Goal: Task Accomplishment & Management: Manage account settings

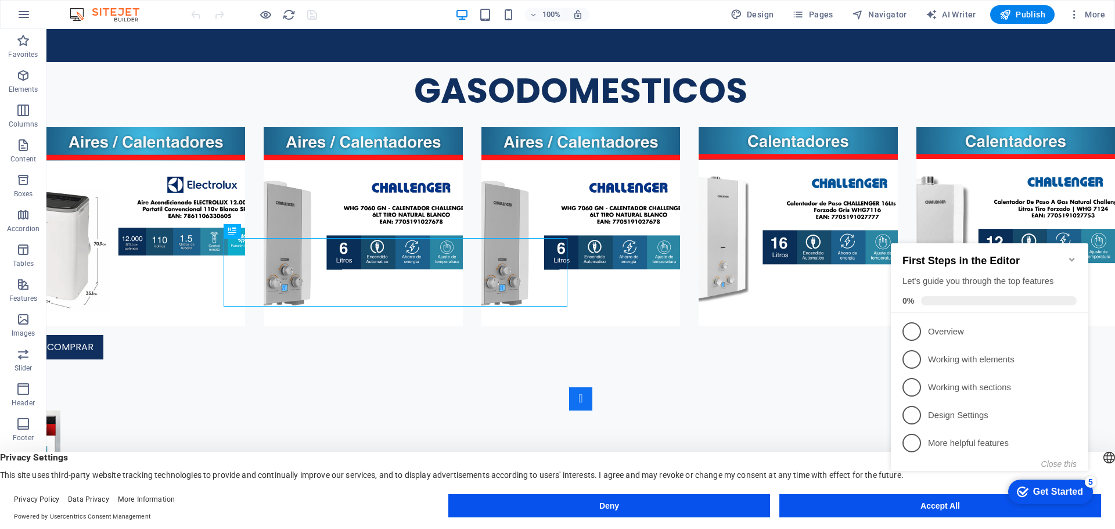
scroll to position [3319, 0]
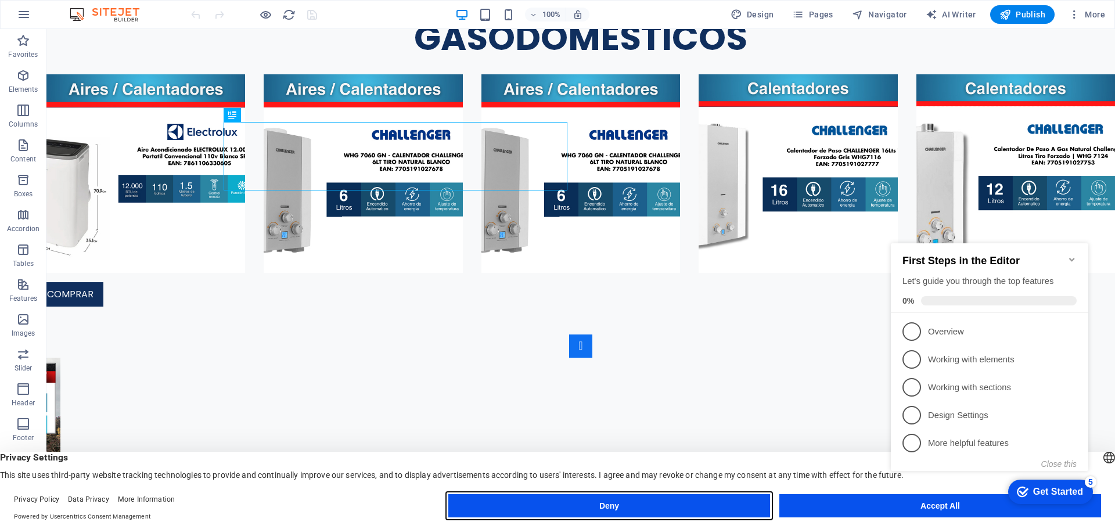
click at [613, 509] on button "Deny" at bounding box center [609, 505] width 322 height 23
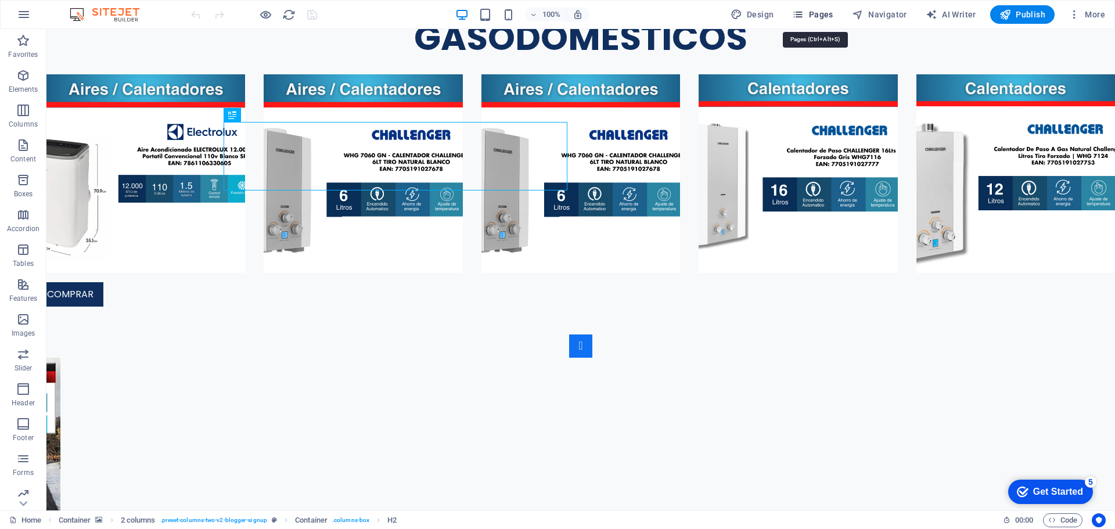
click at [824, 15] on span "Pages" at bounding box center [812, 15] width 41 height 12
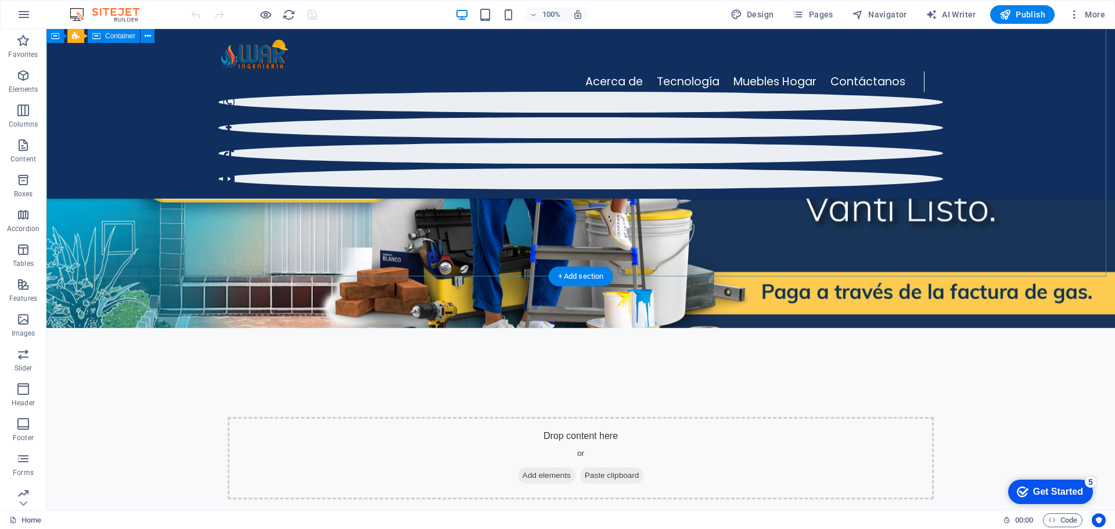
scroll to position [0, 0]
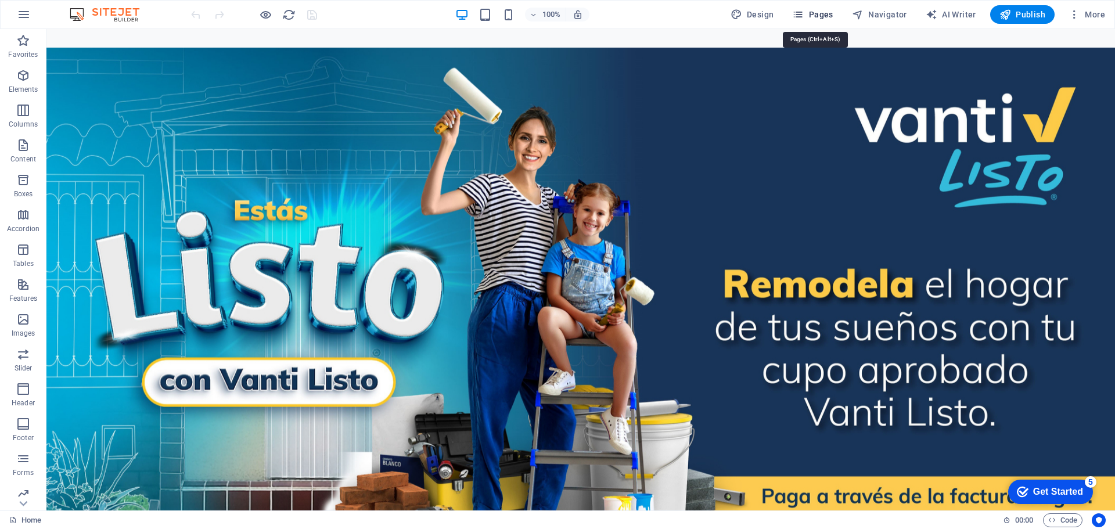
click at [831, 14] on span "Pages" at bounding box center [812, 15] width 41 height 12
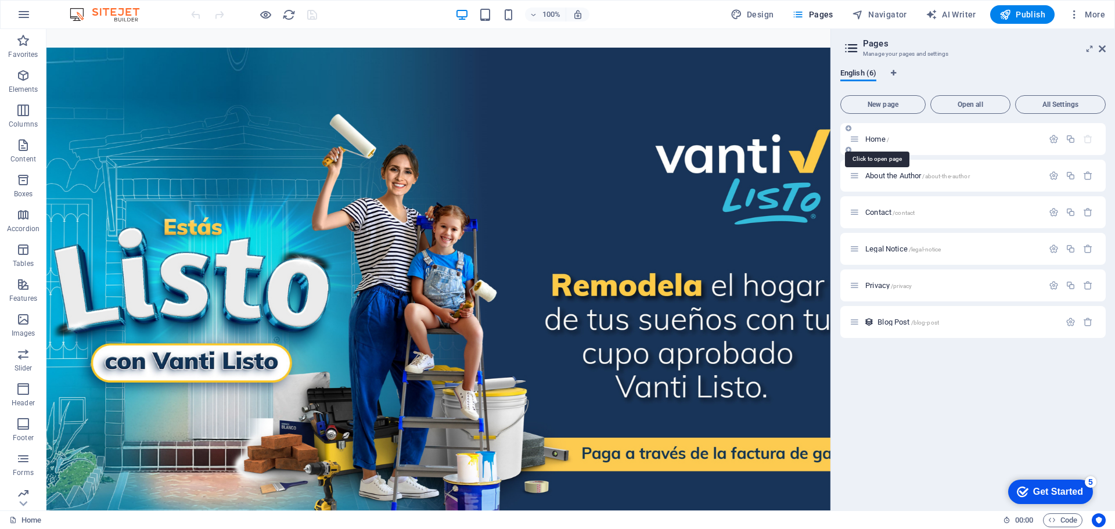
click at [877, 138] on span "Home /" at bounding box center [878, 139] width 24 height 9
click at [878, 136] on span "Home /" at bounding box center [878, 139] width 24 height 9
click at [872, 140] on span "Home /" at bounding box center [878, 139] width 24 height 9
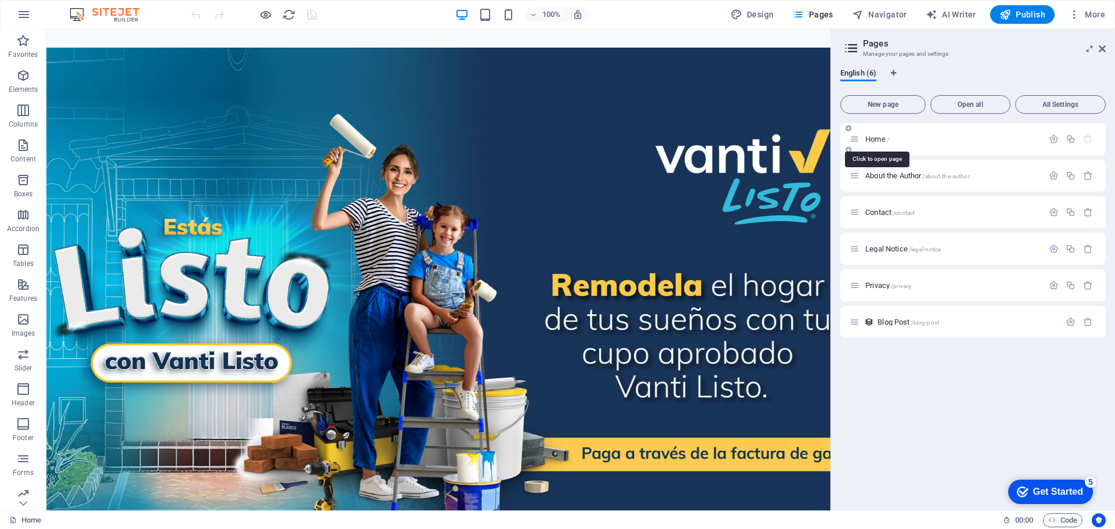
click at [872, 140] on span "Home /" at bounding box center [878, 139] width 24 height 9
click at [872, 139] on span "Home /" at bounding box center [878, 139] width 24 height 9
click at [852, 139] on icon at bounding box center [855, 139] width 10 height 10
click at [857, 141] on icon at bounding box center [855, 139] width 10 height 10
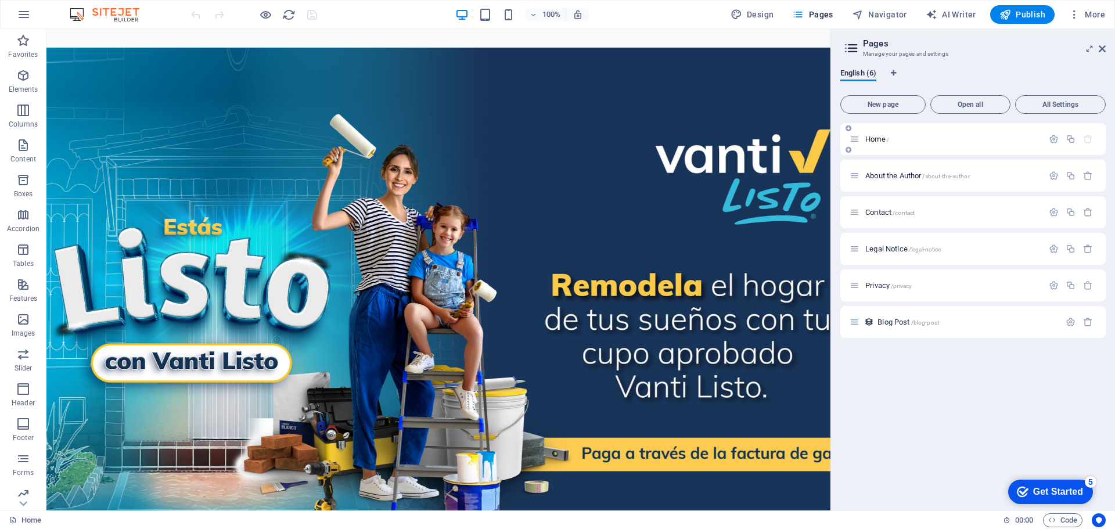
click at [881, 136] on span "Home /" at bounding box center [878, 139] width 24 height 9
click at [889, 139] on span "/" at bounding box center [888, 140] width 2 height 6
click at [875, 141] on span "Home /" at bounding box center [878, 139] width 24 height 9
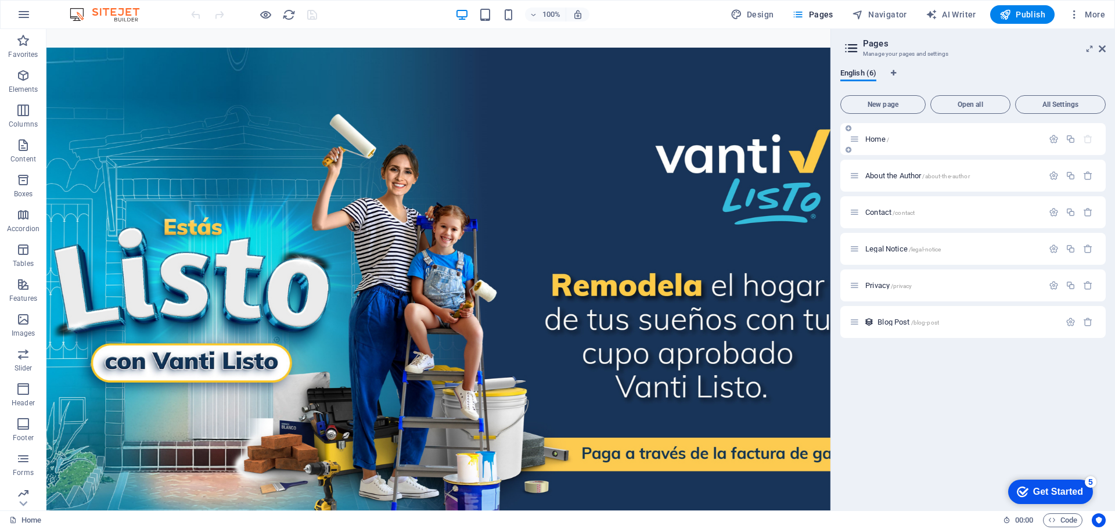
click at [875, 141] on span "Home /" at bounding box center [878, 139] width 24 height 9
click at [963, 106] on span "Open all" at bounding box center [971, 104] width 70 height 7
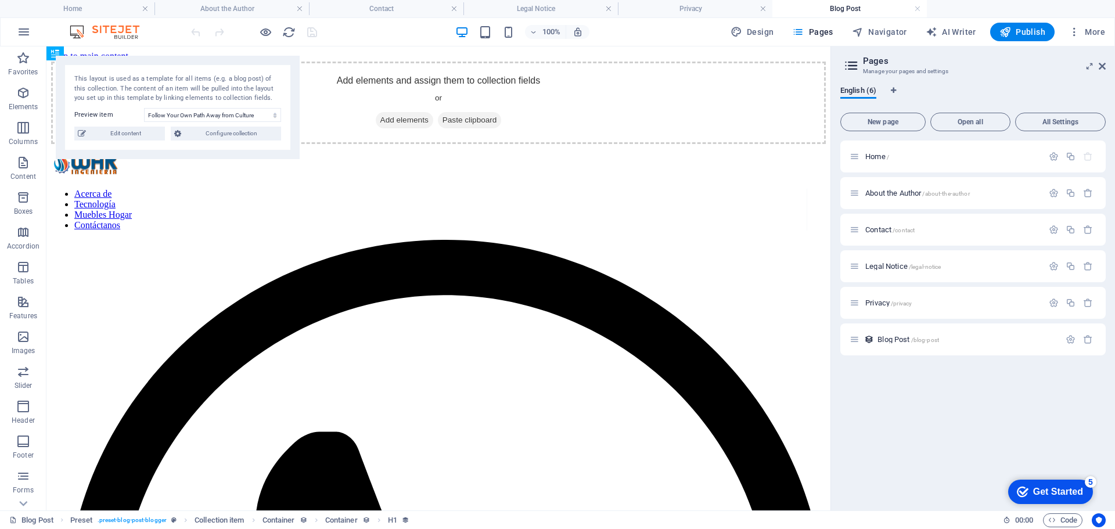
select select "68b0d5ba67462cf6a70b2964"
click at [650, 104] on div "Add elements and assign them to collection fields or Add elements Paste clipboa…" at bounding box center [438, 103] width 775 height 82
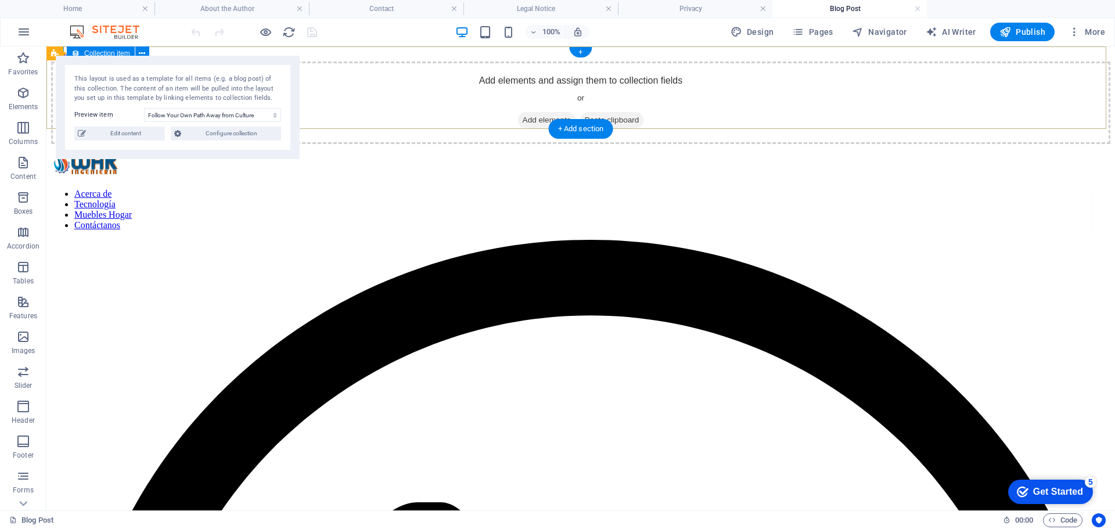
click at [741, 77] on div "Add elements and assign them to collection fields or Add elements Paste clipboa…" at bounding box center [581, 103] width 1060 height 82
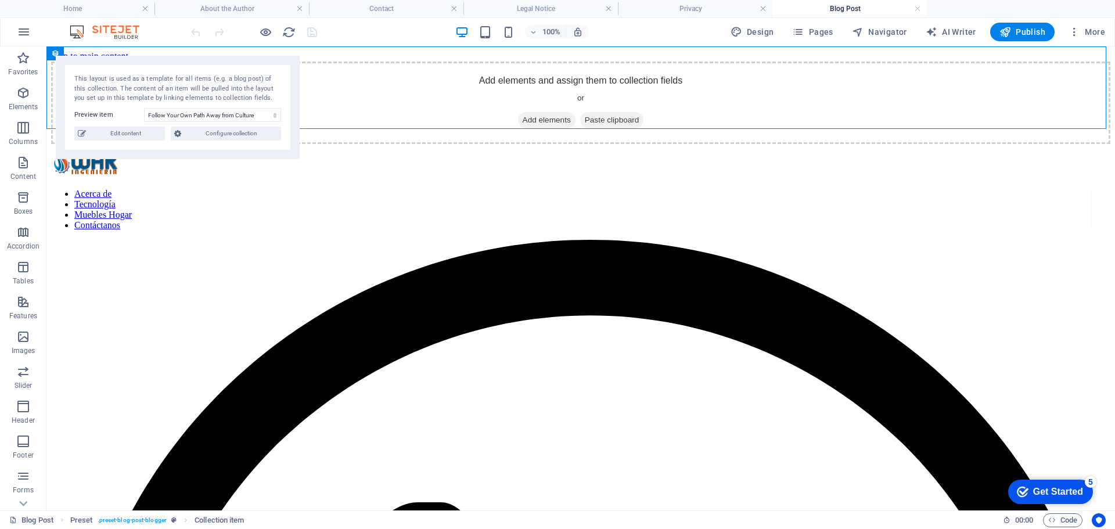
drag, startPoint x: 678, startPoint y: 28, endPoint x: 624, endPoint y: 28, distance: 54.6
click at [624, 28] on div "100% Design Pages Navigator AI Writer Publish More" at bounding box center [649, 32] width 921 height 19
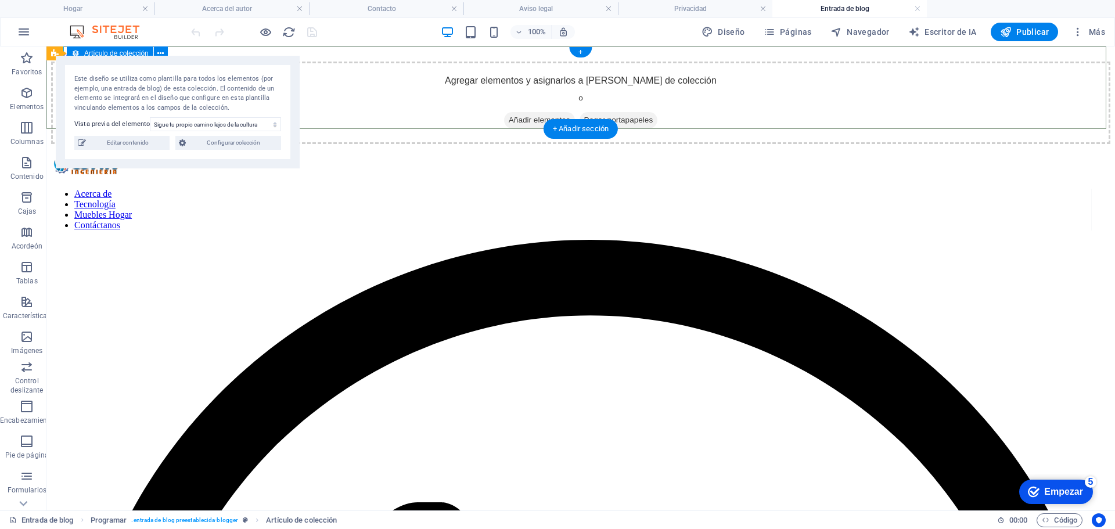
click at [369, 80] on div "Agregar elementos y asignarlos a campos de colección o Añadir elementos Pegar p…" at bounding box center [581, 103] width 1060 height 82
click at [728, 107] on div "Agregar elementos y asignarlos a campos de colección o Añadir elementos Pegar p…" at bounding box center [581, 103] width 1060 height 82
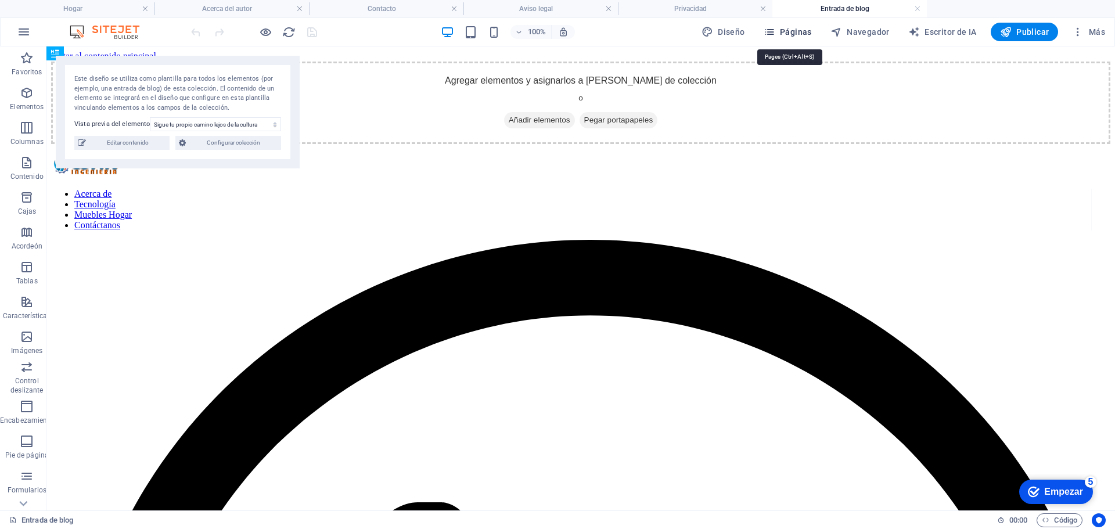
click at [800, 29] on font "Páginas" at bounding box center [796, 31] width 32 height 9
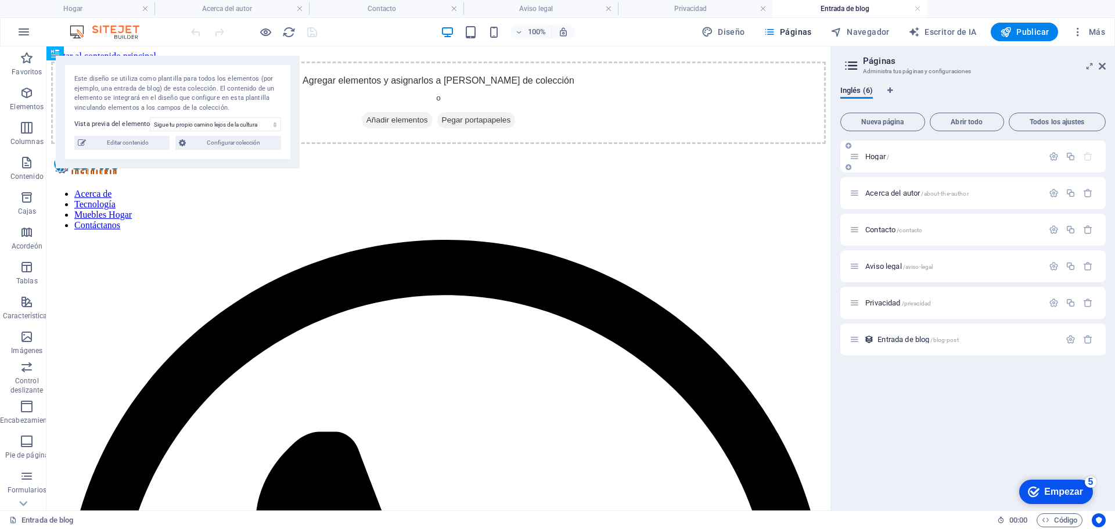
click at [877, 159] on font "Hogar" at bounding box center [876, 156] width 20 height 9
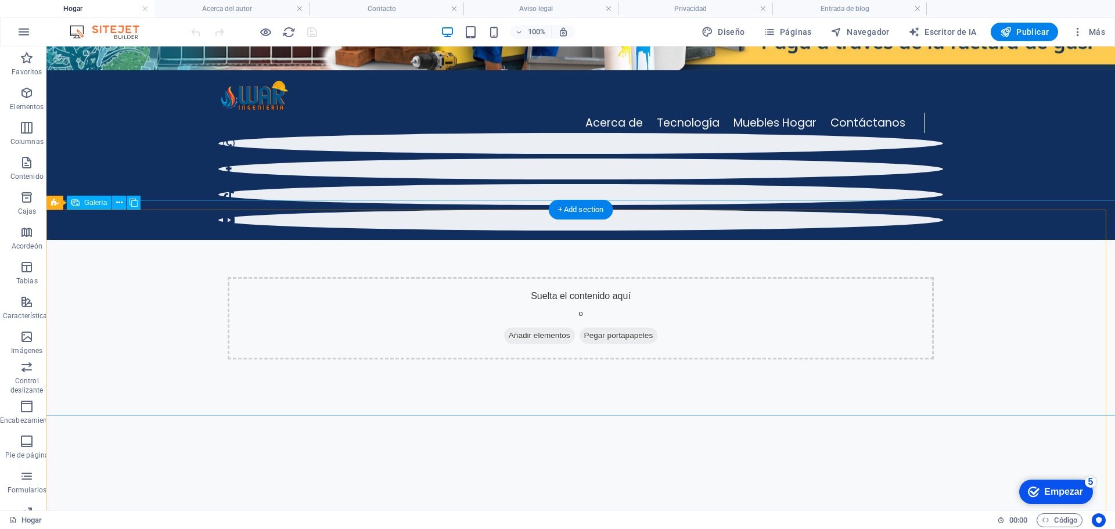
scroll to position [465, 0]
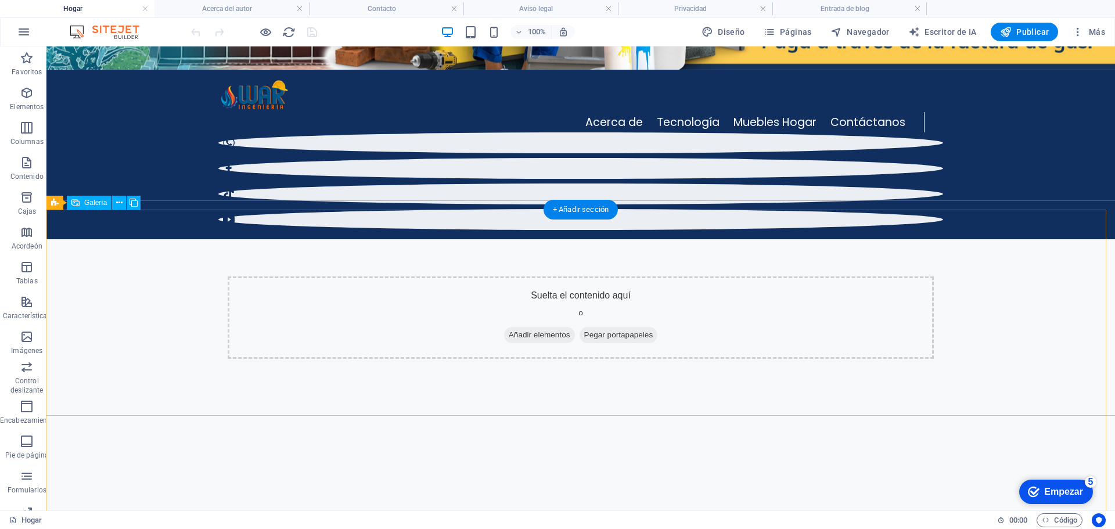
select select "4"
select select "px"
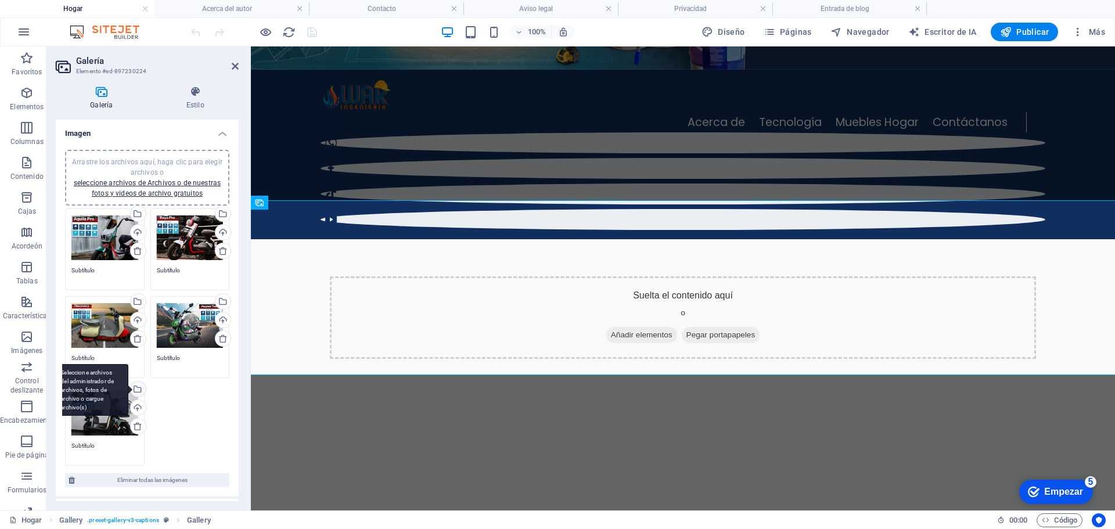
click at [137, 390] on div "Seleccione archivos del administrador de archivos, fotos de archivo o cargue ar…" at bounding box center [136, 390] width 17 height 17
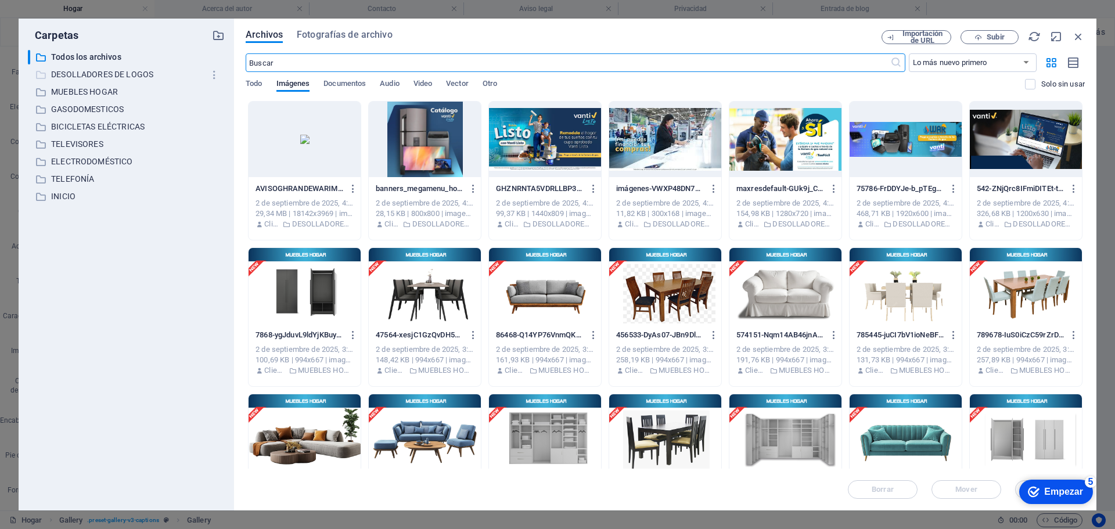
click at [91, 74] on font "DESOLLADORES DE LOGOS" at bounding box center [102, 74] width 102 height 9
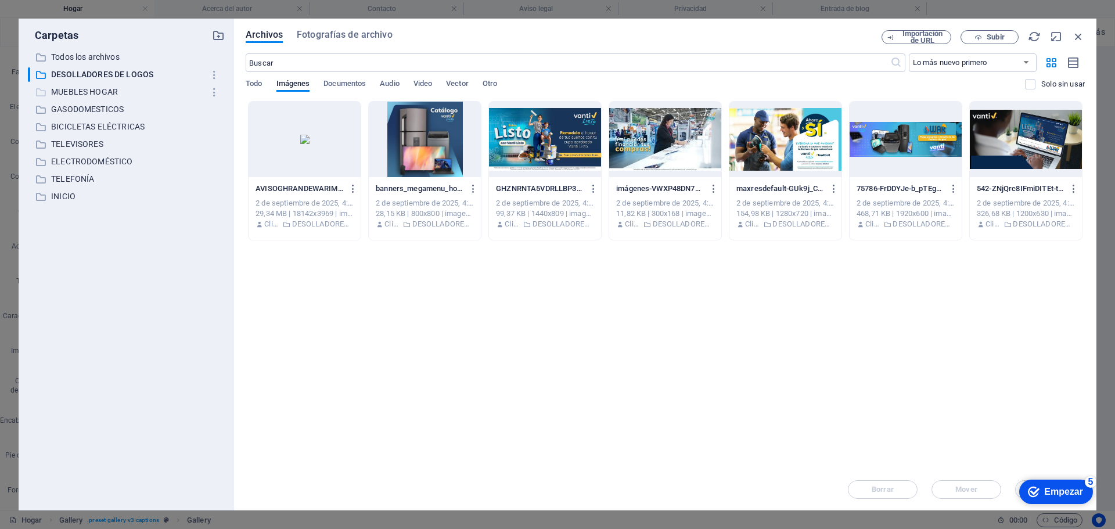
click at [64, 92] on font "MUEBLES HOGAR" at bounding box center [84, 91] width 67 height 9
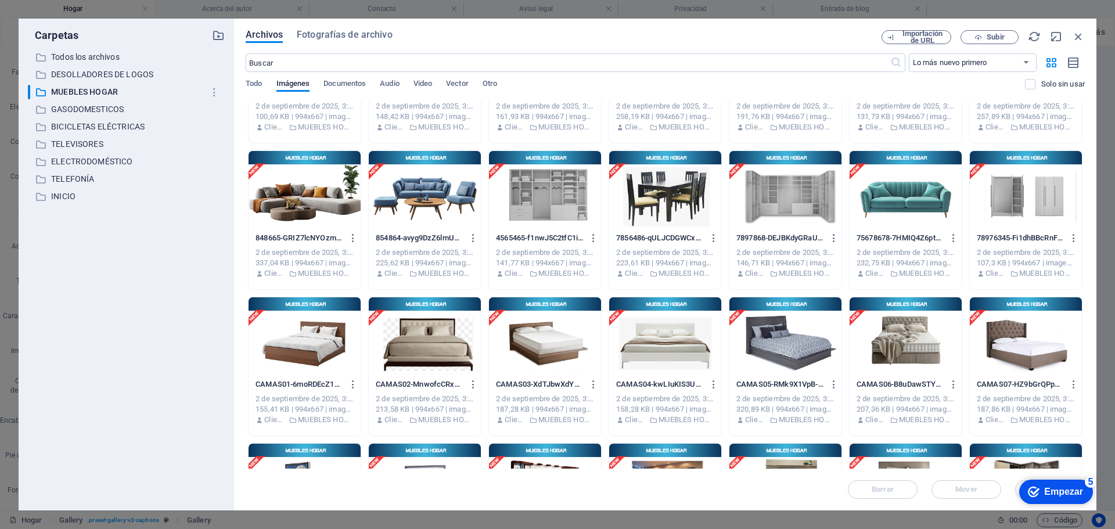
scroll to position [0, 0]
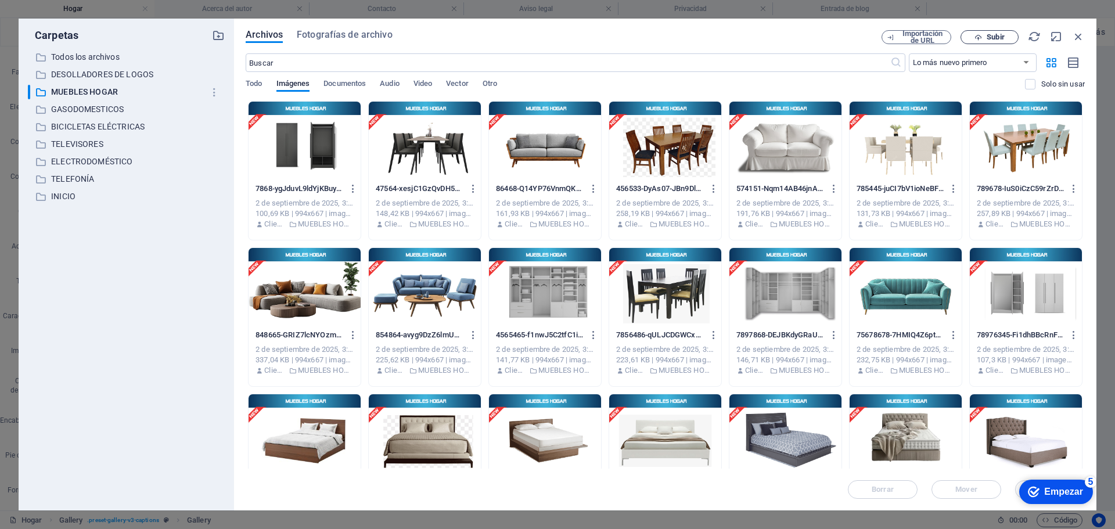
click at [990, 36] on font "Subir" at bounding box center [995, 37] width 17 height 9
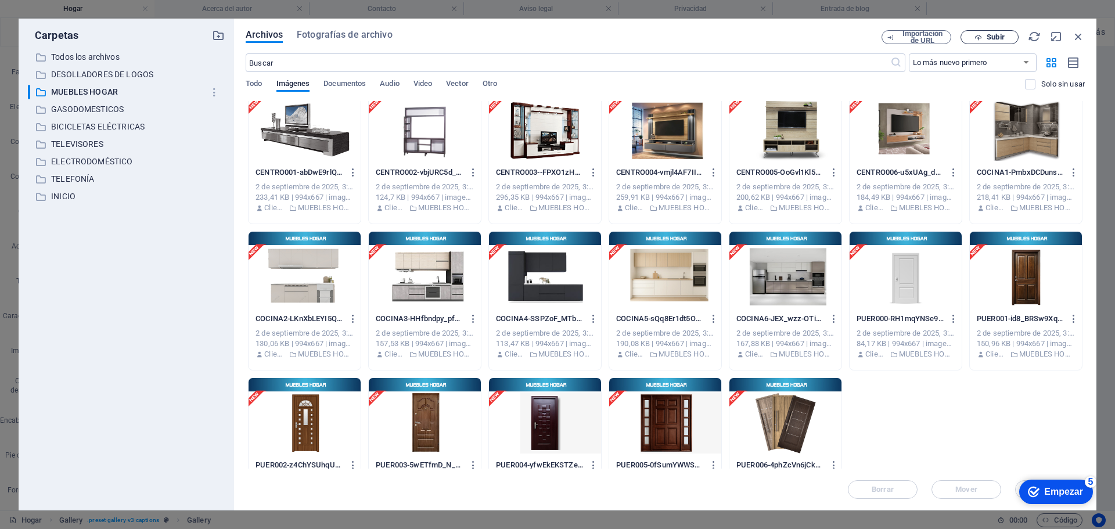
scroll to position [504, 0]
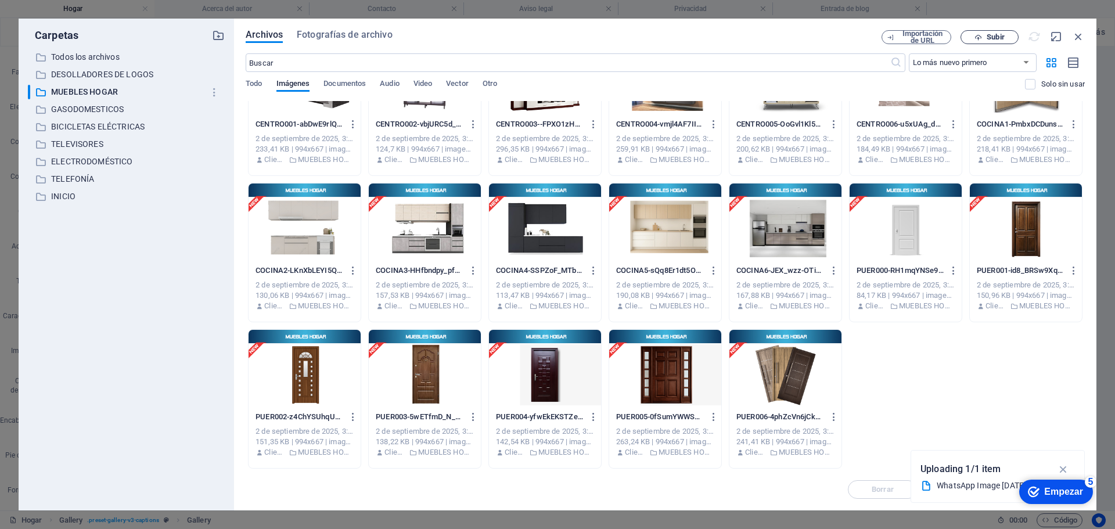
click at [195, 140] on p "TELEVISORES" at bounding box center [127, 144] width 152 height 13
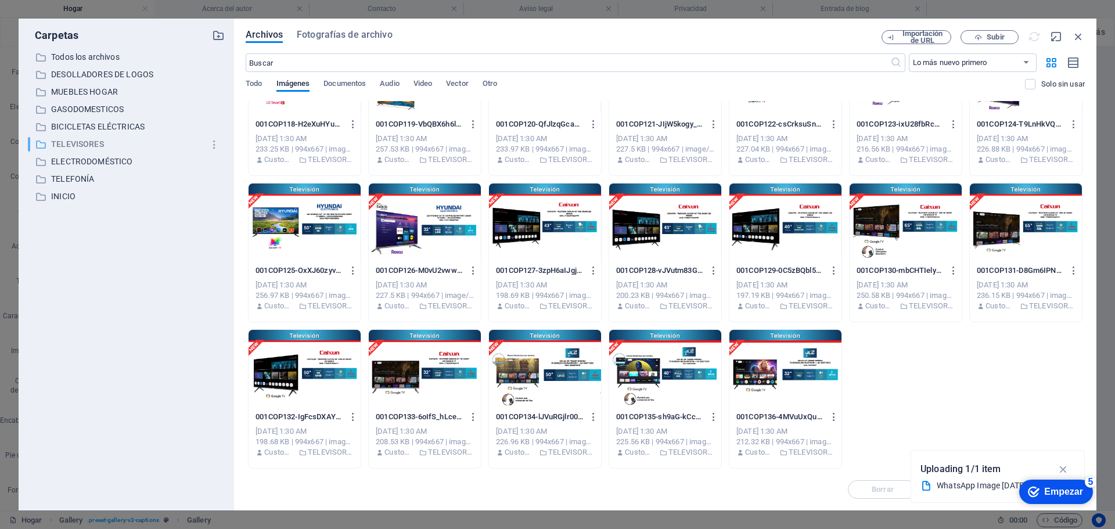
scroll to position [211, 0]
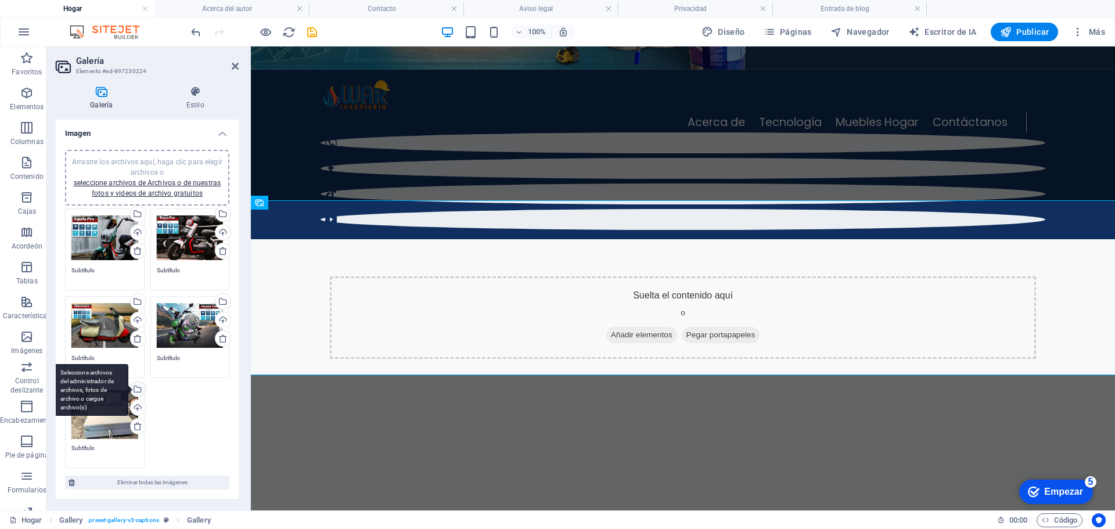
click at [128, 385] on div "Seleccione archivos del administrador de archivos, fotos de archivo o cargue ar…" at bounding box center [91, 390] width 76 height 52
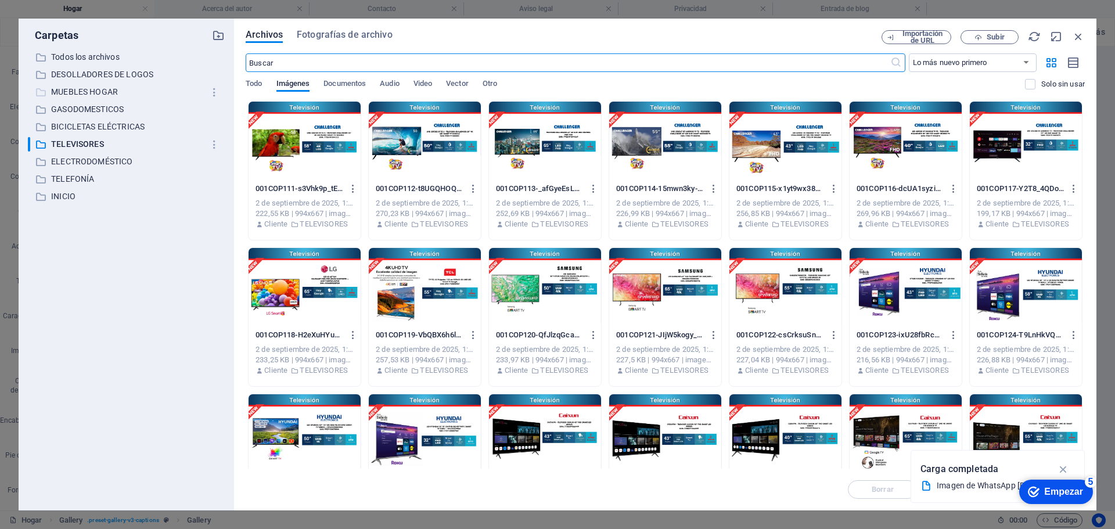
click at [96, 92] on font "MUEBLES HOGAR" at bounding box center [84, 91] width 67 height 9
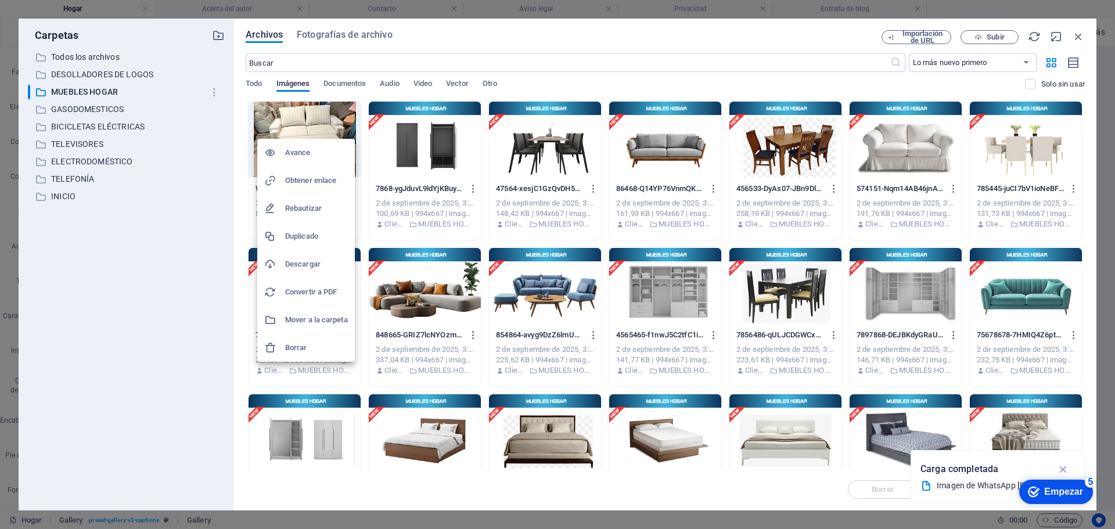
click at [295, 347] on font "Borrar" at bounding box center [296, 347] width 22 height 9
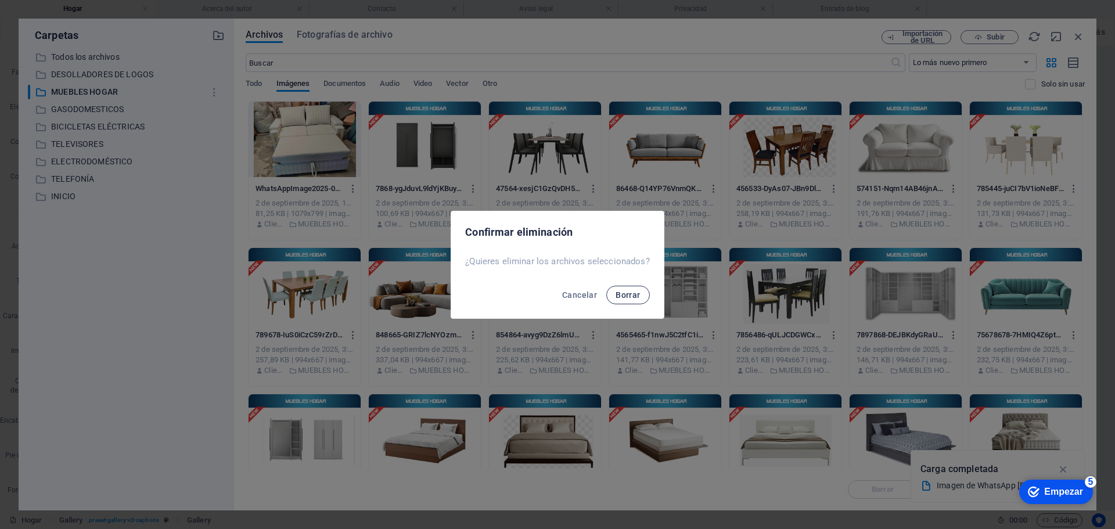
click at [610, 295] on button "Borrar" at bounding box center [627, 295] width 43 height 19
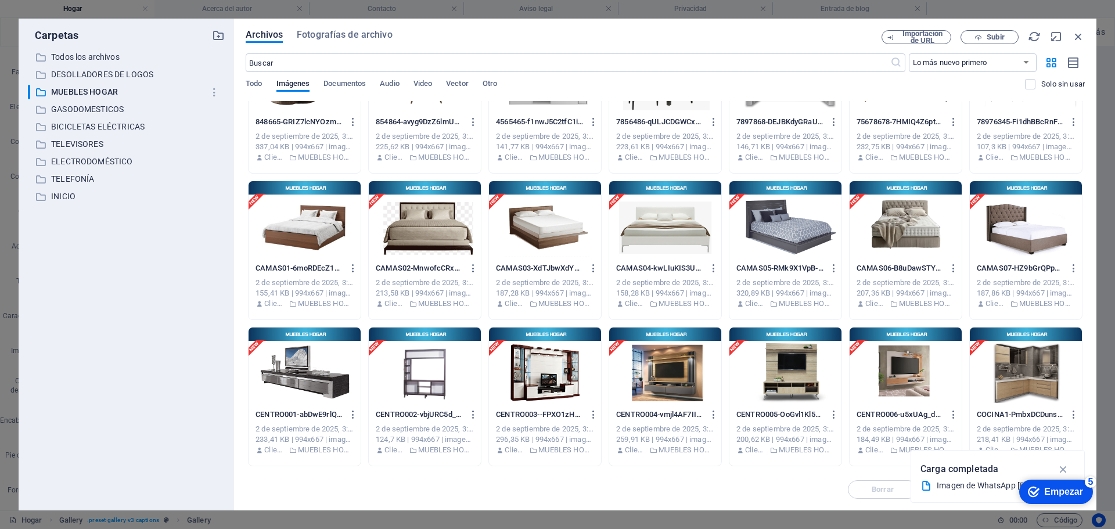
scroll to position [0, 0]
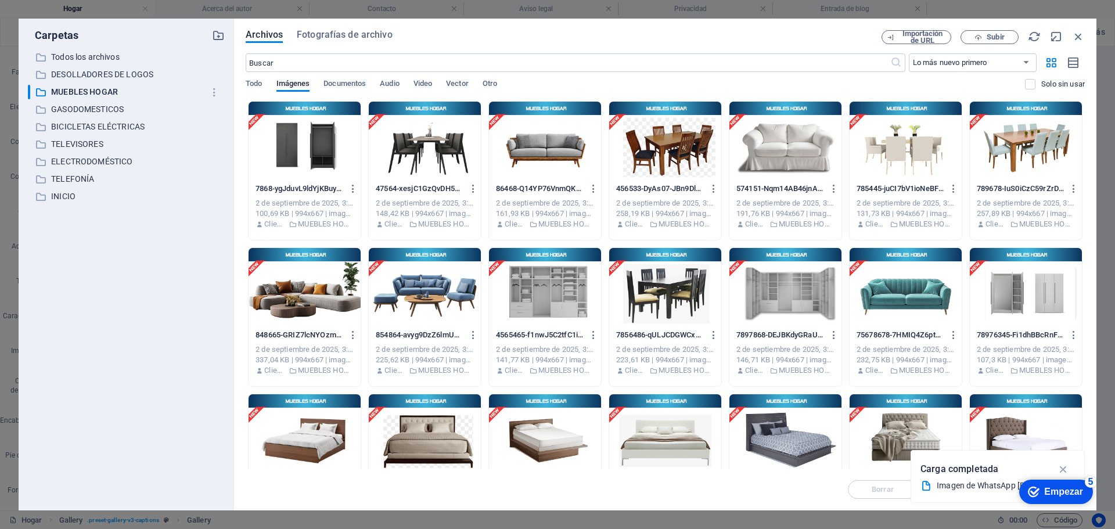
click at [647, 434] on div at bounding box center [665, 432] width 112 height 76
click at [666, 423] on div "1" at bounding box center [665, 432] width 112 height 76
click at [666, 423] on div at bounding box center [665, 432] width 112 height 76
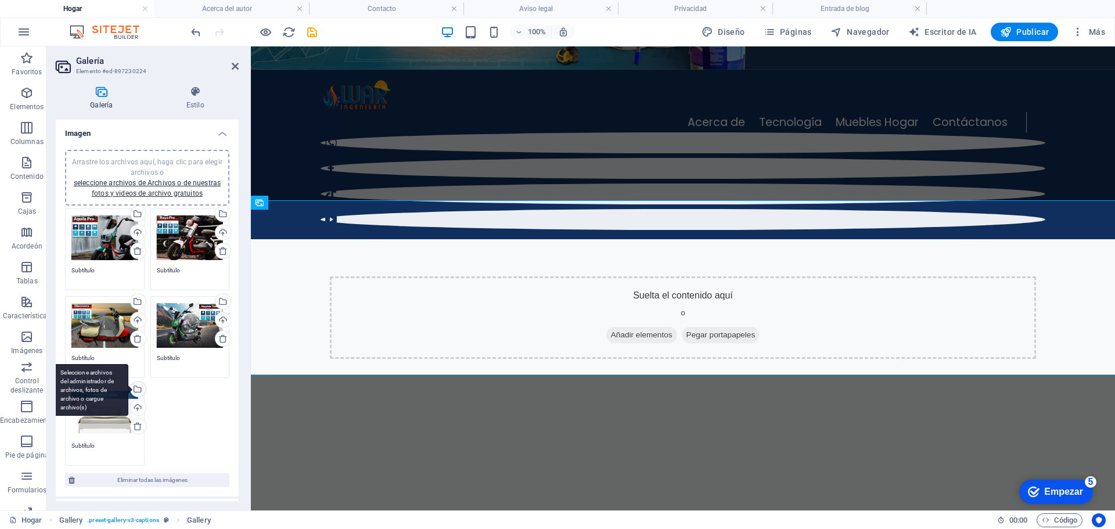
click at [137, 389] on div "Seleccione archivos del administrador de archivos, fotos de archivo o cargue ar…" at bounding box center [136, 390] width 17 height 17
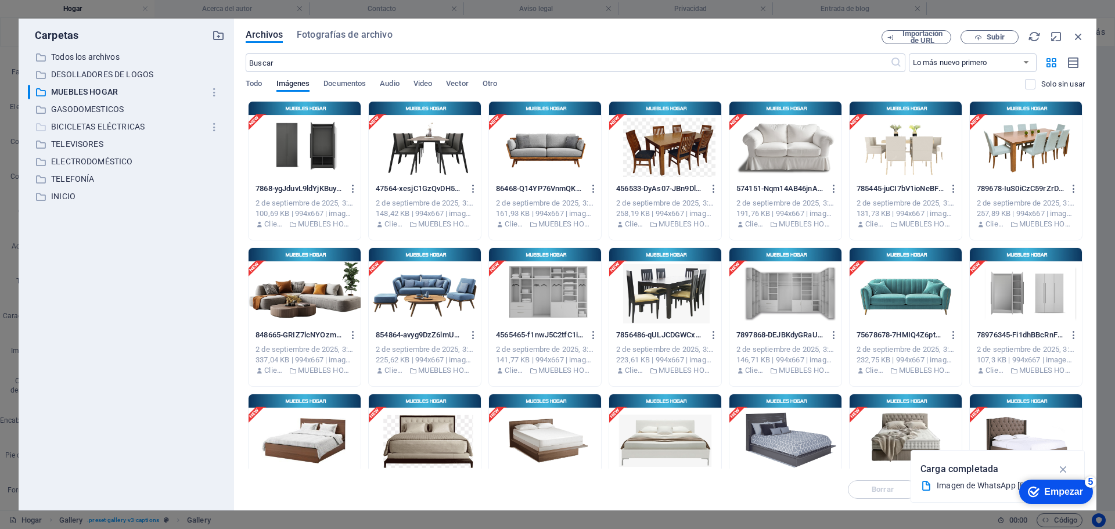
click at [84, 127] on font "BICICLETAS ELÉCTRICAS" at bounding box center [98, 126] width 94 height 9
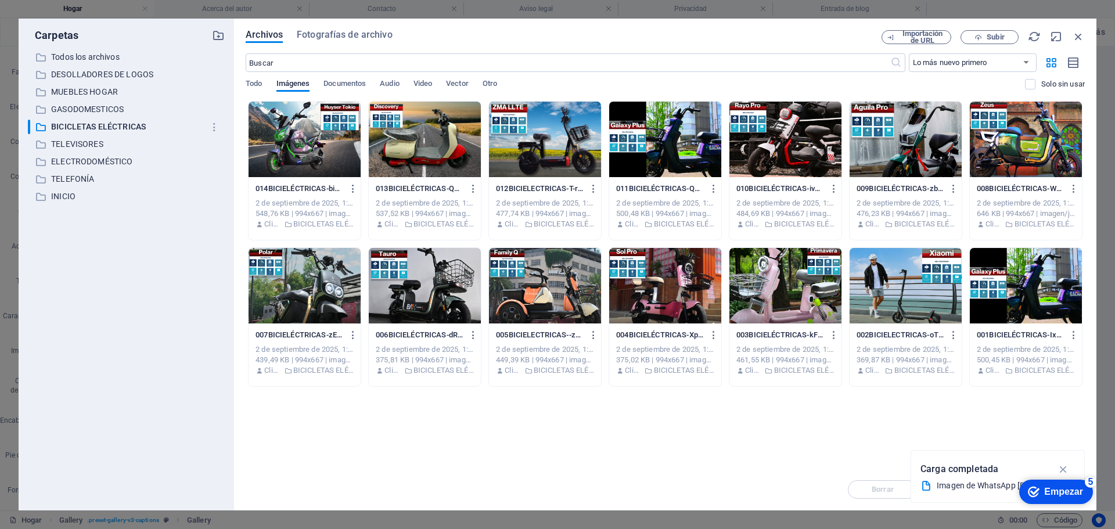
click at [286, 145] on div at bounding box center [305, 140] width 112 height 76
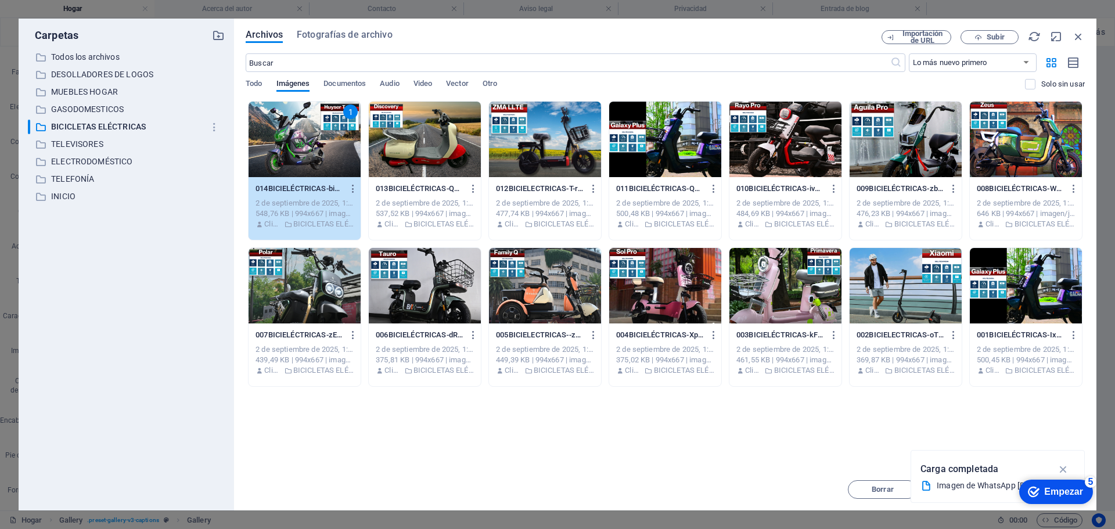
click at [304, 144] on div "1" at bounding box center [305, 140] width 112 height 76
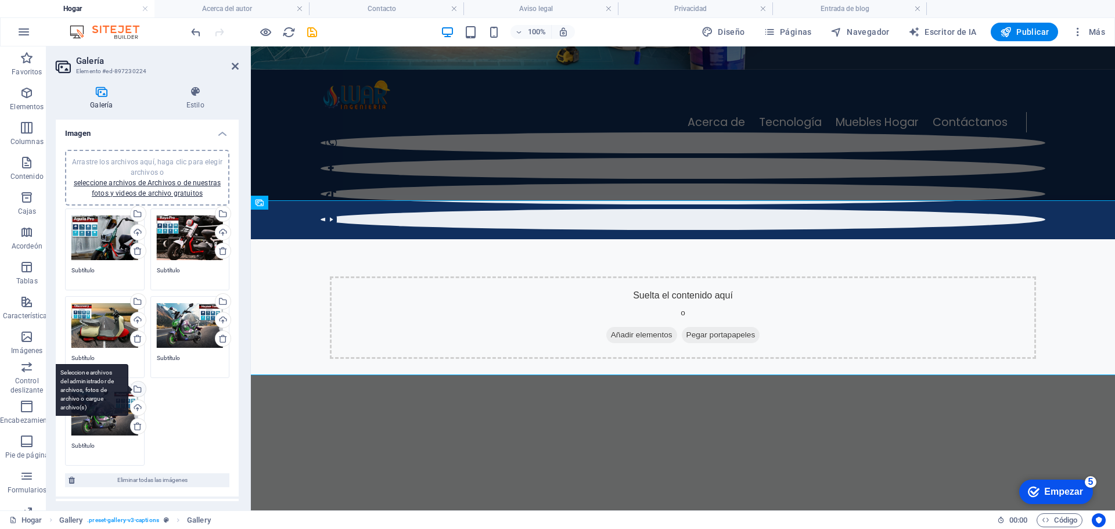
click at [137, 387] on div "Seleccione archivos del administrador de archivos, fotos de archivo o cargue ar…" at bounding box center [136, 390] width 17 height 17
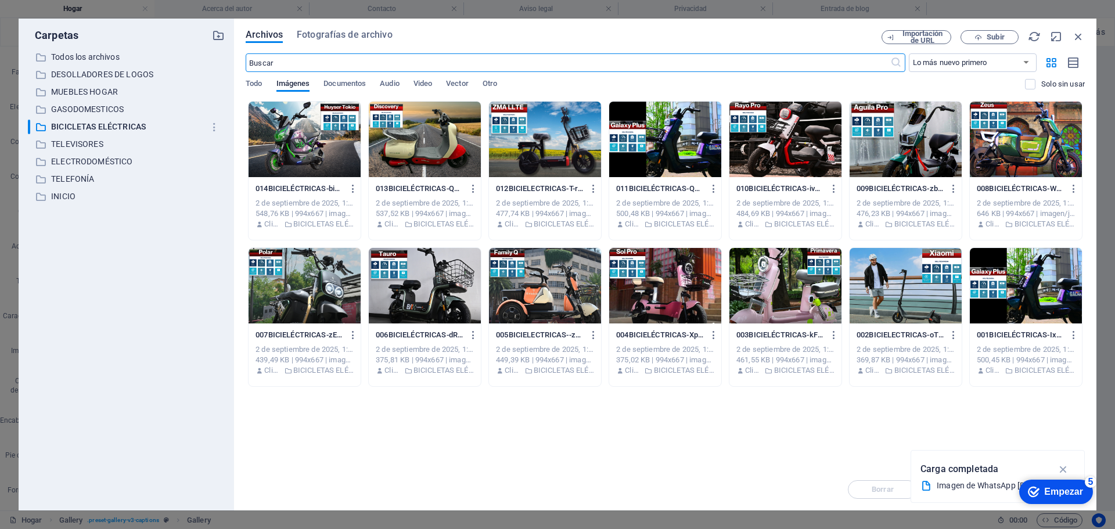
click at [782, 300] on div at bounding box center [786, 286] width 112 height 76
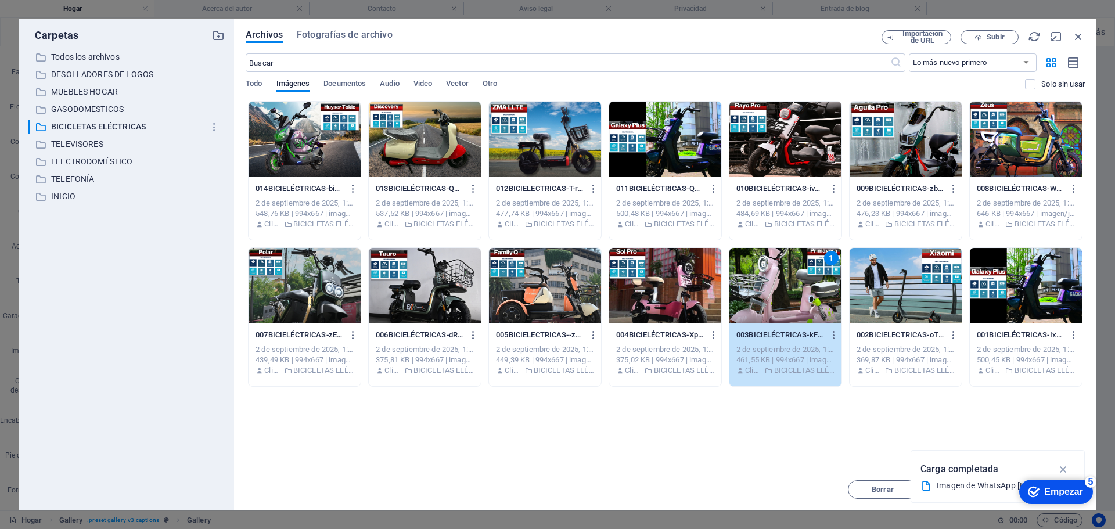
click at [782, 298] on div "1" at bounding box center [786, 286] width 112 height 76
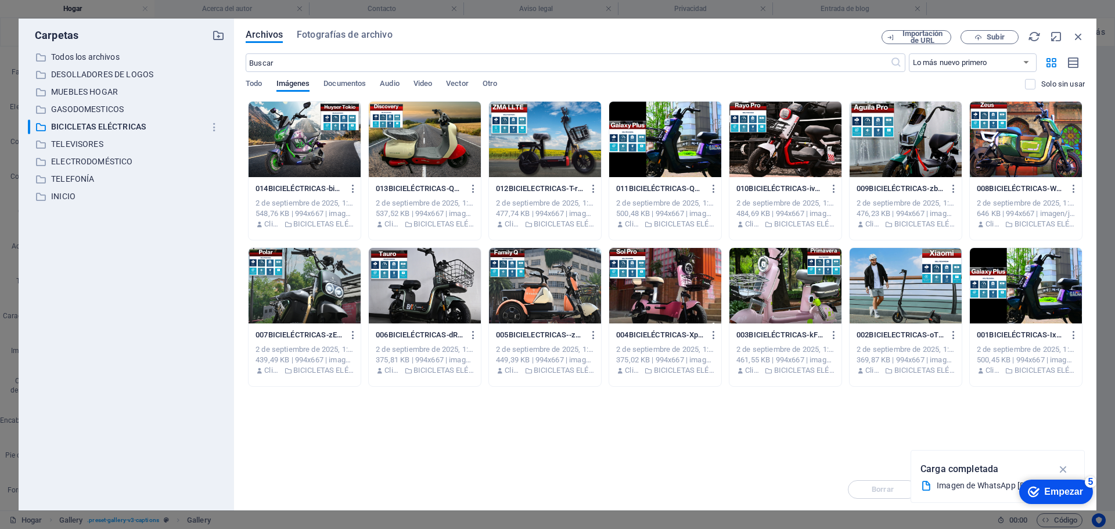
click at [782, 298] on div at bounding box center [786, 286] width 112 height 76
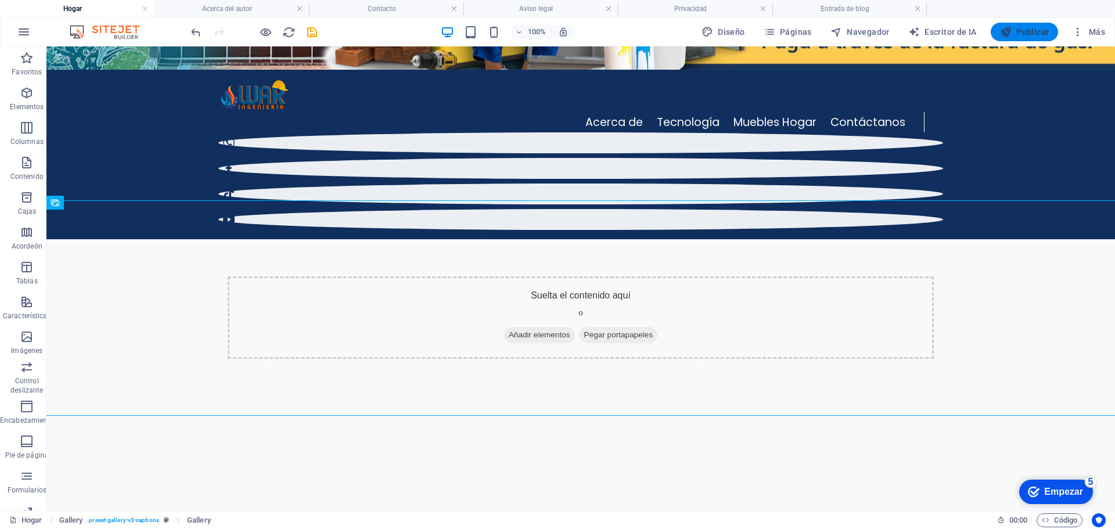
click at [1037, 30] on font "Publicar" at bounding box center [1033, 31] width 33 height 9
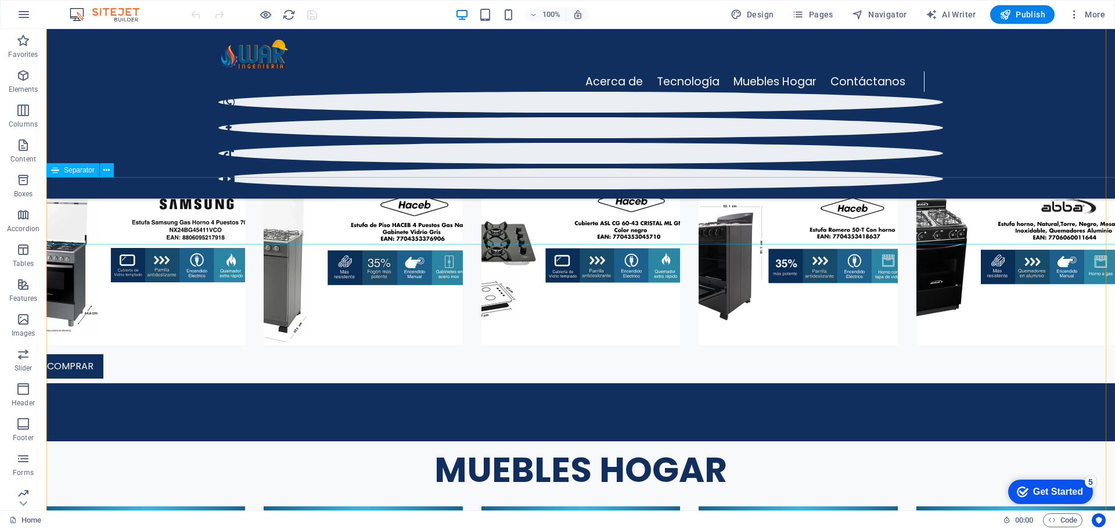
scroll to position [2363, 0]
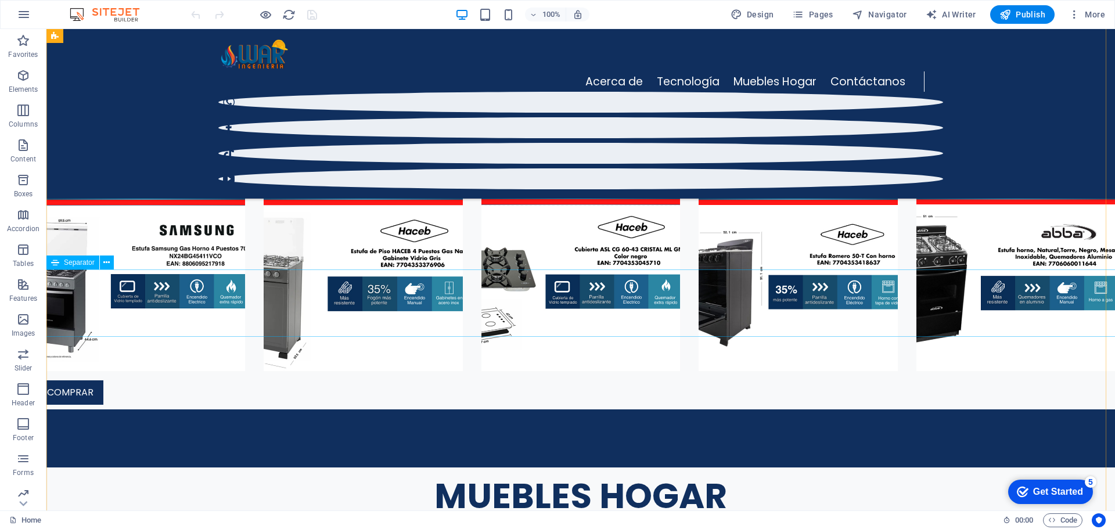
select select "%"
select select "px"
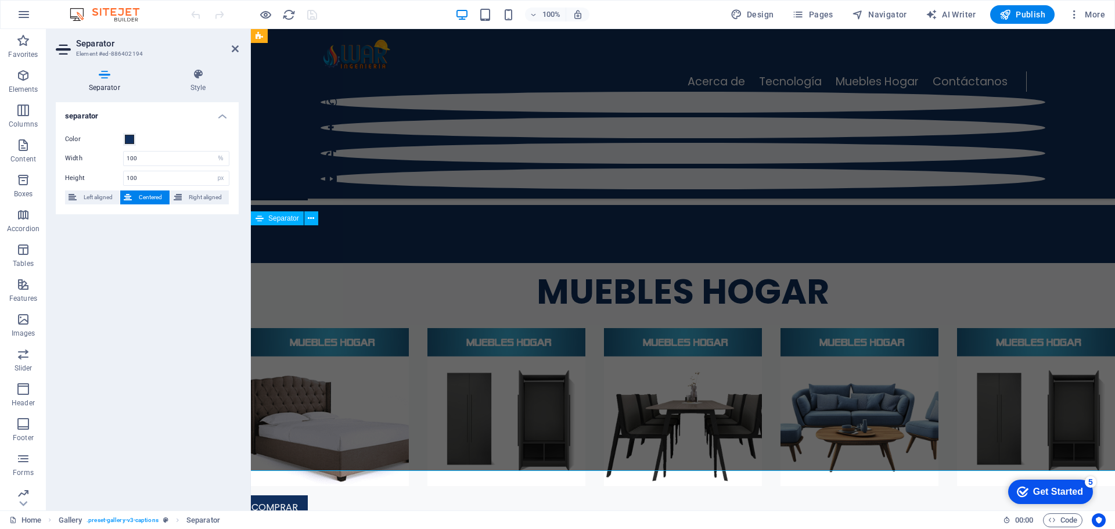
scroll to position [2162, 0]
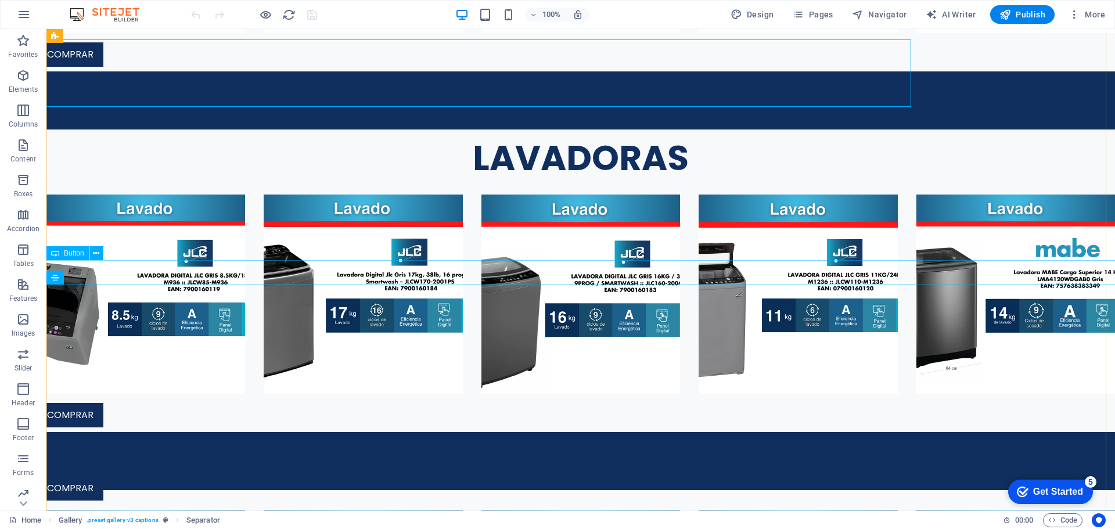
scroll to position [2366, 0]
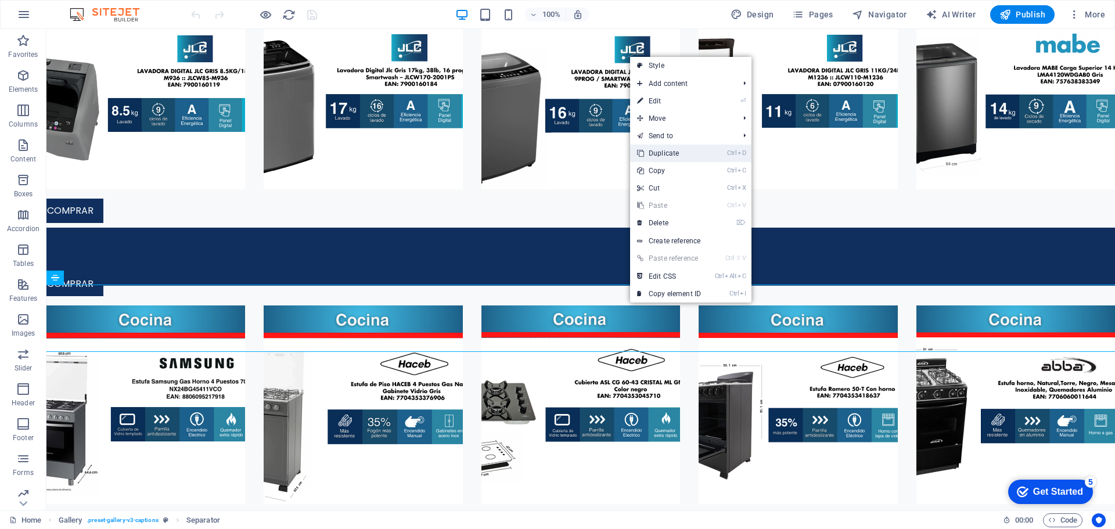
click at [677, 152] on link "Ctrl D Duplicate" at bounding box center [669, 153] width 78 height 17
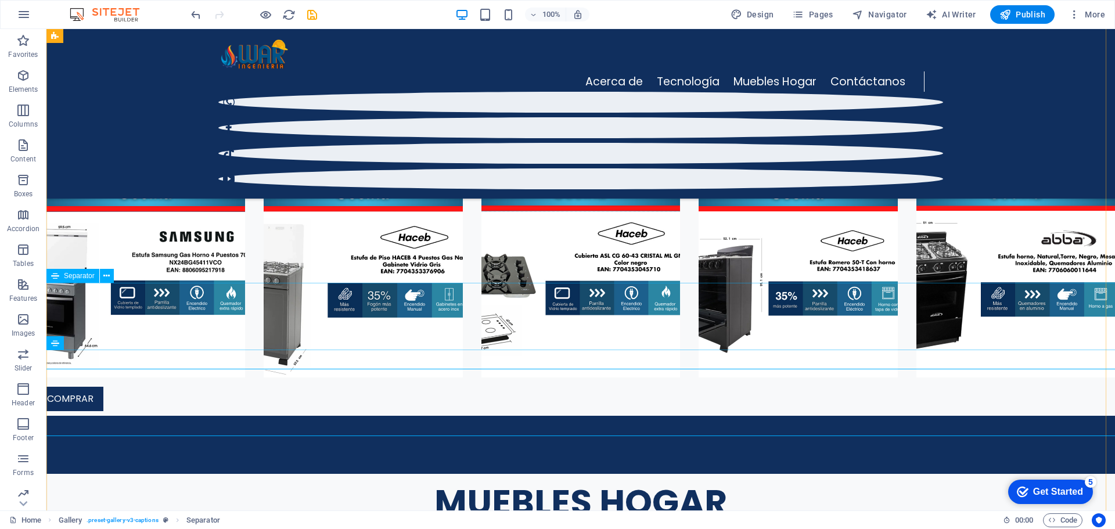
scroll to position [2348, 0]
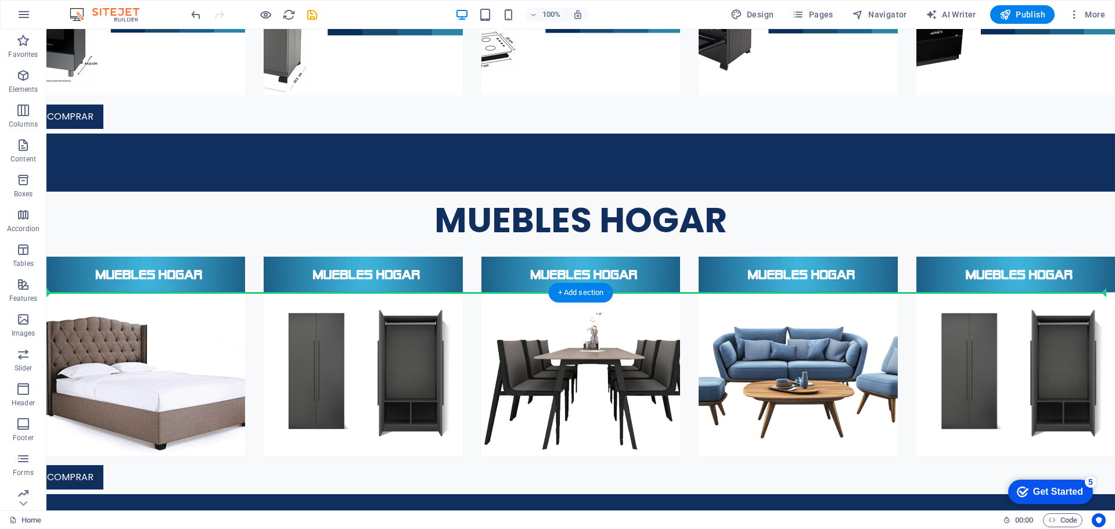
scroll to position [2693, 0]
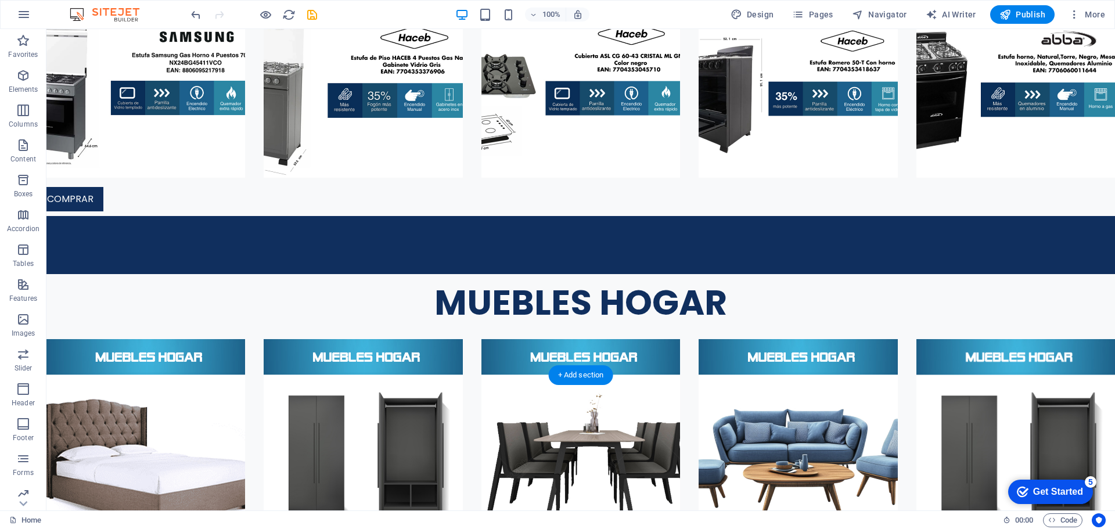
drag, startPoint x: 521, startPoint y: 376, endPoint x: 597, endPoint y: 304, distance: 104.8
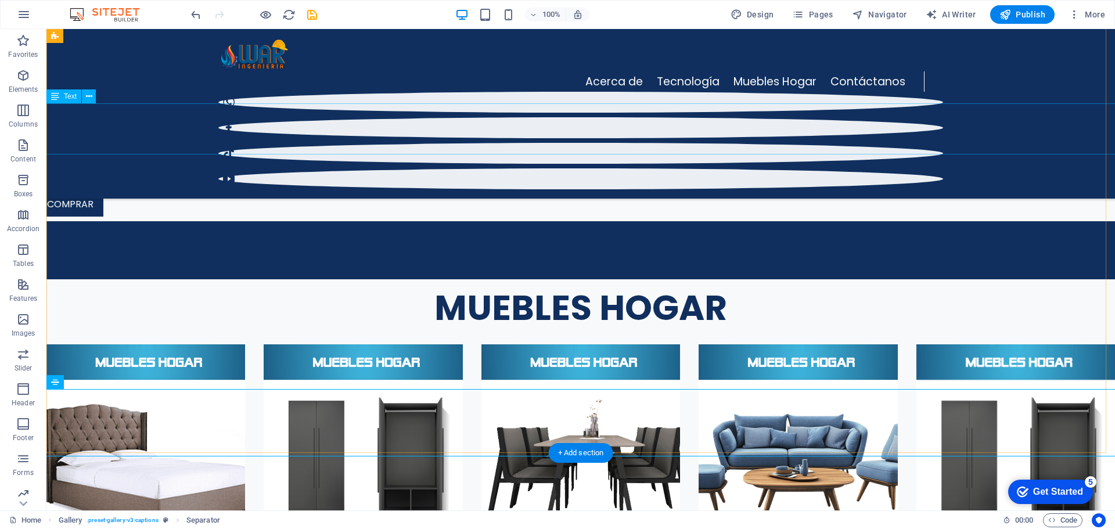
scroll to position [2500, 0]
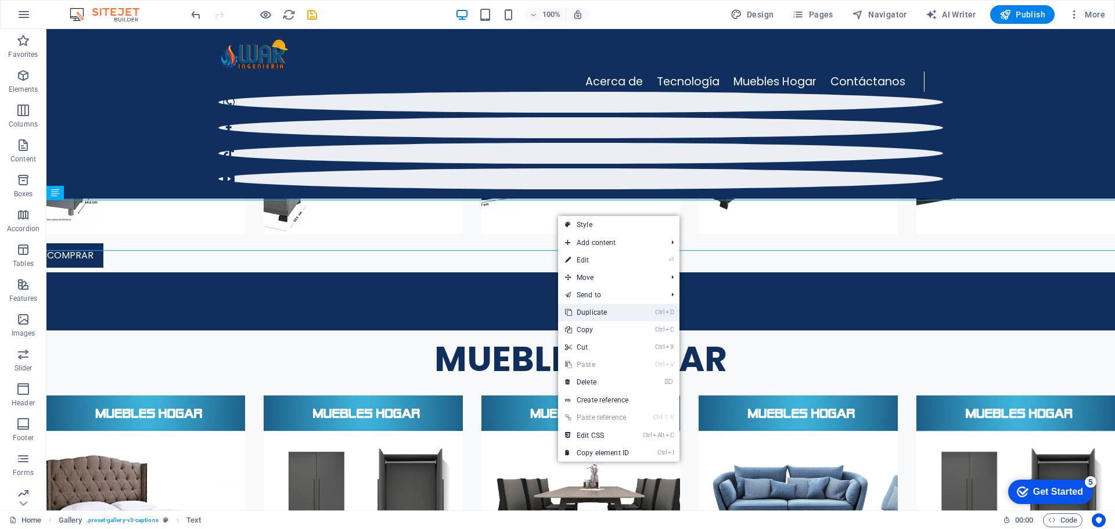
click at [588, 310] on link "Ctrl D Duplicate" at bounding box center [597, 312] width 78 height 17
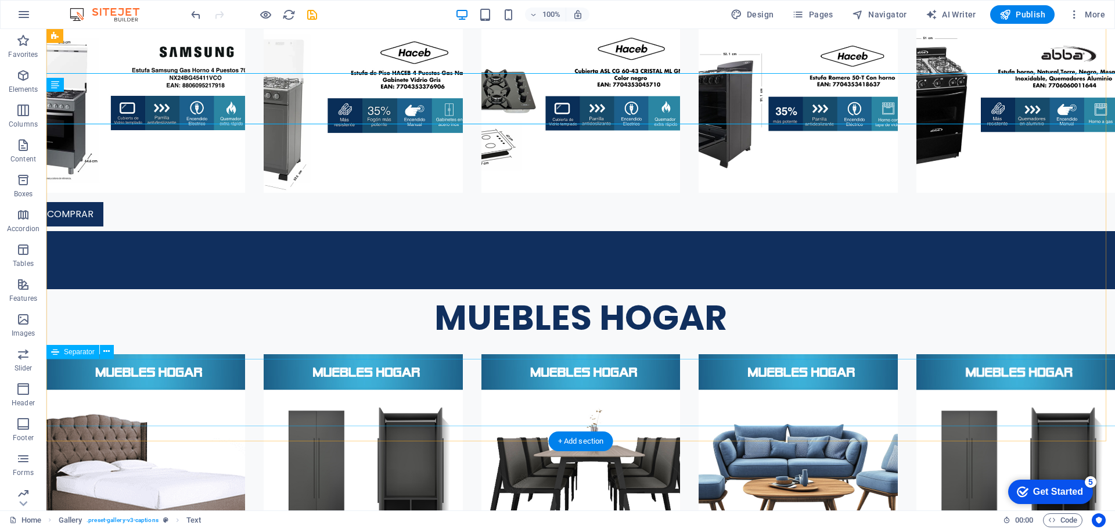
scroll to position [2794, 0]
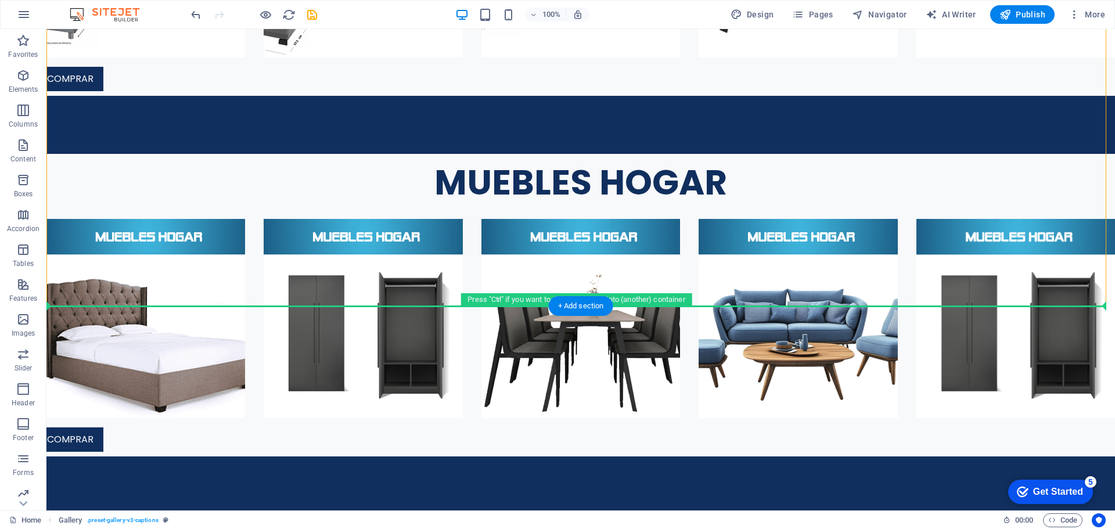
scroll to position [2834, 0]
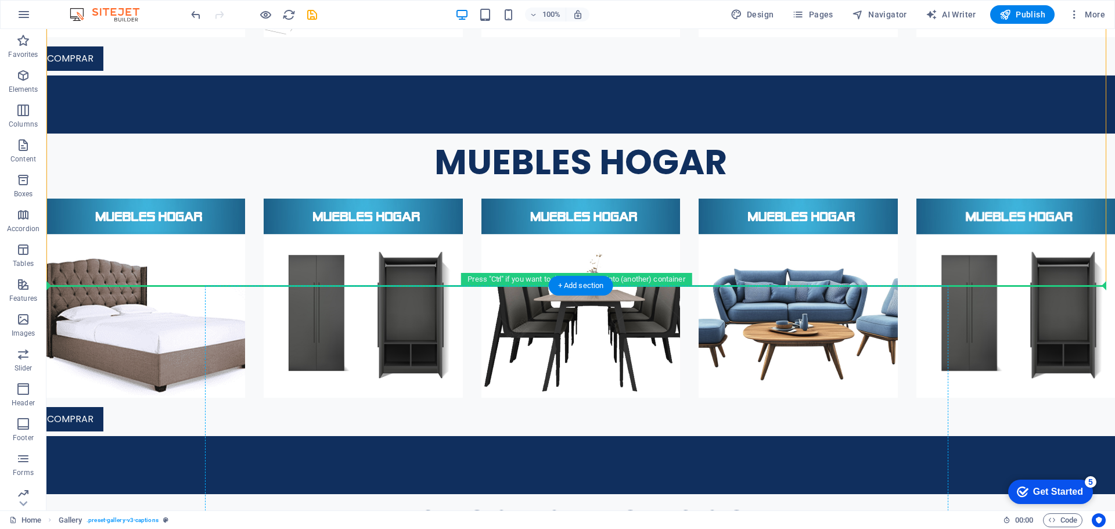
drag, startPoint x: 437, startPoint y: 437, endPoint x: 491, endPoint y: 324, distance: 125.0
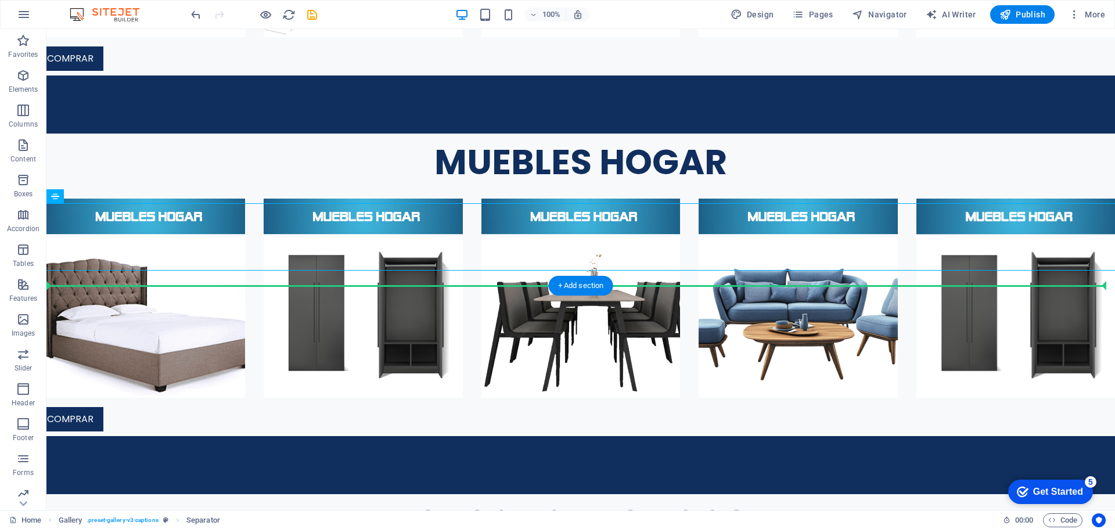
drag, startPoint x: 501, startPoint y: 239, endPoint x: 501, endPoint y: 294, distance: 55.2
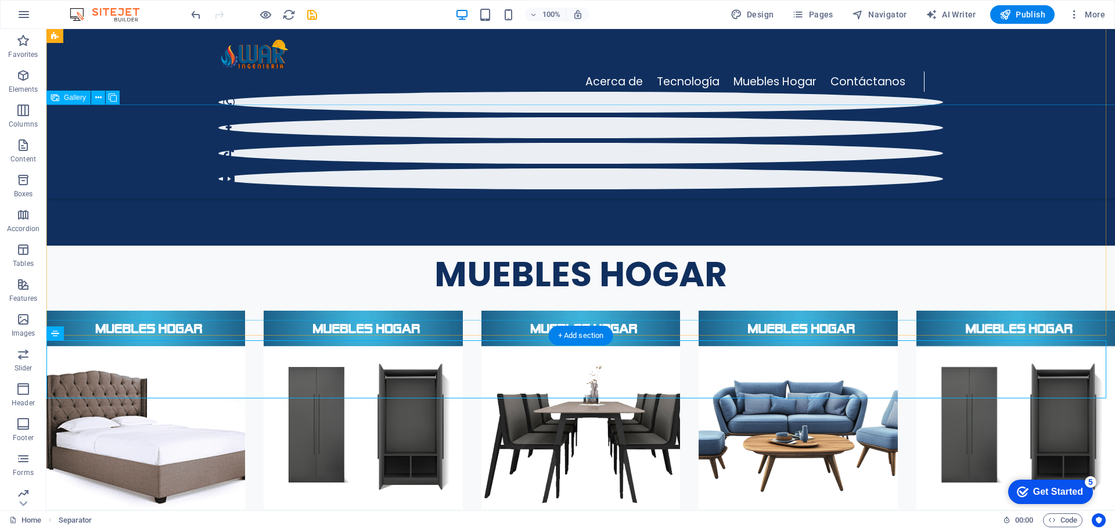
scroll to position [2583, 0]
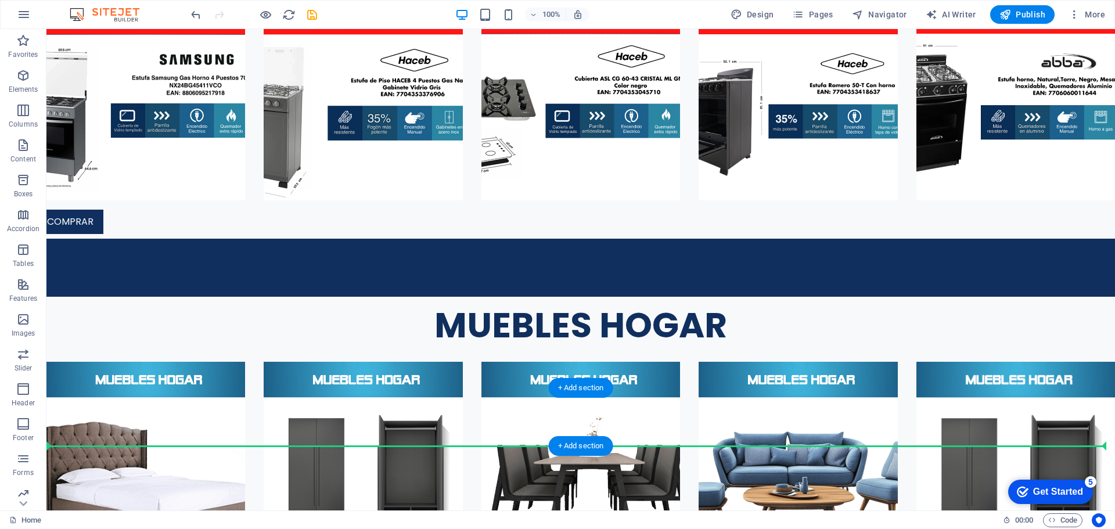
scroll to position [2687, 0]
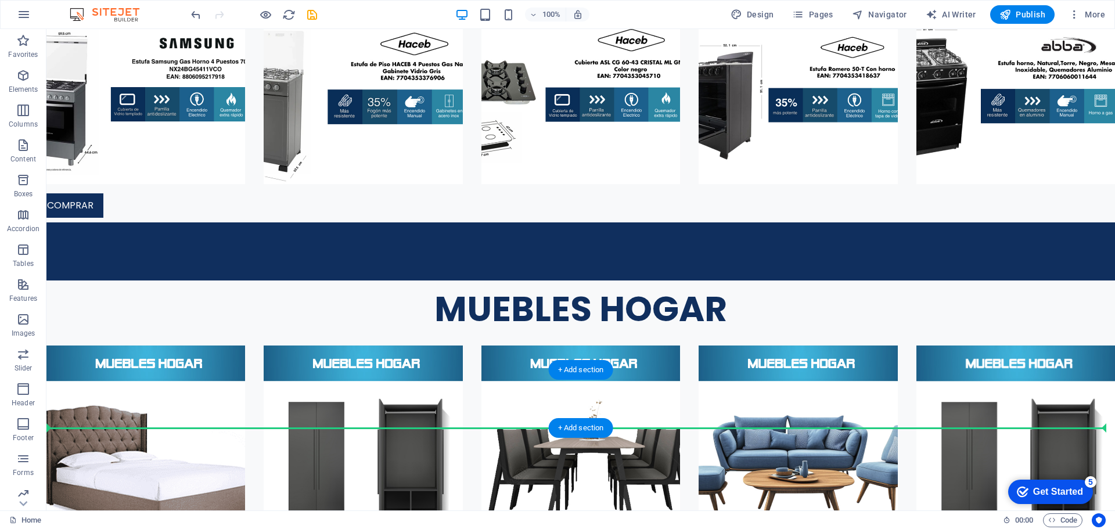
drag, startPoint x: 471, startPoint y: 184, endPoint x: 476, endPoint y: 422, distance: 238.2
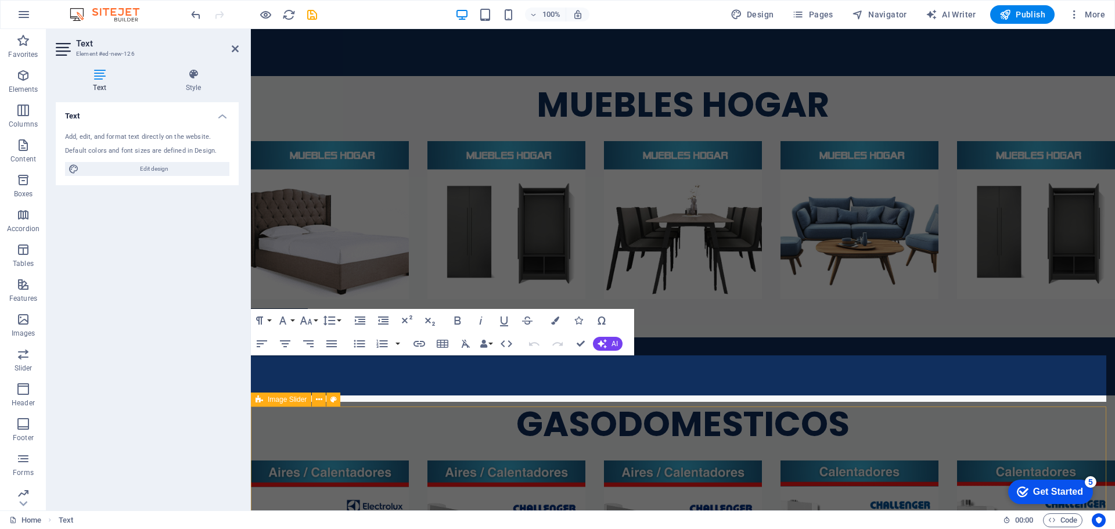
scroll to position [2426, 0]
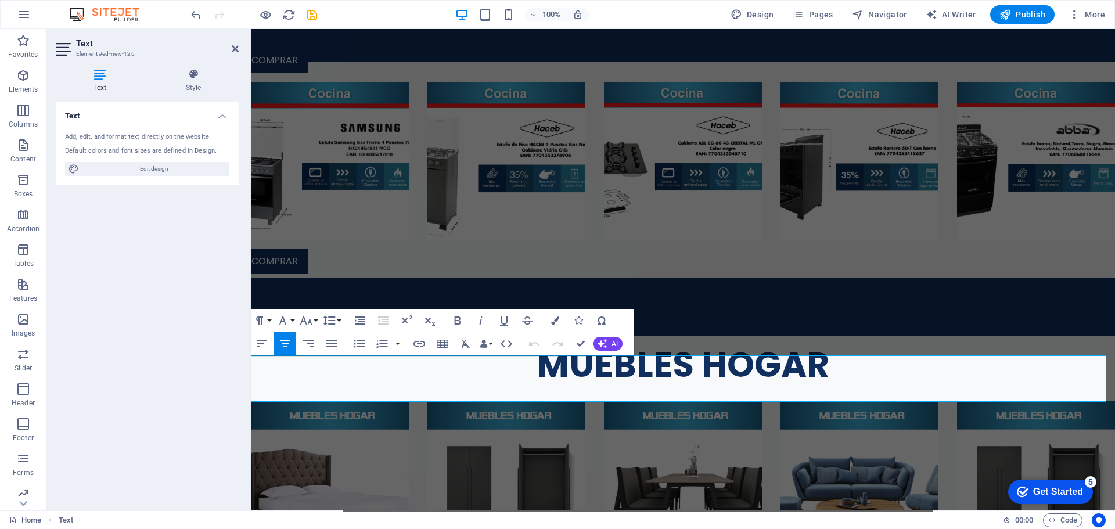
drag, startPoint x: 541, startPoint y: 378, endPoint x: 850, endPoint y: 387, distance: 308.6
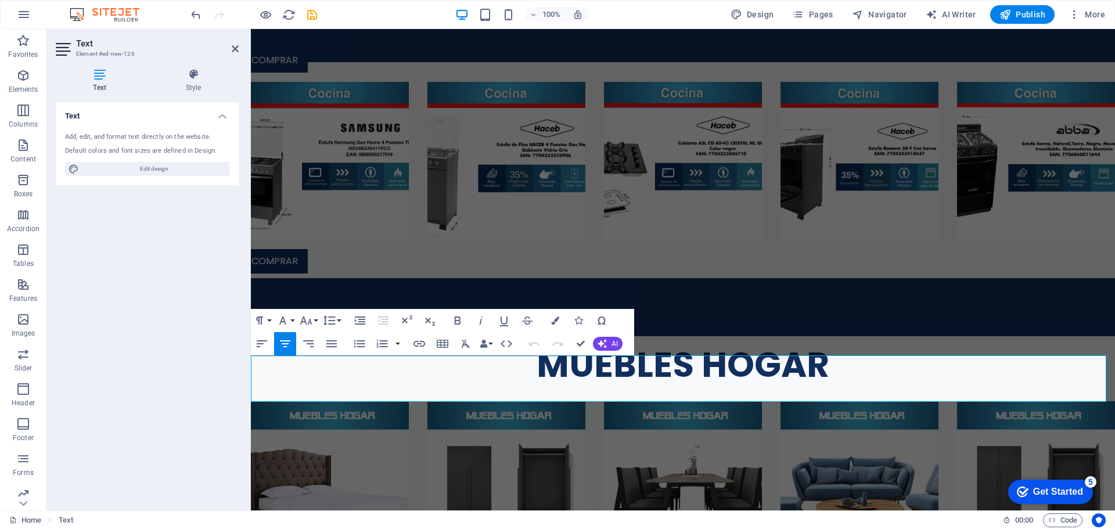
drag, startPoint x: 619, startPoint y: 375, endPoint x: 601, endPoint y: 369, distance: 19.1
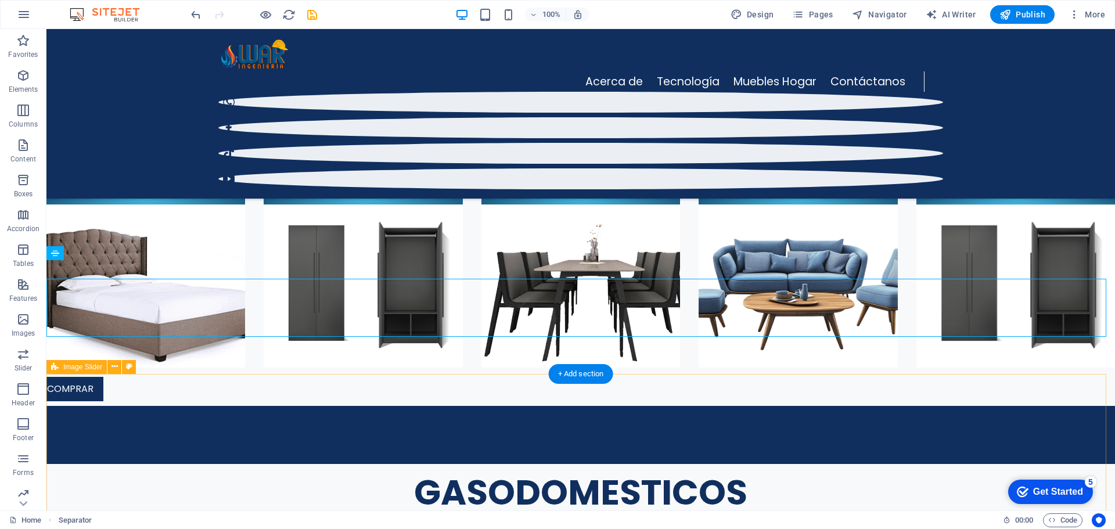
scroll to position [2711, 0]
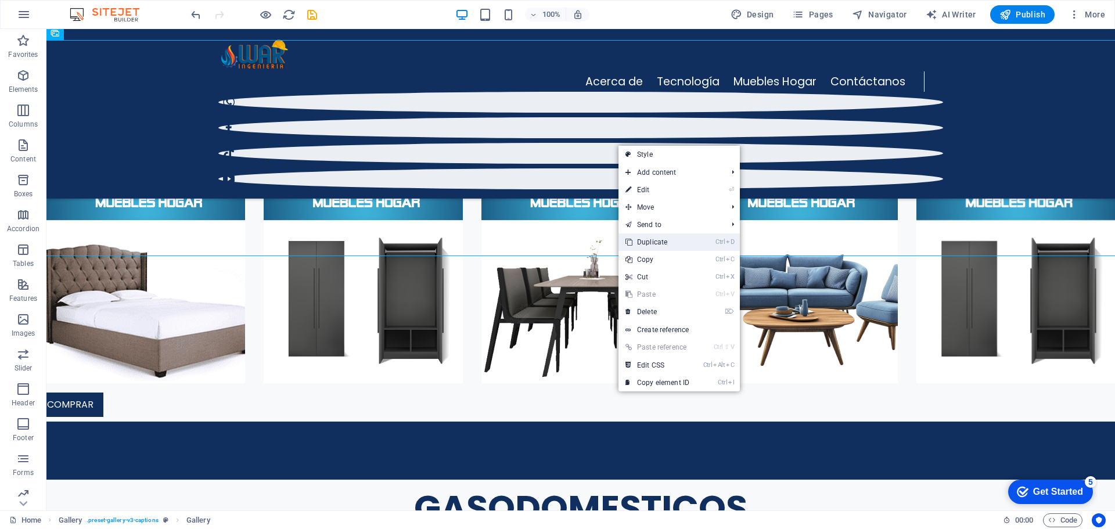
click at [649, 242] on link "Ctrl D Duplicate" at bounding box center [658, 242] width 78 height 17
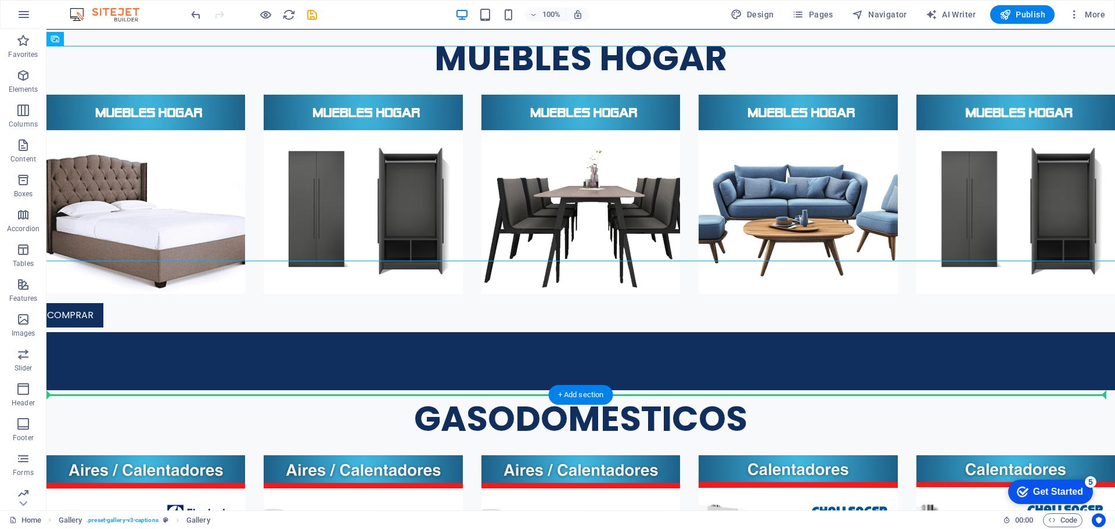
scroll to position [2940, 0]
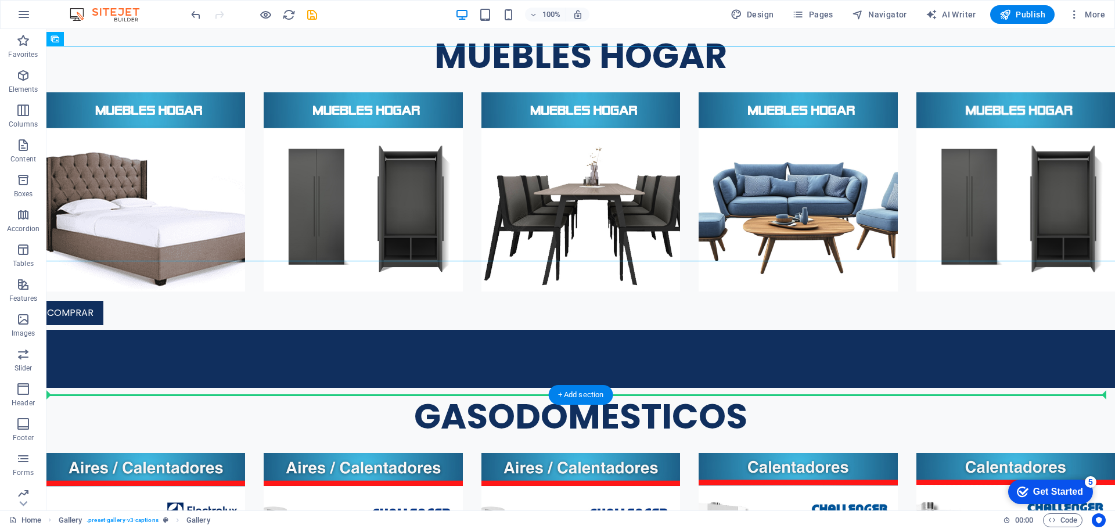
drag, startPoint x: 556, startPoint y: 326, endPoint x: 577, endPoint y: 415, distance: 91.7
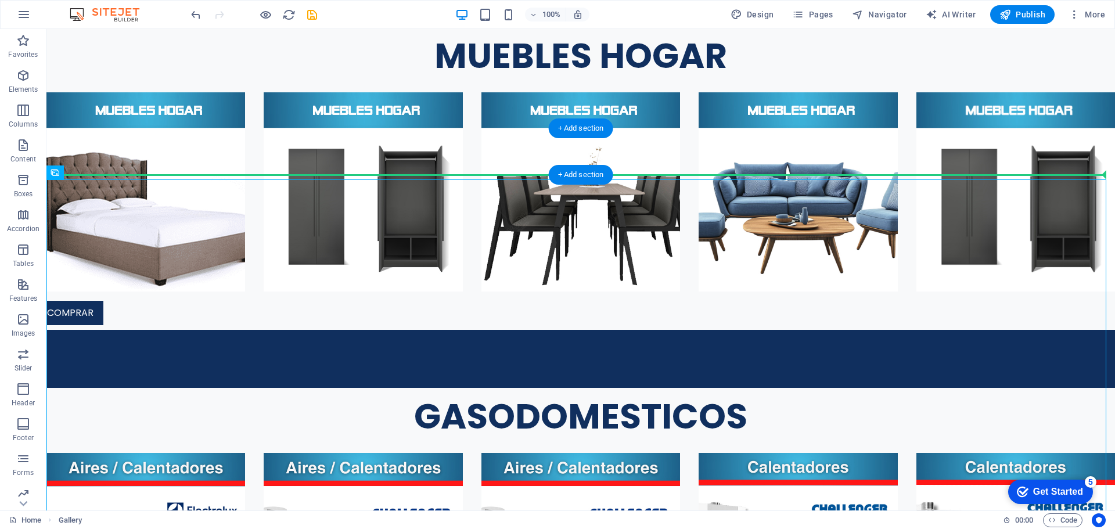
drag, startPoint x: 663, startPoint y: 210, endPoint x: 678, endPoint y: 171, distance: 41.2
drag, startPoint x: 664, startPoint y: 203, endPoint x: 680, endPoint y: 167, distance: 39.8
drag, startPoint x: 327, startPoint y: 197, endPoint x: 396, endPoint y: 165, distance: 76.4
drag, startPoint x: 416, startPoint y: 191, endPoint x: 67, endPoint y: 168, distance: 349.8
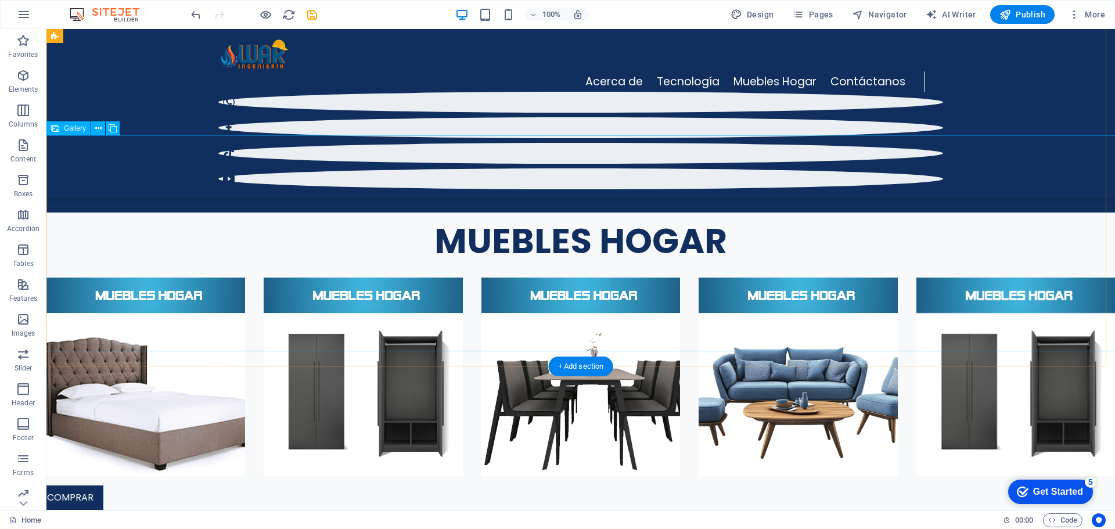
scroll to position [2616, 0]
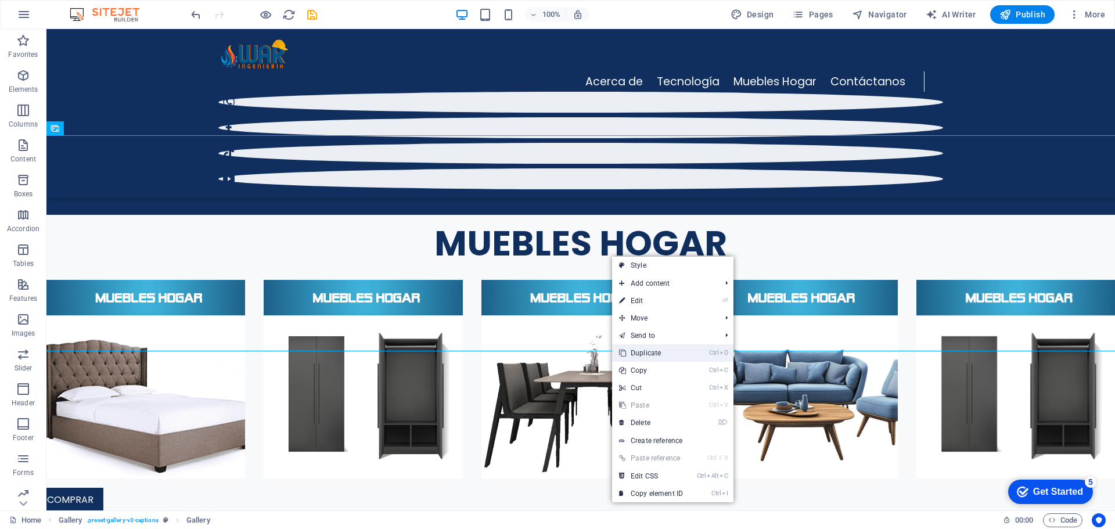
click at [638, 351] on link "Ctrl D Duplicate" at bounding box center [651, 352] width 78 height 17
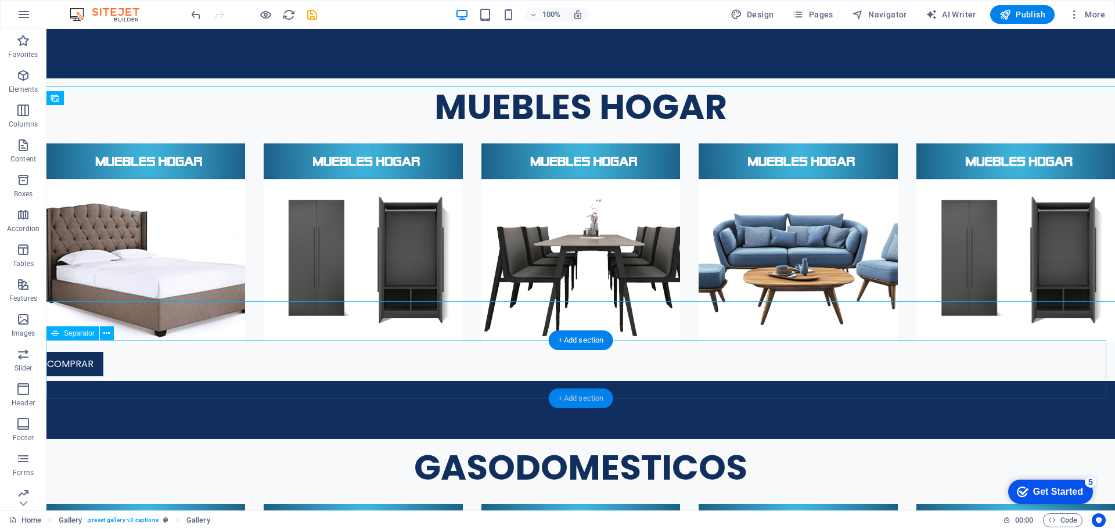
scroll to position [2910, 0]
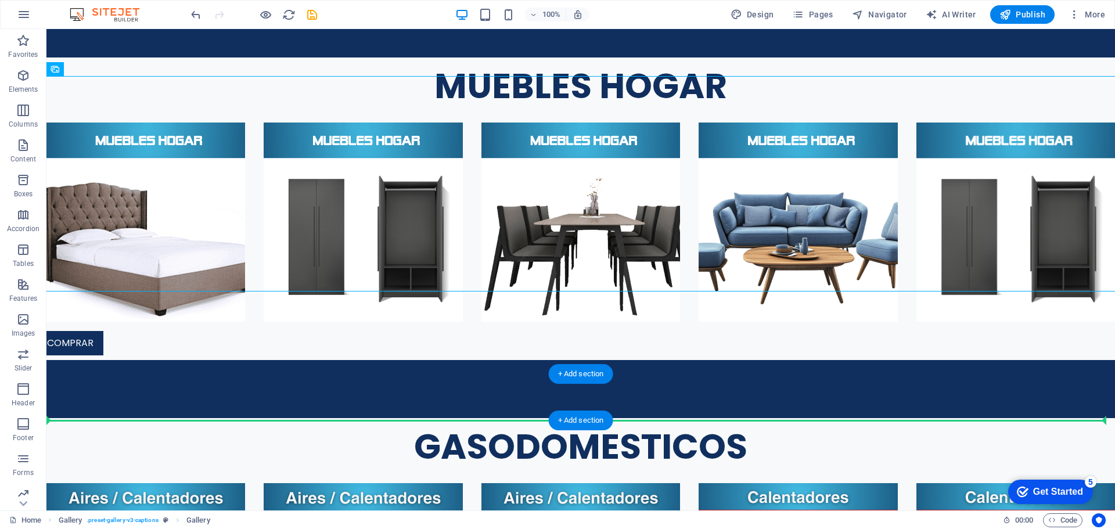
drag, startPoint x: 632, startPoint y: 204, endPoint x: 622, endPoint y: 405, distance: 201.3
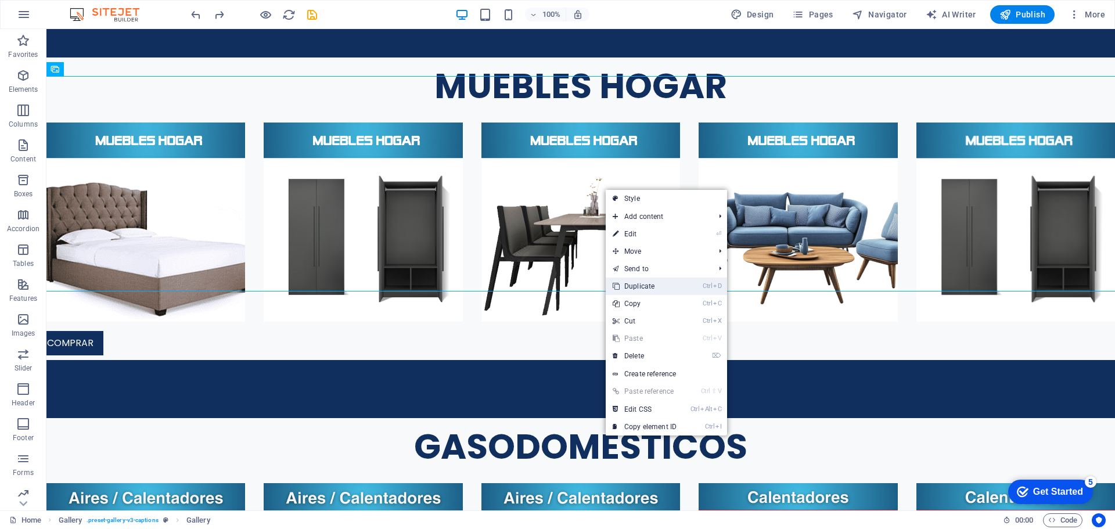
drag, startPoint x: 582, startPoint y: 251, endPoint x: 628, endPoint y: 279, distance: 54.0
click at [628, 279] on link "Ctrl D Duplicate" at bounding box center [645, 286] width 78 height 17
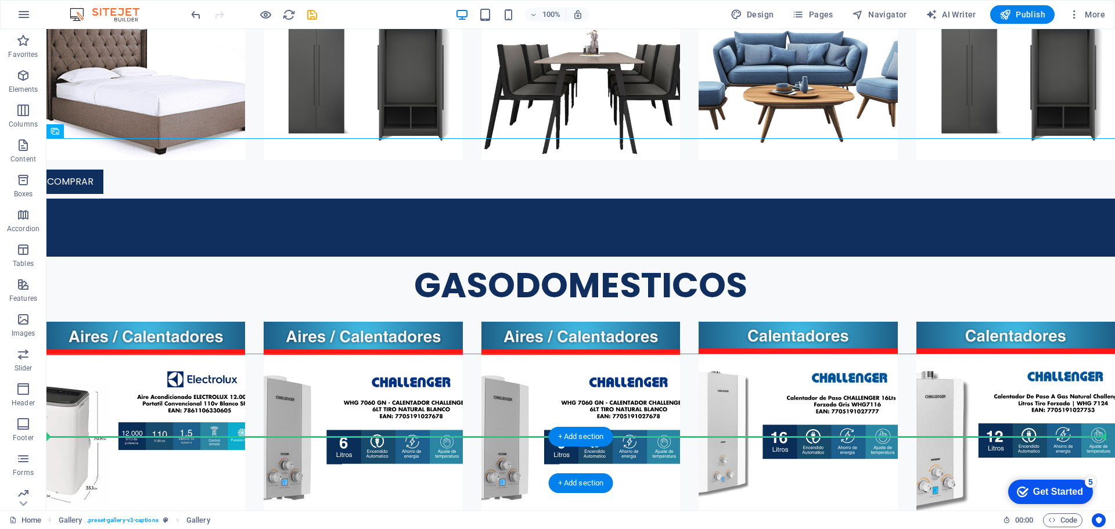
scroll to position [3085, 0]
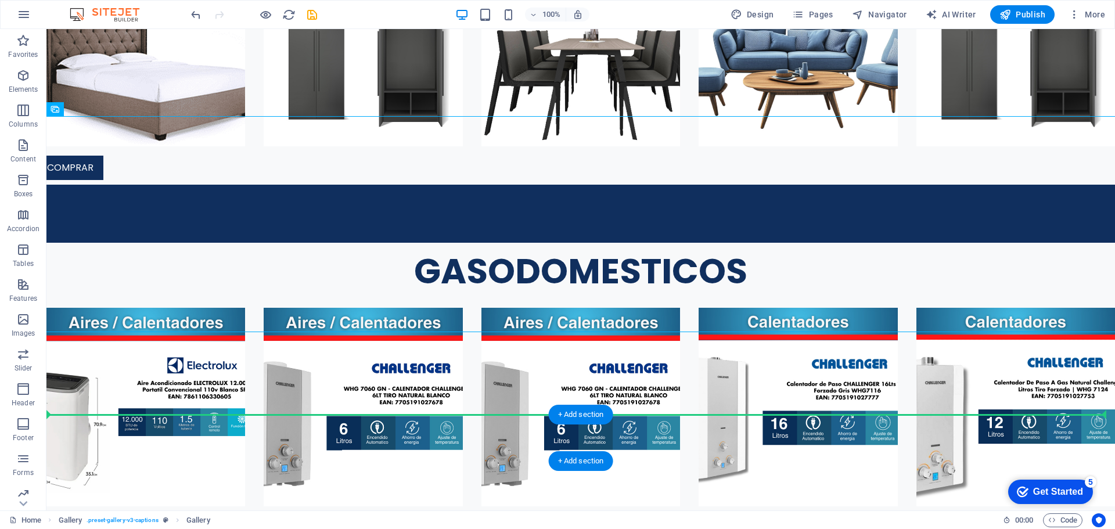
drag, startPoint x: 573, startPoint y: 346, endPoint x: 581, endPoint y: 433, distance: 86.9
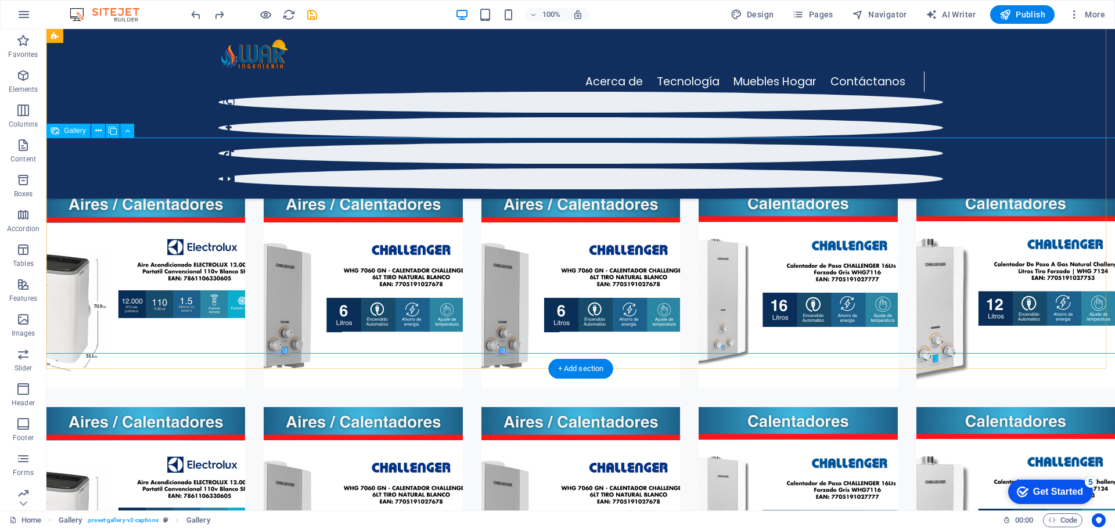
scroll to position [3008, 0]
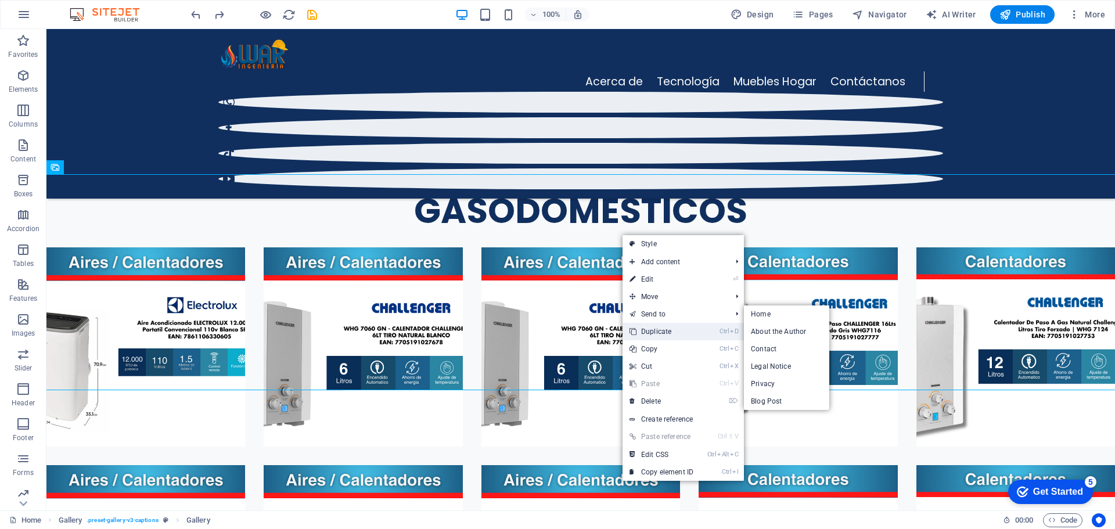
click at [639, 326] on link "Ctrl D Duplicate" at bounding box center [662, 331] width 78 height 17
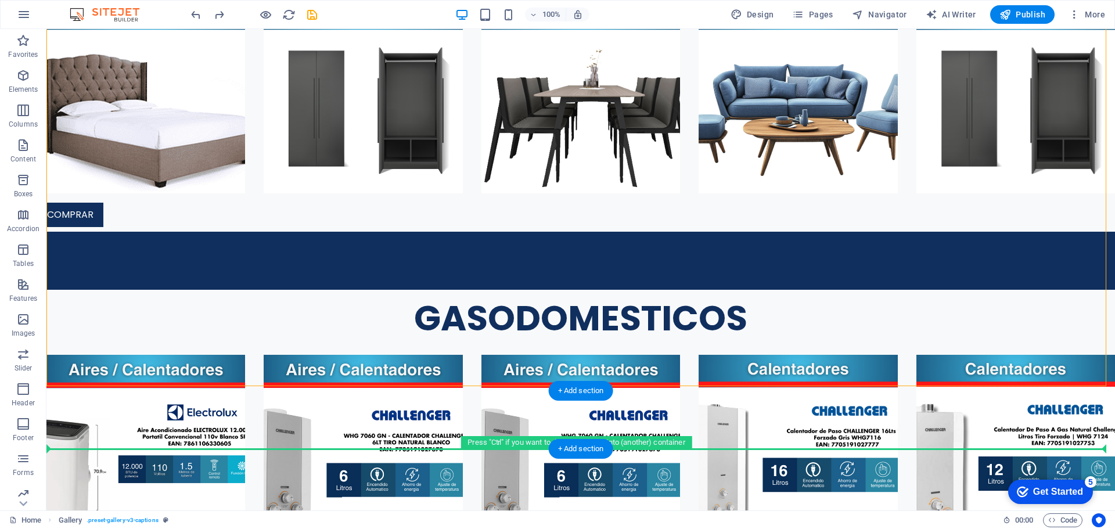
scroll to position [3046, 0]
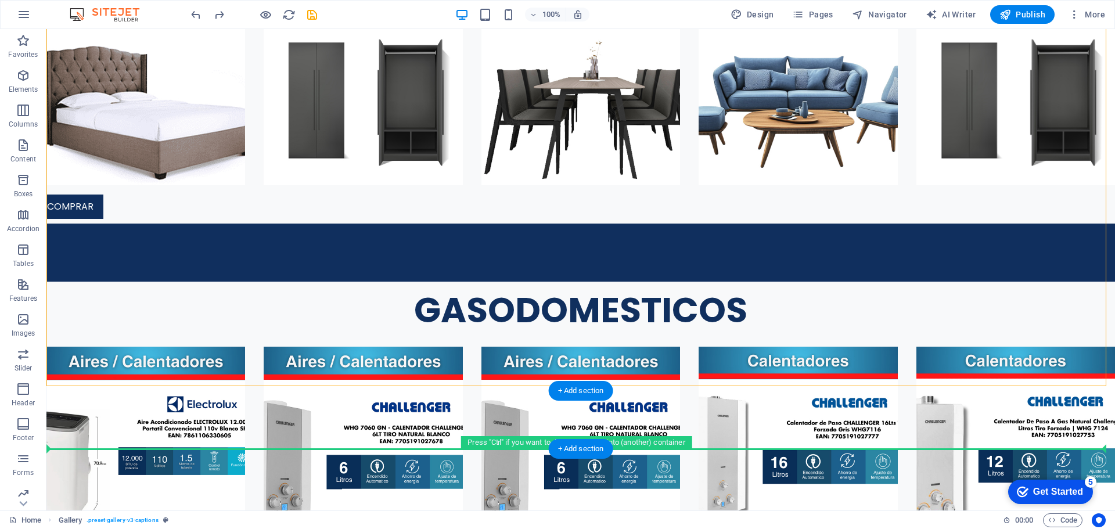
drag, startPoint x: 627, startPoint y: 283, endPoint x: 630, endPoint y: 437, distance: 154.5
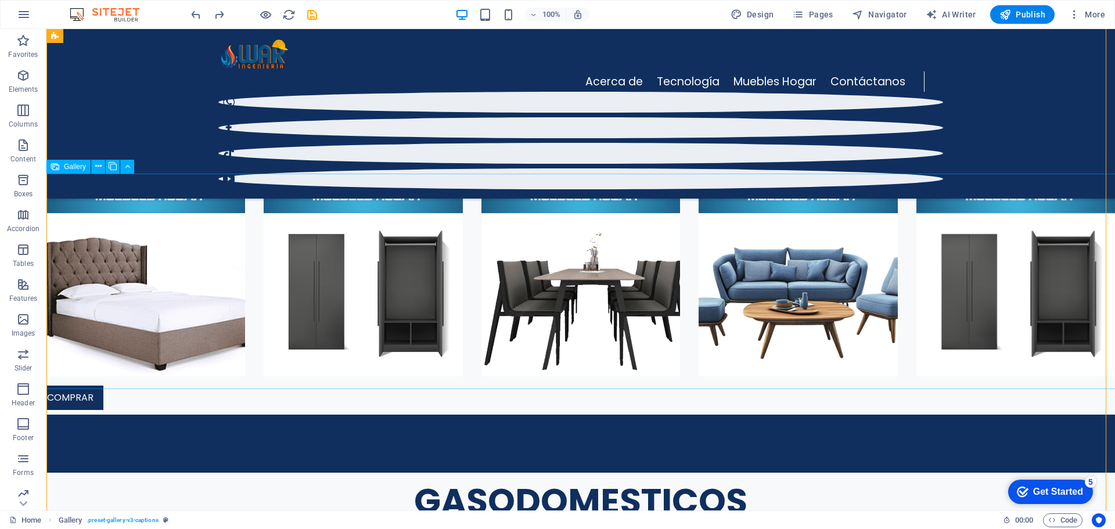
scroll to position [2678, 0]
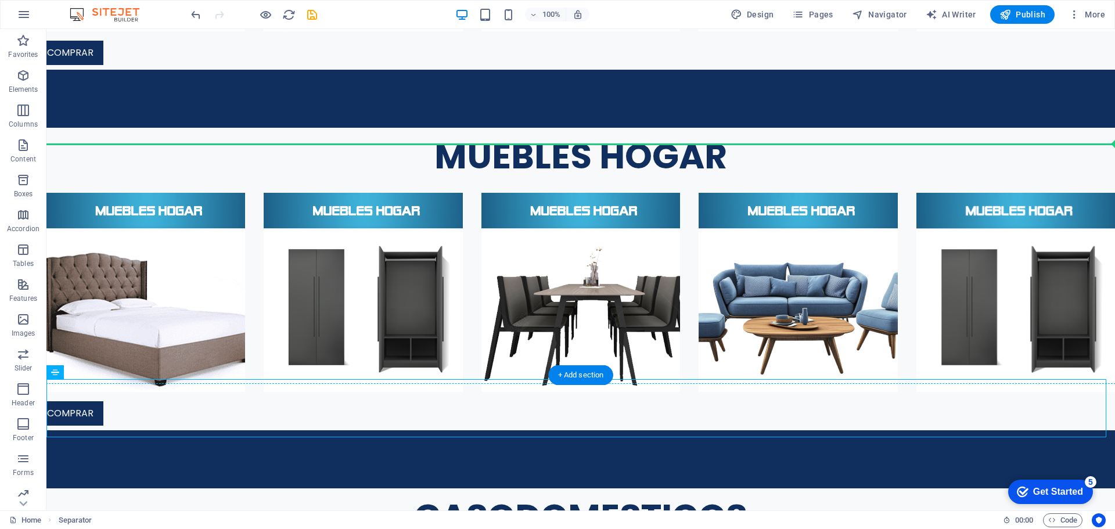
scroll to position [2842, 0]
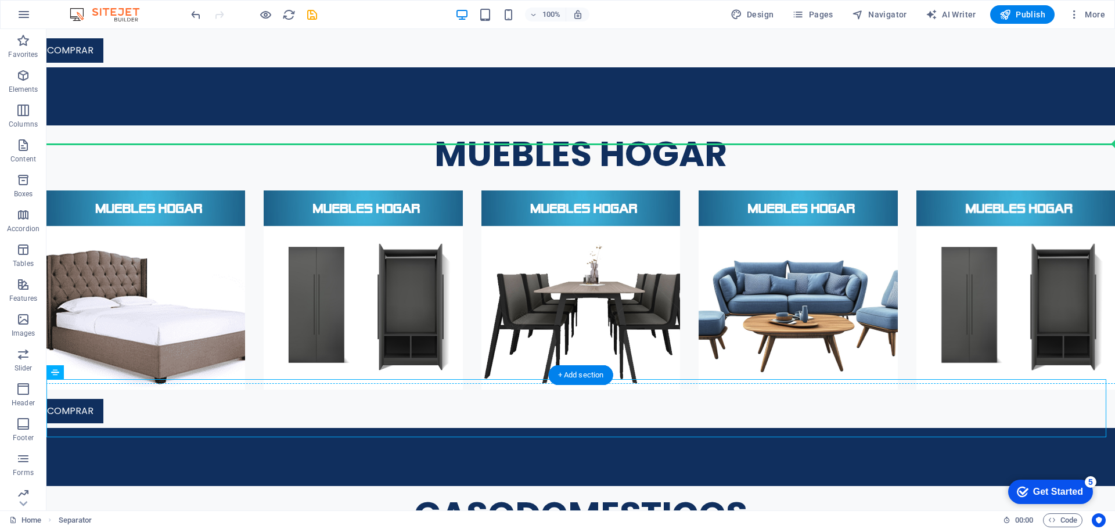
drag, startPoint x: 574, startPoint y: 293, endPoint x: 627, endPoint y: 145, distance: 157.6
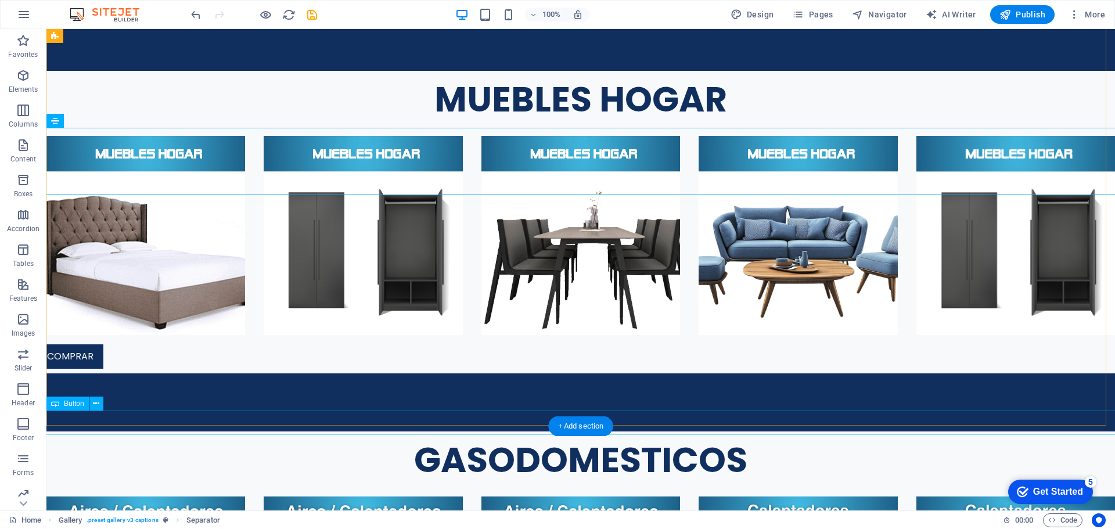
scroll to position [2900, 0]
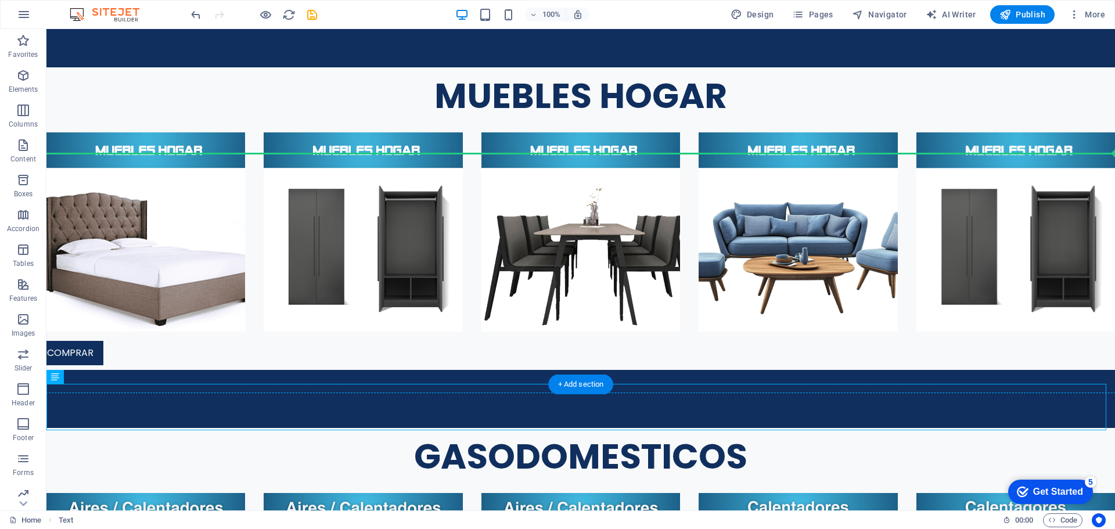
drag, startPoint x: 529, startPoint y: 410, endPoint x: 599, endPoint y: 143, distance: 275.7
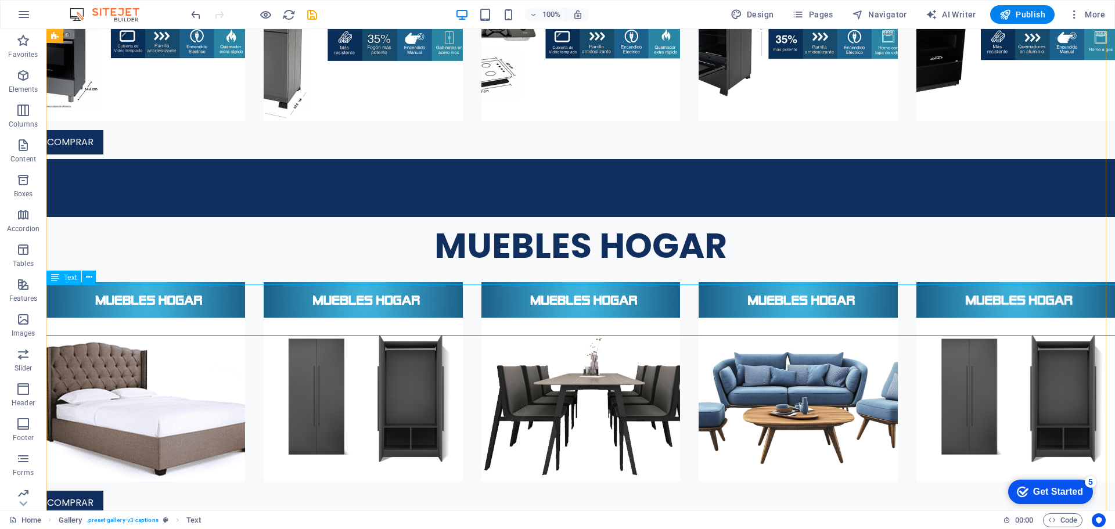
scroll to position [2986, 0]
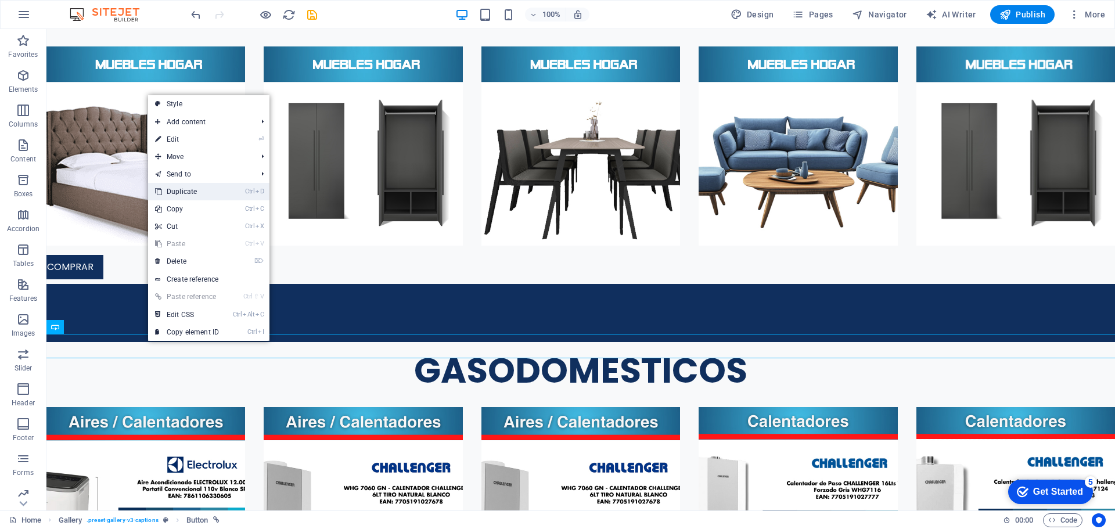
click at [206, 195] on link "Ctrl D Duplicate" at bounding box center [187, 191] width 78 height 17
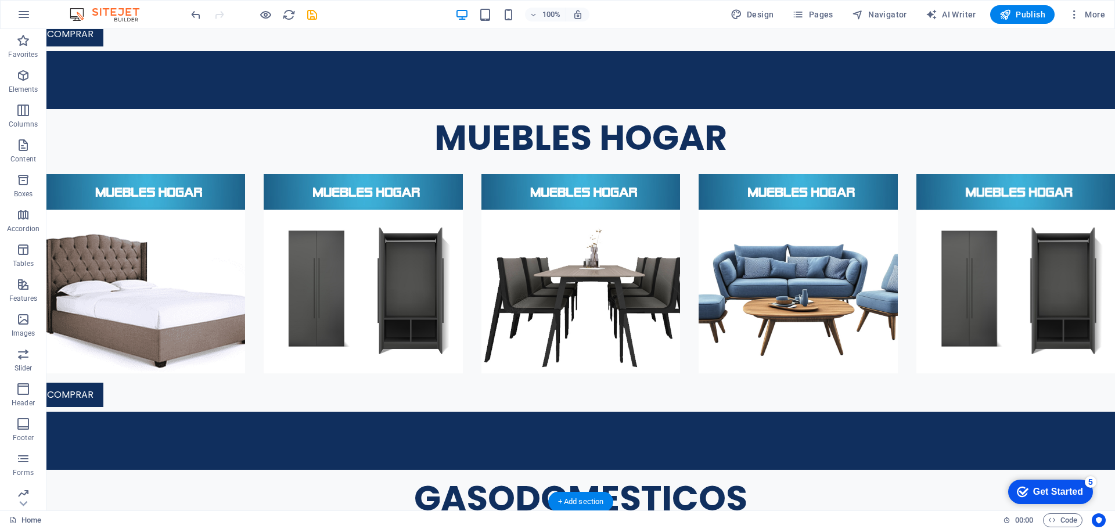
scroll to position [2818, 0]
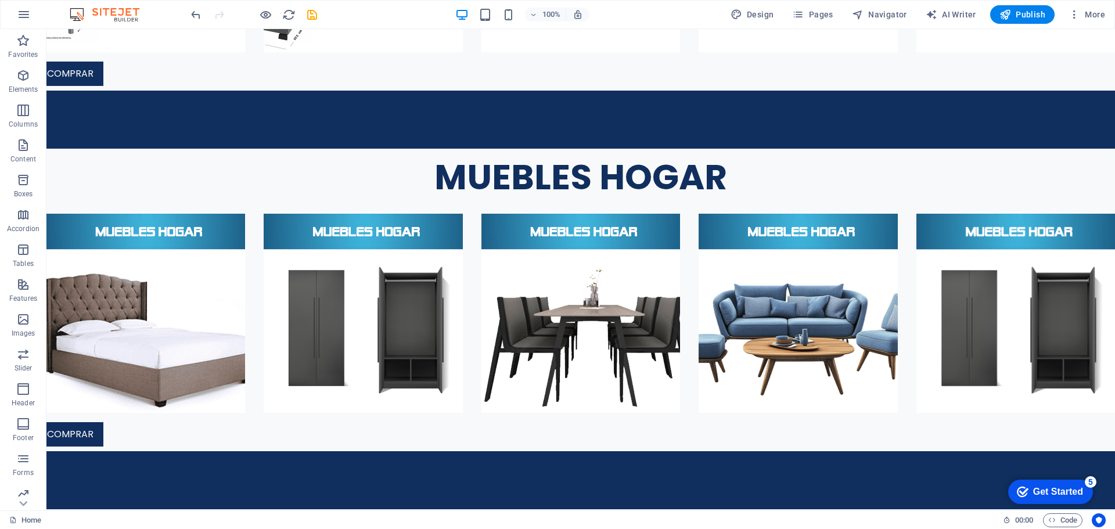
drag, startPoint x: 146, startPoint y: 345, endPoint x: 220, endPoint y: 180, distance: 180.7
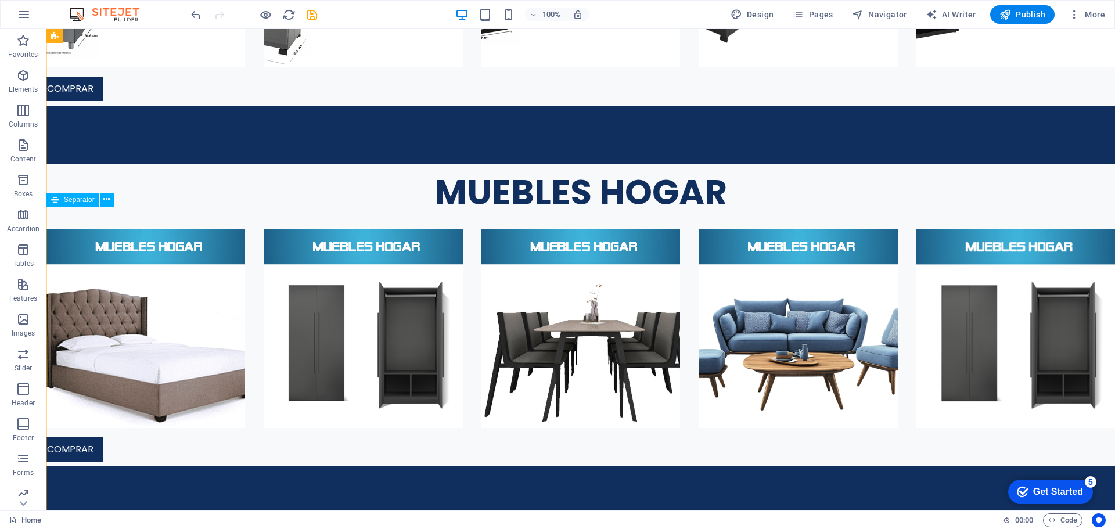
scroll to position [2919, 0]
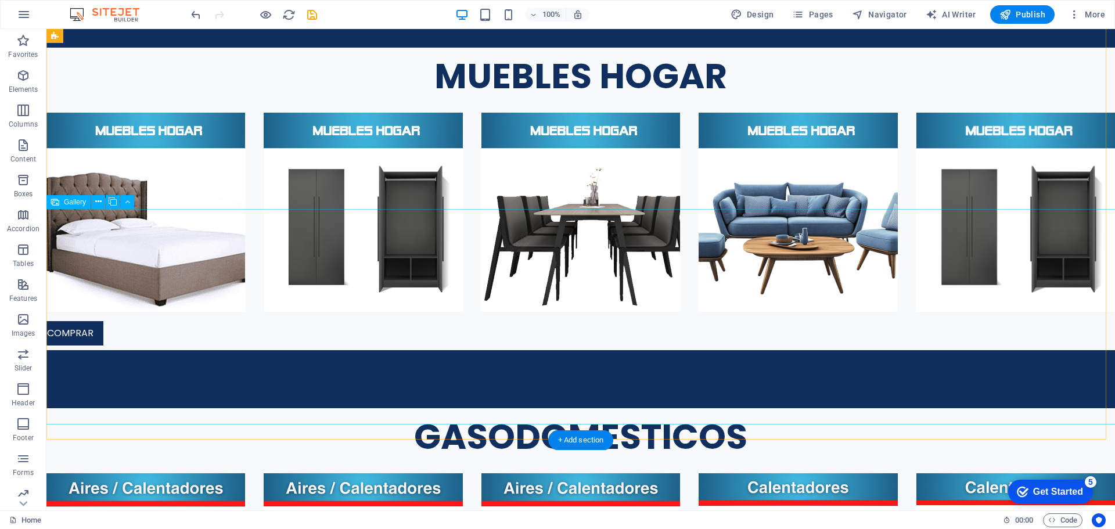
select select "4"
select select "px"
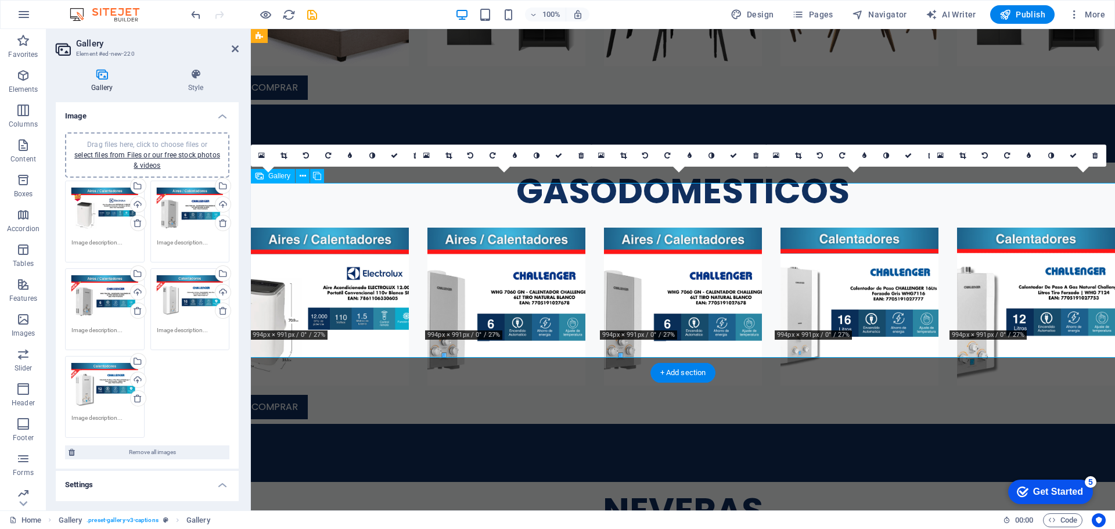
scroll to position [2659, 0]
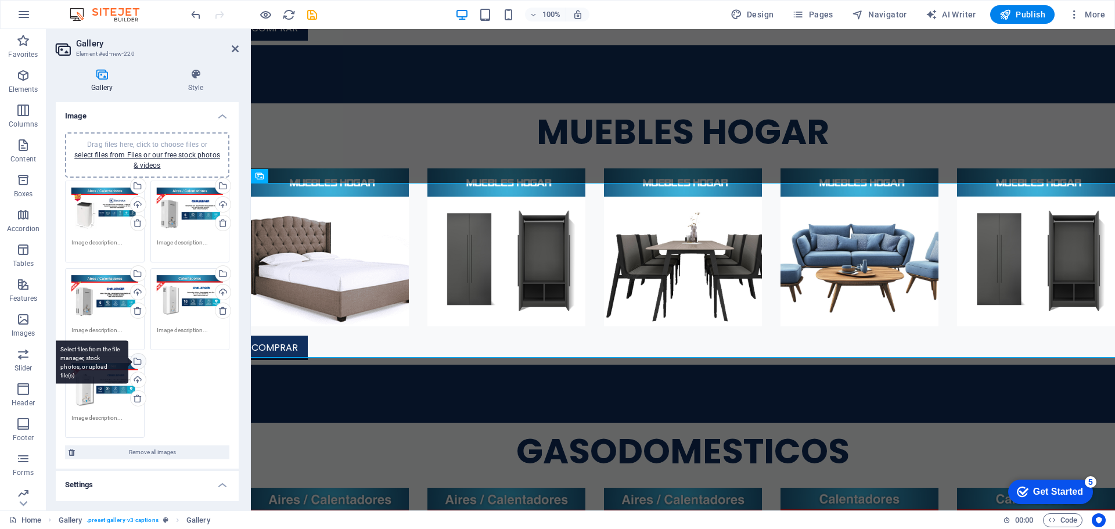
click at [128, 361] on div "Select files from the file manager, stock photos, or upload file(s)" at bounding box center [91, 362] width 76 height 44
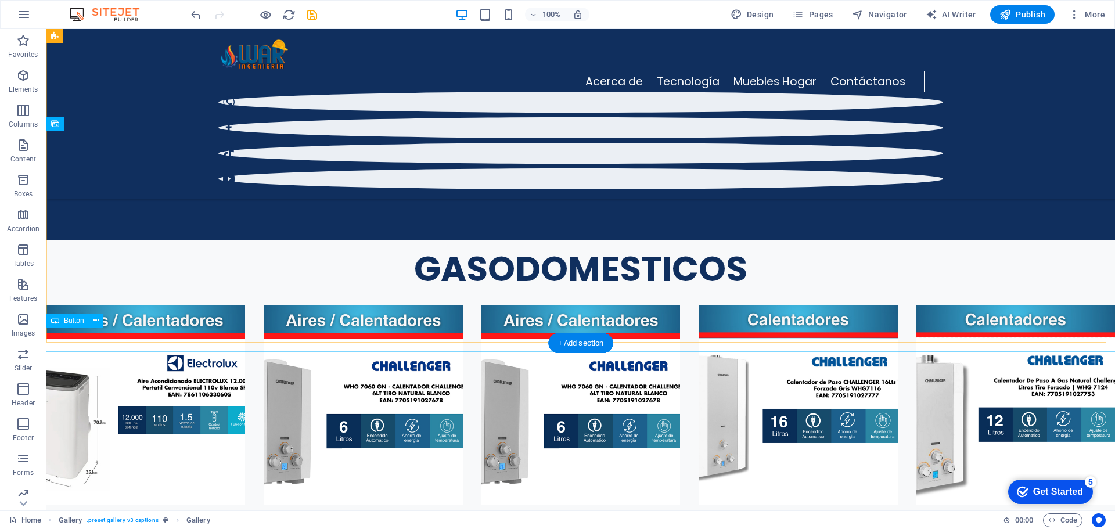
scroll to position [2911, 0]
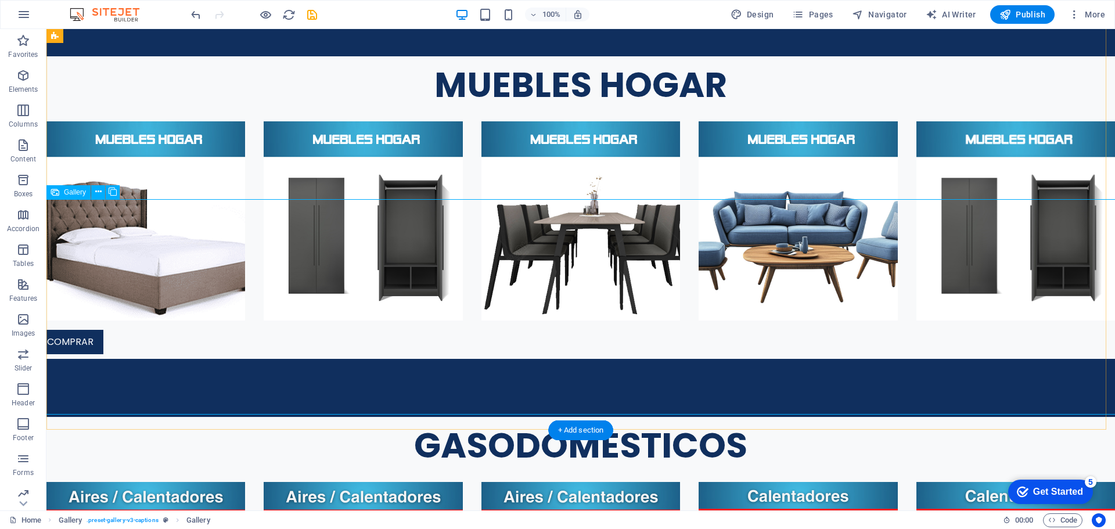
scroll to position [2669, 0]
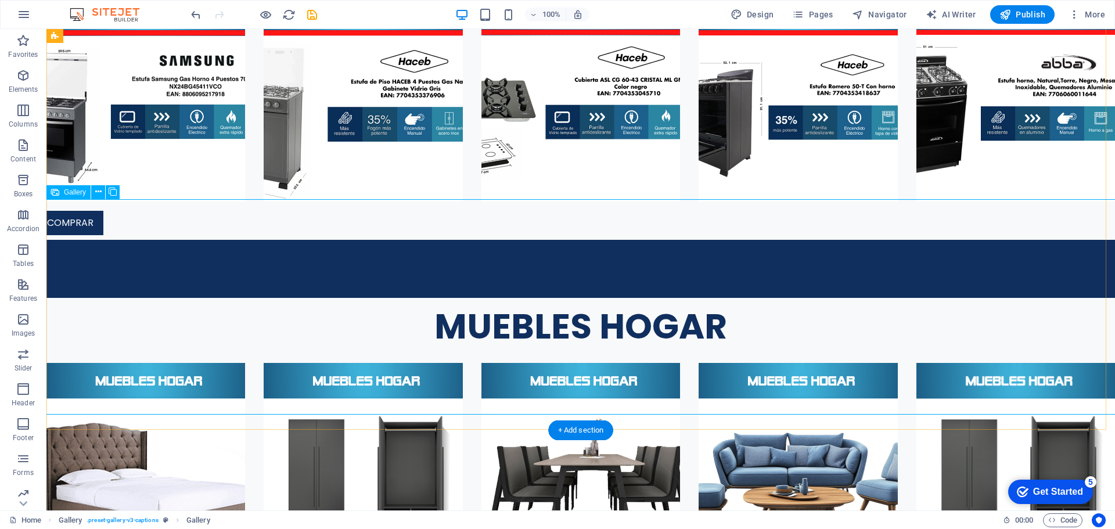
select select "4"
select select "px"
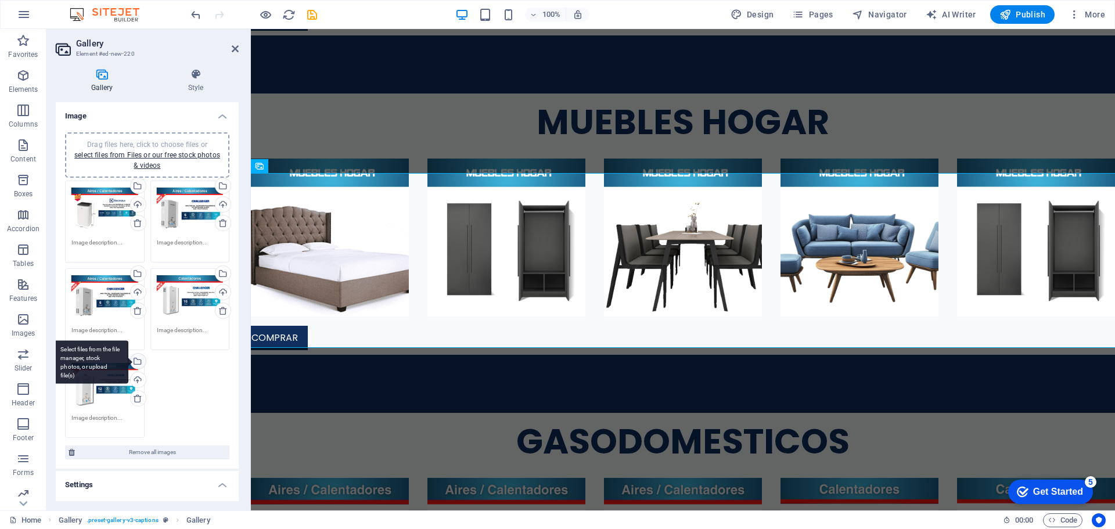
click at [139, 360] on div "Select files from the file manager, stock photos, or upload file(s)" at bounding box center [136, 362] width 17 height 17
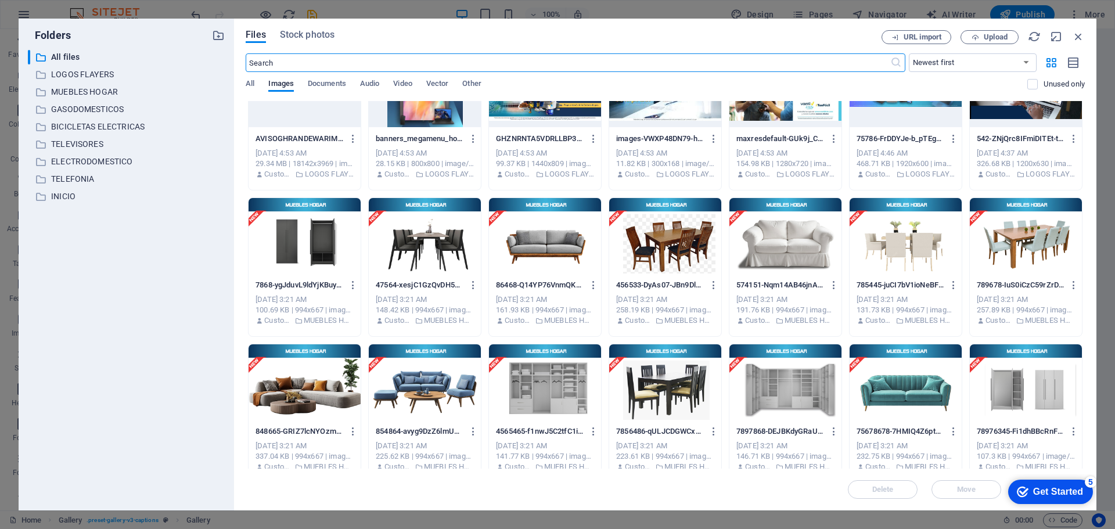
scroll to position [0, 0]
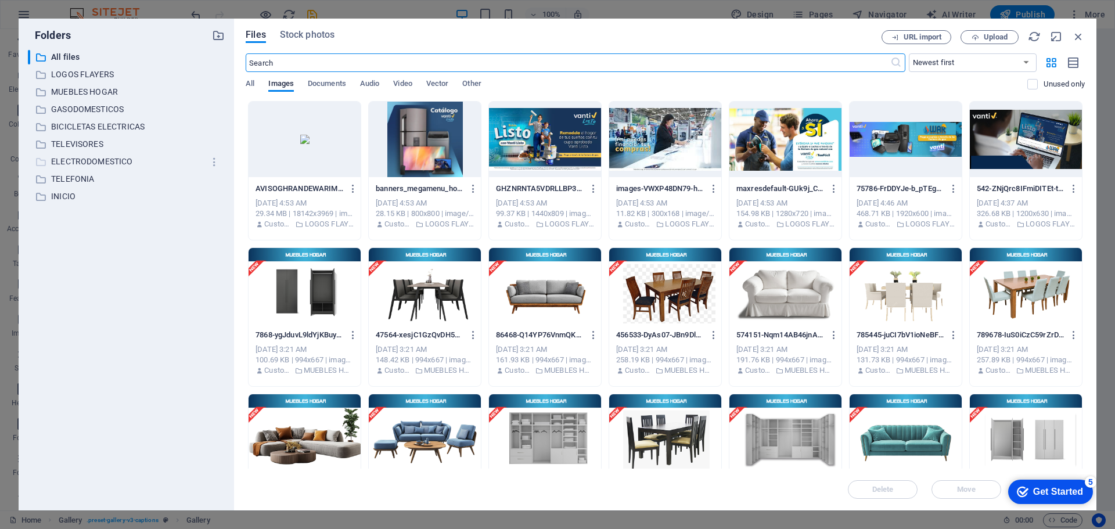
click at [126, 159] on p "ELECTRODOMESTICO" at bounding box center [127, 161] width 152 height 13
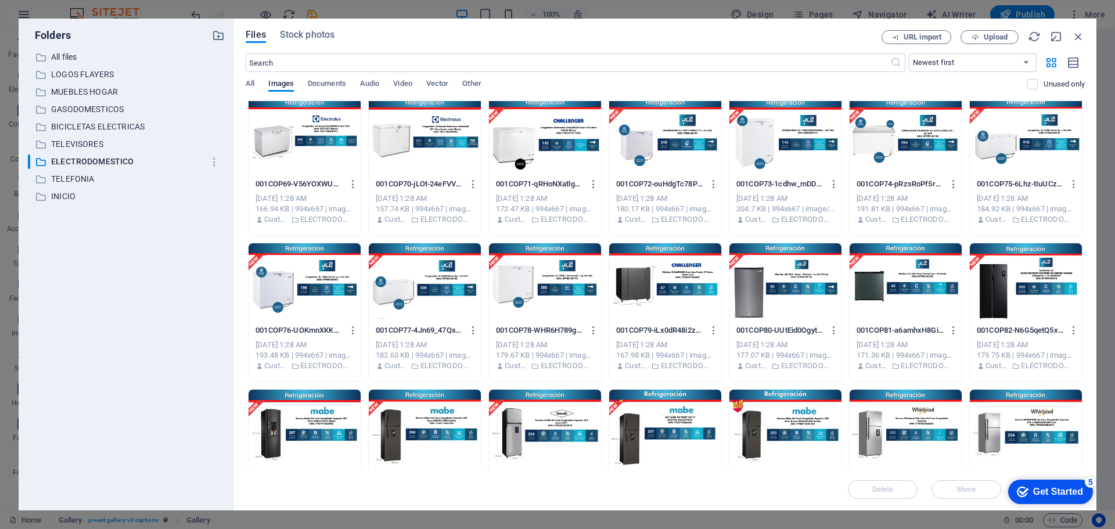
scroll to position [1336, 0]
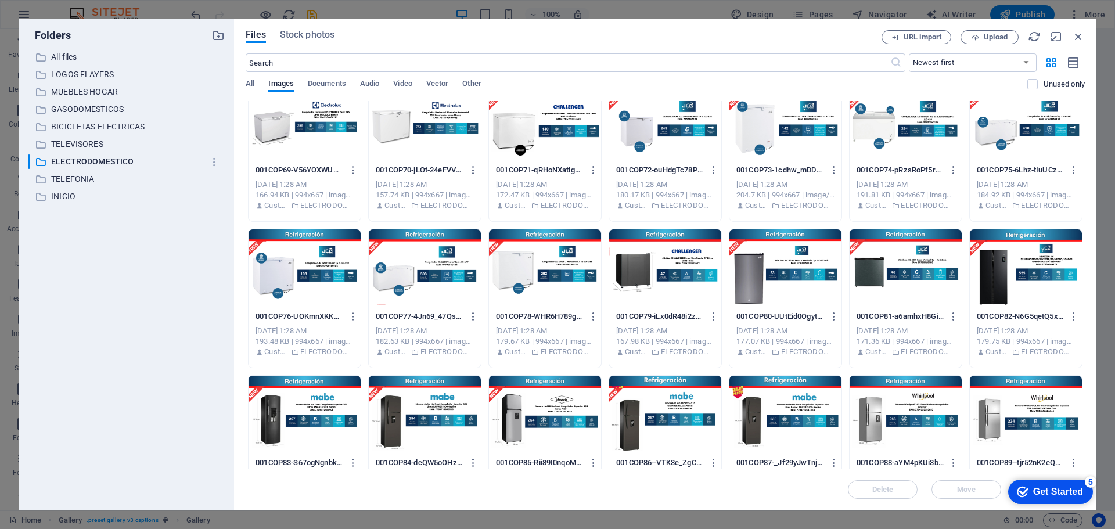
click at [315, 421] on div at bounding box center [305, 414] width 112 height 76
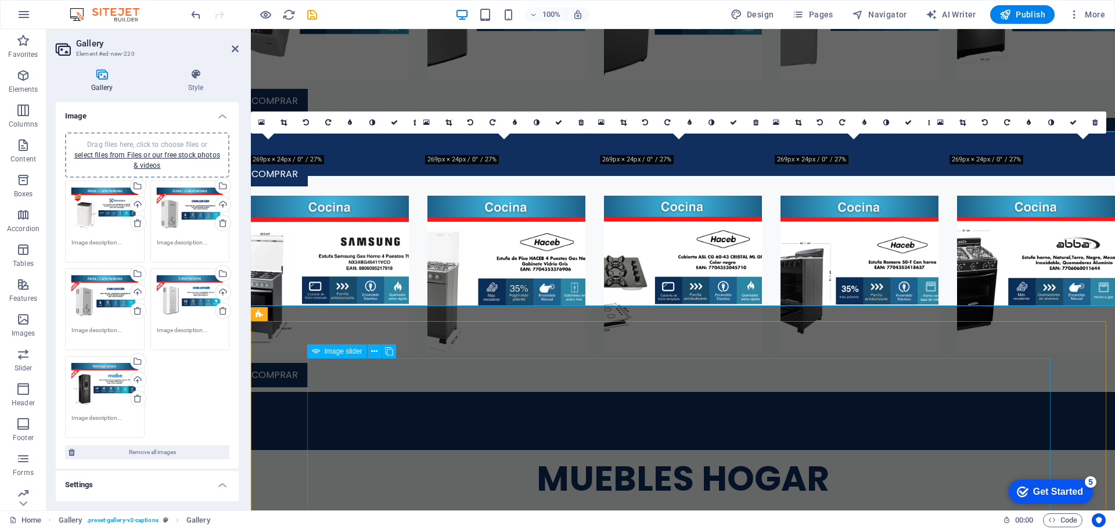
scroll to position [2711, 0]
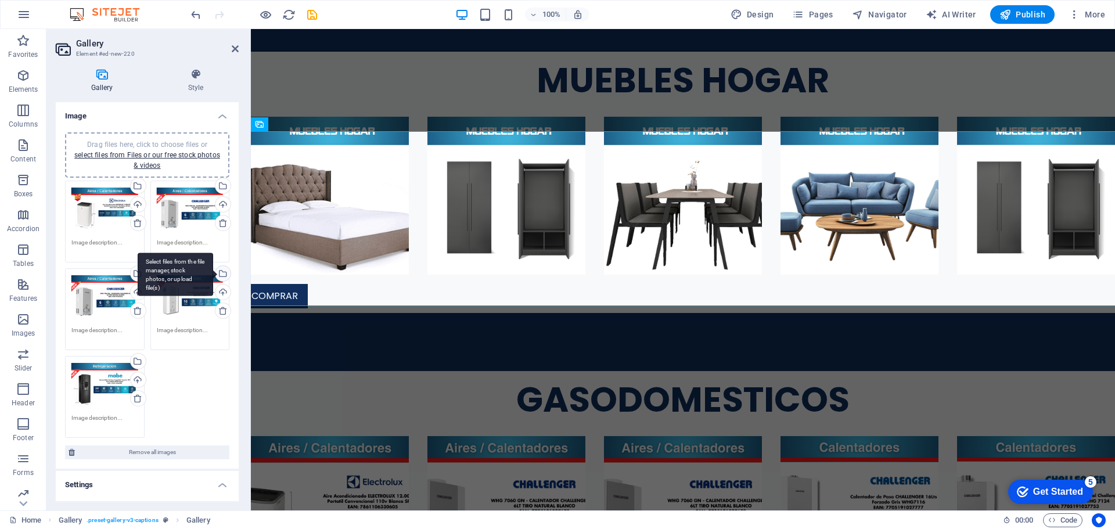
click at [221, 277] on div "Select files from the file manager, stock photos, or upload file(s)" at bounding box center [221, 274] width 17 height 17
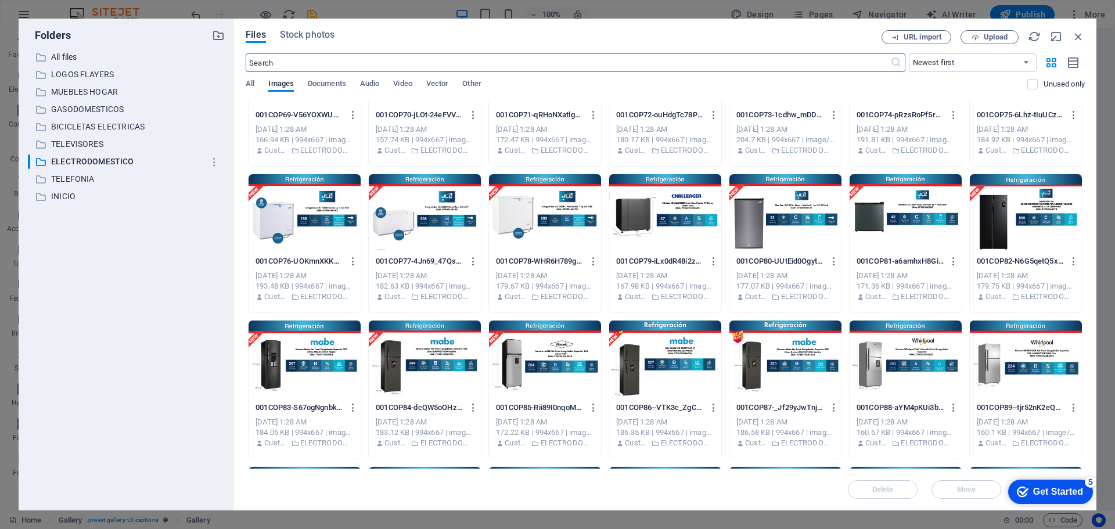
scroll to position [1394, 0]
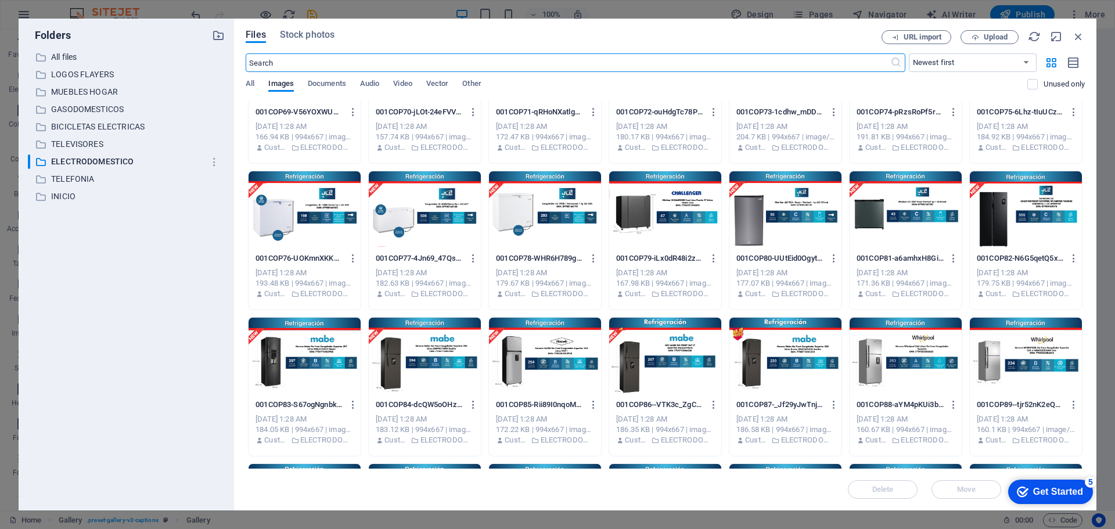
click at [434, 367] on div at bounding box center [425, 356] width 112 height 76
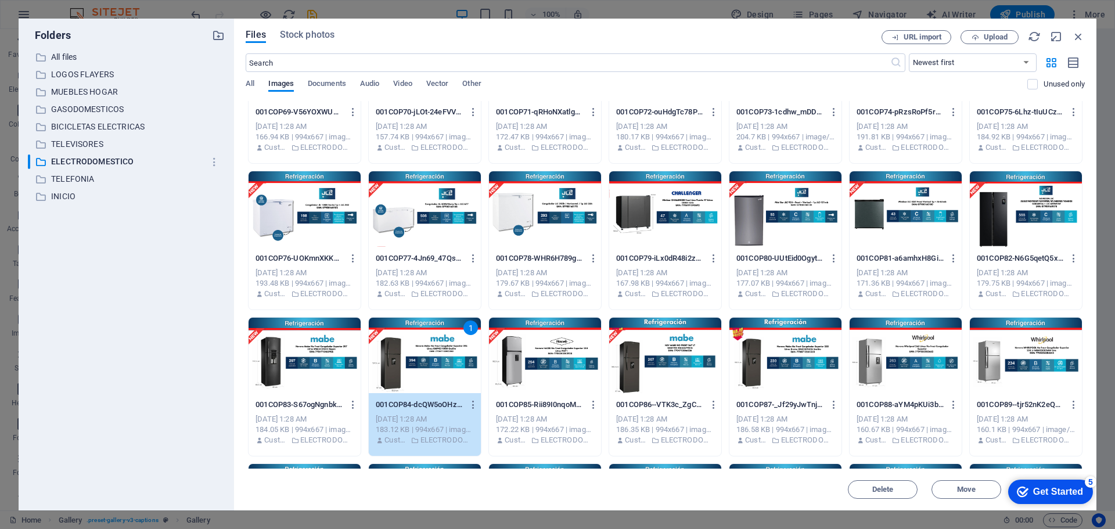
click at [434, 367] on div "1" at bounding box center [425, 356] width 112 height 76
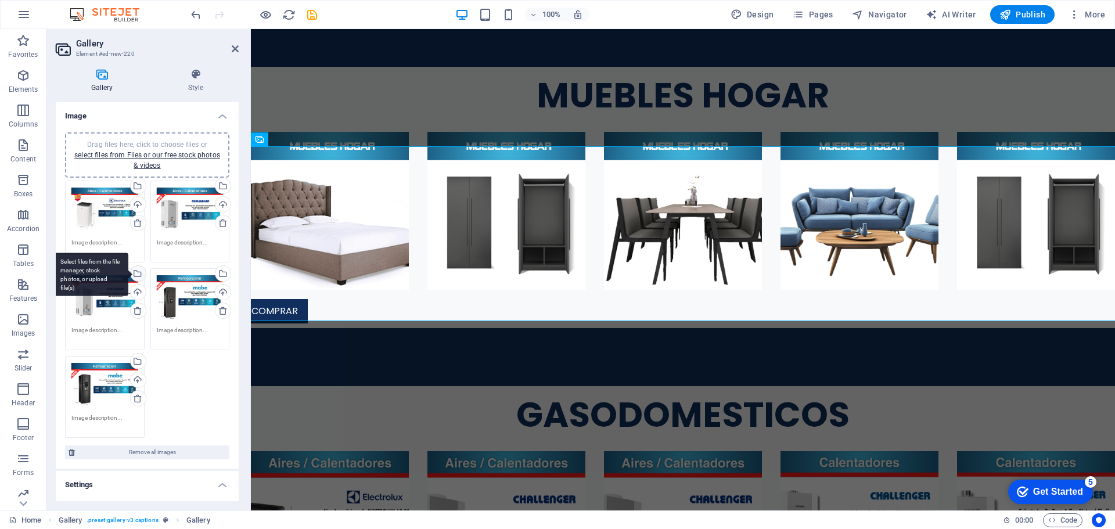
click at [128, 274] on div "Select files from the file manager, stock photos, or upload file(s)" at bounding box center [91, 275] width 76 height 44
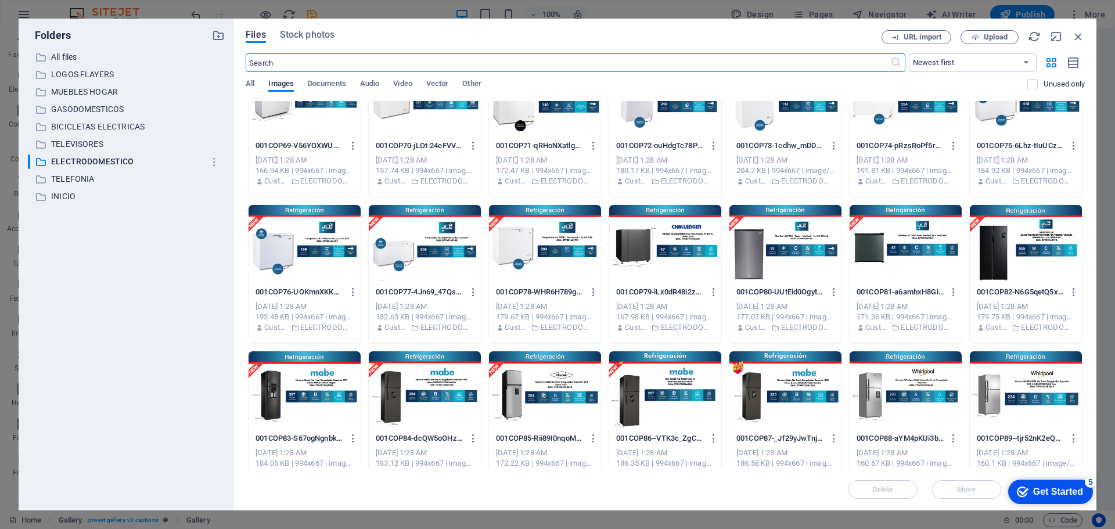
scroll to position [1452, 0]
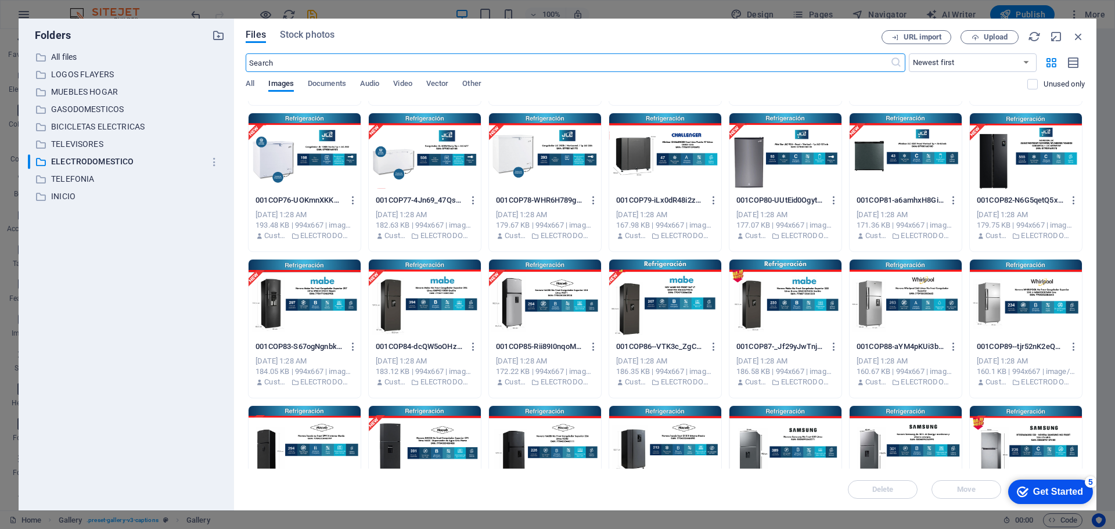
click at [573, 312] on div at bounding box center [545, 298] width 112 height 76
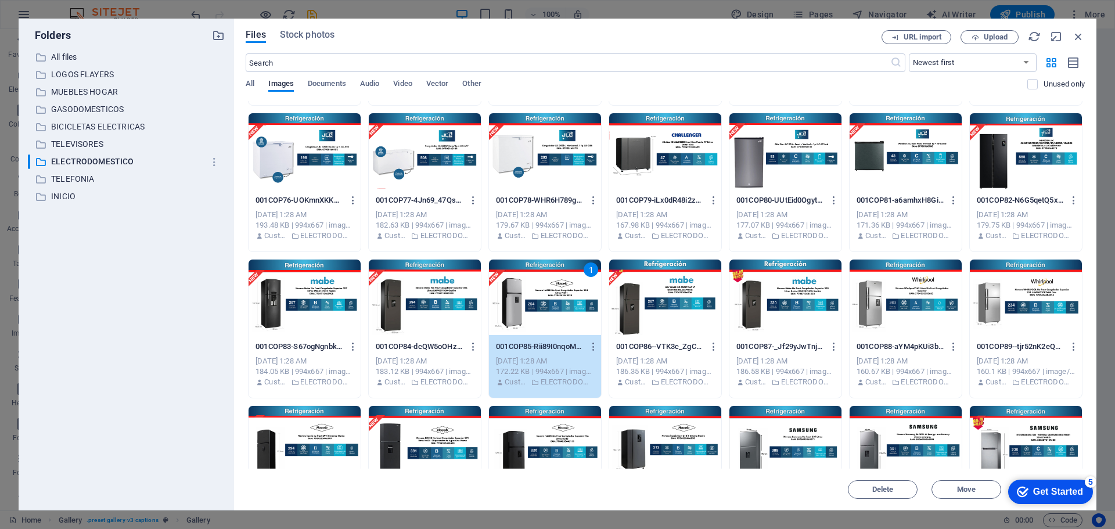
click at [573, 312] on div "1" at bounding box center [545, 298] width 112 height 76
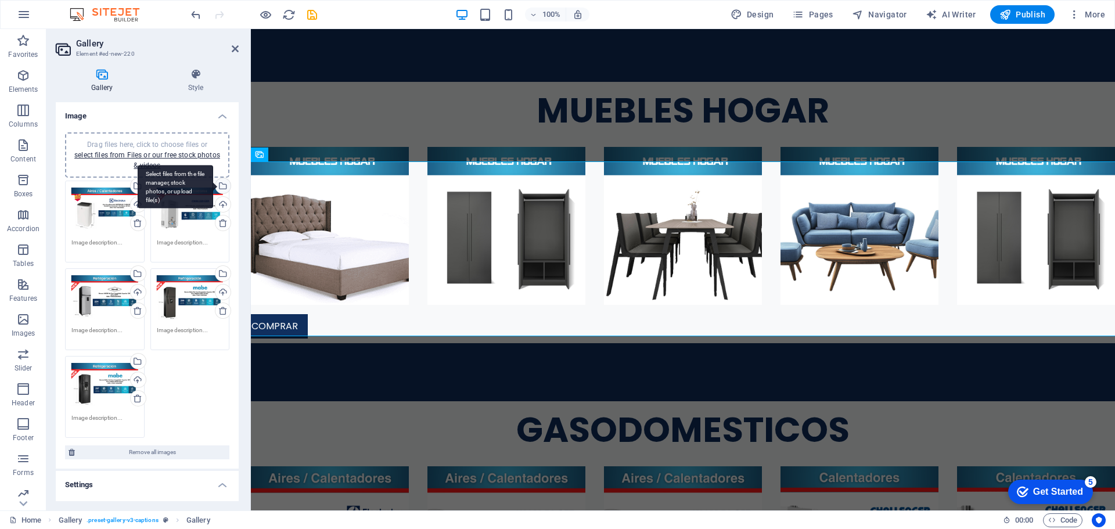
click at [222, 186] on div "Select files from the file manager, stock photos, or upload file(s)" at bounding box center [221, 186] width 17 height 17
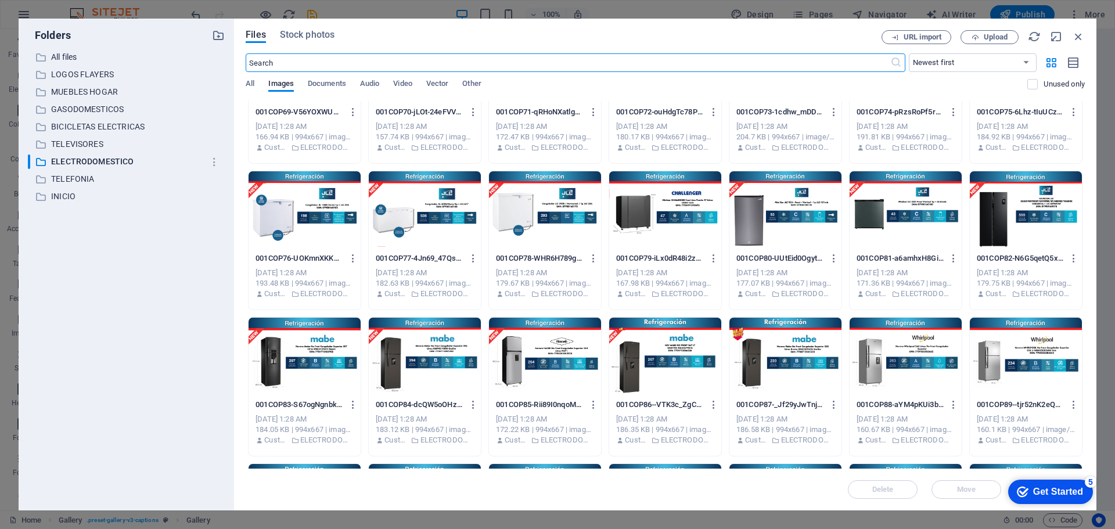
scroll to position [1510, 0]
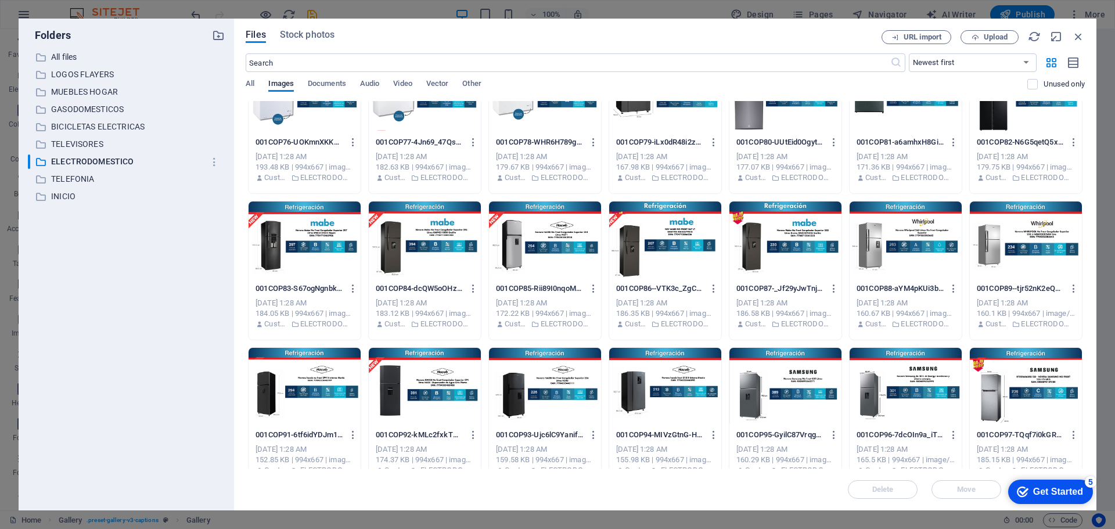
click at [914, 264] on div at bounding box center [906, 240] width 112 height 76
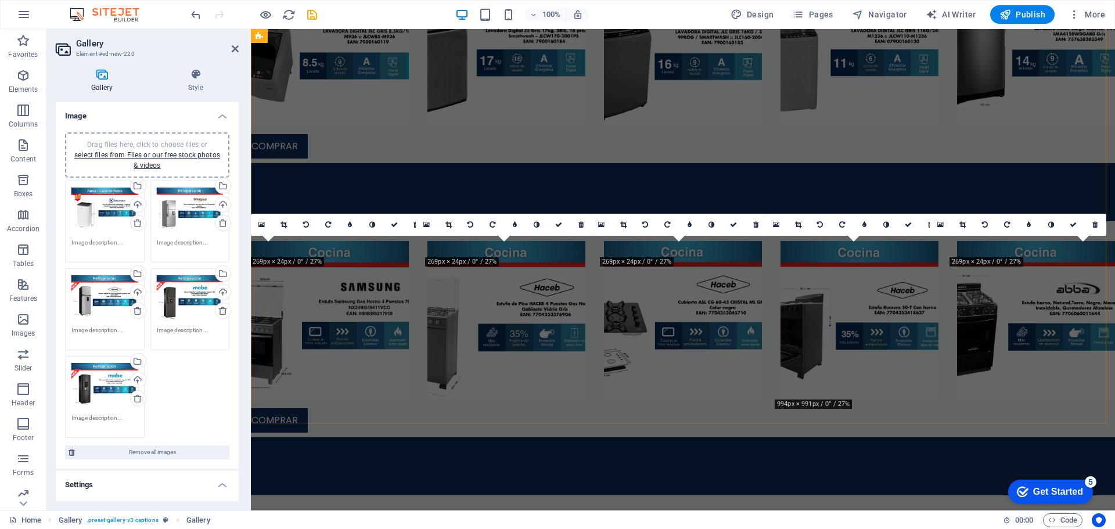
scroll to position [2609, 0]
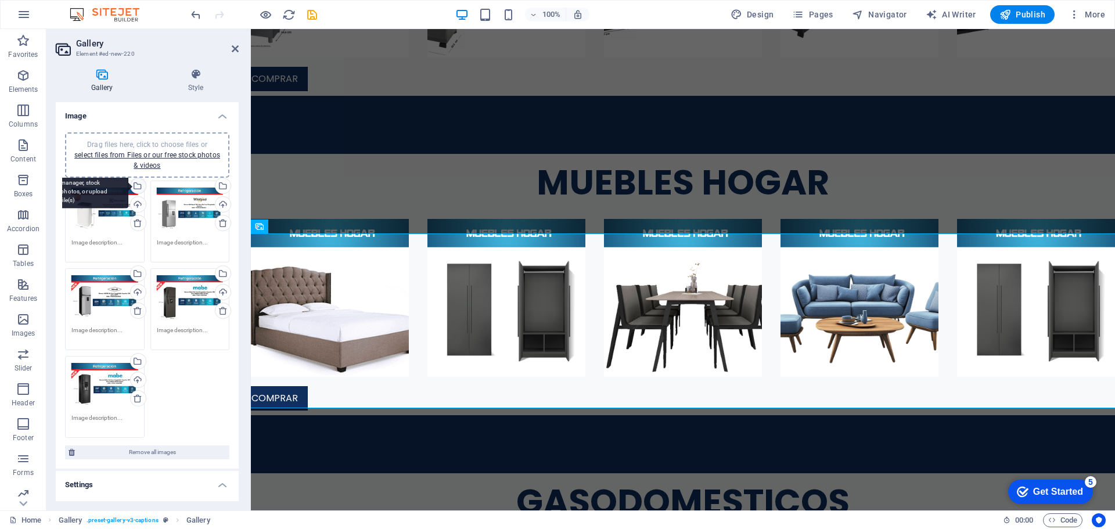
click at [138, 188] on div "Select files from the file manager, stock photos, or upload file(s)" at bounding box center [136, 186] width 17 height 17
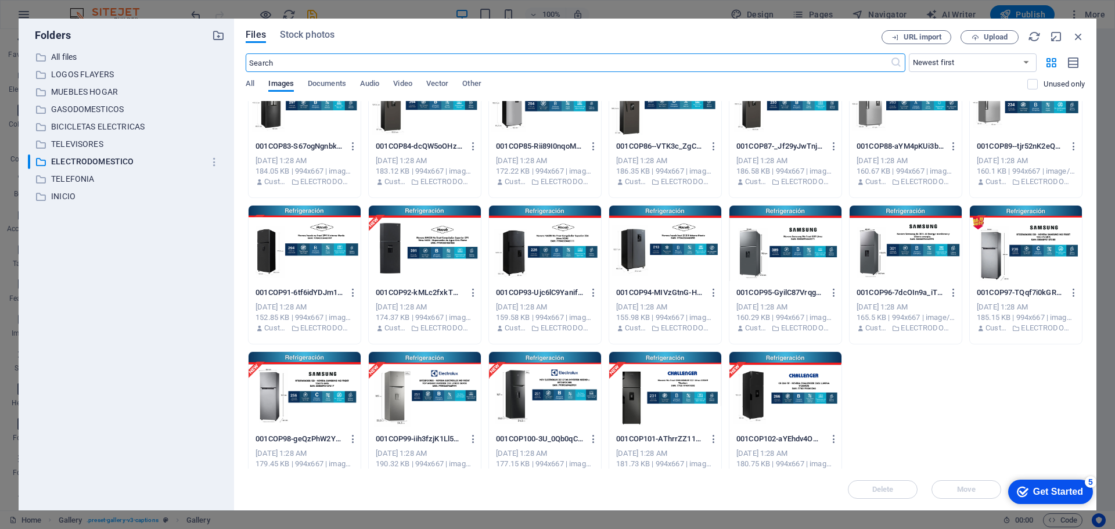
scroll to position [1675, 0]
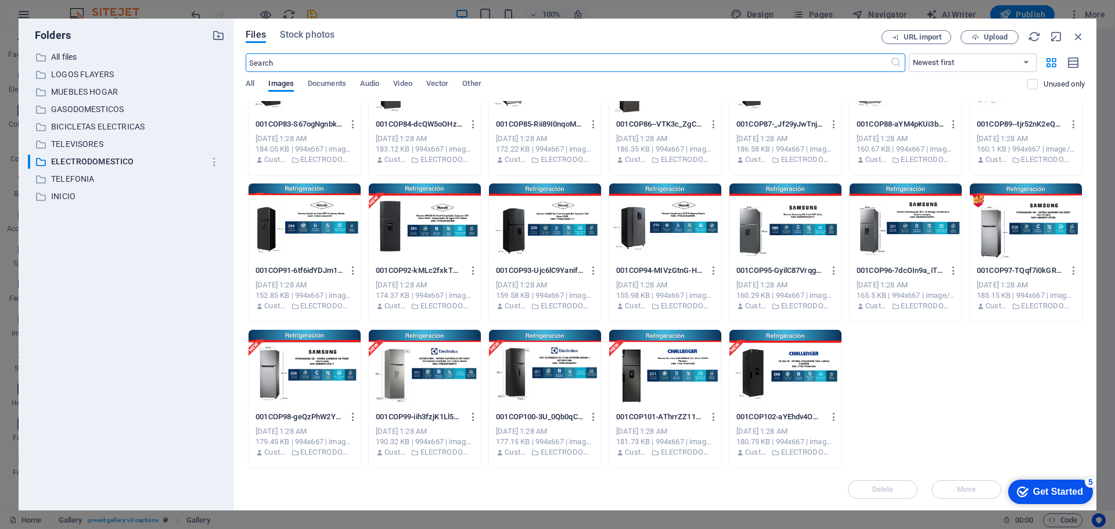
click at [706, 356] on div at bounding box center [665, 368] width 112 height 76
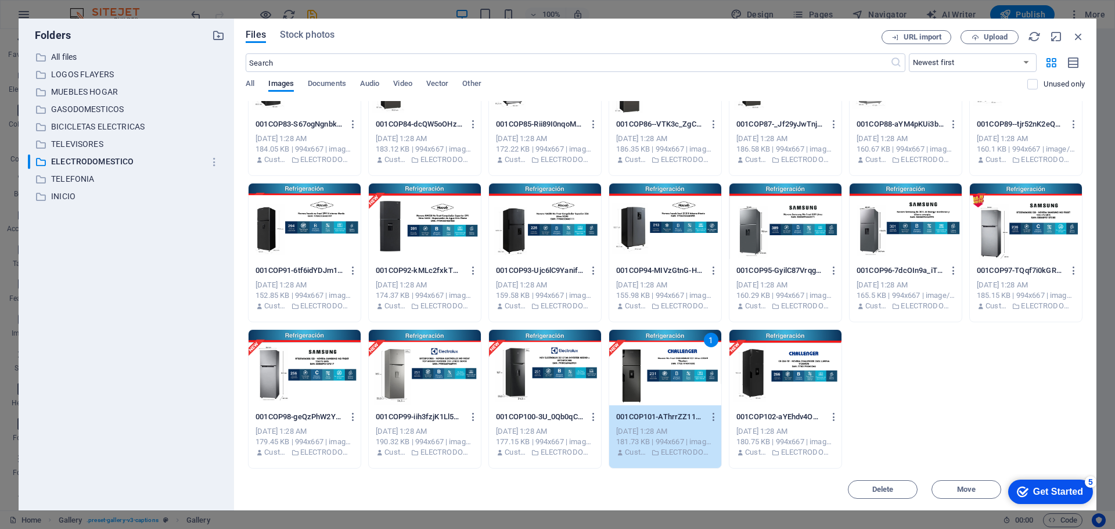
click at [706, 356] on div "1" at bounding box center [665, 368] width 112 height 76
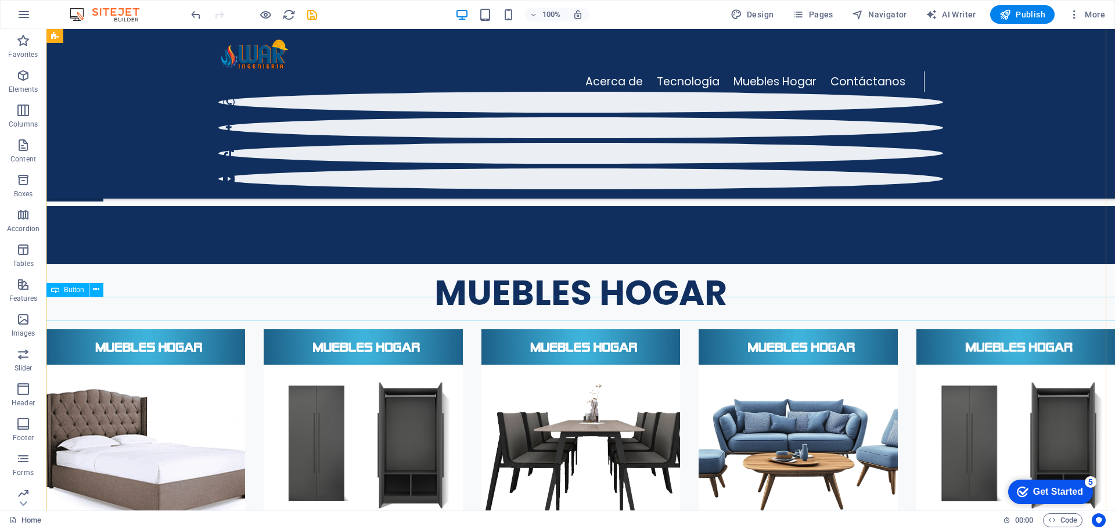
scroll to position [2500, 0]
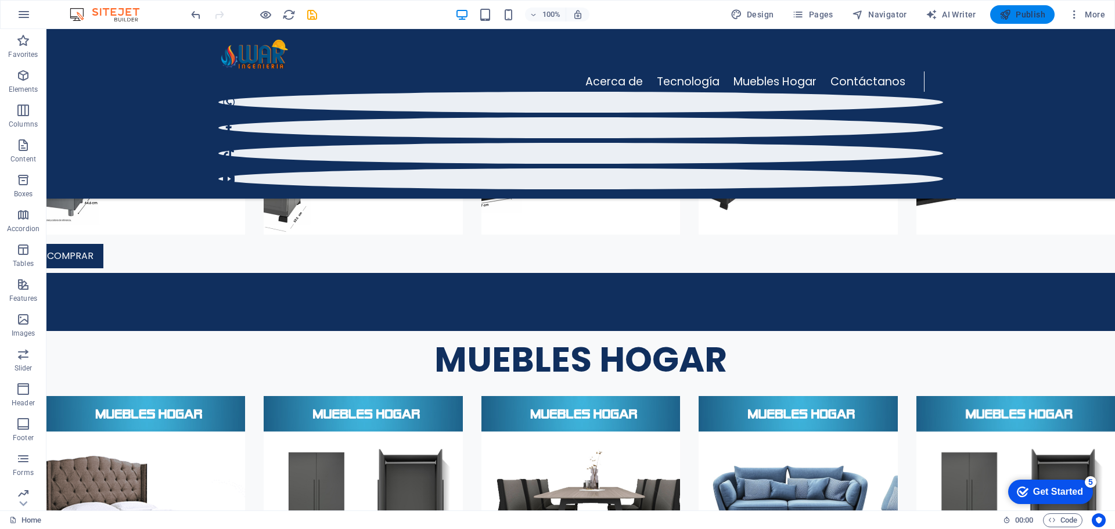
click at [1033, 20] on button "Publish" at bounding box center [1022, 14] width 64 height 19
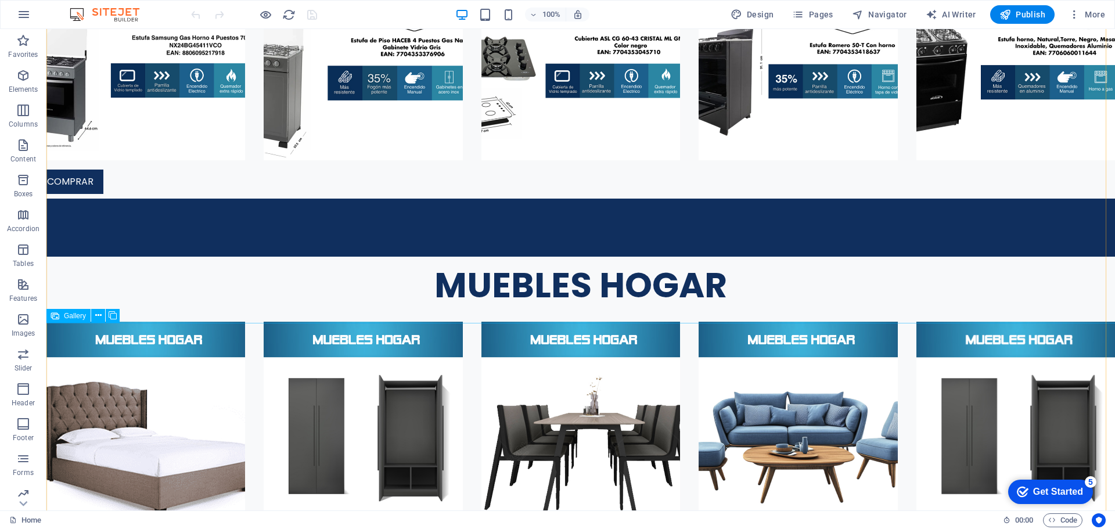
scroll to position [2846, 0]
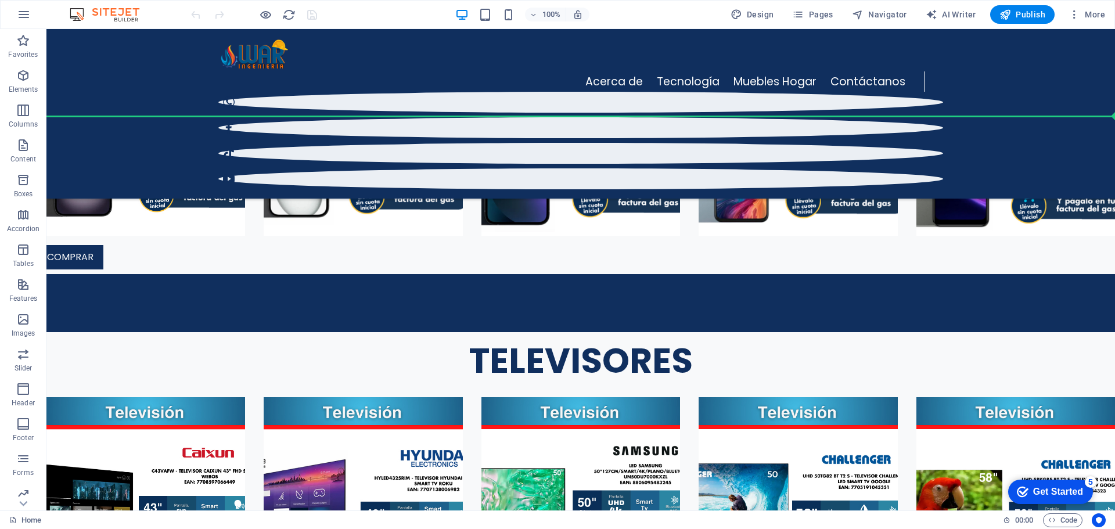
scroll to position [1461, 0]
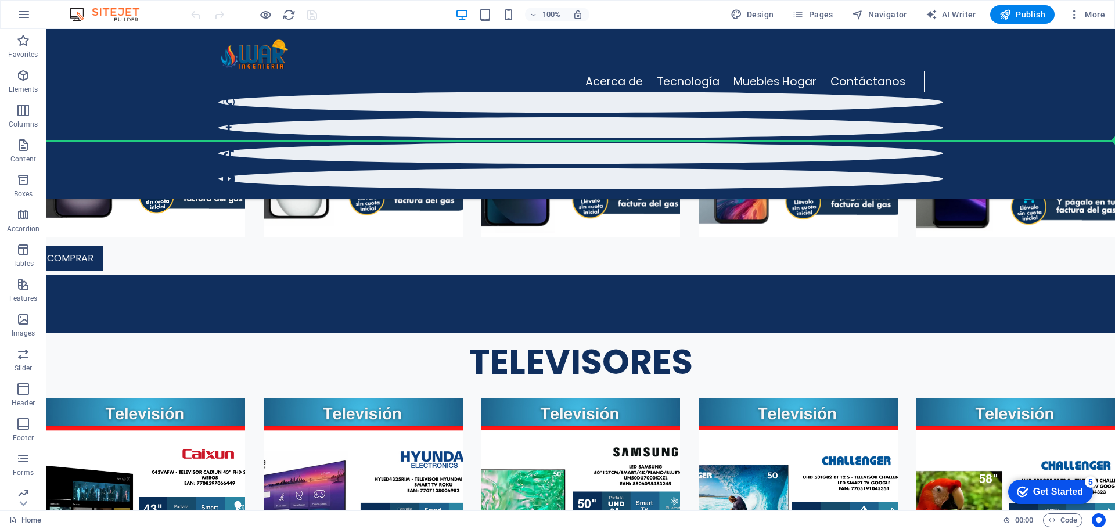
drag, startPoint x: 731, startPoint y: 255, endPoint x: 703, endPoint y: 143, distance: 115.0
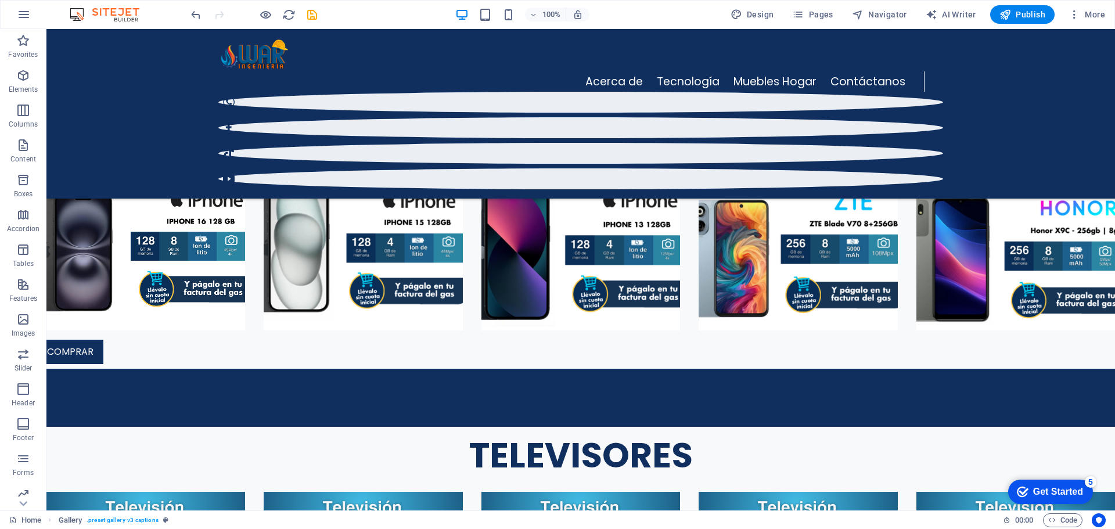
scroll to position [1367, 0]
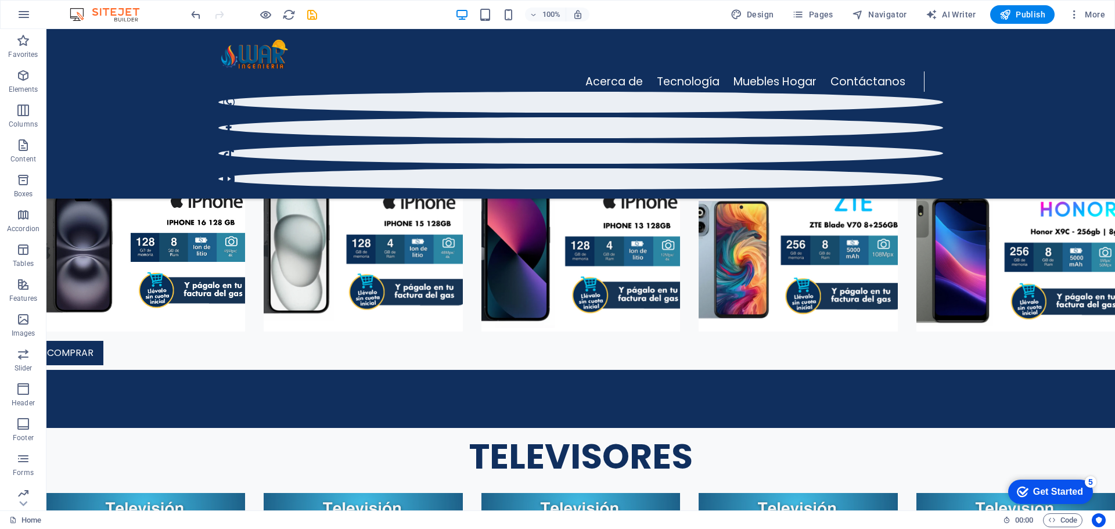
drag, startPoint x: 557, startPoint y: 128, endPoint x: 558, endPoint y: 218, distance: 90.0
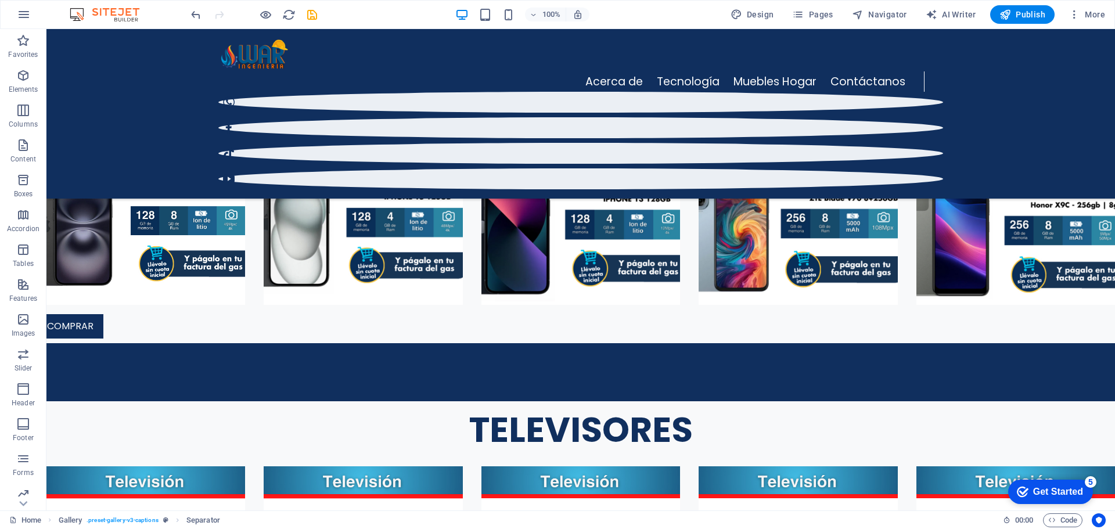
scroll to position [1390, 0]
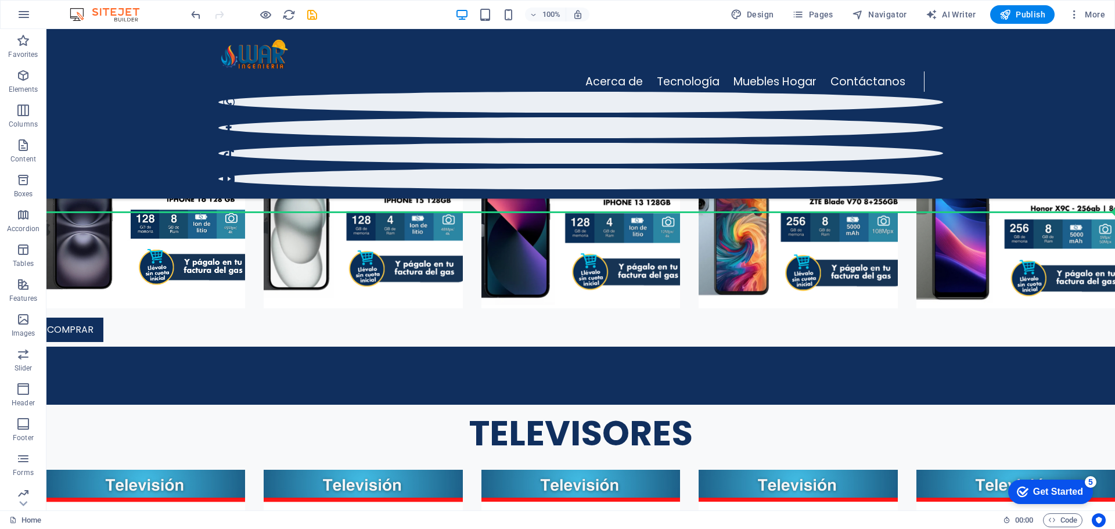
drag, startPoint x: 662, startPoint y: 166, endPoint x: 658, endPoint y: 222, distance: 55.9
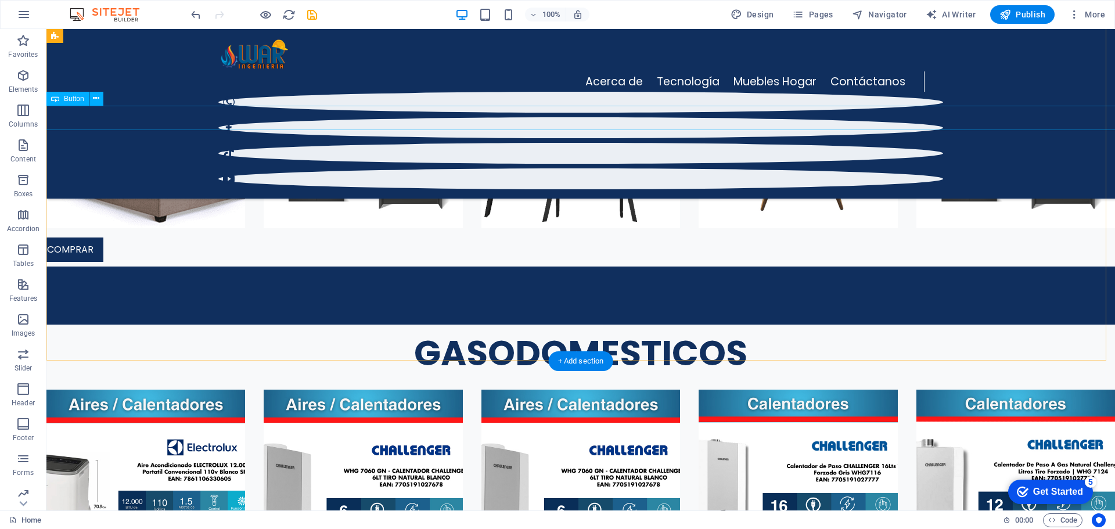
scroll to position [2943, 0]
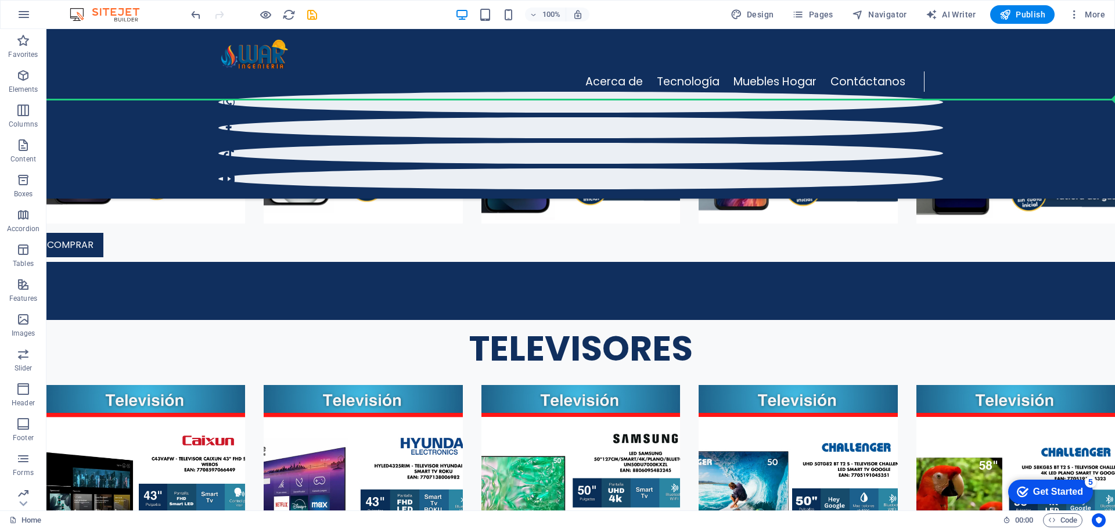
scroll to position [1471, 0]
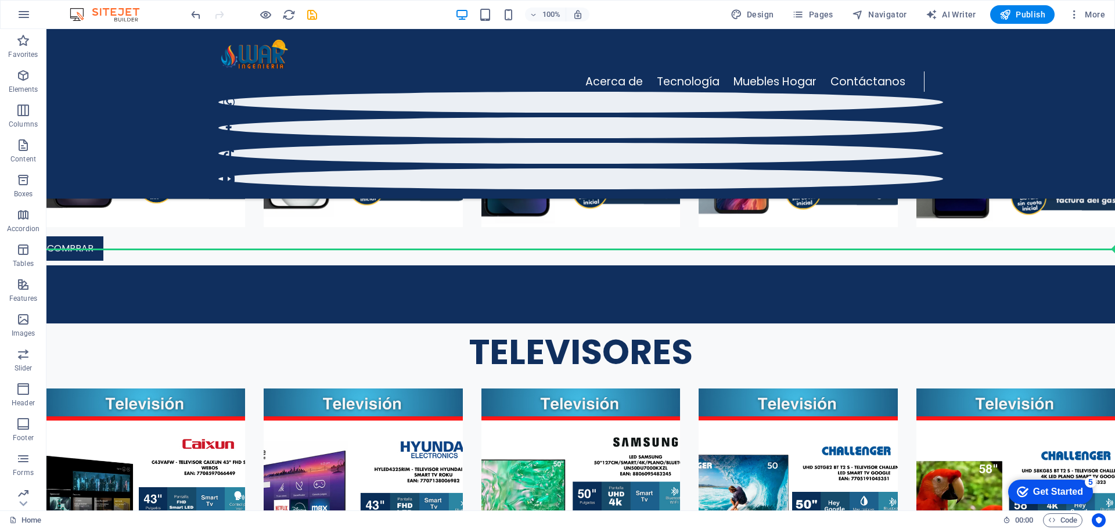
drag, startPoint x: 685, startPoint y: 221, endPoint x: 676, endPoint y: 240, distance: 21.3
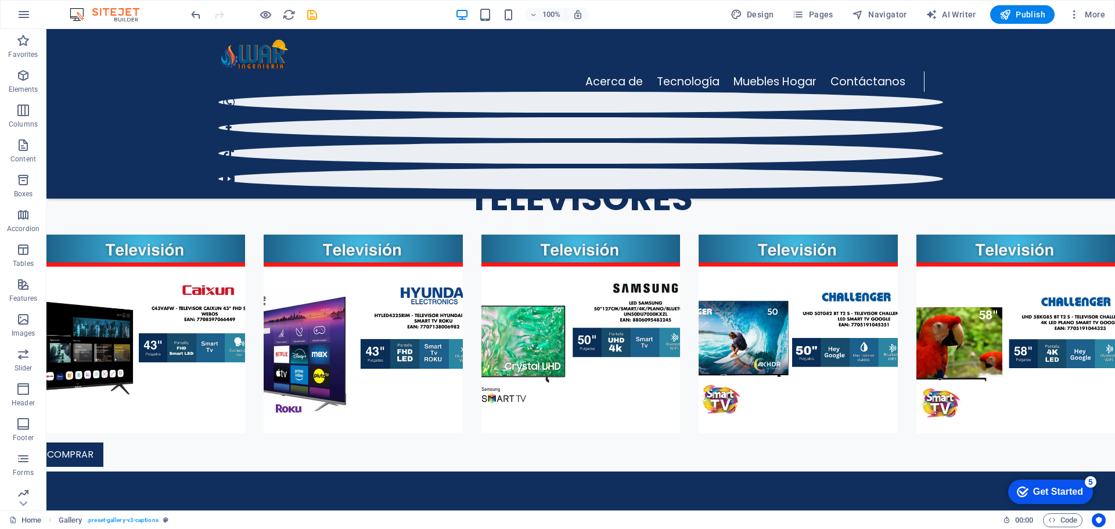
scroll to position [1595, 0]
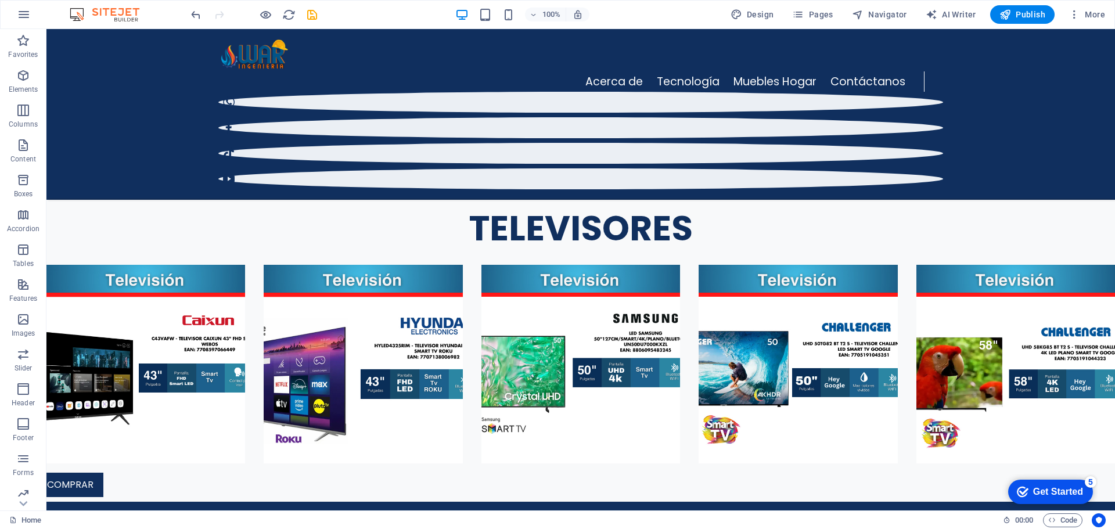
drag, startPoint x: 64, startPoint y: 379, endPoint x: 197, endPoint y: 362, distance: 134.2
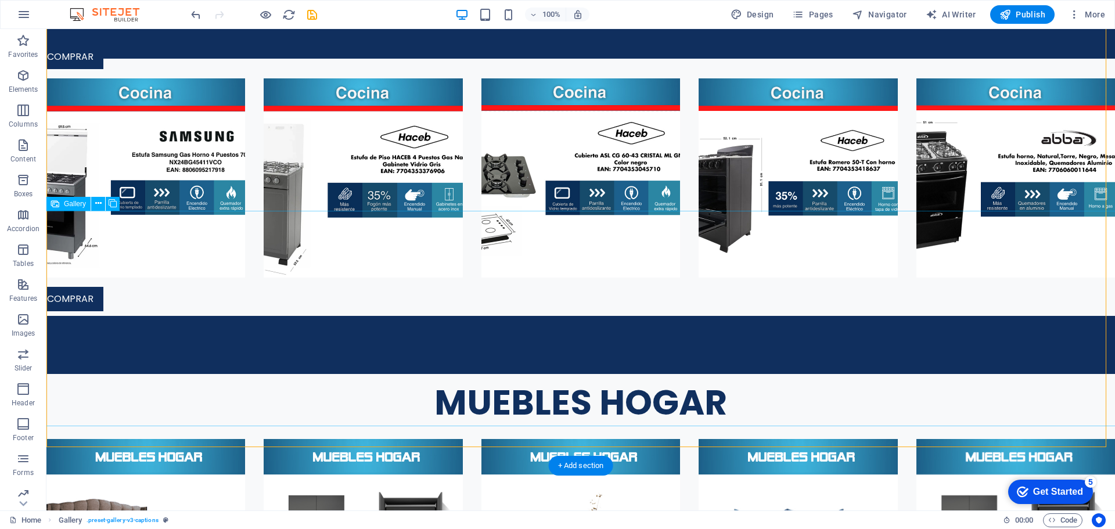
scroll to position [3051, 0]
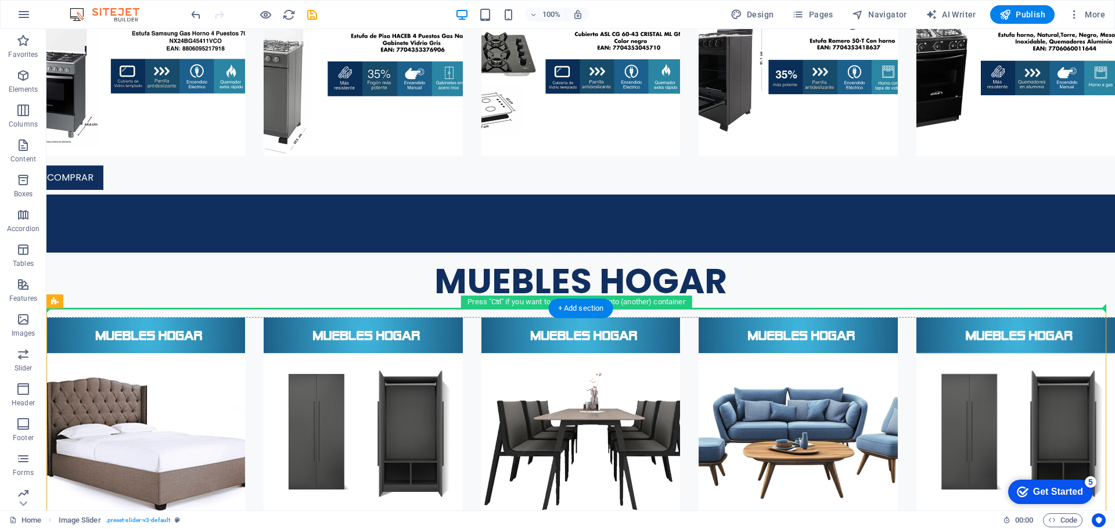
drag, startPoint x: 523, startPoint y: 313, endPoint x: 476, endPoint y: 295, distance: 50.7
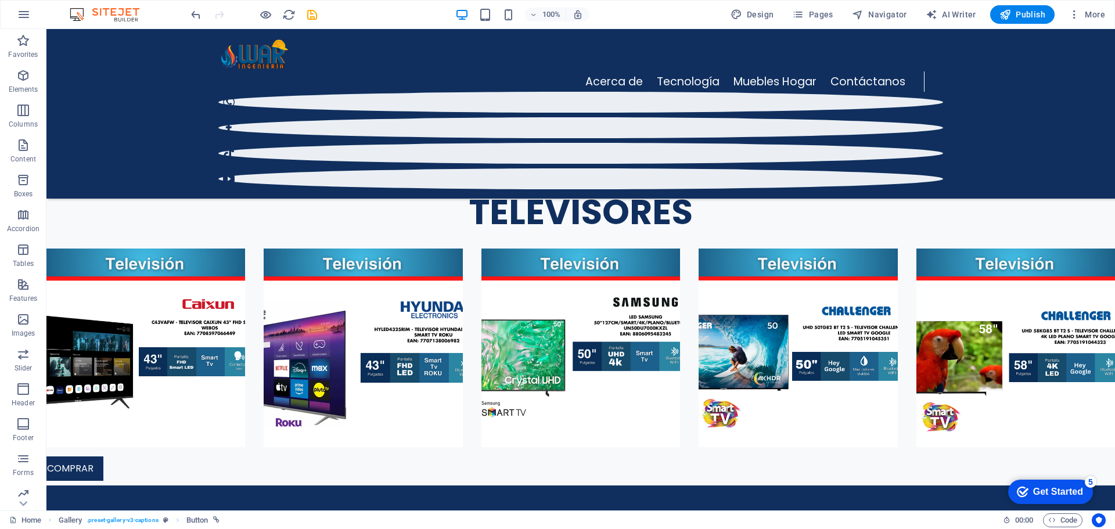
scroll to position [1603, 0]
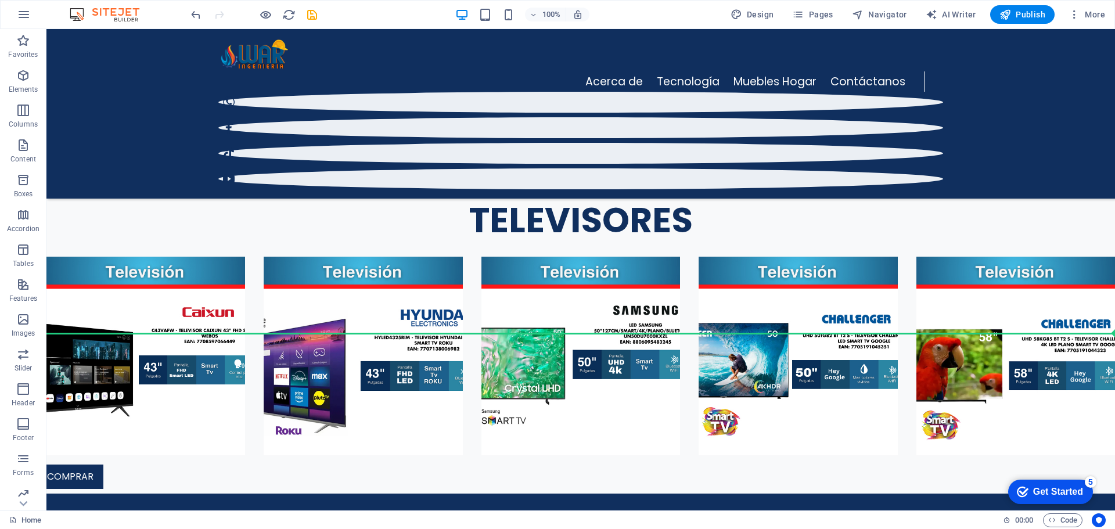
drag, startPoint x: 117, startPoint y: 278, endPoint x: 200, endPoint y: 345, distance: 106.6
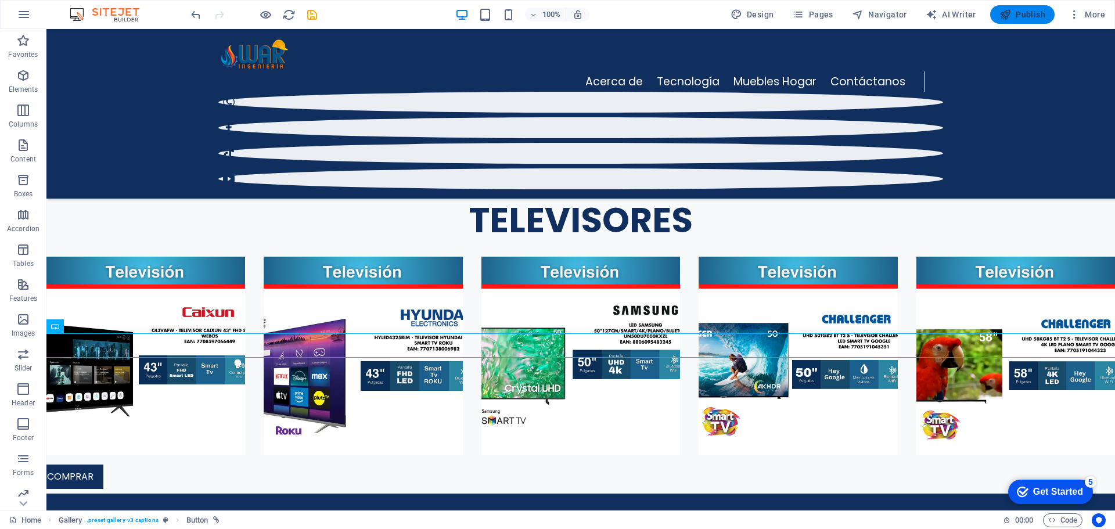
click at [1024, 15] on span "Publish" at bounding box center [1023, 15] width 46 height 12
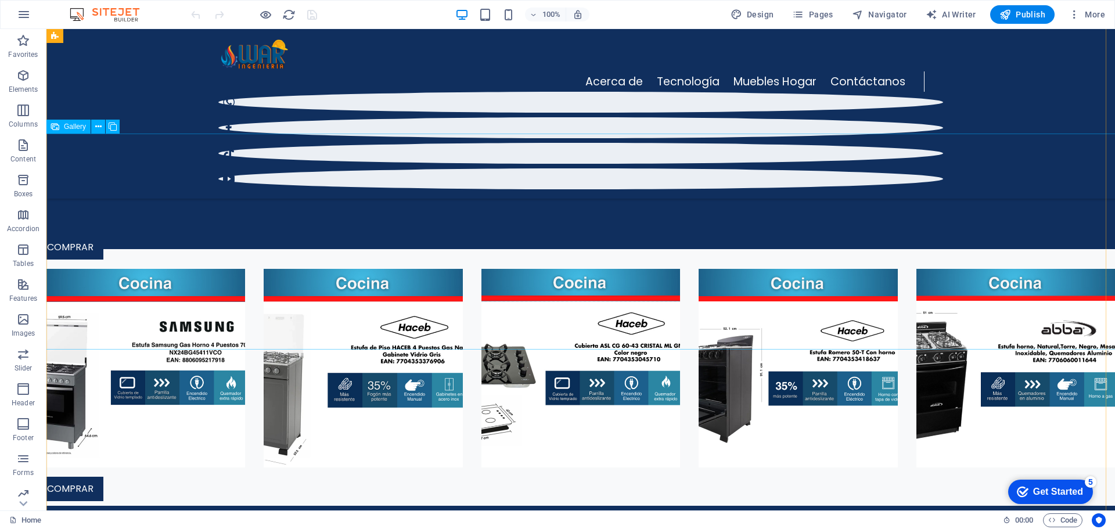
scroll to position [2617, 0]
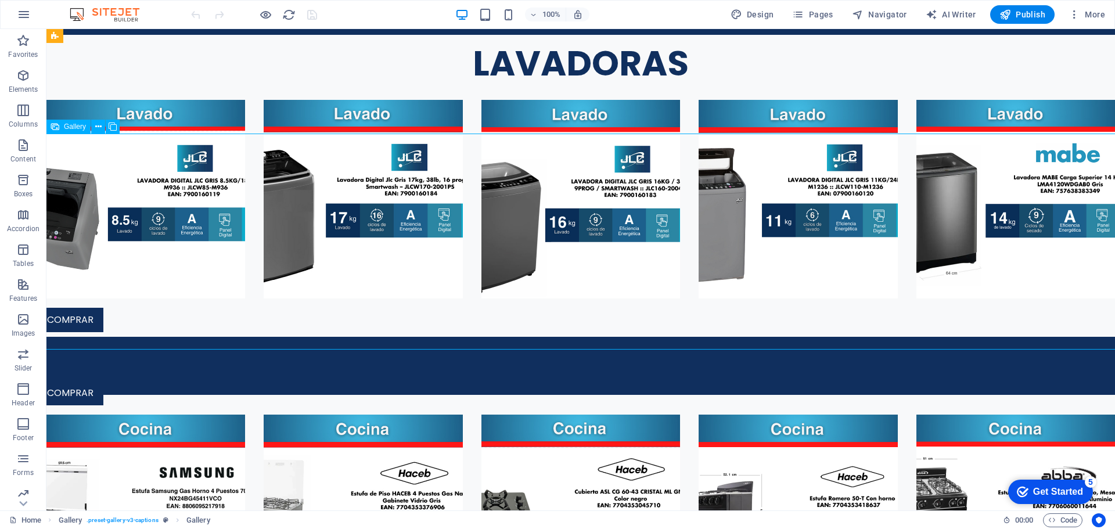
select select "4"
select select "px"
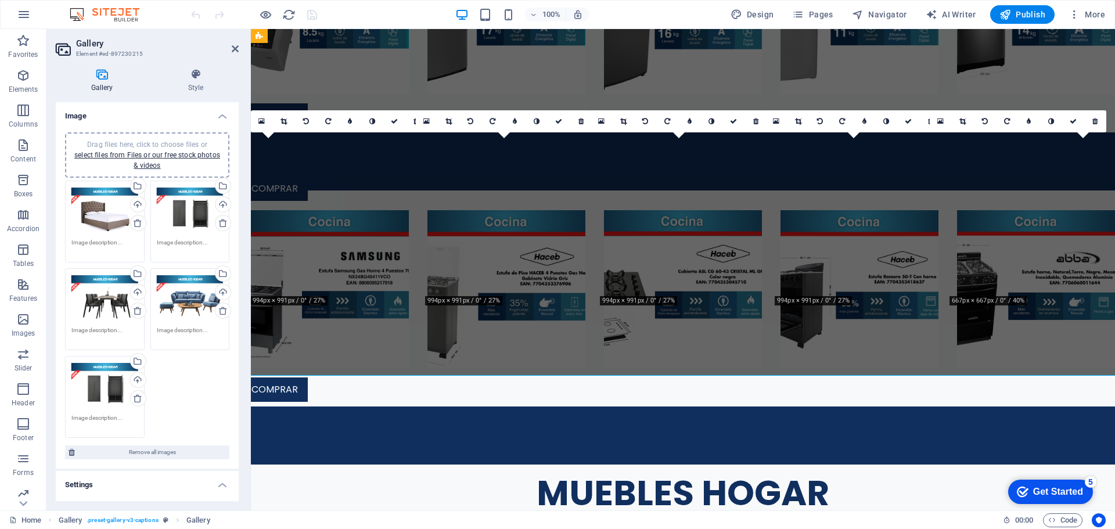
scroll to position [2376, 0]
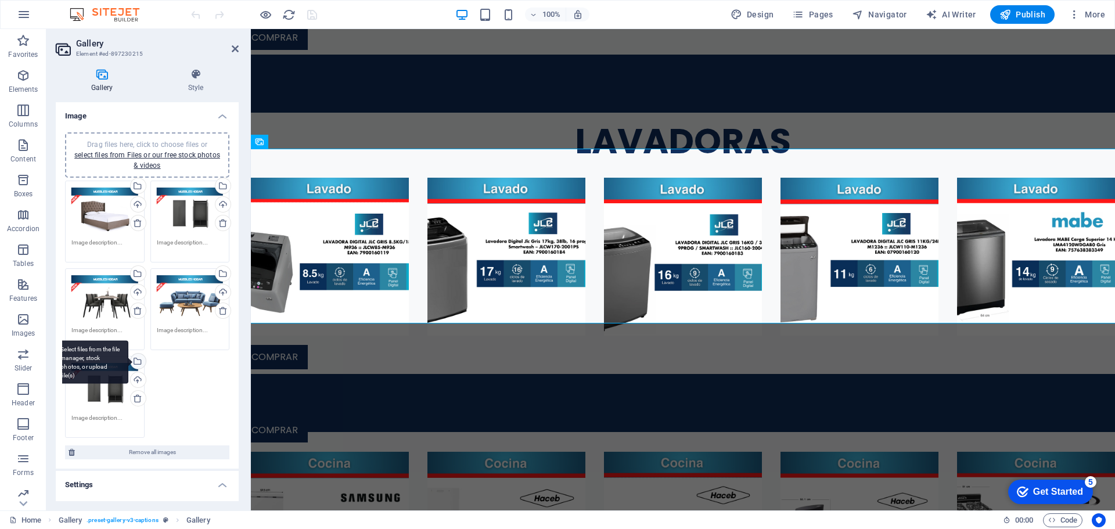
click at [138, 364] on div "Select files from the file manager, stock photos, or upload file(s)" at bounding box center [136, 362] width 17 height 17
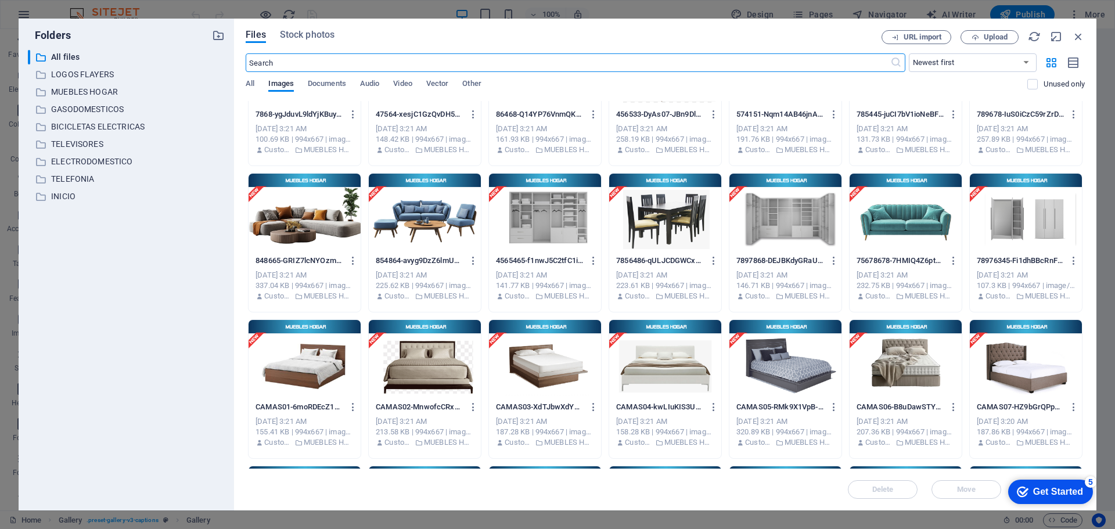
scroll to position [116, 0]
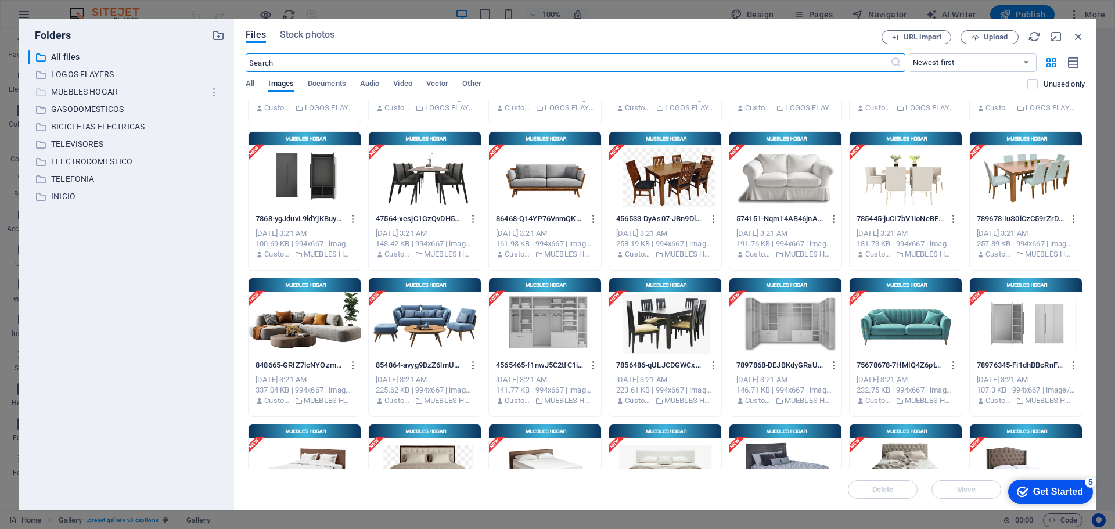
click at [106, 87] on p "MUEBLES HOGAR" at bounding box center [127, 91] width 152 height 13
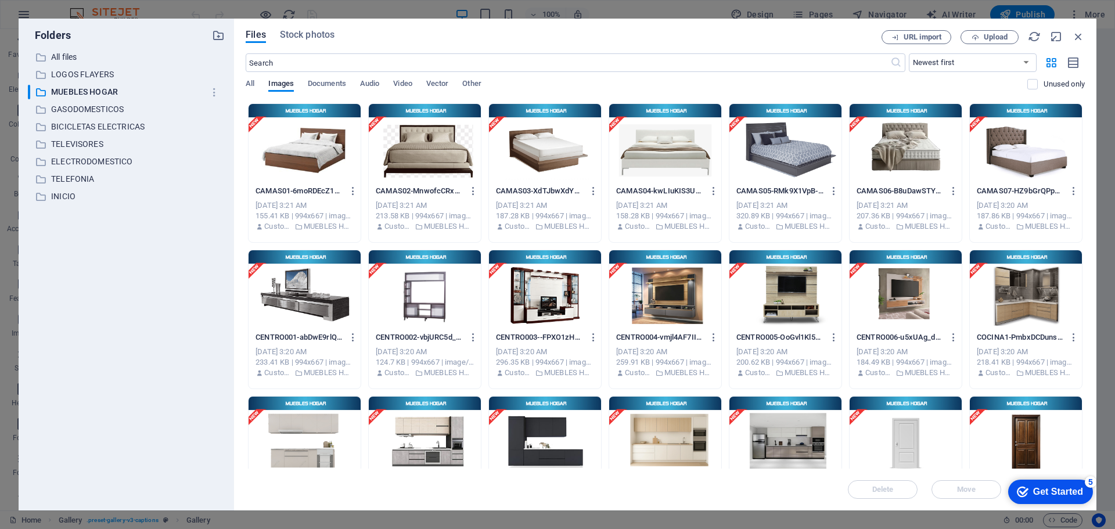
scroll to position [504, 0]
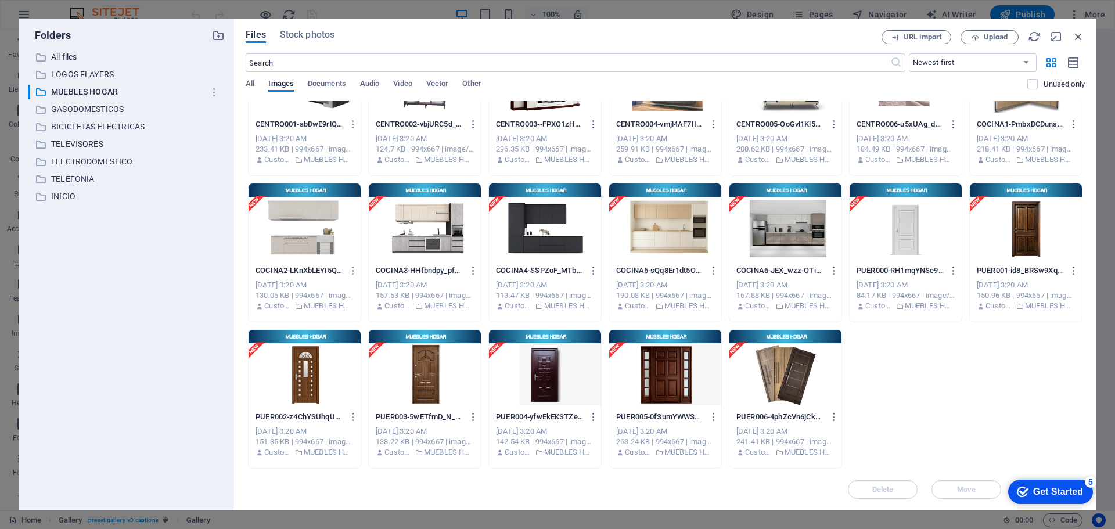
click at [802, 231] on div at bounding box center [786, 222] width 112 height 76
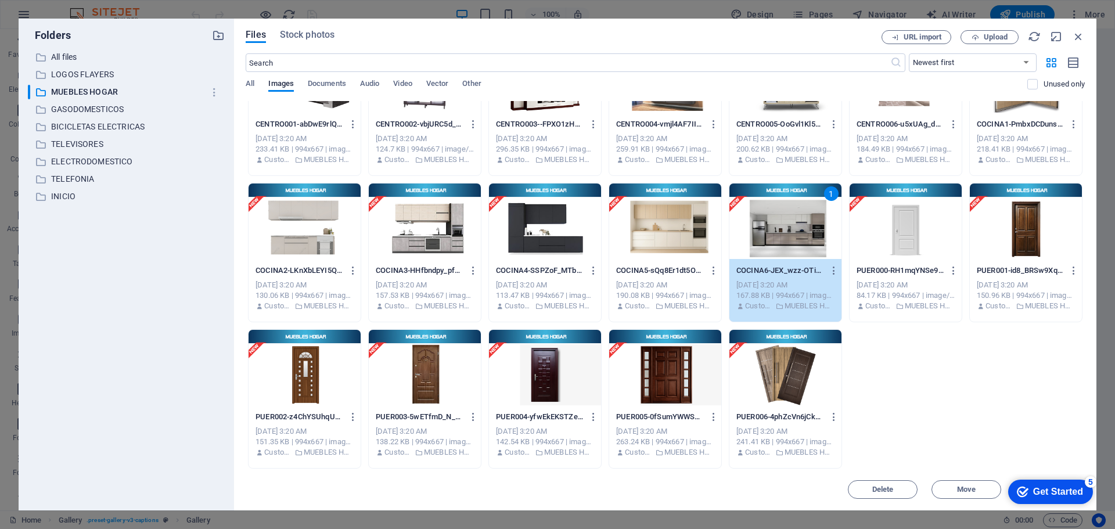
click at [802, 231] on div "1" at bounding box center [786, 222] width 112 height 76
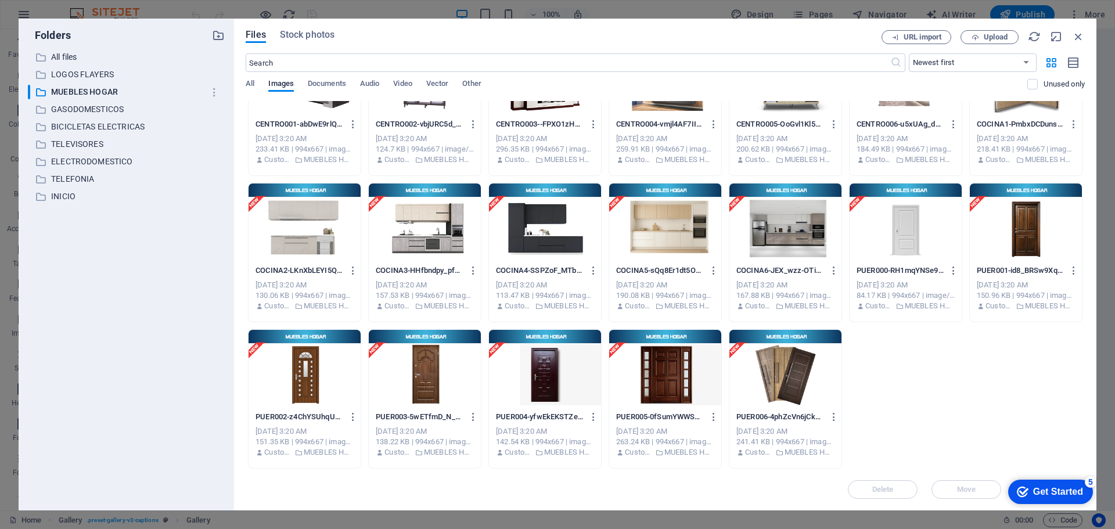
click at [802, 231] on div at bounding box center [786, 222] width 112 height 76
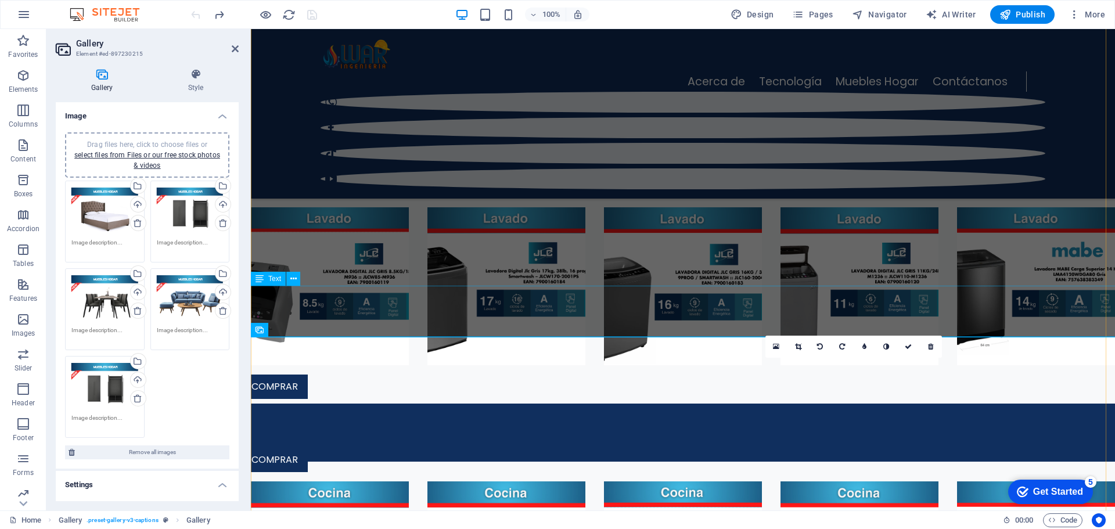
scroll to position [2168, 0]
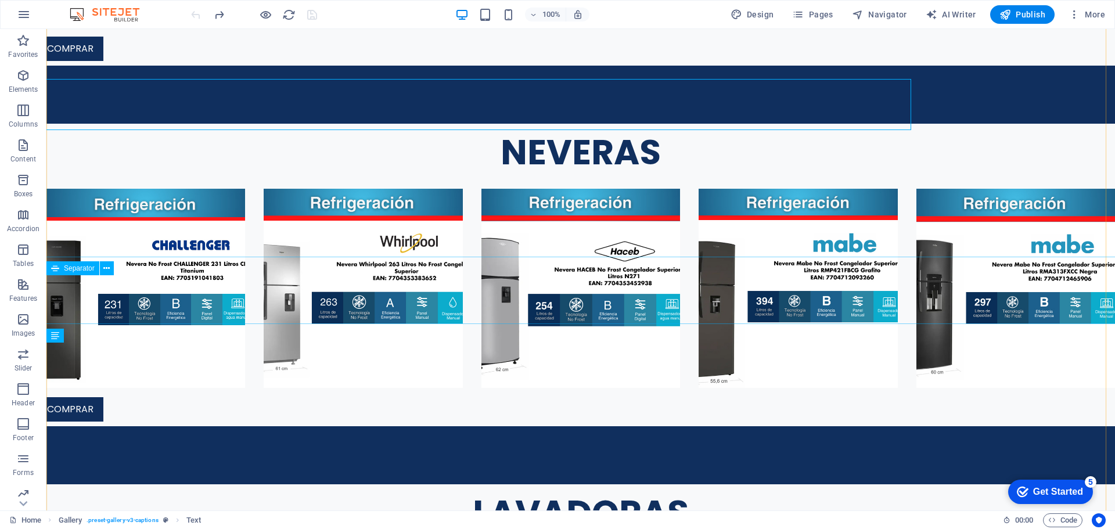
scroll to position [2376, 0]
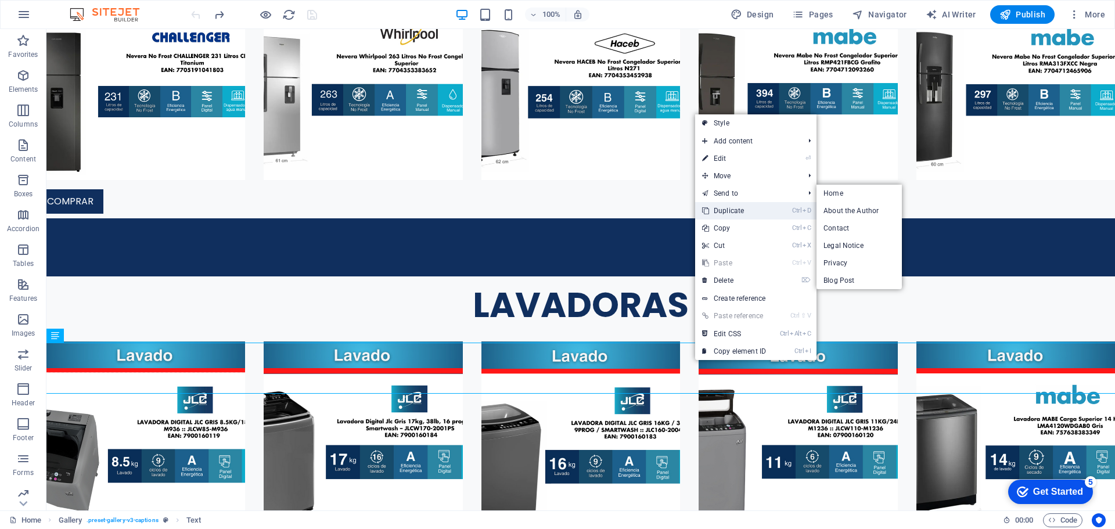
drag, startPoint x: 757, startPoint y: 208, endPoint x: 704, endPoint y: 184, distance: 58.7
click at [757, 208] on link "Ctrl D Duplicate" at bounding box center [734, 210] width 78 height 17
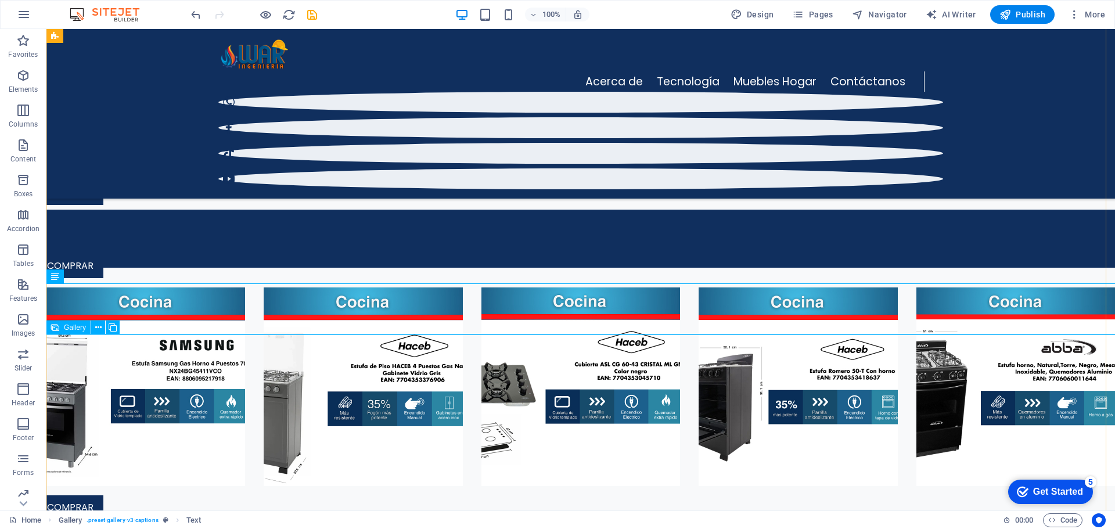
scroll to position [2473, 0]
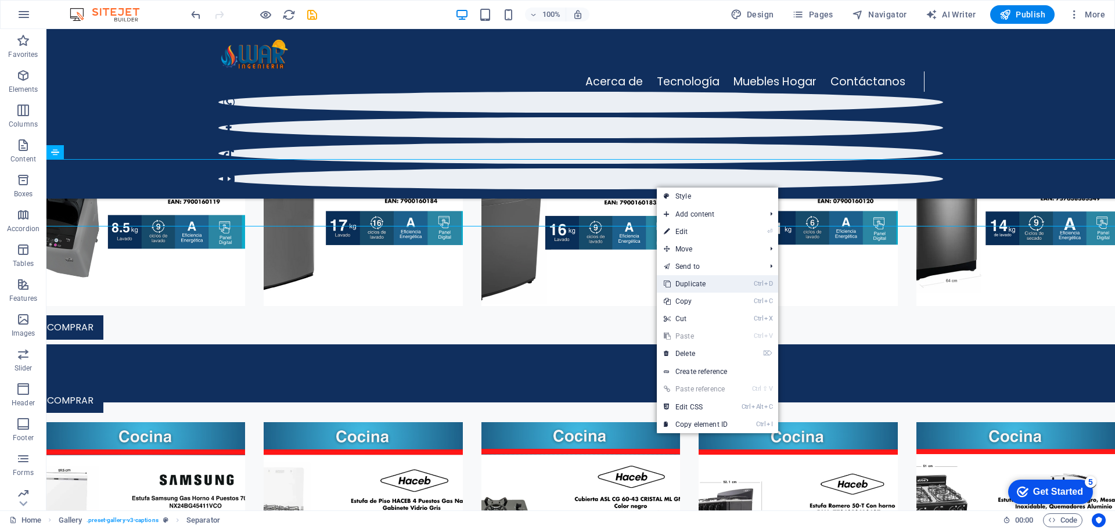
click at [684, 289] on link "Ctrl D Duplicate" at bounding box center [696, 283] width 78 height 17
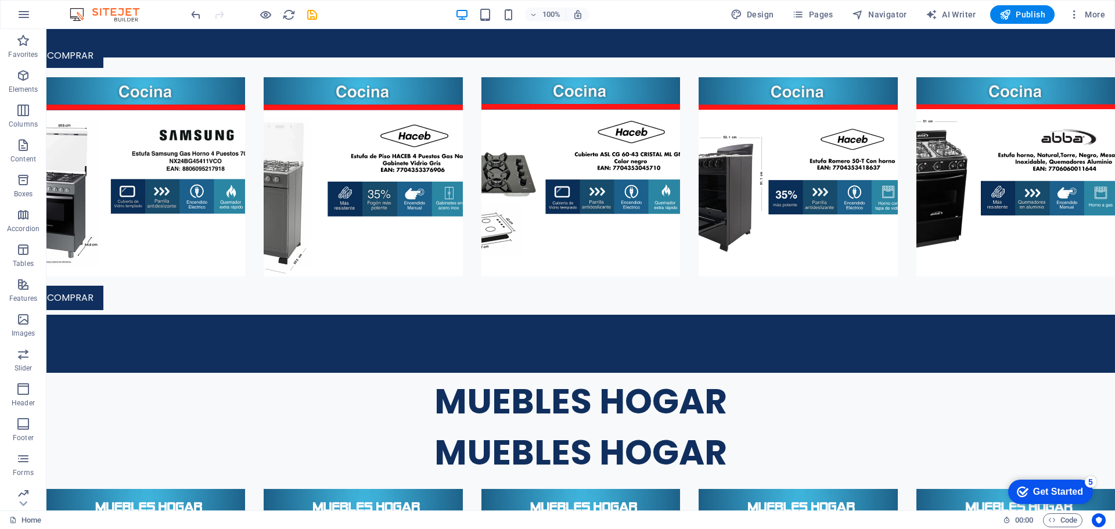
scroll to position [2938, 0]
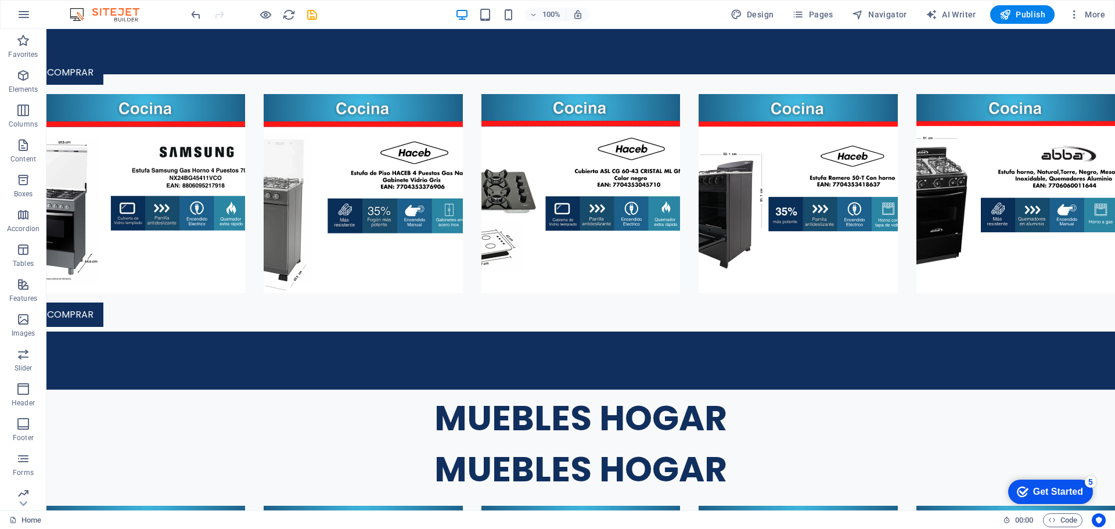
drag, startPoint x: 645, startPoint y: 258, endPoint x: 649, endPoint y: 183, distance: 75.7
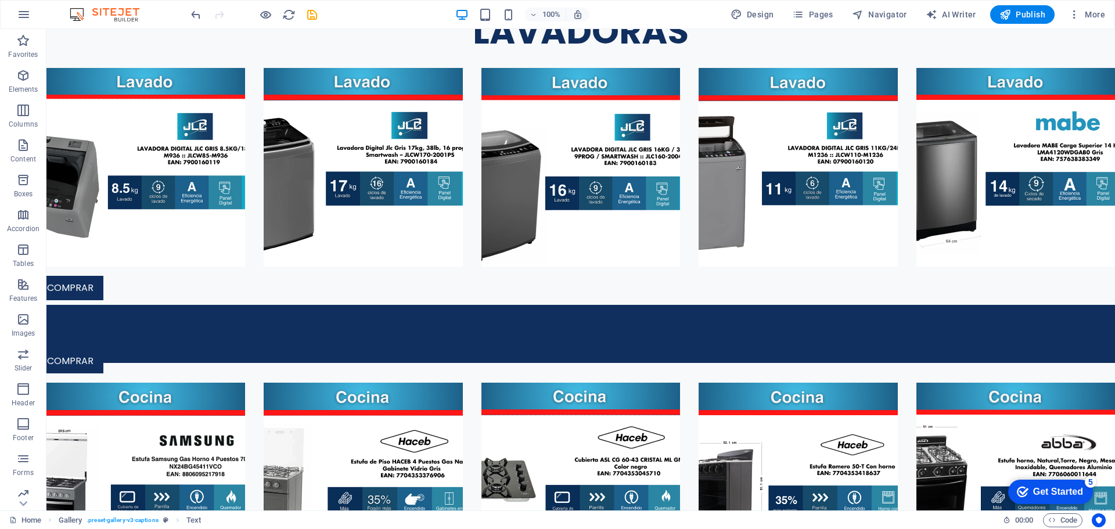
scroll to position [2674, 0]
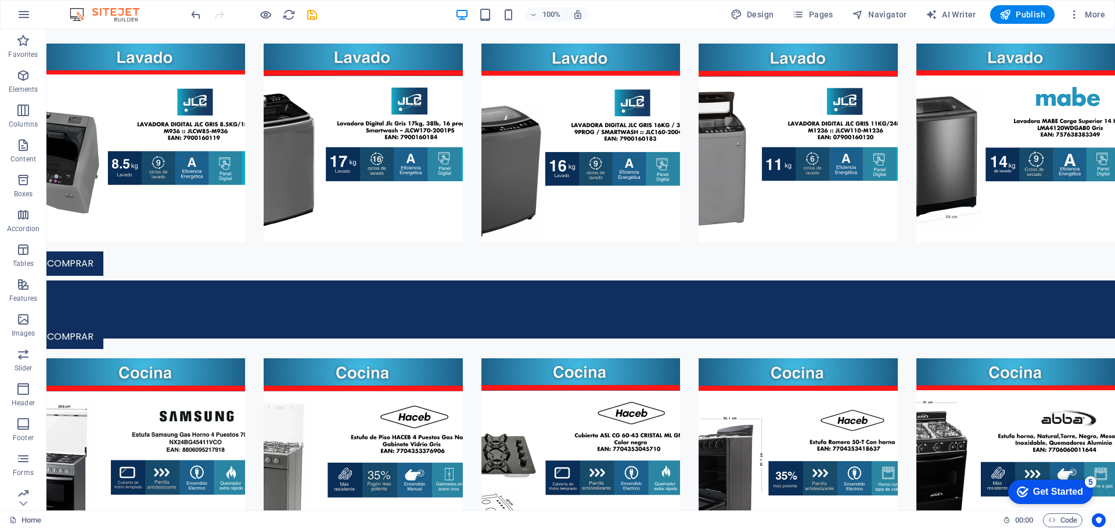
drag, startPoint x: 638, startPoint y: 192, endPoint x: 619, endPoint y: 408, distance: 216.4
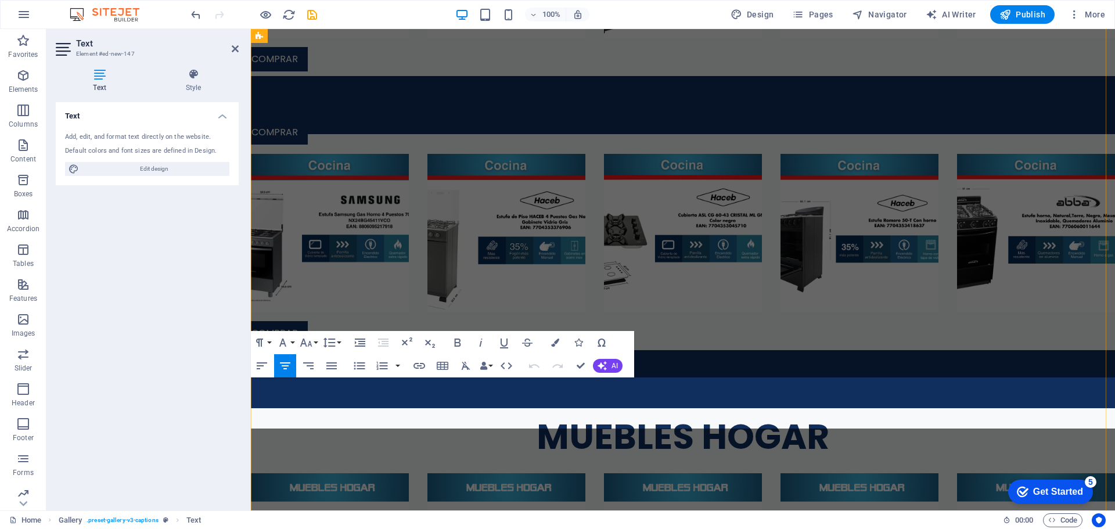
scroll to position [2414, 0]
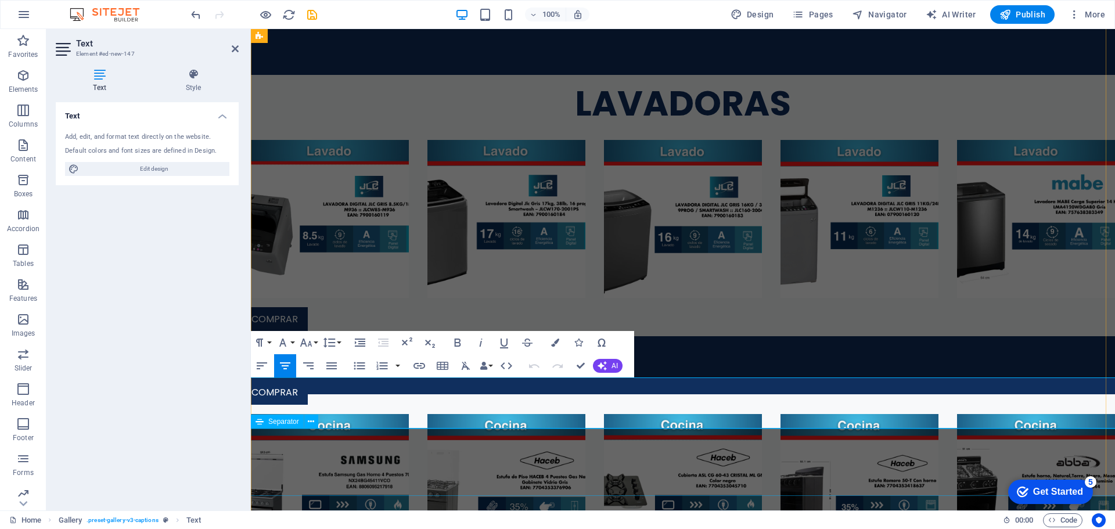
drag, startPoint x: 570, startPoint y: 393, endPoint x: 855, endPoint y: 451, distance: 290.4
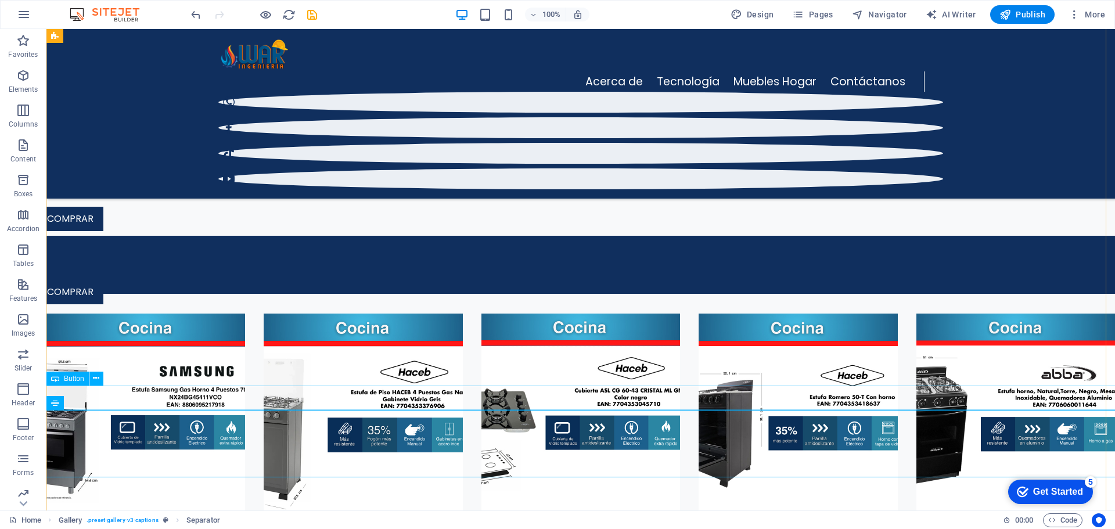
scroll to position [2524, 0]
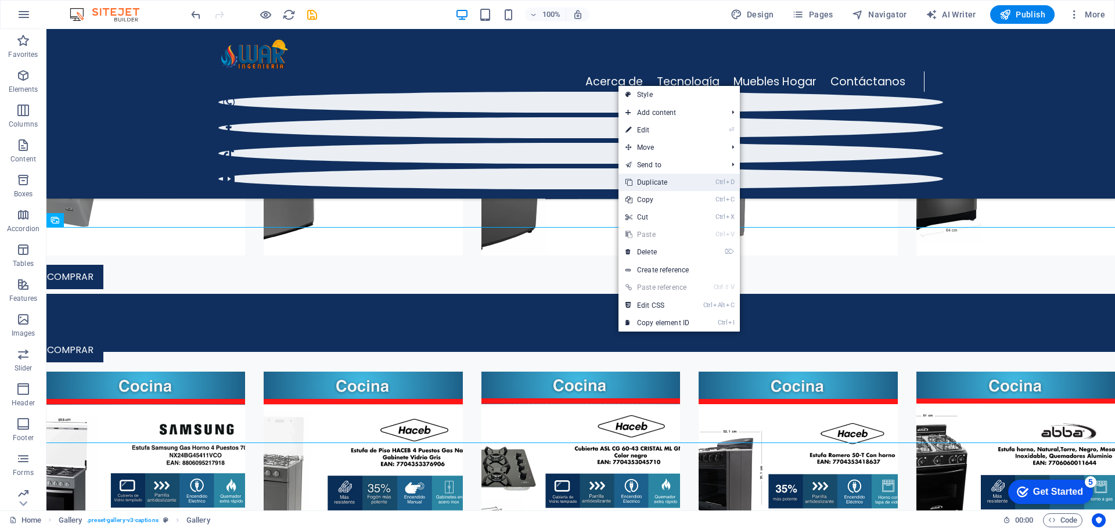
click at [684, 184] on link "Ctrl D Duplicate" at bounding box center [658, 182] width 78 height 17
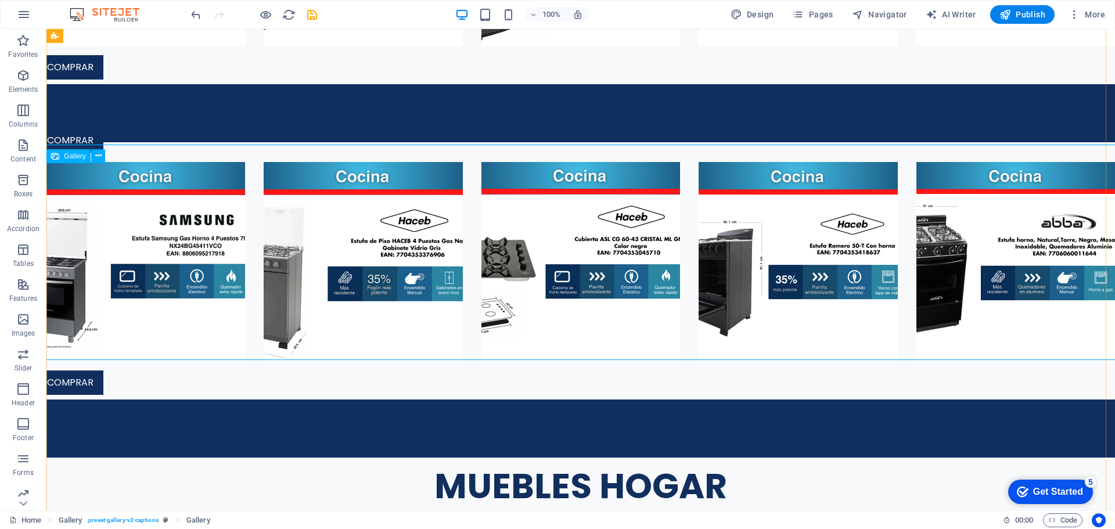
scroll to position [2934, 0]
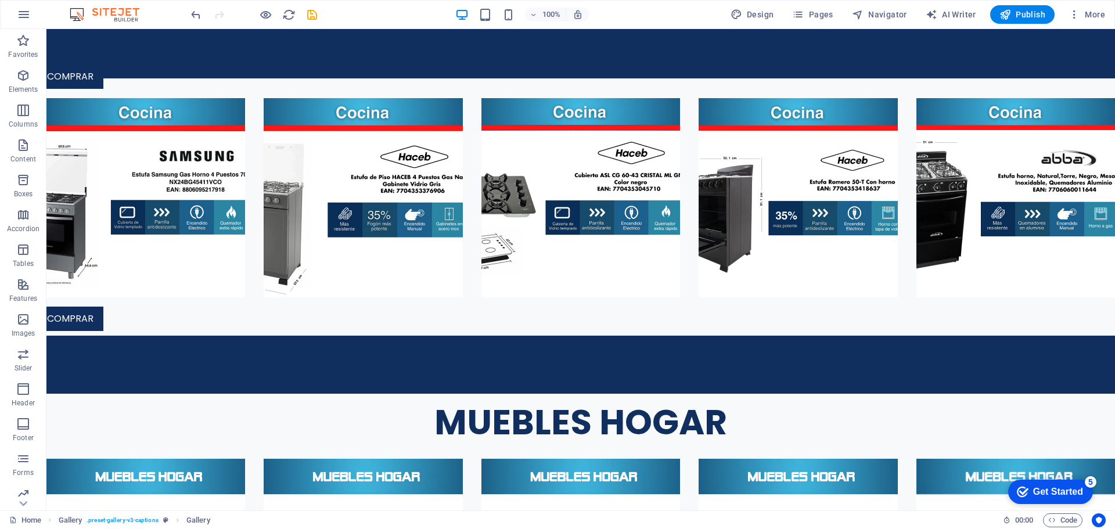
drag, startPoint x: 609, startPoint y: 178, endPoint x: 565, endPoint y: 408, distance: 234.7
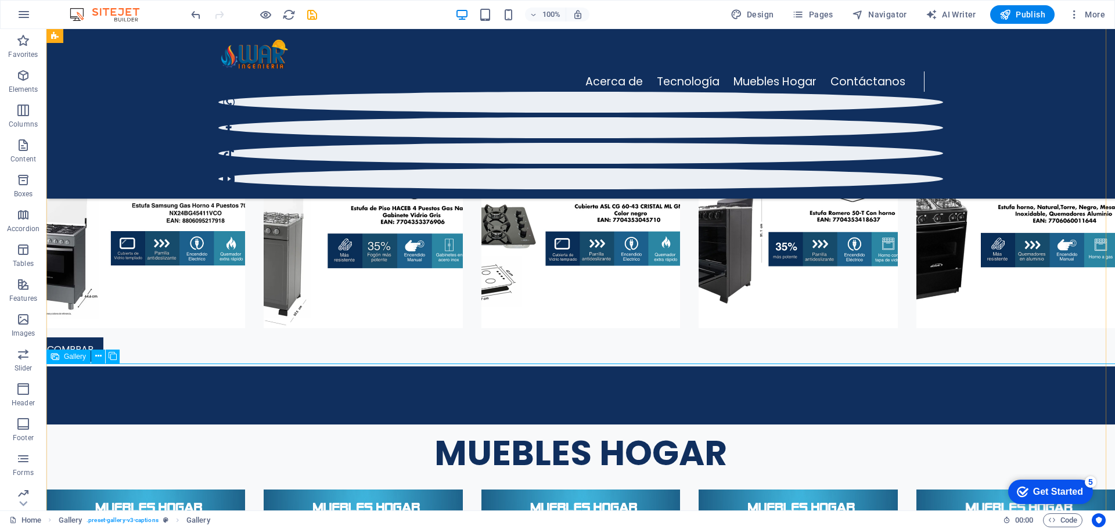
scroll to position [2741, 0]
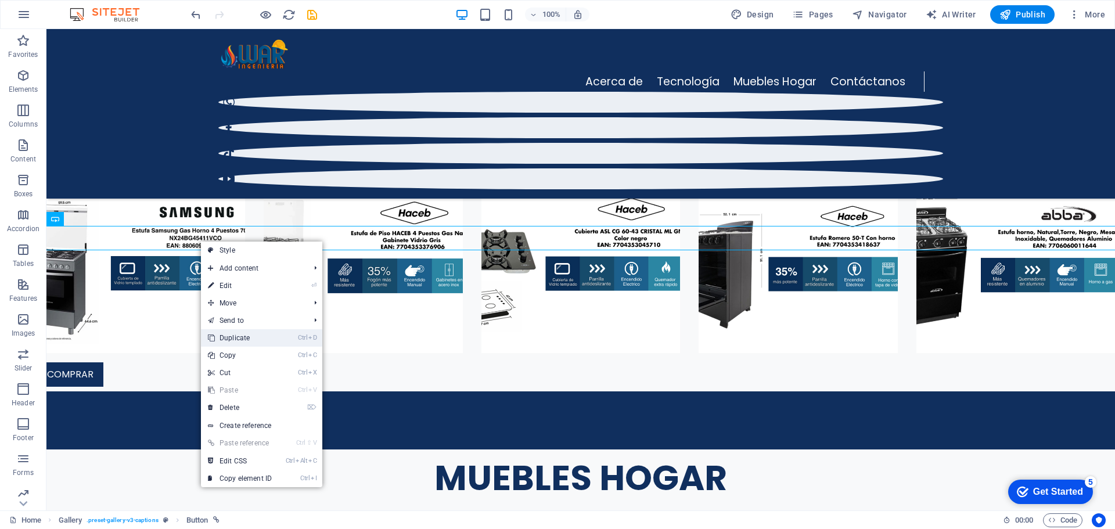
click at [238, 331] on link "Ctrl D Duplicate" at bounding box center [240, 337] width 78 height 17
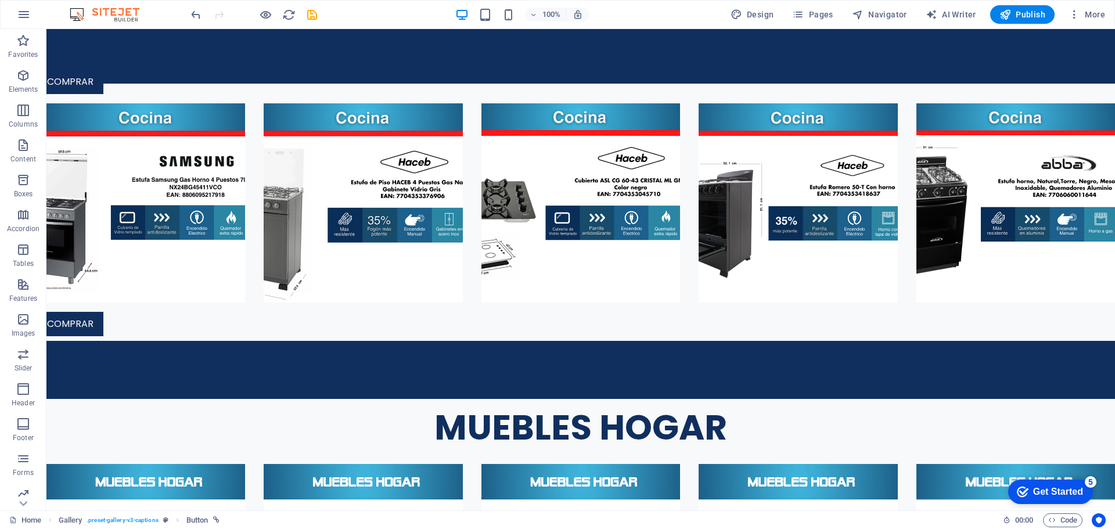
scroll to position [2932, 0]
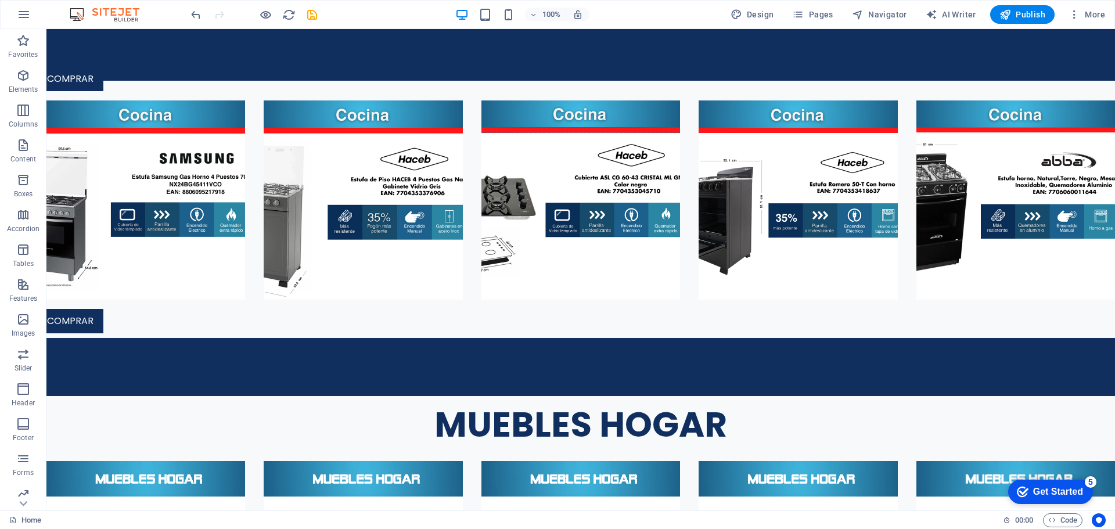
drag, startPoint x: 562, startPoint y: 259, endPoint x: 495, endPoint y: 433, distance: 186.3
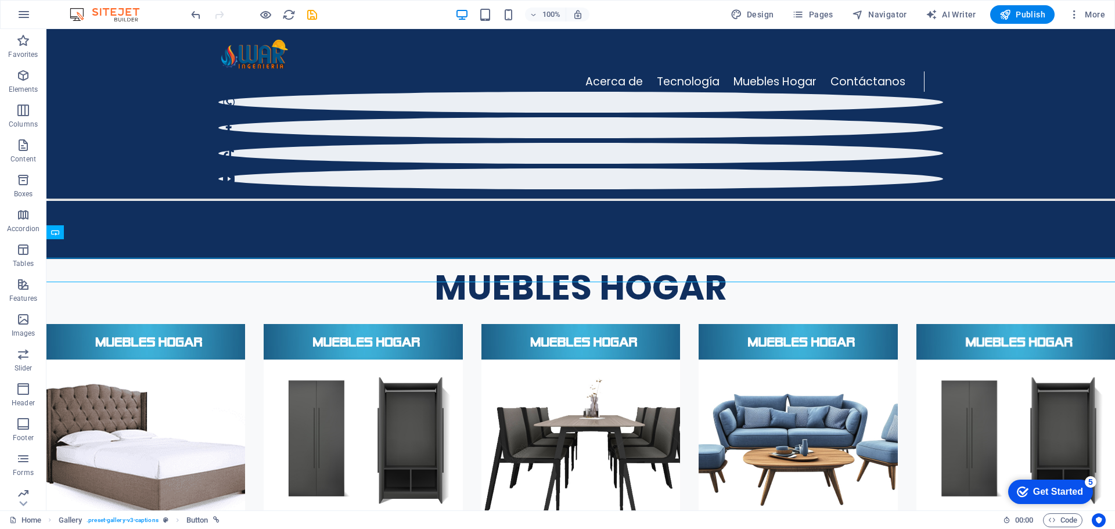
scroll to position [2855, 0]
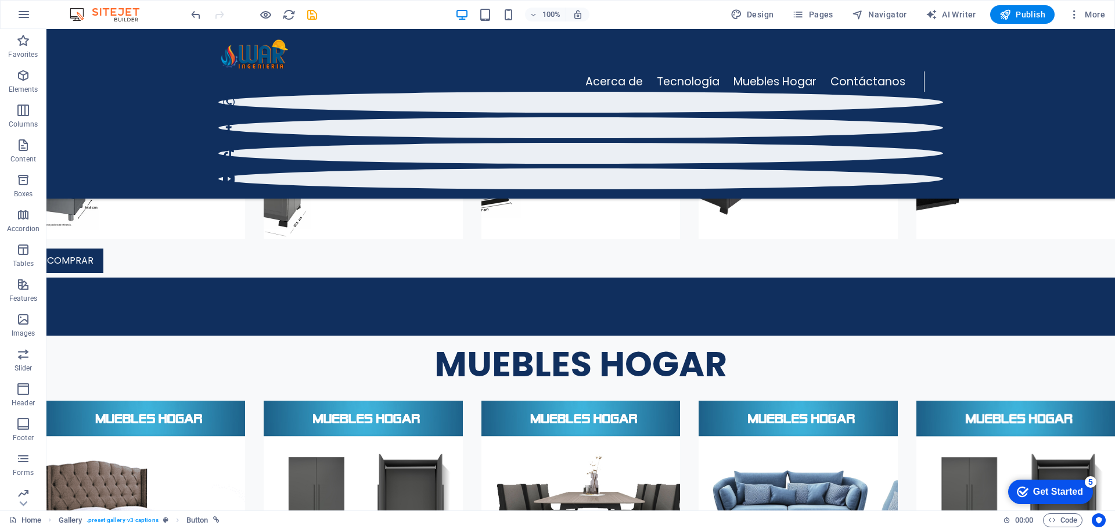
drag, startPoint x: 276, startPoint y: 271, endPoint x: 241, endPoint y: 459, distance: 192.0
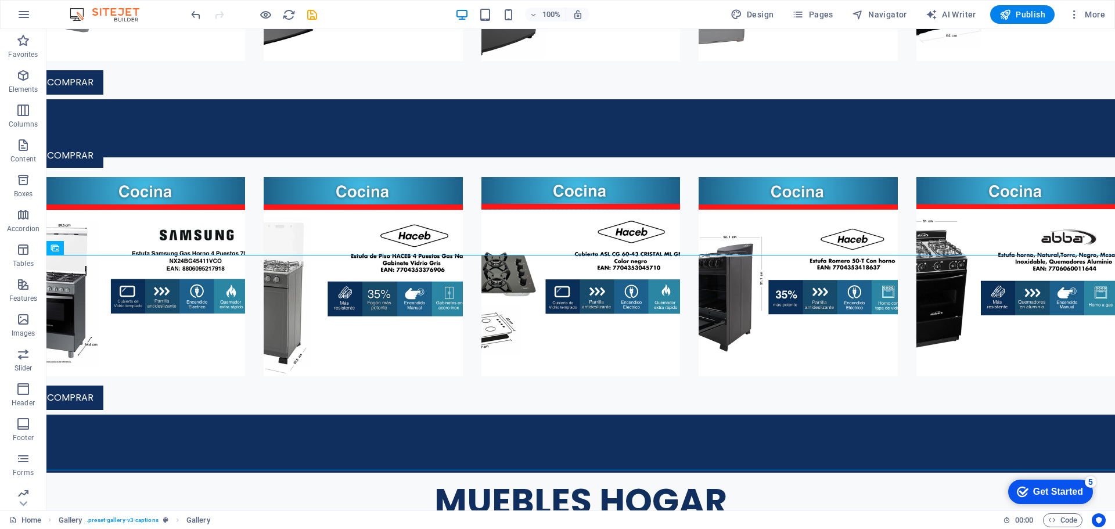
scroll to position [2613, 0]
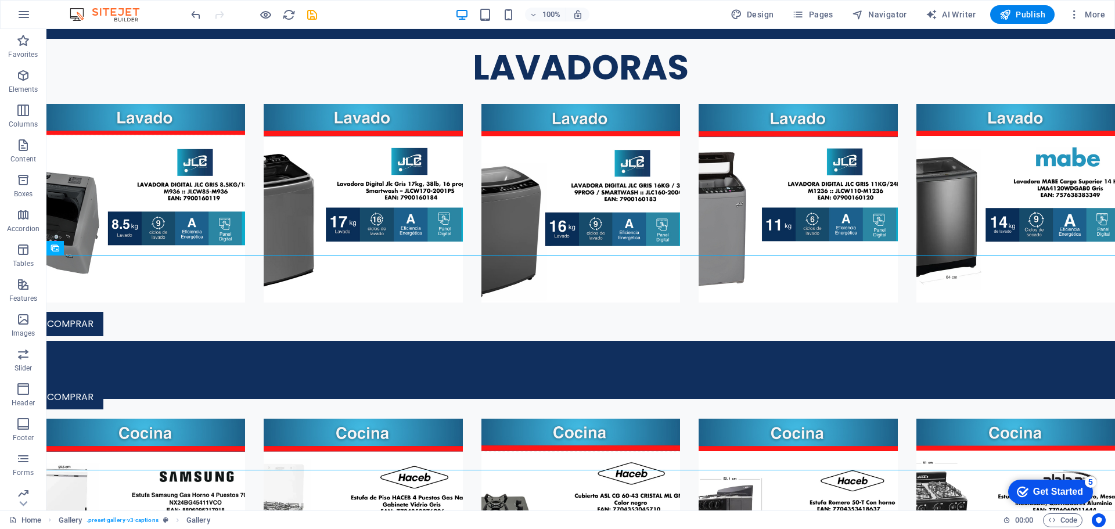
select select "4"
select select "px"
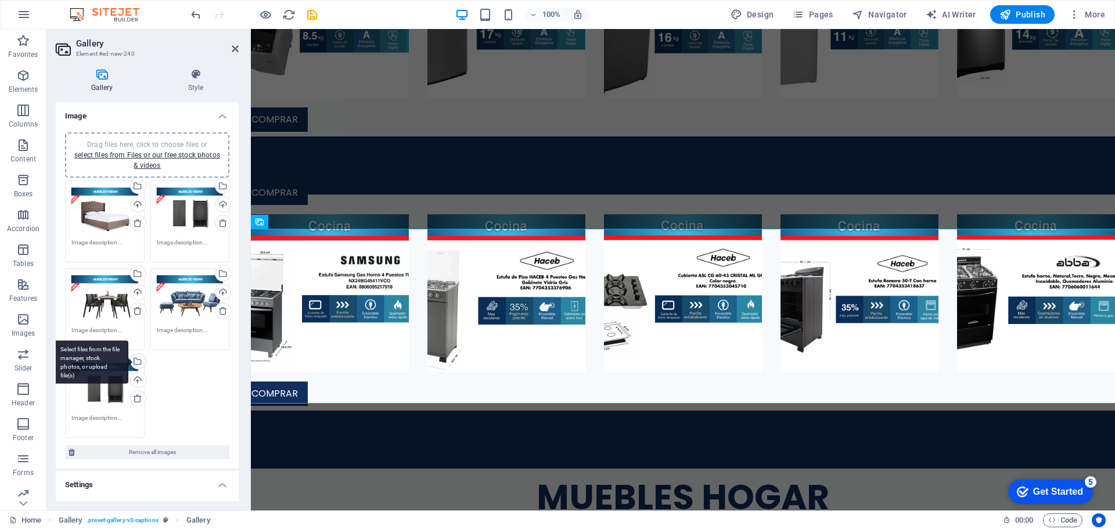
click at [139, 361] on div "Select files from the file manager, stock photos, or upload file(s)" at bounding box center [136, 362] width 17 height 17
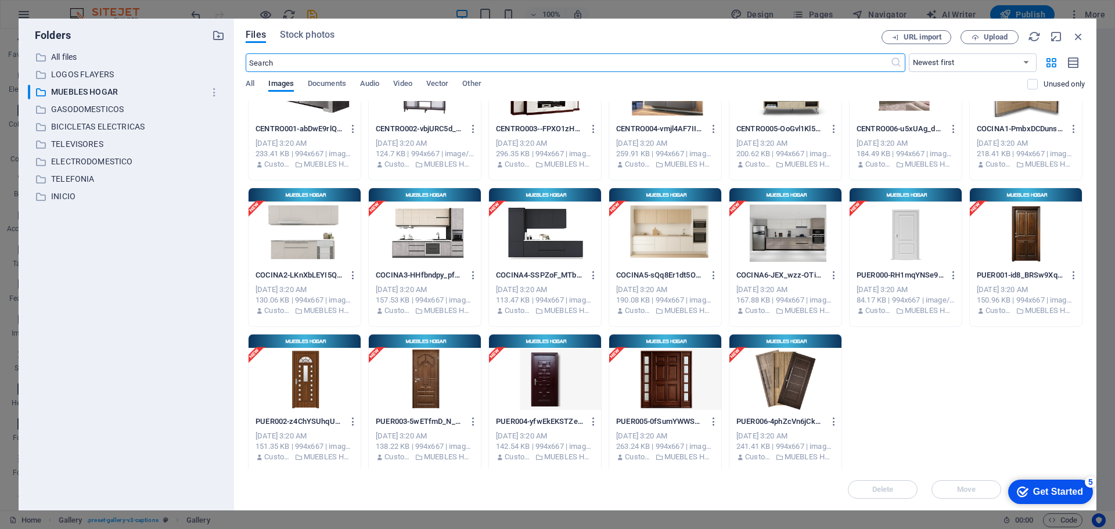
scroll to position [504, 0]
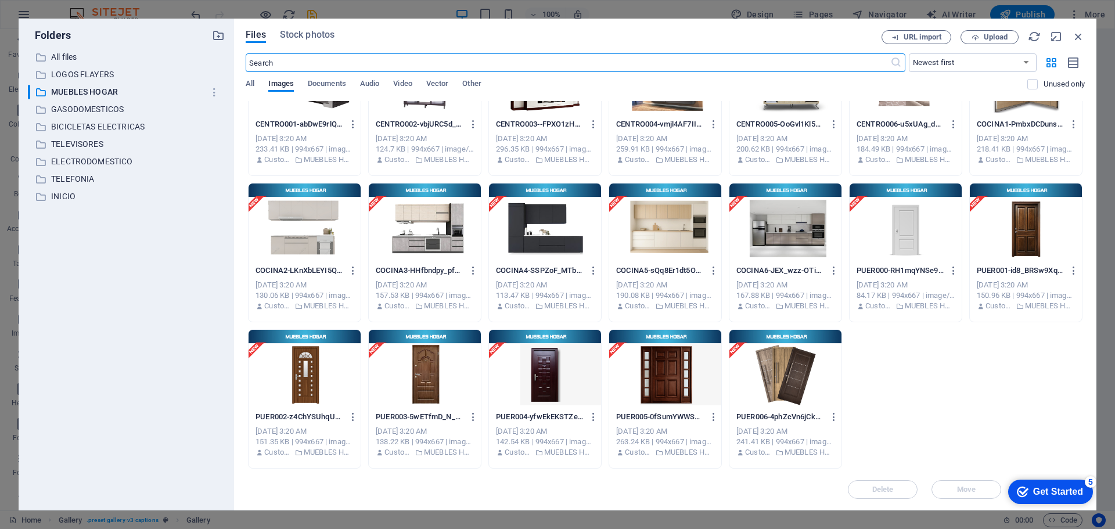
click at [333, 232] on div at bounding box center [305, 222] width 112 height 76
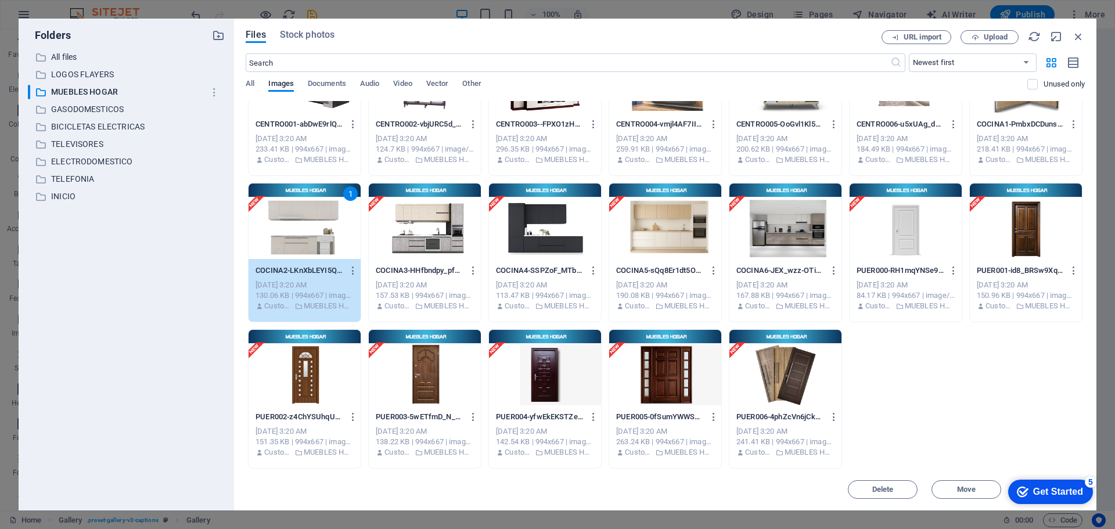
click at [333, 232] on div "1" at bounding box center [305, 222] width 112 height 76
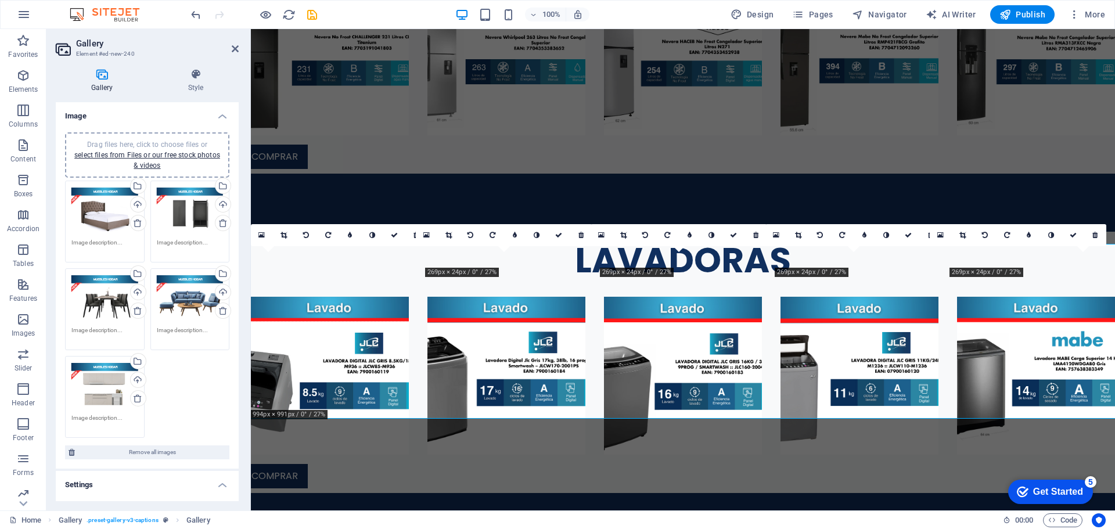
scroll to position [2598, 0]
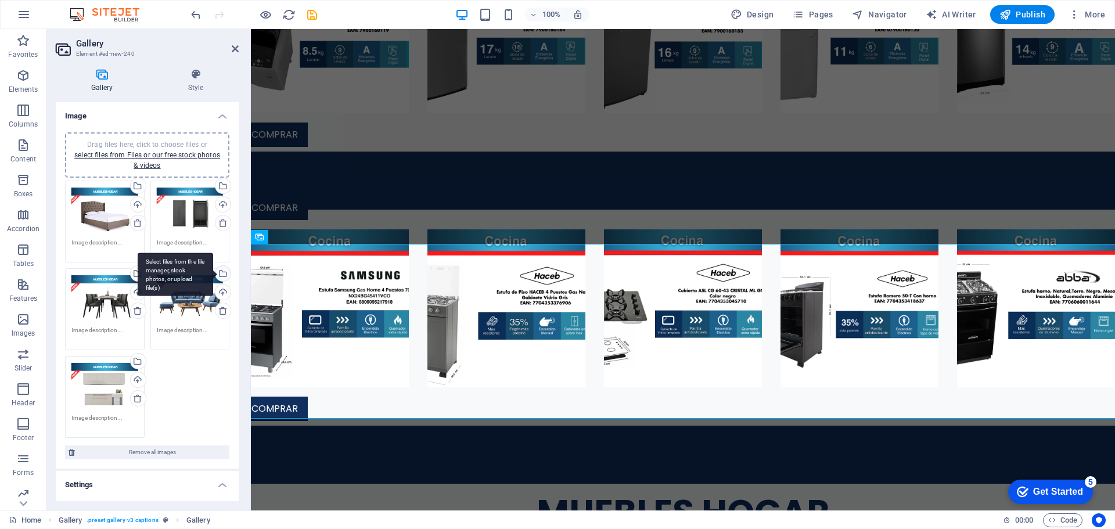
click at [221, 279] on div "Select files from the file manager, stock photos, or upload file(s)" at bounding box center [221, 274] width 17 height 17
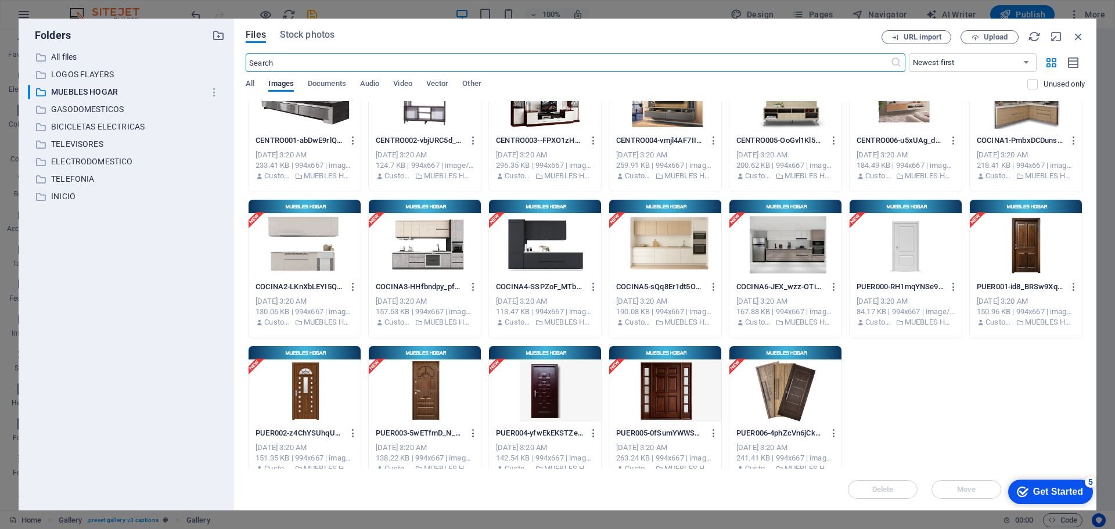
scroll to position [504, 0]
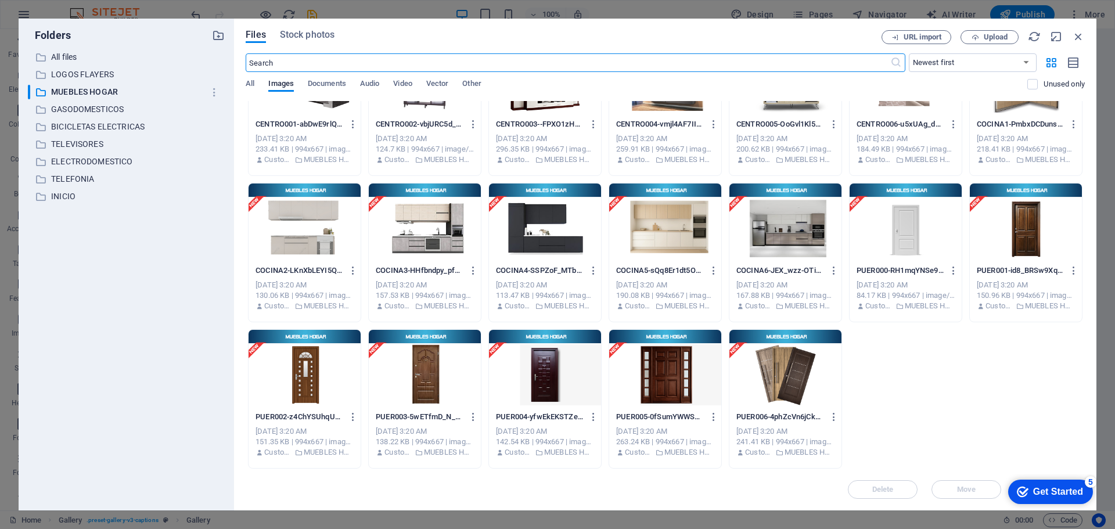
click at [458, 244] on div at bounding box center [425, 222] width 112 height 76
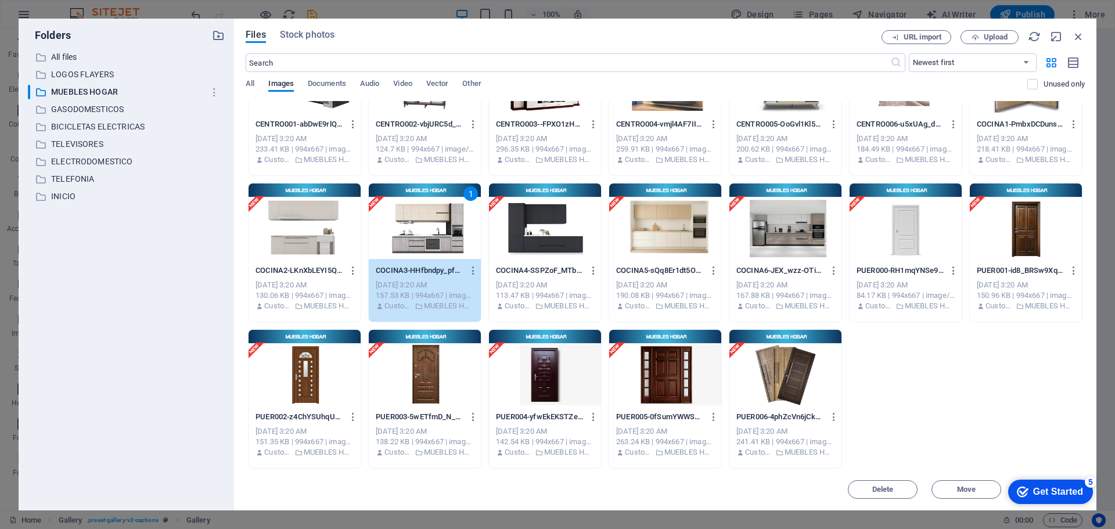
click at [458, 244] on div "1" at bounding box center [425, 222] width 112 height 76
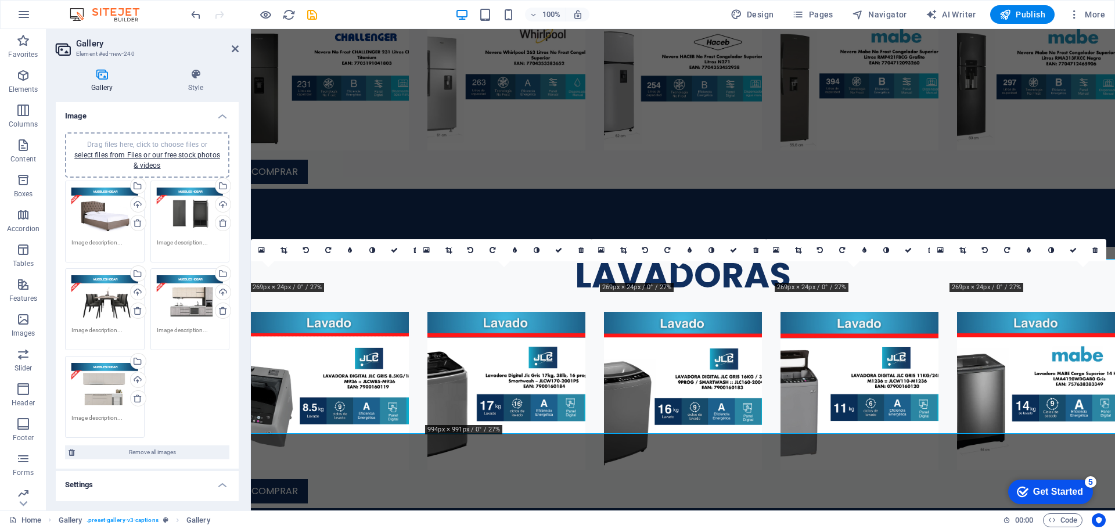
scroll to position [2583, 0]
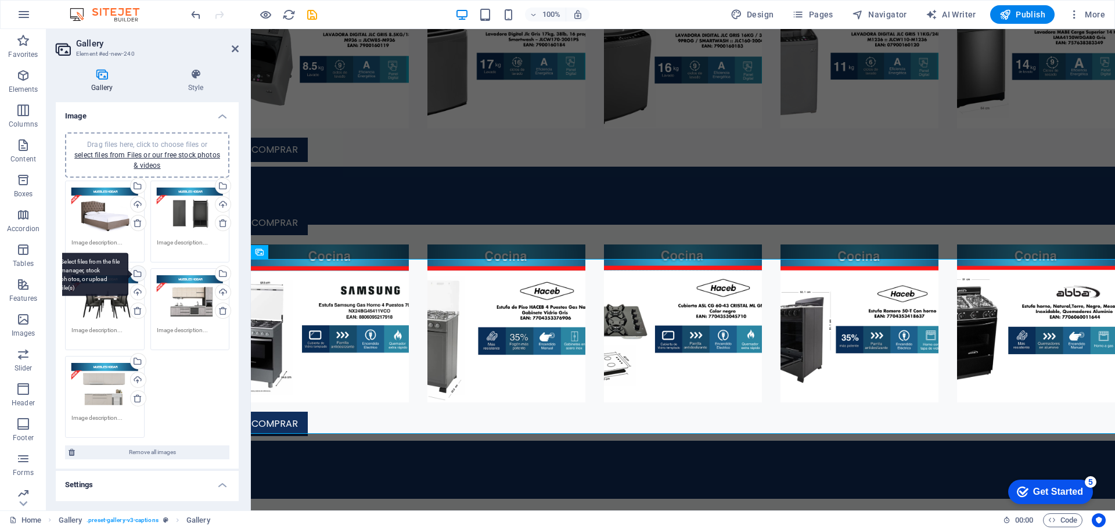
click at [138, 272] on div "Select files from the file manager, stock photos, or upload file(s)" at bounding box center [136, 274] width 17 height 17
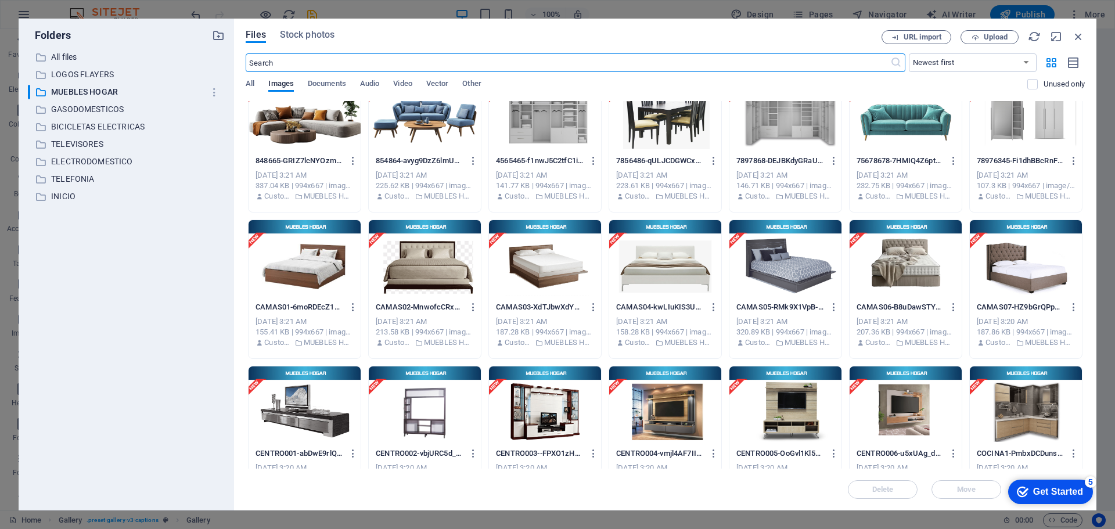
scroll to position [349, 0]
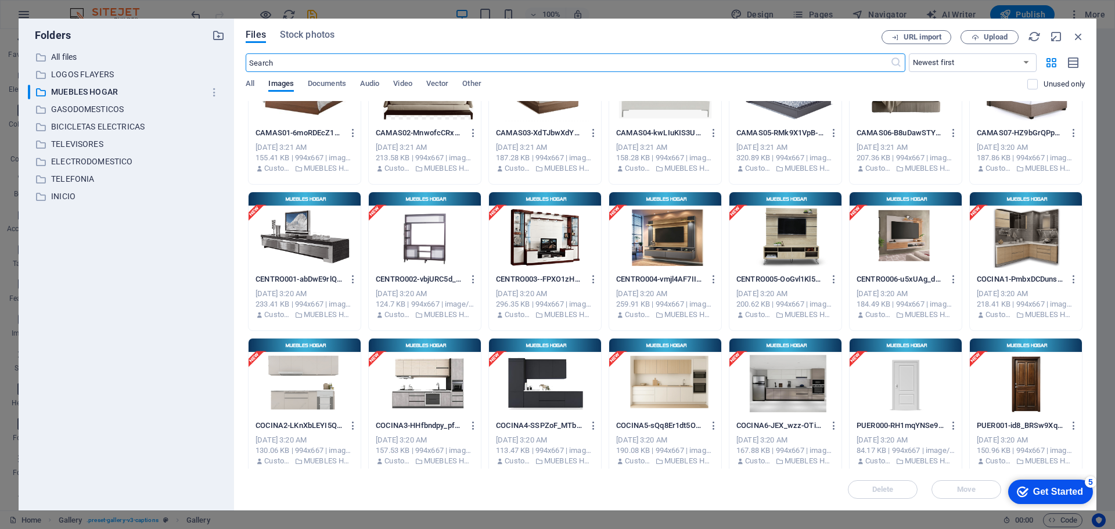
click at [544, 383] on div at bounding box center [545, 377] width 112 height 76
click at [544, 383] on div "1" at bounding box center [545, 377] width 112 height 76
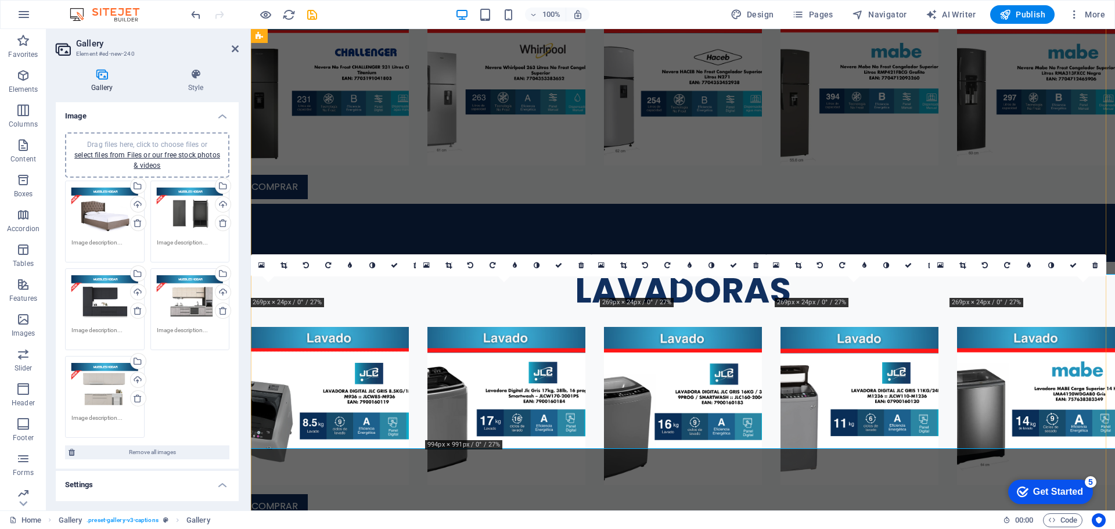
scroll to position [2568, 0]
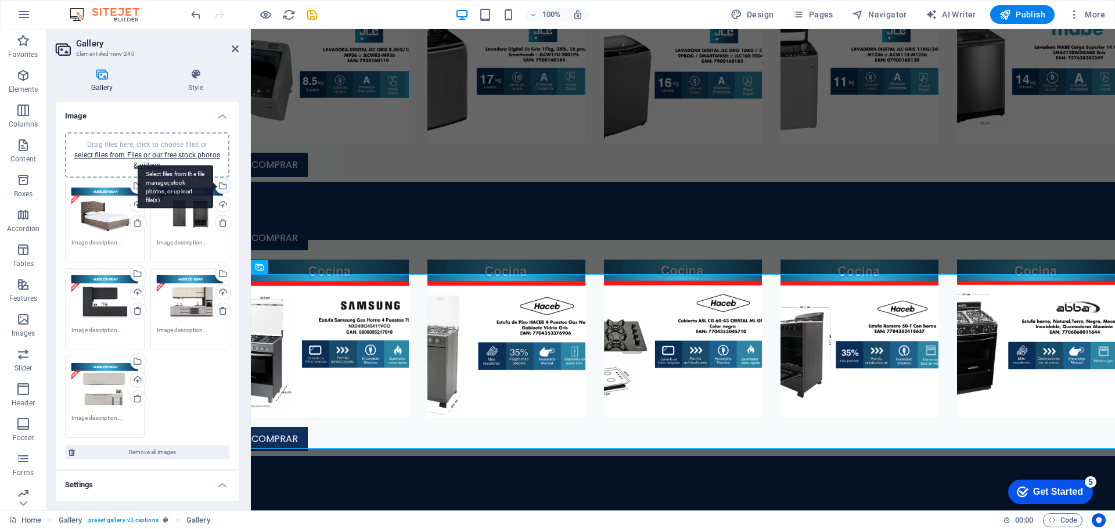
click at [225, 188] on div "Select files from the file manager, stock photos, or upload file(s)" at bounding box center [221, 186] width 17 height 17
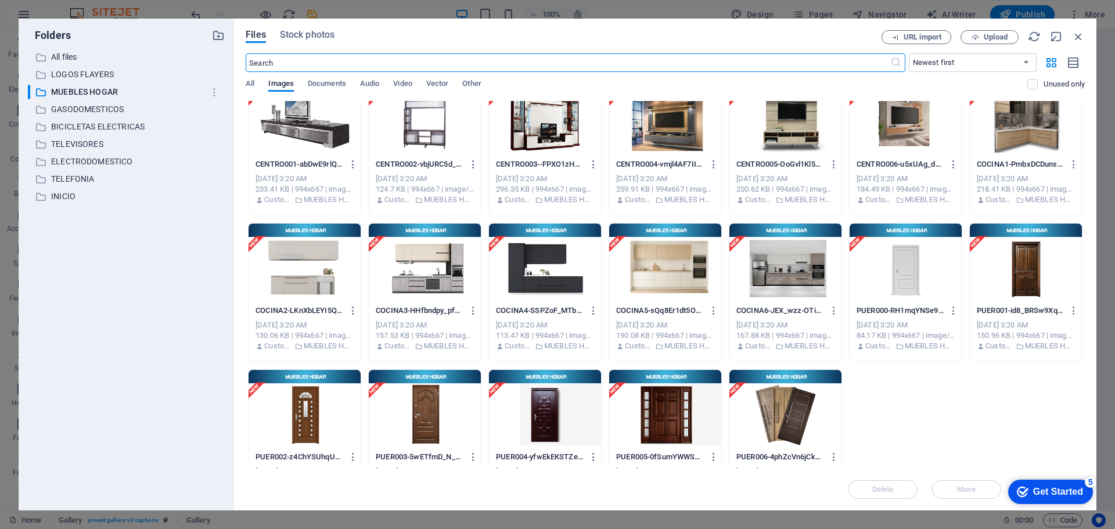
scroll to position [465, 0]
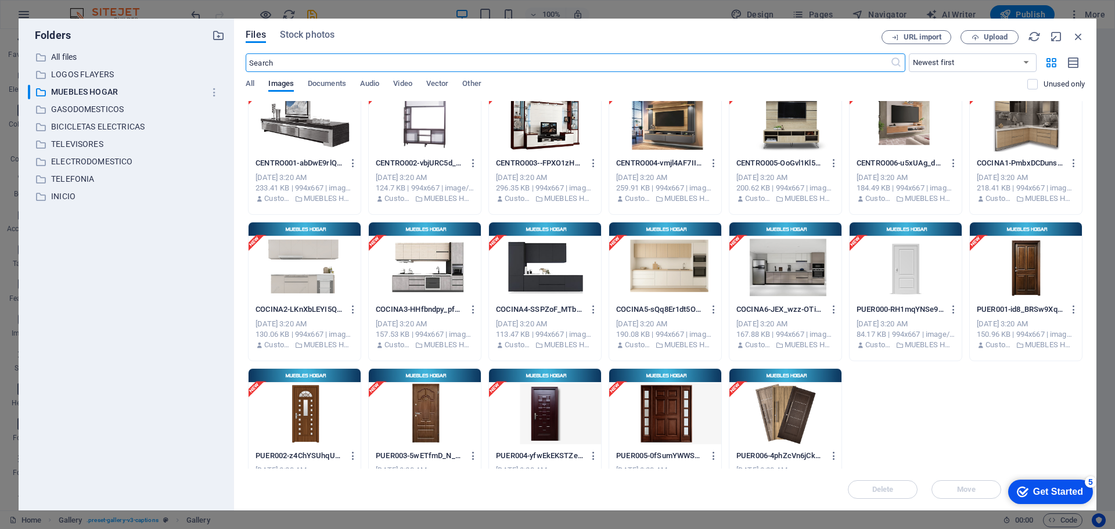
click at [677, 251] on div at bounding box center [665, 260] width 112 height 76
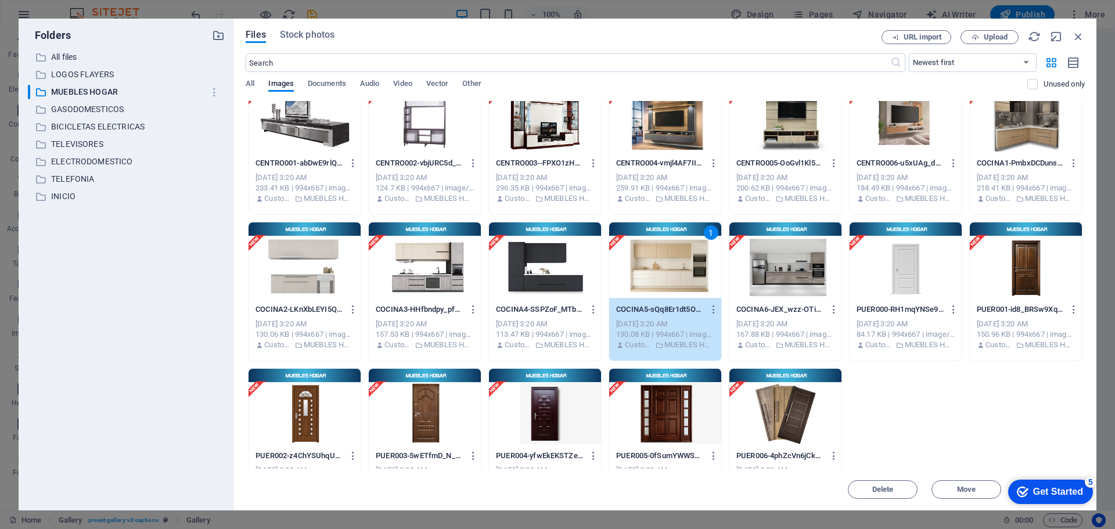
drag, startPoint x: 677, startPoint y: 251, endPoint x: 424, endPoint y: 223, distance: 254.8
click at [677, 251] on div "1" at bounding box center [665, 260] width 112 height 76
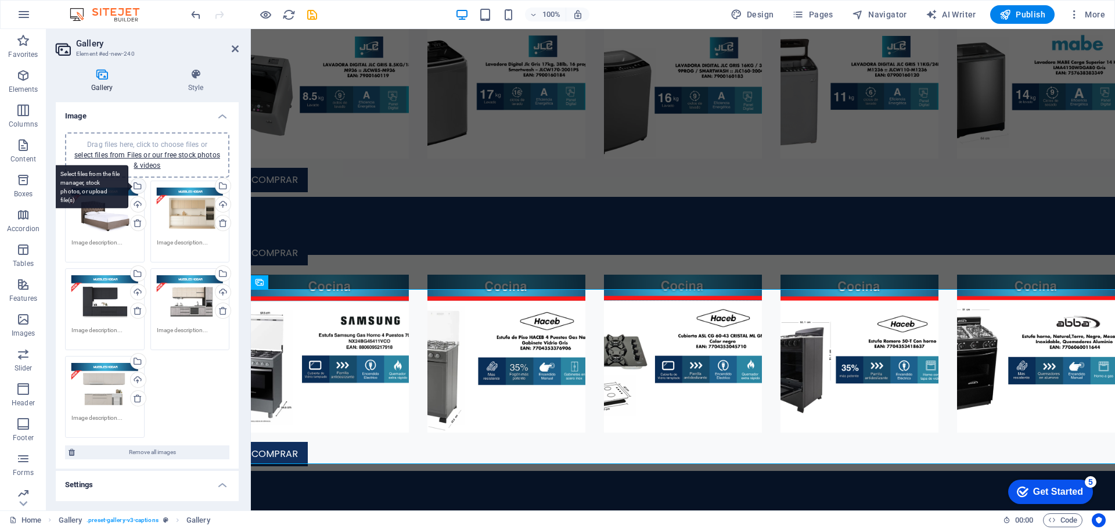
click at [138, 185] on div "Select files from the file manager, stock photos, or upload file(s)" at bounding box center [136, 186] width 17 height 17
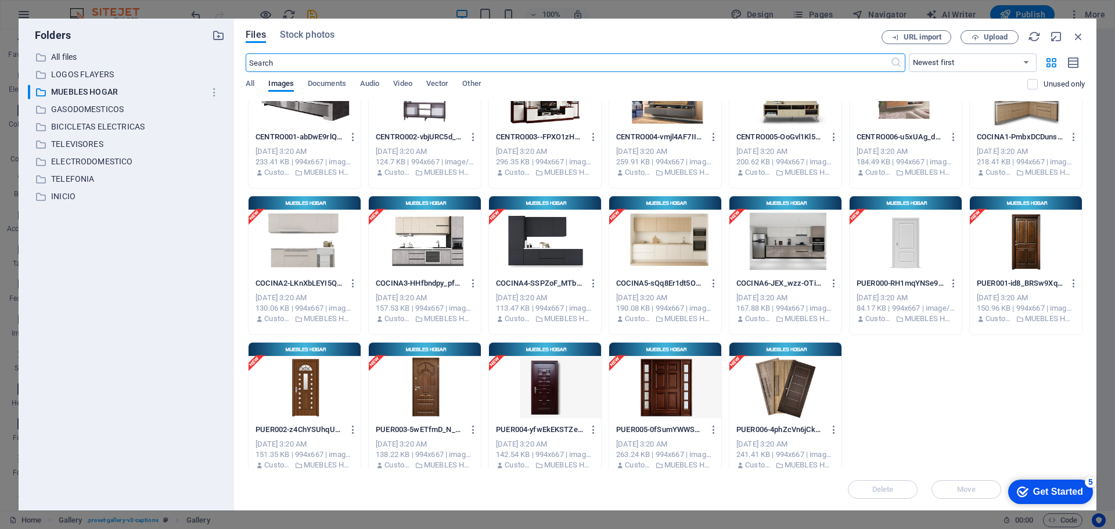
scroll to position [504, 0]
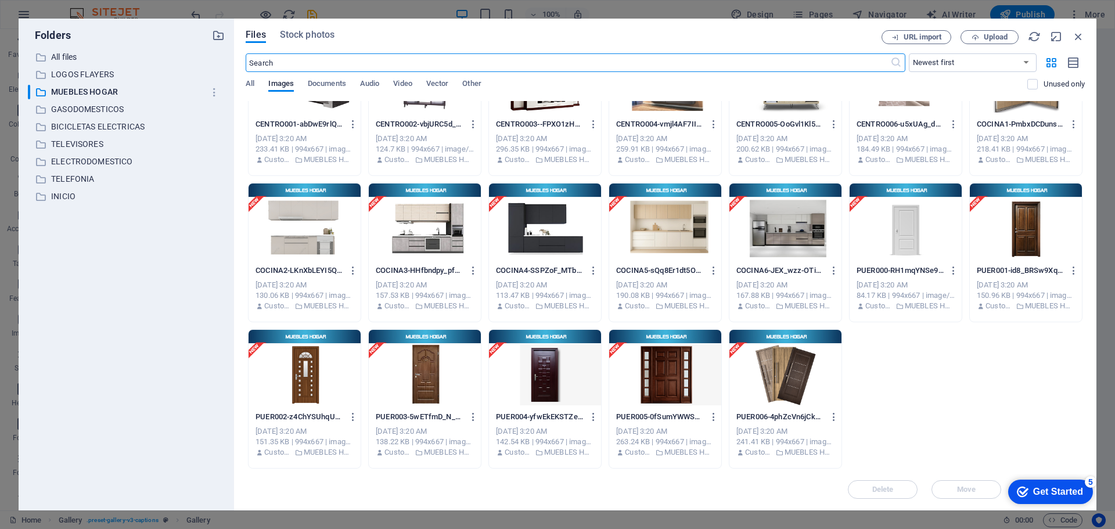
click at [806, 228] on div at bounding box center [786, 222] width 112 height 76
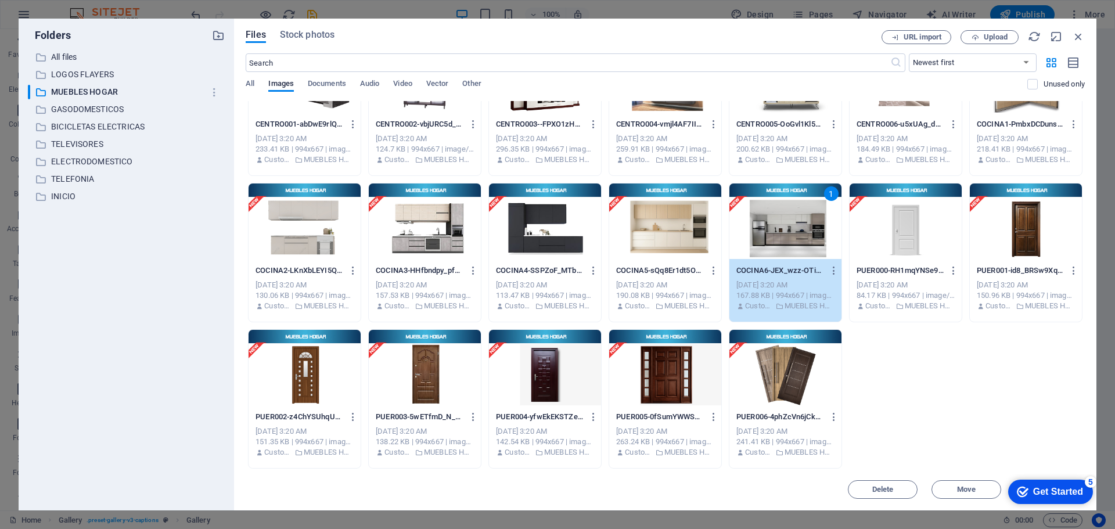
click at [806, 228] on div "1" at bounding box center [786, 222] width 112 height 76
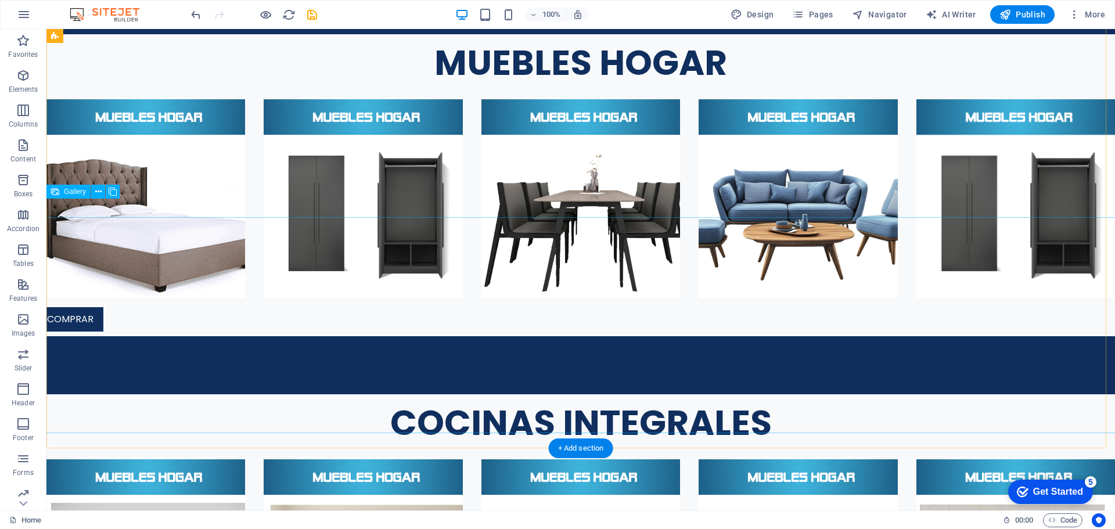
scroll to position [3304, 0]
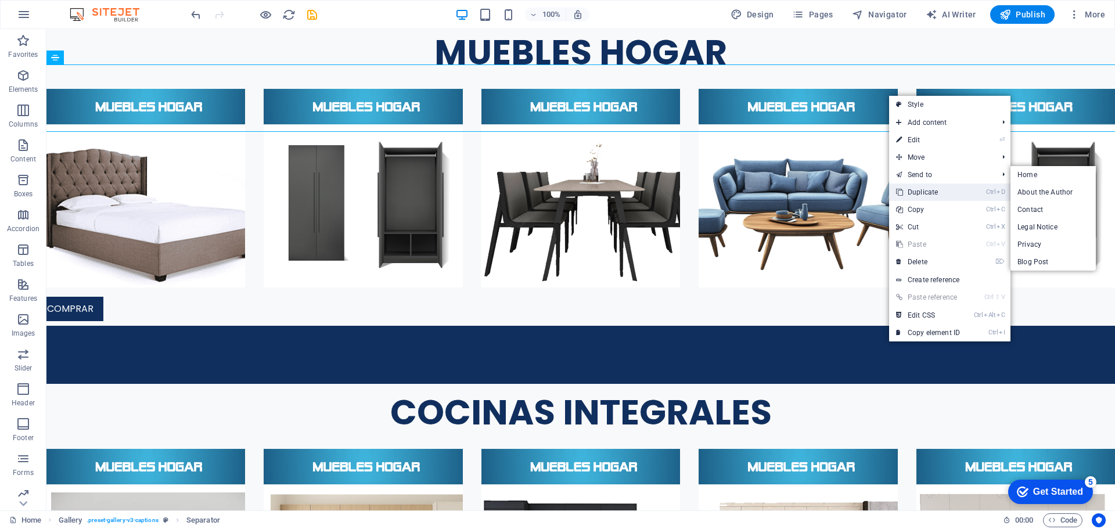
click at [931, 185] on link "Ctrl D Duplicate" at bounding box center [928, 192] width 78 height 17
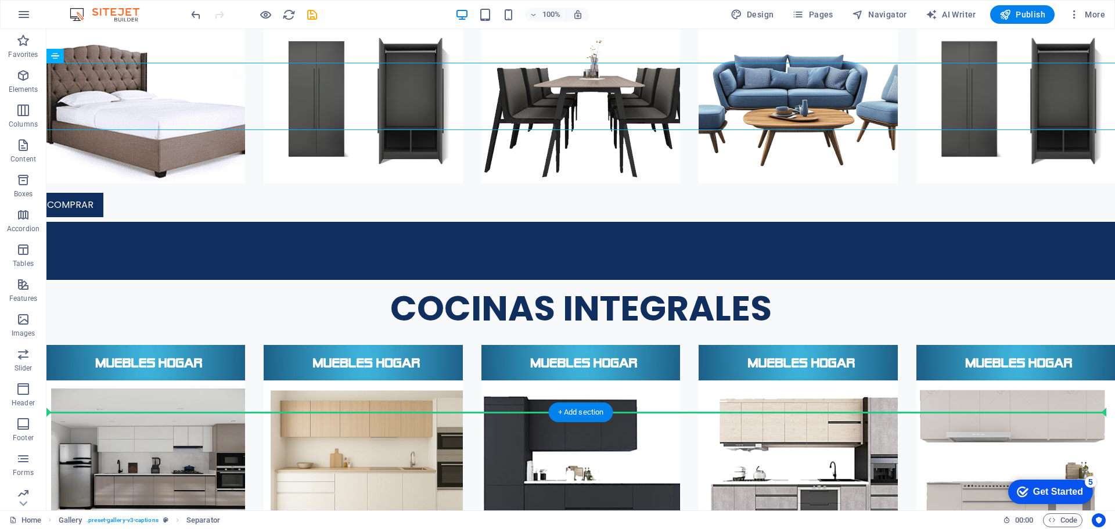
scroll to position [3438, 0]
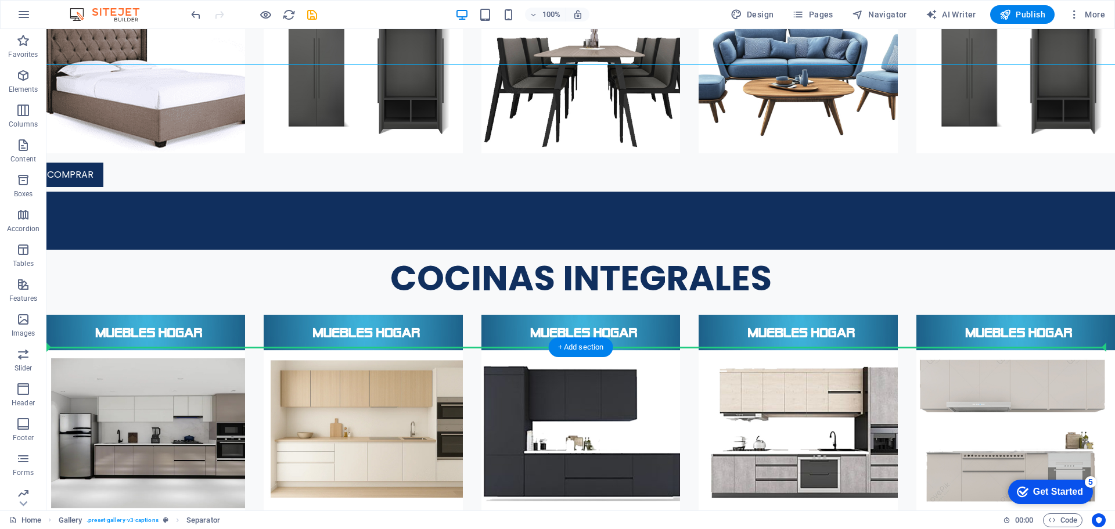
drag, startPoint x: 793, startPoint y: 161, endPoint x: 701, endPoint y: 358, distance: 217.5
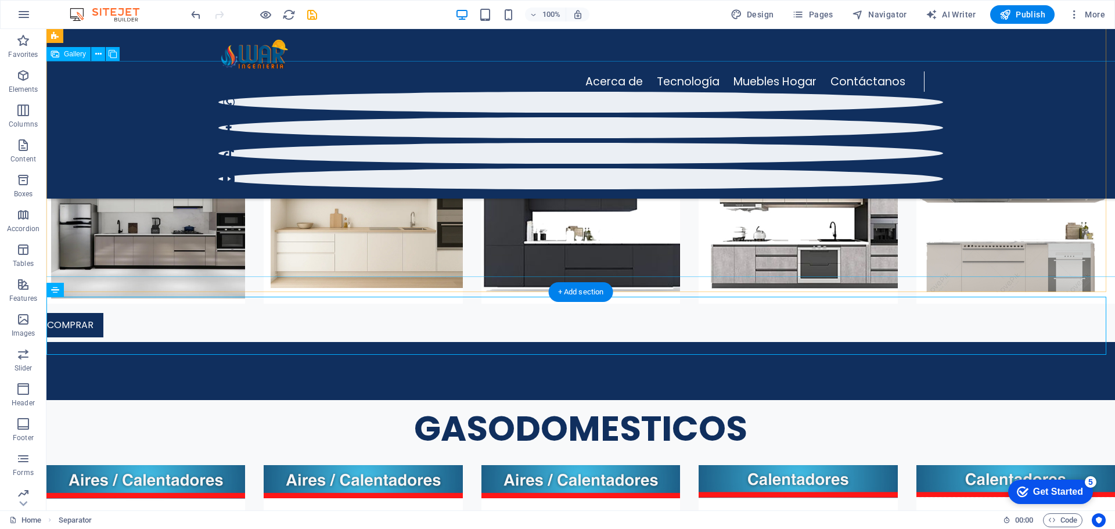
scroll to position [3395, 0]
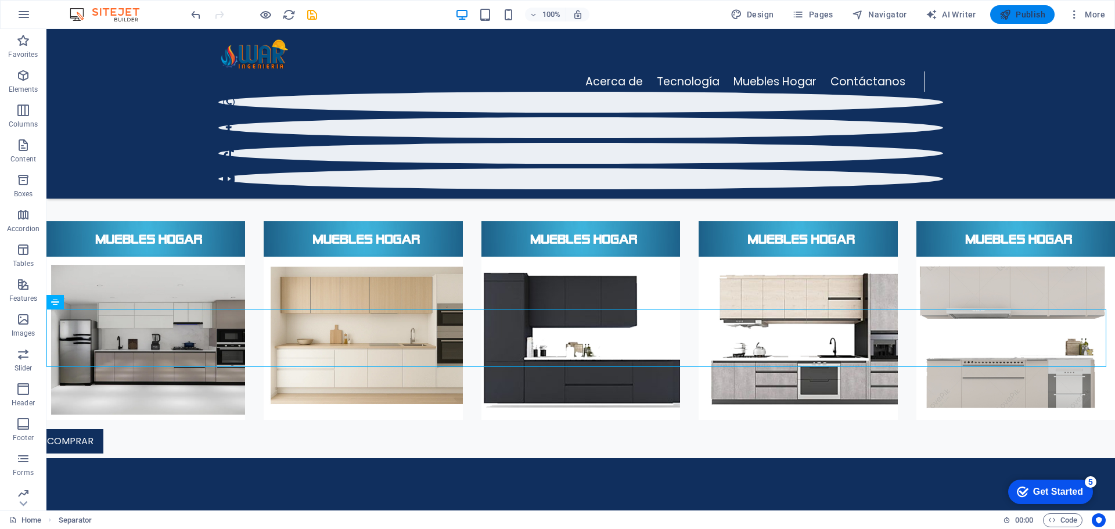
click at [1039, 10] on span "Publish" at bounding box center [1023, 15] width 46 height 12
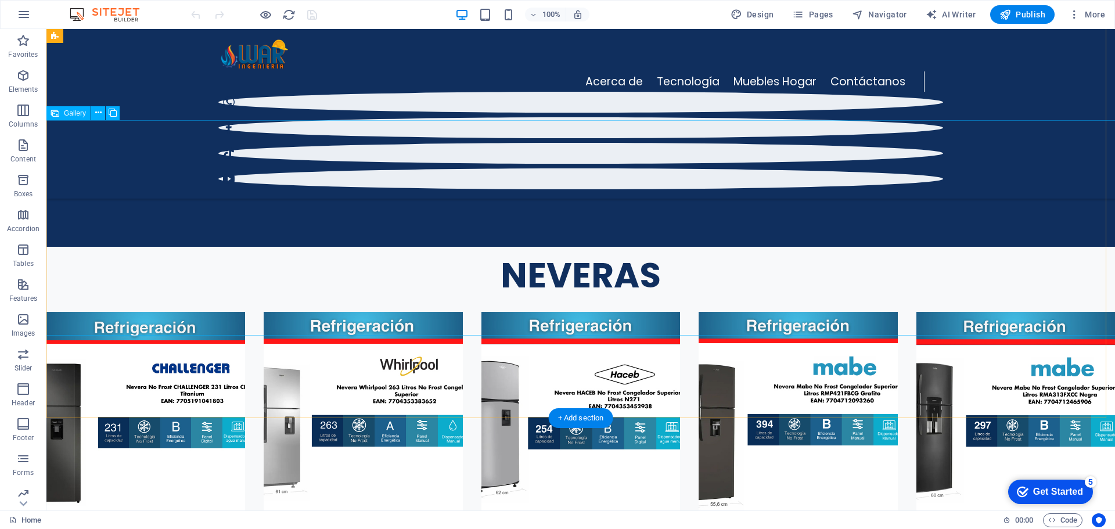
scroll to position [1877, 0]
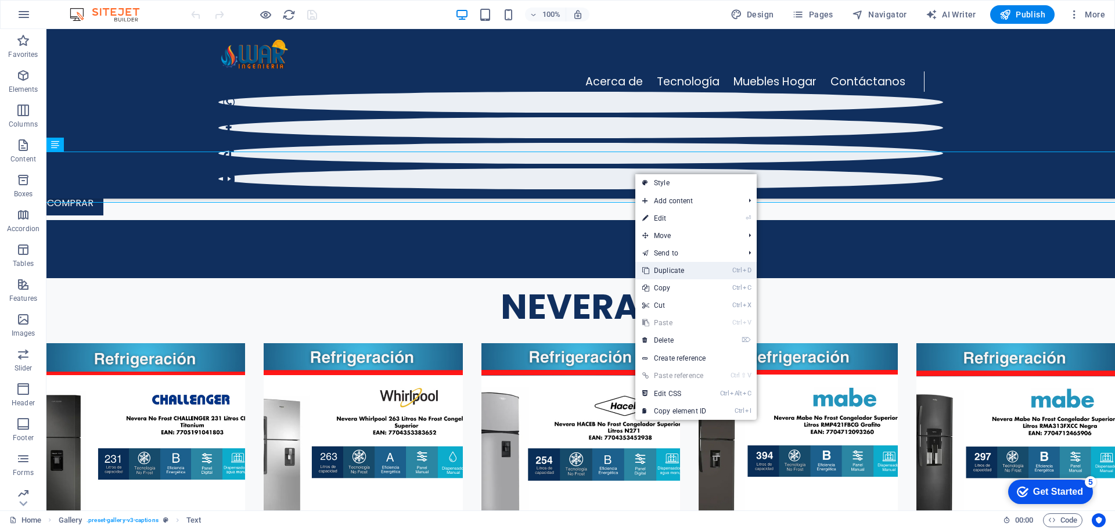
click at [663, 267] on link "Ctrl D Duplicate" at bounding box center [674, 270] width 78 height 17
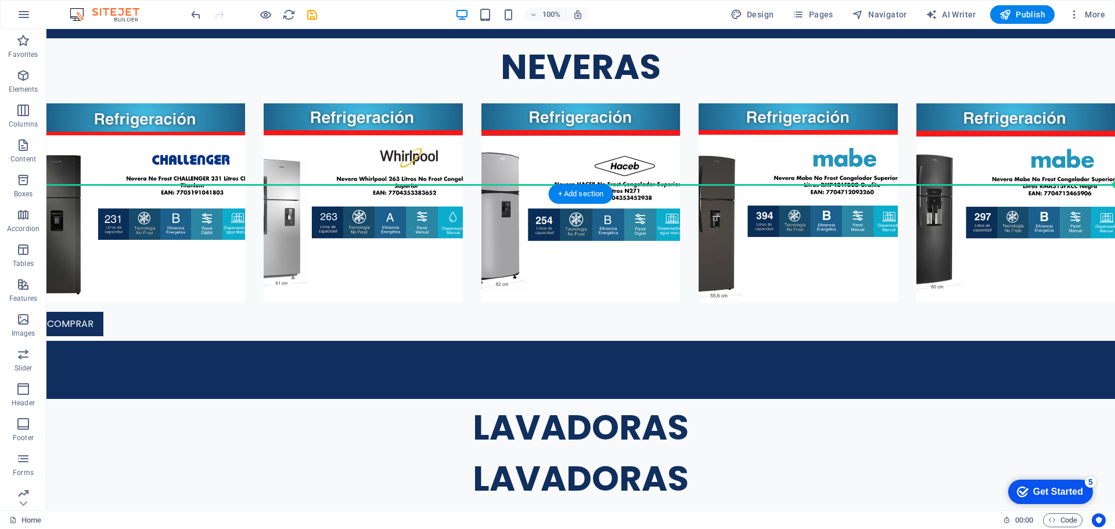
scroll to position [2187, 0]
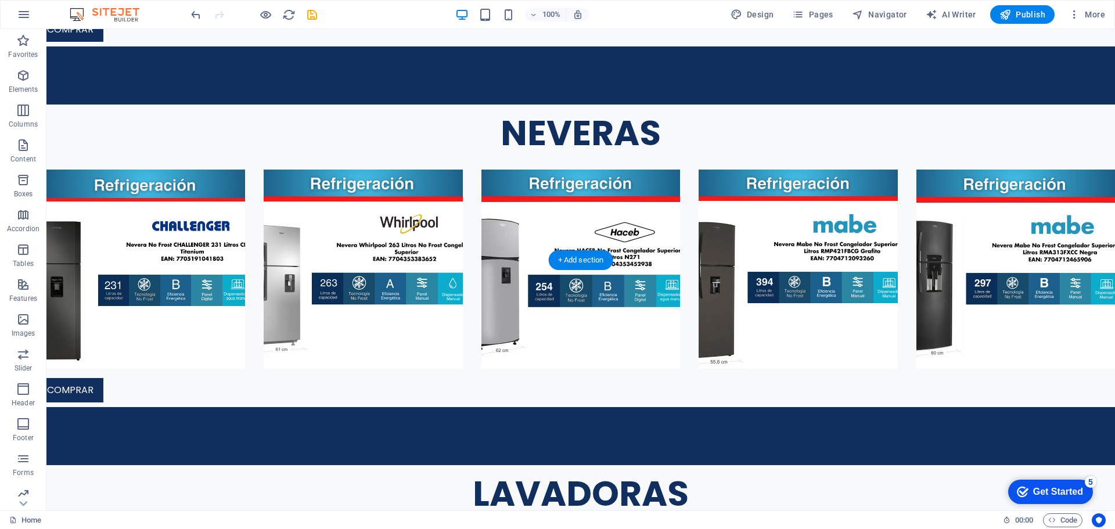
drag, startPoint x: 591, startPoint y: 213, endPoint x: 609, endPoint y: 243, distance: 34.4
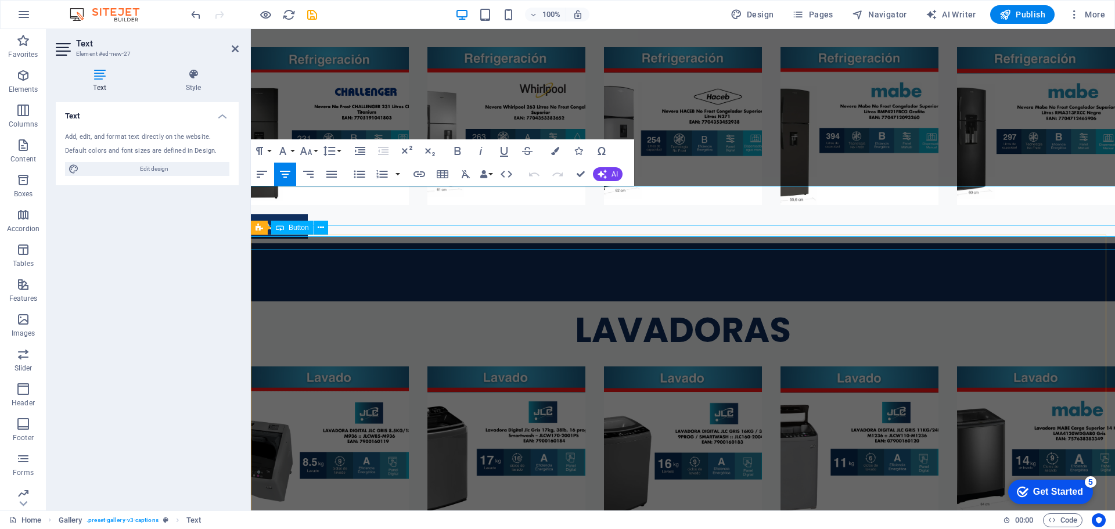
scroll to position [7, 0]
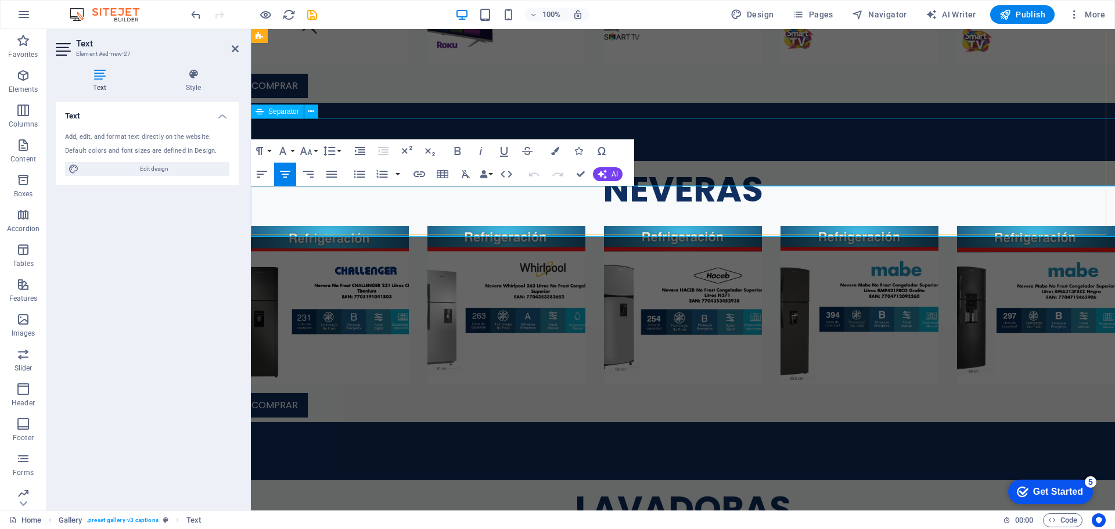
drag, startPoint x: 757, startPoint y: 221, endPoint x: 816, endPoint y: 195, distance: 63.5
click at [572, 165] on div "COMPRAR TELEFONÍA COMPRAR TELEVISORES COMPRAR NEVERAS COMPRAR LAVADORAS COMPRAR…" at bounding box center [683, 56] width 883 height 1597
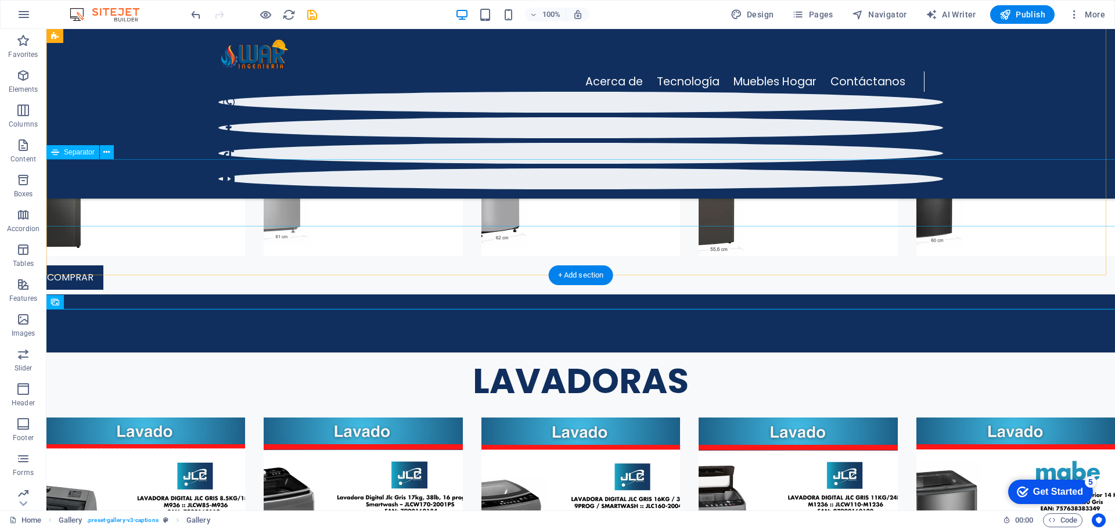
scroll to position [2153, 0]
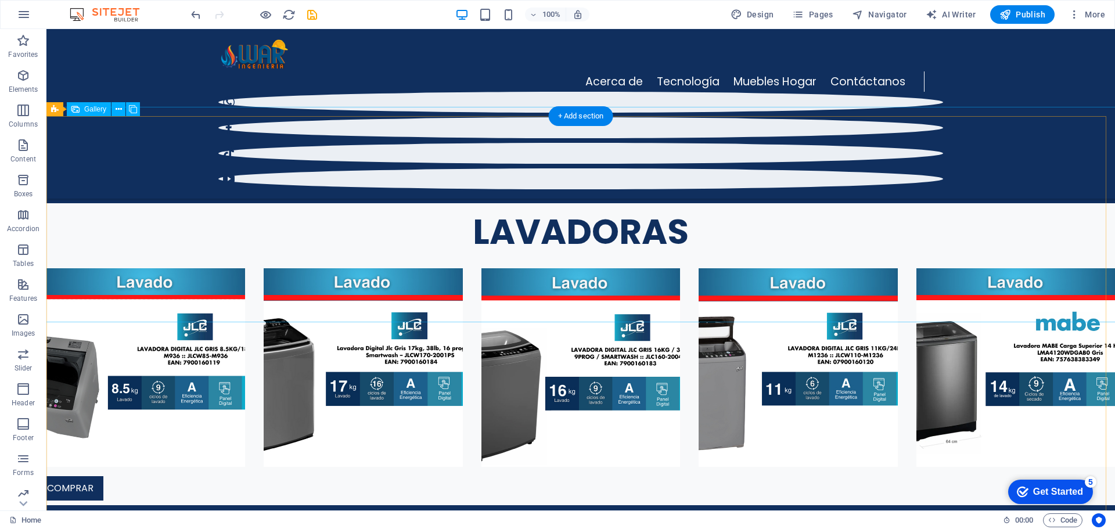
scroll to position [2254, 0]
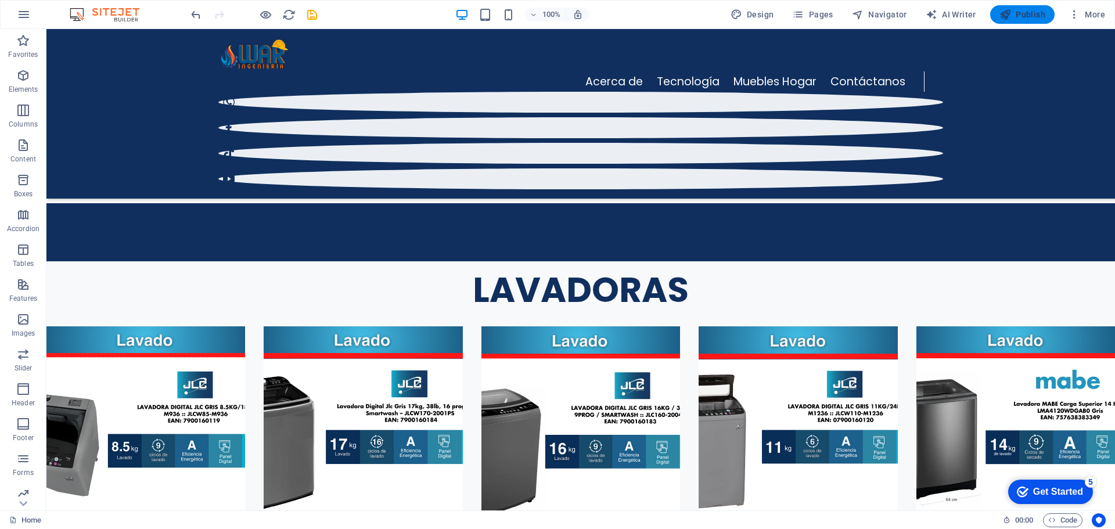
click at [1000, 16] on icon "button" at bounding box center [1006, 15] width 12 height 12
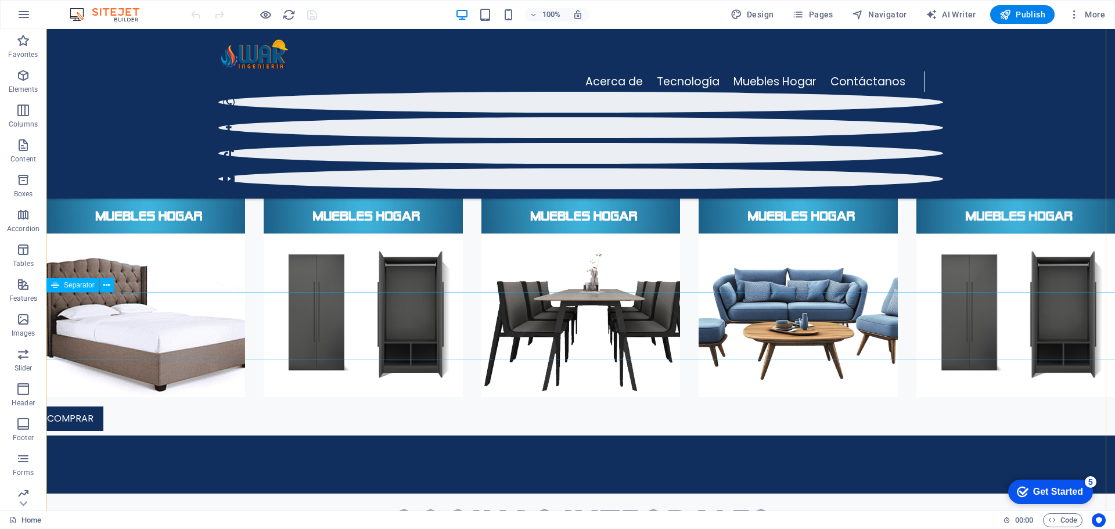
scroll to position [2852, 0]
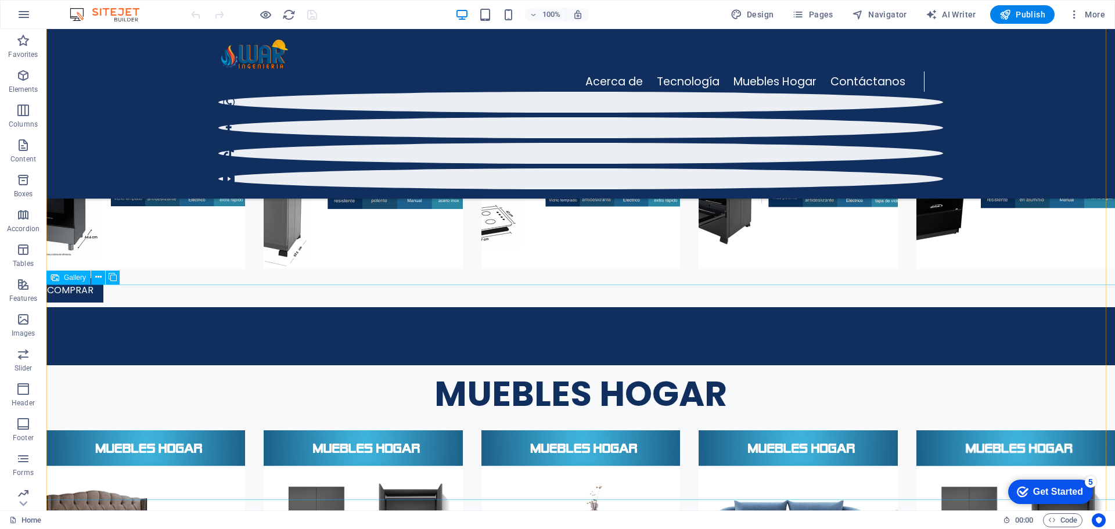
drag, startPoint x: 1012, startPoint y: 363, endPoint x: 807, endPoint y: 362, distance: 204.5
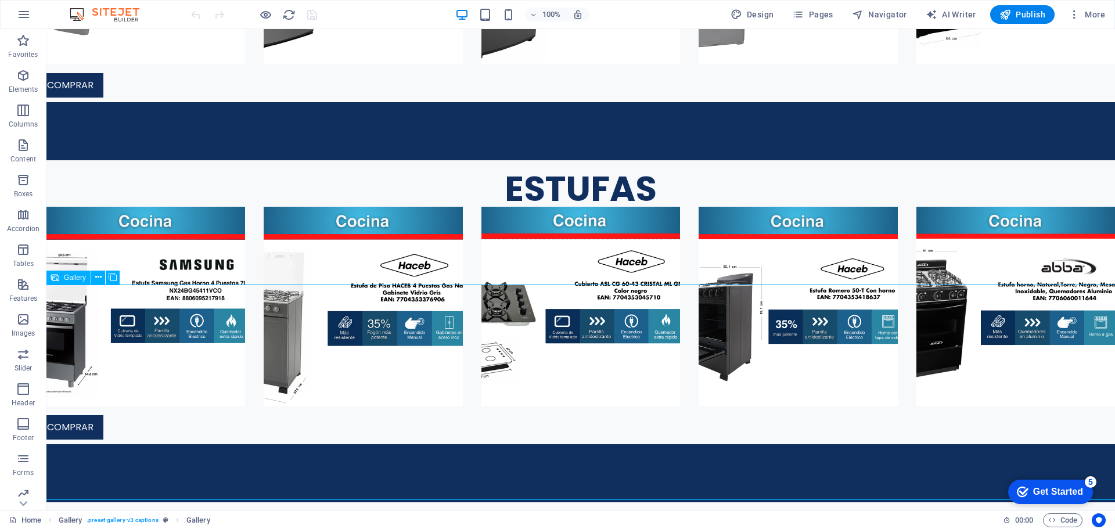
select select "4"
select select "px"
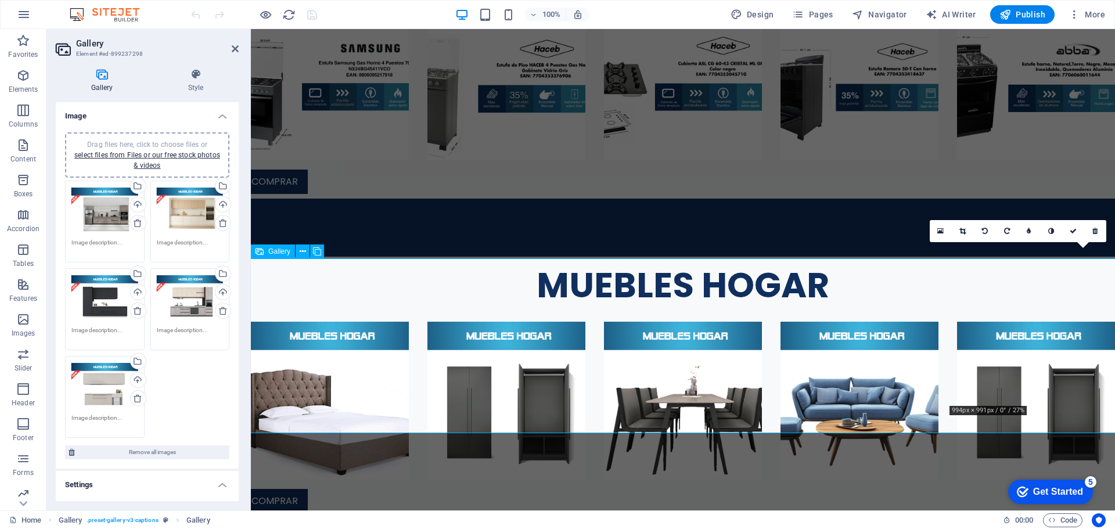
scroll to position [2610, 0]
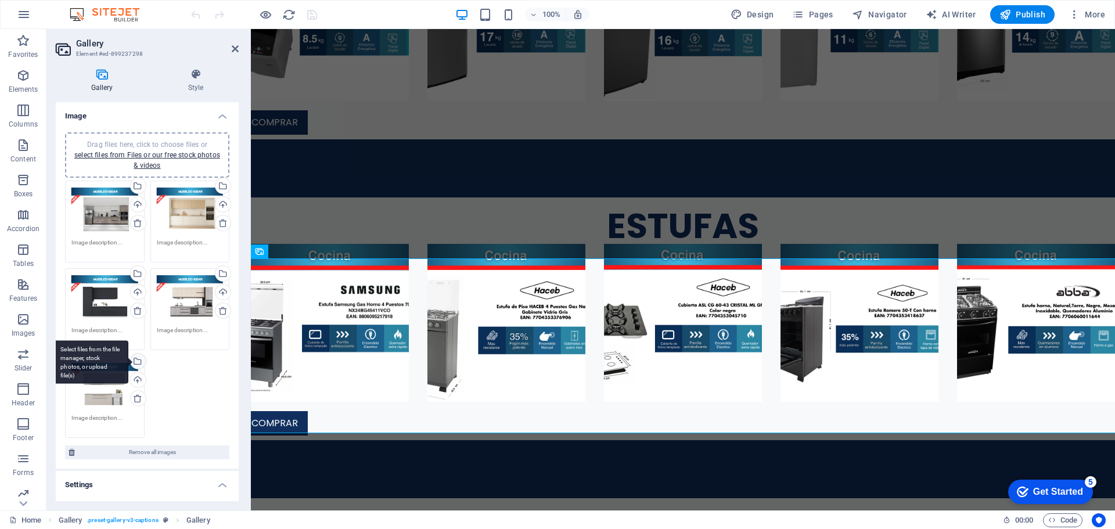
click at [138, 362] on div "Select files from the file manager, stock photos, or upload file(s)" at bounding box center [136, 362] width 17 height 17
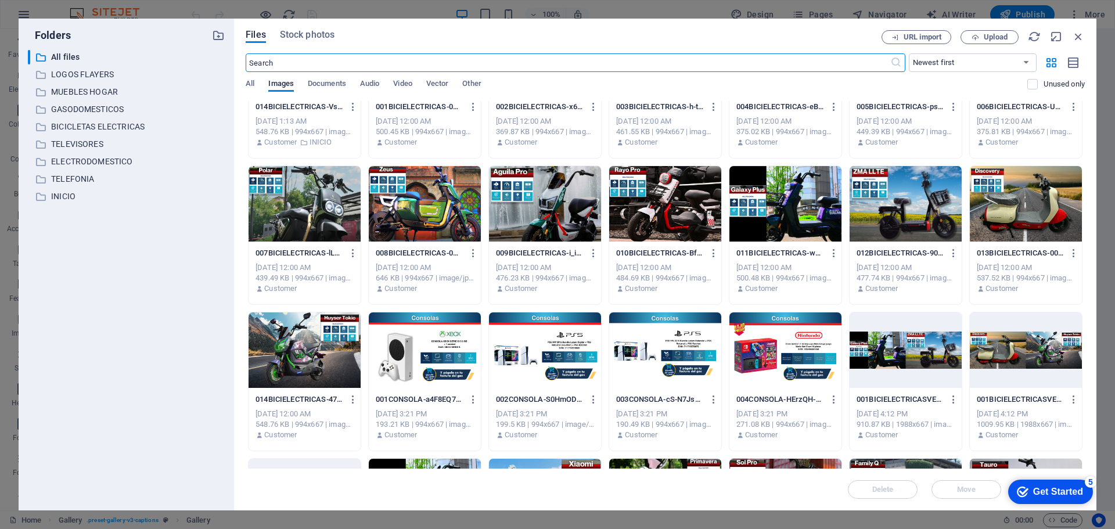
scroll to position [5286, 0]
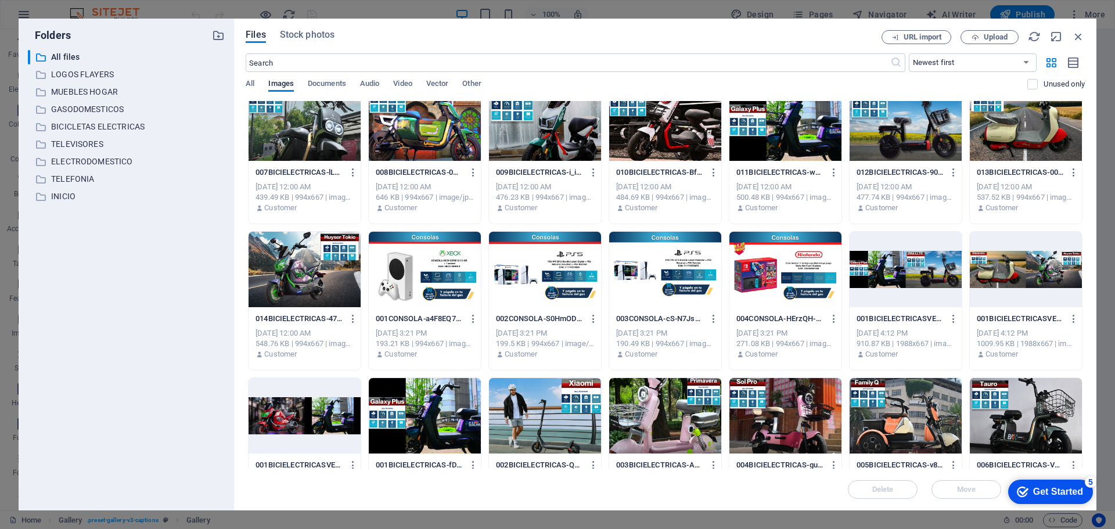
click at [785, 272] on div at bounding box center [786, 270] width 112 height 76
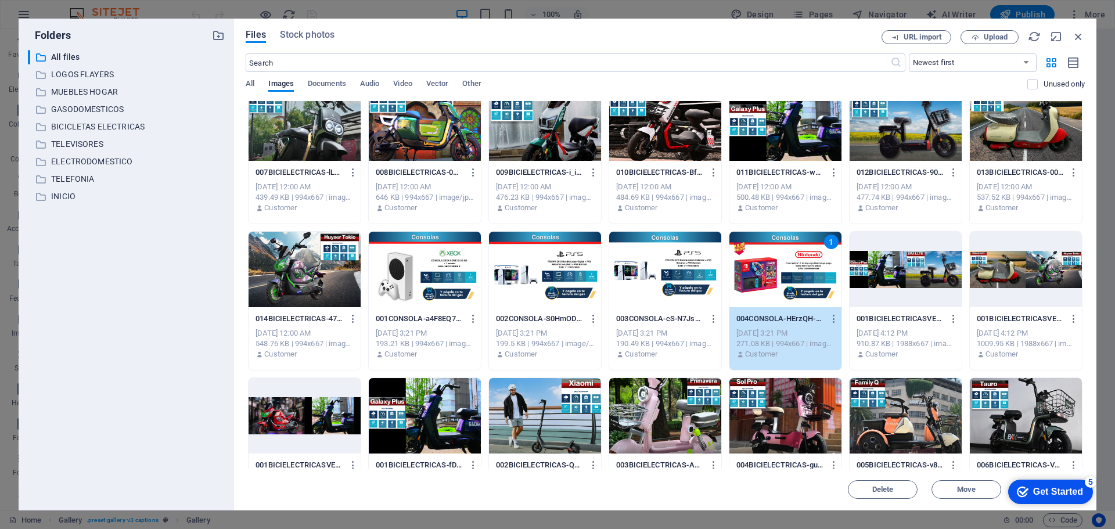
click at [784, 267] on div "1" at bounding box center [786, 270] width 112 height 76
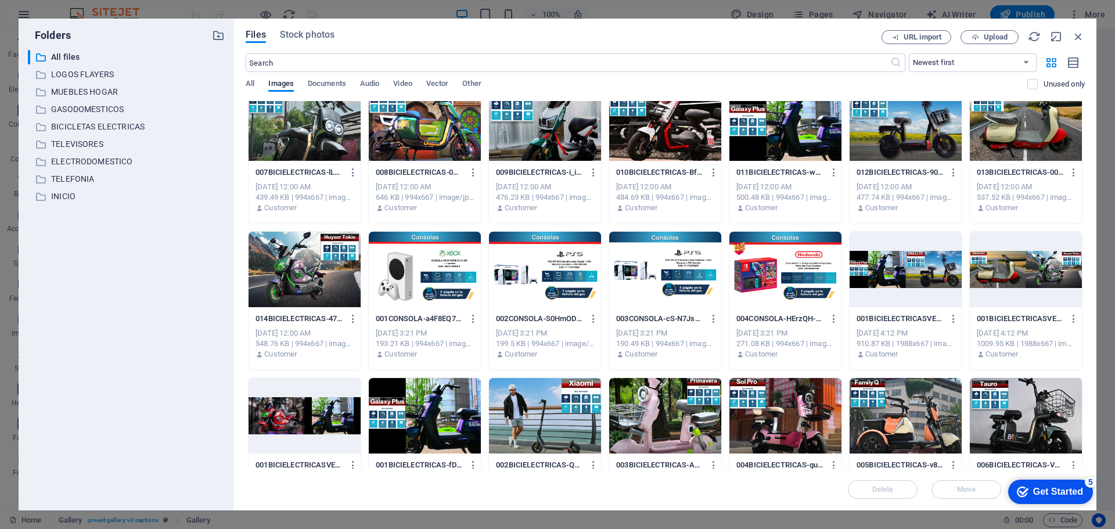
click at [784, 267] on div at bounding box center [786, 270] width 112 height 76
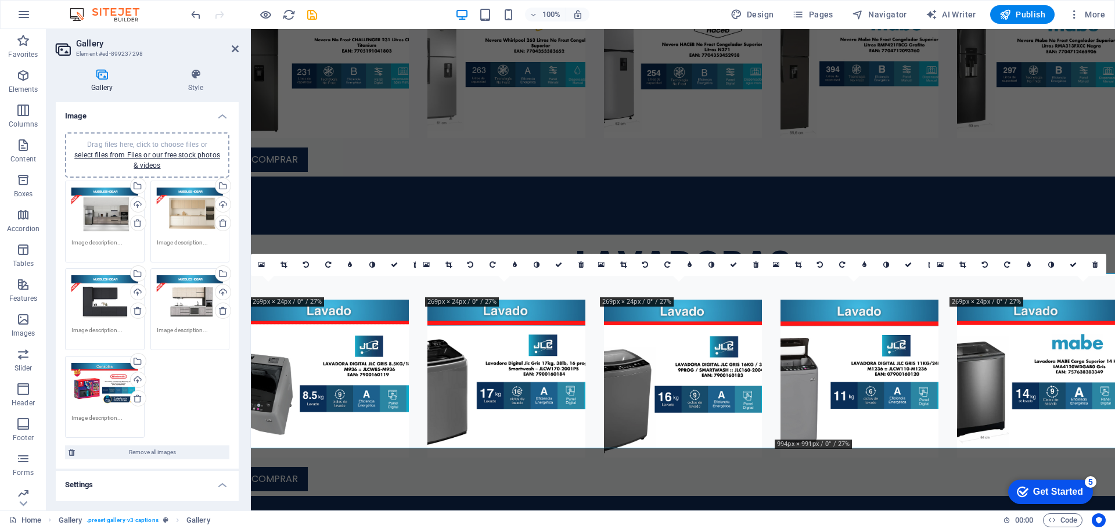
scroll to position [2595, 0]
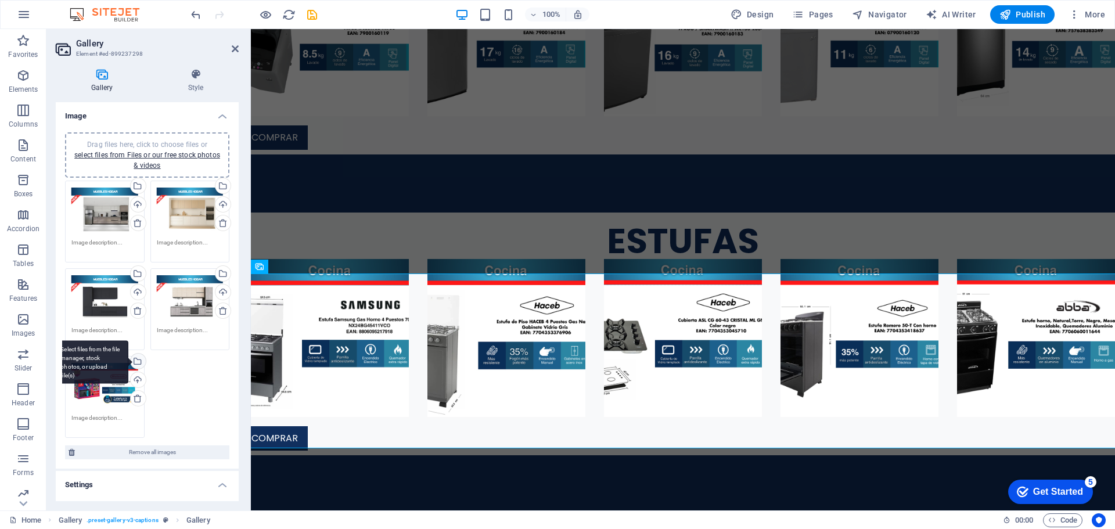
click at [128, 358] on div "Select files from the file manager, stock photos, or upload file(s)" at bounding box center [91, 362] width 76 height 44
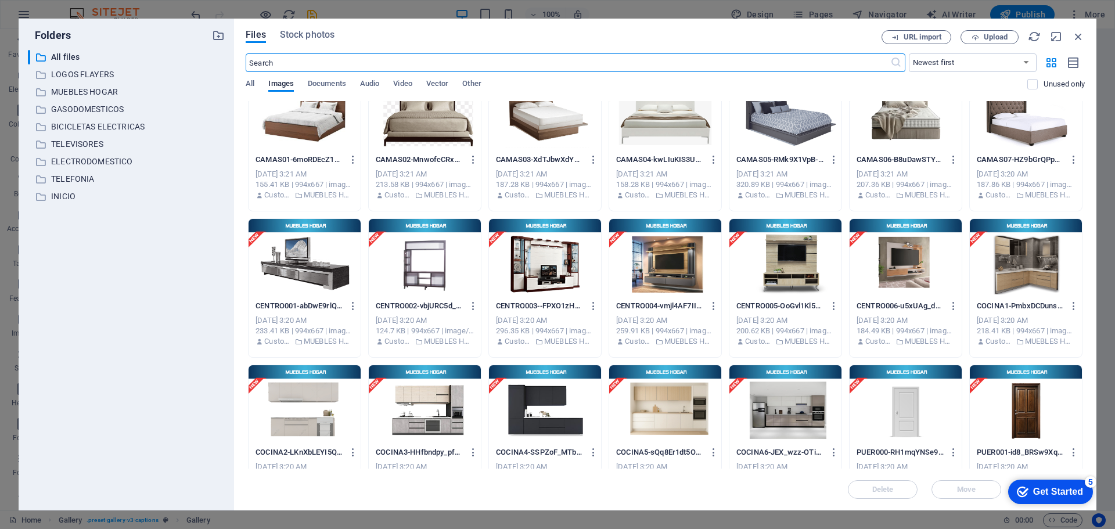
scroll to position [465, 0]
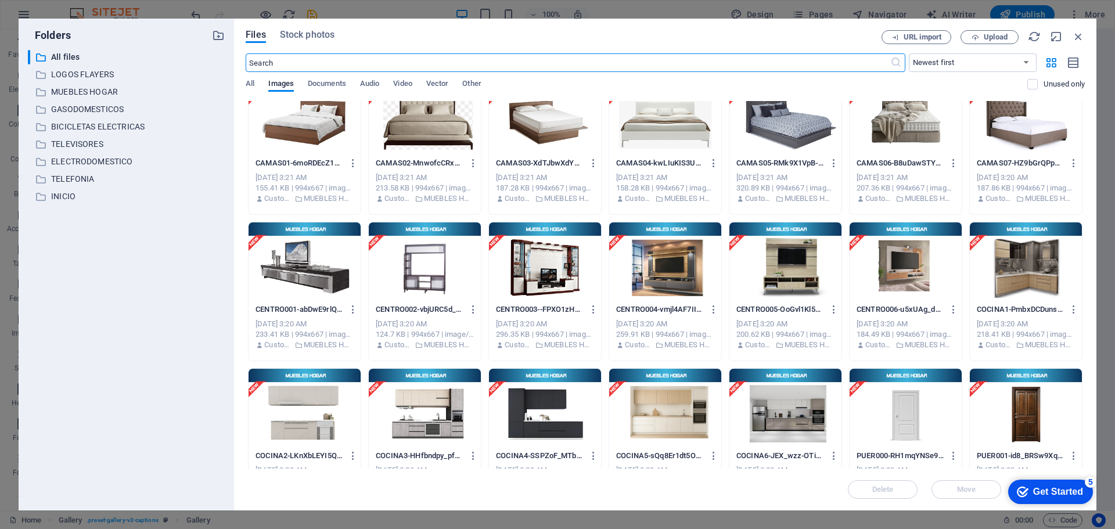
click at [797, 416] on div at bounding box center [786, 407] width 112 height 76
click at [797, 416] on div "1" at bounding box center [786, 407] width 112 height 76
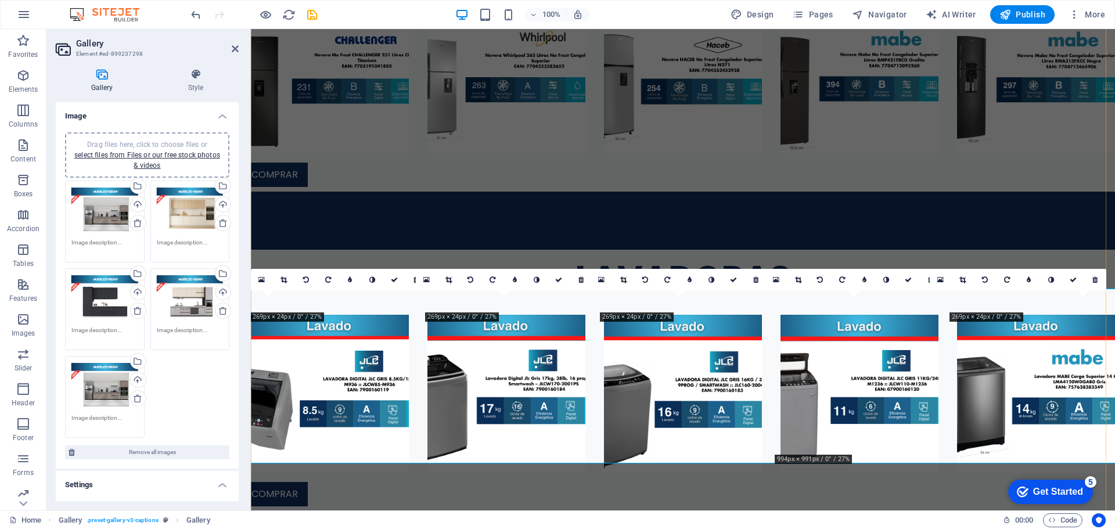
scroll to position [2580, 0]
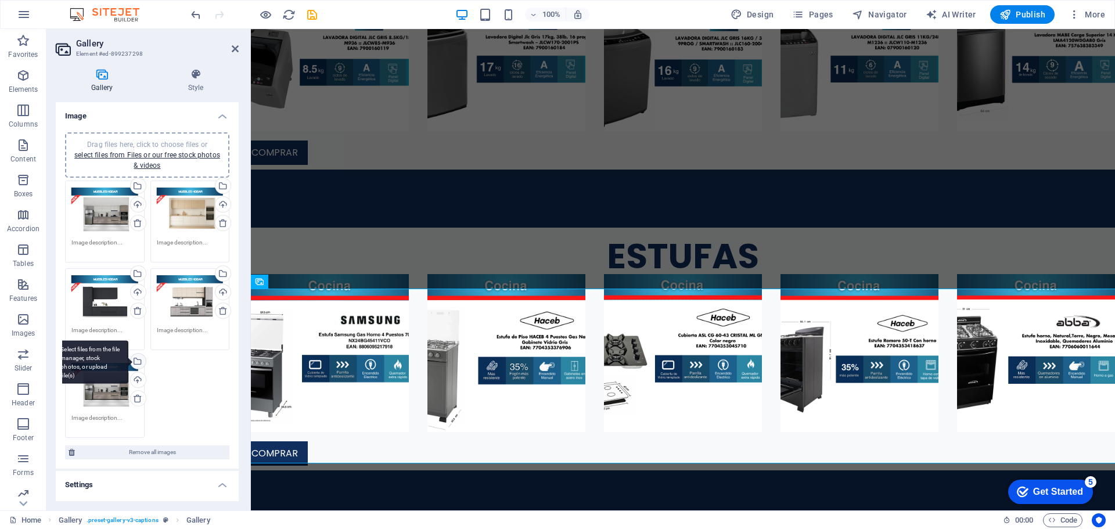
click at [136, 362] on div "Select files from the file manager, stock photos, or upload file(s)" at bounding box center [136, 362] width 17 height 17
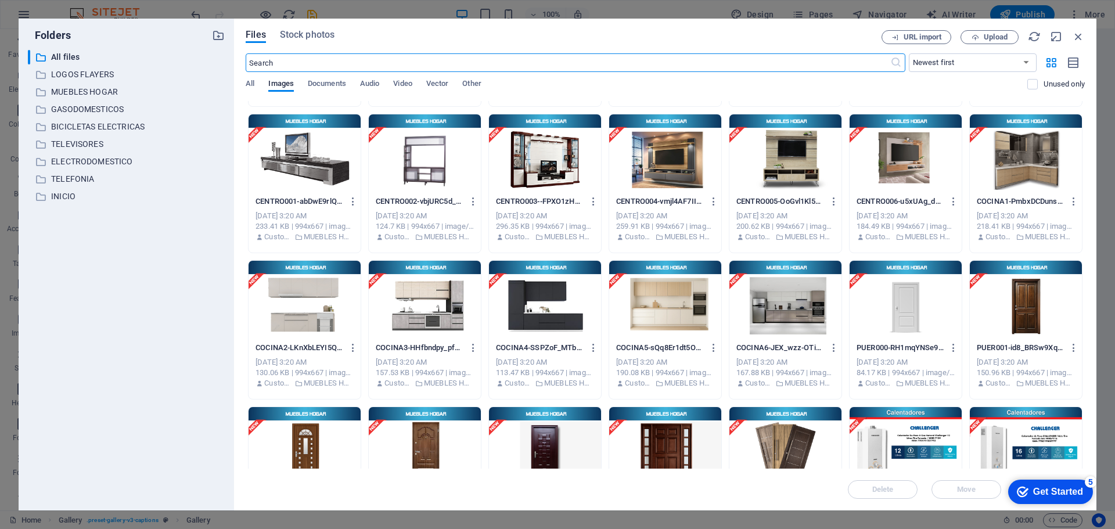
scroll to position [581, 0]
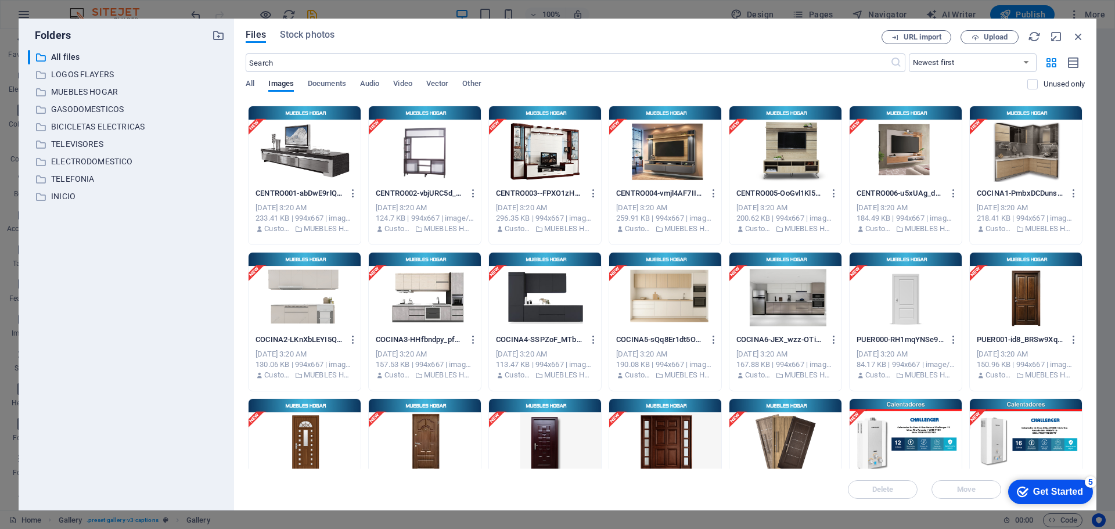
click at [303, 302] on div at bounding box center [305, 291] width 112 height 76
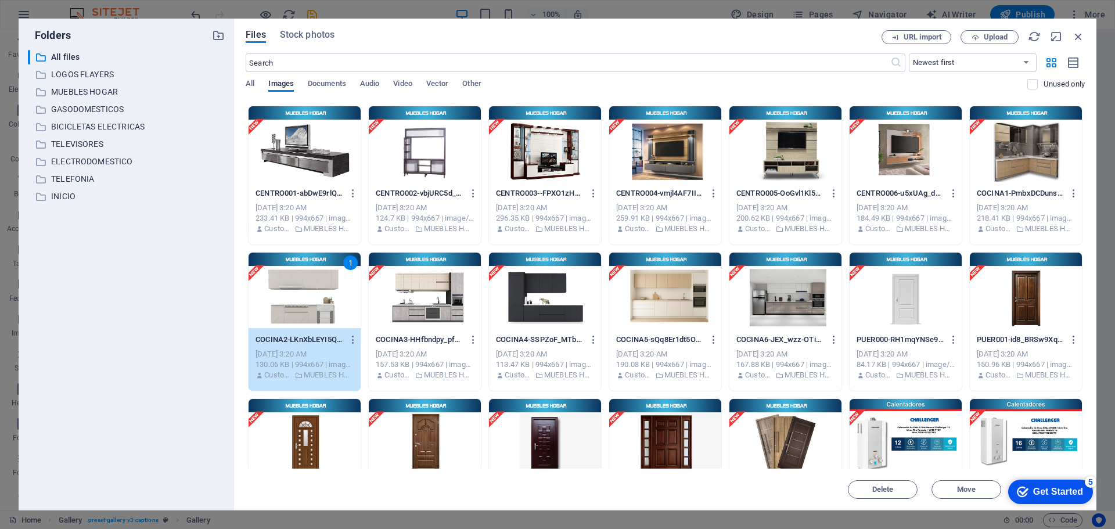
click at [303, 302] on div "1" at bounding box center [305, 291] width 112 height 76
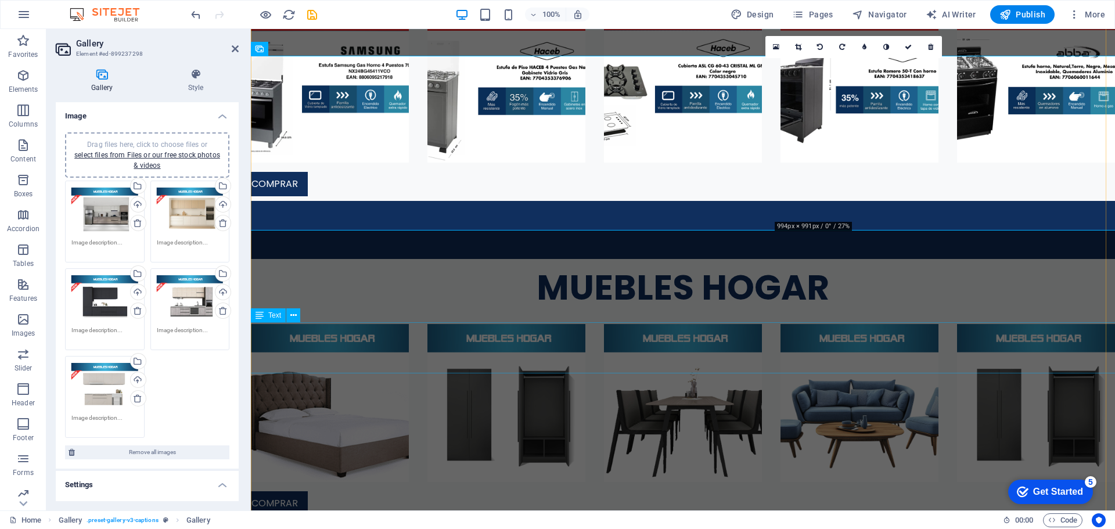
scroll to position [2856, 0]
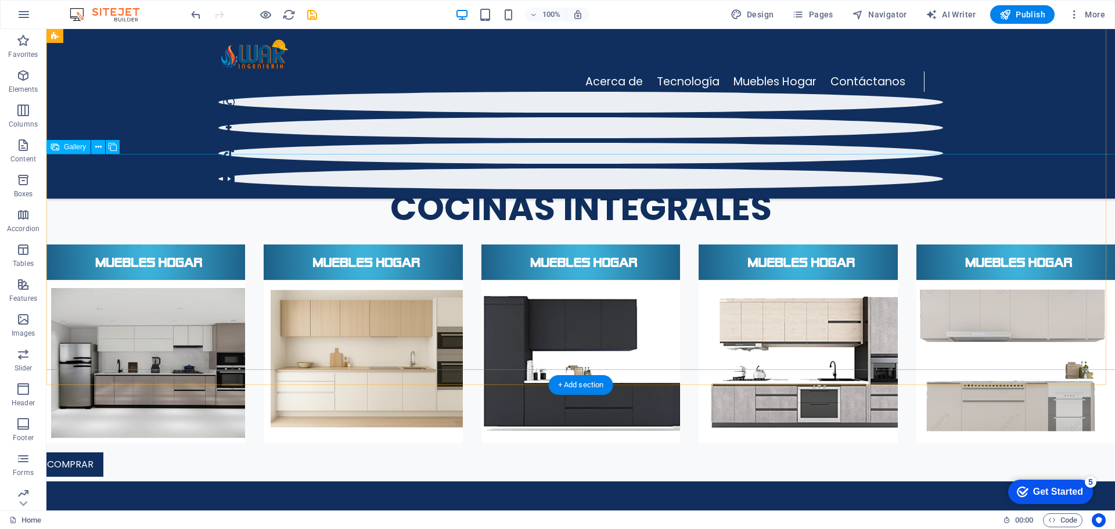
scroll to position [3166, 0]
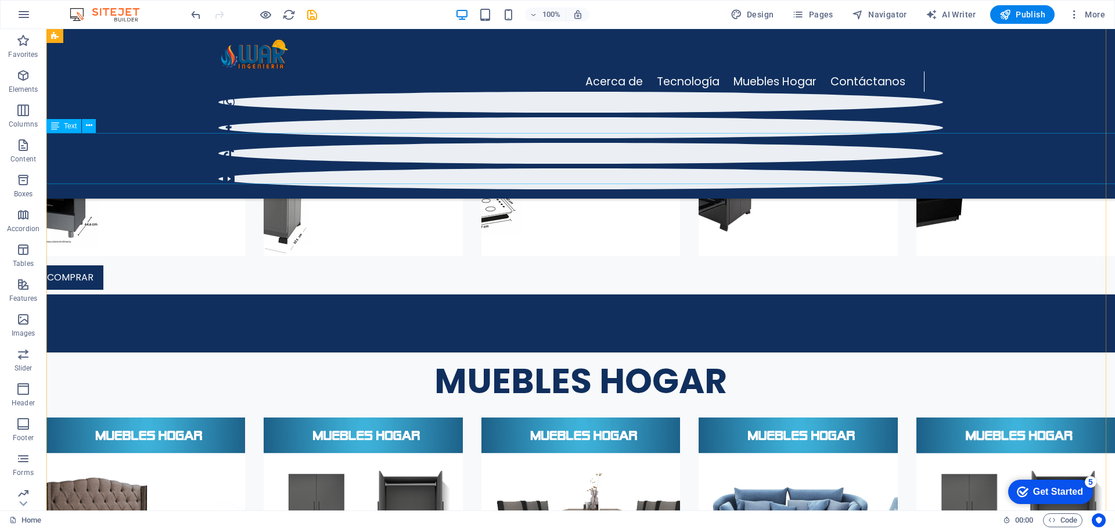
scroll to position [2861, 0]
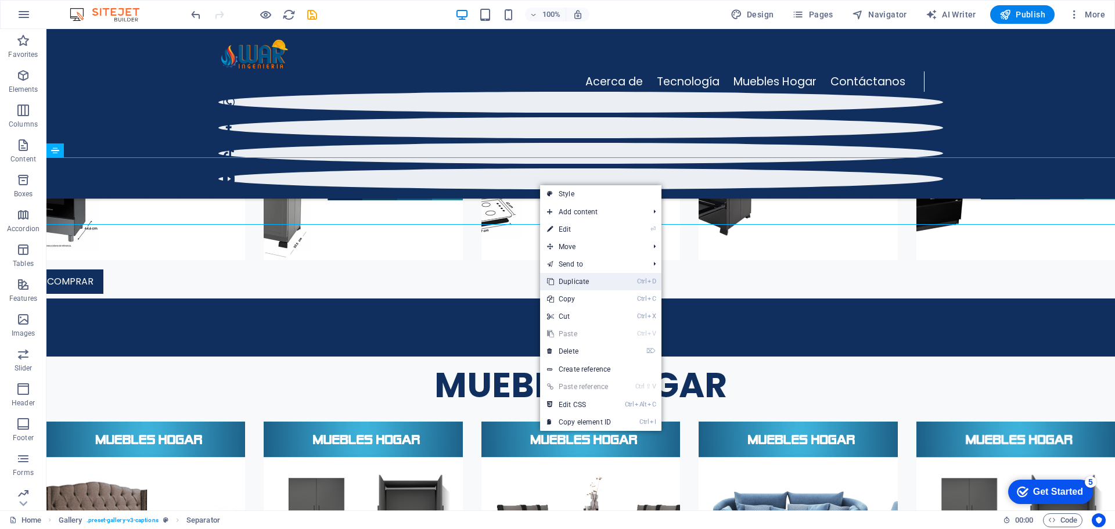
click at [576, 281] on link "Ctrl D Duplicate" at bounding box center [579, 281] width 78 height 17
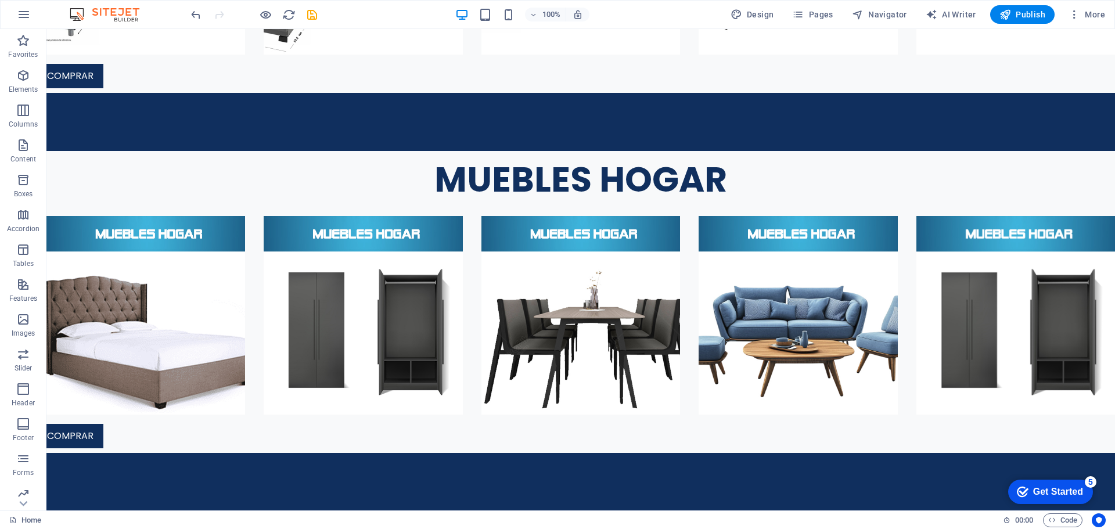
scroll to position [3121, 0]
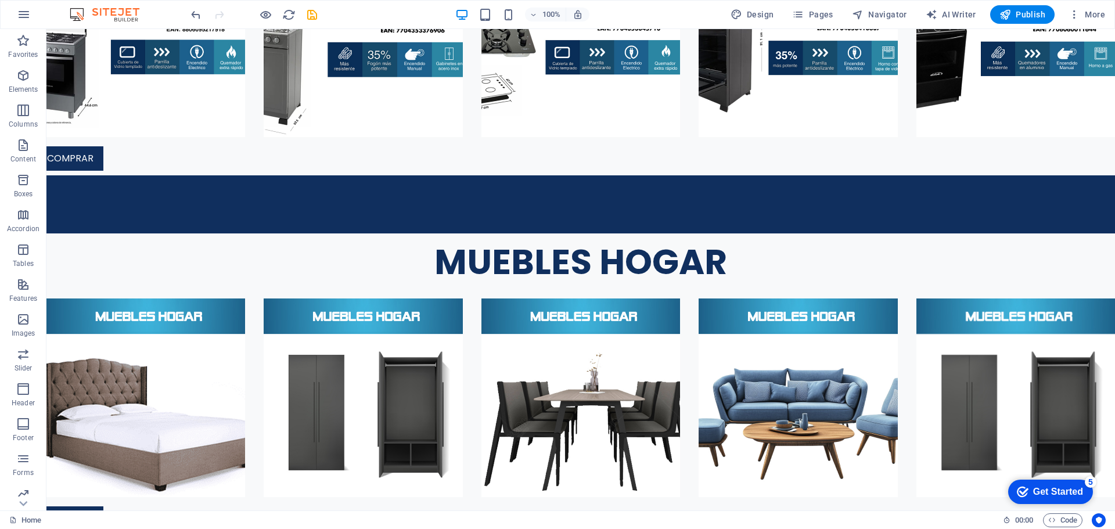
drag, startPoint x: 569, startPoint y: 248, endPoint x: 587, endPoint y: 382, distance: 135.3
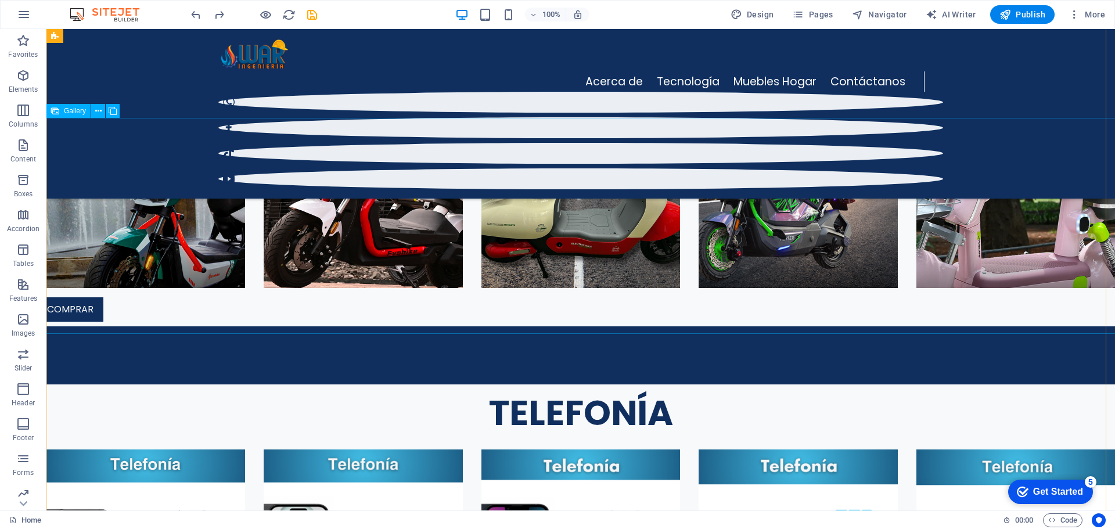
scroll to position [741, 0]
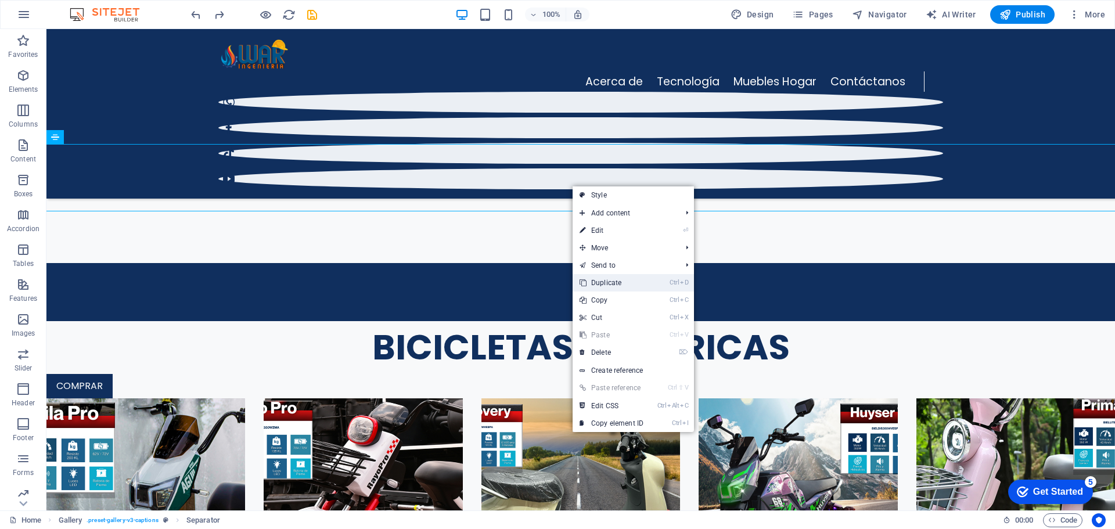
drag, startPoint x: 602, startPoint y: 281, endPoint x: 555, endPoint y: 252, distance: 55.6
click at [602, 281] on link "Ctrl D Duplicate" at bounding box center [612, 282] width 78 height 17
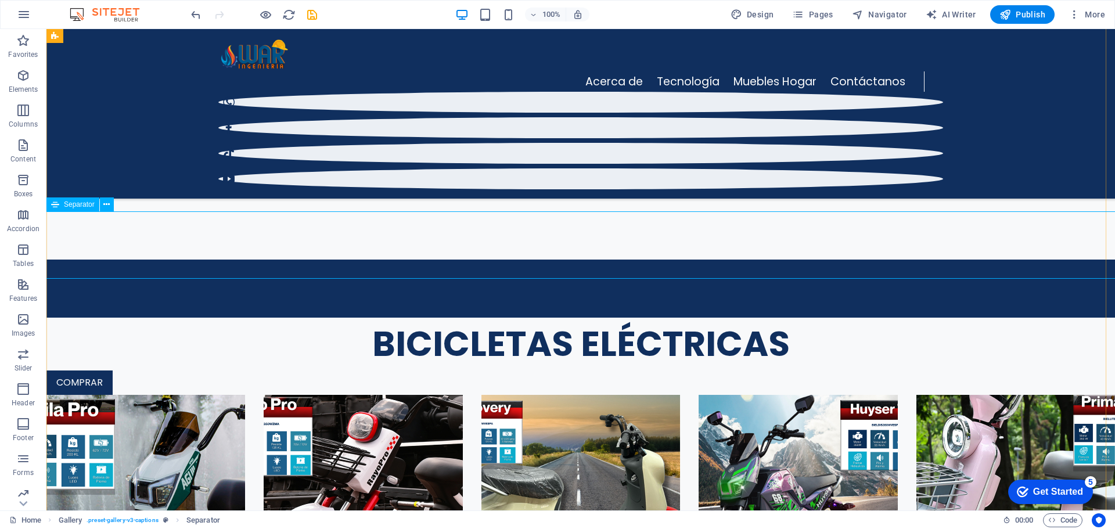
select select "%"
select select "px"
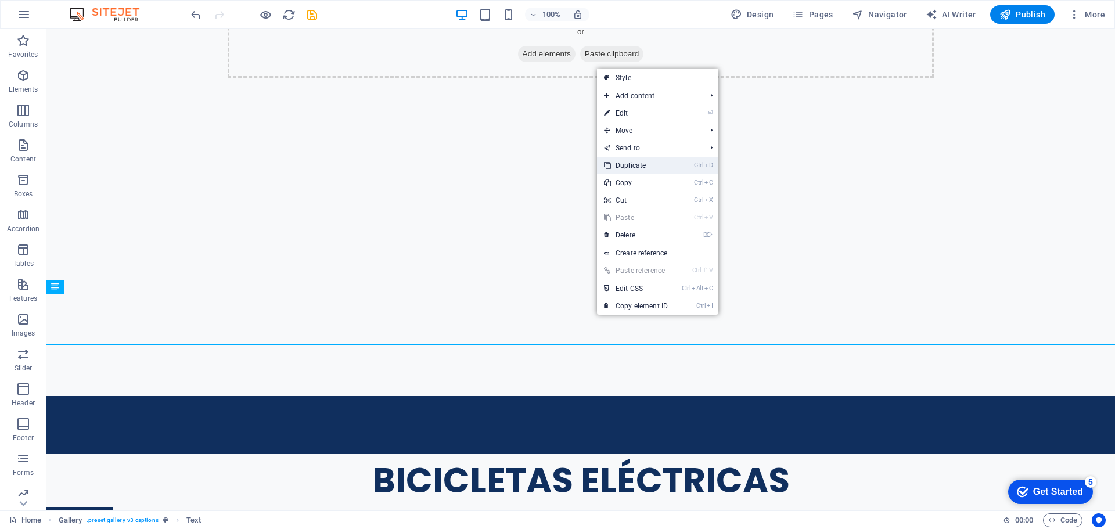
click at [623, 165] on link "Ctrl D Duplicate" at bounding box center [636, 165] width 78 height 17
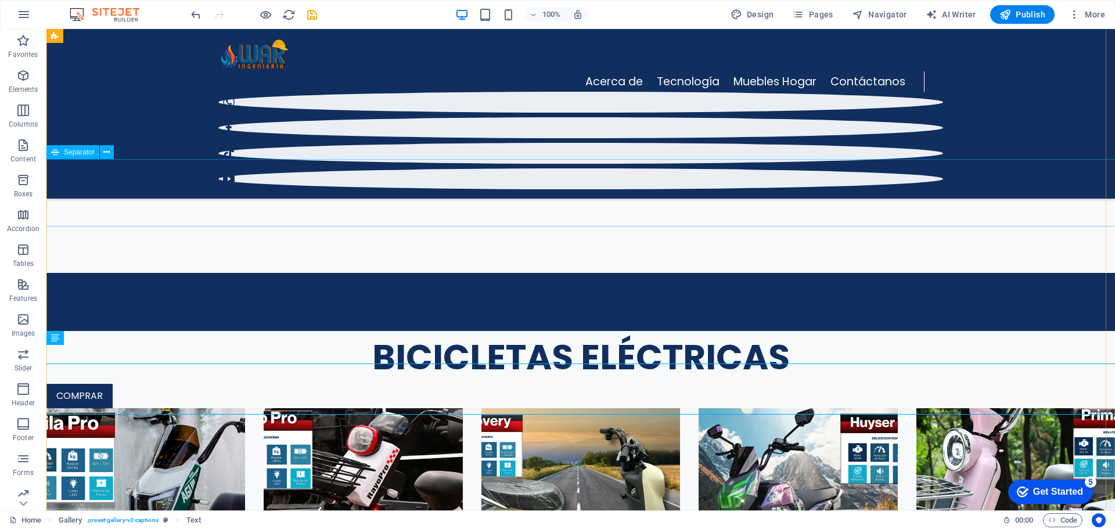
scroll to position [726, 0]
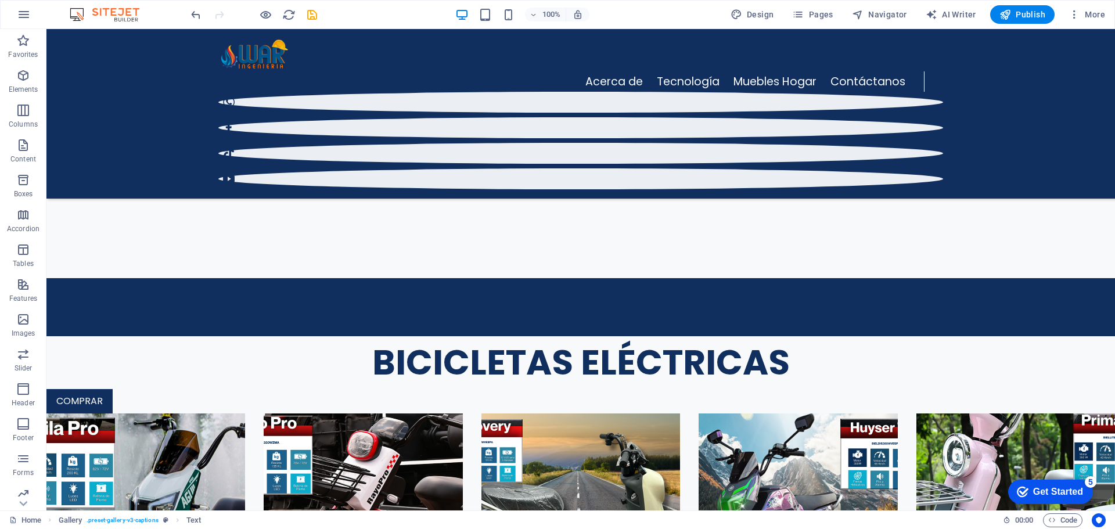
drag, startPoint x: 605, startPoint y: 322, endPoint x: 609, endPoint y: 252, distance: 70.4
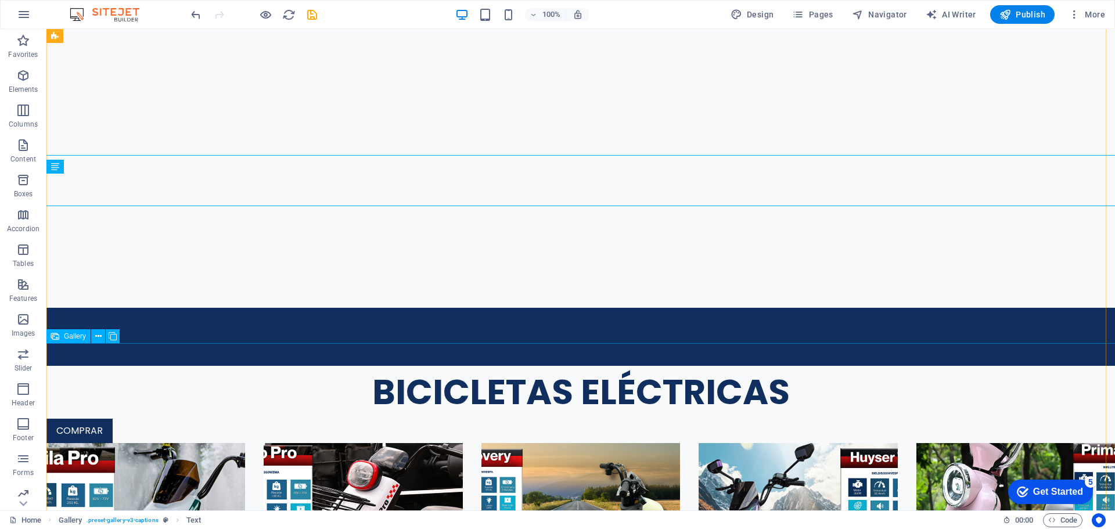
scroll to position [903, 0]
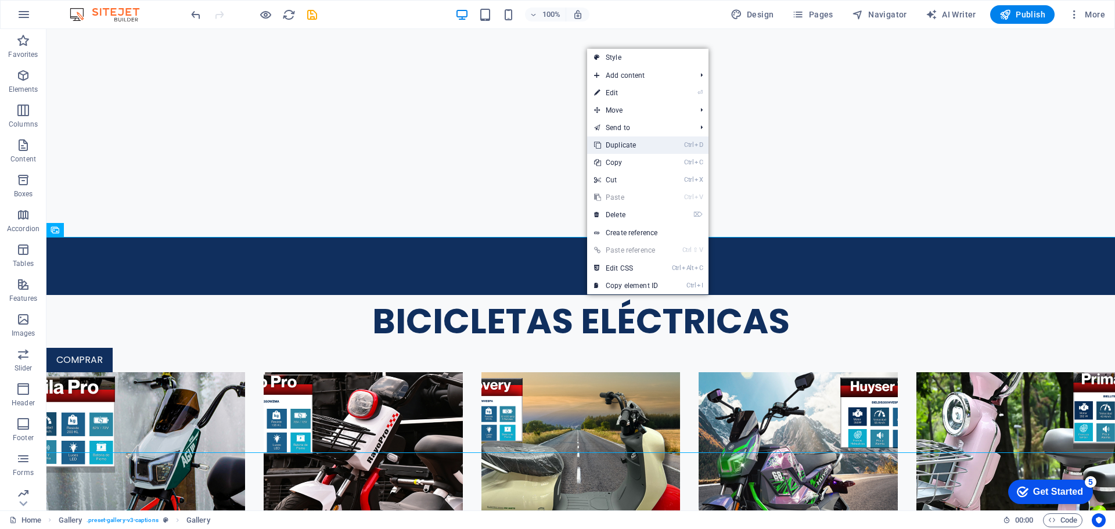
click at [619, 143] on link "Ctrl D Duplicate" at bounding box center [626, 145] width 78 height 17
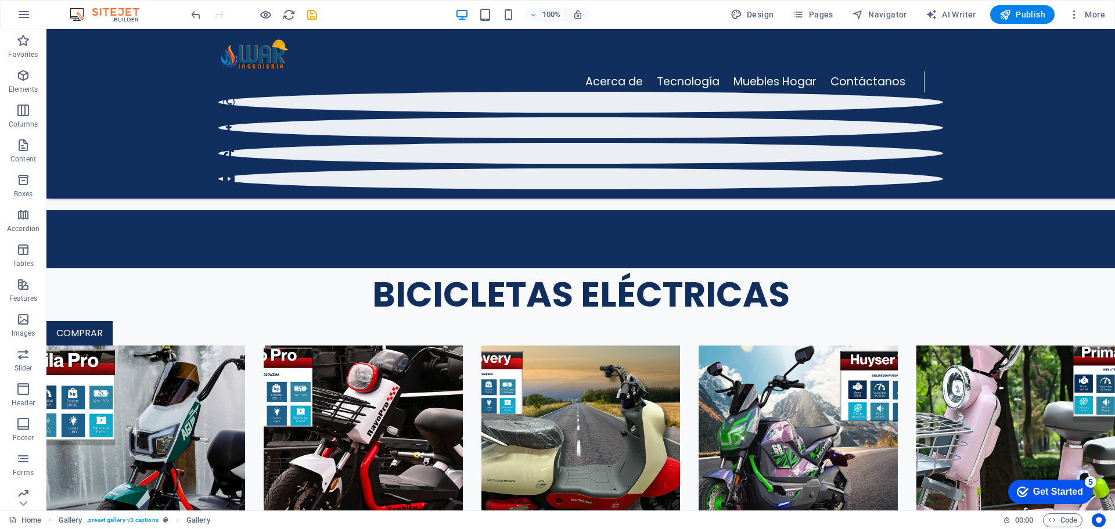
scroll to position [783, 0]
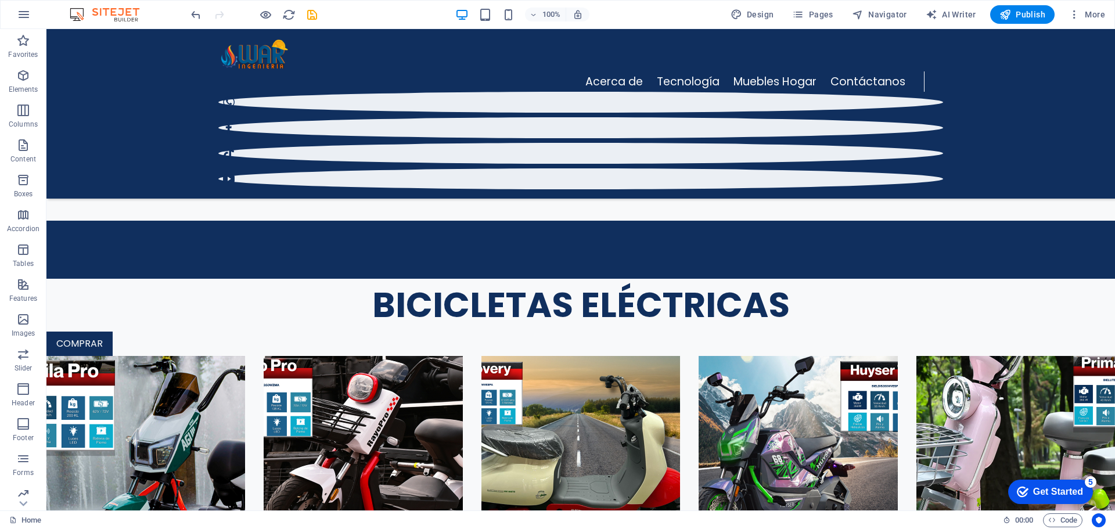
drag, startPoint x: 635, startPoint y: 213, endPoint x: 636, endPoint y: 402, distance: 189.4
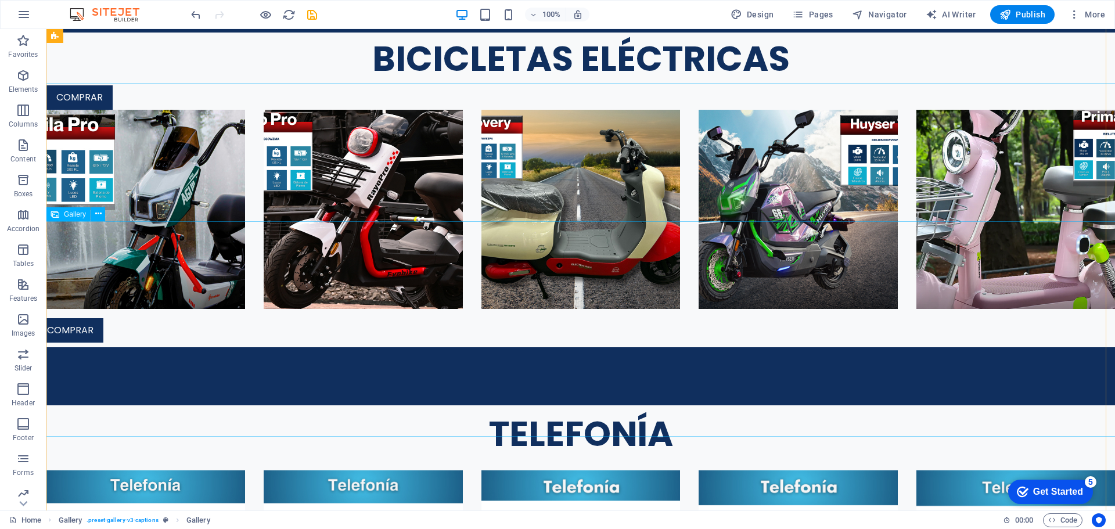
scroll to position [1193, 0]
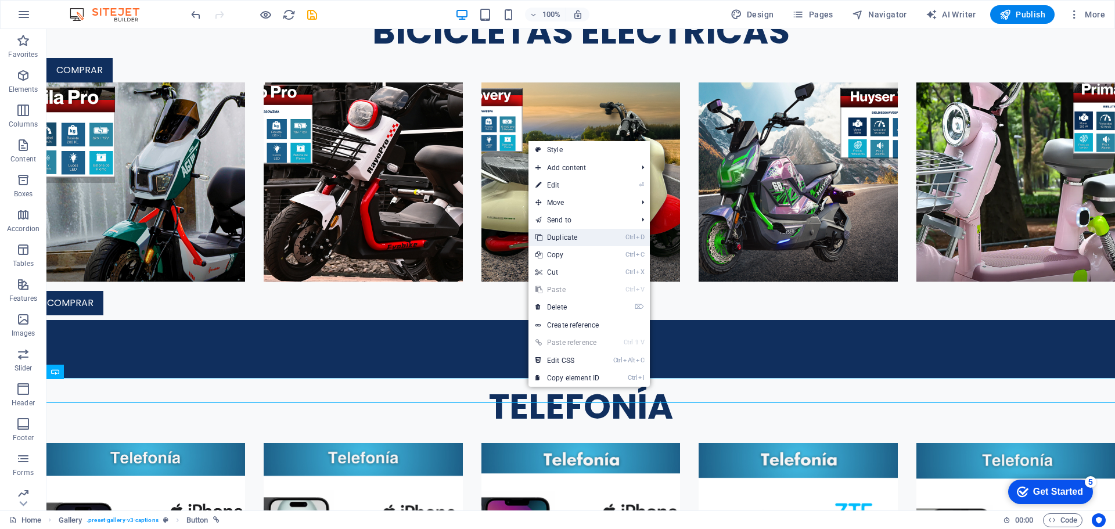
click at [561, 235] on link "Ctrl D Duplicate" at bounding box center [568, 237] width 78 height 17
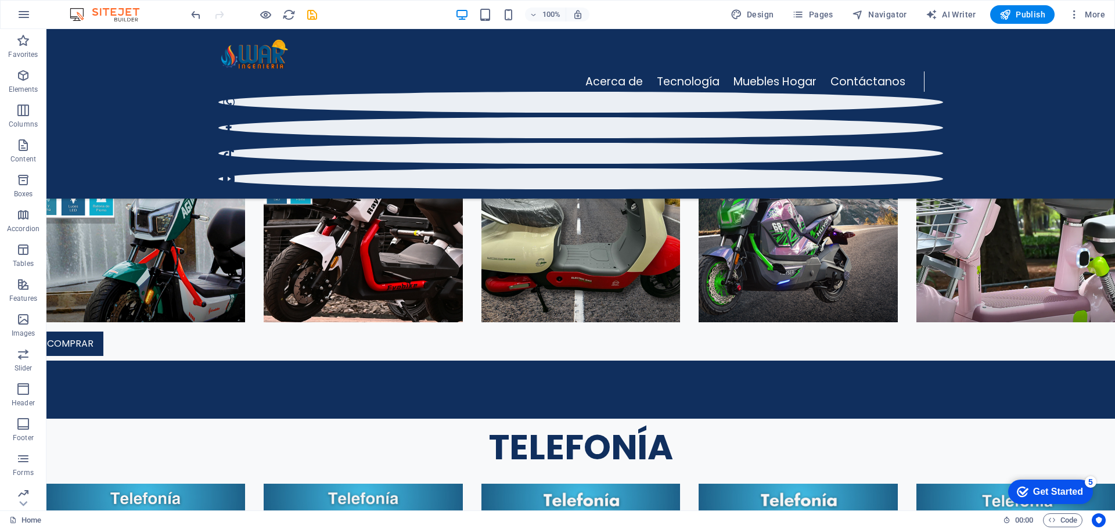
scroll to position [970, 0]
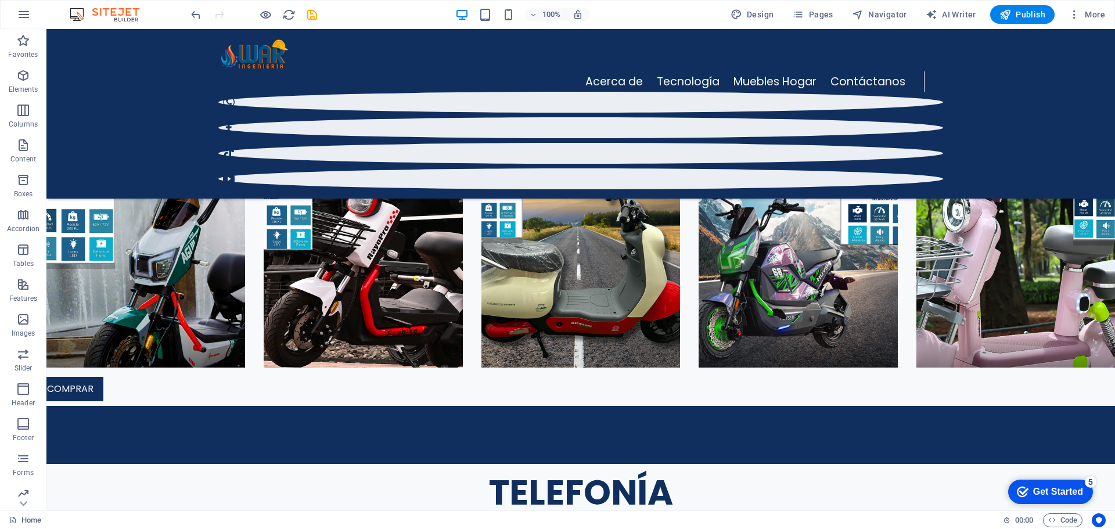
drag, startPoint x: 597, startPoint y: 296, endPoint x: 599, endPoint y: 254, distance: 41.9
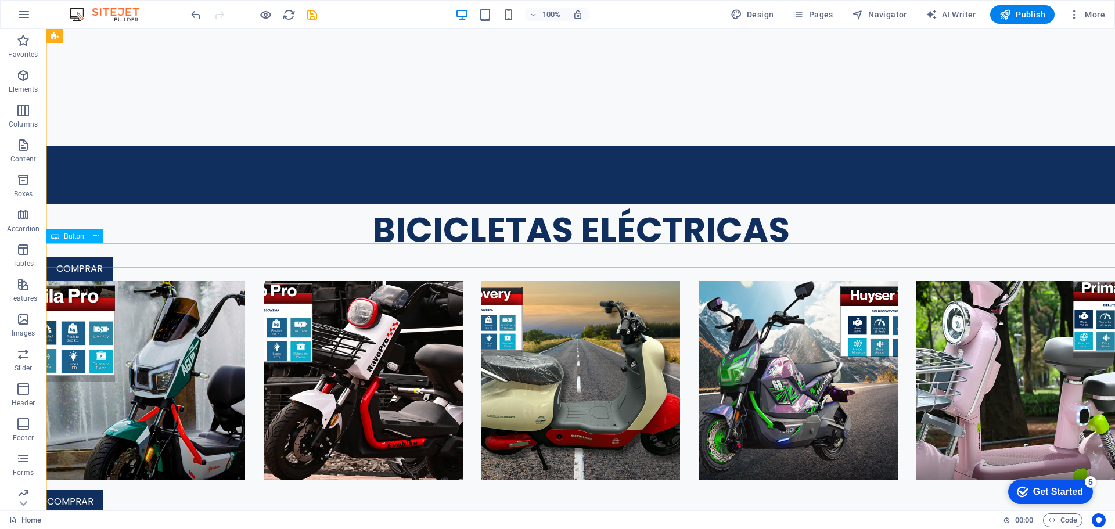
scroll to position [1169, 0]
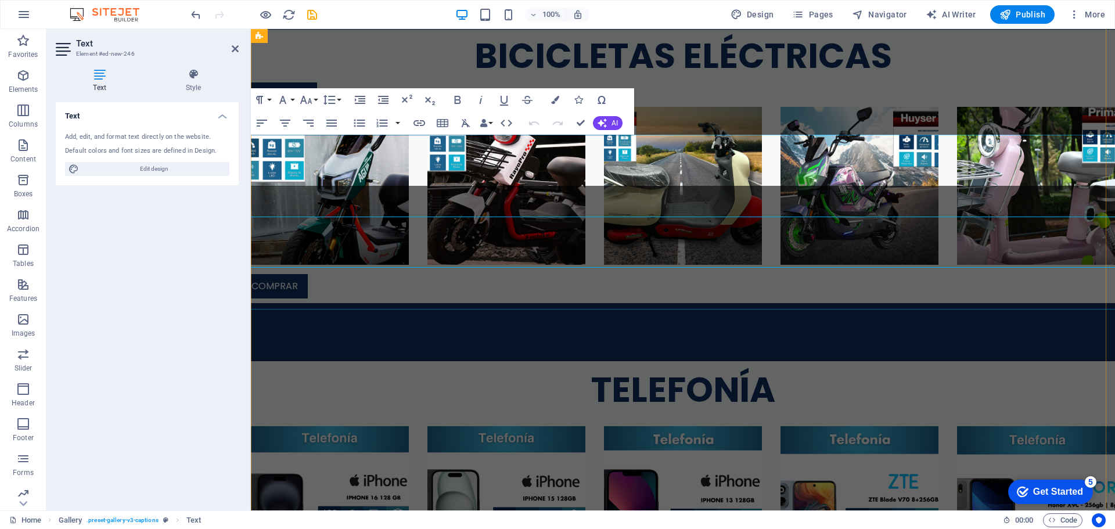
scroll to position [1113, 0]
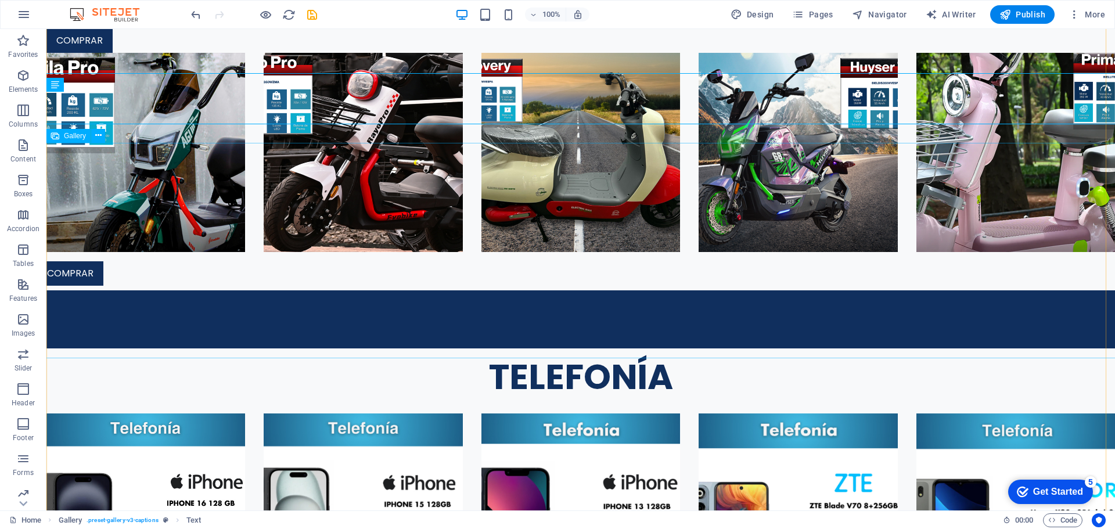
scroll to position [1238, 0]
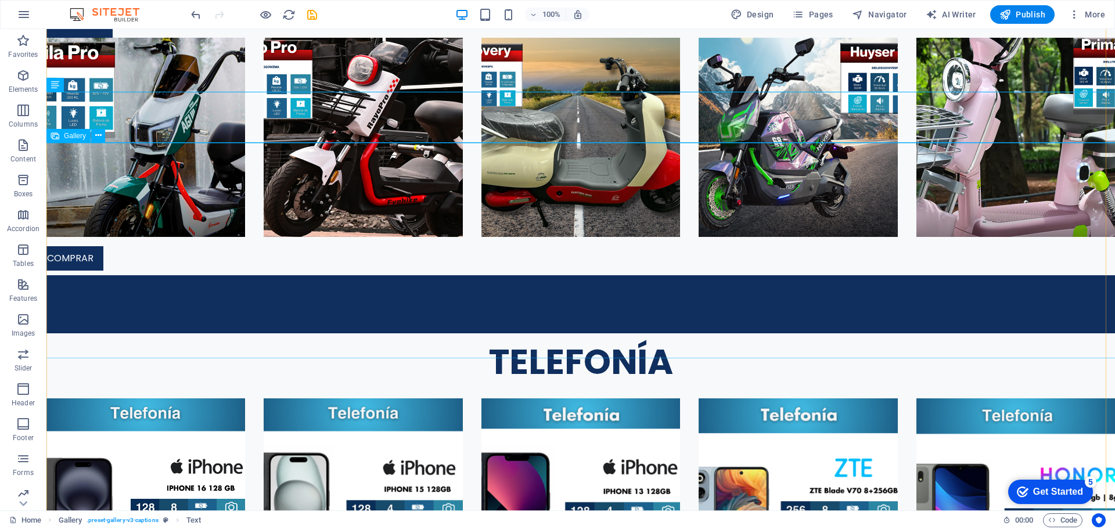
select select "4"
select select "px"
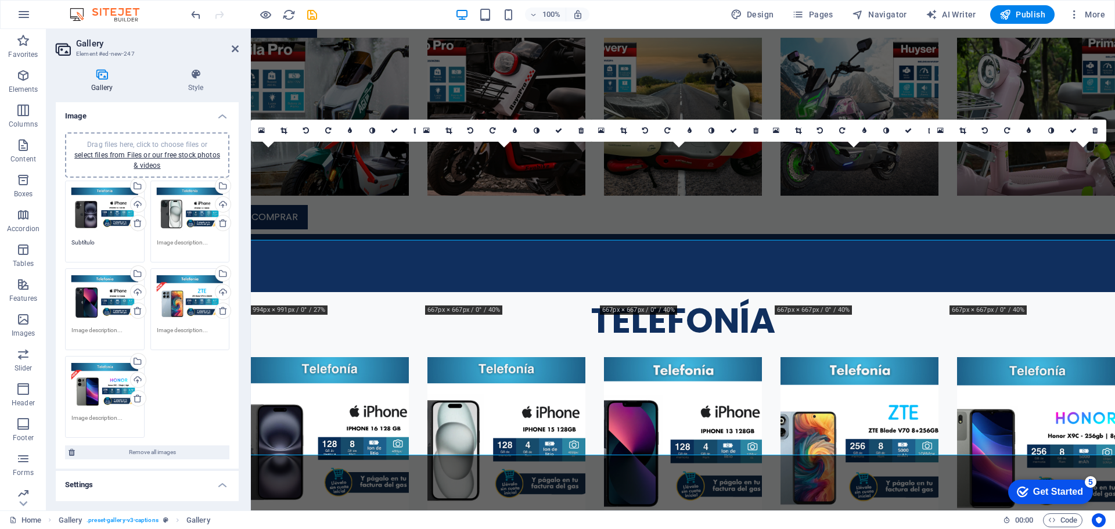
scroll to position [1141, 0]
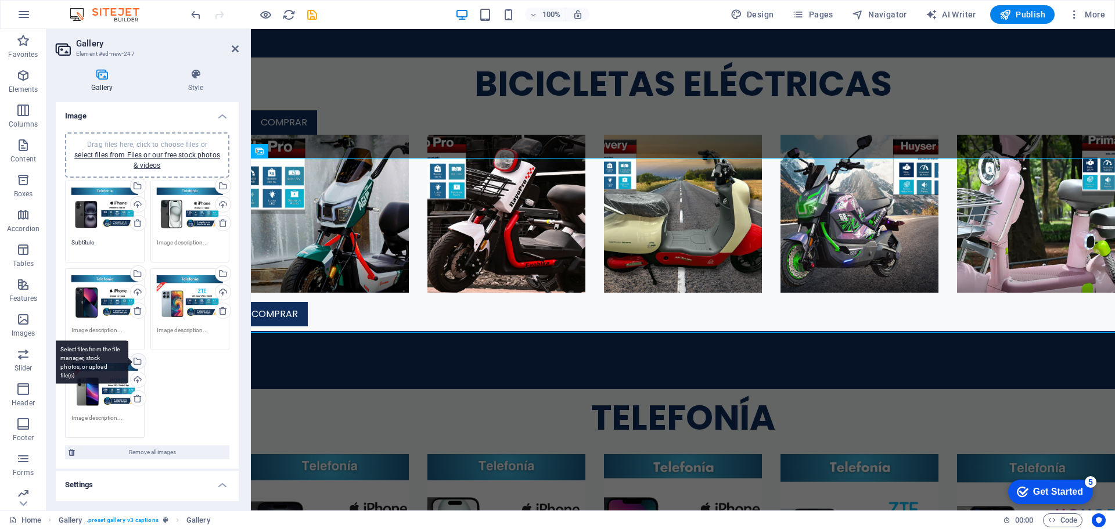
click at [137, 361] on div "Select files from the file manager, stock photos, or upload file(s)" at bounding box center [136, 362] width 17 height 17
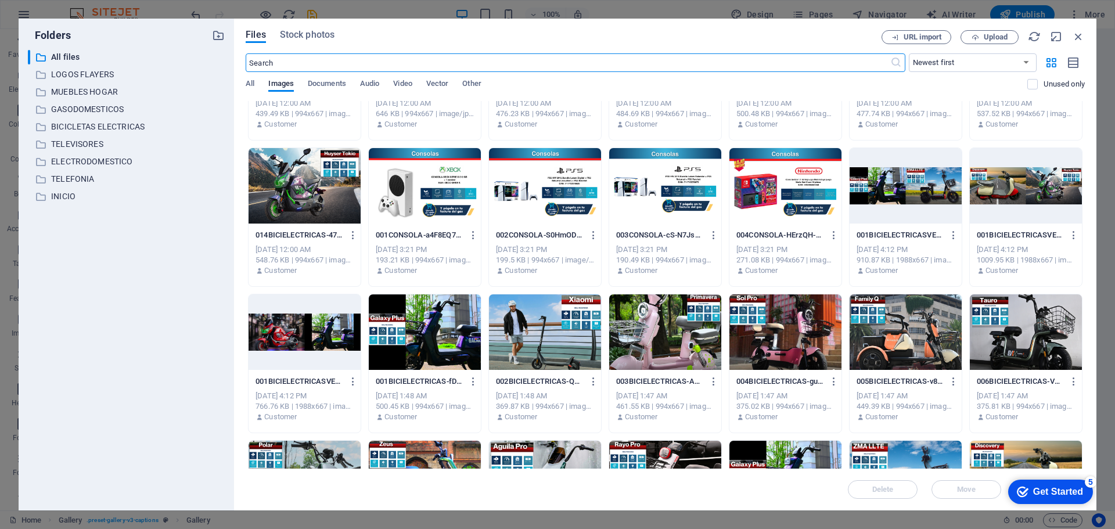
scroll to position [5402, 0]
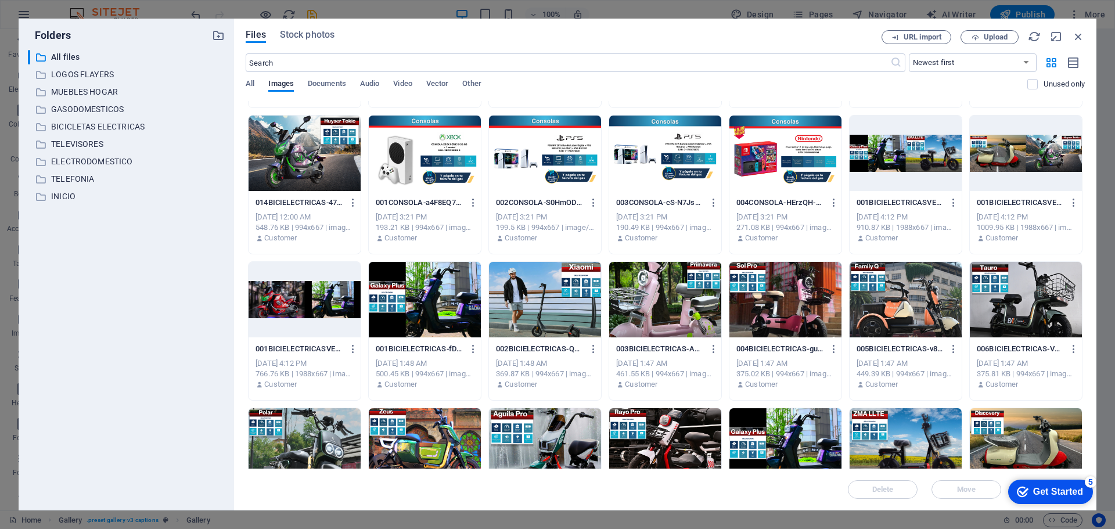
click at [771, 167] on div at bounding box center [786, 154] width 112 height 76
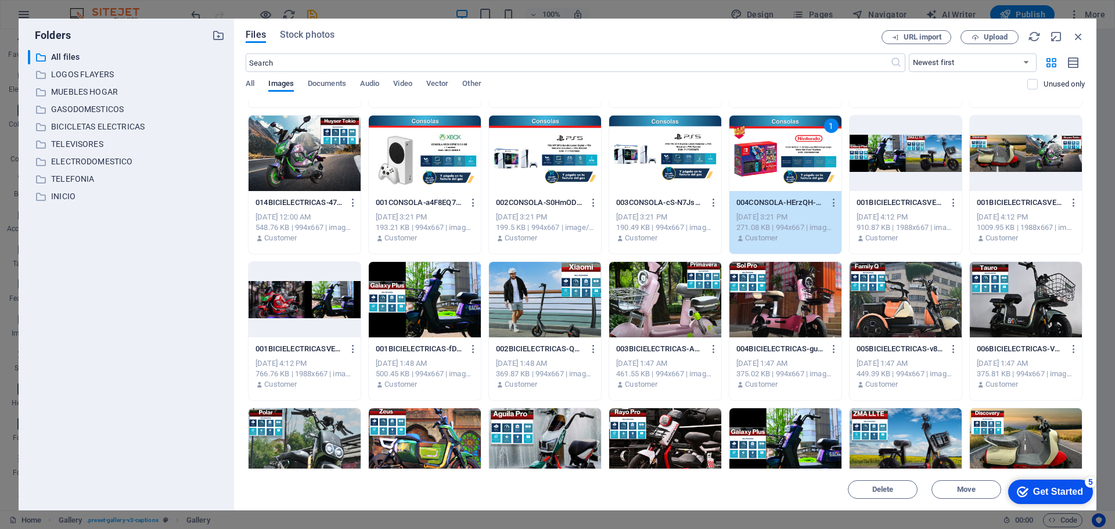
click at [771, 167] on div "1" at bounding box center [786, 154] width 112 height 76
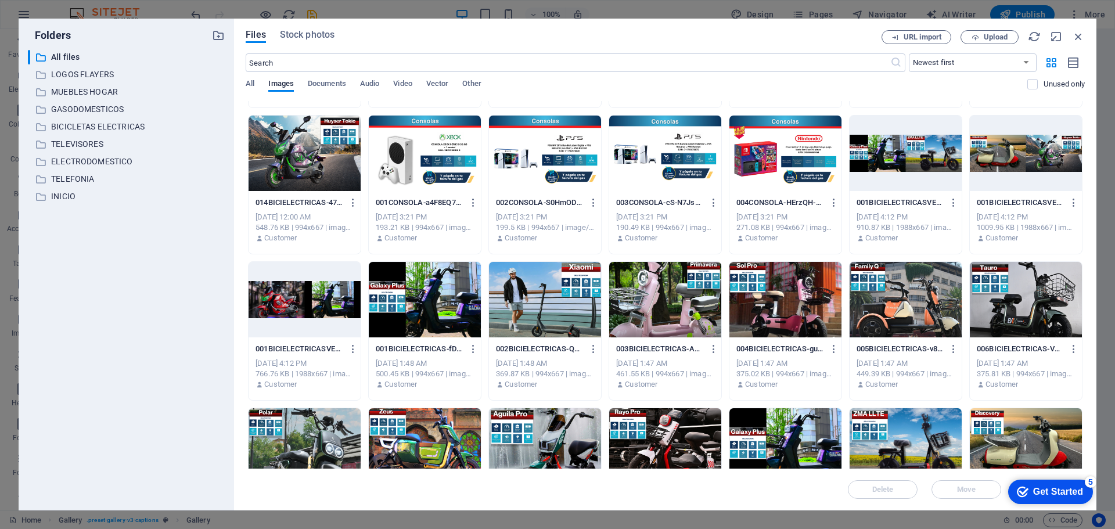
click at [771, 167] on div at bounding box center [786, 154] width 112 height 76
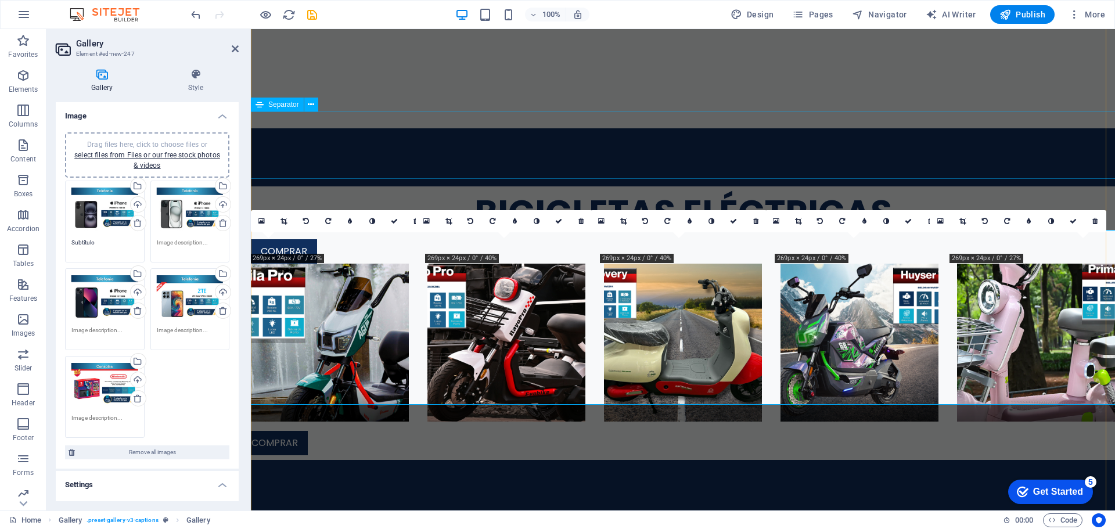
scroll to position [1069, 0]
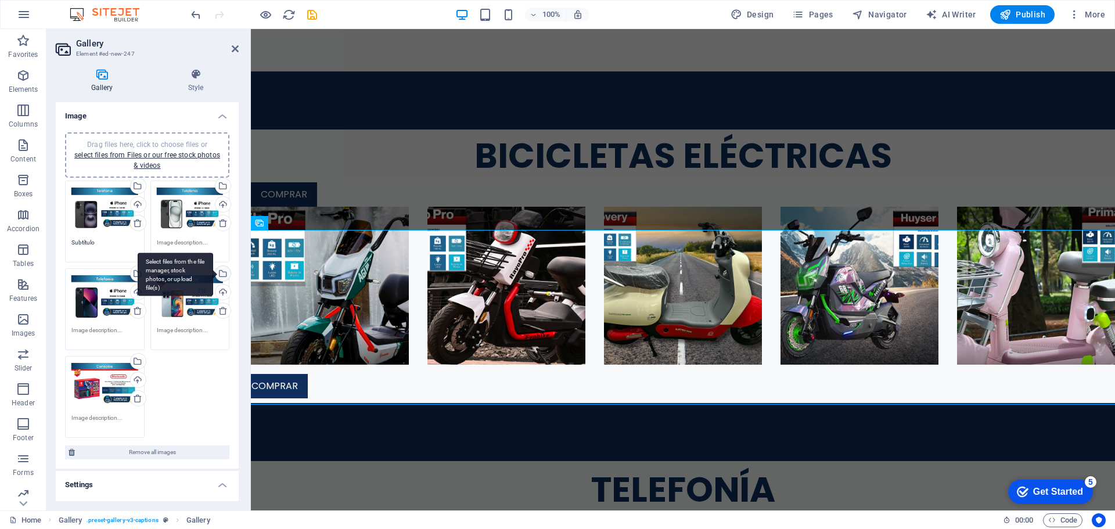
click at [213, 276] on div "Select files from the file manager, stock photos, or upload file(s)" at bounding box center [176, 275] width 76 height 44
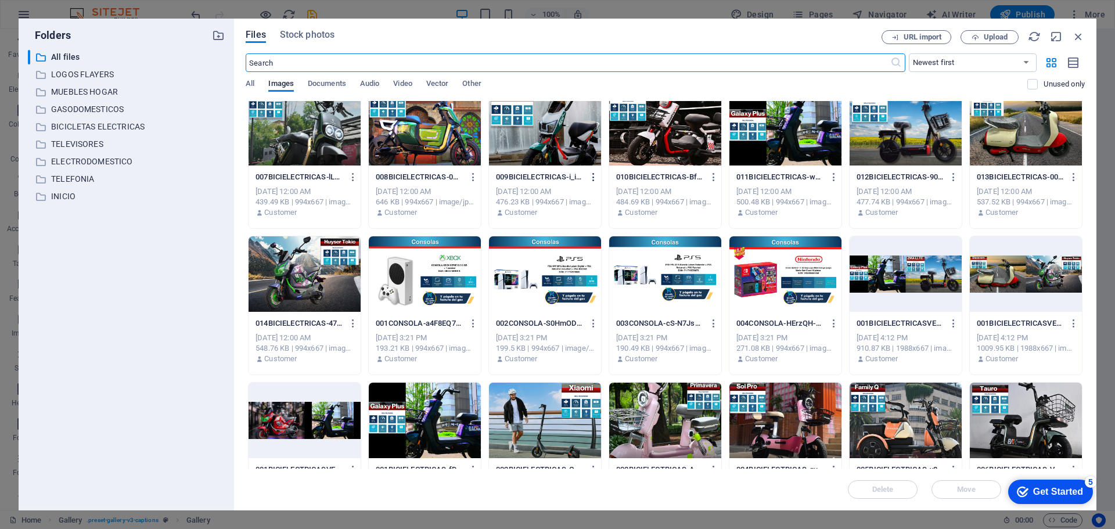
scroll to position [5286, 0]
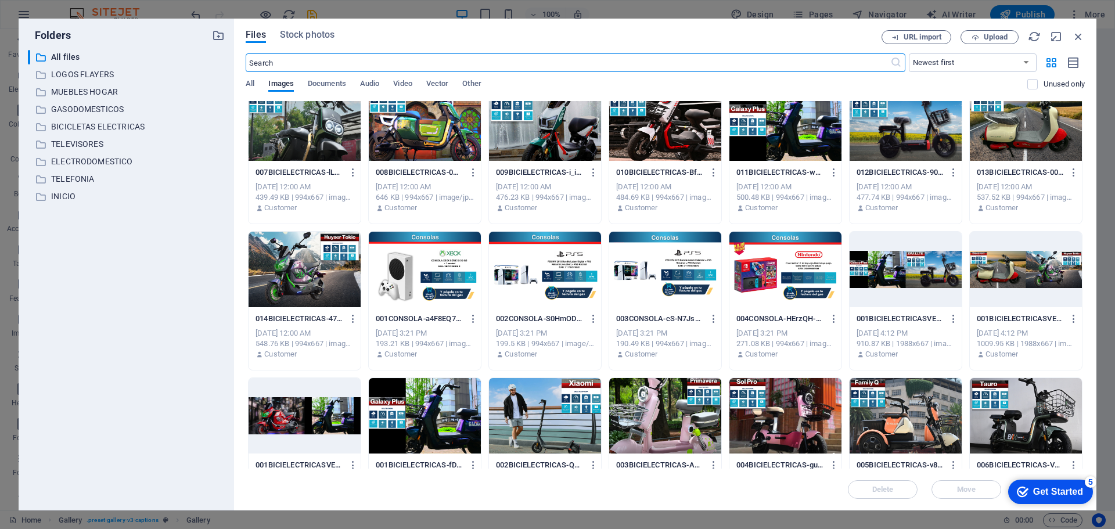
click at [671, 263] on div at bounding box center [665, 270] width 112 height 76
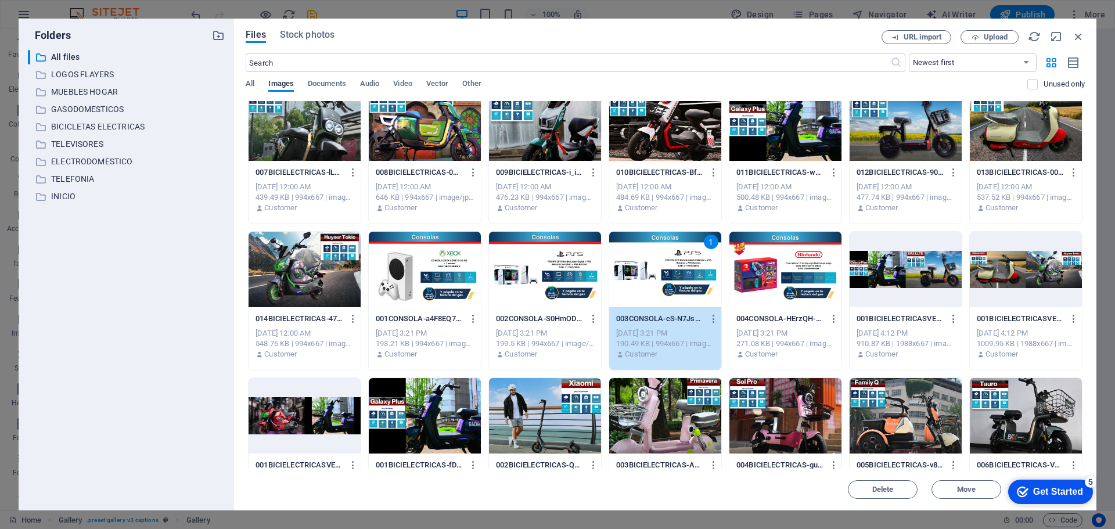
click at [671, 263] on div "1" at bounding box center [665, 270] width 112 height 76
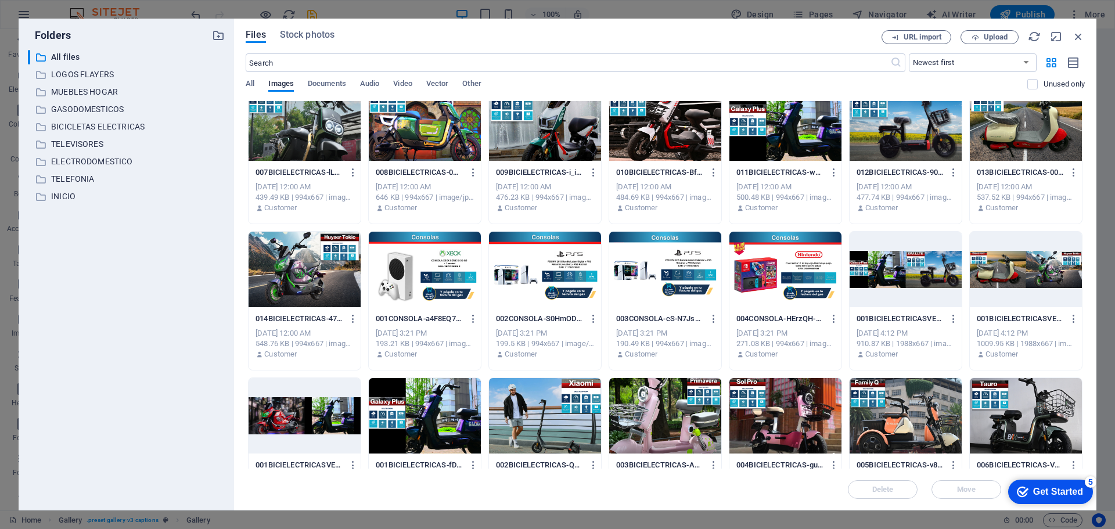
click at [671, 263] on div at bounding box center [665, 270] width 112 height 76
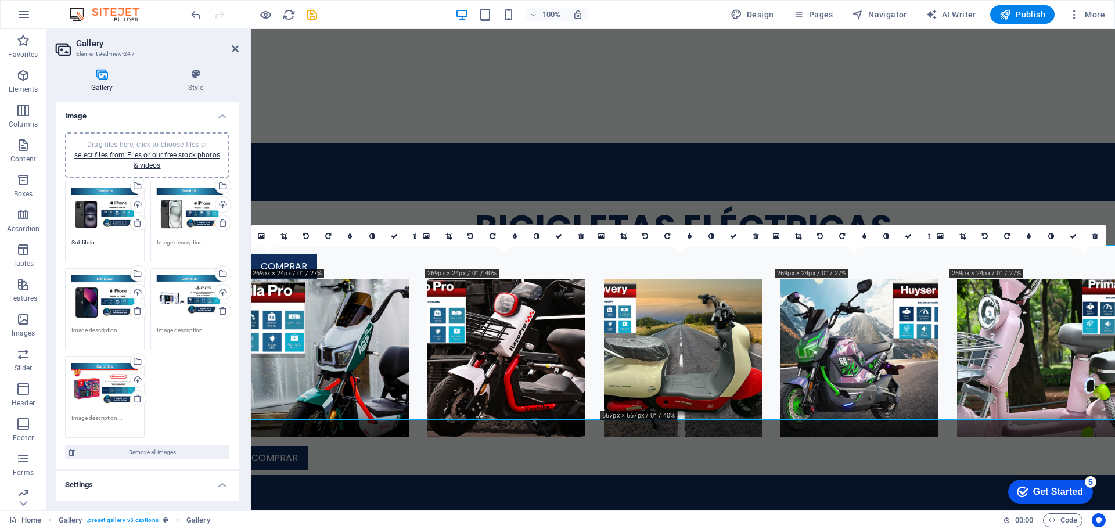
scroll to position [1054, 0]
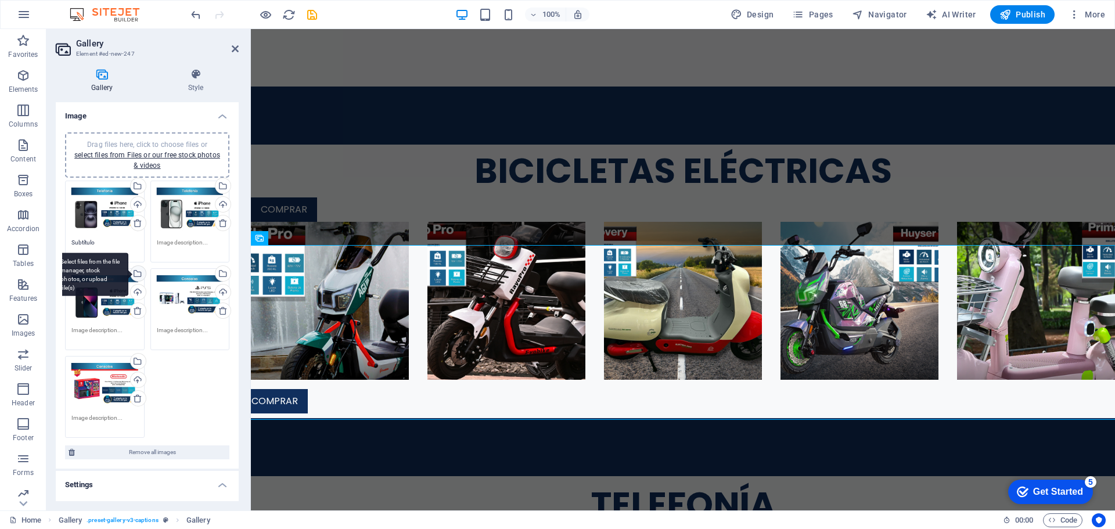
click at [128, 271] on div "Select files from the file manager, stock photos, or upload file(s)" at bounding box center [91, 275] width 76 height 44
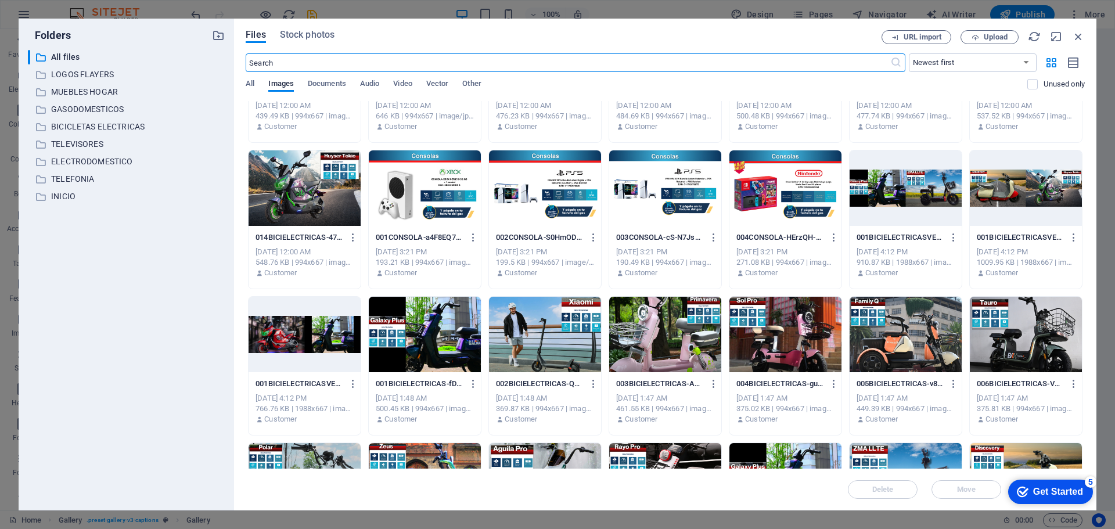
scroll to position [5392, 0]
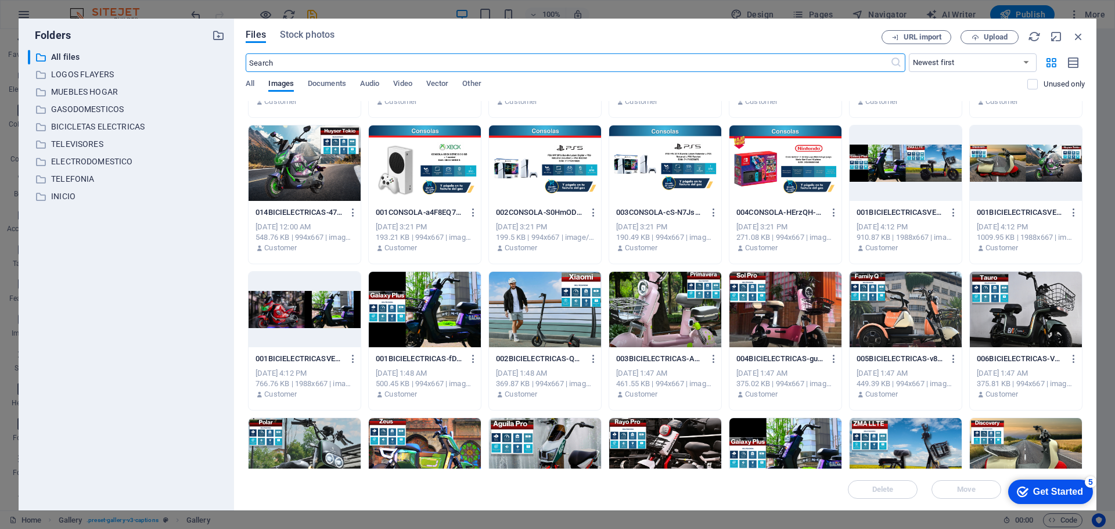
click at [567, 174] on div at bounding box center [545, 163] width 112 height 76
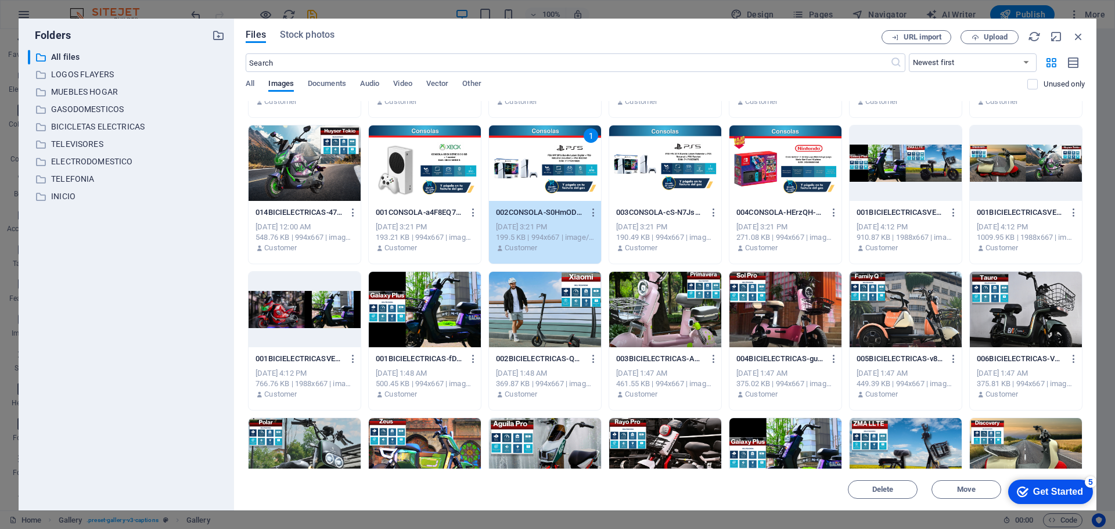
click at [567, 174] on div "1" at bounding box center [545, 163] width 112 height 76
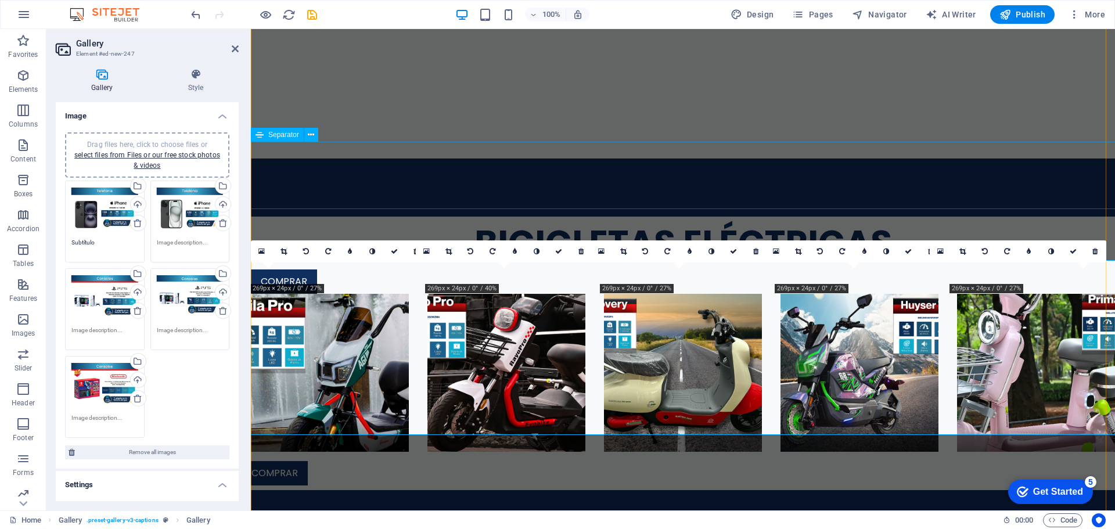
scroll to position [1039, 0]
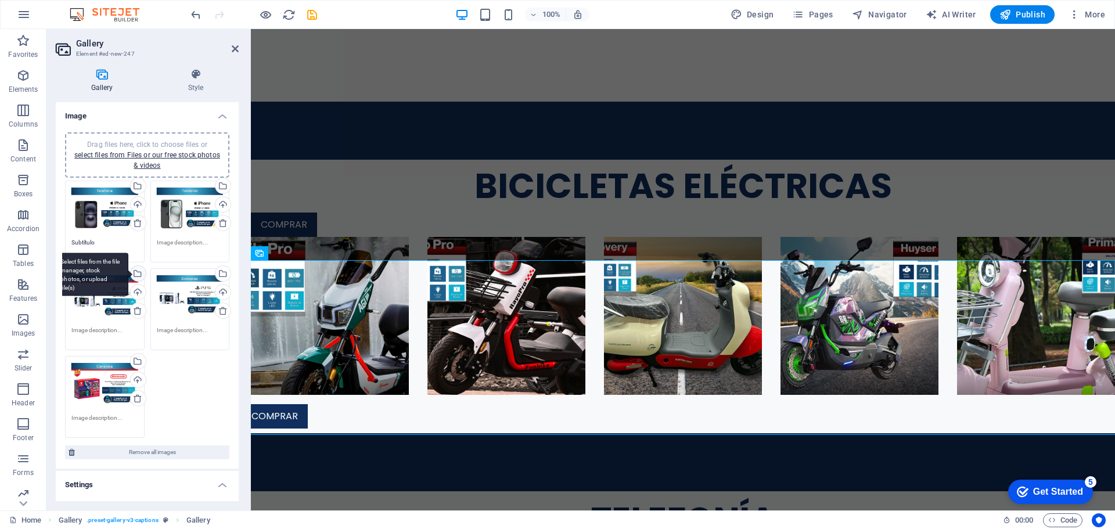
click at [137, 274] on div "Select files from the file manager, stock photos, or upload file(s)" at bounding box center [136, 274] width 17 height 17
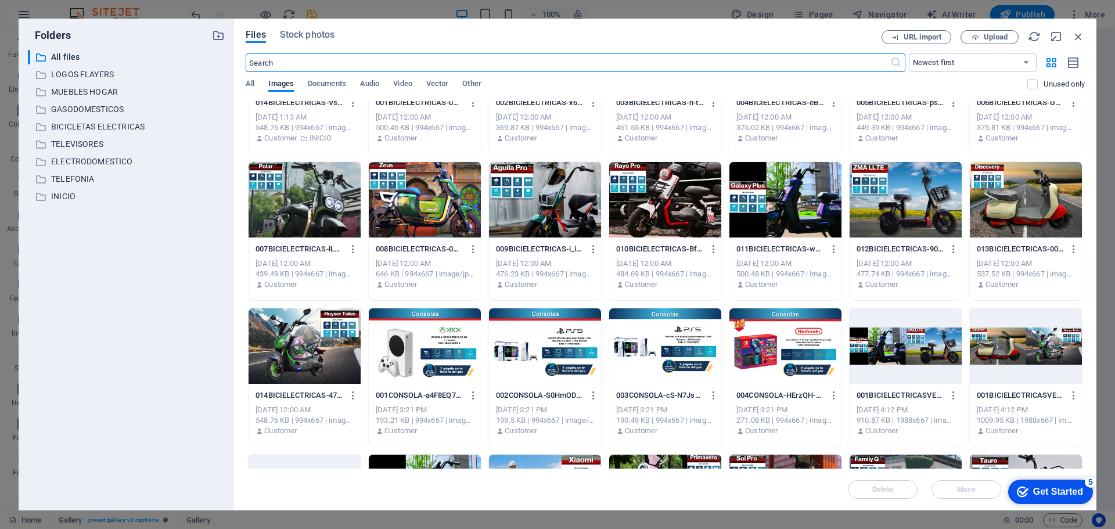
scroll to position [5285, 0]
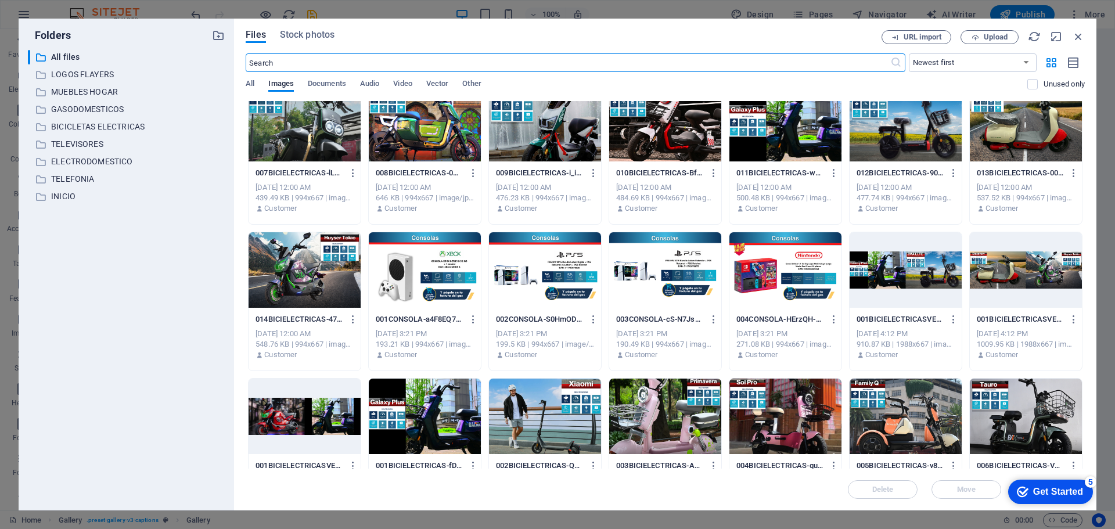
click at [444, 279] on div at bounding box center [425, 270] width 112 height 76
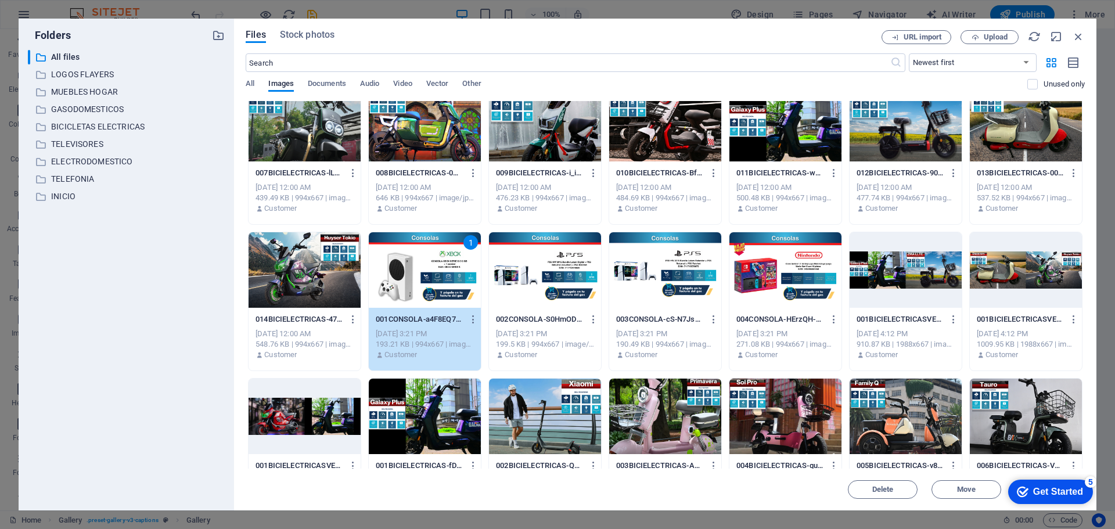
click at [444, 279] on div "1" at bounding box center [425, 270] width 112 height 76
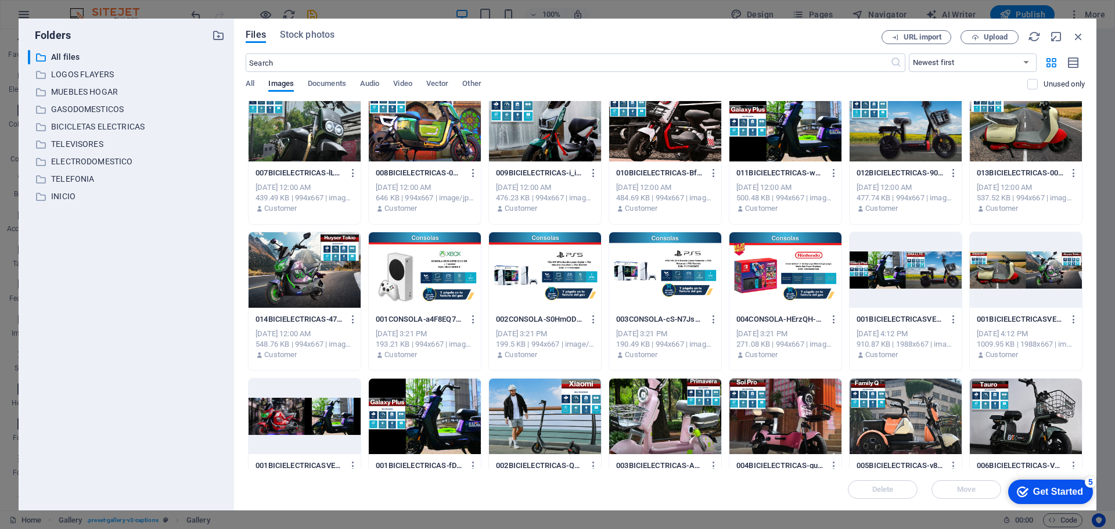
click at [443, 278] on div at bounding box center [425, 270] width 112 height 76
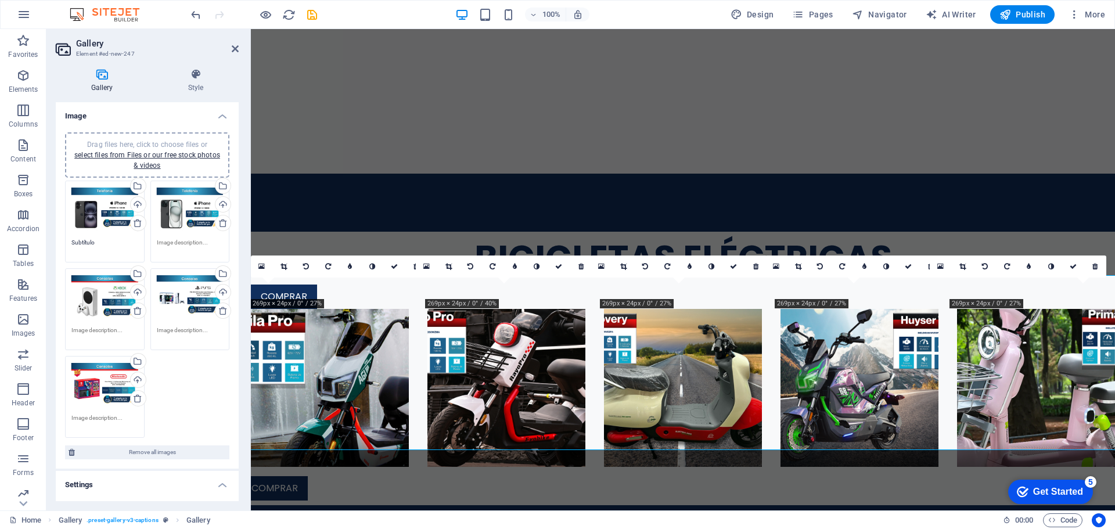
scroll to position [1023, 0]
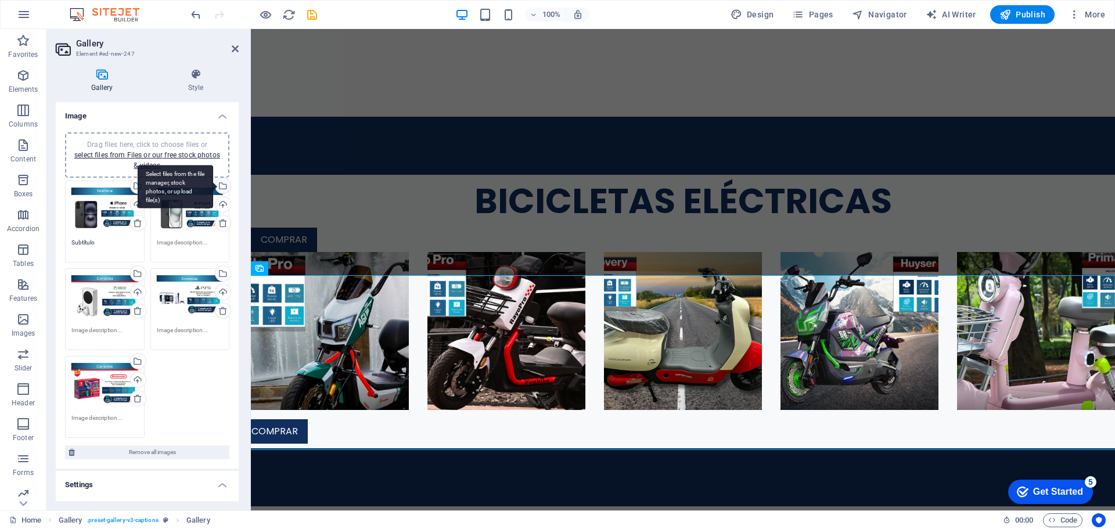
click at [213, 185] on div "Select files from the file manager, stock photos, or upload file(s)" at bounding box center [176, 187] width 76 height 44
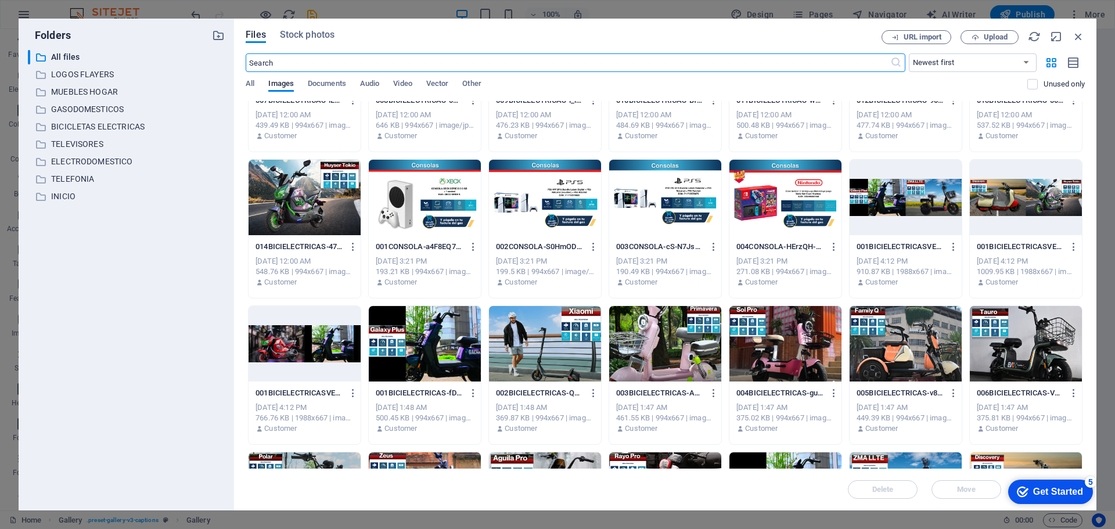
scroll to position [5362, 0]
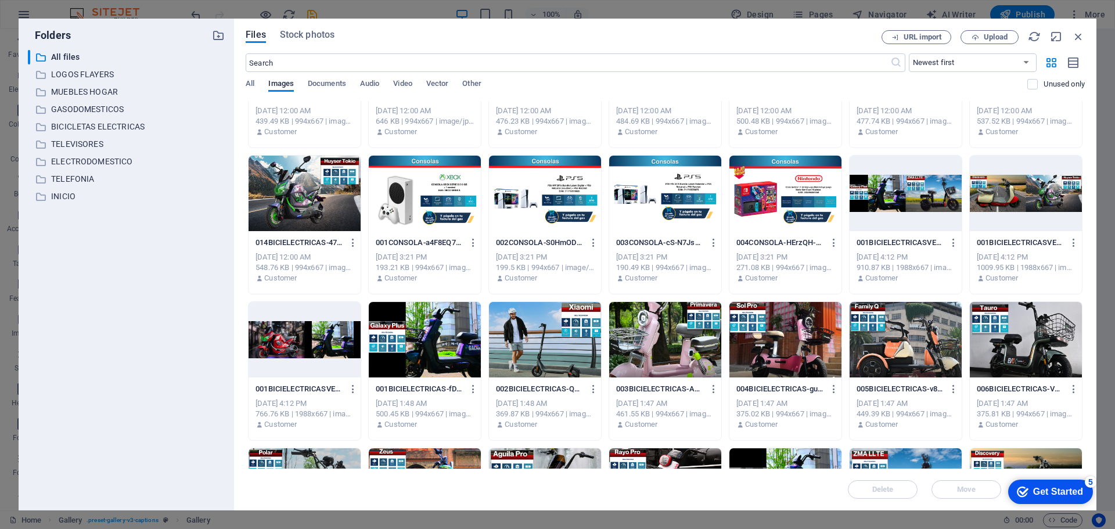
click at [434, 202] on div at bounding box center [425, 194] width 112 height 76
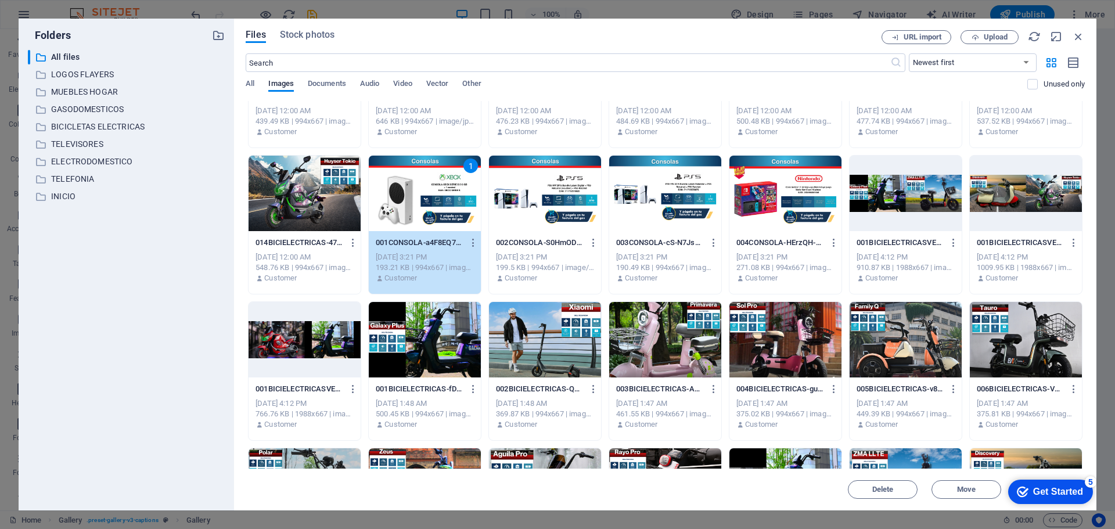
click at [434, 202] on div "1" at bounding box center [425, 194] width 112 height 76
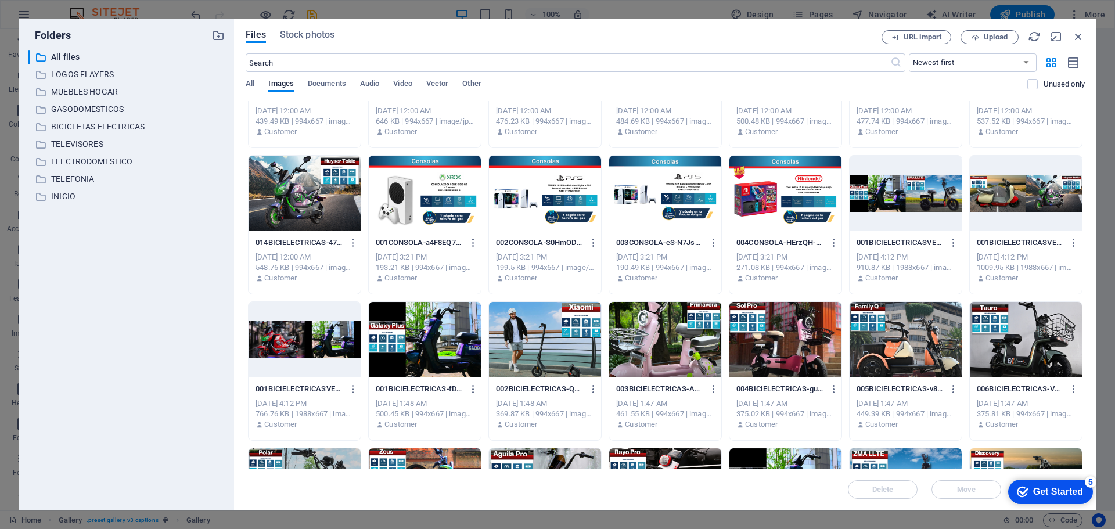
click at [434, 202] on div at bounding box center [425, 194] width 112 height 76
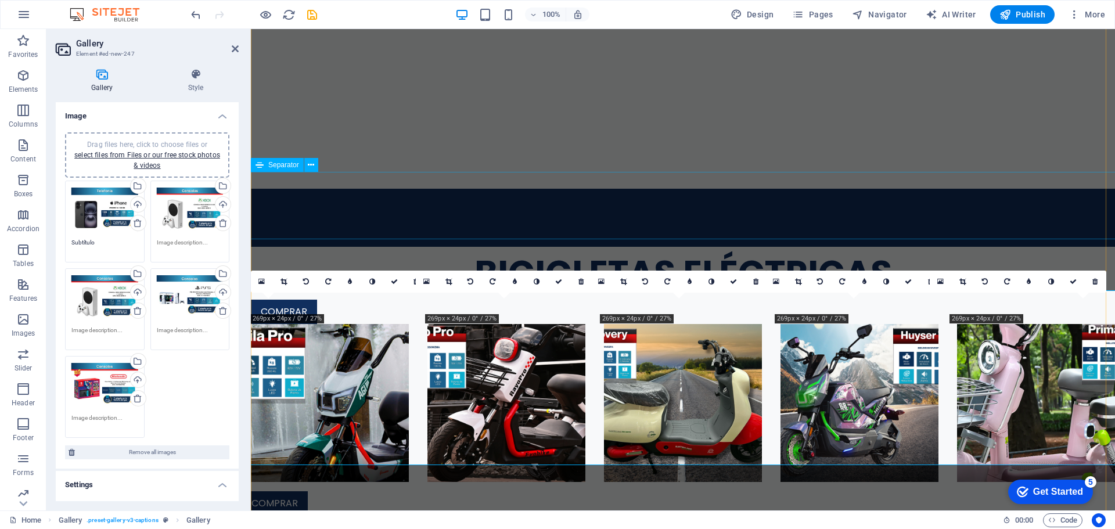
scroll to position [1008, 0]
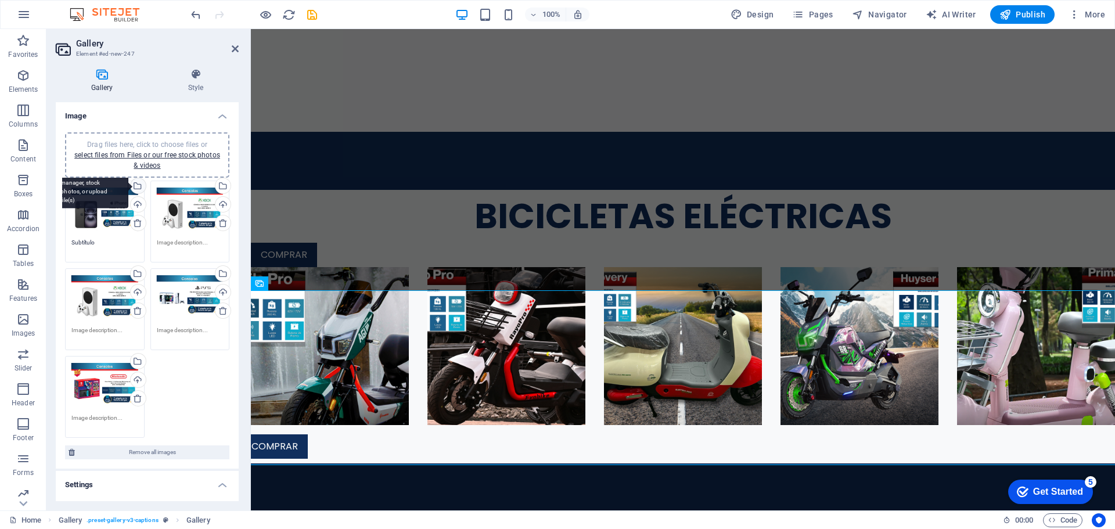
click at [128, 185] on div "Select files from the file manager, stock photos, or upload file(s)" at bounding box center [91, 187] width 76 height 44
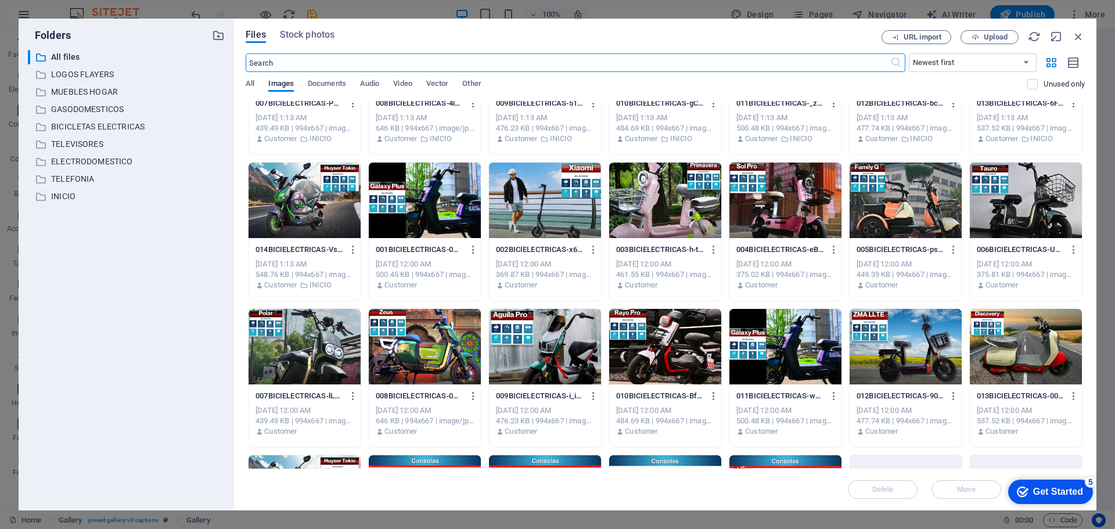
scroll to position [5237, 0]
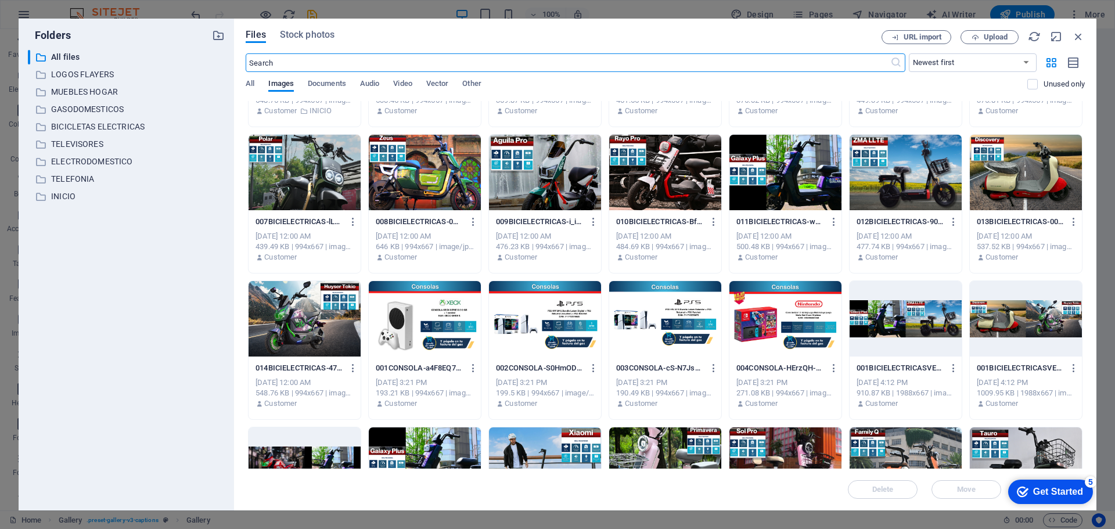
click at [574, 348] on div at bounding box center [545, 319] width 112 height 76
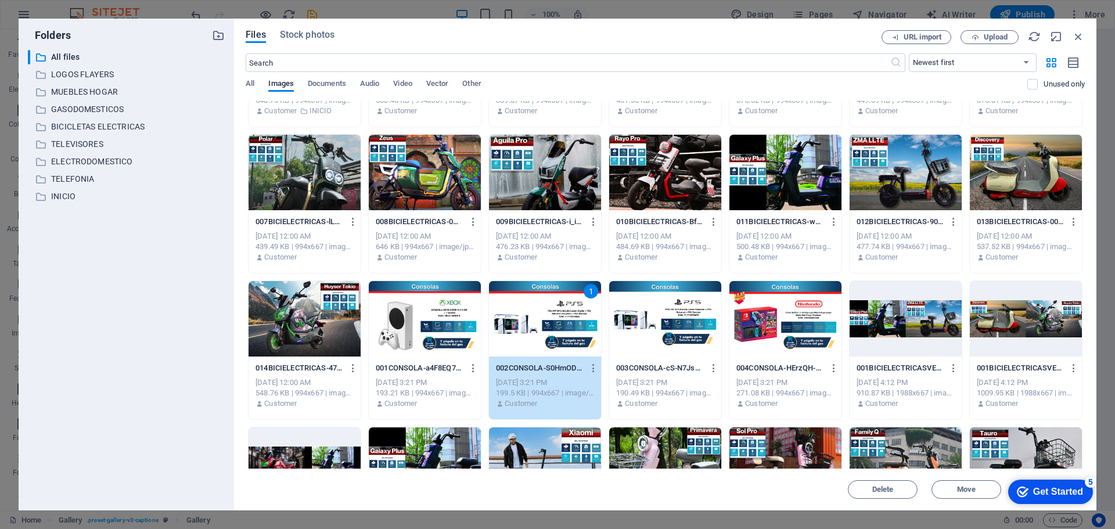
click at [574, 348] on div "1" at bounding box center [545, 319] width 112 height 76
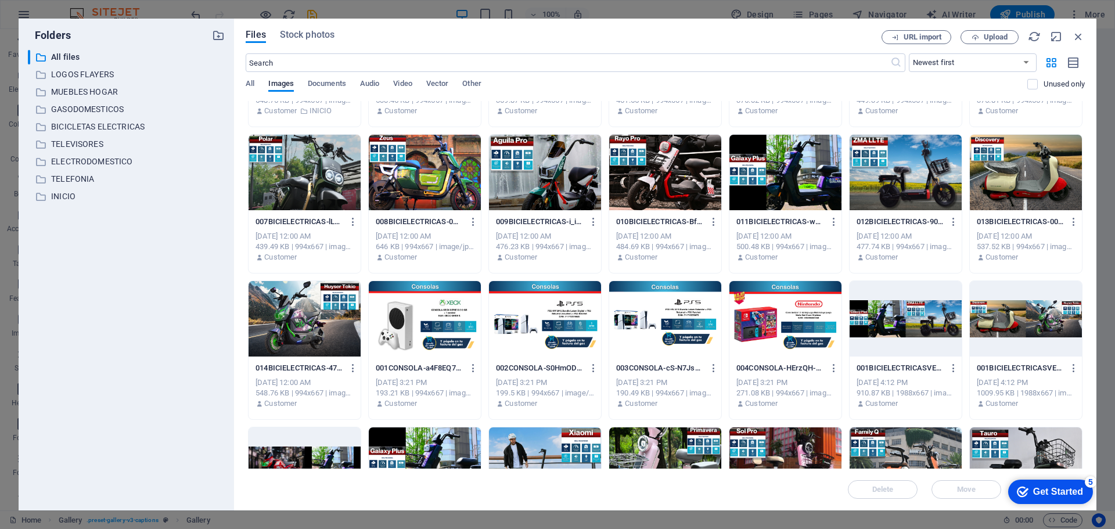
click at [574, 348] on div at bounding box center [545, 319] width 112 height 76
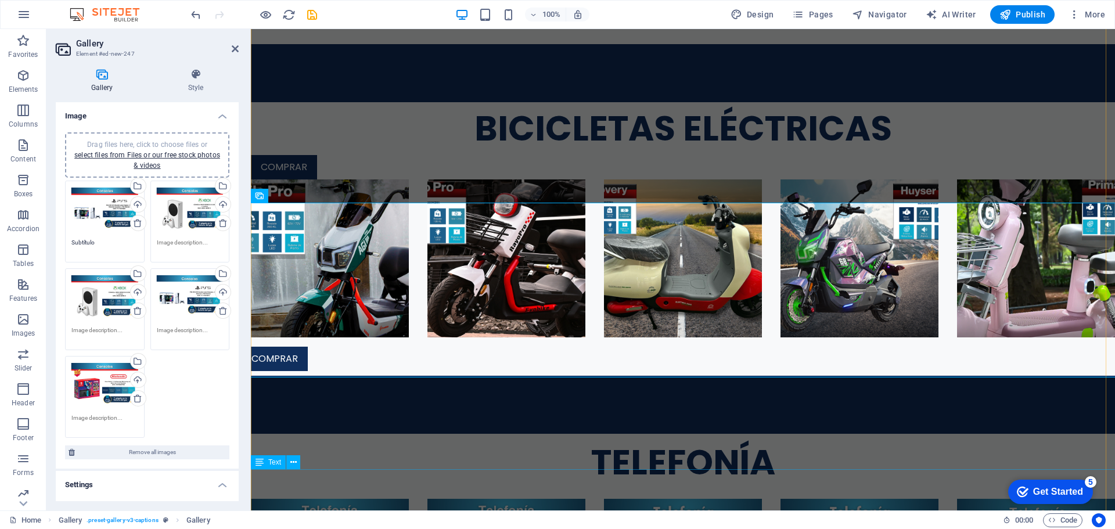
scroll to position [1109, 0]
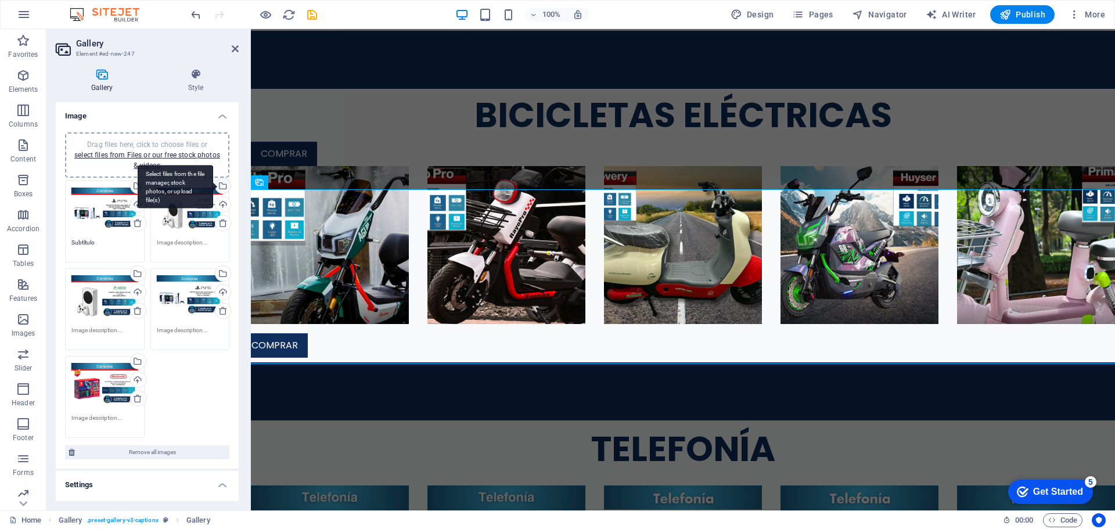
click at [221, 185] on div "Select files from the file manager, stock photos, or upload file(s)" at bounding box center [221, 186] width 17 height 17
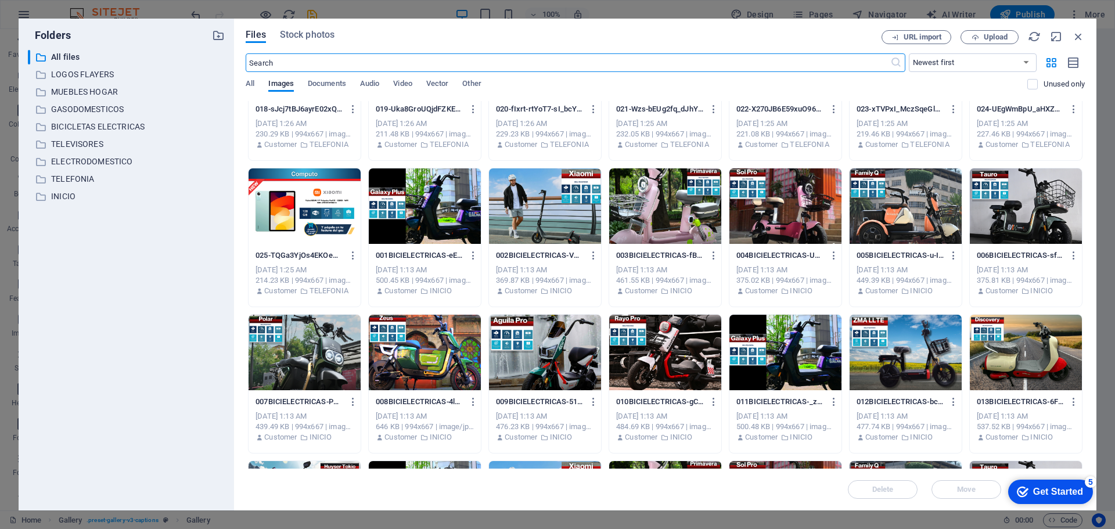
scroll to position [4763, 0]
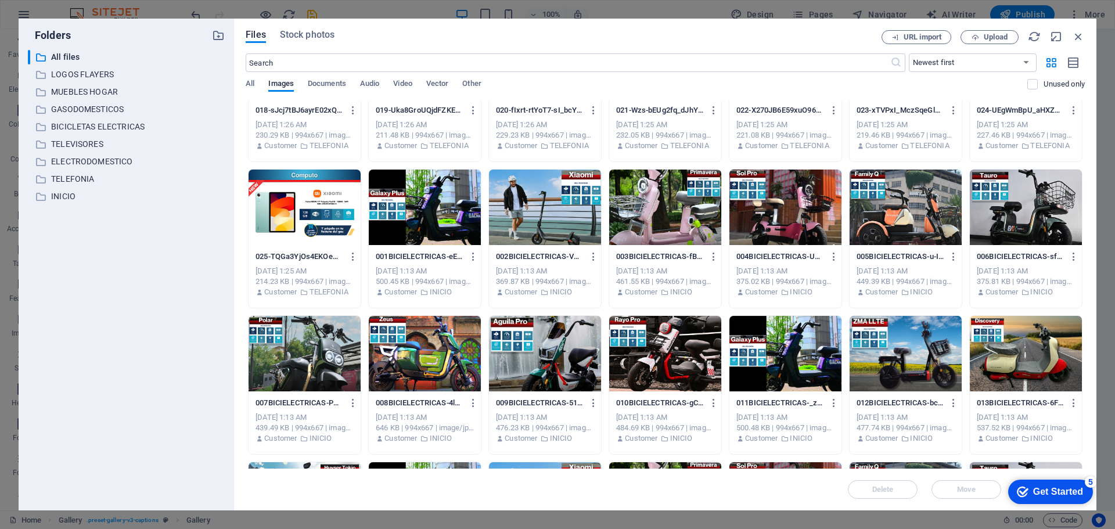
click at [308, 217] on div at bounding box center [305, 208] width 112 height 76
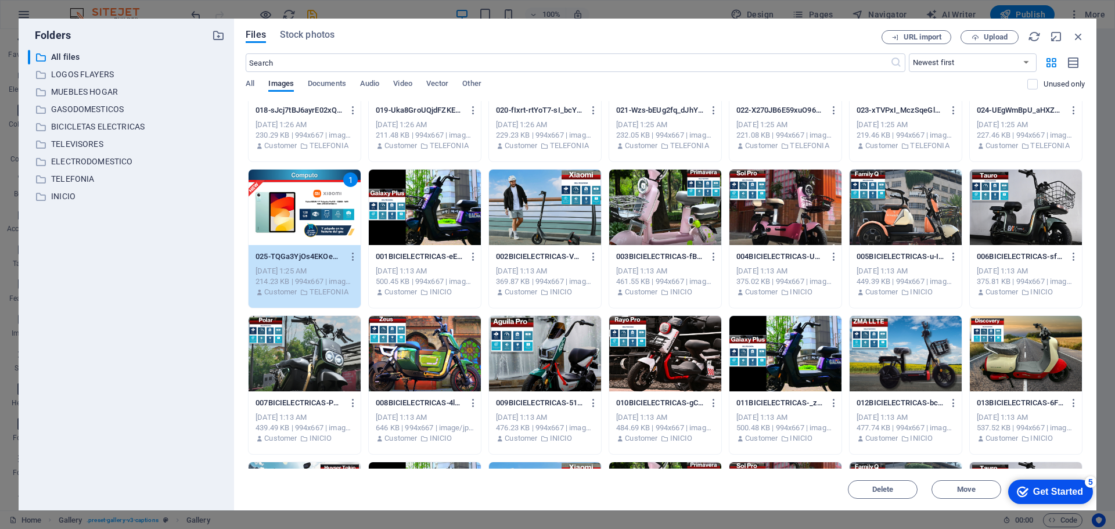
click at [308, 217] on div "1" at bounding box center [305, 208] width 112 height 76
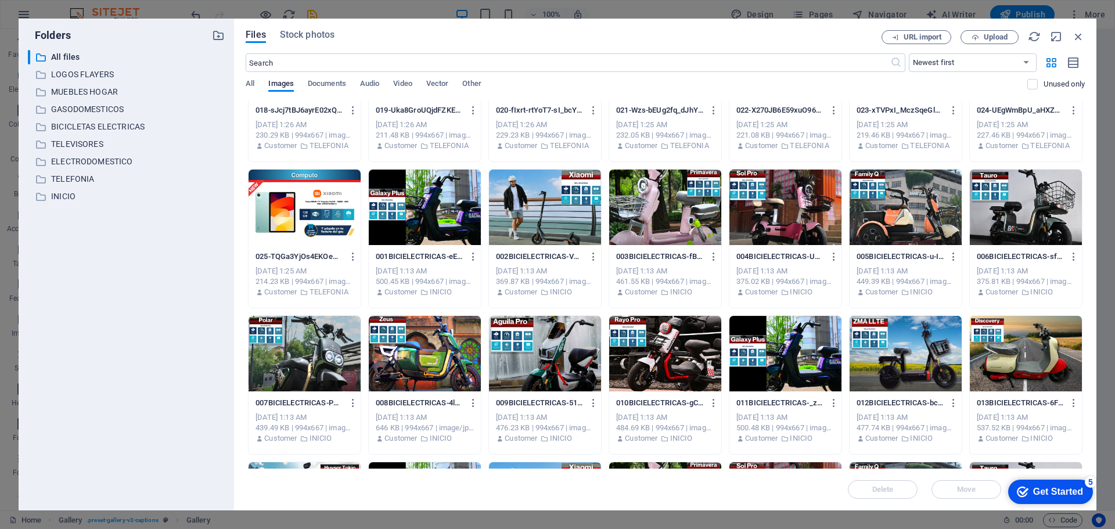
click at [308, 217] on div at bounding box center [305, 208] width 112 height 76
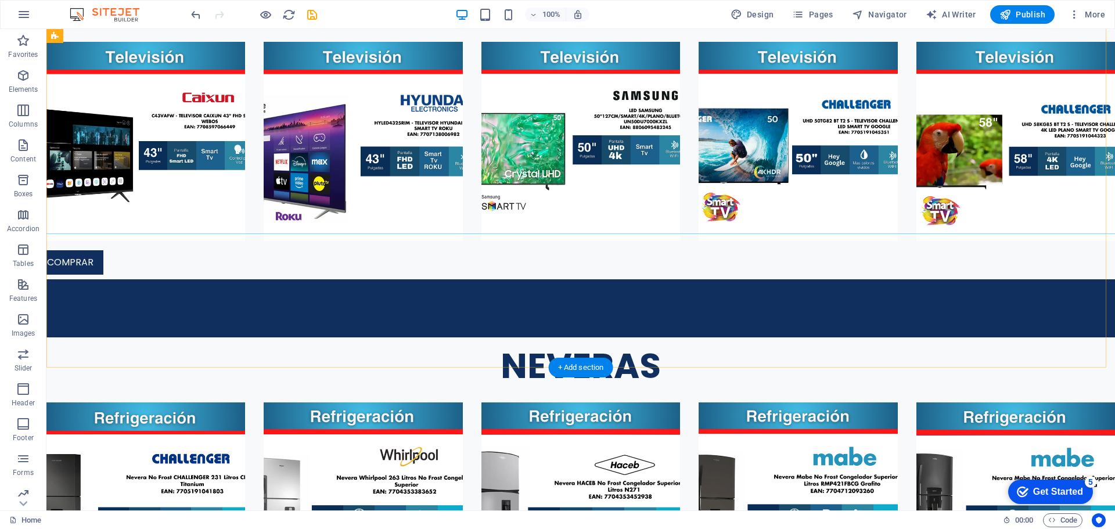
scroll to position [2438, 0]
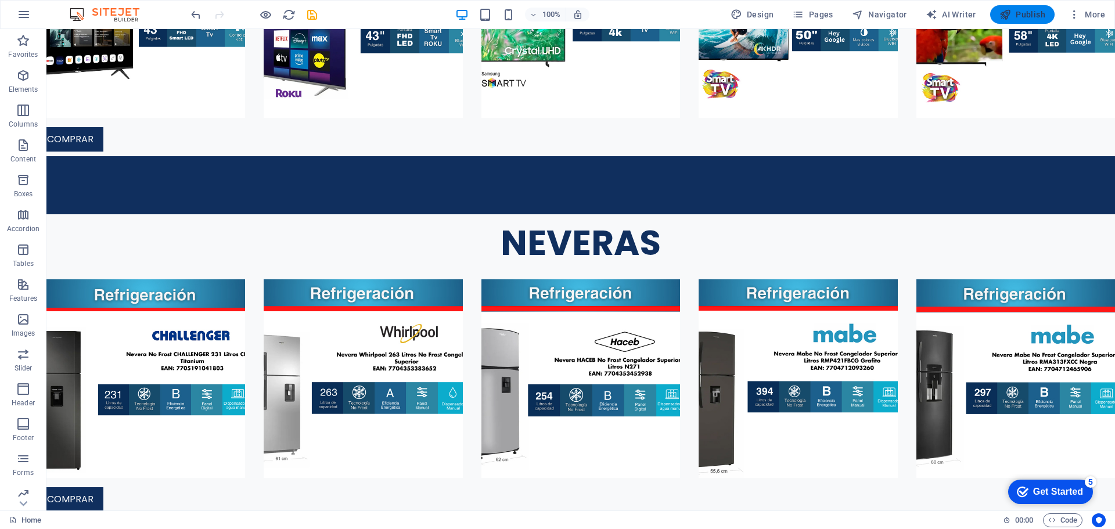
click at [1015, 13] on span "Publish" at bounding box center [1023, 15] width 46 height 12
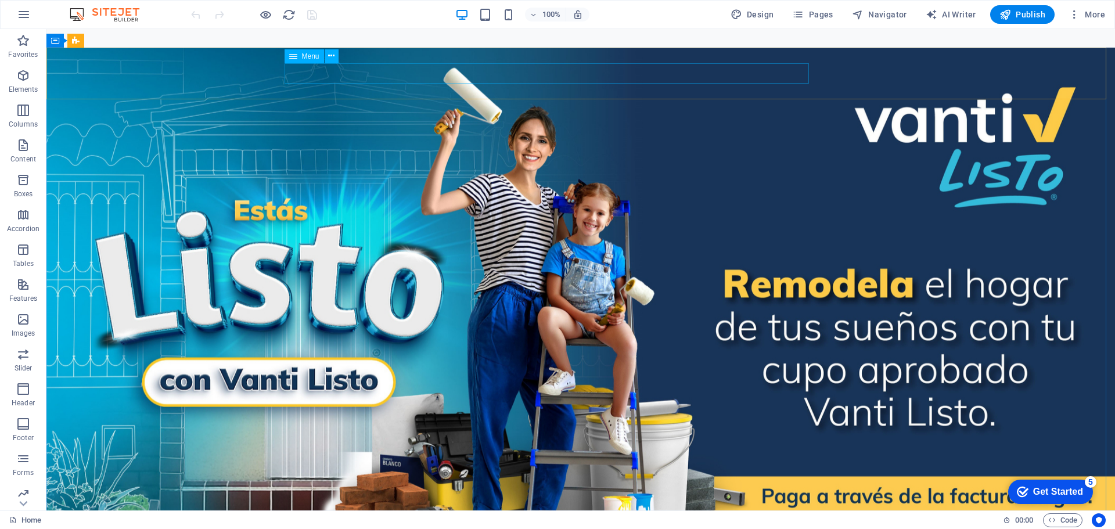
click at [311, 58] on span "Menu" at bounding box center [310, 56] width 17 height 7
click at [331, 55] on icon at bounding box center [331, 56] width 6 height 12
select select "1"
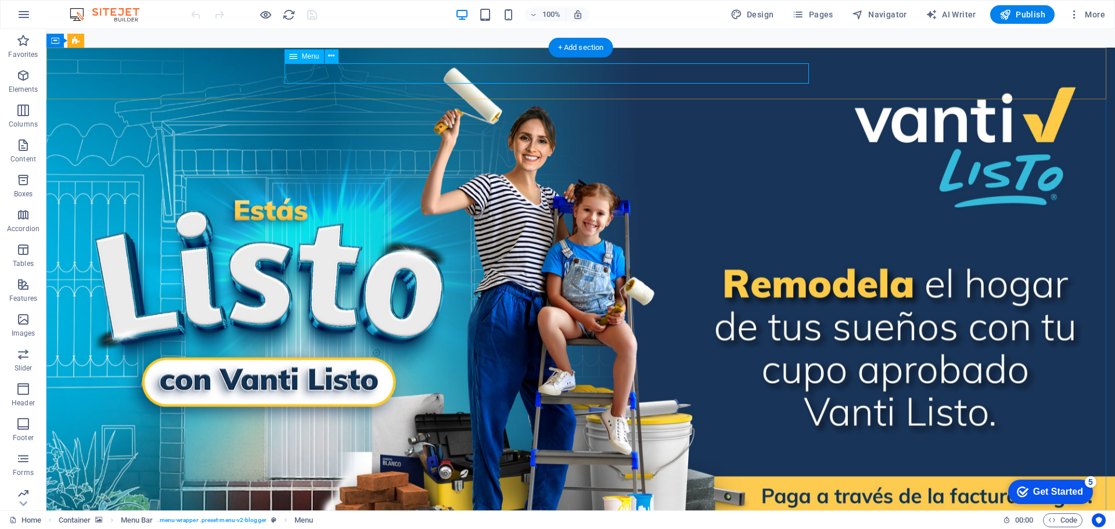
select select
select select "3"
select select
select select "3"
select select
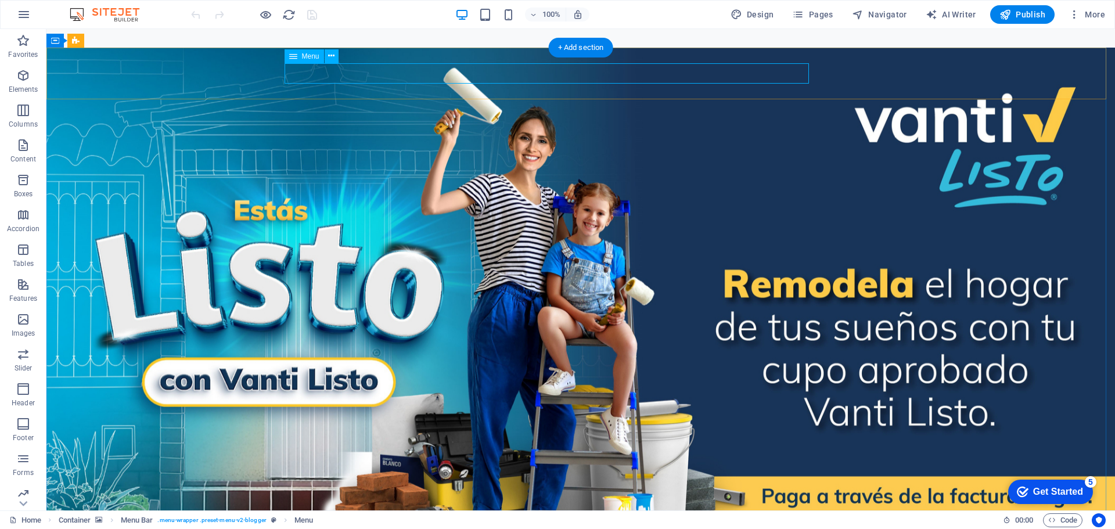
select select "2"
select select "overlay"
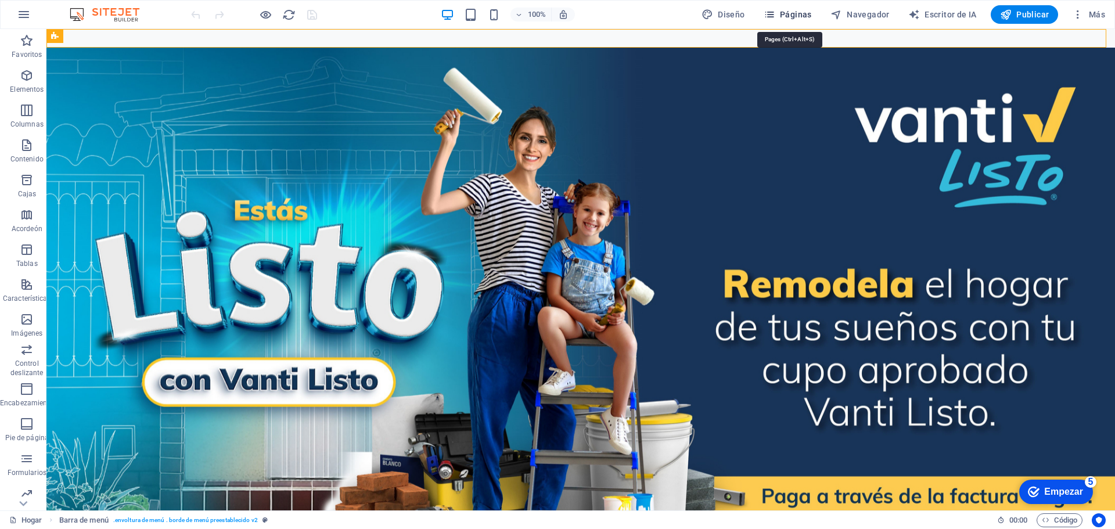
click at [809, 14] on font "Páginas" at bounding box center [796, 14] width 32 height 9
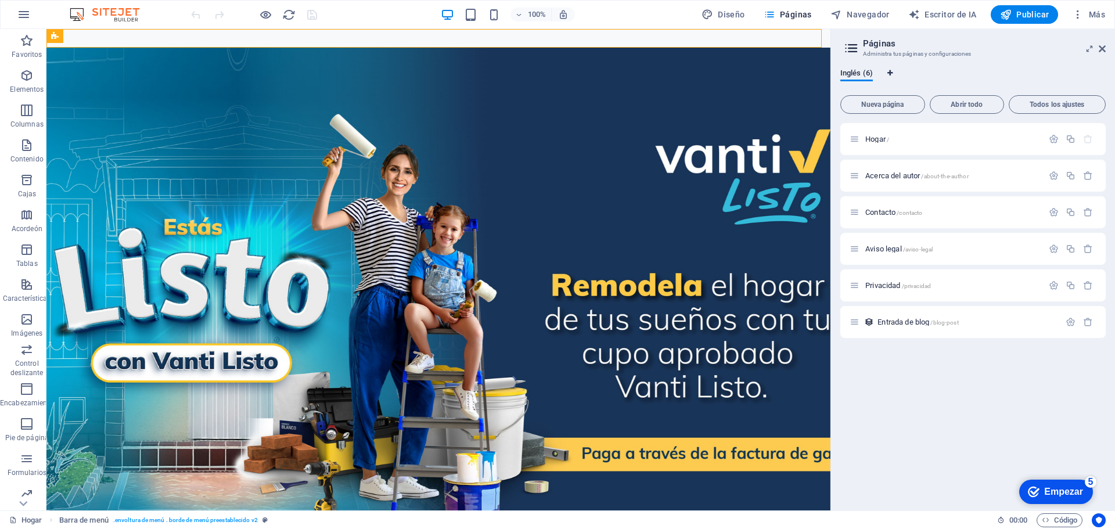
click at [893, 72] on icon "Pestañas de idioma" at bounding box center [890, 73] width 5 height 7
select select "41"
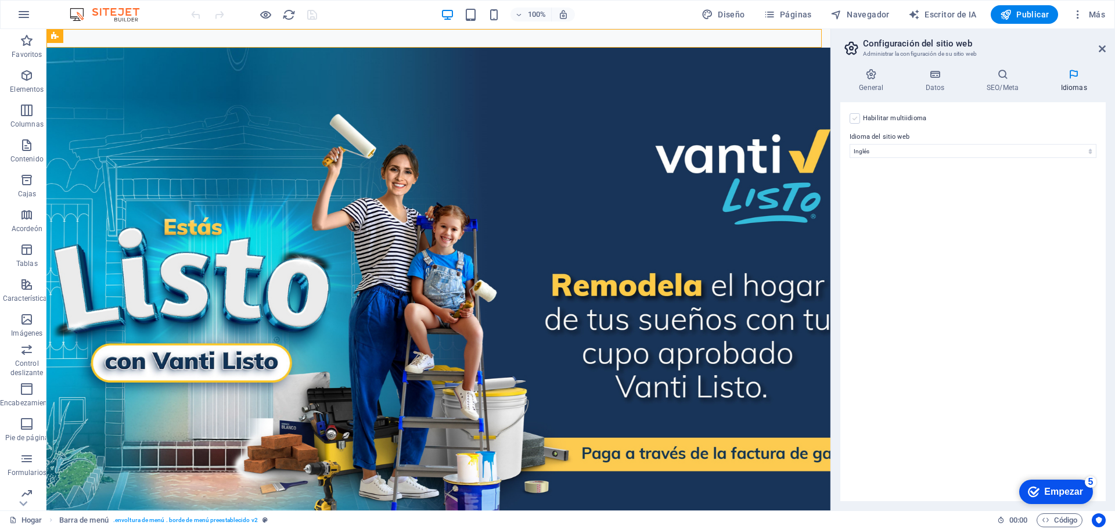
click at [855, 114] on label at bounding box center [855, 118] width 10 height 10
click at [0, 0] on input "Habilitar multiidioma To disable multilanguage delete all languages until only …" at bounding box center [0, 0] width 0 height 0
select select
click at [855, 114] on label at bounding box center [855, 118] width 10 height 10
click at [0, 0] on input "Habilitar multiidioma Para deshabilitar el multiidioma, elimine todos los idiom…" at bounding box center [0, 0] width 0 height 0
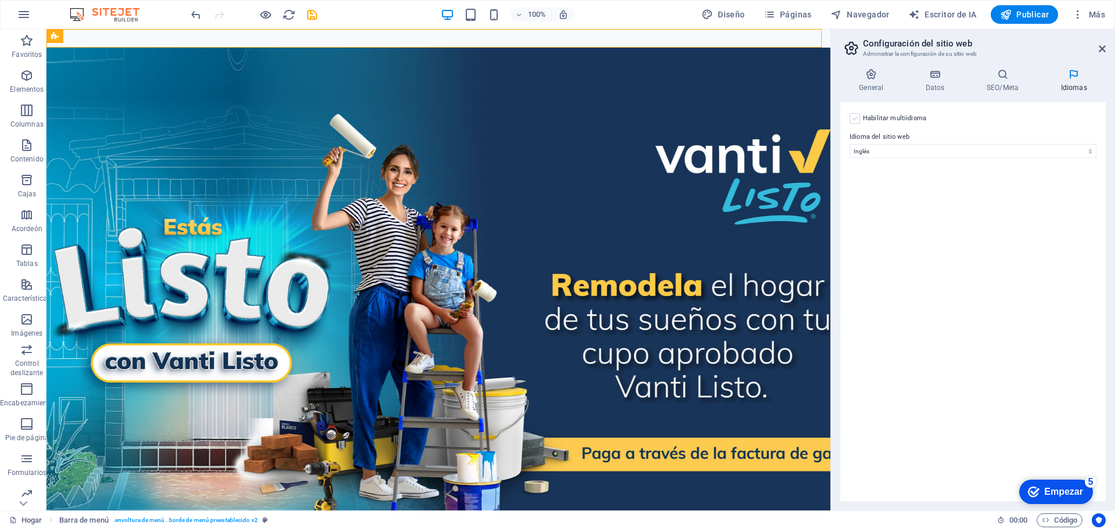
click at [859, 117] on label at bounding box center [855, 118] width 10 height 10
click at [0, 0] on input "Habilitar multiidioma Para deshabilitar el multiidioma, elimine todos los idiom…" at bounding box center [0, 0] width 0 height 0
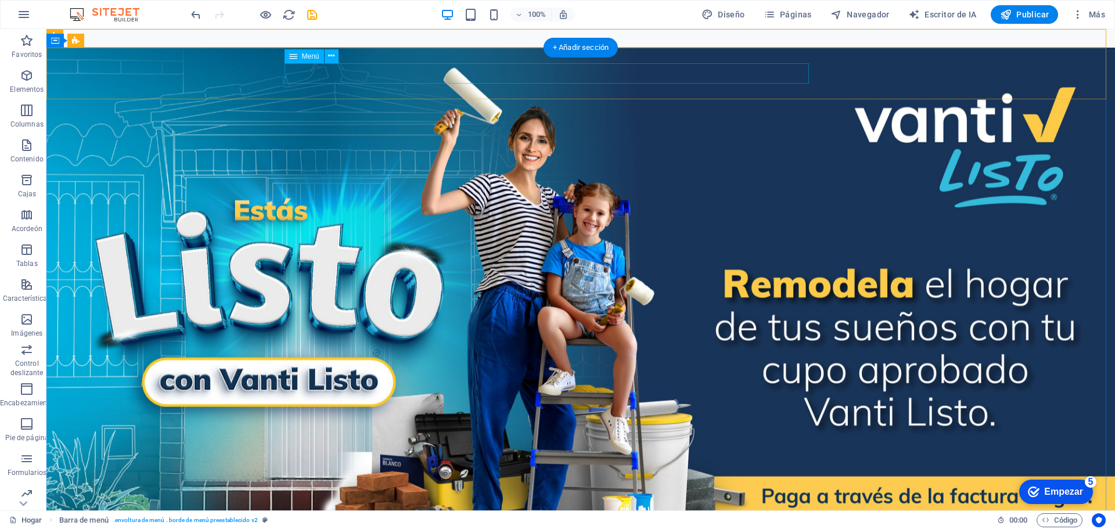
select select "1"
select select
select select "3"
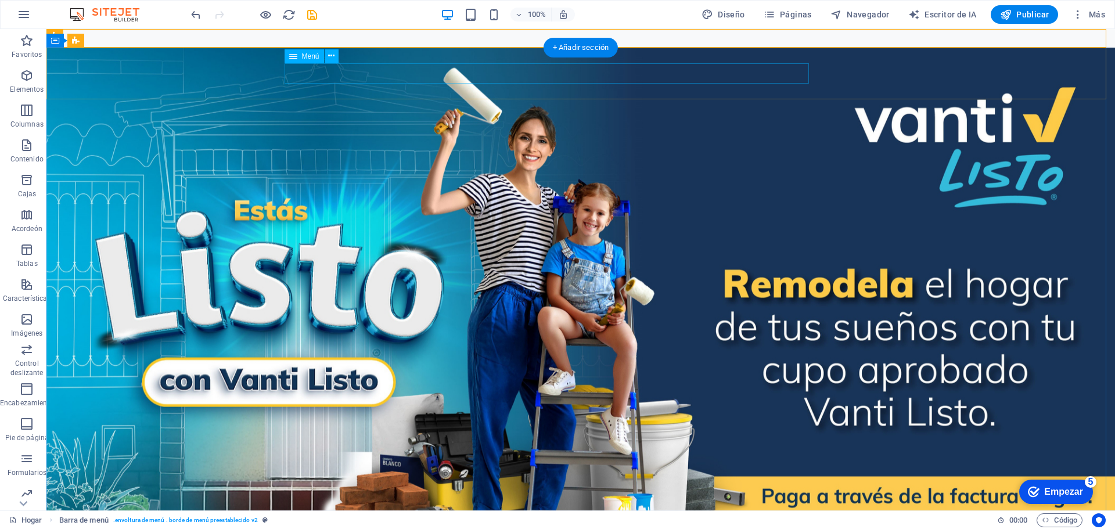
select select
select select "3"
select select
select select "2"
select select "overlay"
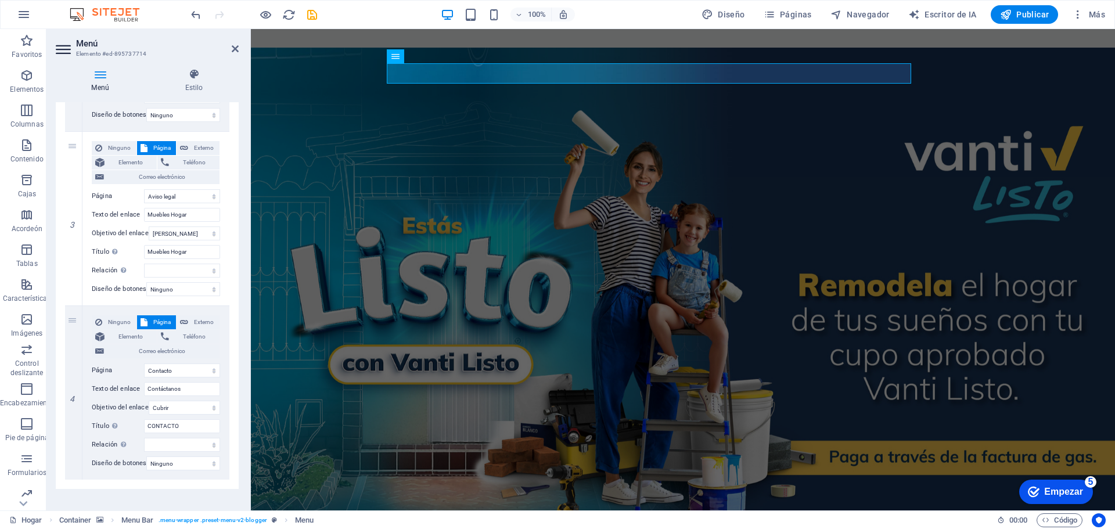
scroll to position [458, 0]
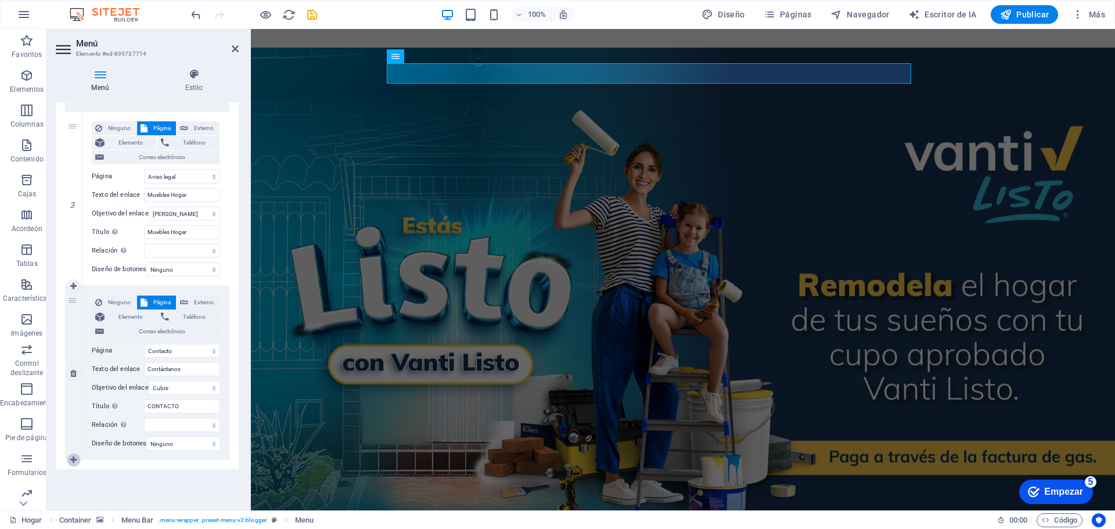
click at [76, 457] on icon at bounding box center [73, 460] width 6 height 8
select select
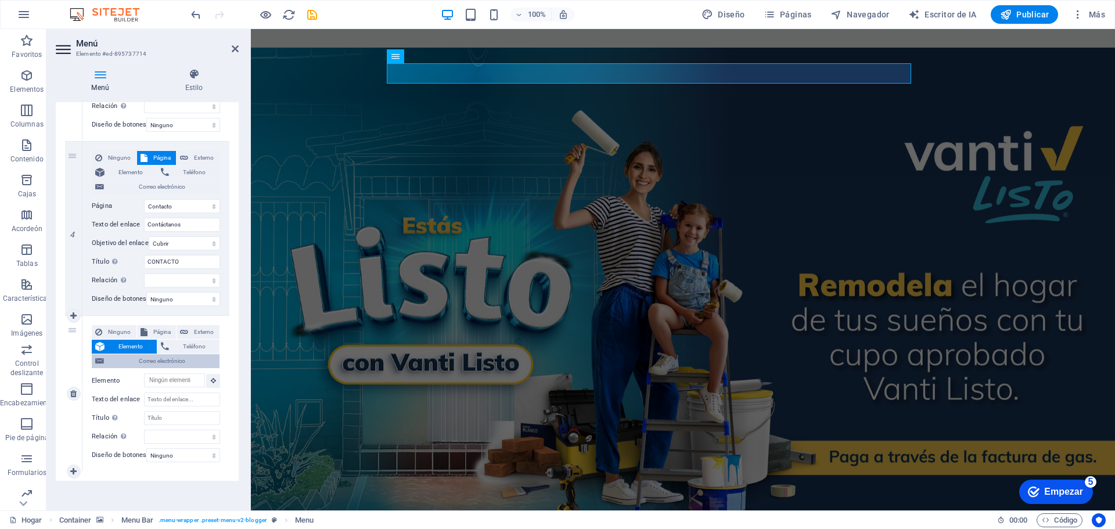
scroll to position [615, 0]
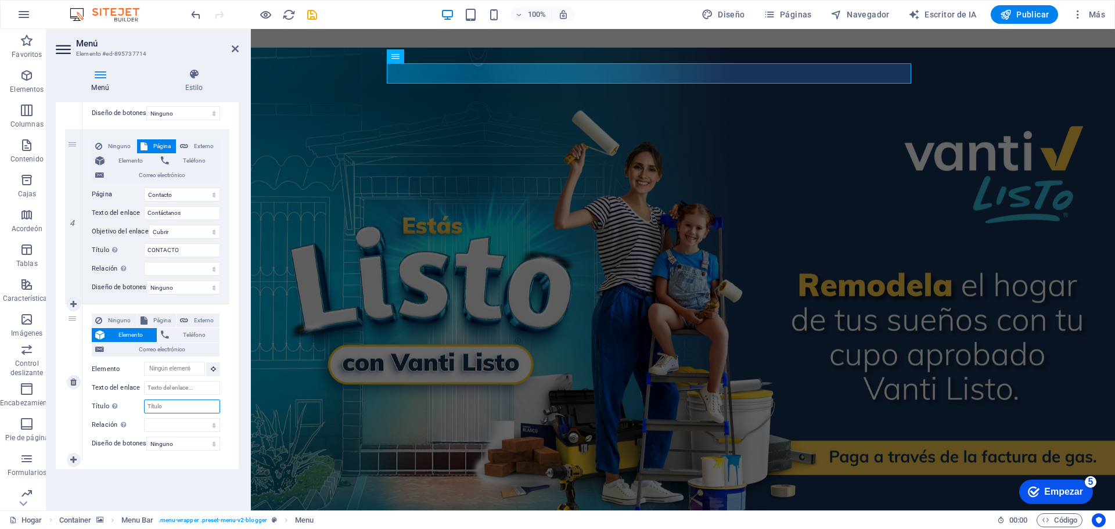
click at [208, 408] on input "Título La descripción adicional del enlace no debe coincidir con el texto del e…" at bounding box center [182, 407] width 76 height 14
type input "INICI"
select select
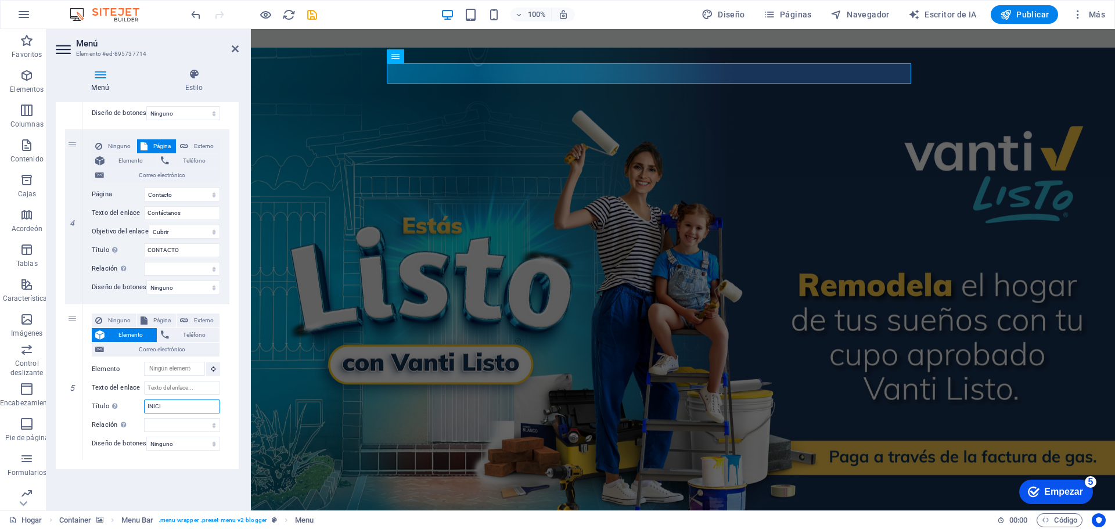
select select
type input "INICIO"
select select
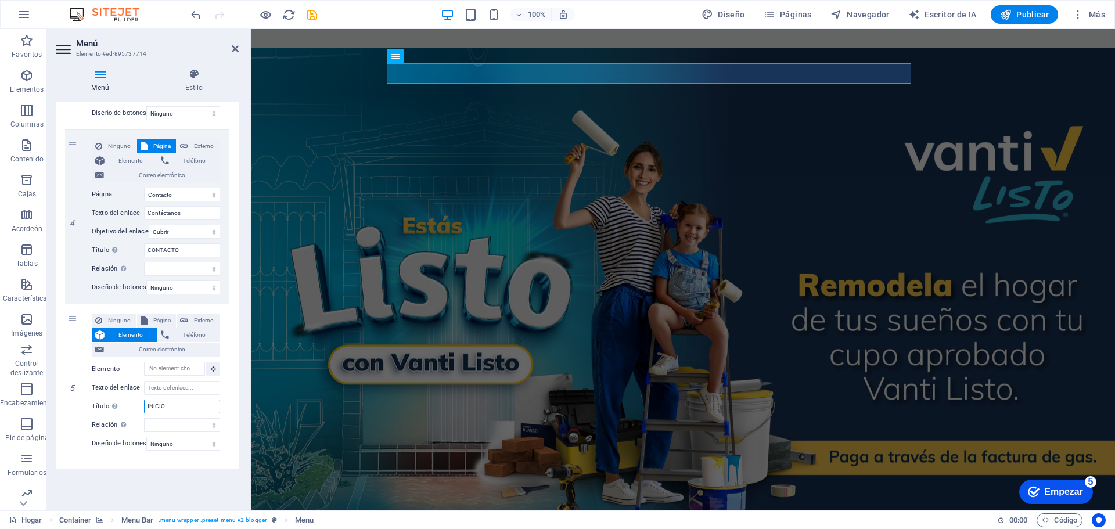
select select
type input "INICIO"
click at [207, 425] on select "alternar autor marcador externo ayuda licencia próximo no seguir sin referencia…" at bounding box center [182, 425] width 76 height 14
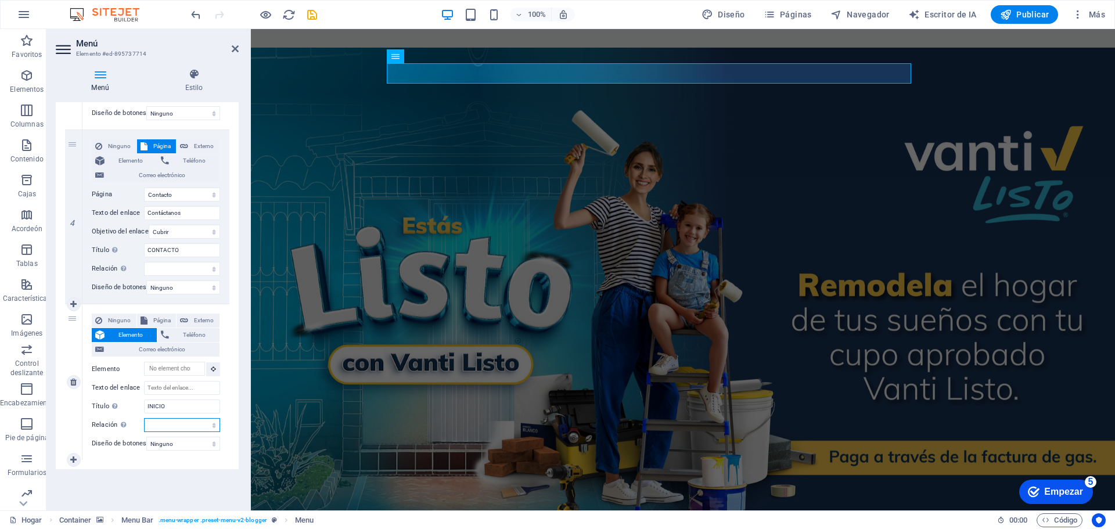
click at [207, 425] on select "alternar autor marcador externo ayuda licencia próximo no seguir sin referencia…" at bounding box center [182, 425] width 76 height 14
click at [207, 441] on select "Ninguno Por defecto Primario Secundario" at bounding box center [183, 444] width 74 height 14
click at [161, 315] on span "Página" at bounding box center [162, 321] width 22 height 14
select select
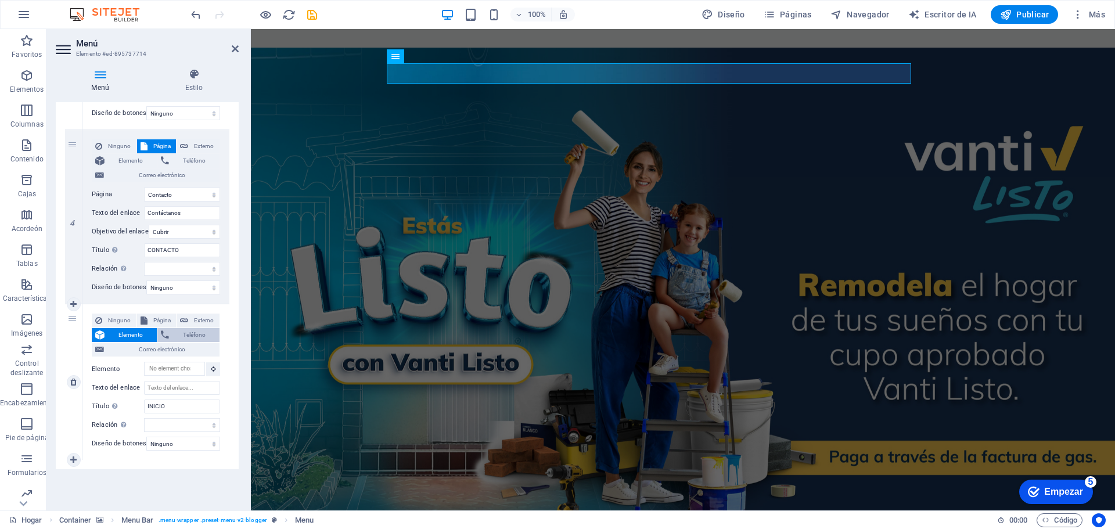
select select
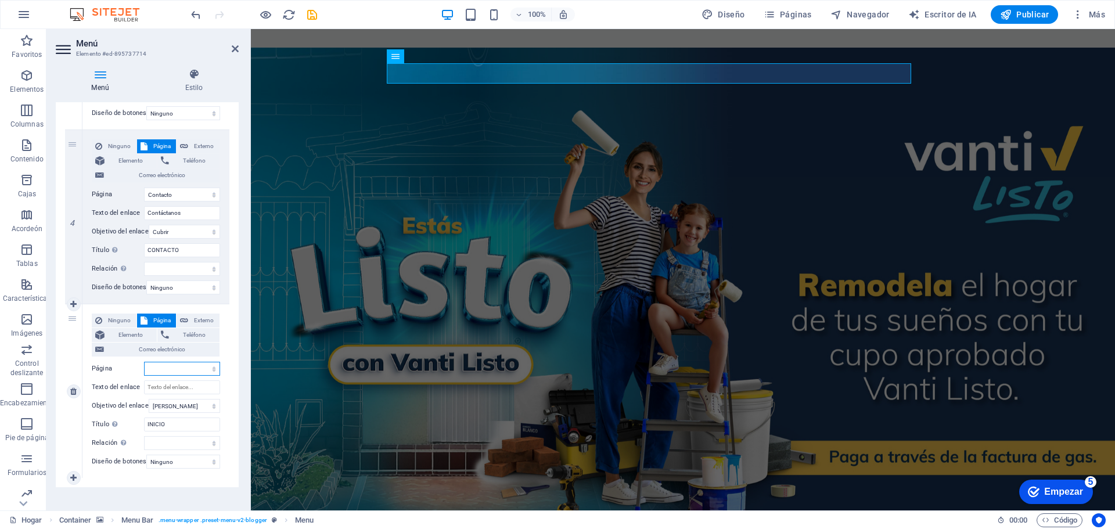
click at [171, 367] on select "Hogar Acerca del autor Contacto Aviso legal Privacidad" at bounding box center [182, 369] width 76 height 14
select select "0"
click at [144, 362] on select "Hogar Acerca del autor Contacto Aviso legal Privacidad" at bounding box center [182, 369] width 76 height 14
select select
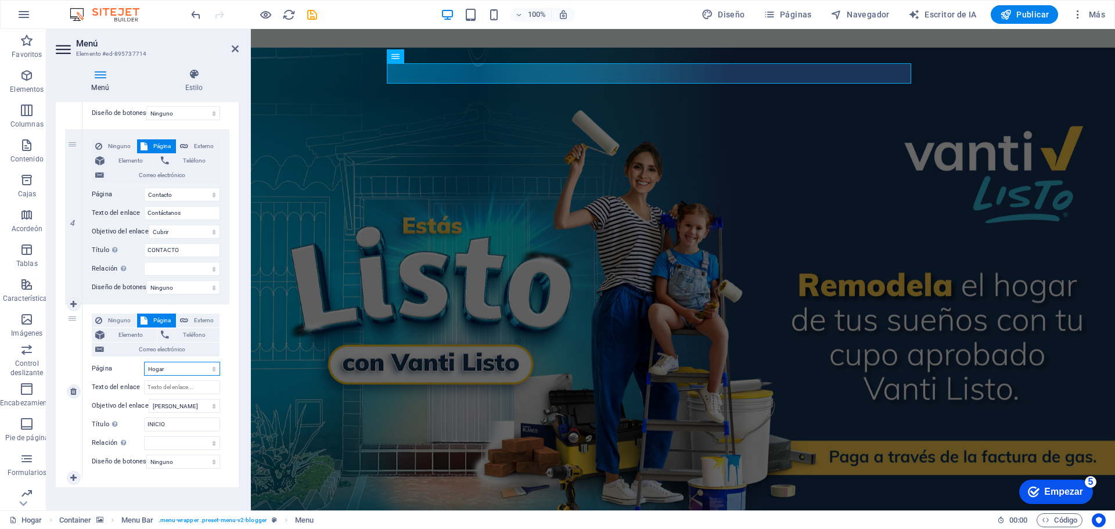
select select
click at [227, 441] on div "1 Ninguno Página Externo Elemento Teléfono Correo electrónico Página Hogar Acer…" at bounding box center [147, 42] width 183 height 889
click at [189, 425] on input "INICIO" at bounding box center [182, 425] width 76 height 14
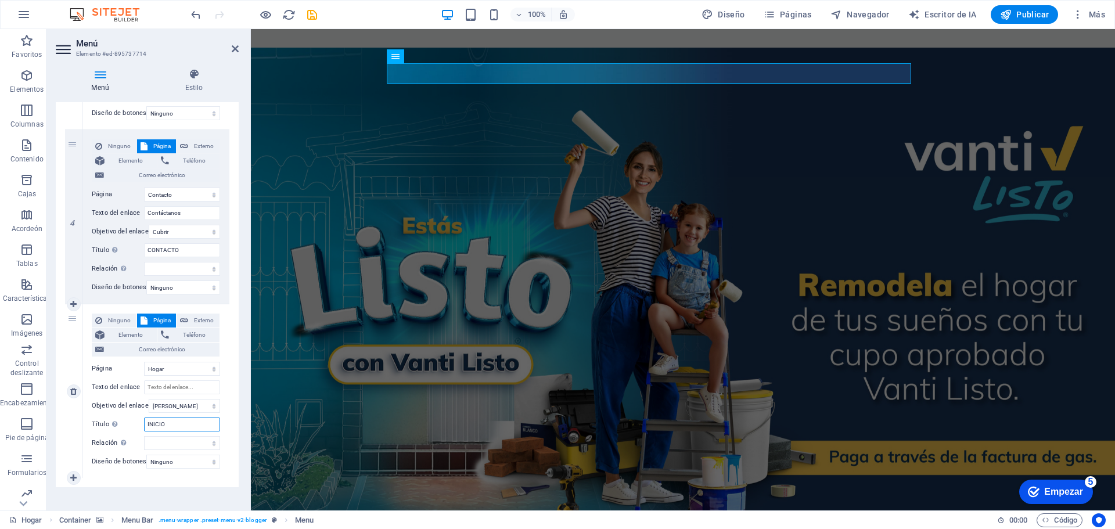
click at [189, 425] on input "INICIO" at bounding box center [182, 425] width 76 height 14
click at [210, 390] on input "Texto del enlace" at bounding box center [182, 387] width 76 height 14
type input "INIC"
select select
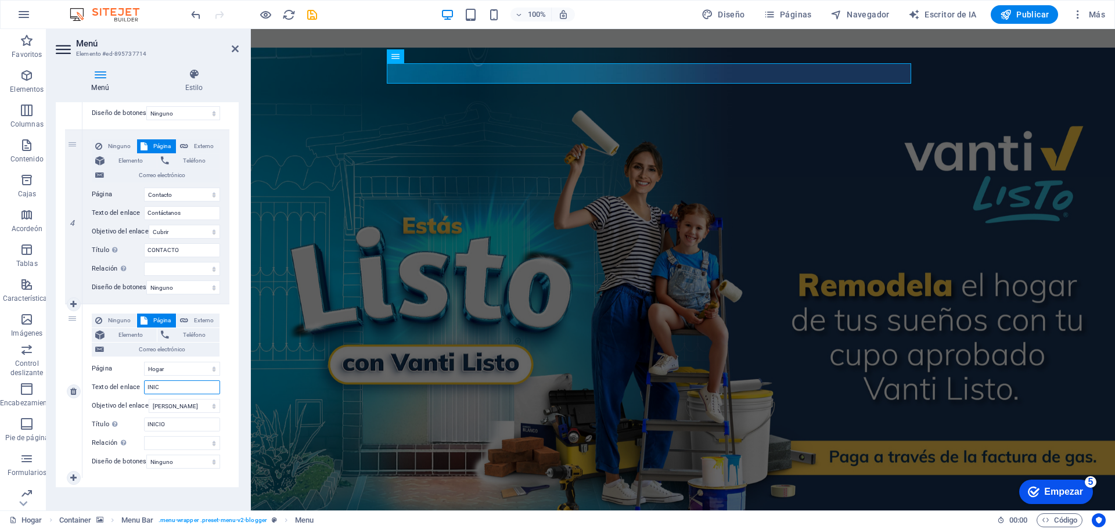
select select
type input "INICIO"
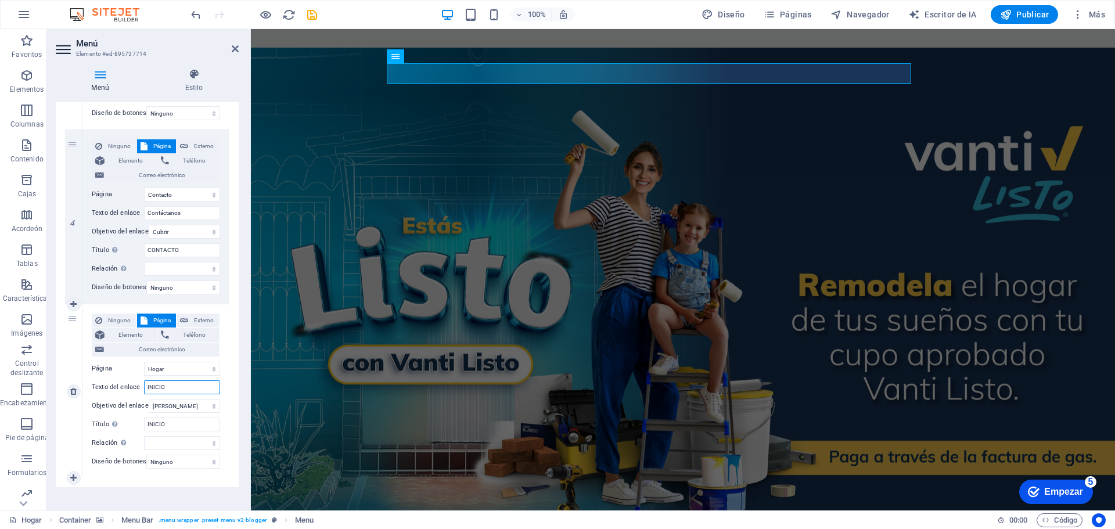
select select
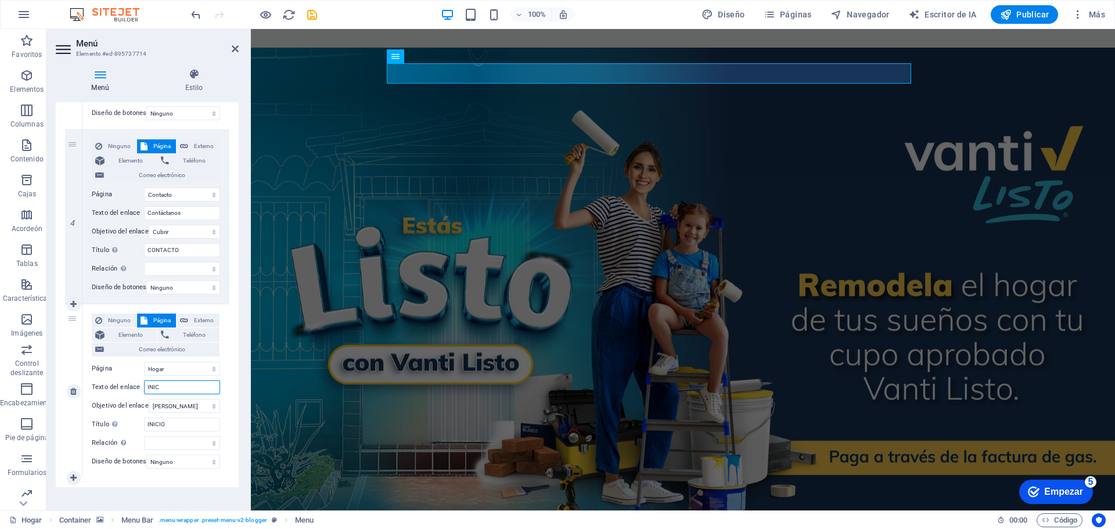
type input "INI"
select select
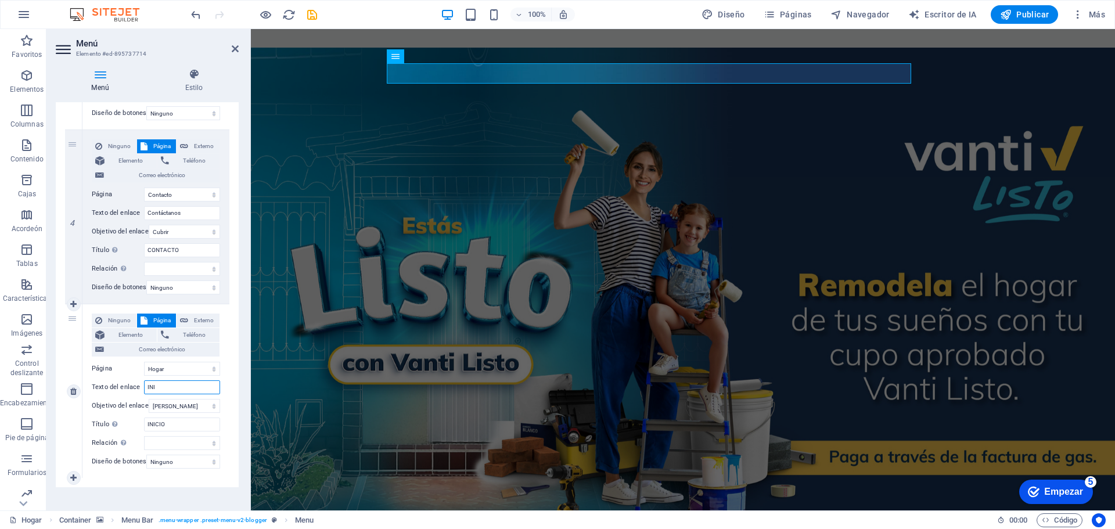
type input "IN"
select select
type input "I"
select select
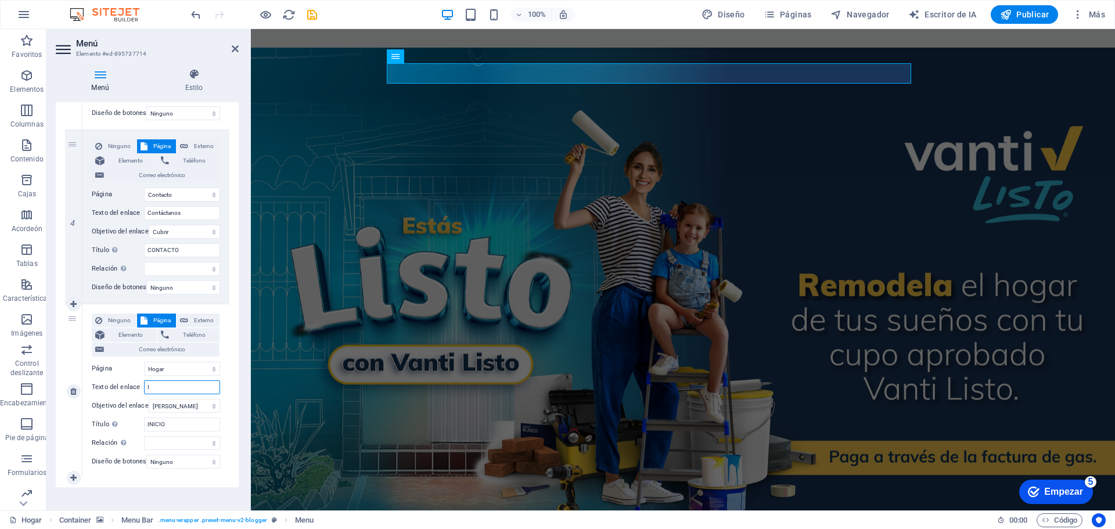
select select
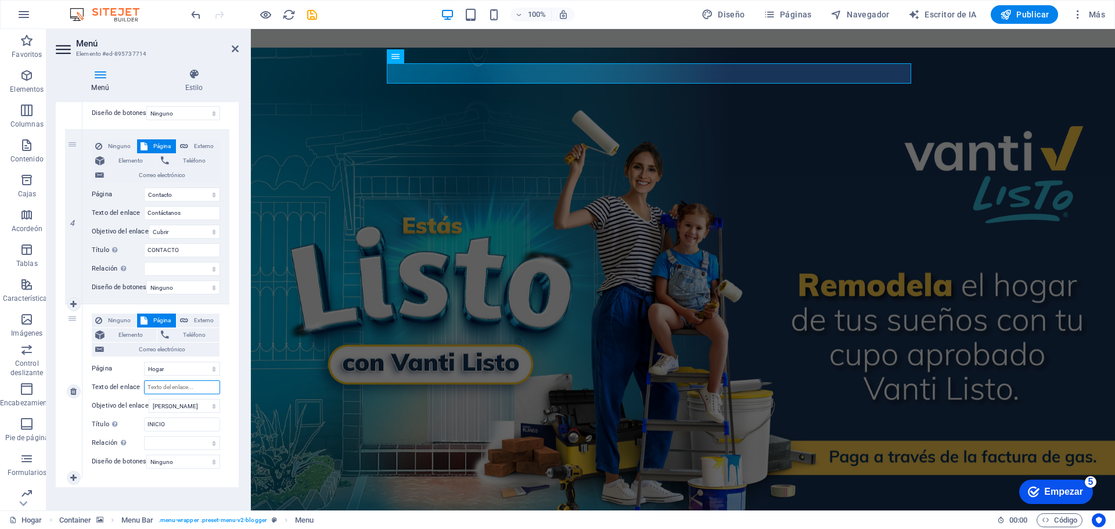
select select
type input "I"
select select
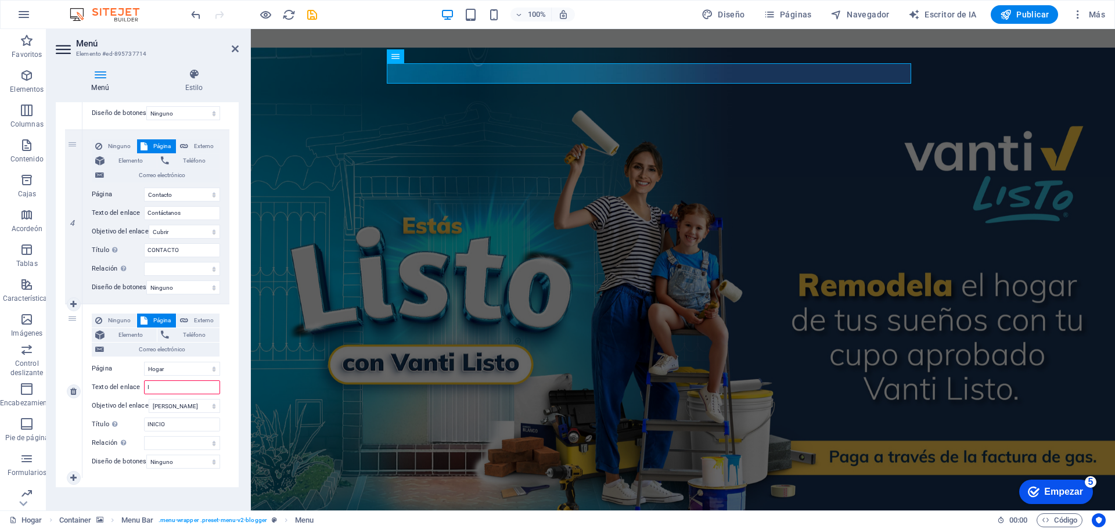
select select
type input "Inici"
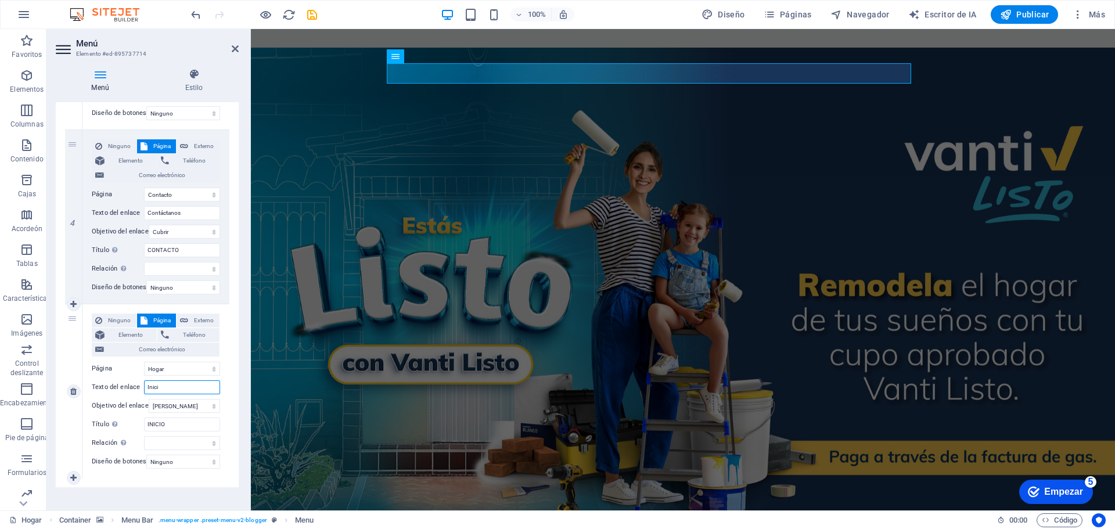
select select
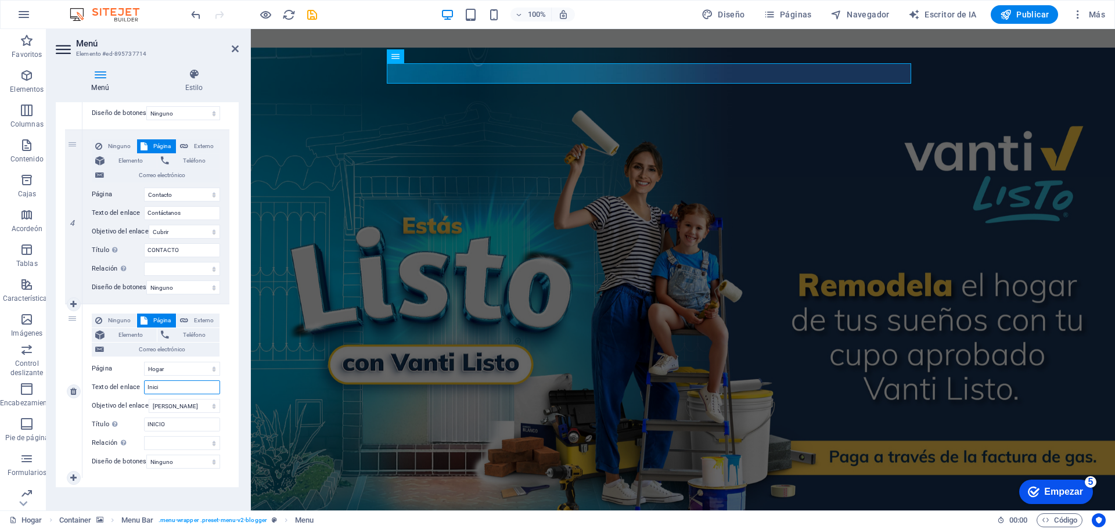
type input "Inici"
click at [225, 374] on div "Ninguno Página Externo Elemento Teléfono Correo electrónico Página Hogar Acerca…" at bounding box center [155, 391] width 147 height 174
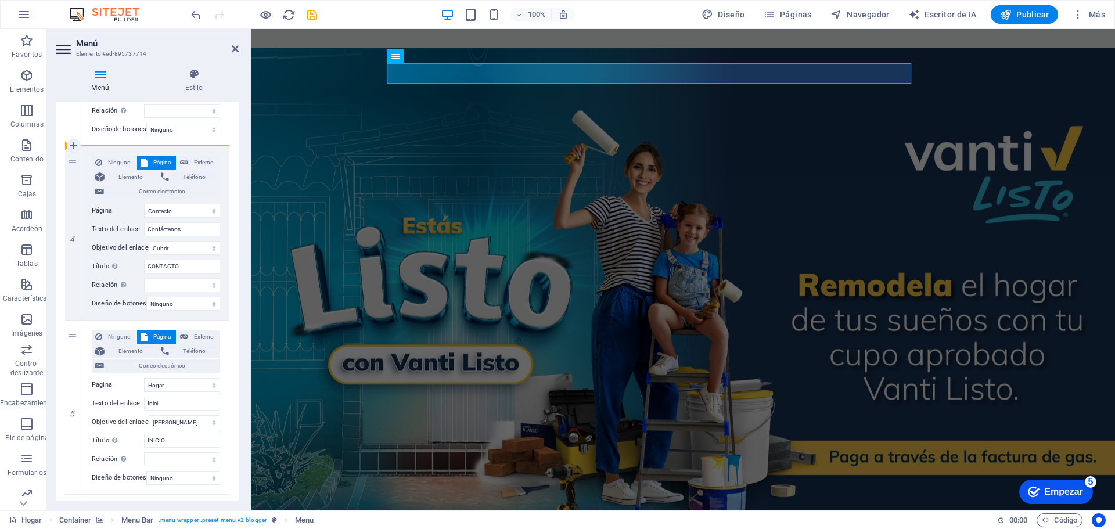
select select
select select "0"
type input "Inici"
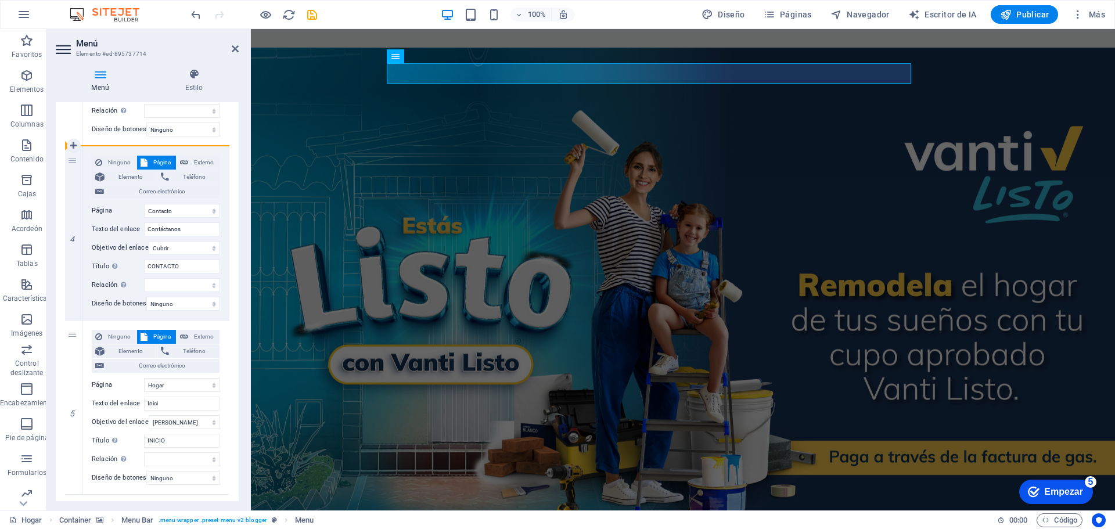
select select
type input "INICIO"
select select
select select "2"
type input "Contáctanos"
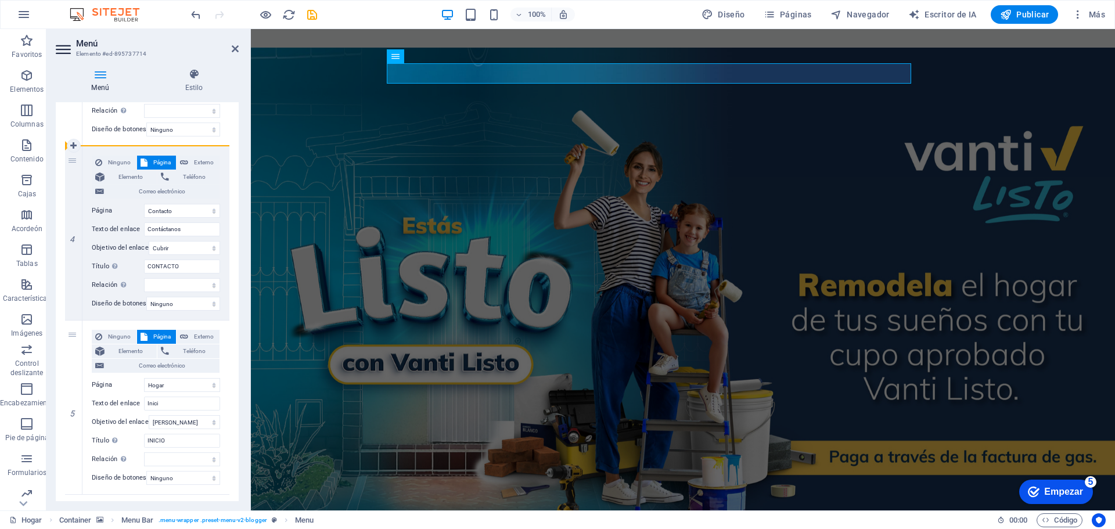
select select "overlay"
type input "CONTACTO"
select select
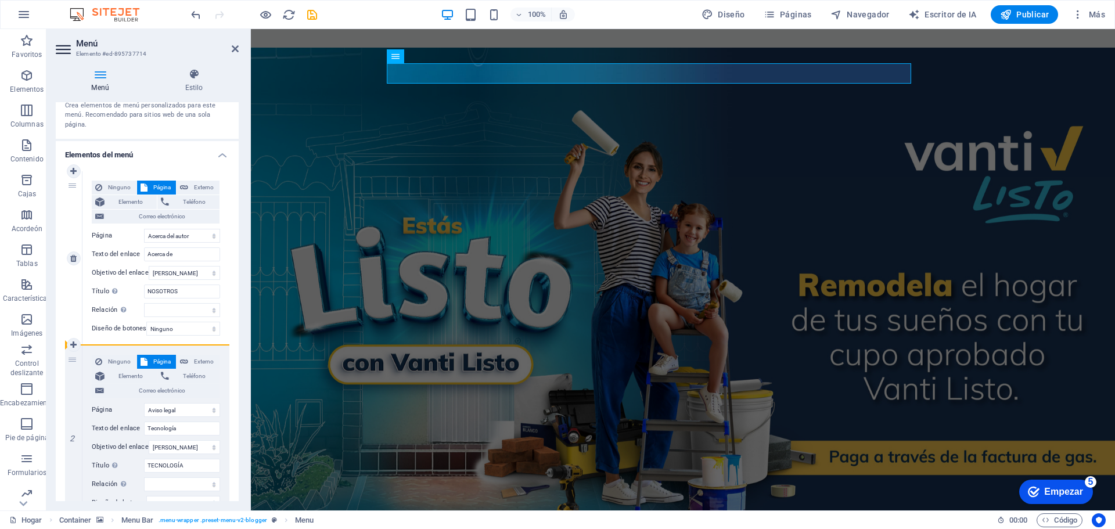
scroll to position [0, 0]
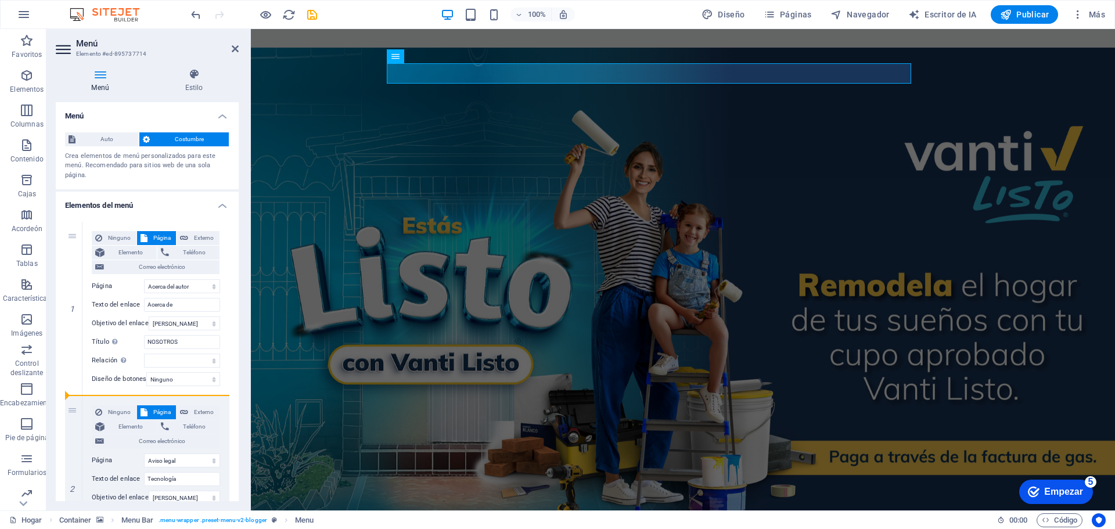
drag, startPoint x: 78, startPoint y: 160, endPoint x: 78, endPoint y: 212, distance: 51.7
select select
select select "0"
type input "Inici"
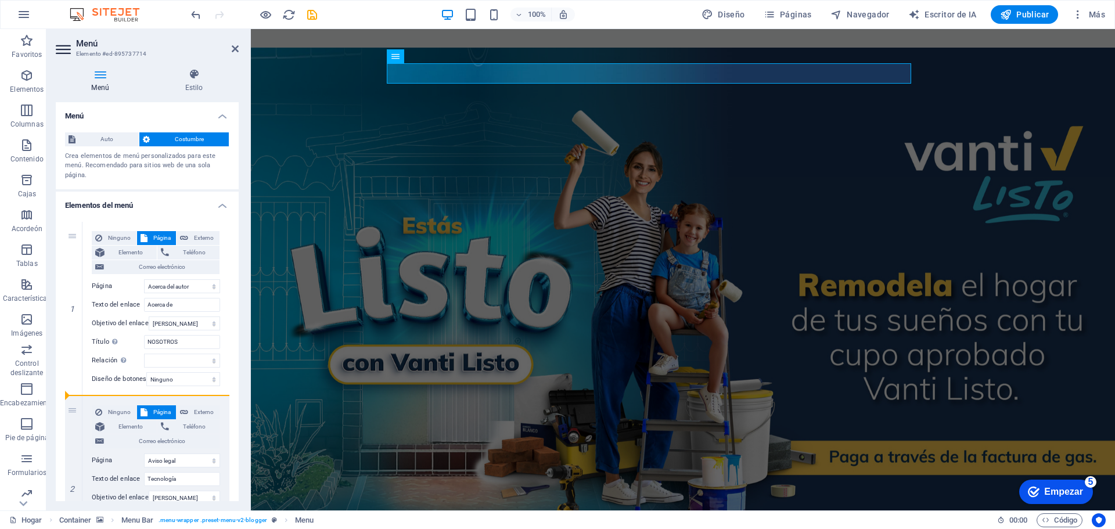
type input "INICIO"
select select
type input "Tecnología"
type input "TECNOLOGÍA"
select select
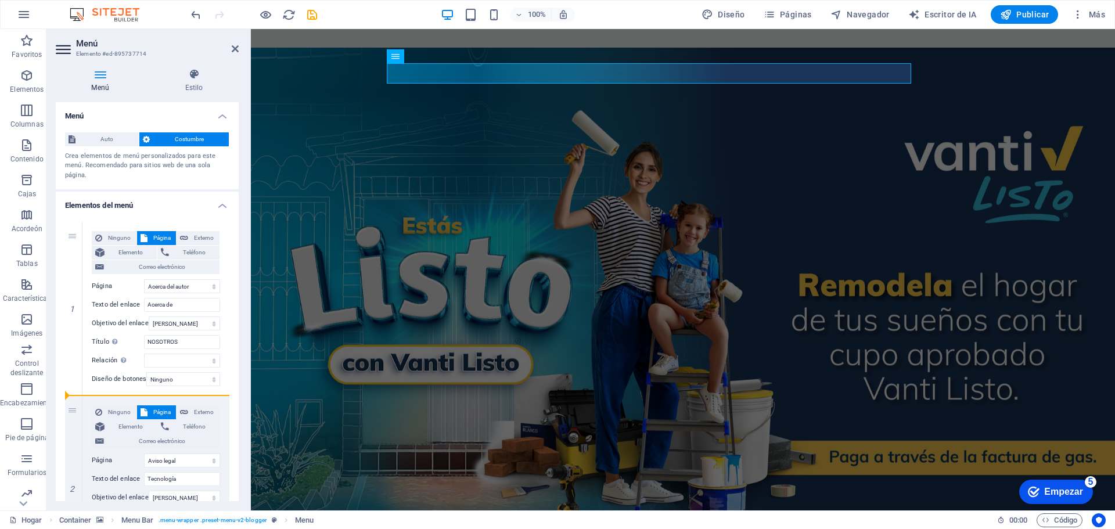
select select "3"
type input "Muebles Hogar"
select select
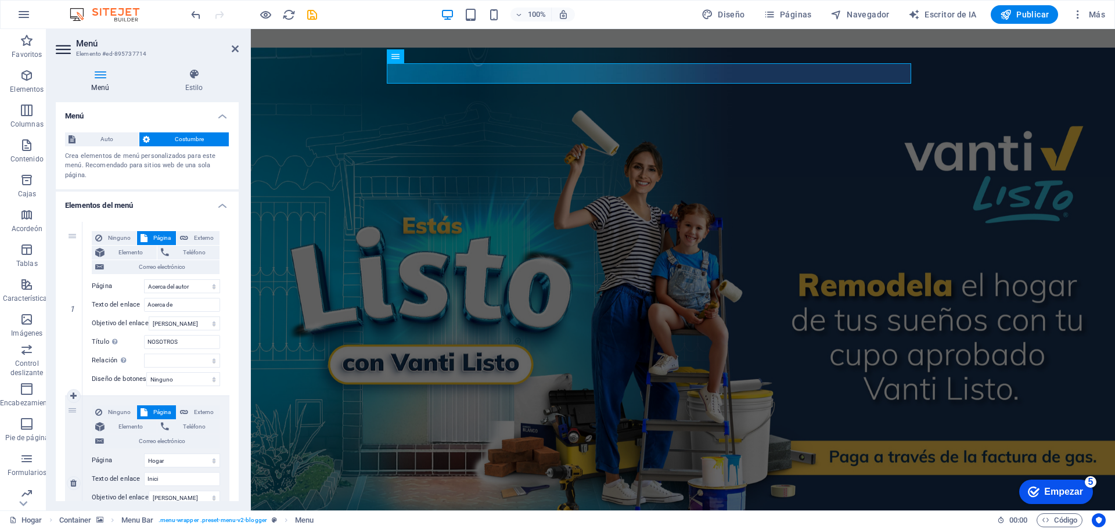
click at [82, 406] on div "Ninguno Página Externo Elemento Teléfono Correo electrónico Página Hogar Acerca…" at bounding box center [155, 483] width 147 height 174
drag, startPoint x: 76, startPoint y: 428, endPoint x: 99, endPoint y: 225, distance: 204.6
select select "0"
type input "Inici"
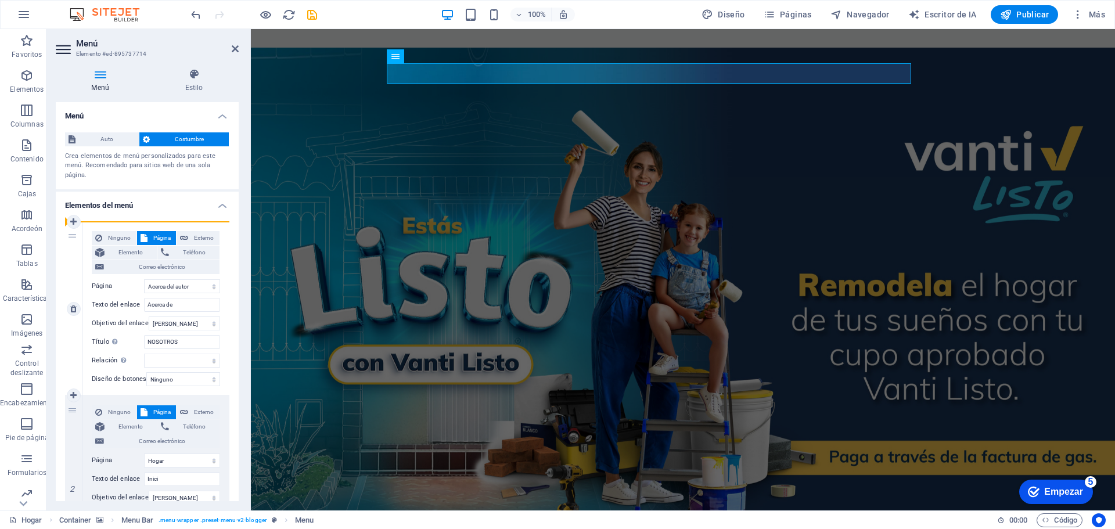
type input "INICIO"
select select
select select "1"
type input "Acerca de"
type input "NOSOTROS"
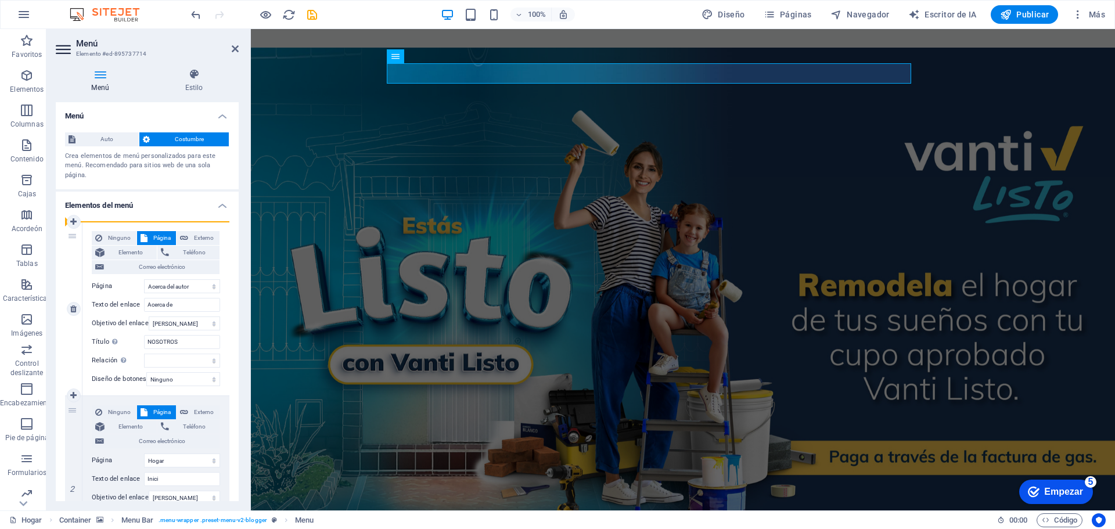
select select
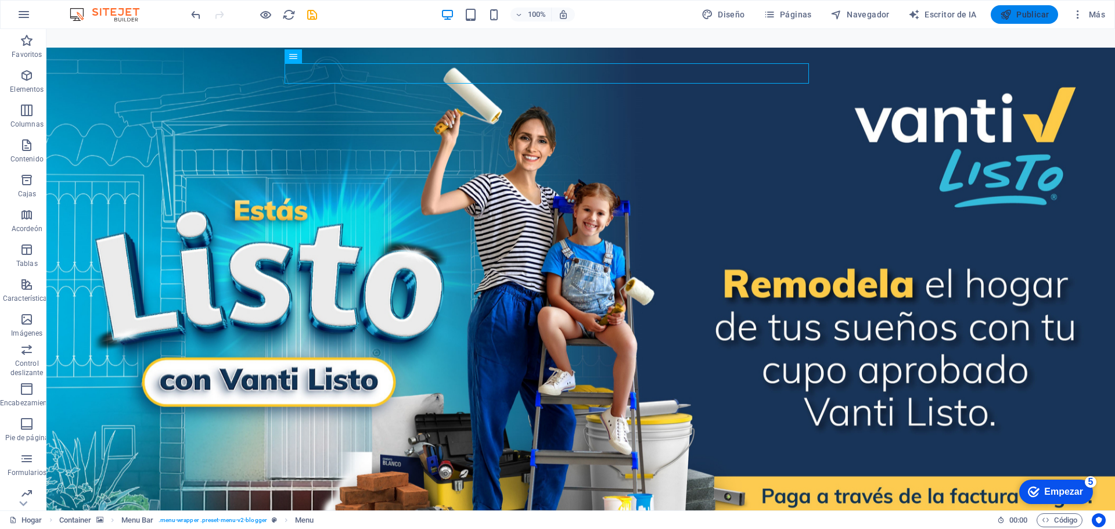
click at [1031, 21] on button "Publicar" at bounding box center [1025, 14] width 68 height 19
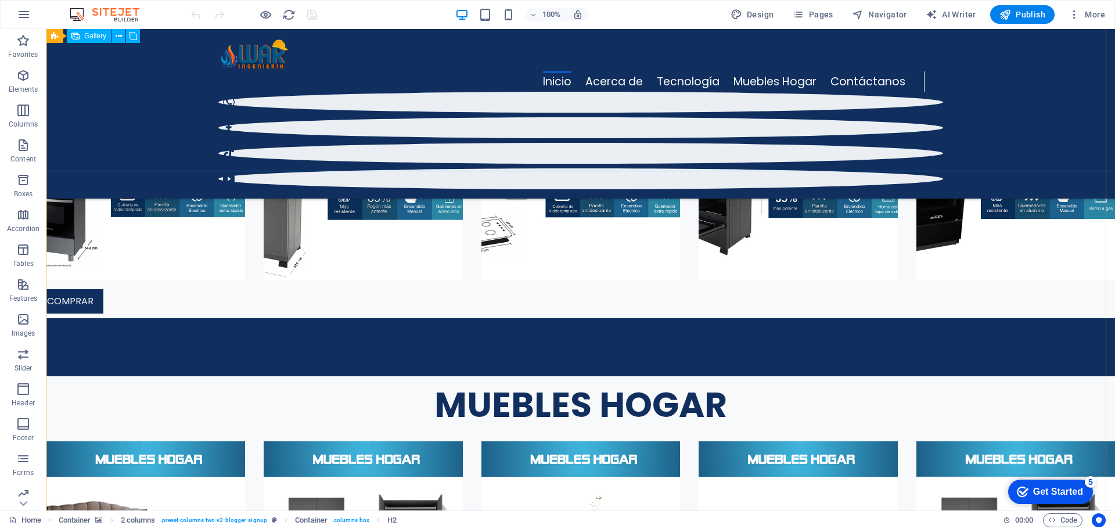
scroll to position [2911, 0]
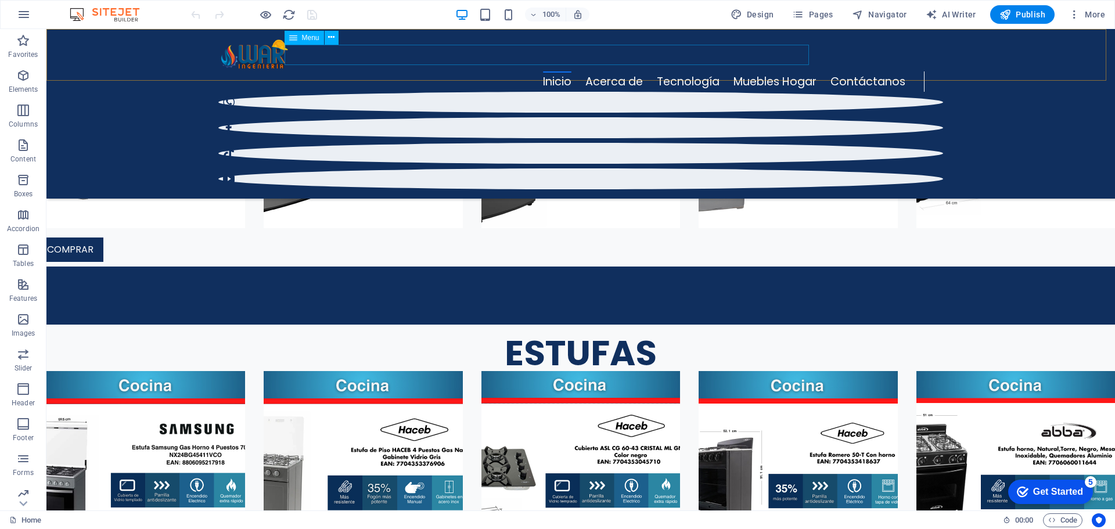
click at [403, 71] on nav "Inicio Acerca de Tecnología Muebles Hogar Contáctanos" at bounding box center [571, 81] width 706 height 20
click at [404, 71] on nav "Inicio Acerca de Tecnología Muebles Hogar Contáctanos" at bounding box center [571, 81] width 706 height 20
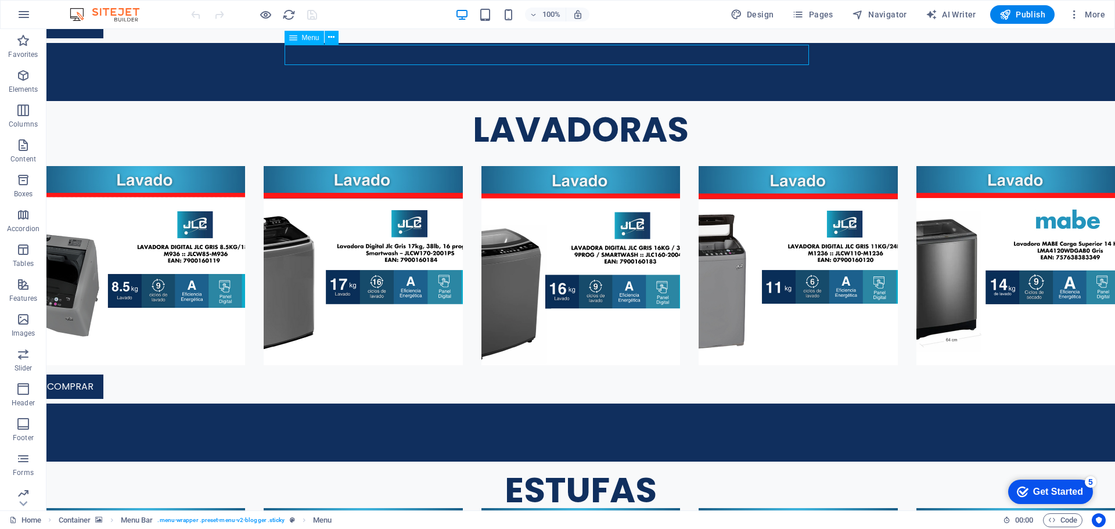
select select
select select "1"
select select
select select "3"
select select
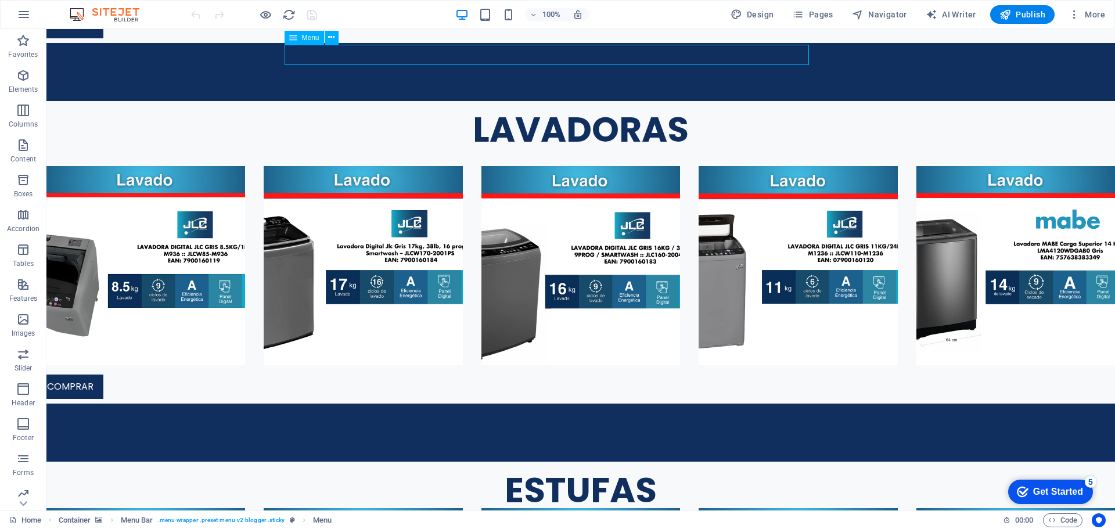
select select "3"
select select
select select "2"
select select "overlay"
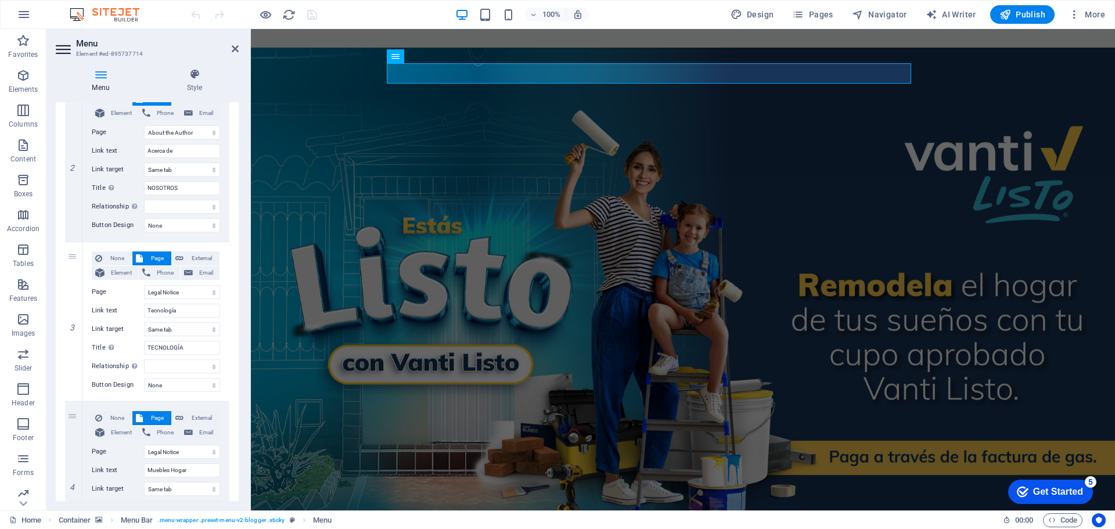
scroll to position [290, 0]
click at [74, 321] on icon at bounding box center [73, 321] width 6 height 8
select select
type input "Muebles Hogar"
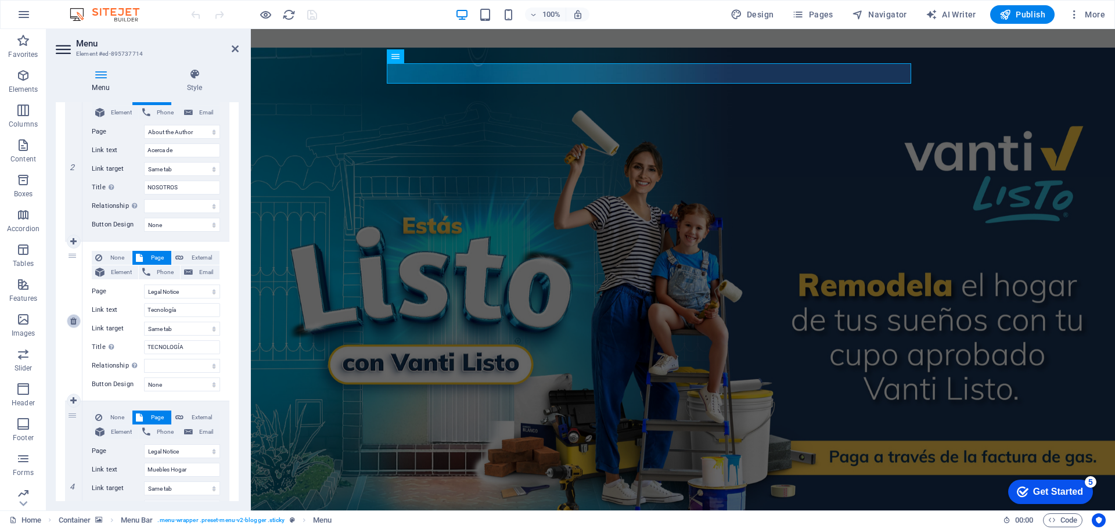
type input "Muebles Hogar"
select select
select select "2"
type input "Contáctanos"
select select "overlay"
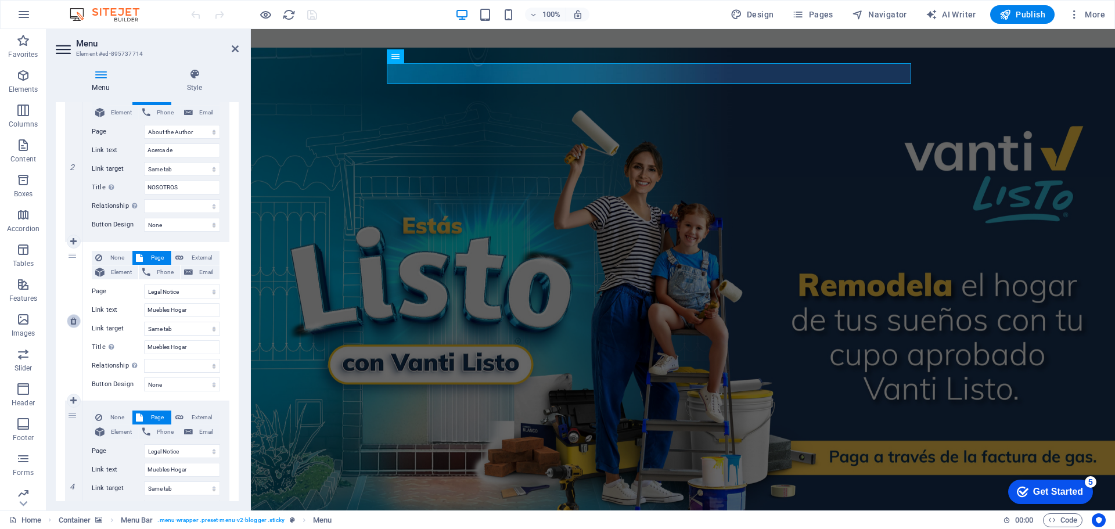
type input "CONTACTO"
select select
click at [74, 321] on icon at bounding box center [73, 321] width 6 height 8
select select
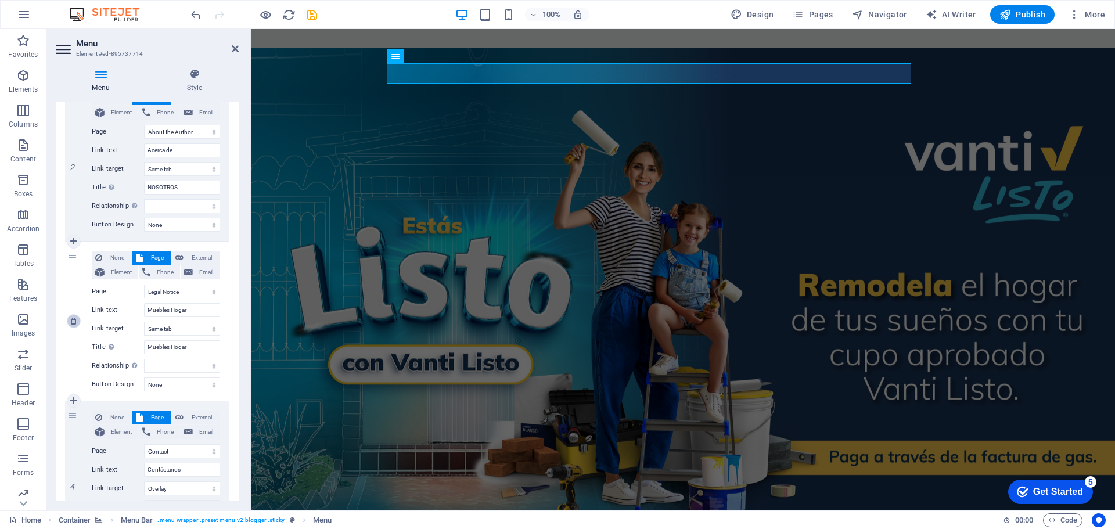
select select "2"
type input "Contáctanos"
select select "overlay"
type input "CONTACTO"
select select
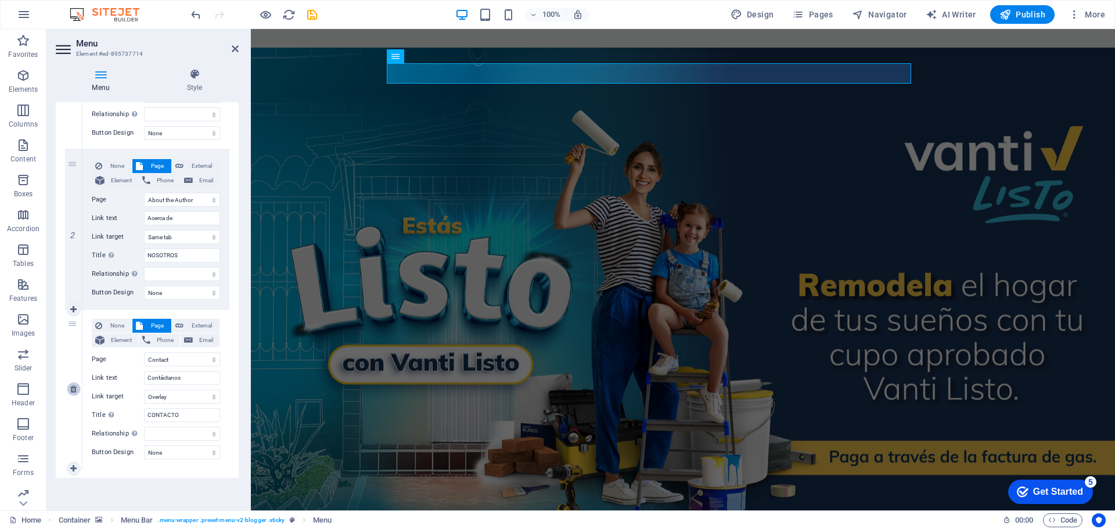
scroll to position [222, 0]
click at [1029, 19] on span "Publish" at bounding box center [1023, 15] width 46 height 12
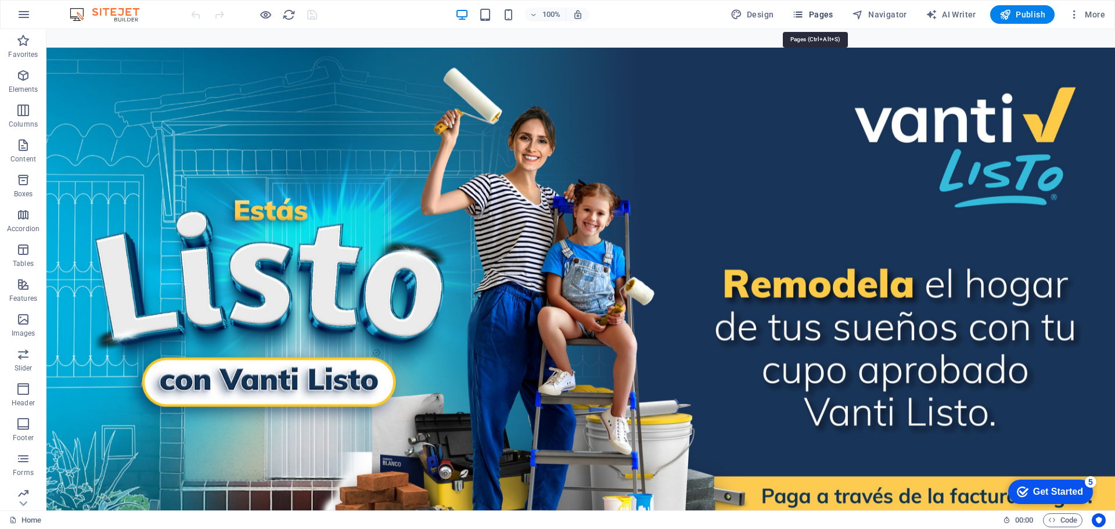
click at [827, 12] on span "Pages" at bounding box center [812, 15] width 41 height 12
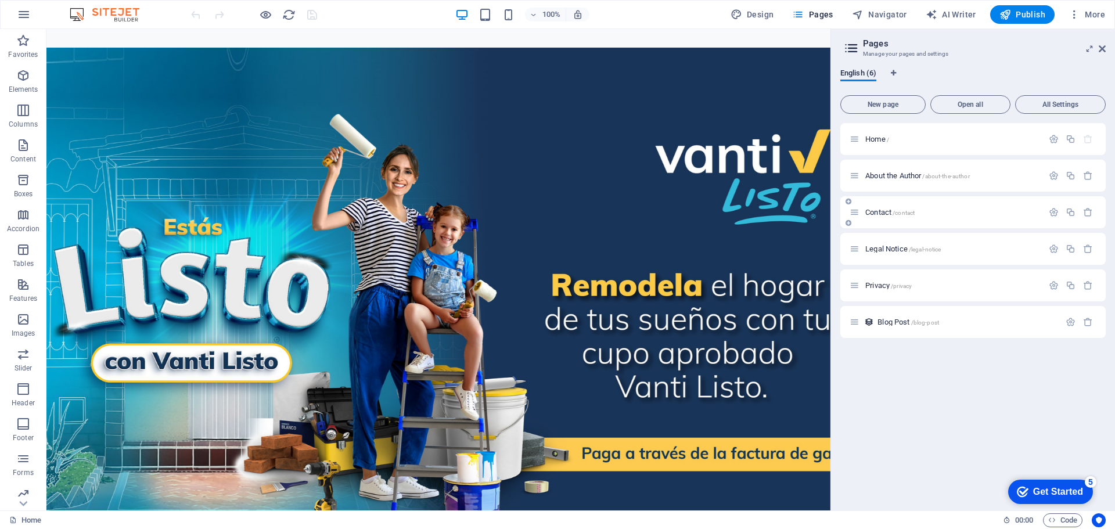
click at [945, 214] on p "Contact /contact" at bounding box center [953, 213] width 174 height 8
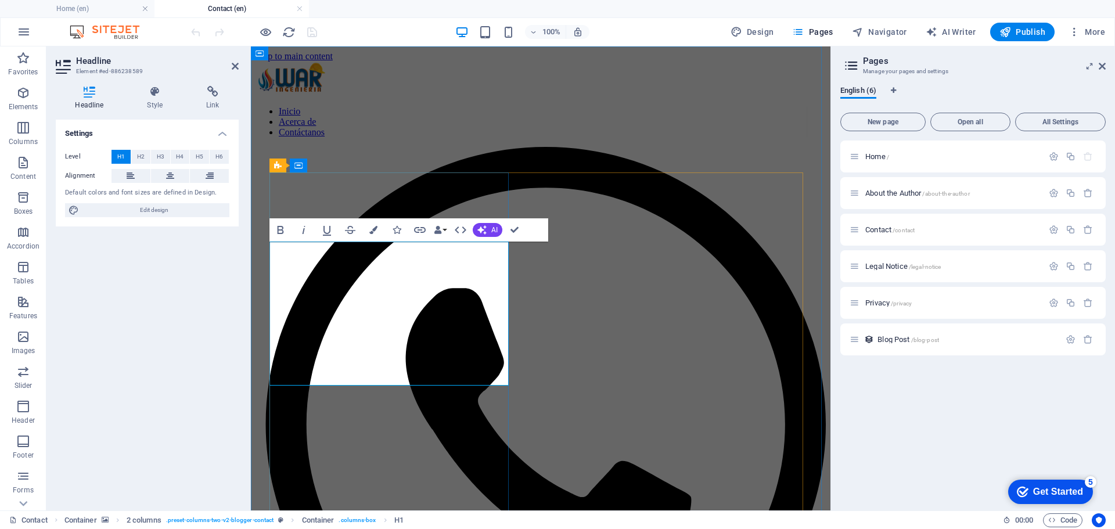
scroll to position [116, 0]
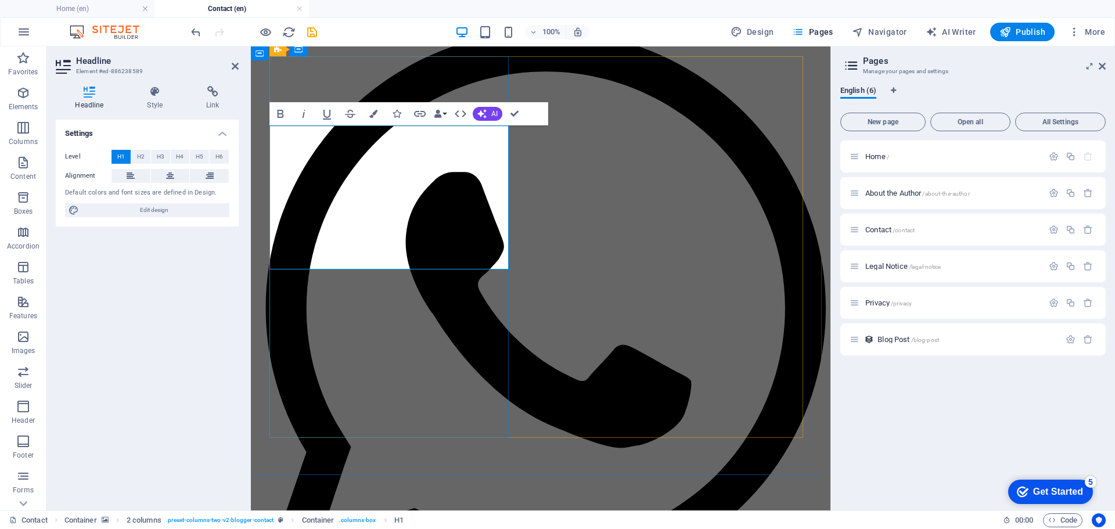
scroll to position [93, 0]
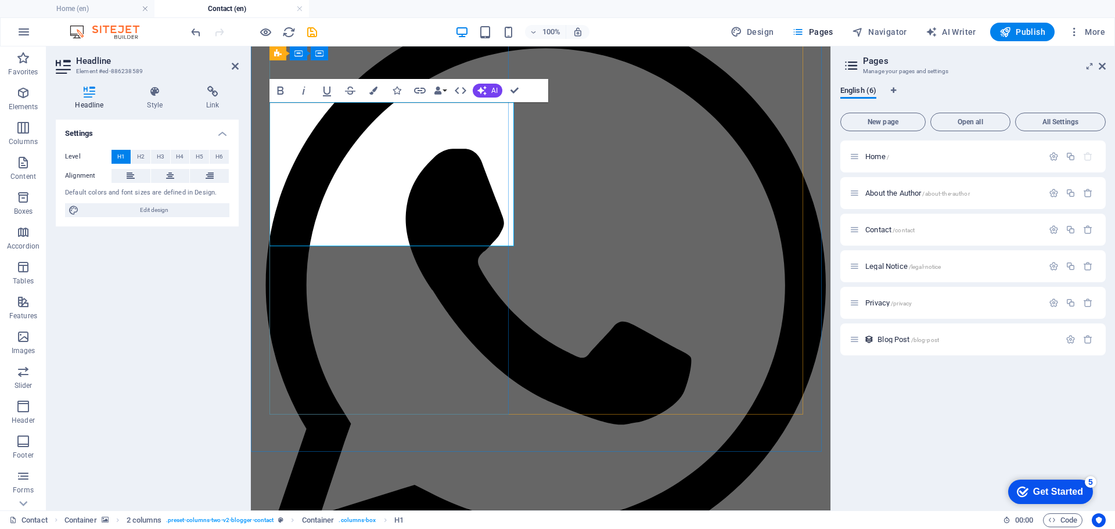
drag, startPoint x: 295, startPoint y: 124, endPoint x: 504, endPoint y: 210, distance: 226.1
click at [284, 88] on icon "button" at bounding box center [281, 91] width 14 height 14
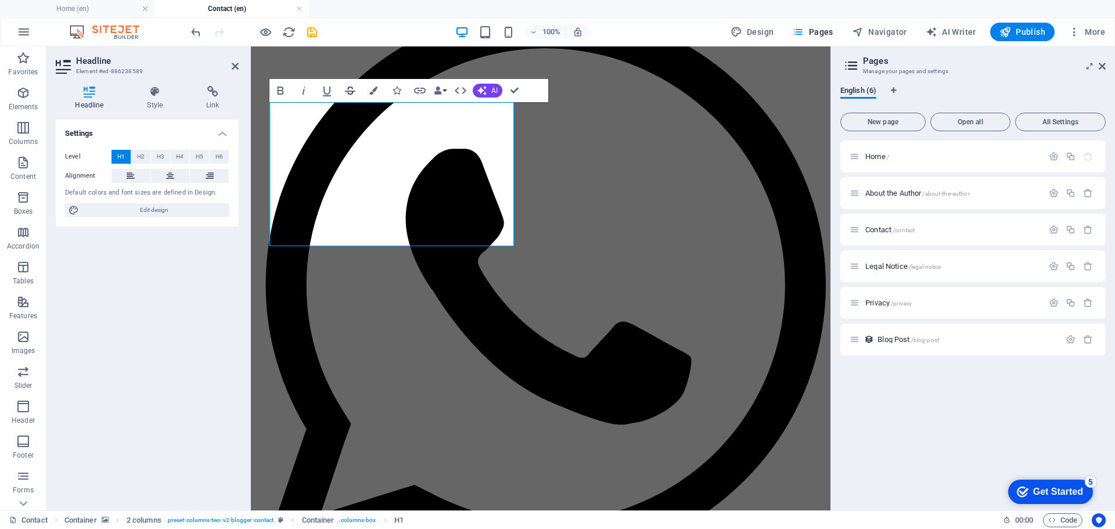
click at [352, 89] on icon "button" at bounding box center [350, 91] width 14 height 14
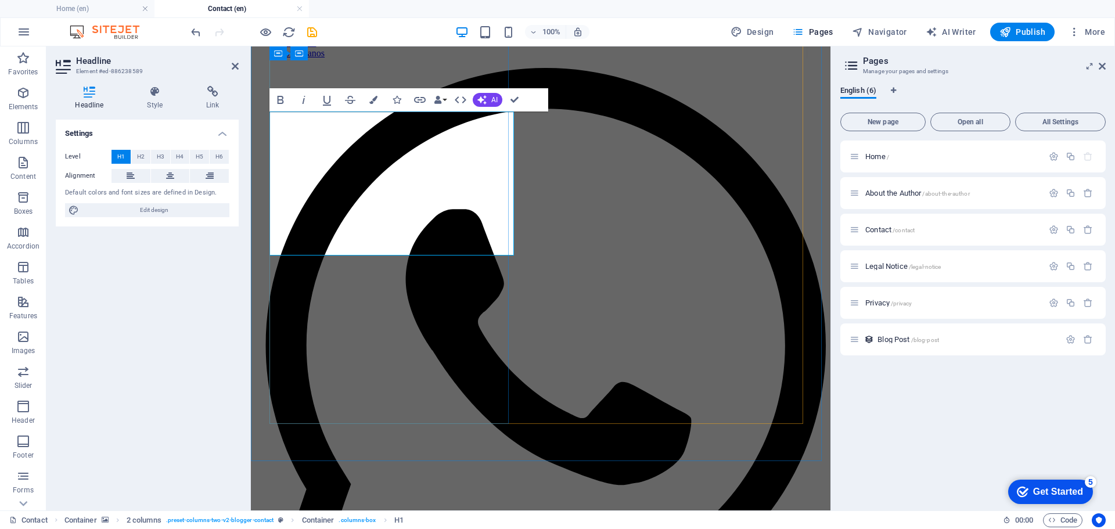
scroll to position [23, 0]
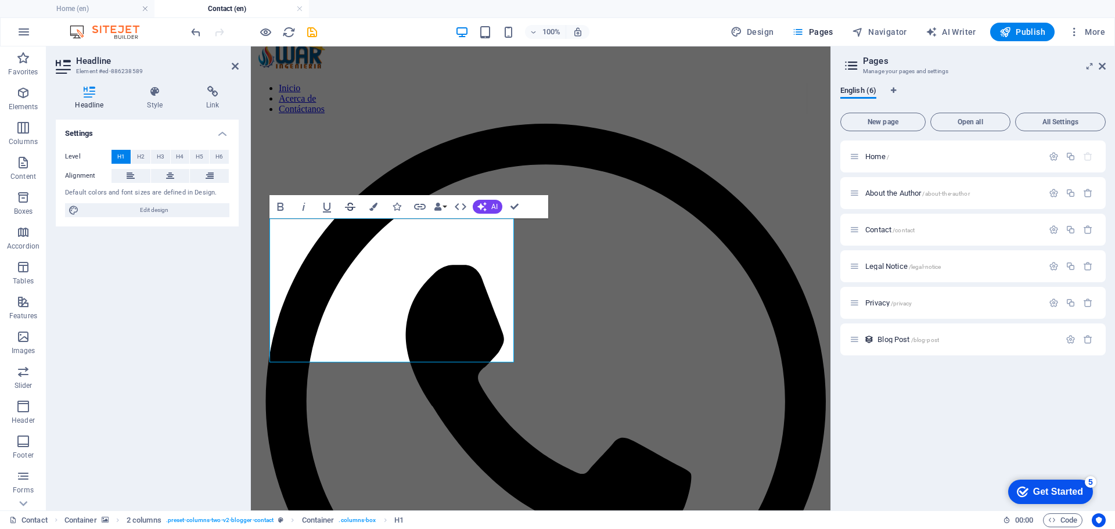
click at [347, 214] on button "Strikethrough" at bounding box center [350, 206] width 22 height 23
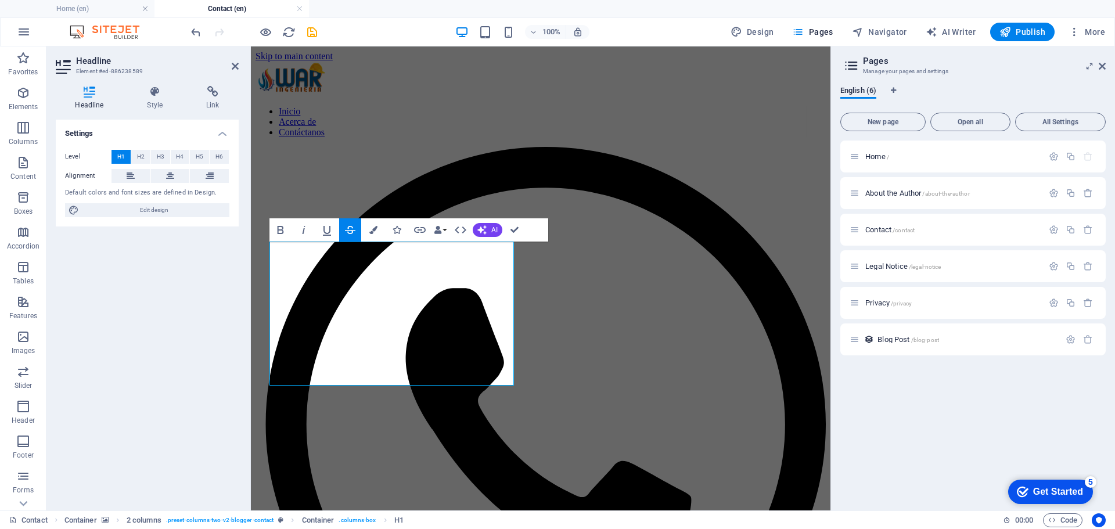
drag, startPoint x: 350, startPoint y: 232, endPoint x: 342, endPoint y: 231, distance: 8.3
click at [344, 232] on icon "button" at bounding box center [350, 230] width 14 height 14
click at [329, 227] on icon "button" at bounding box center [327, 231] width 8 height 10
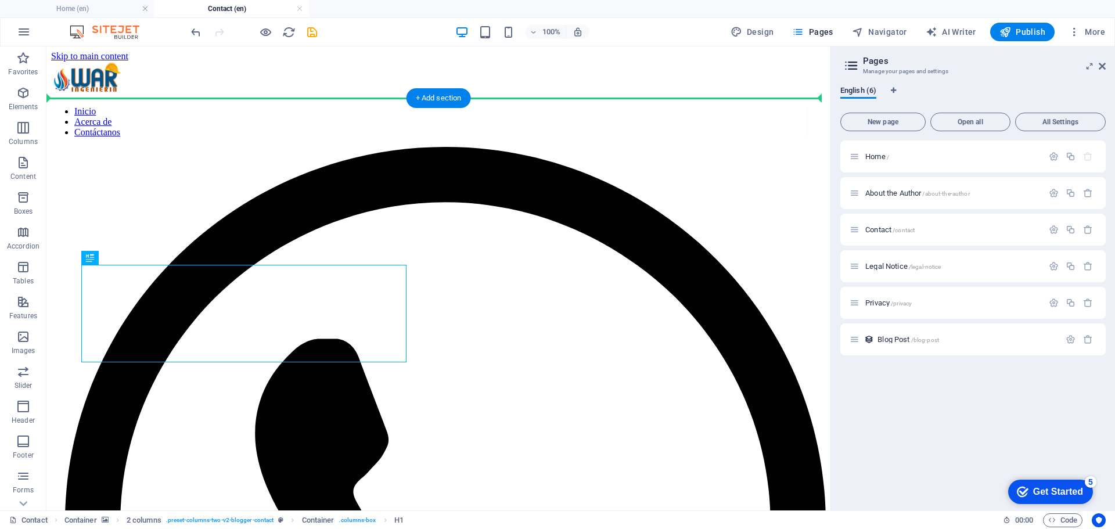
drag, startPoint x: 153, startPoint y: 250, endPoint x: 323, endPoint y: 167, distance: 189.1
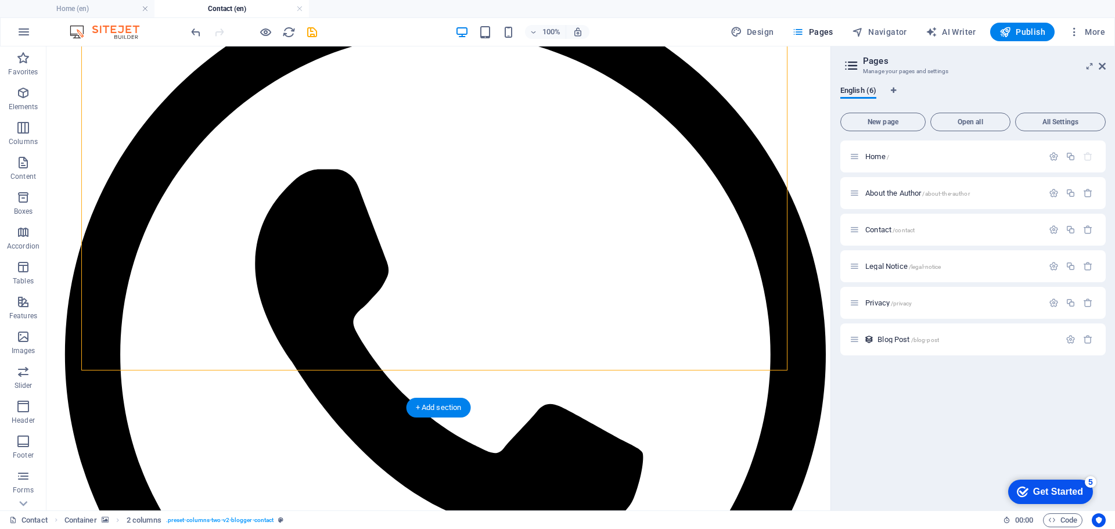
scroll to position [174, 0]
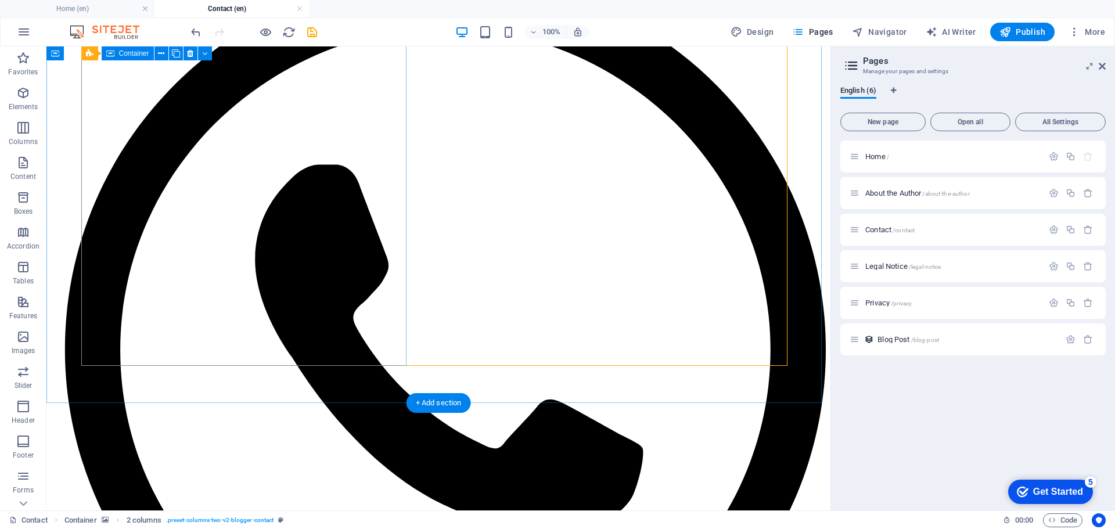
drag, startPoint x: 207, startPoint y: 250, endPoint x: 199, endPoint y: 242, distance: 11.5
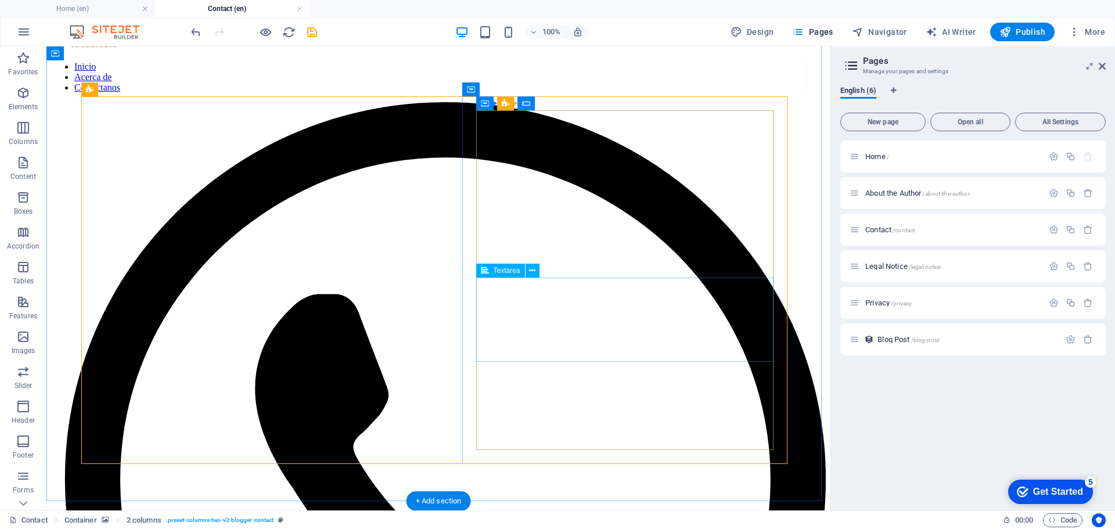
scroll to position [0, 0]
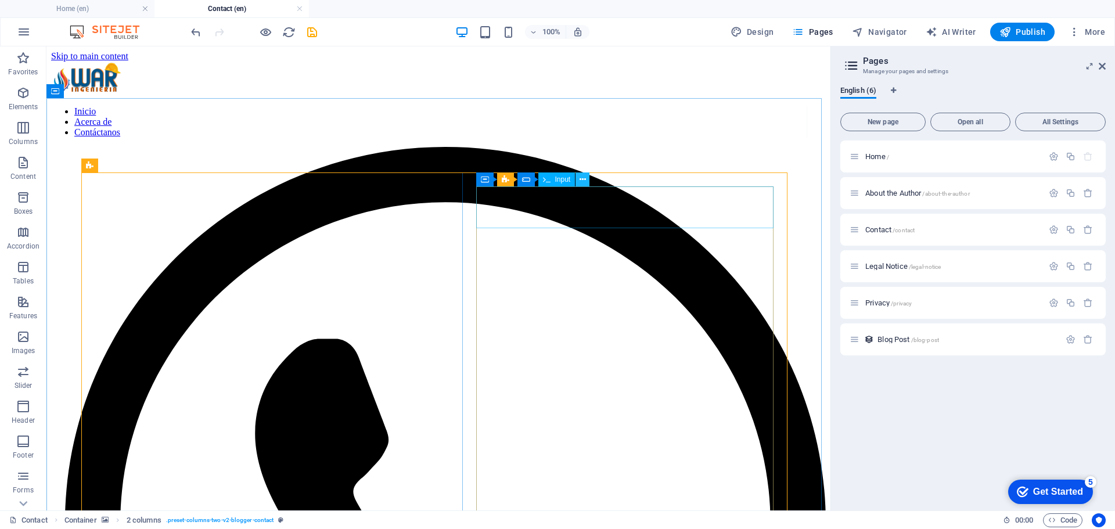
click at [582, 181] on icon at bounding box center [583, 180] width 6 height 12
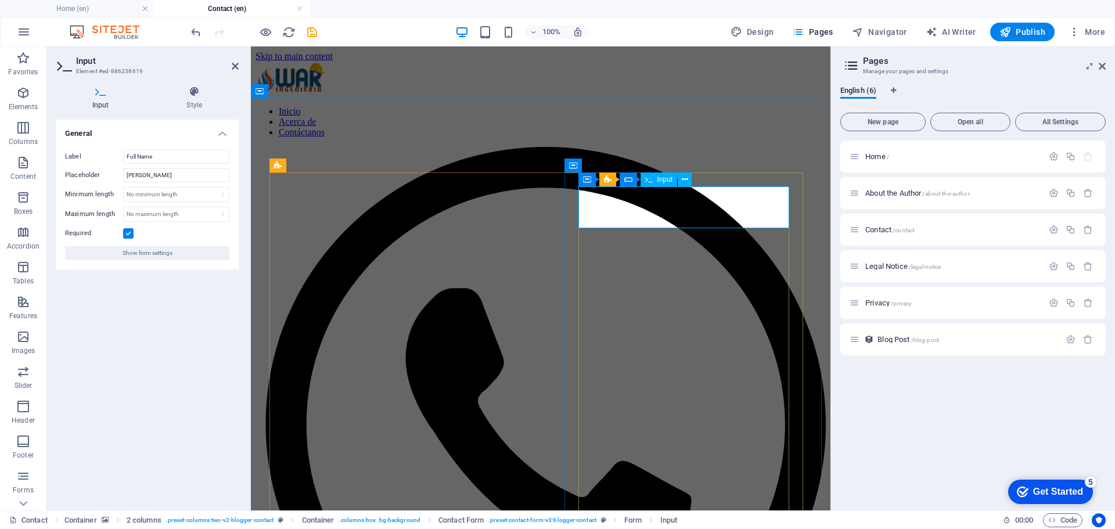
click at [171, 153] on input "Full Name" at bounding box center [176, 157] width 106 height 14
type input "Nombre"
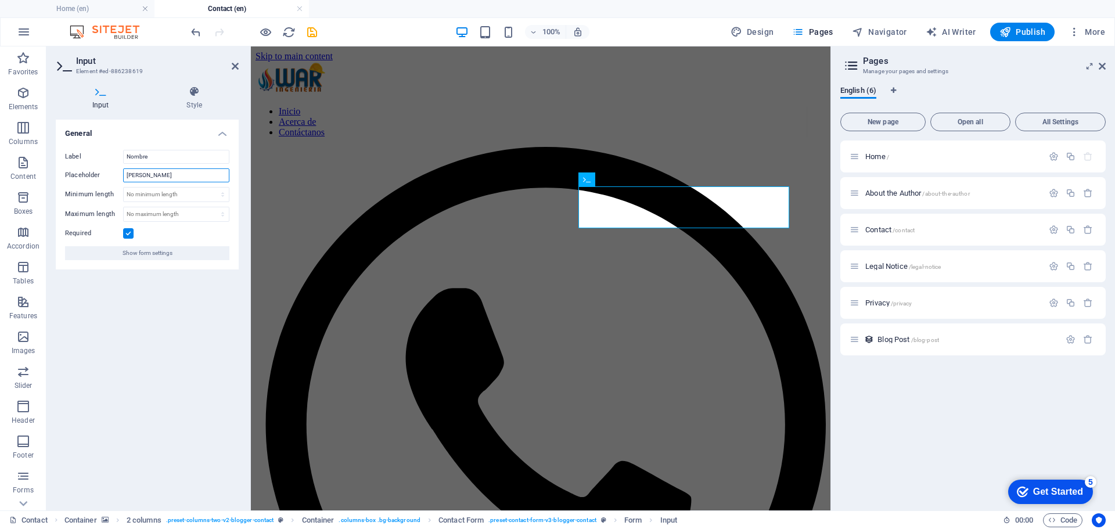
click at [180, 178] on input "Samantha Wheeler" at bounding box center [176, 175] width 106 height 14
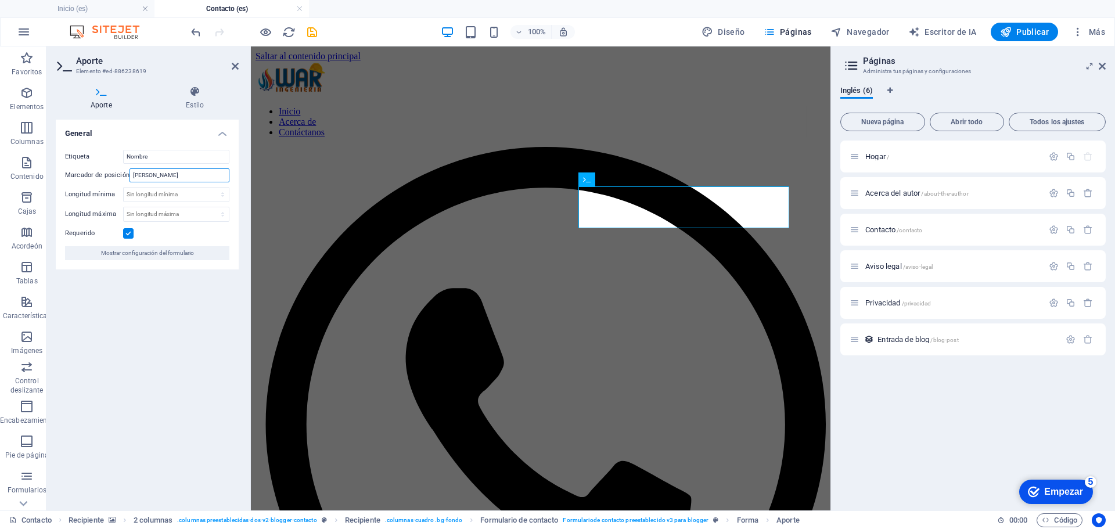
click at [182, 178] on input "Samantha Wheeler" at bounding box center [180, 175] width 100 height 14
click at [135, 311] on div "General Etiqueta Nombre Marcador de posición Longitud mínima Sin longitud mínim…" at bounding box center [147, 311] width 183 height 382
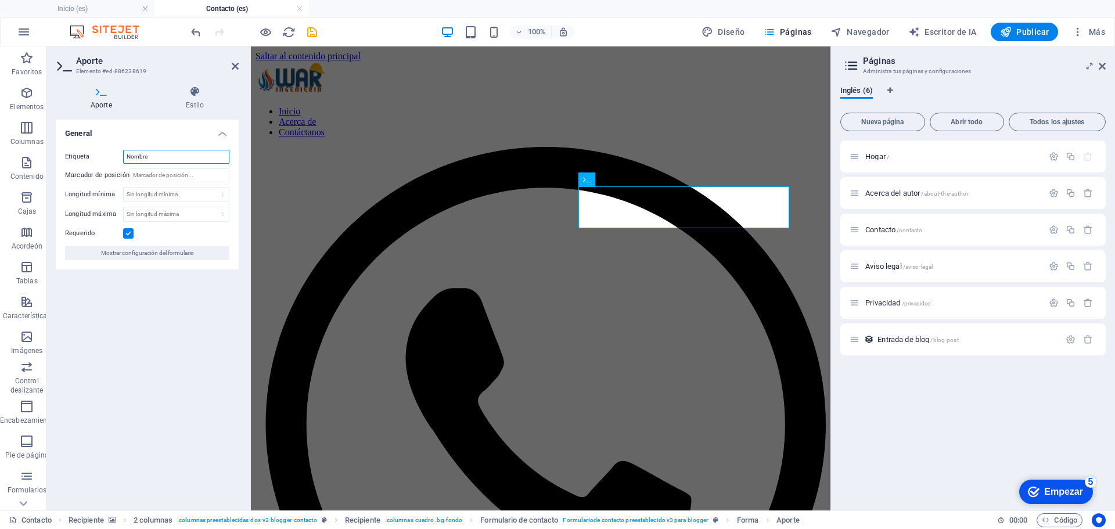
click at [193, 161] on input "Nombre" at bounding box center [176, 157] width 106 height 14
type input ";"
type input "-------"
click at [173, 311] on div "General Etiqueta ------- Marcador de posición Longitud mínima Sin longitud míni…" at bounding box center [147, 311] width 183 height 382
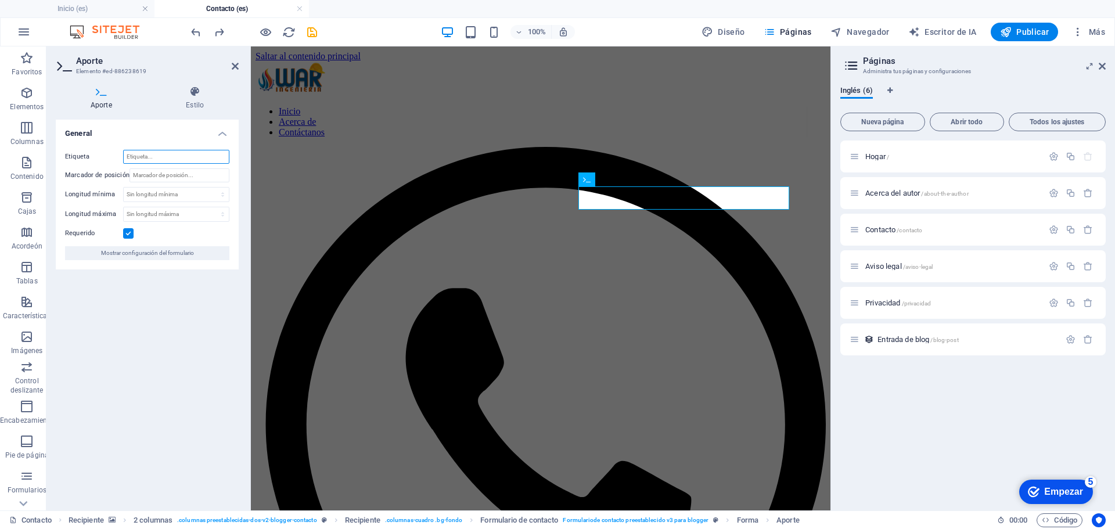
click at [176, 163] on input "Etiqueta" at bounding box center [176, 157] width 106 height 14
click at [191, 159] on input ";;" at bounding box center [176, 157] width 106 height 14
type input "Nombre"
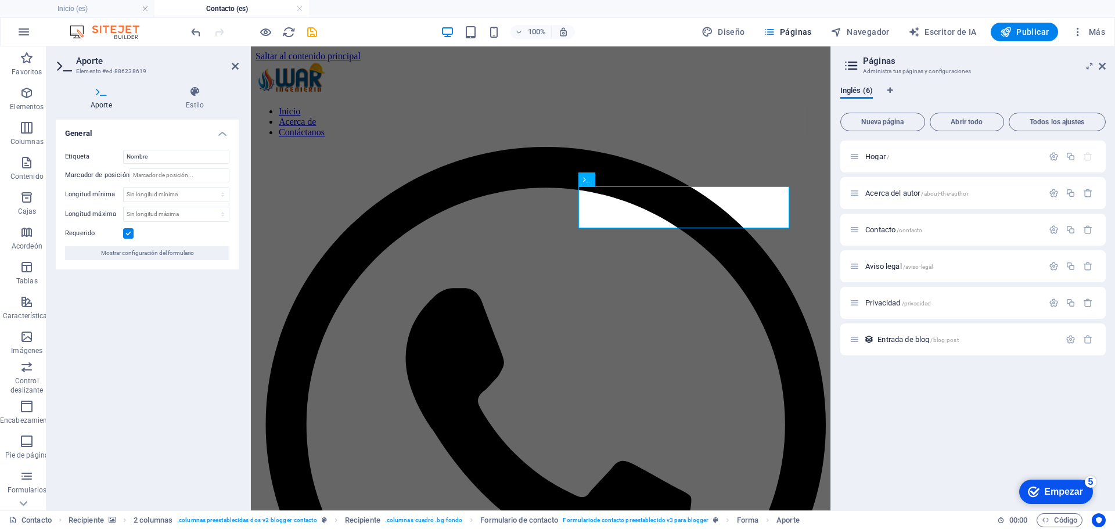
click at [155, 306] on div "General Etiqueta Nombre Marcador de posición Longitud mínima Sin longitud mínim…" at bounding box center [147, 311] width 183 height 382
click at [209, 178] on input "Marcador de posición" at bounding box center [180, 175] width 100 height 14
click at [147, 189] on select "Sin longitud mínima caracteres" at bounding box center [176, 195] width 105 height 14
click at [159, 362] on div "General Etiqueta Nombre Marcador de posición Longitud mínima Sin longitud mínim…" at bounding box center [147, 311] width 183 height 382
click at [181, 346] on div "General Etiqueta Nombre Marcador de posición Longitud mínima Sin longitud mínim…" at bounding box center [147, 311] width 183 height 382
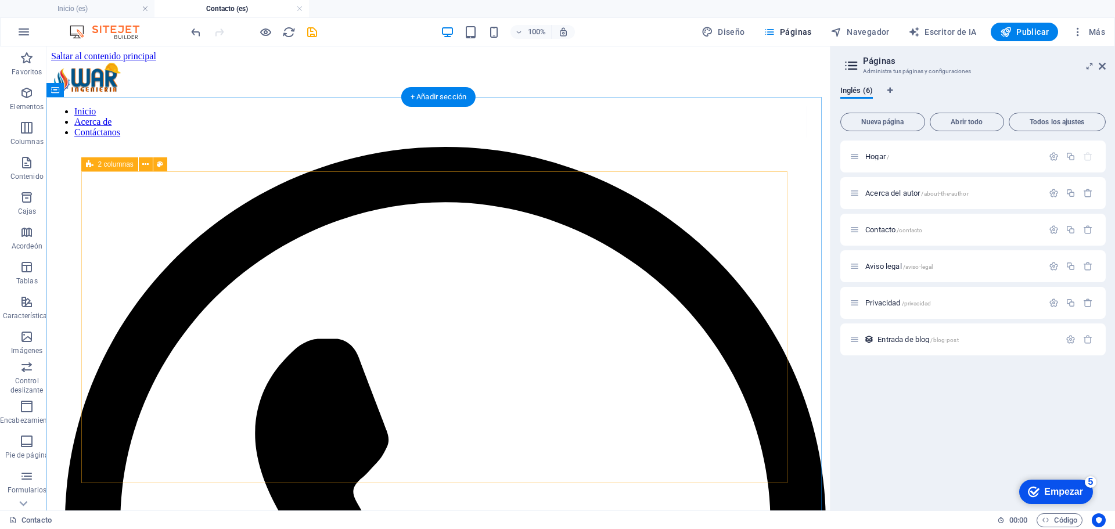
scroll to position [58, 0]
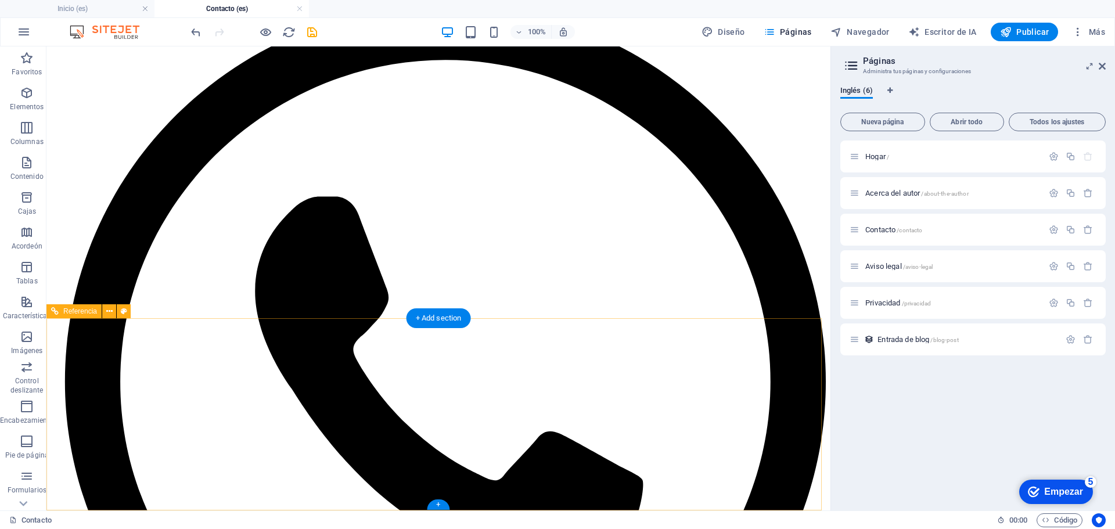
scroll to position [181, 0]
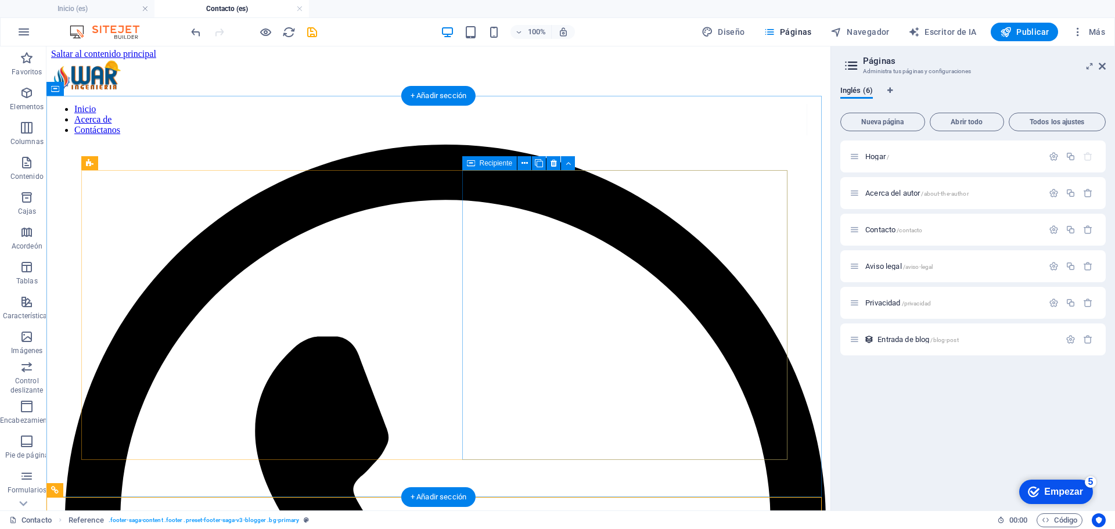
scroll to position [0, 0]
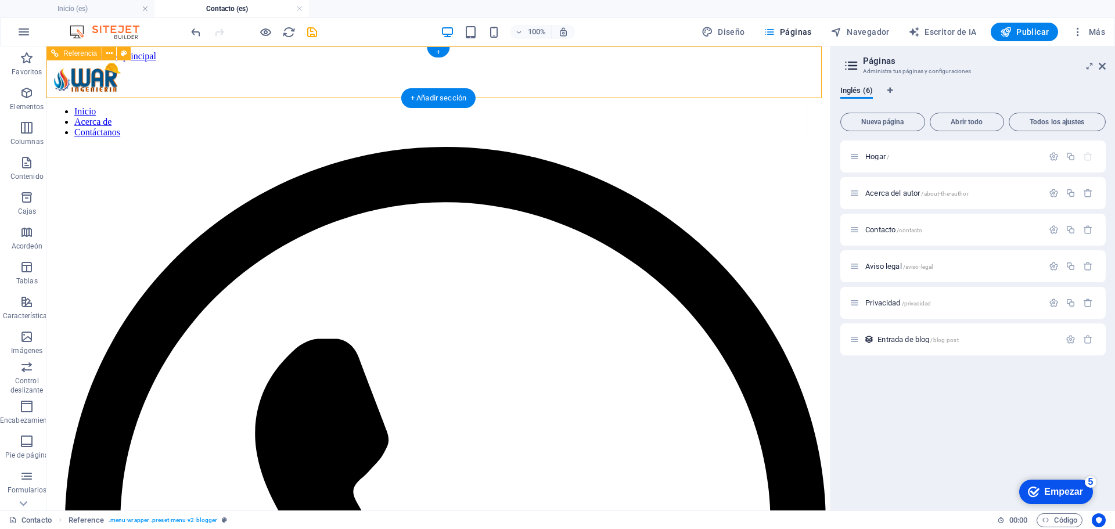
click at [702, 147] on figure at bounding box center [438, 535] width 775 height 777
click at [700, 147] on figure at bounding box center [438, 535] width 775 height 777
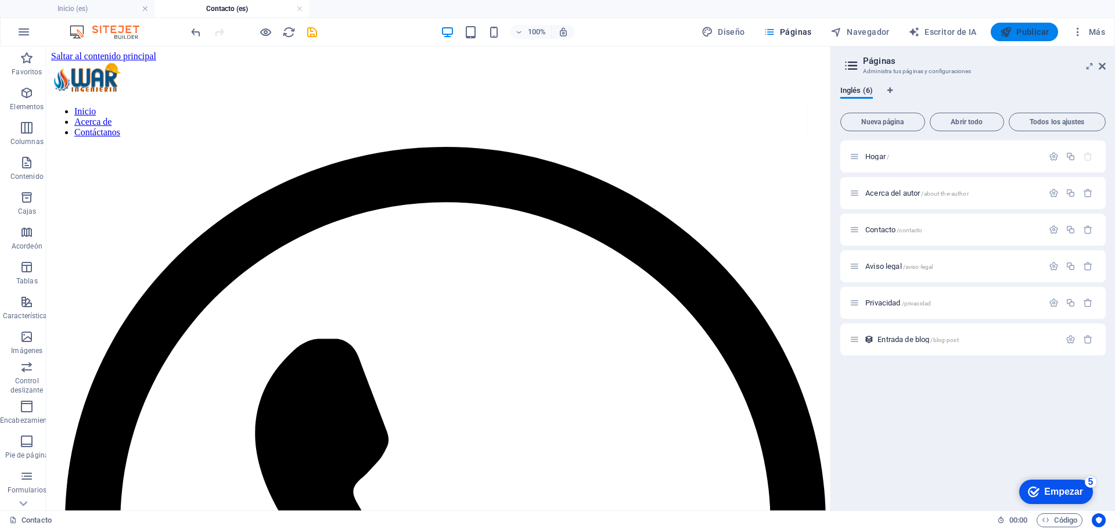
click at [1029, 37] on span "Publicar" at bounding box center [1024, 32] width 49 height 12
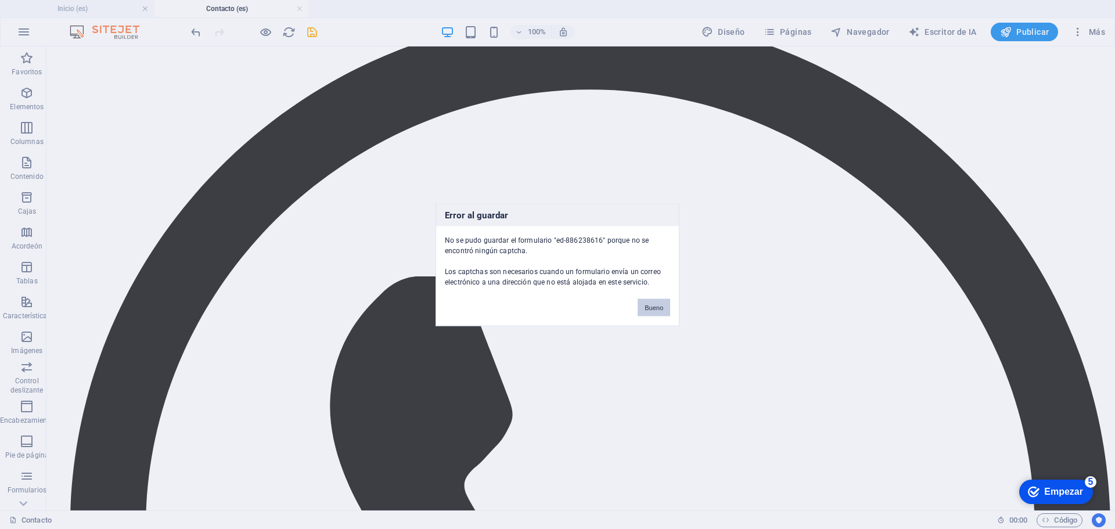
click at [649, 309] on font "Bueno" at bounding box center [654, 307] width 19 height 7
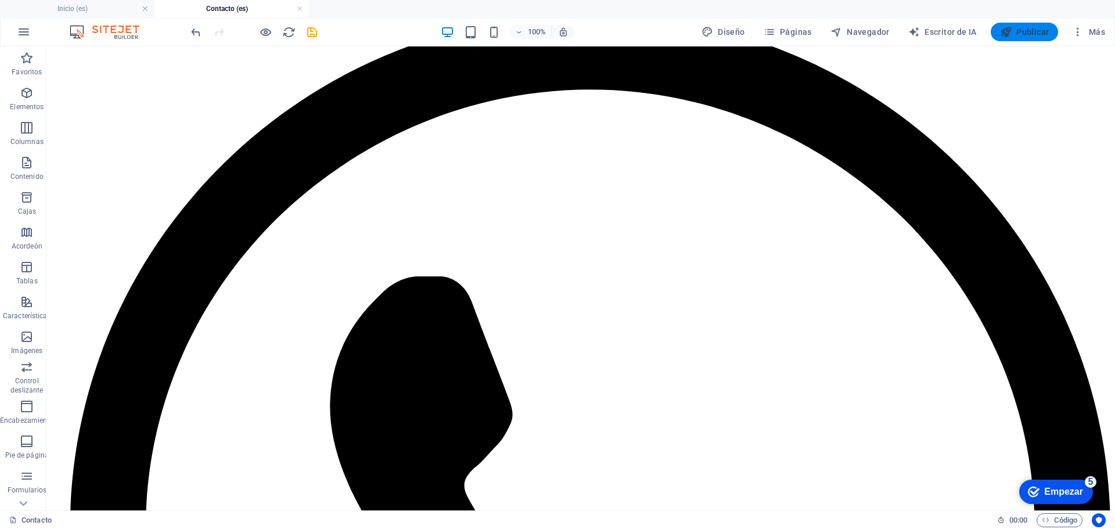
click at [1040, 37] on span "Publicar" at bounding box center [1024, 32] width 49 height 12
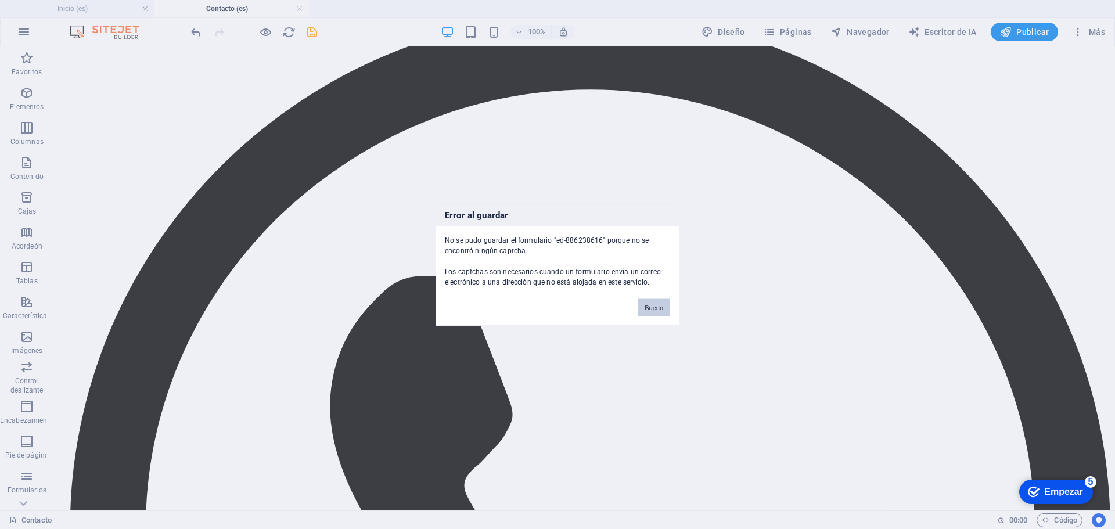
click at [651, 306] on font "Bueno" at bounding box center [654, 307] width 19 height 7
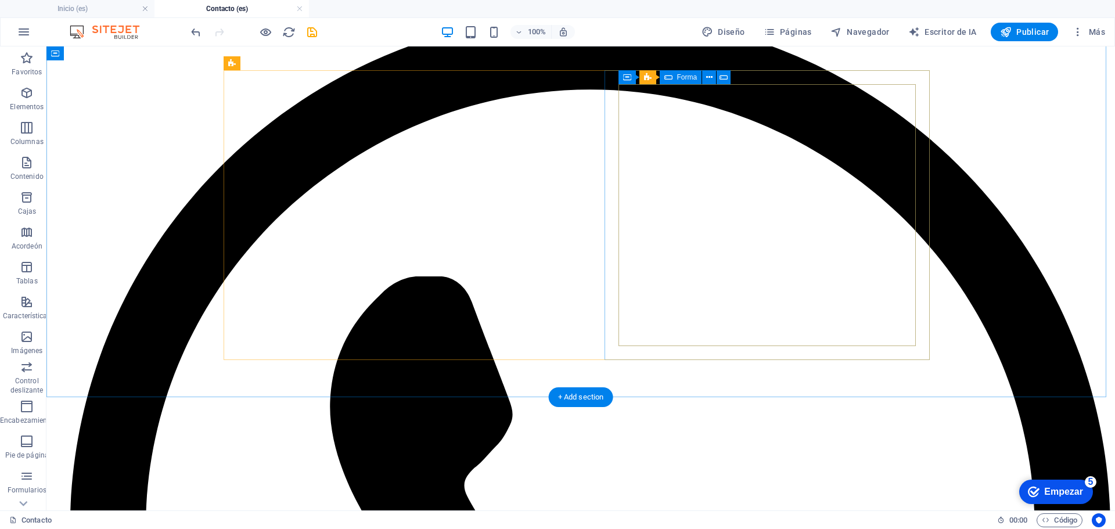
scroll to position [0, 0]
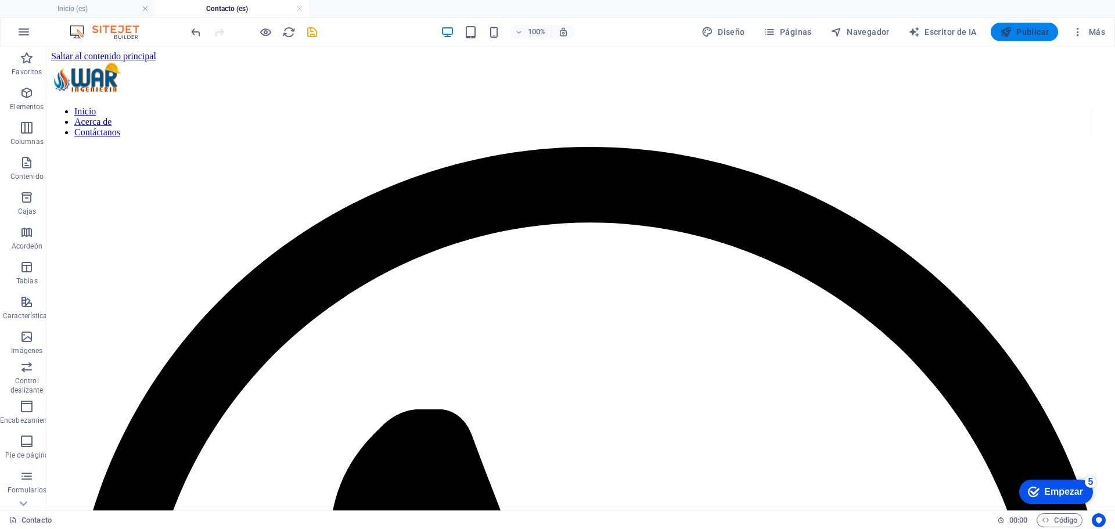
click at [1008, 29] on icon "button" at bounding box center [1006, 32] width 12 height 12
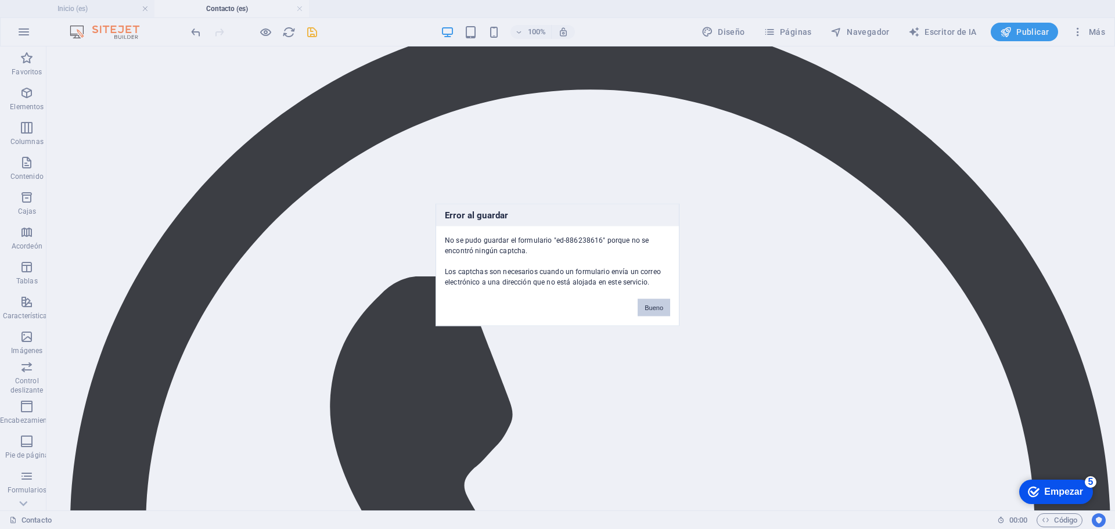
click at [649, 310] on font "Bueno" at bounding box center [654, 307] width 19 height 7
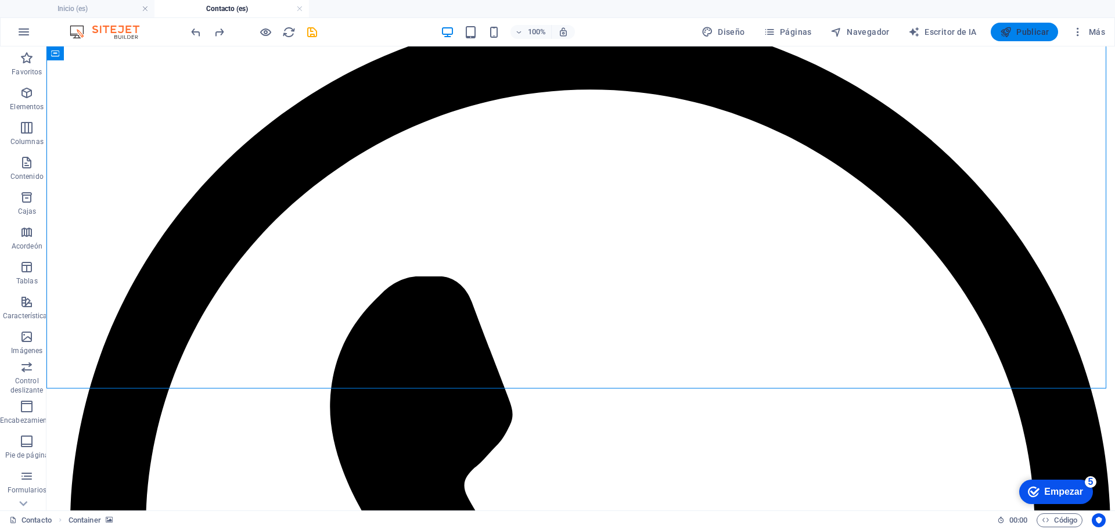
click at [1037, 23] on button "Publicar" at bounding box center [1025, 32] width 68 height 19
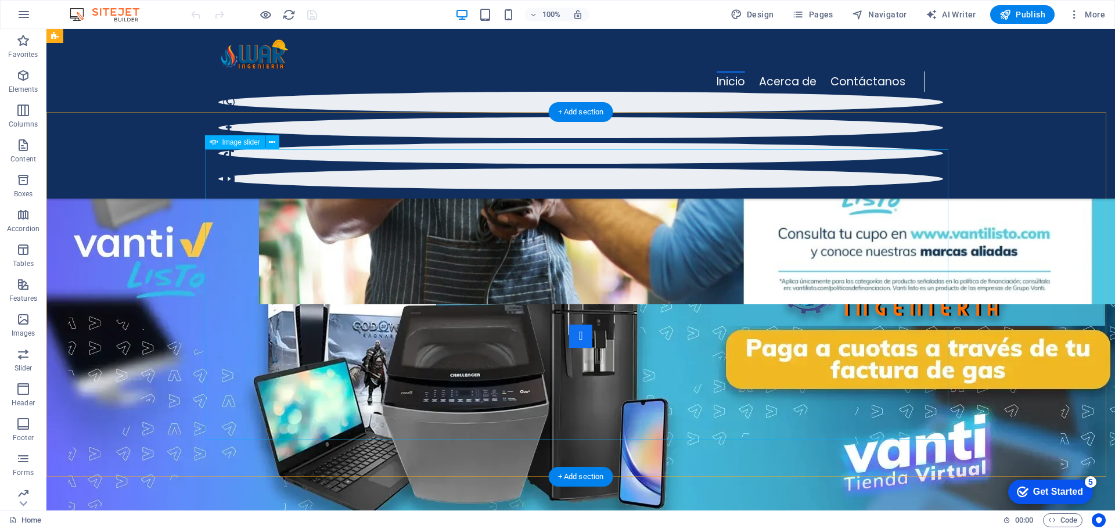
scroll to position [5001, 0]
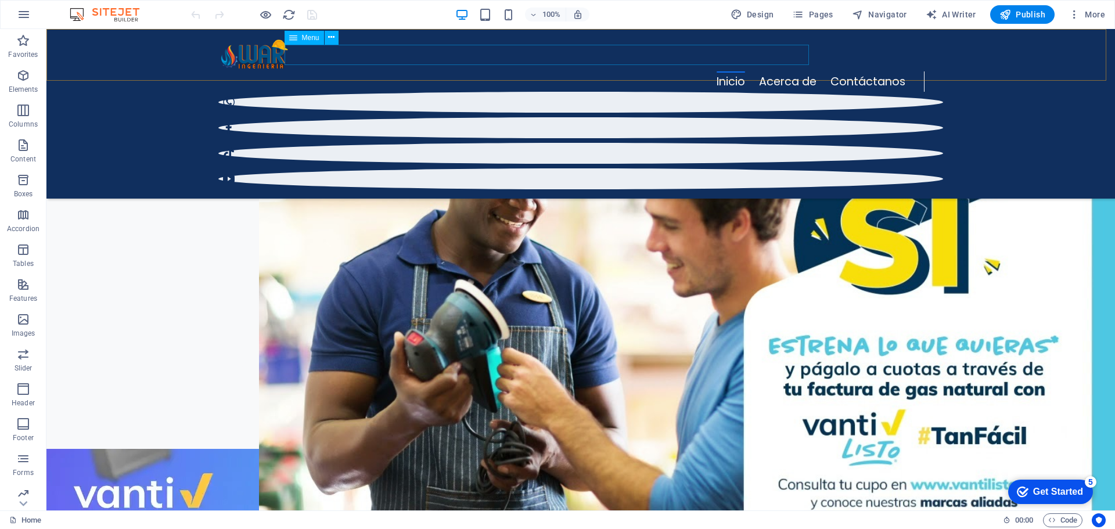
click at [728, 71] on nav "Inicio Acerca de Contáctanos" at bounding box center [571, 81] width 706 height 20
click at [742, 71] on nav "Inicio Acerca de Contáctanos" at bounding box center [571, 81] width 706 height 20
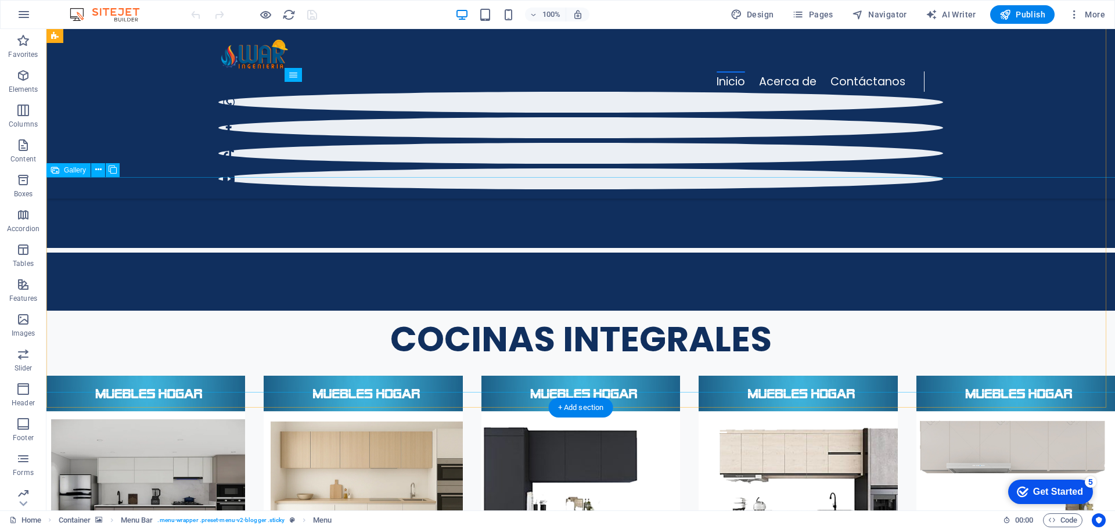
scroll to position [3549, 0]
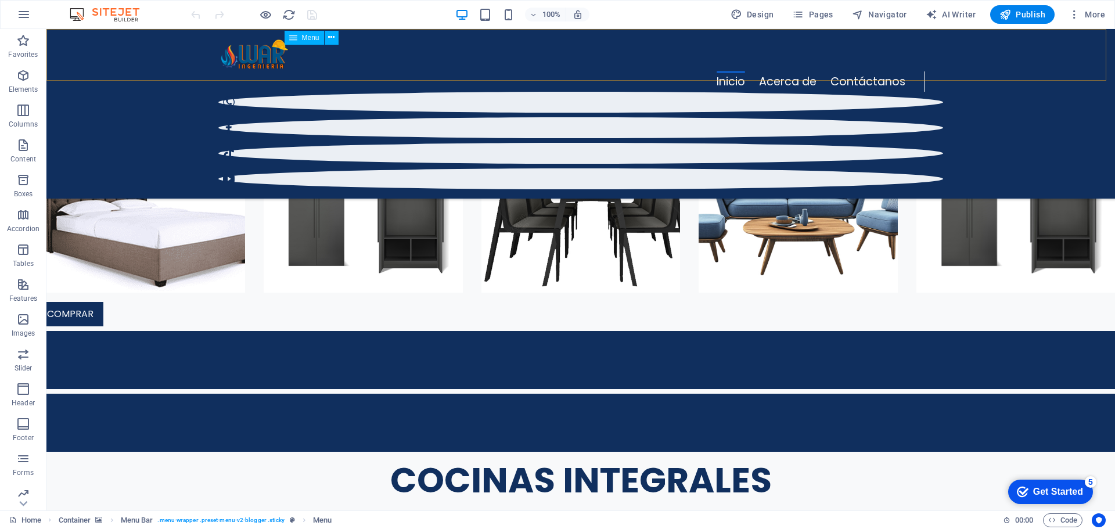
click at [766, 71] on nav "Inicio Acerca de Contáctanos" at bounding box center [571, 81] width 706 height 20
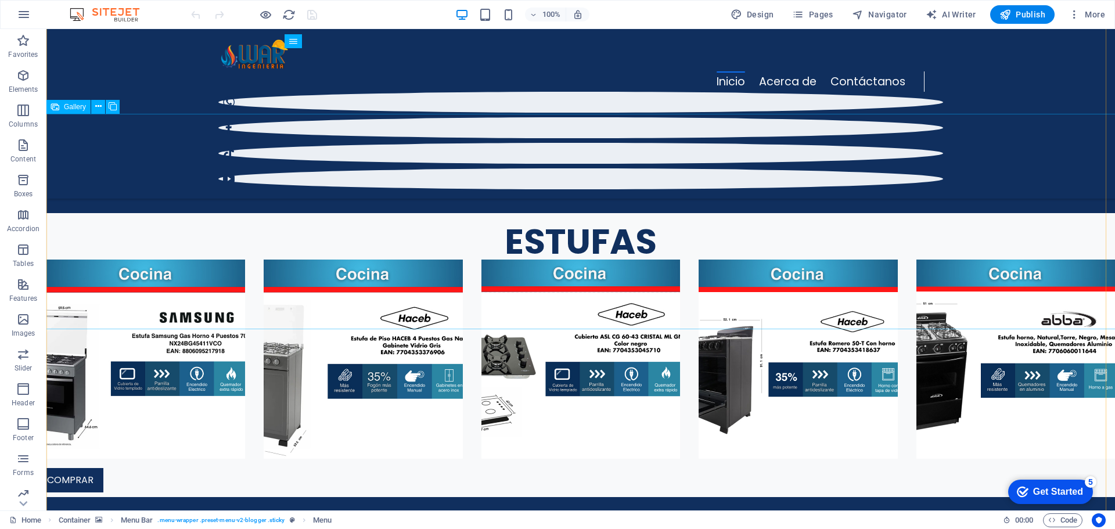
scroll to position [2794, 0]
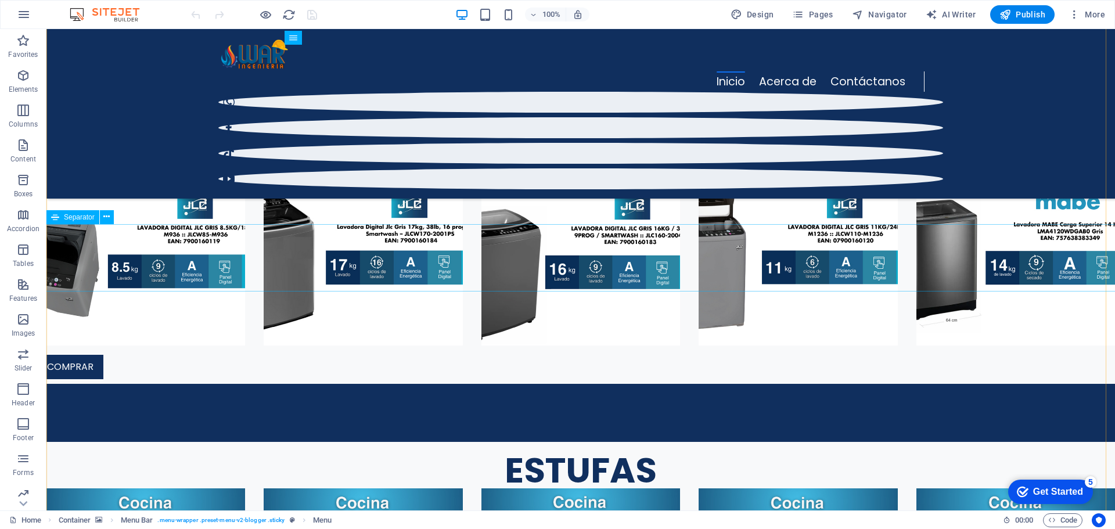
click at [682, 71] on nav "Inicio Acerca de Contáctanos" at bounding box center [571, 81] width 706 height 20
click at [739, 71] on nav "Inicio Acerca de Contáctanos" at bounding box center [571, 81] width 706 height 20
click at [620, 71] on nav "Inicio Acerca de Contáctanos" at bounding box center [571, 81] width 706 height 20
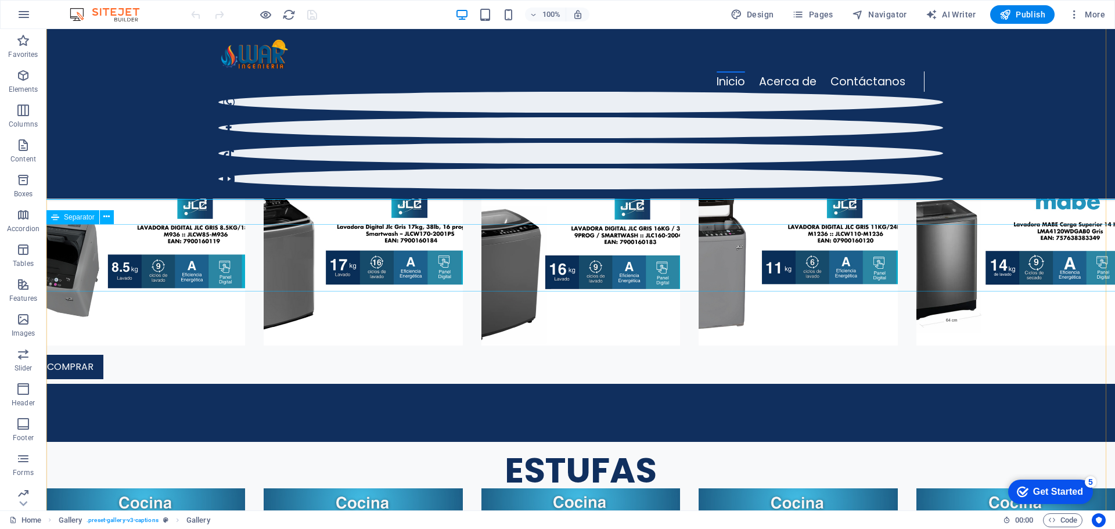
select select "%"
select select "px"
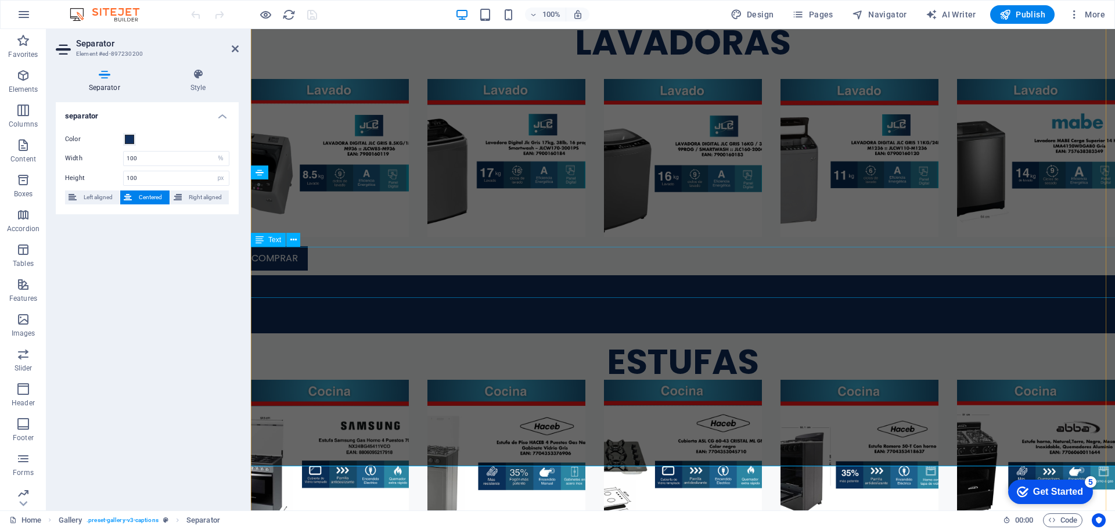
scroll to position [2552, 0]
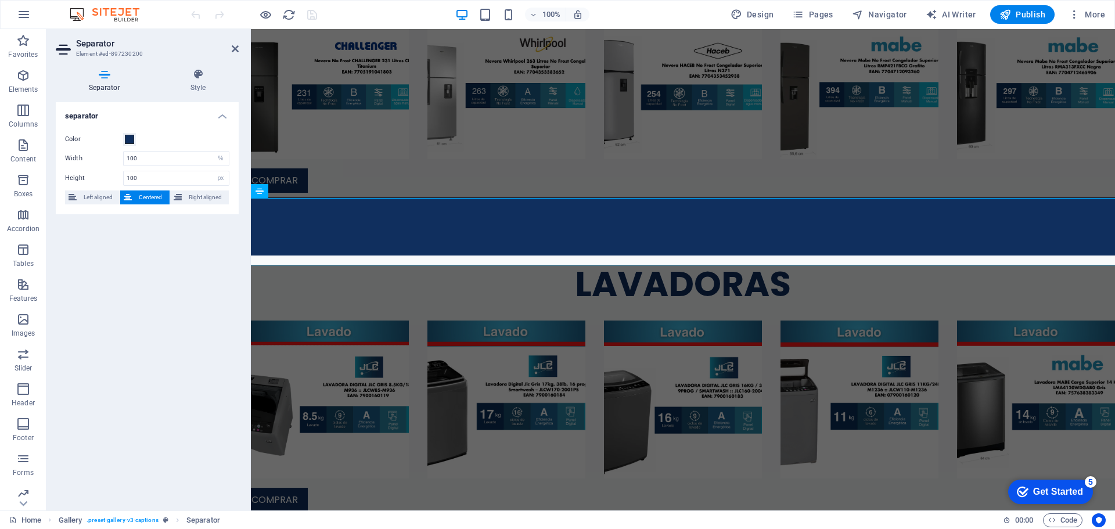
click at [195, 315] on div "separator Color Width 100 px rem % vh vw Height 100 px rem vh vw Left aligned C…" at bounding box center [147, 301] width 183 height 399
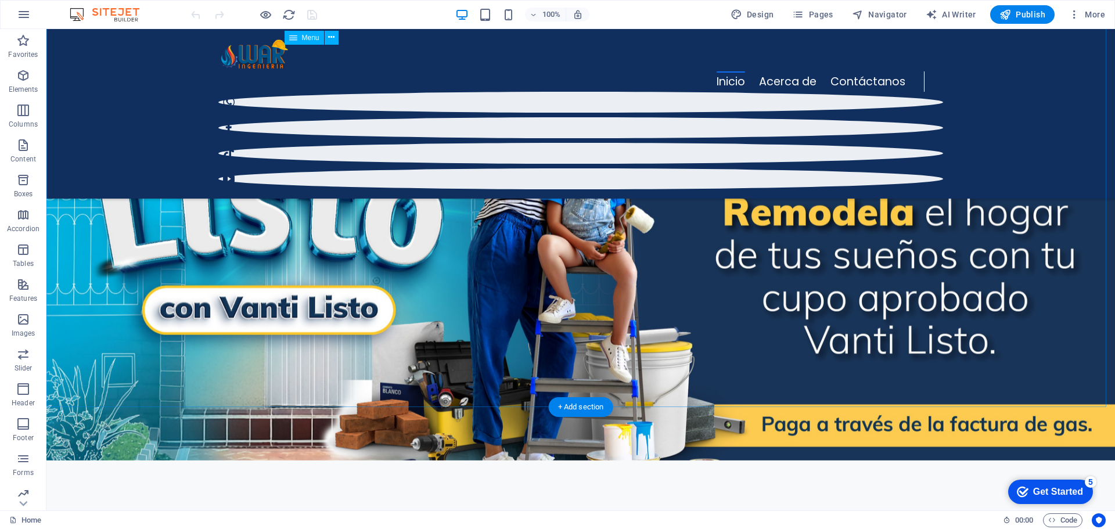
scroll to position [0, 0]
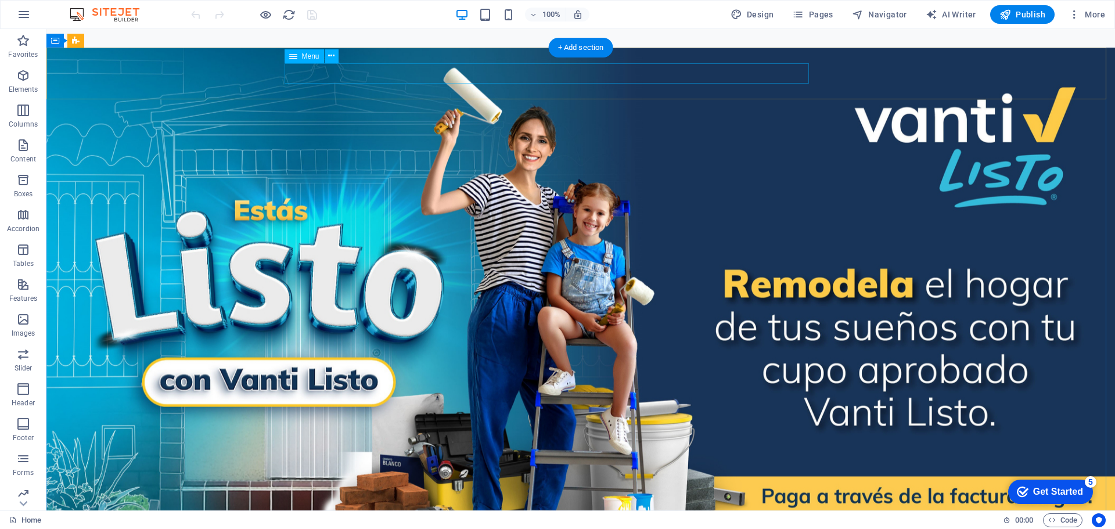
select select
select select "1"
select select
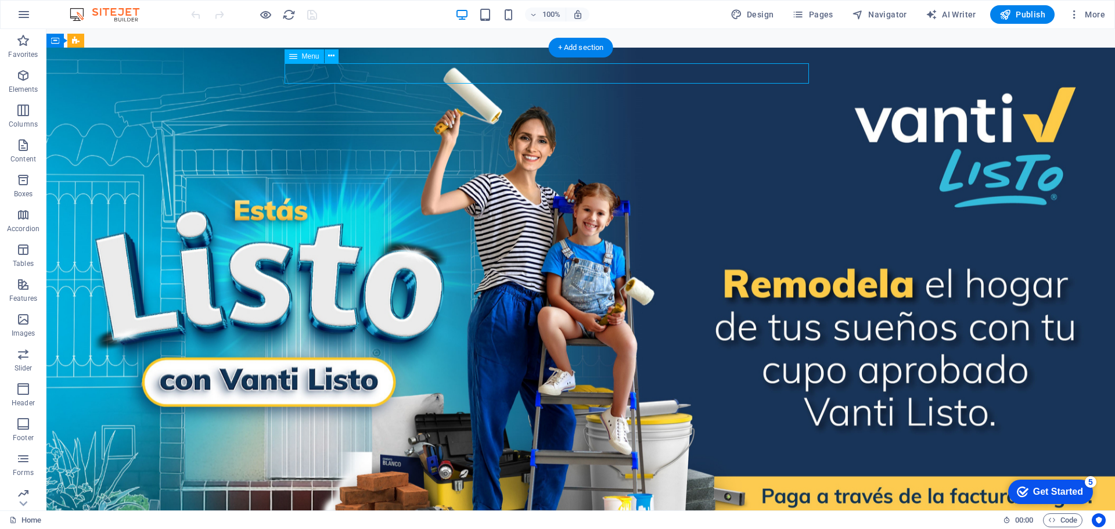
select select "2"
select select "overlay"
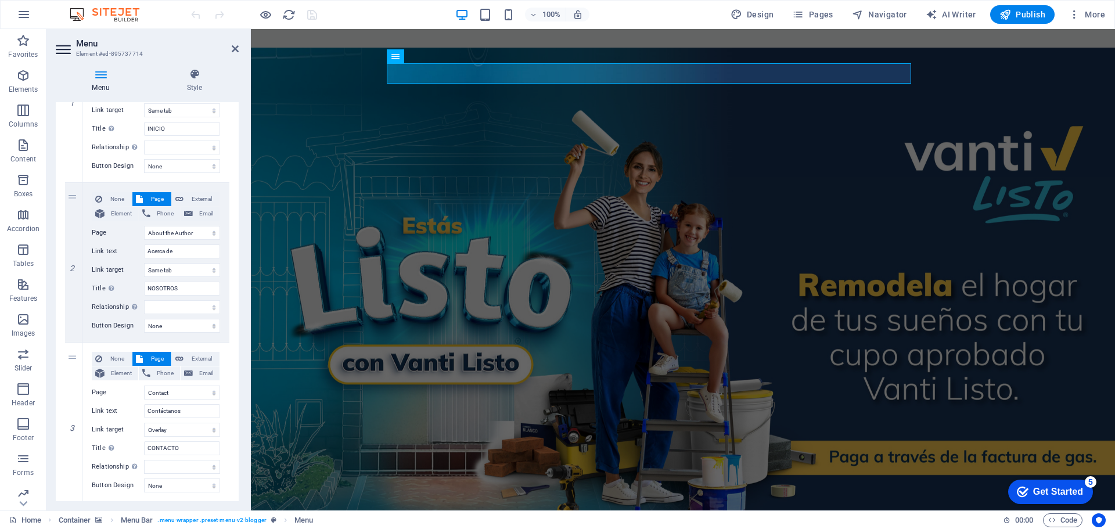
scroll to position [222, 0]
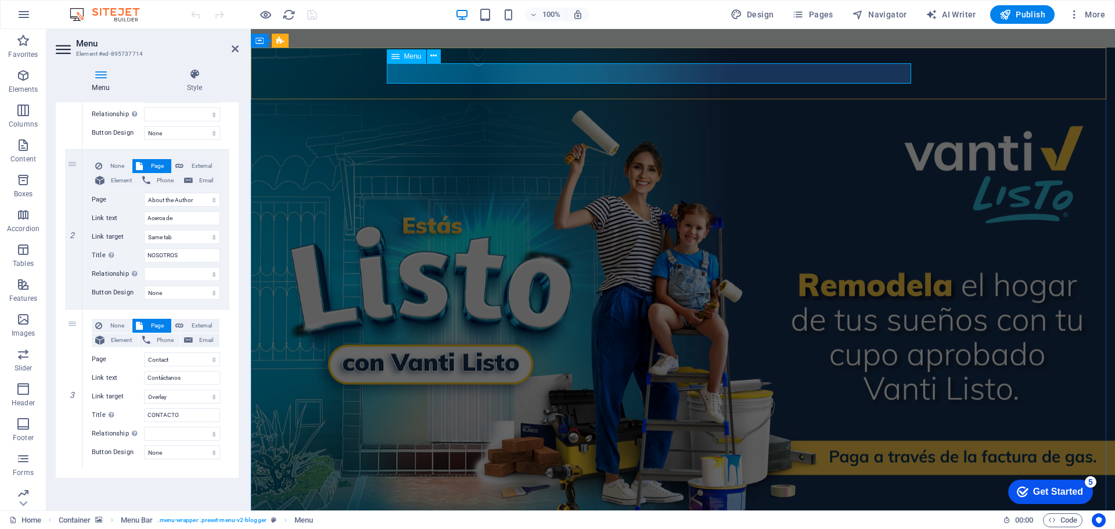
click at [235, 48] on icon at bounding box center [235, 48] width 7 height 9
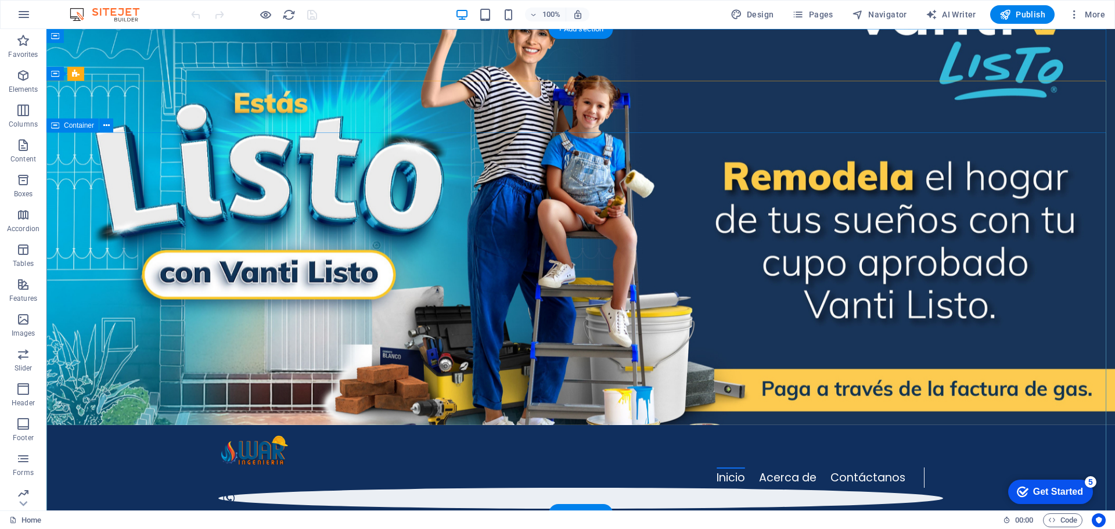
scroll to position [0, 0]
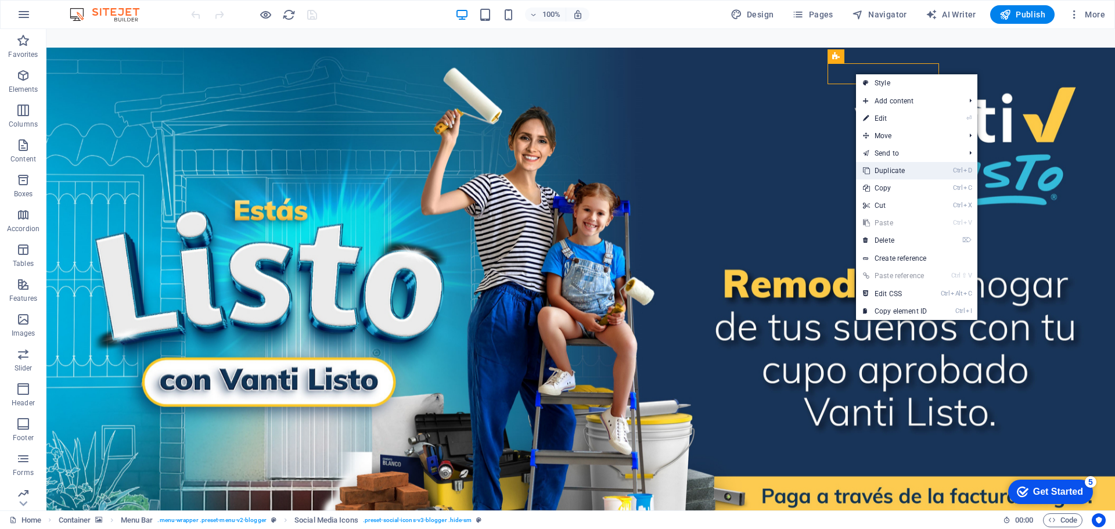
click at [877, 168] on link "Ctrl D Duplicate" at bounding box center [895, 170] width 78 height 17
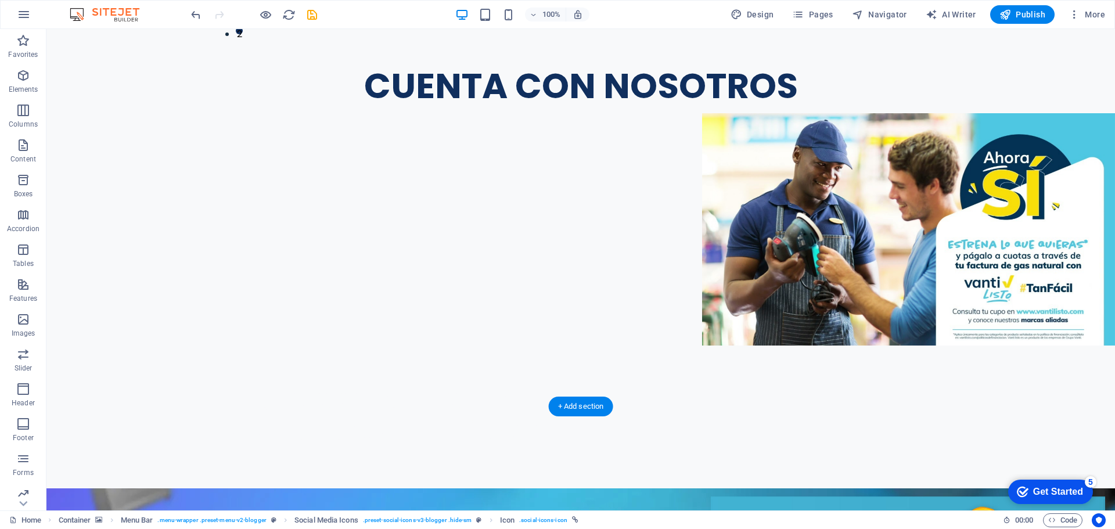
scroll to position [5252, 0]
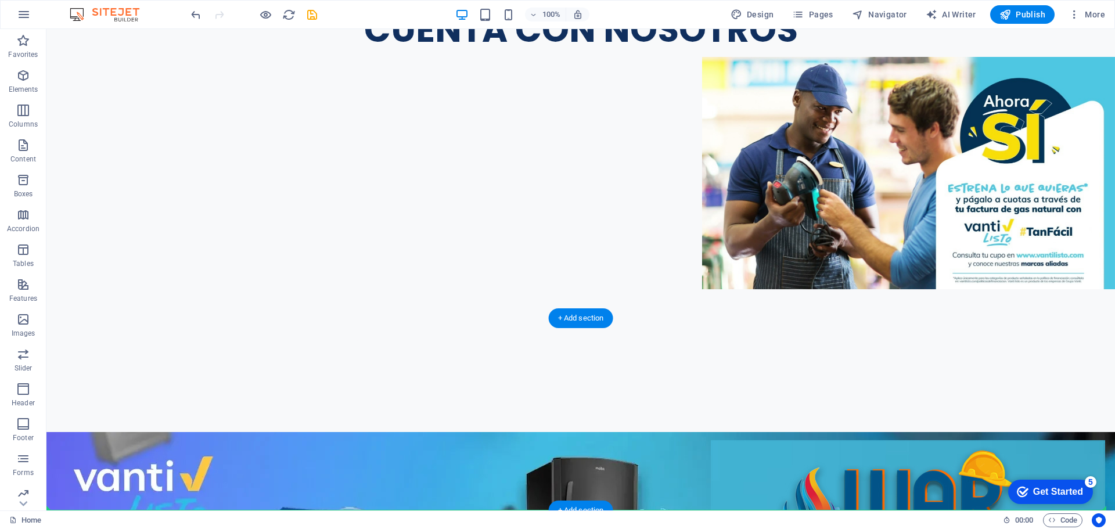
drag, startPoint x: 868, startPoint y: 74, endPoint x: 856, endPoint y: 419, distance: 344.7
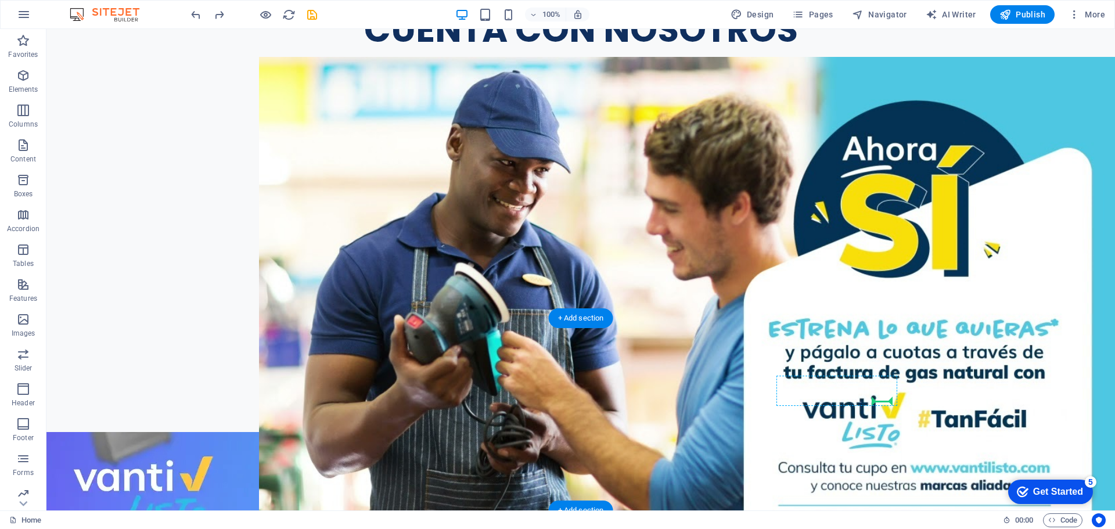
drag, startPoint x: 769, startPoint y: 56, endPoint x: 875, endPoint y: 401, distance: 360.5
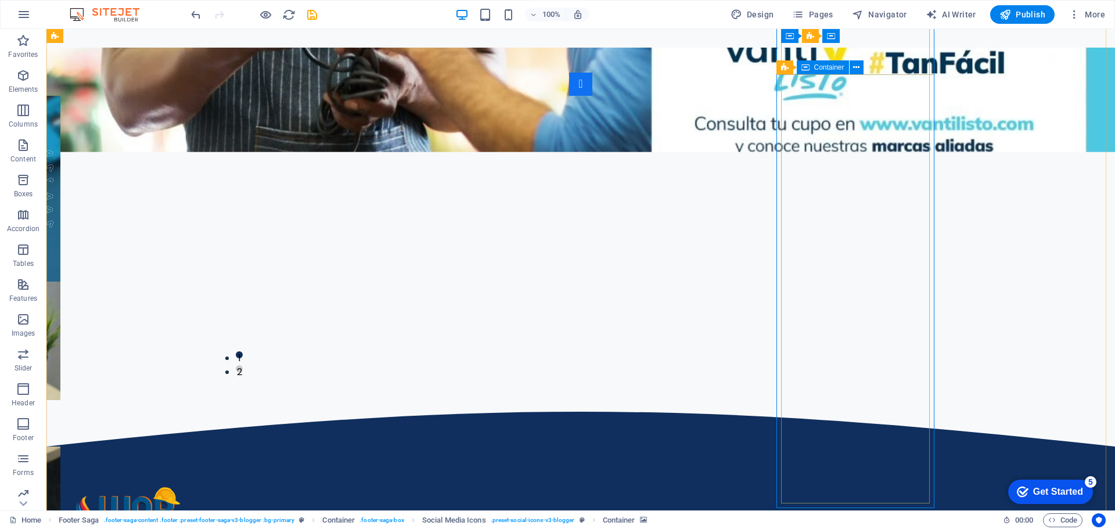
scroll to position [5069, 0]
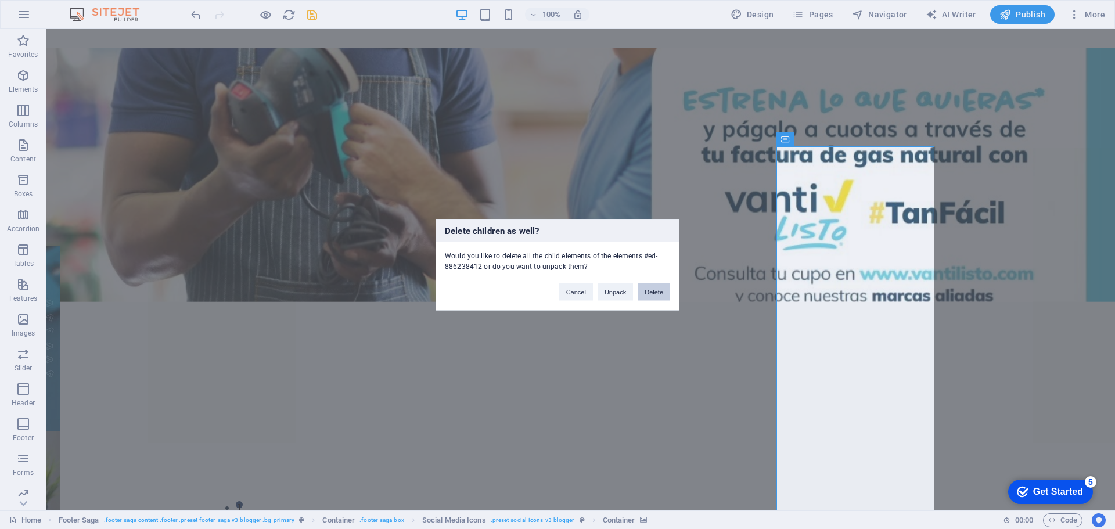
click at [667, 286] on button "Delete" at bounding box center [654, 291] width 33 height 17
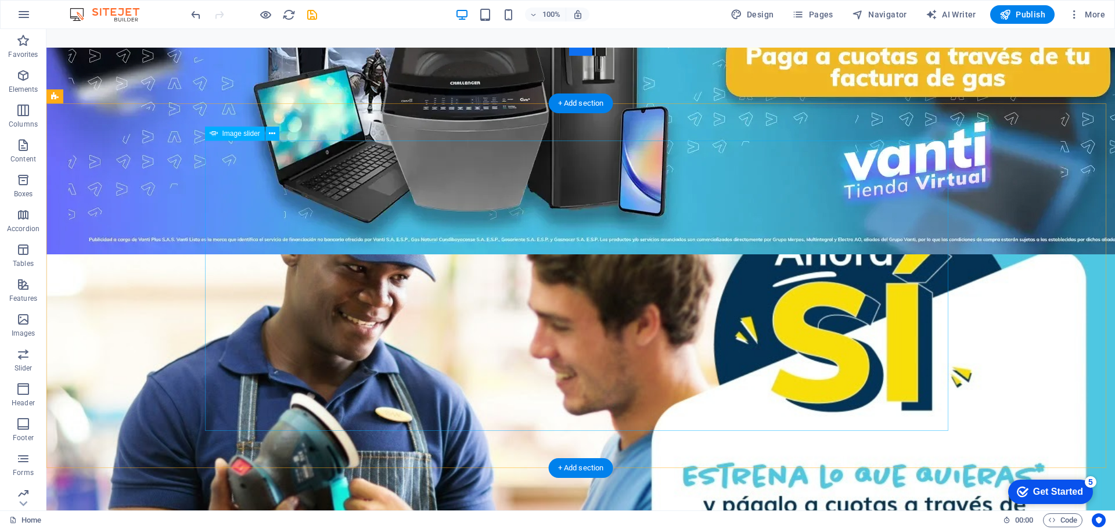
scroll to position [4535, 0]
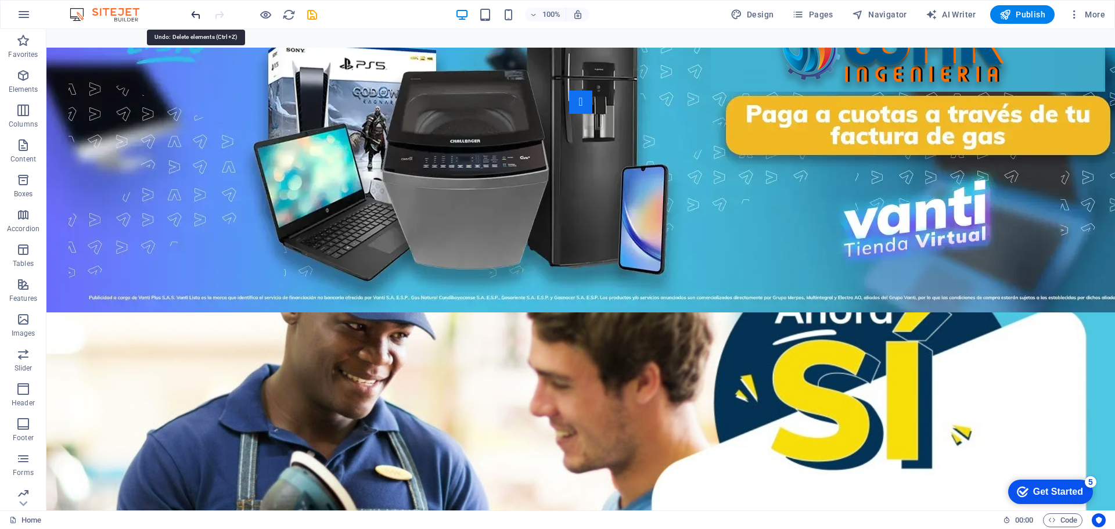
click at [190, 9] on icon "undo" at bounding box center [195, 14] width 13 height 13
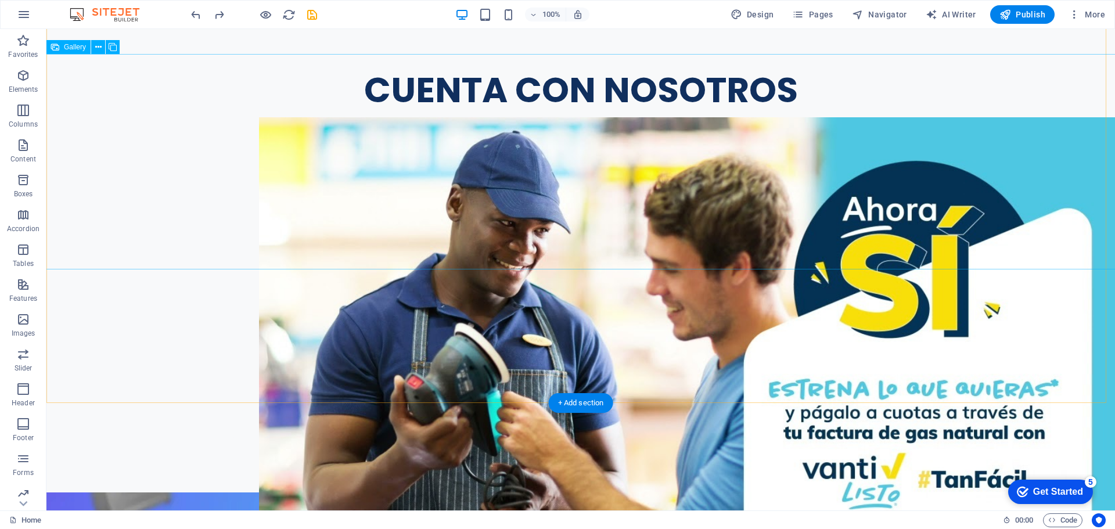
scroll to position [33, 0]
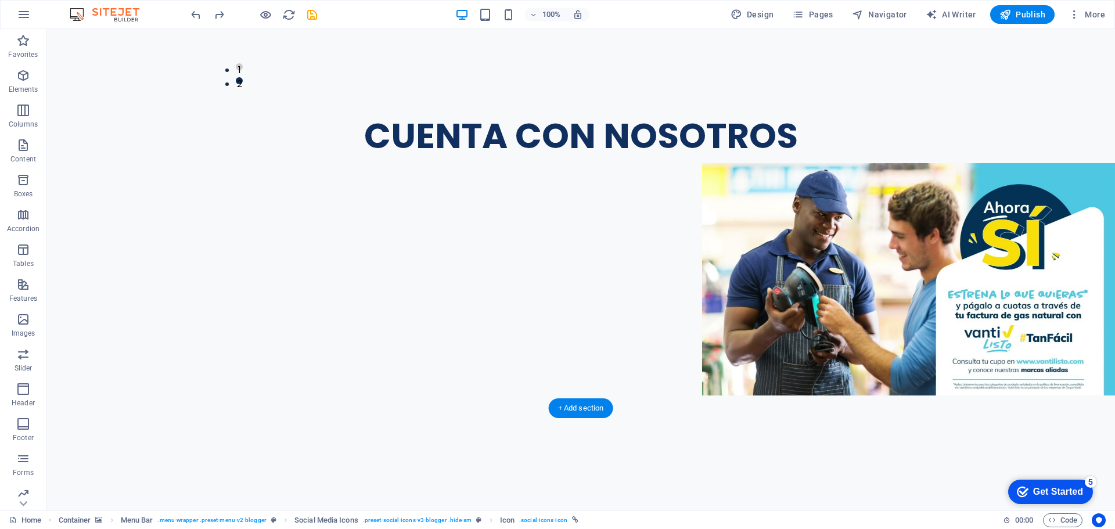
scroll to position [5252, 0]
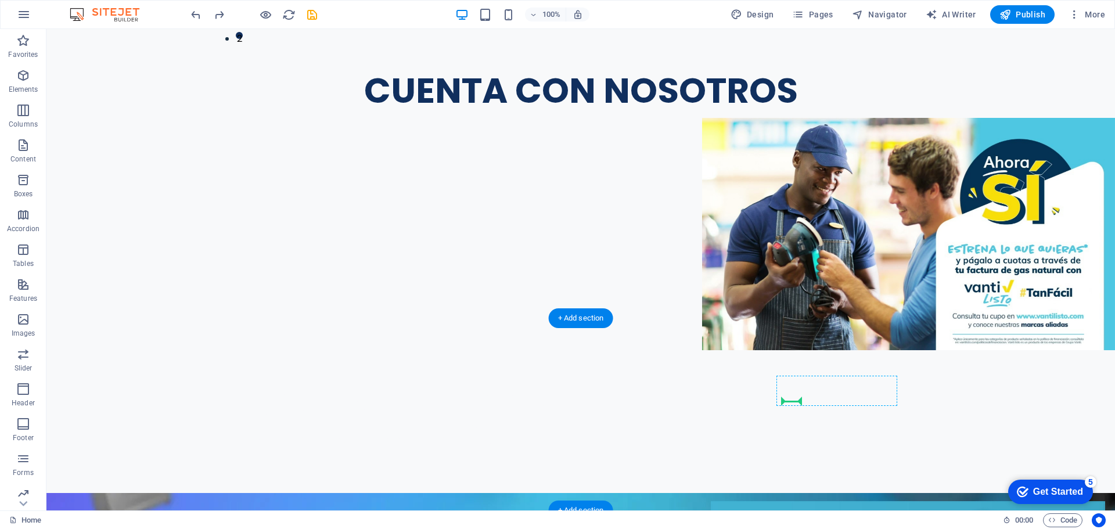
drag, startPoint x: 835, startPoint y: 84, endPoint x: 796, endPoint y: 397, distance: 315.4
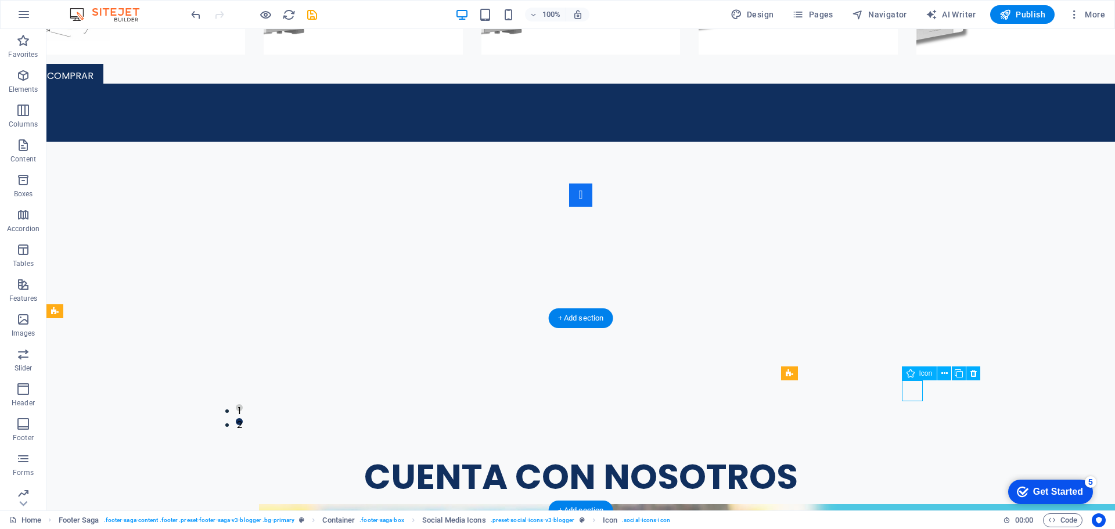
select select "xMidYMid"
select select "px"
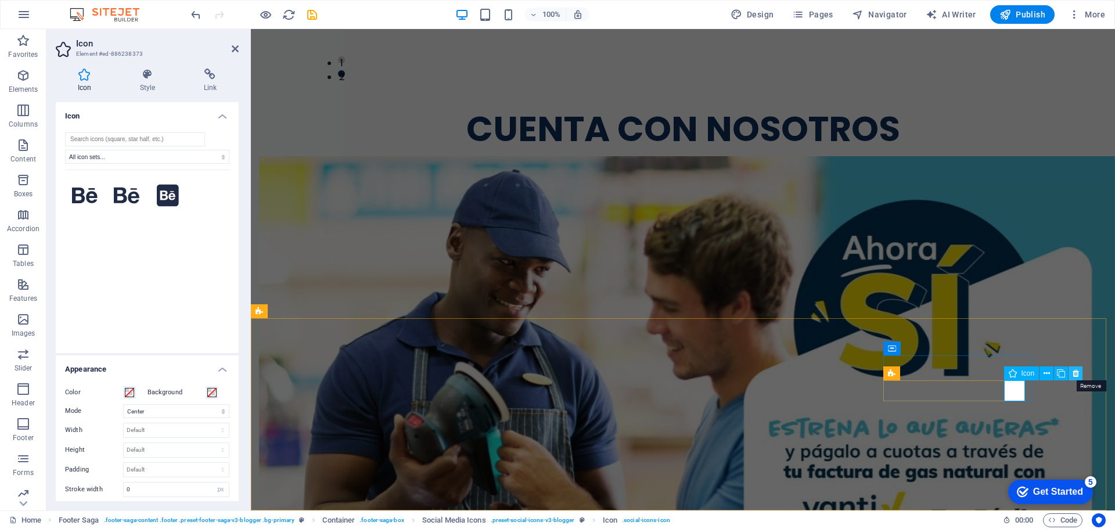
click at [1073, 374] on icon at bounding box center [1076, 374] width 6 height 12
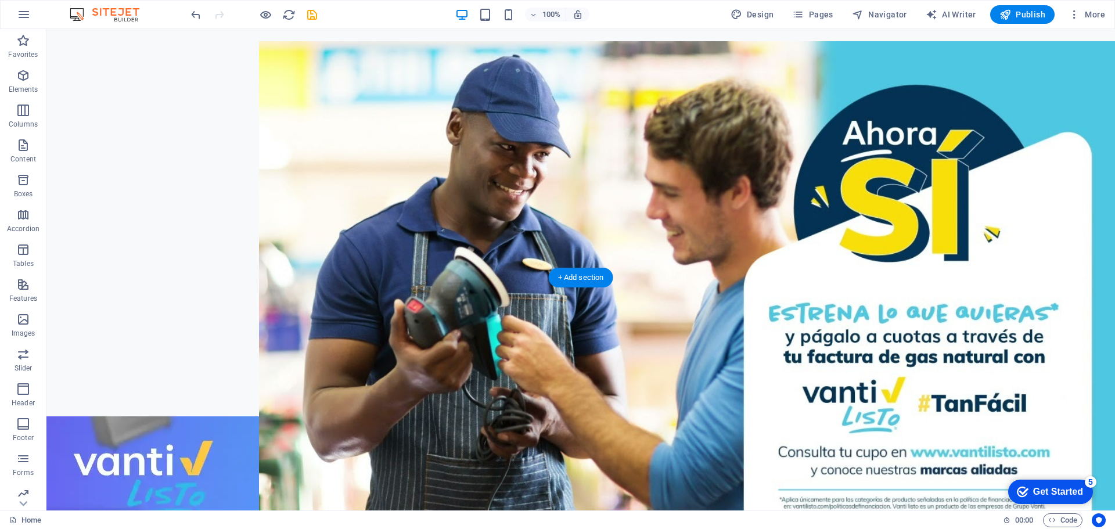
scroll to position [5252, 0]
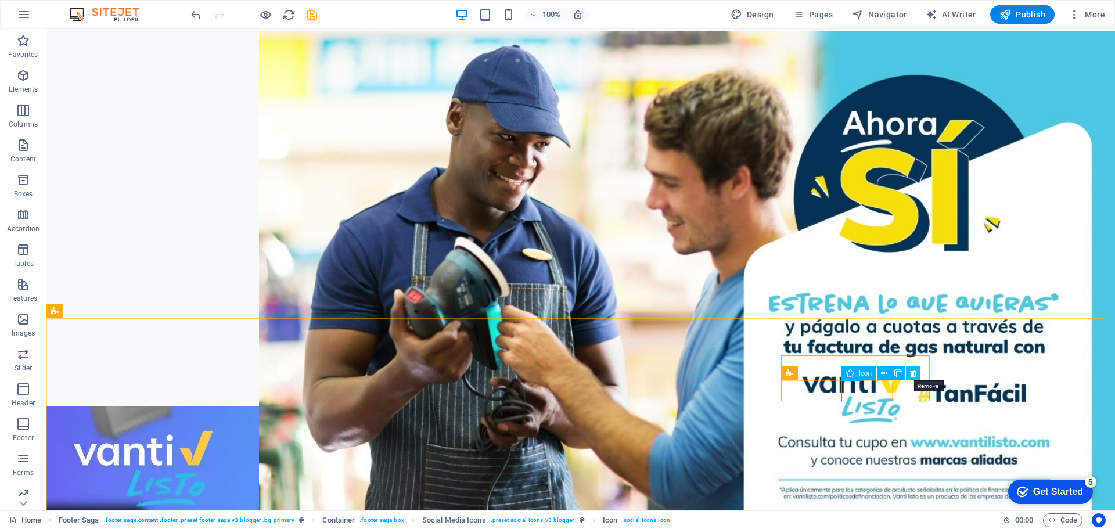
drag, startPoint x: 910, startPoint y: 374, endPoint x: 864, endPoint y: 344, distance: 54.6
click at [910, 374] on icon at bounding box center [913, 374] width 6 height 12
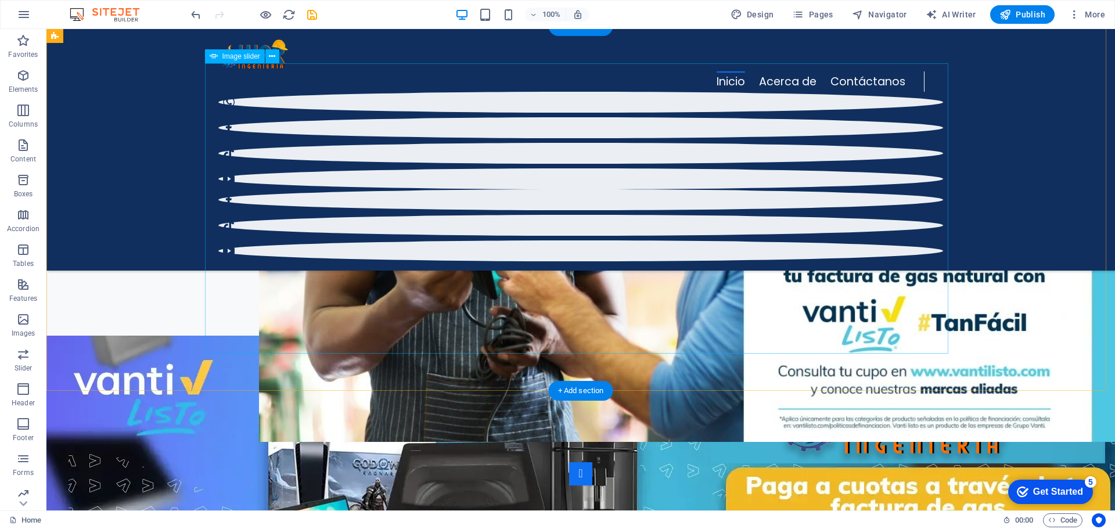
scroll to position [5057, 0]
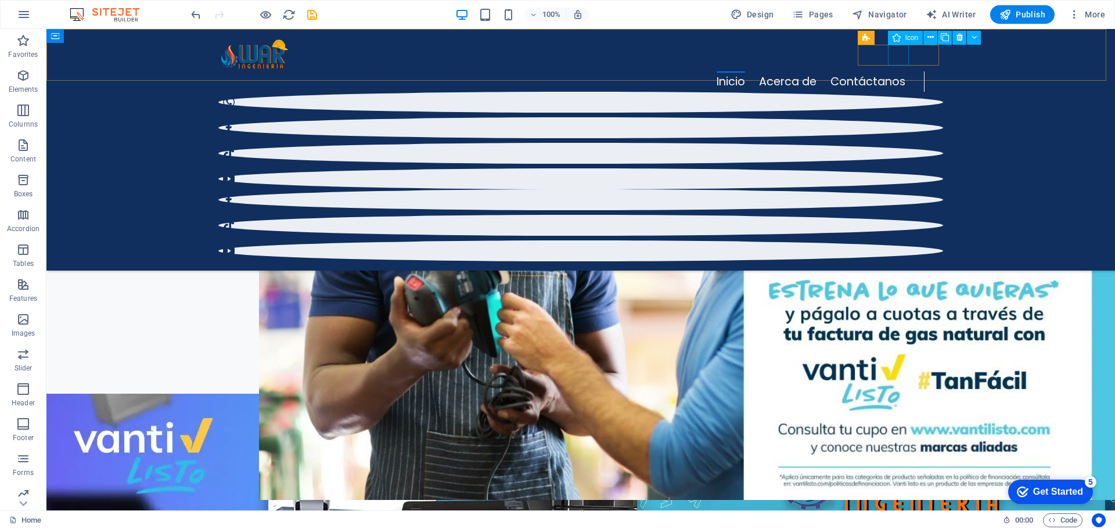
click at [895, 215] on figure at bounding box center [580, 225] width 725 height 21
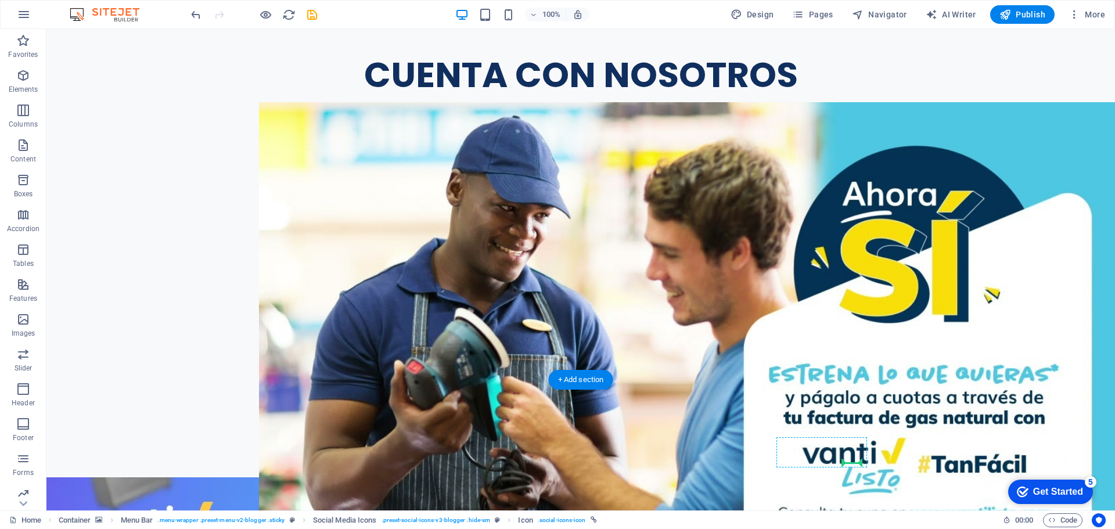
scroll to position [5205, 0]
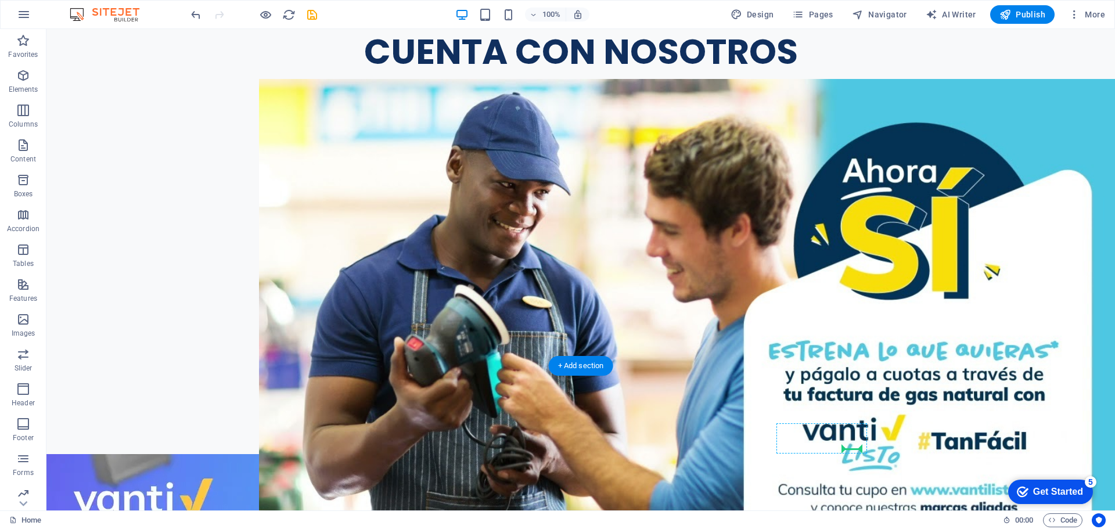
drag, startPoint x: 895, startPoint y: 57, endPoint x: 860, endPoint y: 440, distance: 385.0
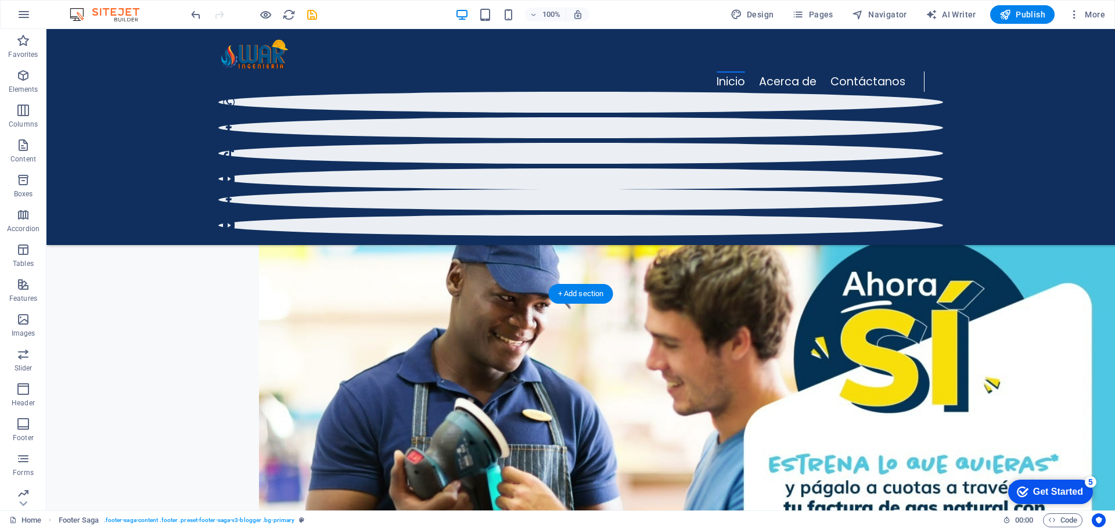
scroll to position [4838, 0]
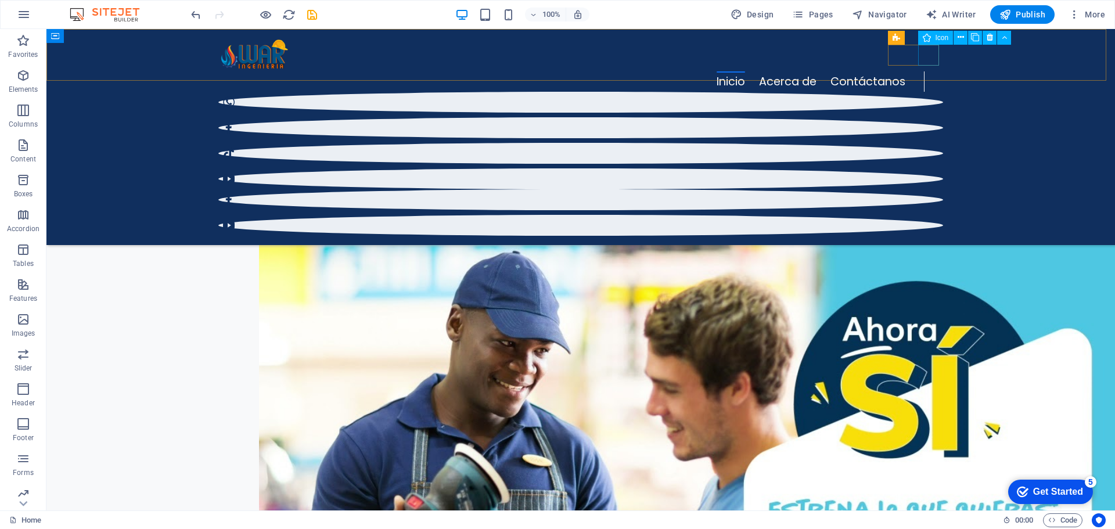
click at [929, 215] on figure at bounding box center [580, 225] width 725 height 21
click at [987, 40] on icon at bounding box center [990, 37] width 6 height 12
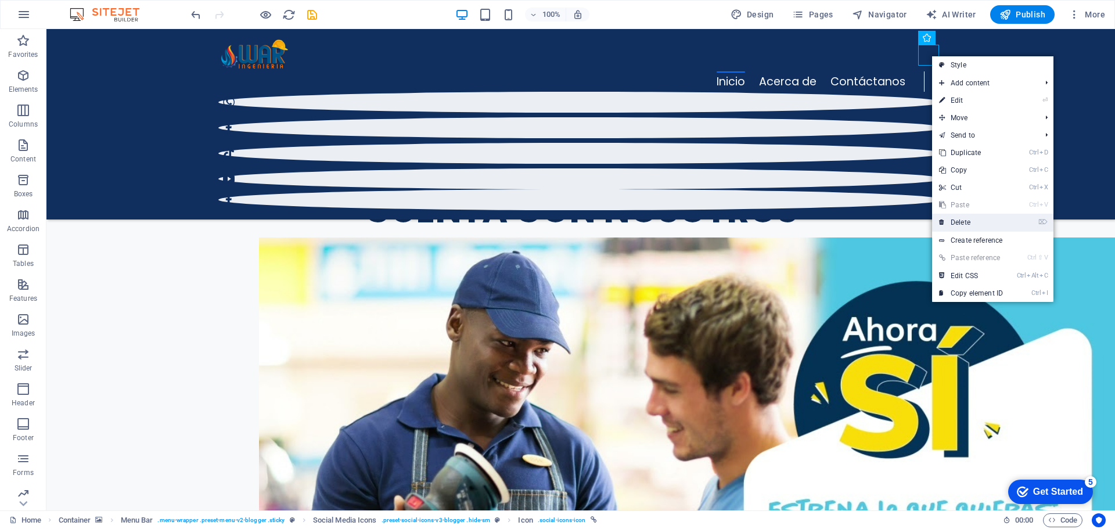
click at [962, 222] on link "⌦ Delete" at bounding box center [971, 222] width 78 height 17
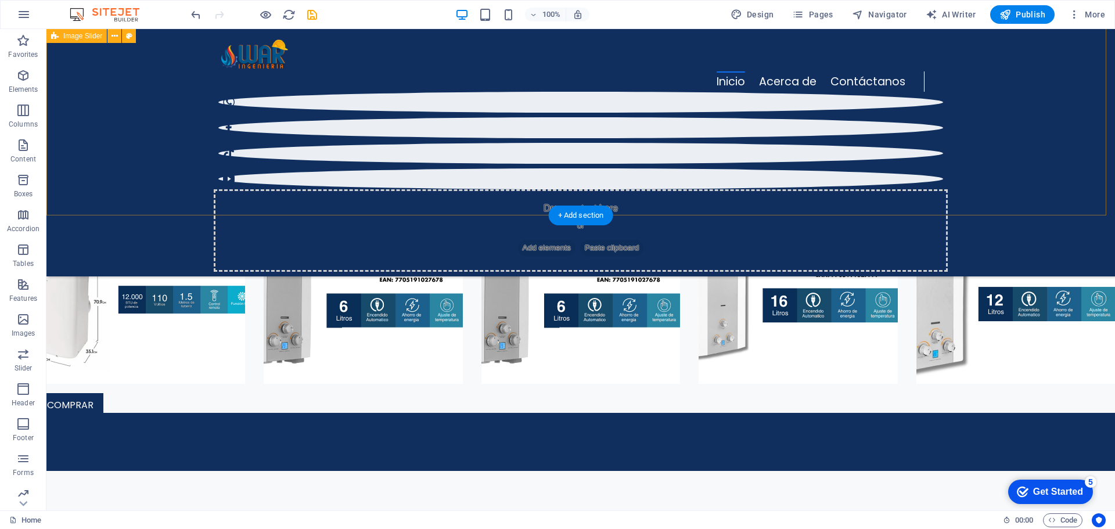
scroll to position [4018, 0]
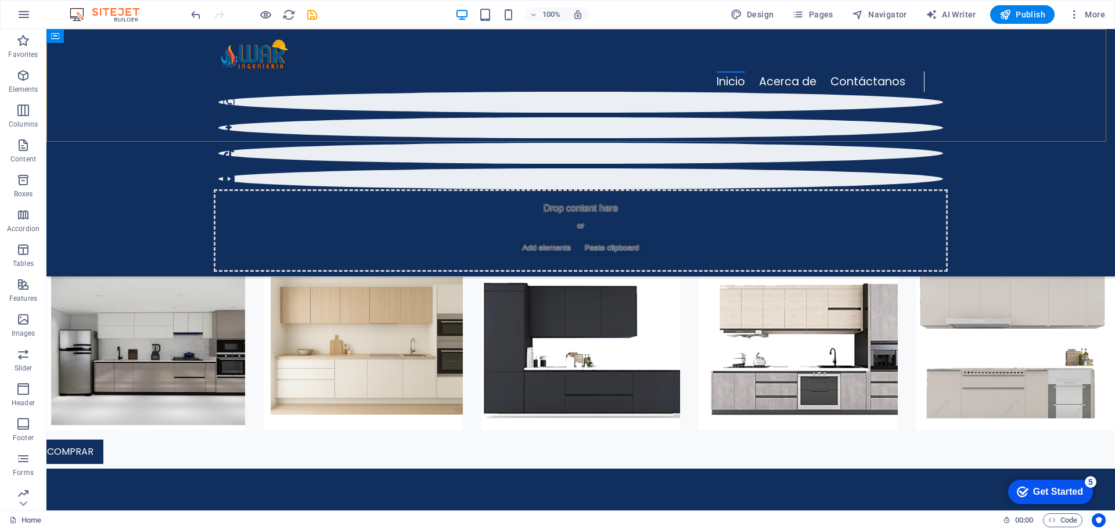
click at [984, 110] on div "Inicio Acerca de Contáctanos Drop content here or Add elements Paste clipboard" at bounding box center [580, 152] width 1069 height 247
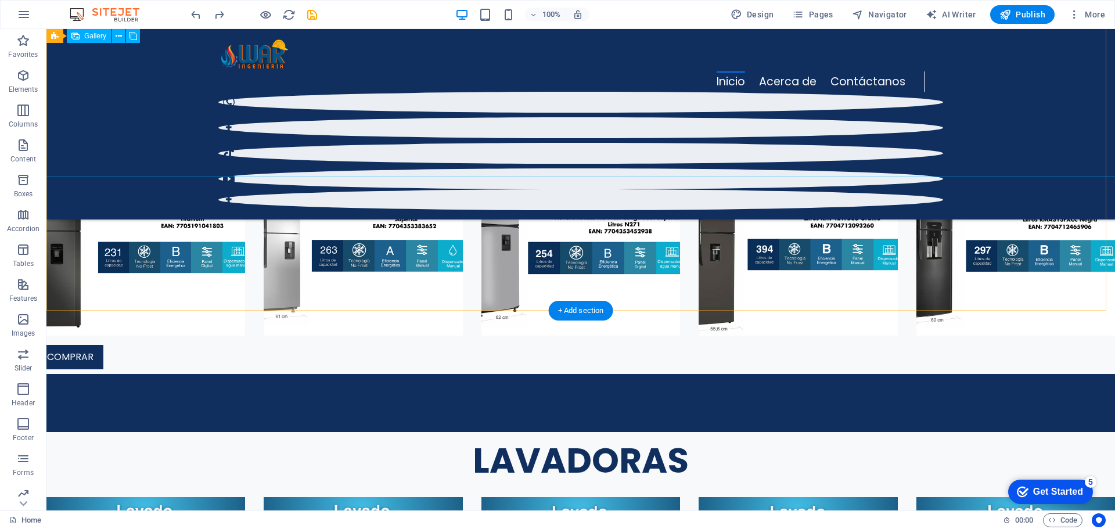
scroll to position [2214, 0]
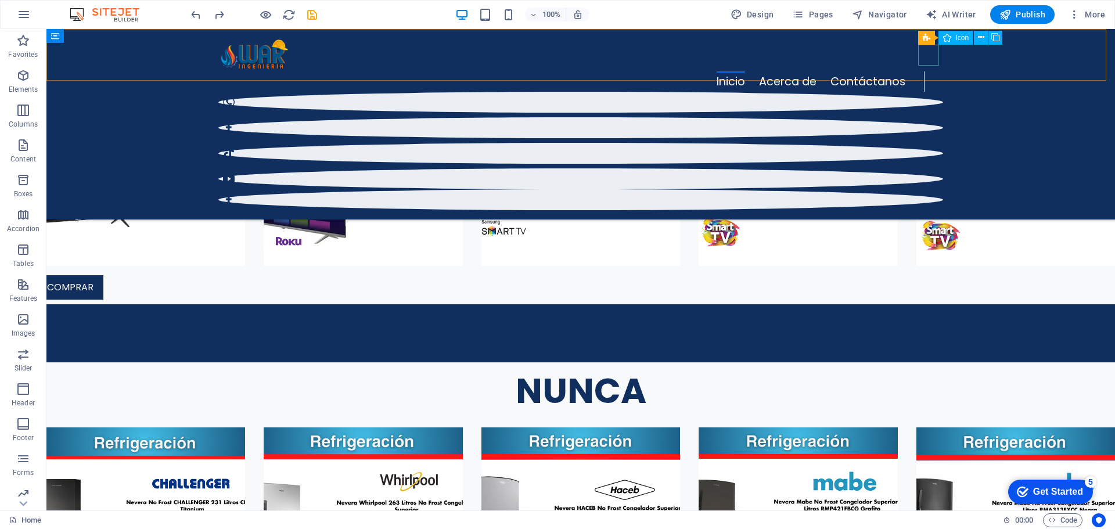
click at [929, 189] on figure at bounding box center [580, 199] width 725 height 21
select select "xMidYMid"
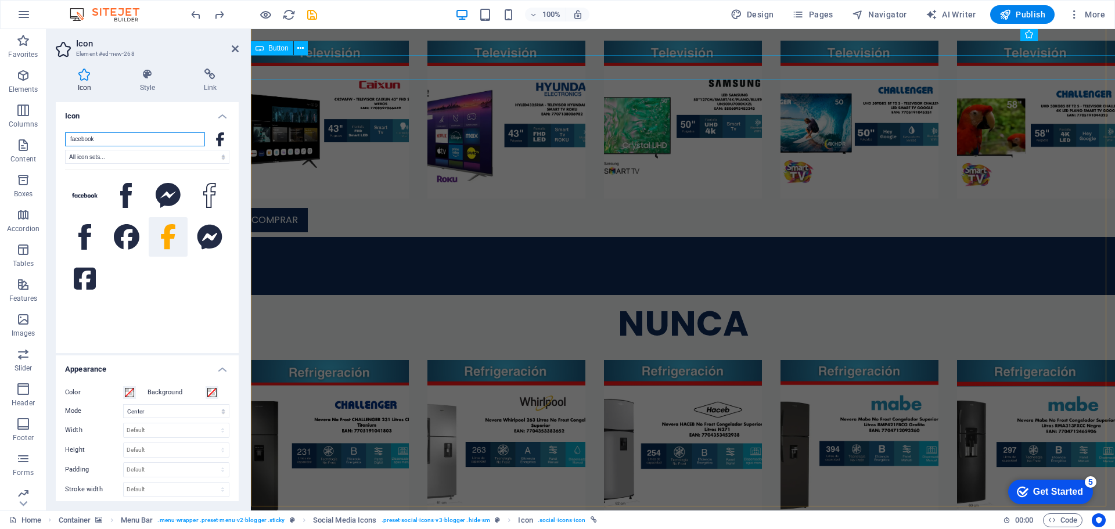
scroll to position [0, 0]
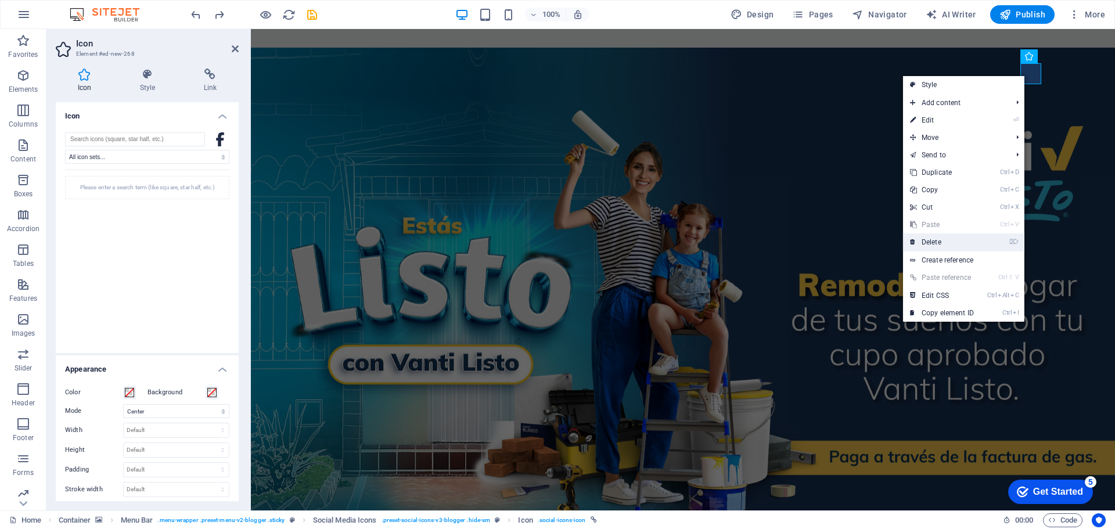
click at [933, 239] on link "⌦ Delete" at bounding box center [942, 242] width 78 height 17
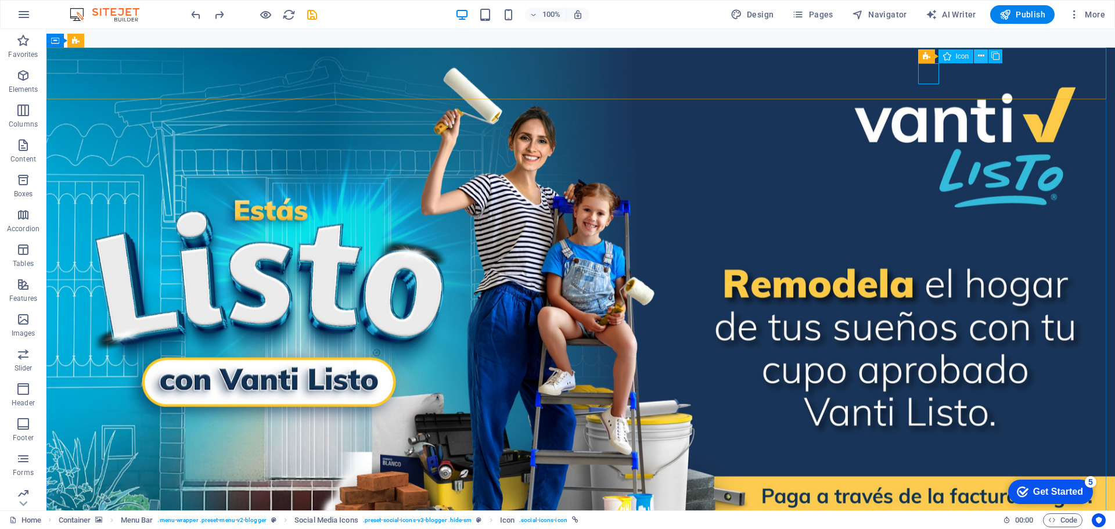
click at [978, 58] on icon at bounding box center [981, 56] width 6 height 12
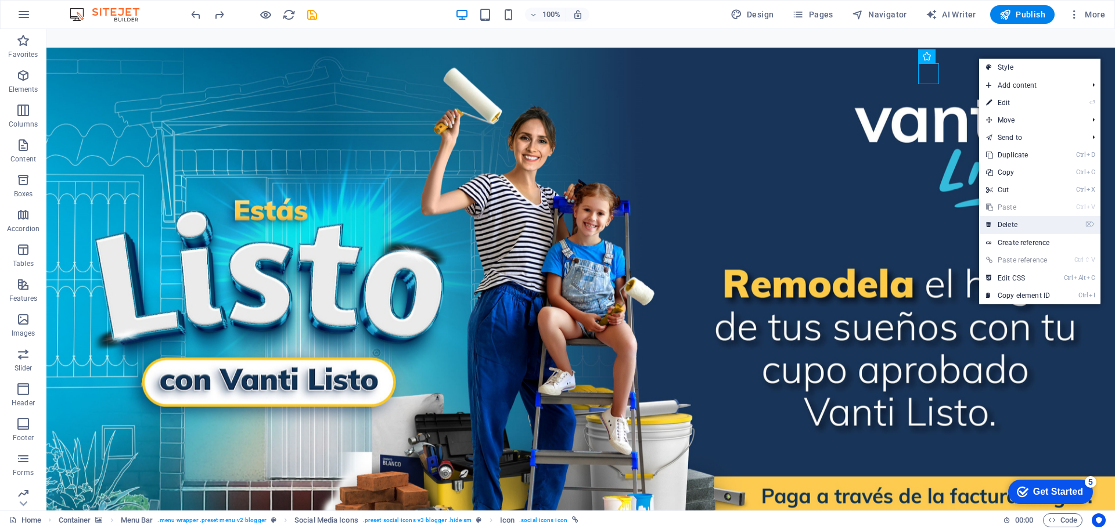
click at [997, 221] on link "⌦ Delete" at bounding box center [1018, 224] width 78 height 17
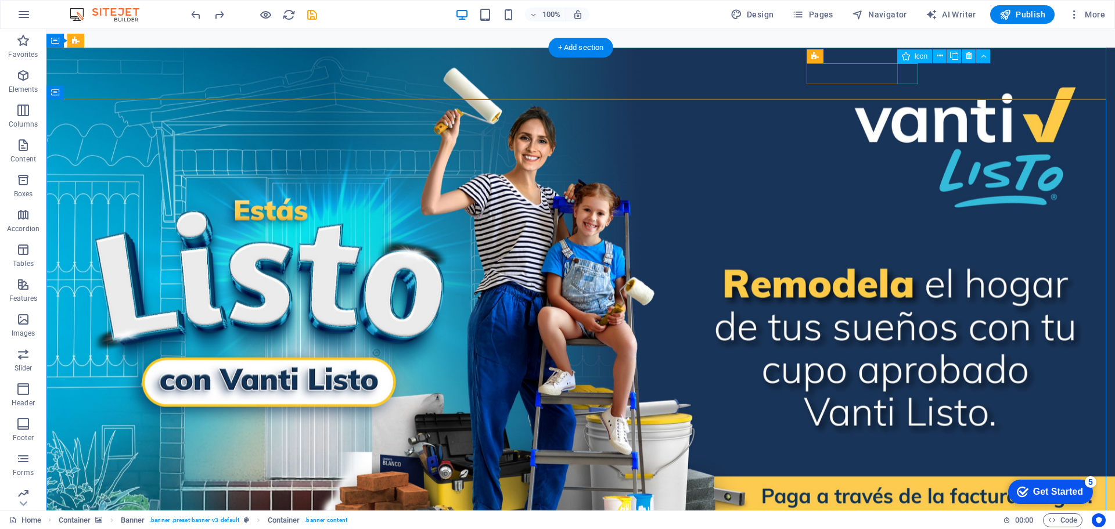
click at [967, 58] on icon at bounding box center [969, 56] width 6 height 12
select select "xMidYMid"
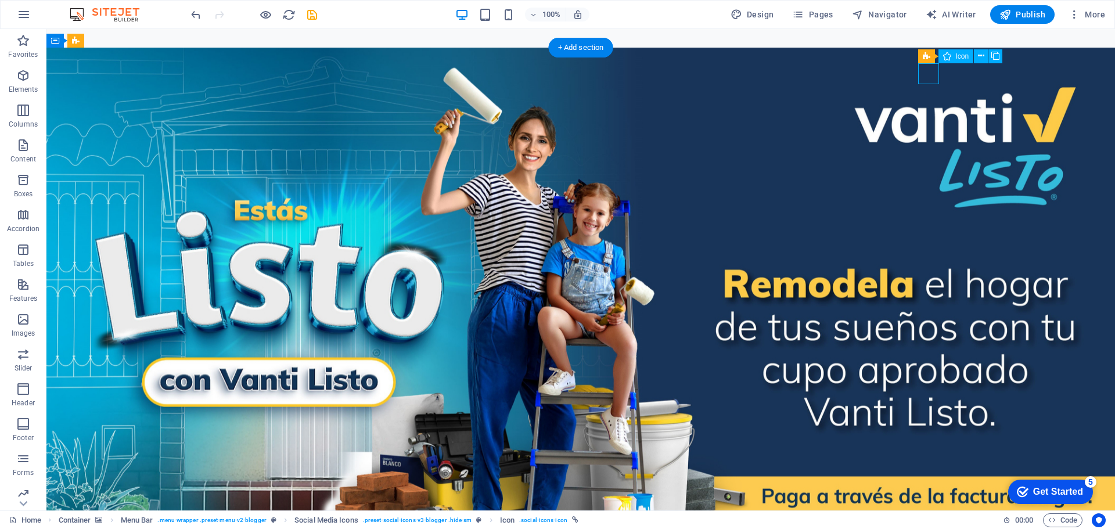
select select "xMidYMid"
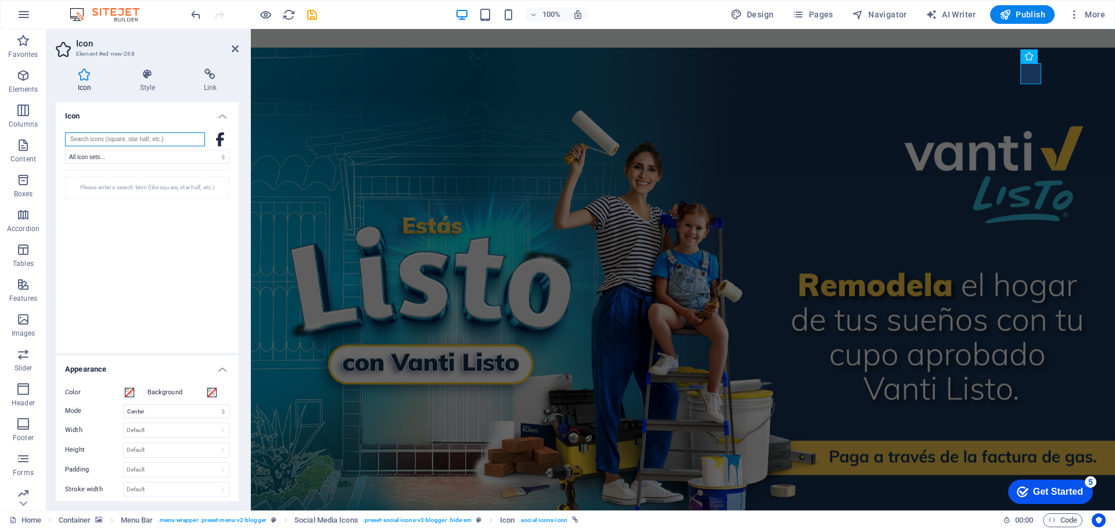
click at [148, 144] on input "search" at bounding box center [135, 139] width 140 height 14
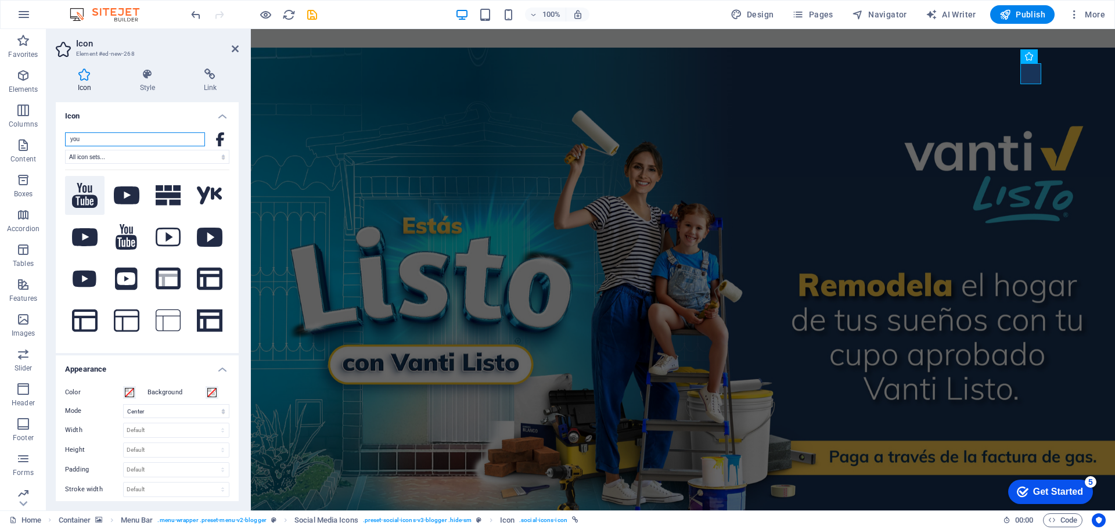
type input "you"
click at [79, 192] on icon at bounding box center [85, 195] width 26 height 25
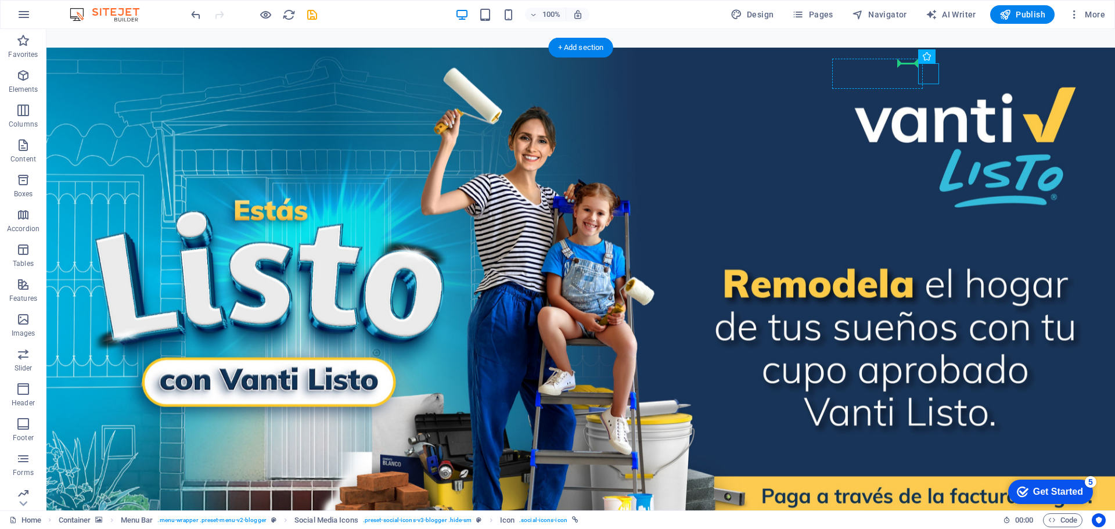
drag, startPoint x: 931, startPoint y: 76, endPoint x: 900, endPoint y: 73, distance: 31.6
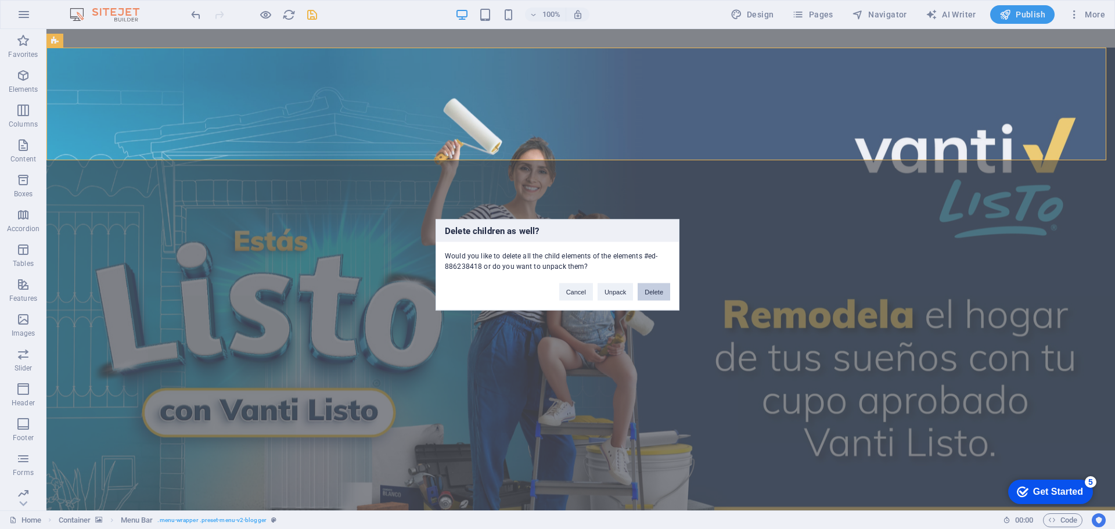
click at [653, 292] on button "Delete" at bounding box center [654, 291] width 33 height 17
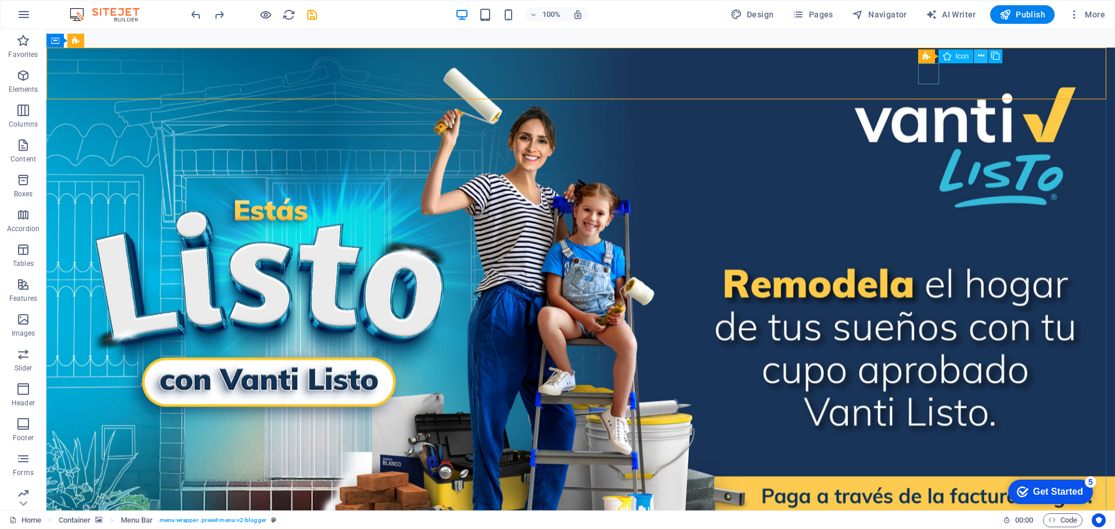
click at [978, 58] on icon at bounding box center [981, 56] width 6 height 12
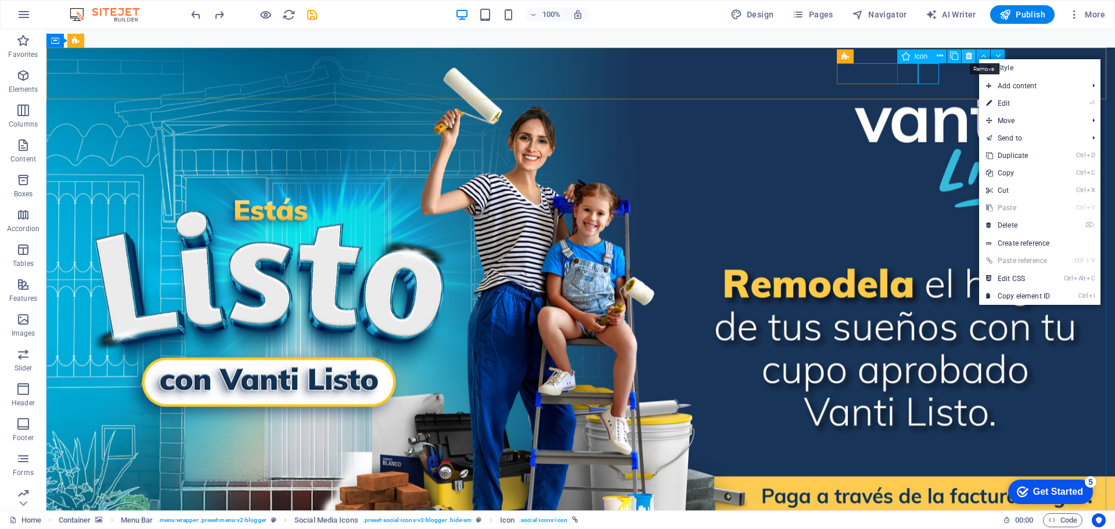
click at [966, 58] on icon at bounding box center [969, 56] width 6 height 12
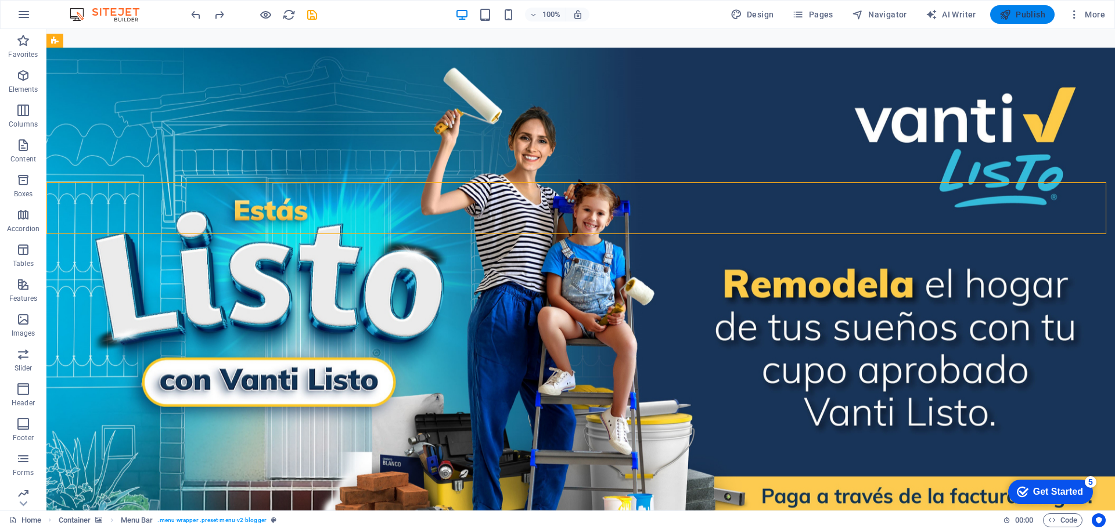
click at [1036, 12] on span "Publish" at bounding box center [1023, 15] width 46 height 12
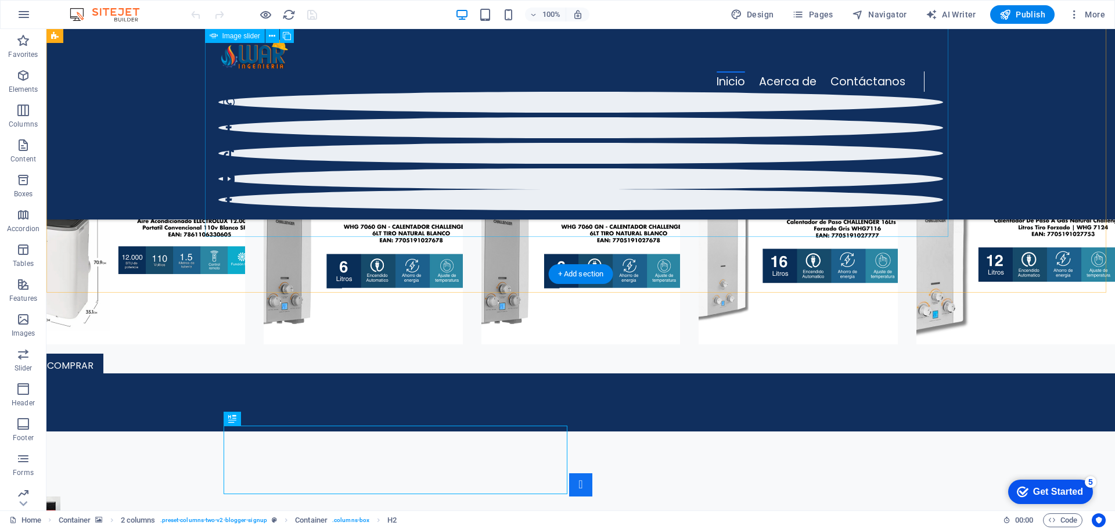
scroll to position [4247, 0]
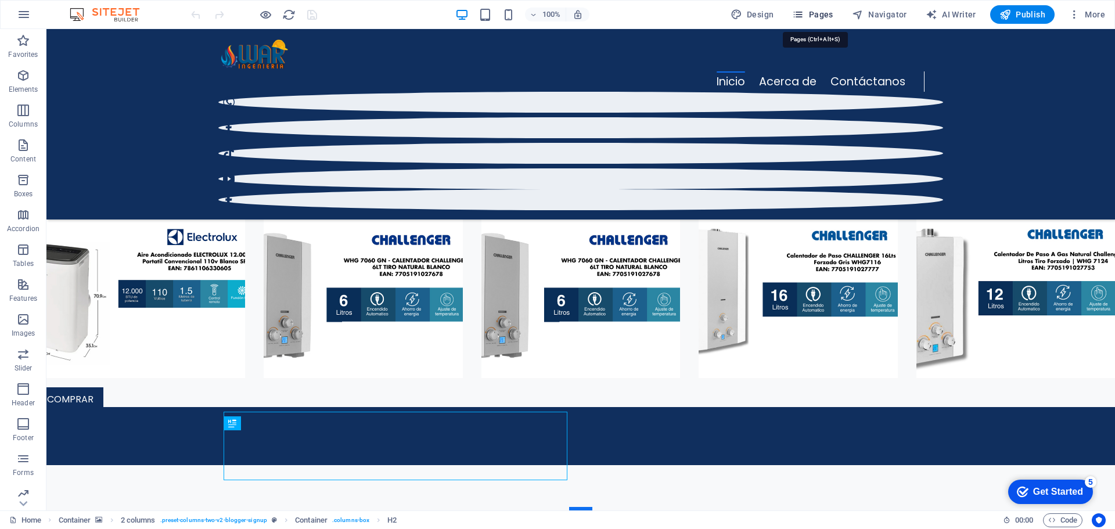
click at [824, 17] on span "Pages" at bounding box center [812, 15] width 41 height 12
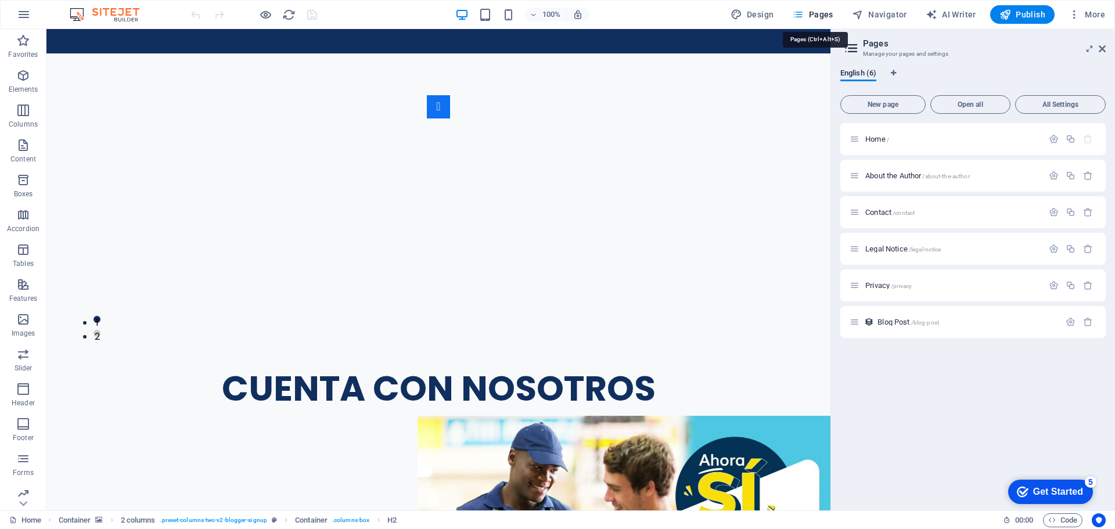
scroll to position [3682, 0]
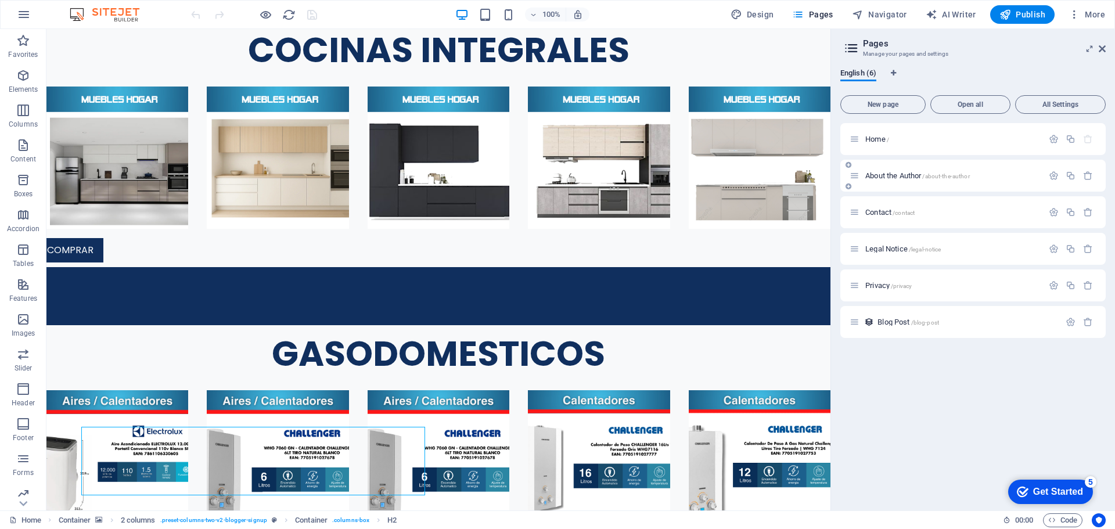
click at [979, 174] on p "About the Author /about-the-author" at bounding box center [953, 176] width 174 height 8
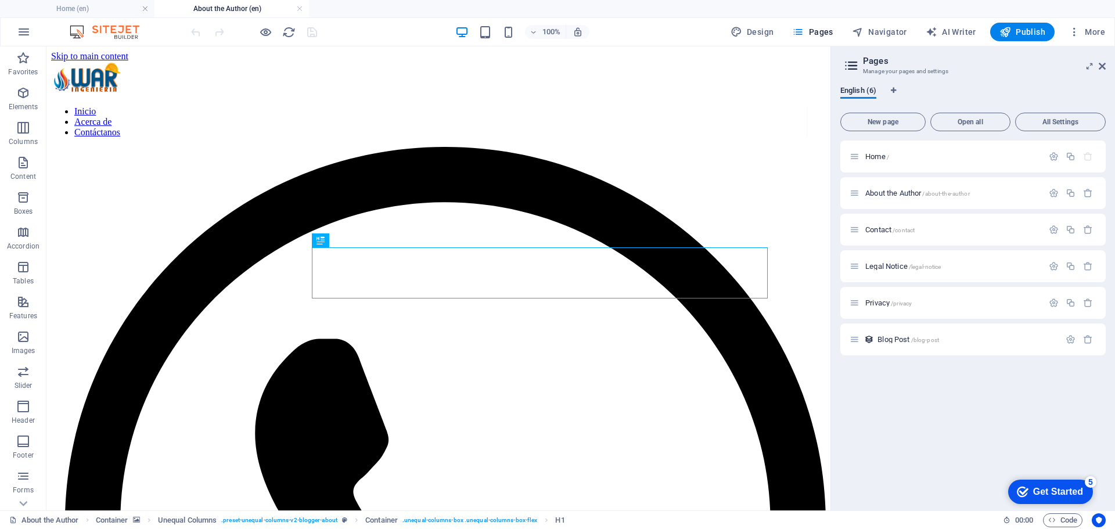
scroll to position [0, 0]
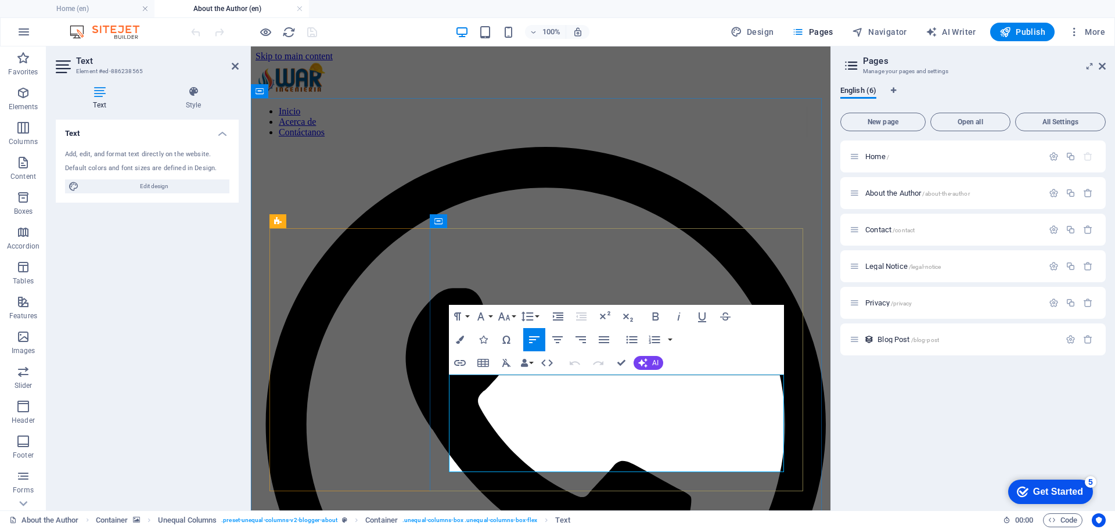
drag, startPoint x: 550, startPoint y: 461, endPoint x: 422, endPoint y: 373, distance: 155.3
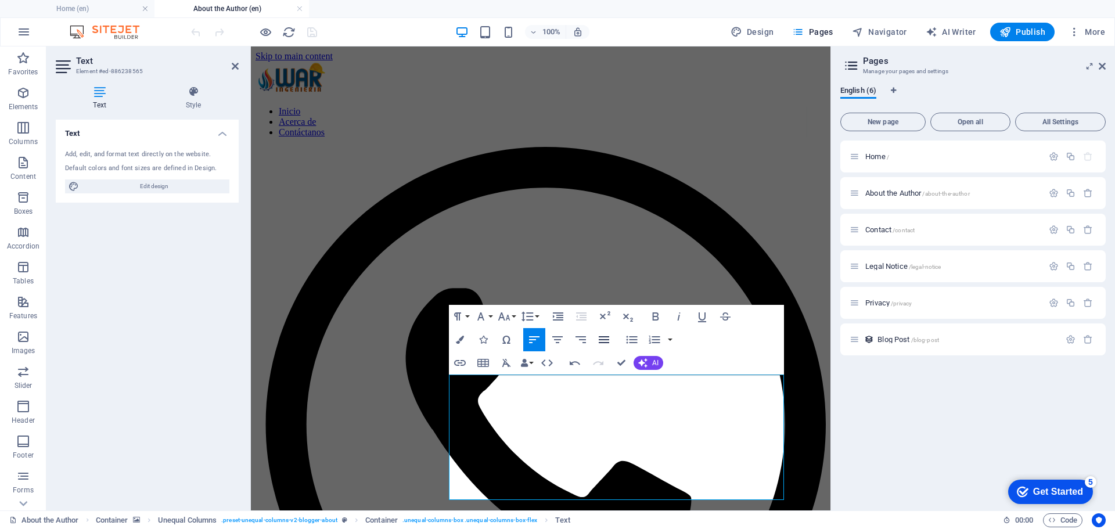
click at [607, 341] on icon "button" at bounding box center [604, 340] width 14 height 14
click at [514, 314] on button "Font Size" at bounding box center [506, 316] width 22 height 23
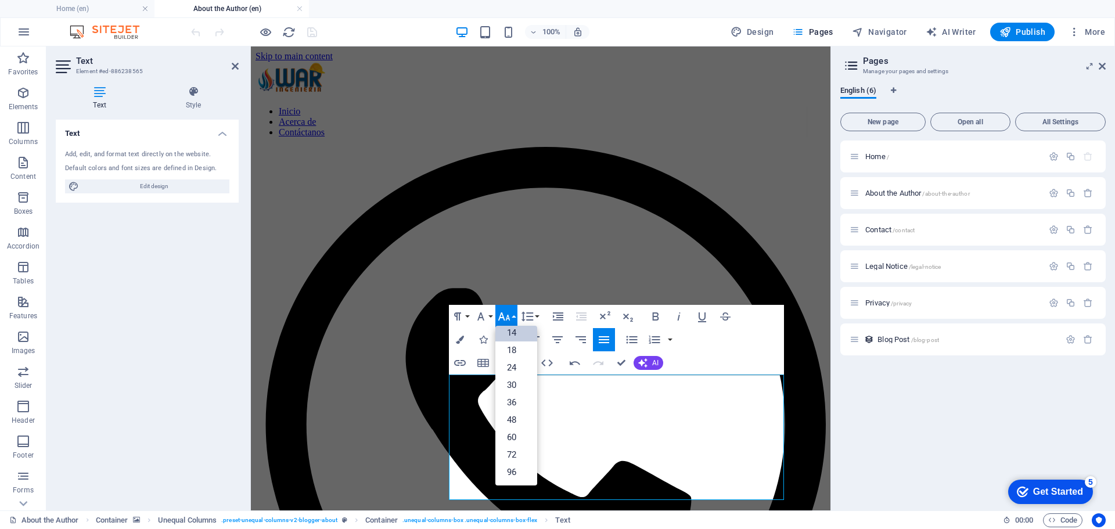
scroll to position [94, 0]
click at [514, 314] on button "Font Size" at bounding box center [506, 316] width 22 height 23
click at [467, 313] on button "Paragraph Format" at bounding box center [460, 316] width 22 height 23
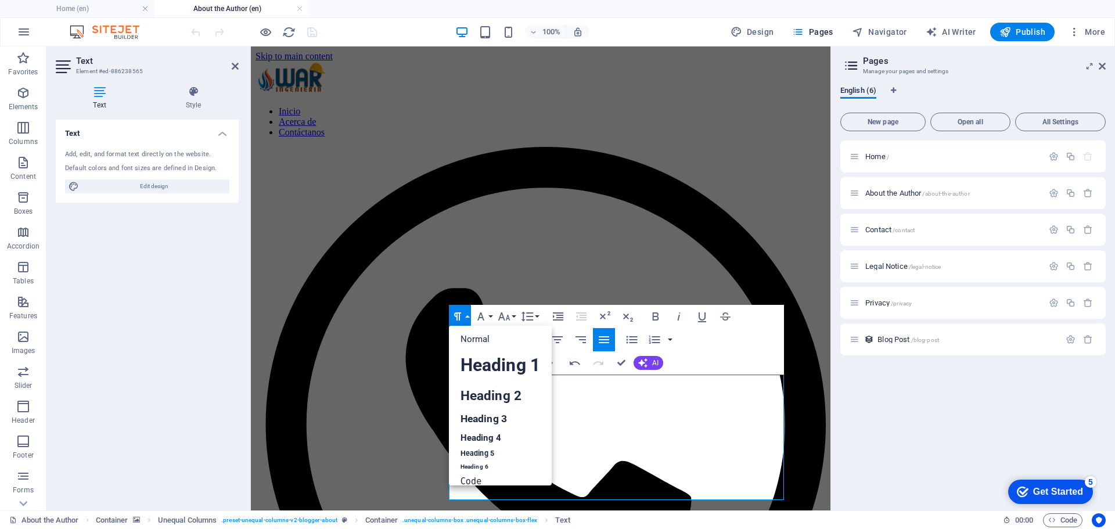
click at [467, 313] on button "Paragraph Format" at bounding box center [460, 316] width 22 height 23
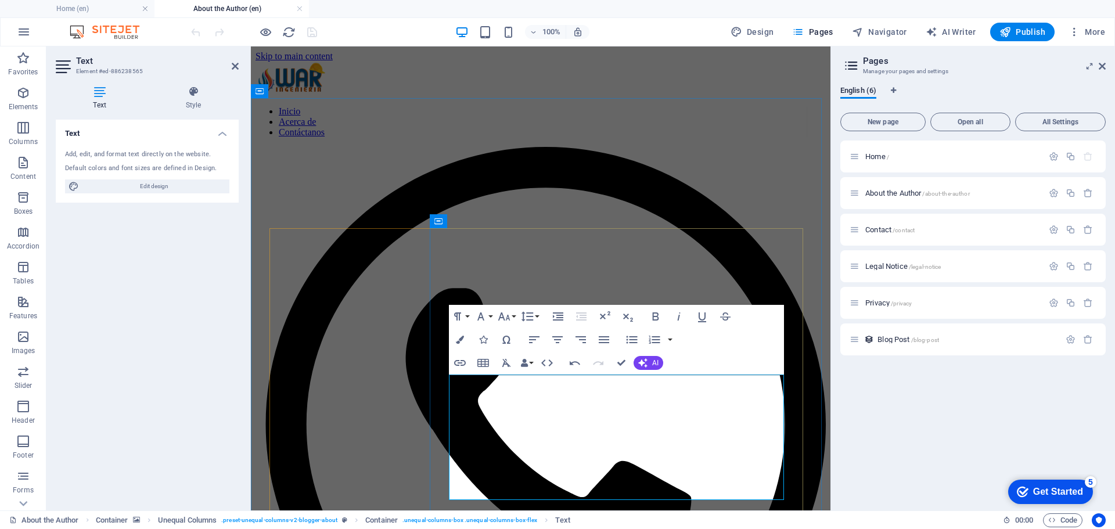
drag, startPoint x: 547, startPoint y: 490, endPoint x: 443, endPoint y: 381, distance: 150.8
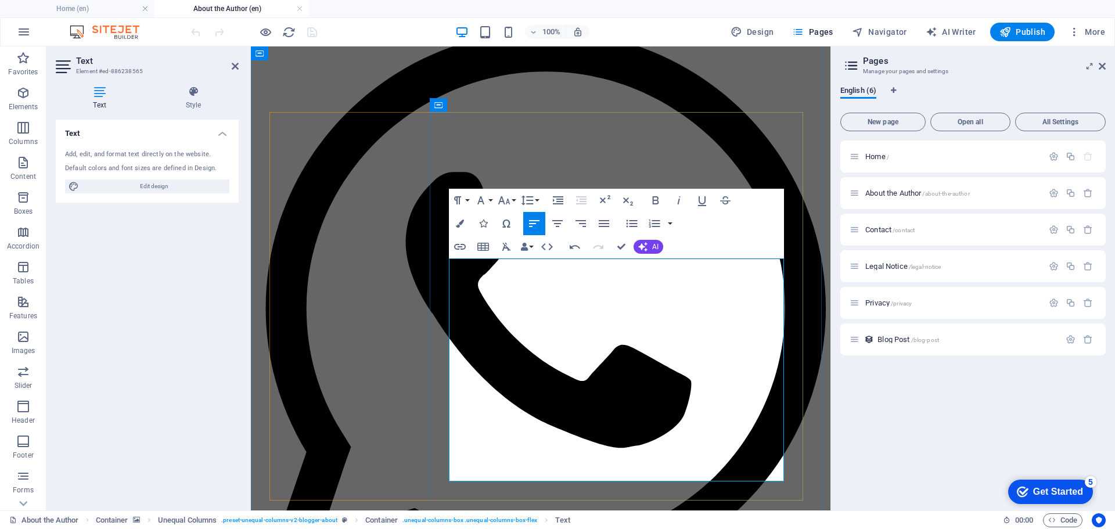
scroll to position [174, 0]
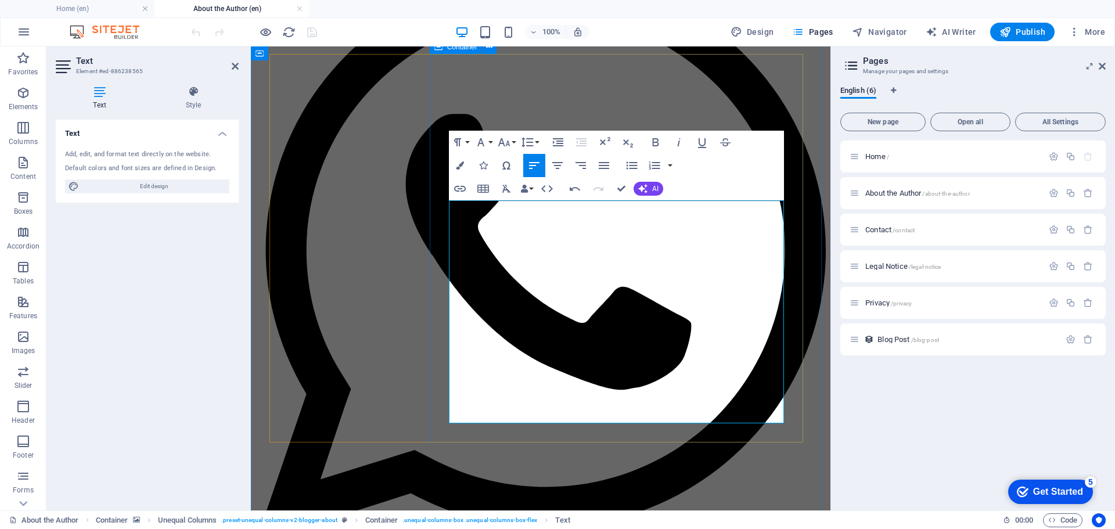
drag, startPoint x: 651, startPoint y: 418, endPoint x: 446, endPoint y: 189, distance: 306.9
click at [606, 168] on icon "button" at bounding box center [604, 165] width 10 height 7
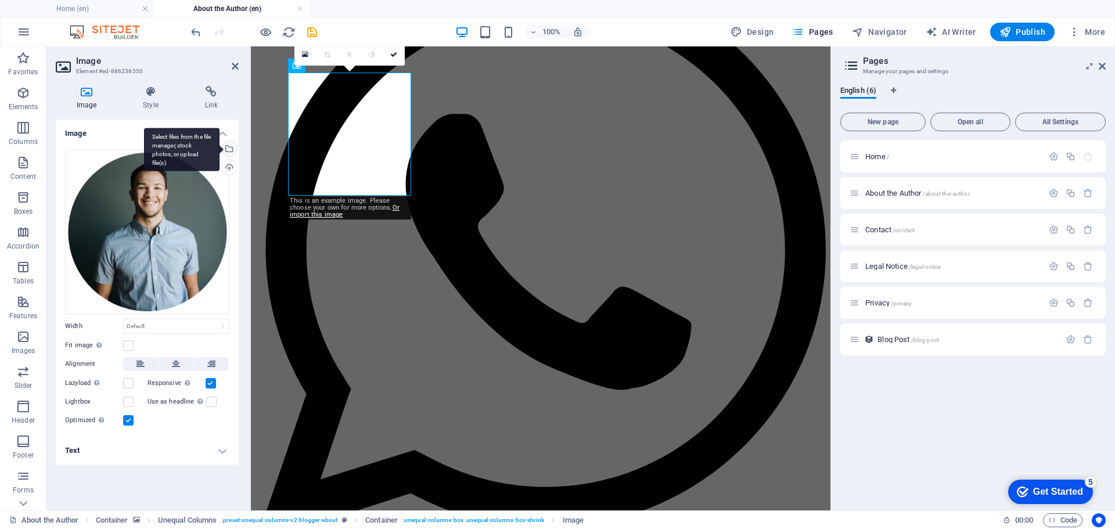
click at [229, 147] on div "Select files from the file manager, stock photos, or upload file(s)" at bounding box center [228, 149] width 17 height 17
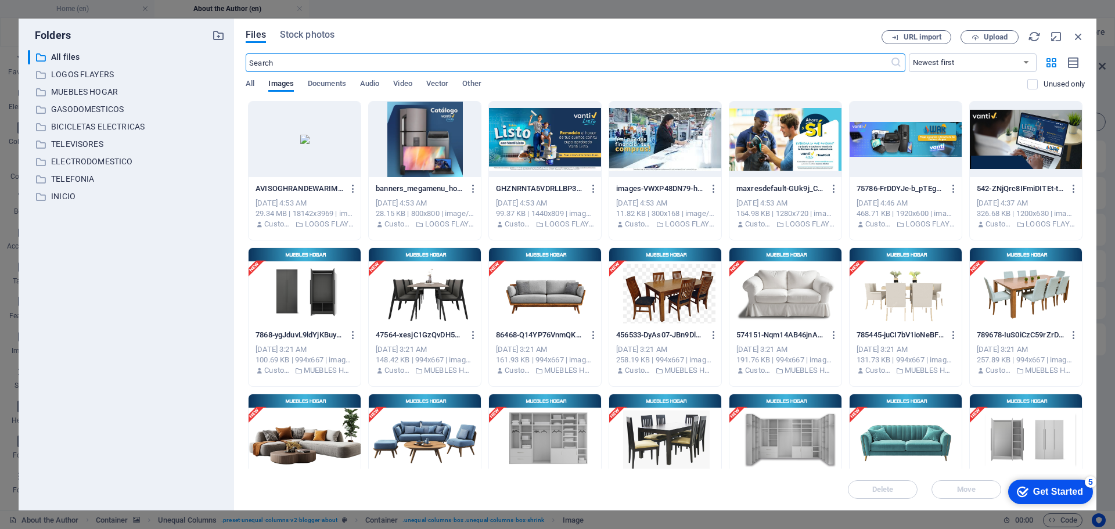
scroll to position [0, 0]
click at [108, 78] on p "LOGOS FLAYERS" at bounding box center [127, 74] width 152 height 13
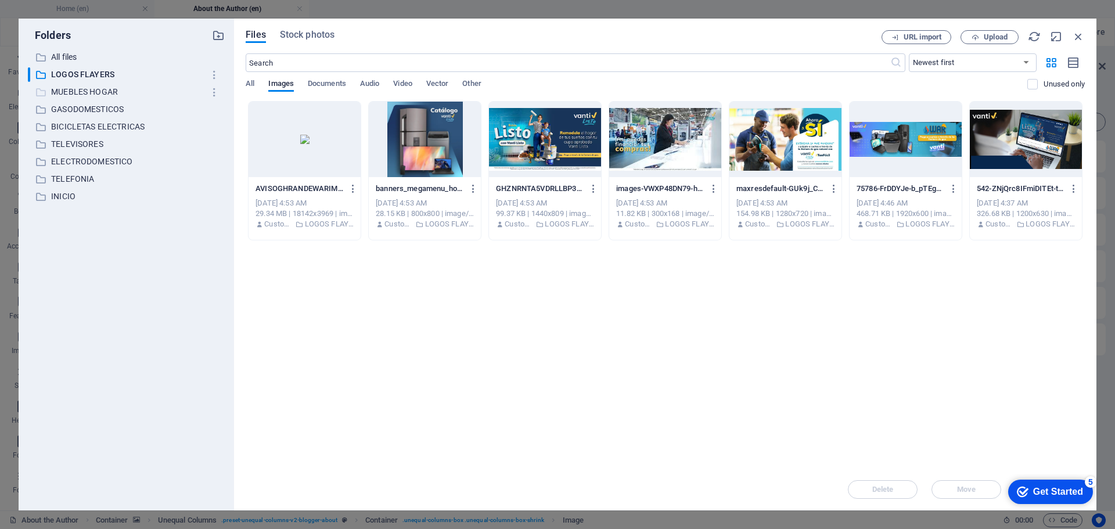
click at [99, 92] on p "MUEBLES HOGAR" at bounding box center [127, 91] width 152 height 13
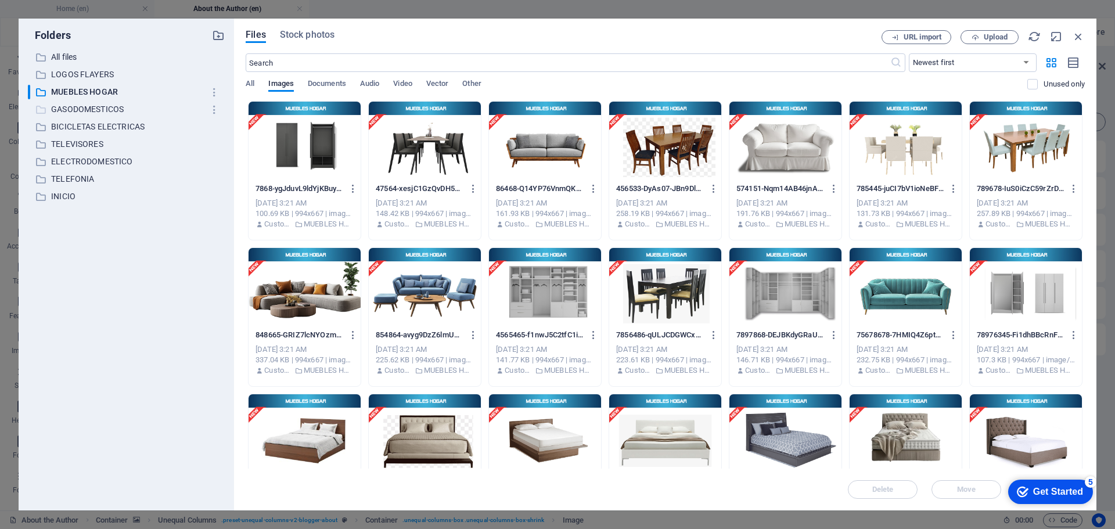
click at [107, 109] on p "GASODOMESTICOS" at bounding box center [127, 109] width 152 height 13
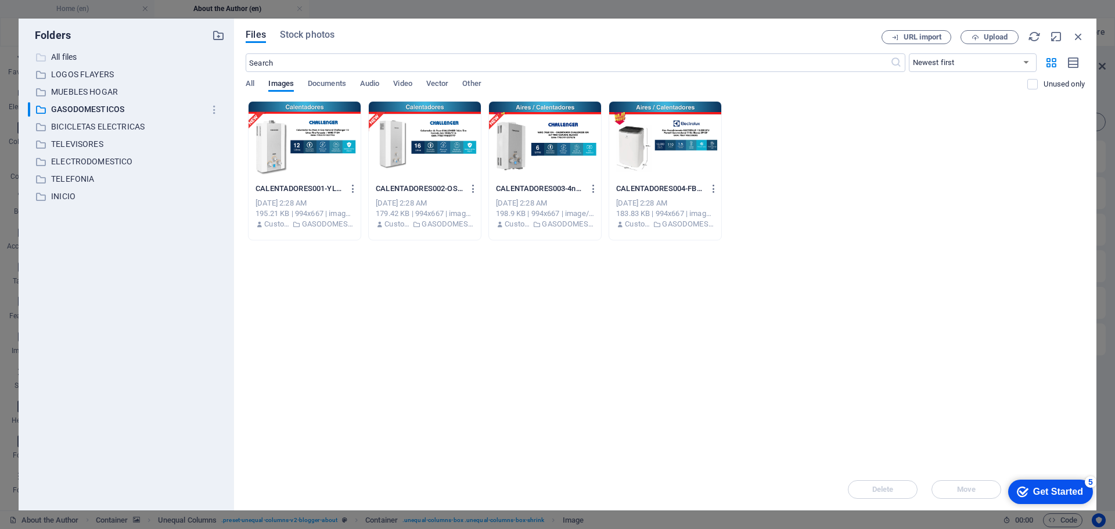
click at [114, 53] on p "All files" at bounding box center [127, 57] width 152 height 13
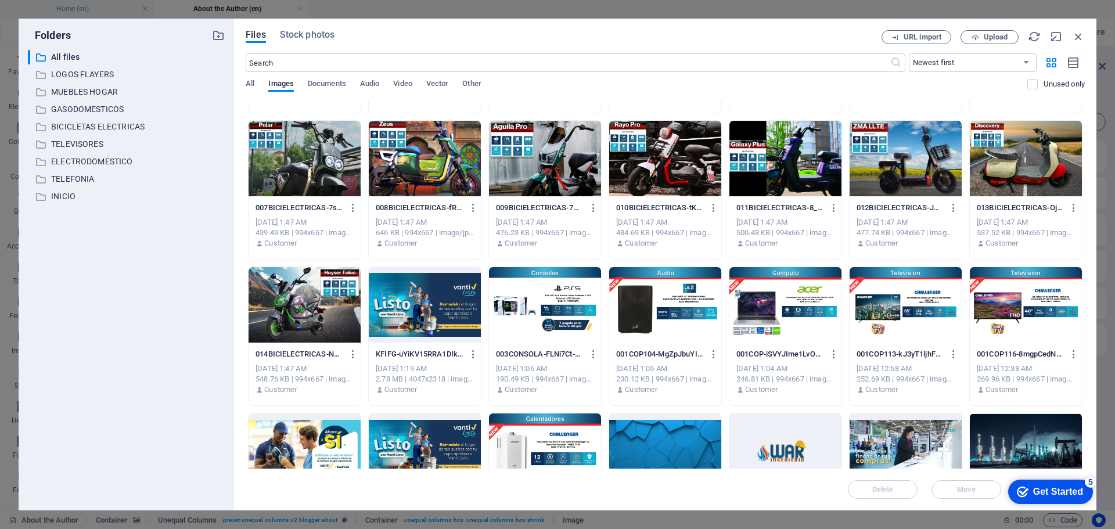
scroll to position [5773, 0]
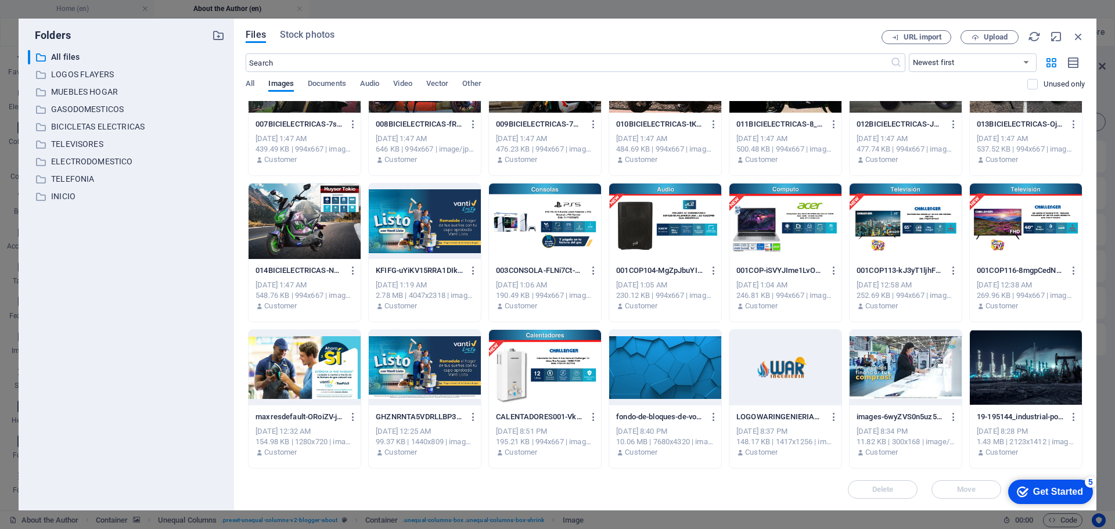
click at [770, 365] on div at bounding box center [786, 368] width 112 height 76
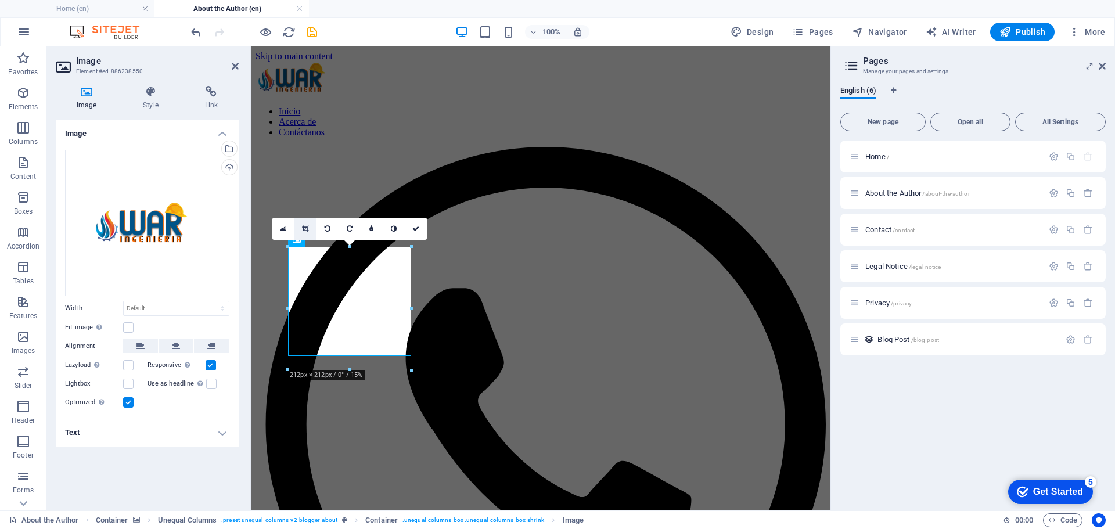
click at [308, 228] on icon at bounding box center [305, 228] width 6 height 7
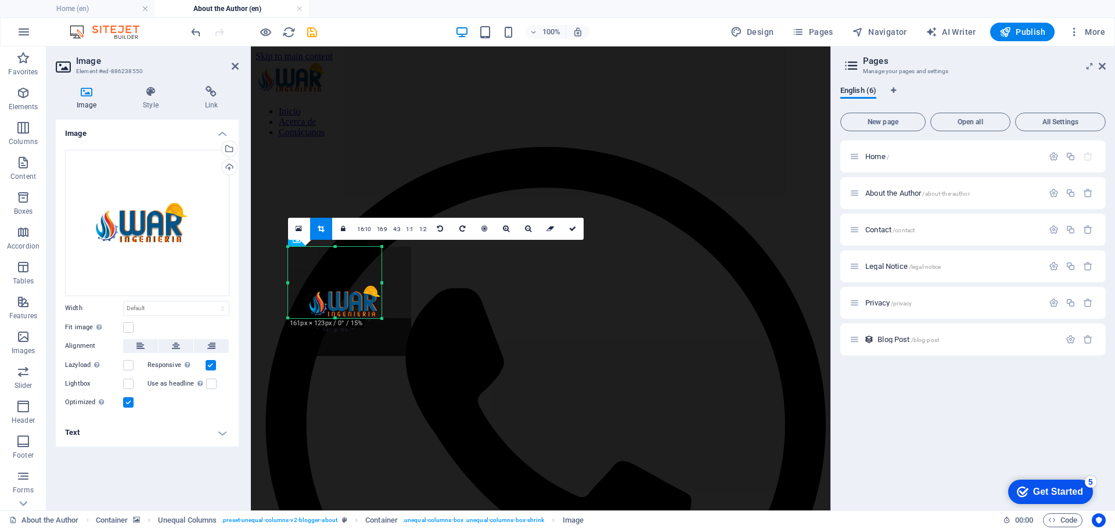
drag, startPoint x: 411, startPoint y: 357, endPoint x: 382, endPoint y: 319, distance: 48.0
click at [382, 319] on div at bounding box center [382, 318] width 7 height 7
drag, startPoint x: 289, startPoint y: 248, endPoint x: 307, endPoint y: 293, distance: 49.0
click at [307, 293] on div "180 170 160 150 140 130 120 110 100 90 80 70 60 50 40 30 20 10 0 -10 -20 -30 -4…" at bounding box center [325, 282] width 75 height 71
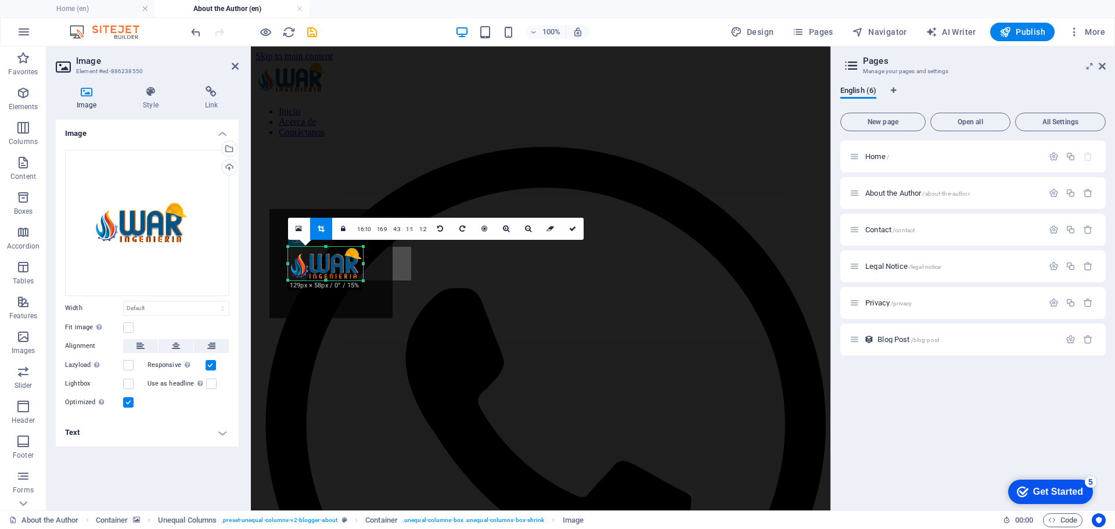
drag, startPoint x: 326, startPoint y: 246, endPoint x: 325, endPoint y: 284, distance: 37.8
click at [325, 281] on div "180 170 160 150 140 130 120 110 100 90 80 70 60 50 40 30 20 10 0 -10 -20 -30 -4…" at bounding box center [325, 264] width 75 height 34
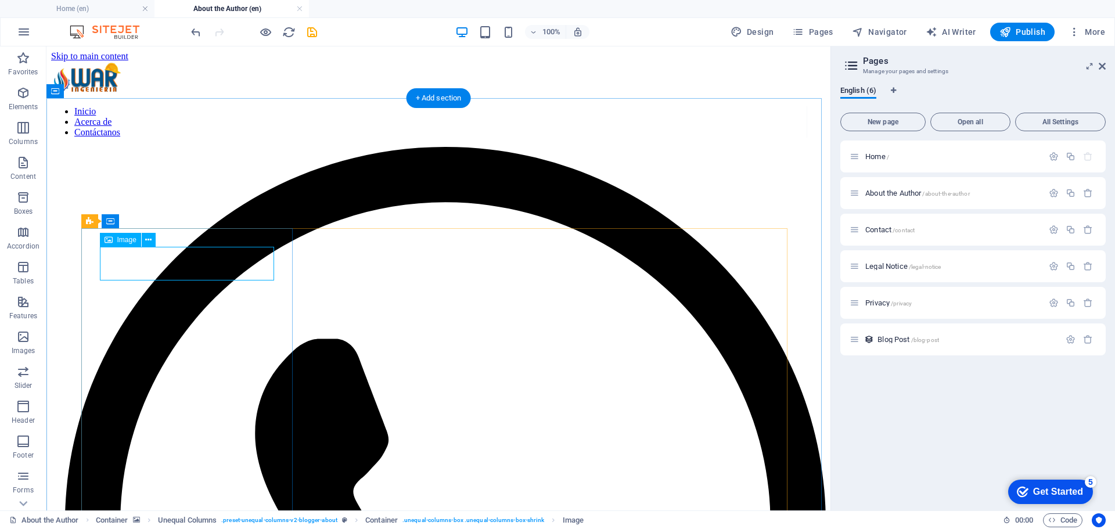
select select "px"
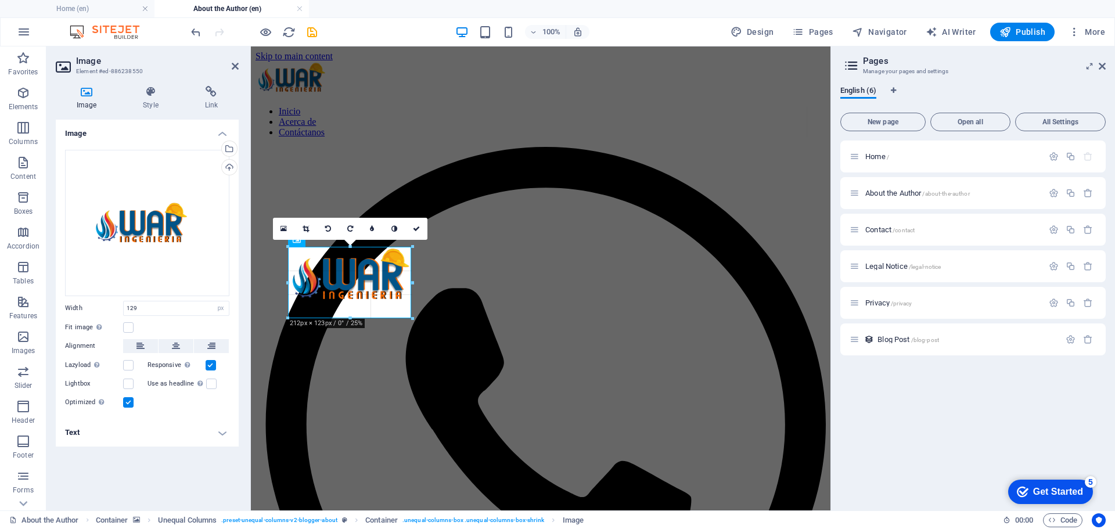
drag, startPoint x: 108, startPoint y: 238, endPoint x: 398, endPoint y: 319, distance: 301.6
type input "212"
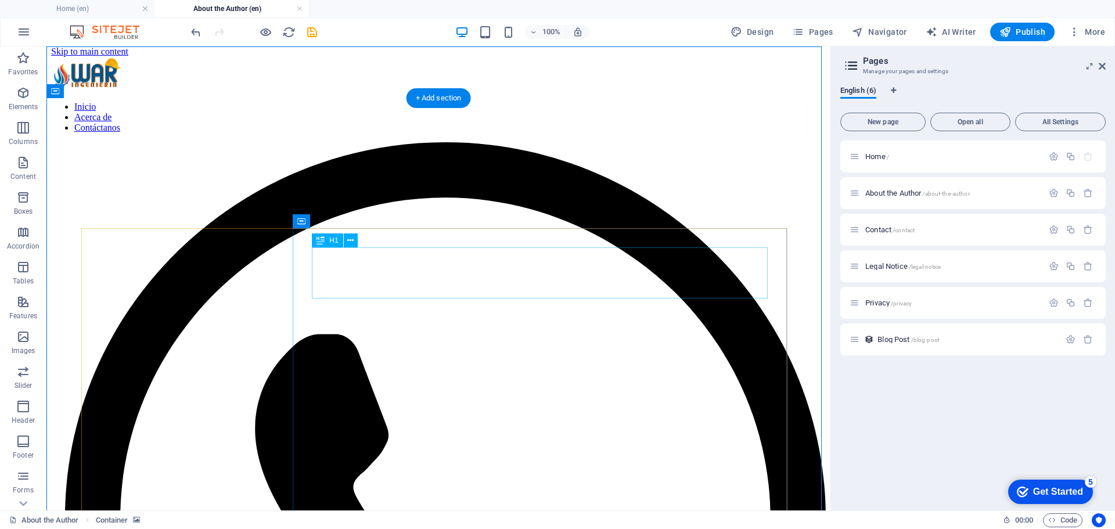
scroll to position [0, 0]
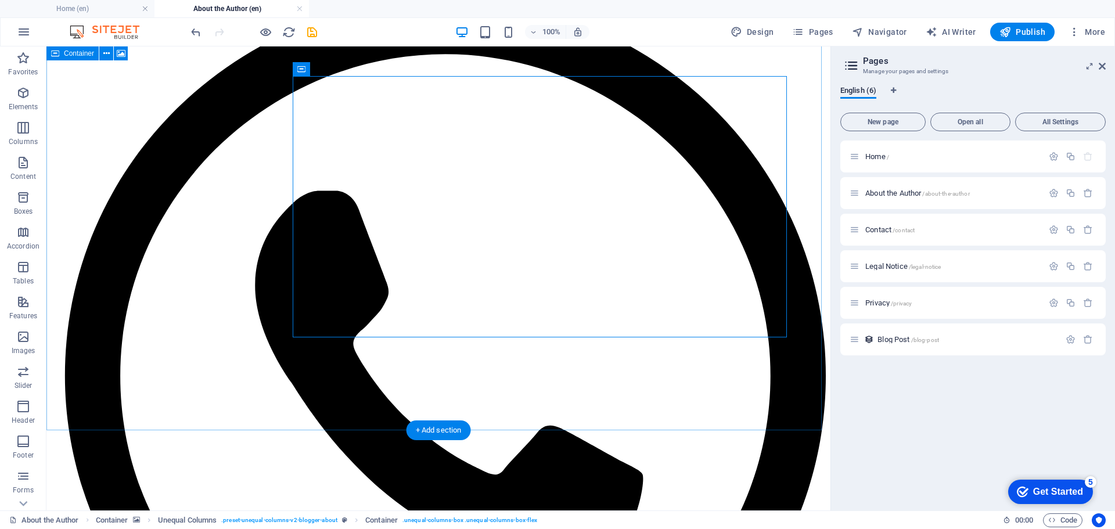
scroll to position [264, 0]
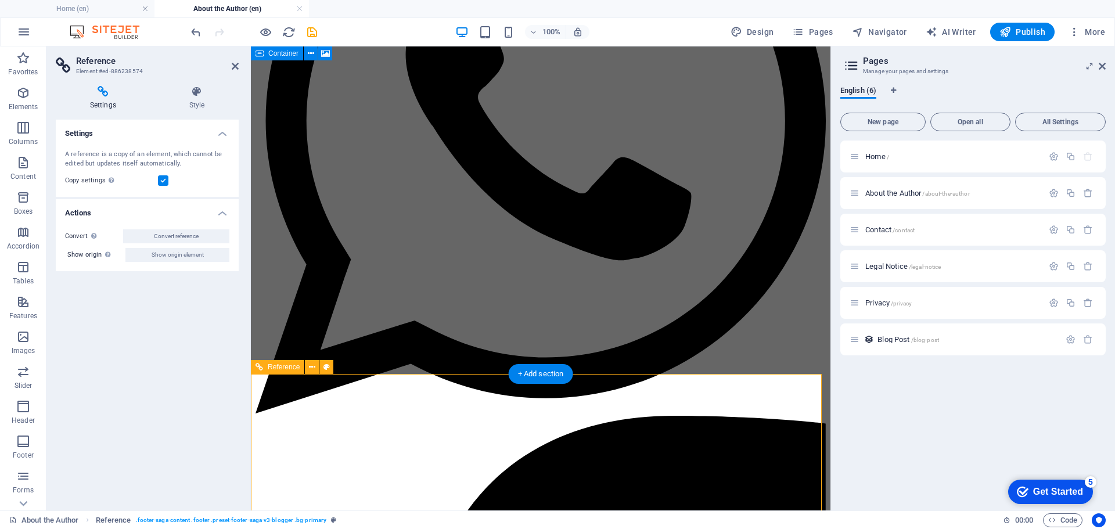
scroll to position [320, 0]
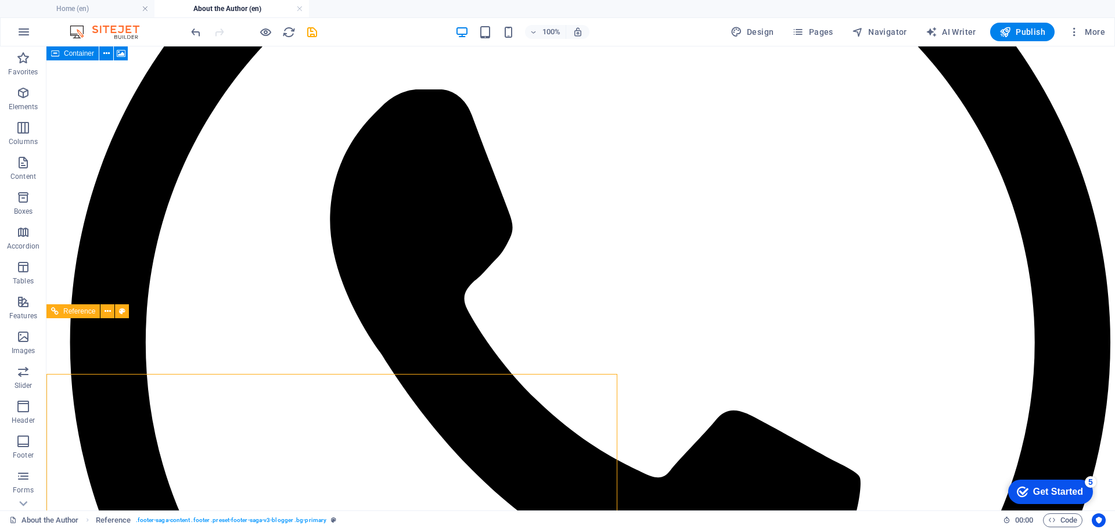
scroll to position [264, 0]
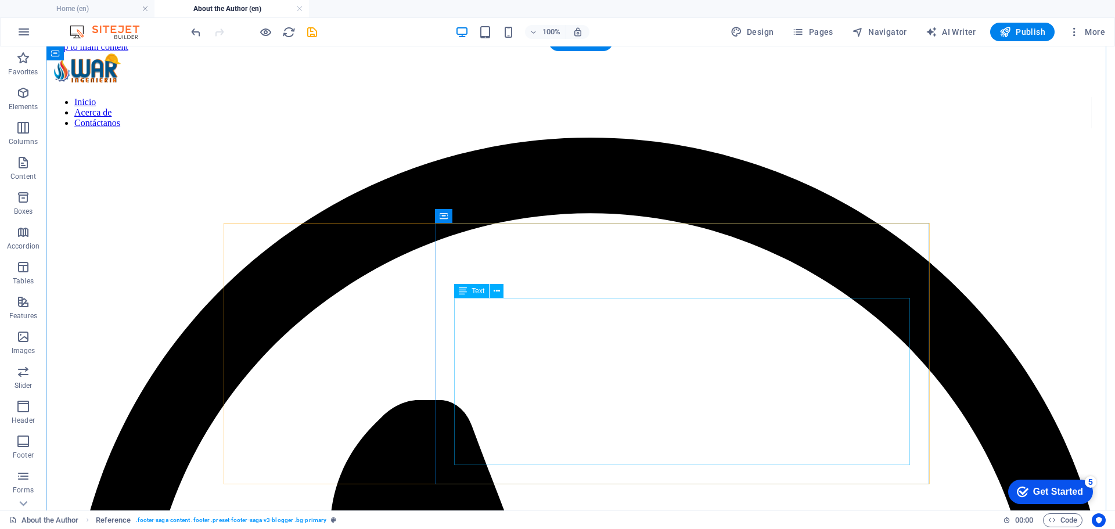
scroll to position [0, 0]
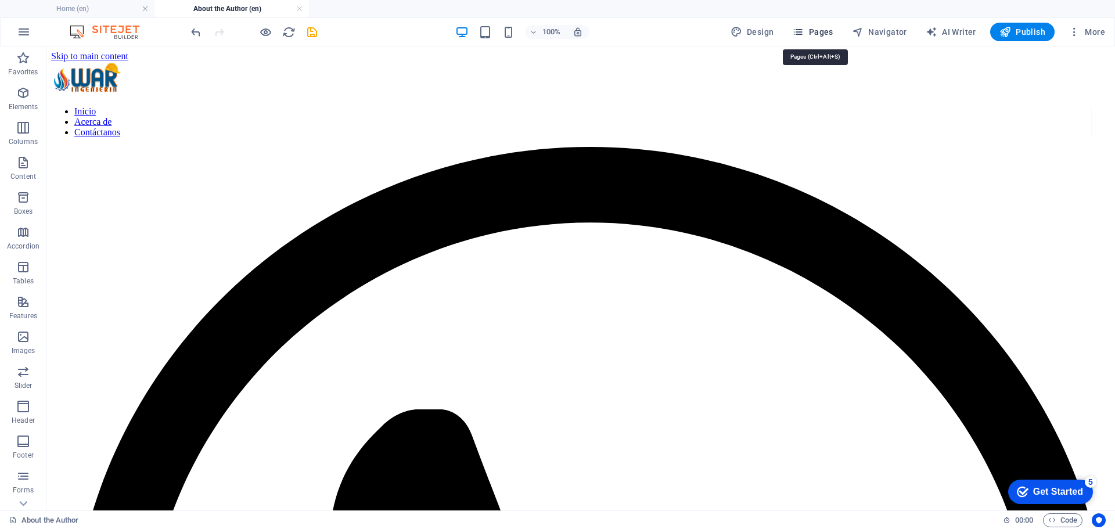
click at [823, 30] on span "Pages" at bounding box center [812, 32] width 41 height 12
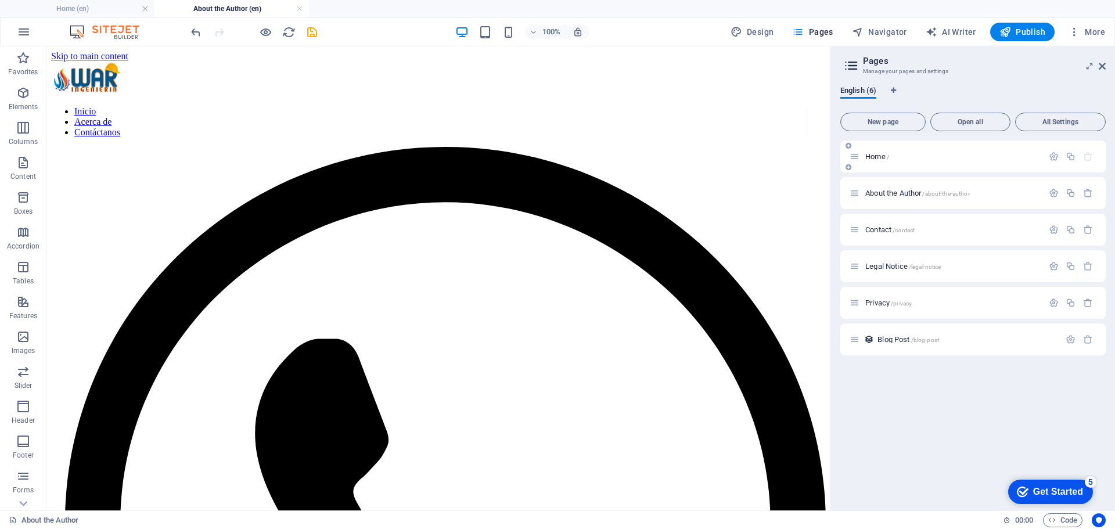
click at [874, 159] on span "Home /" at bounding box center [878, 156] width 24 height 9
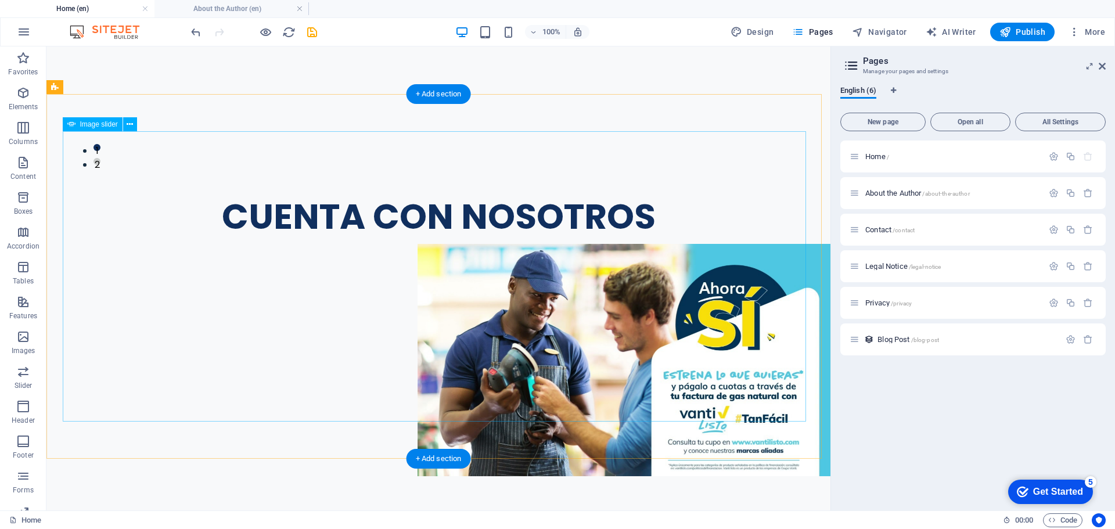
scroll to position [4596, 0]
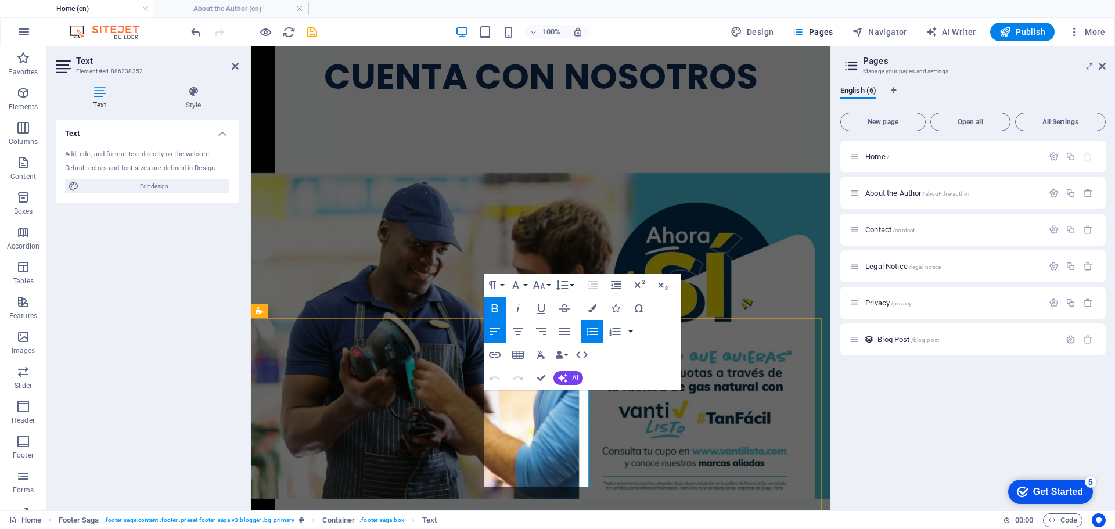
scroll to position [4137, 0]
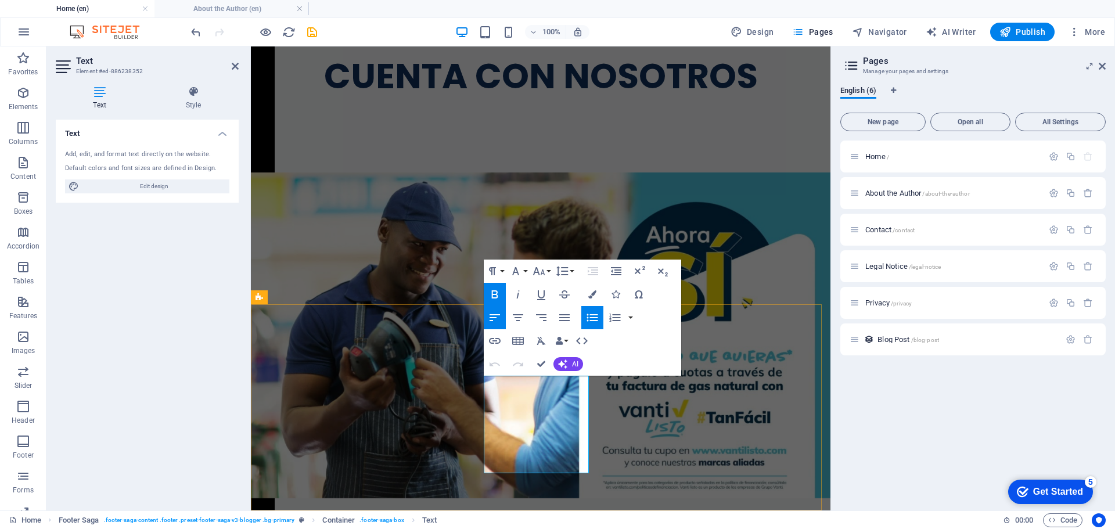
drag, startPoint x: 529, startPoint y: 466, endPoint x: 484, endPoint y: 451, distance: 46.7
drag, startPoint x: 513, startPoint y: 463, endPoint x: 484, endPoint y: 462, distance: 29.0
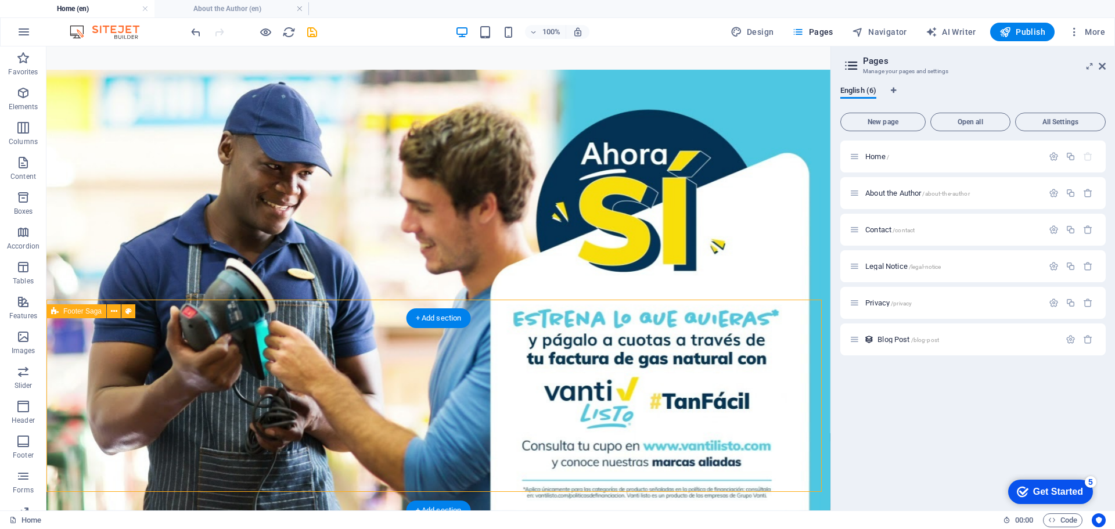
scroll to position [4596, 0]
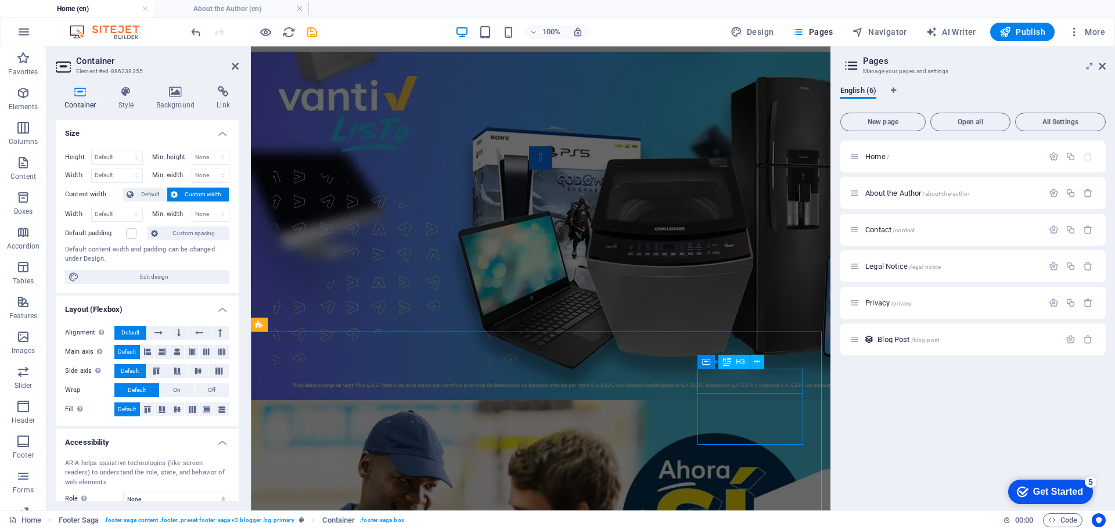
scroll to position [4110, 0]
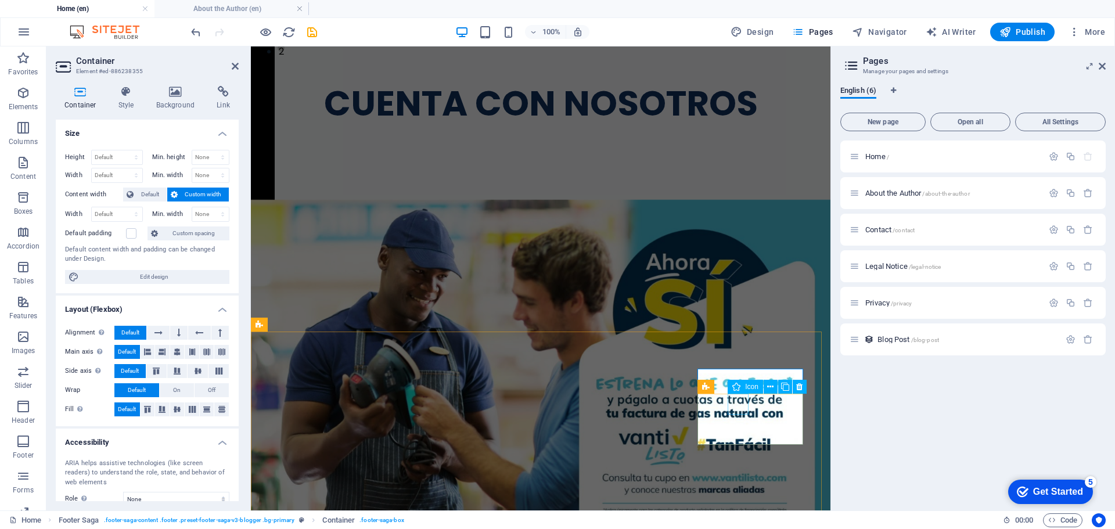
click at [748, 380] on div "Icon" at bounding box center [745, 387] width 35 height 14
click at [747, 387] on span "Icon" at bounding box center [751, 386] width 13 height 7
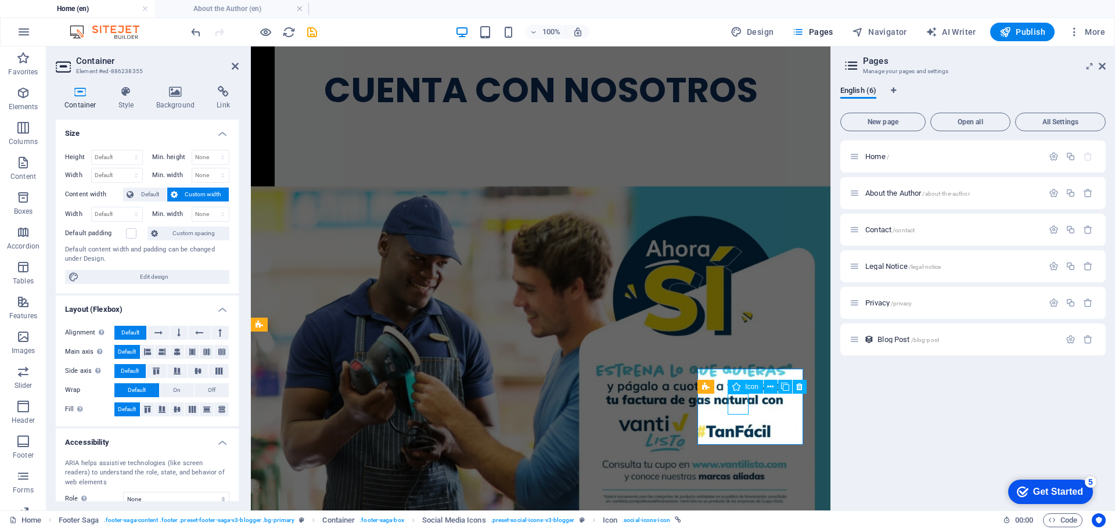
select select "xMidYMid"
select select "px"
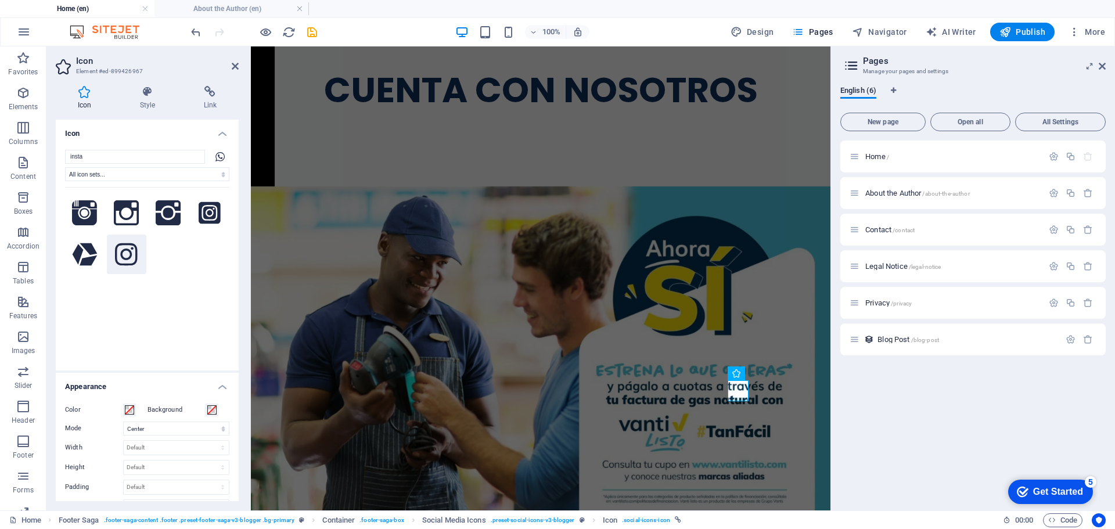
type input "insta"
click at [124, 260] on icon at bounding box center [126, 255] width 22 height 26
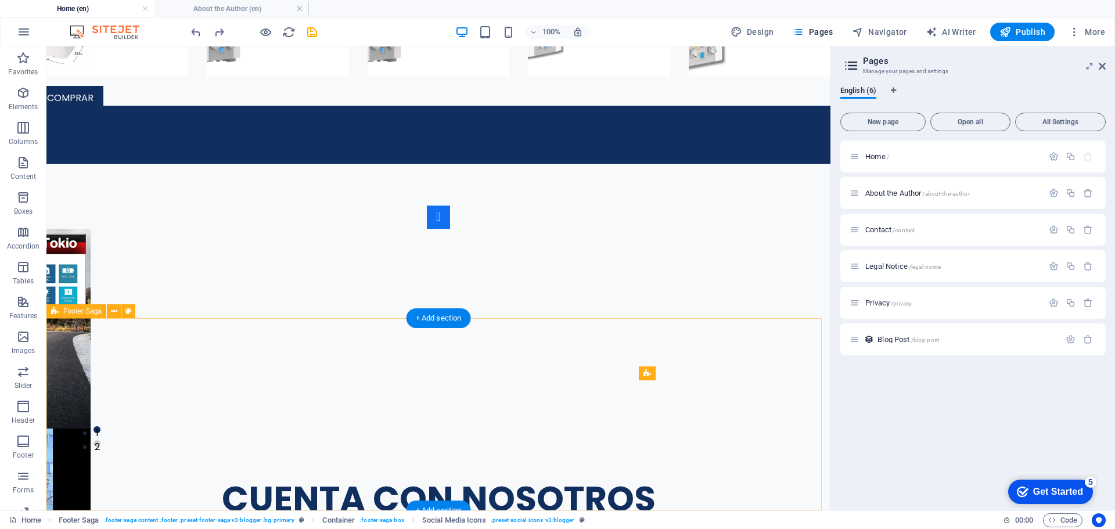
scroll to position [4596, 0]
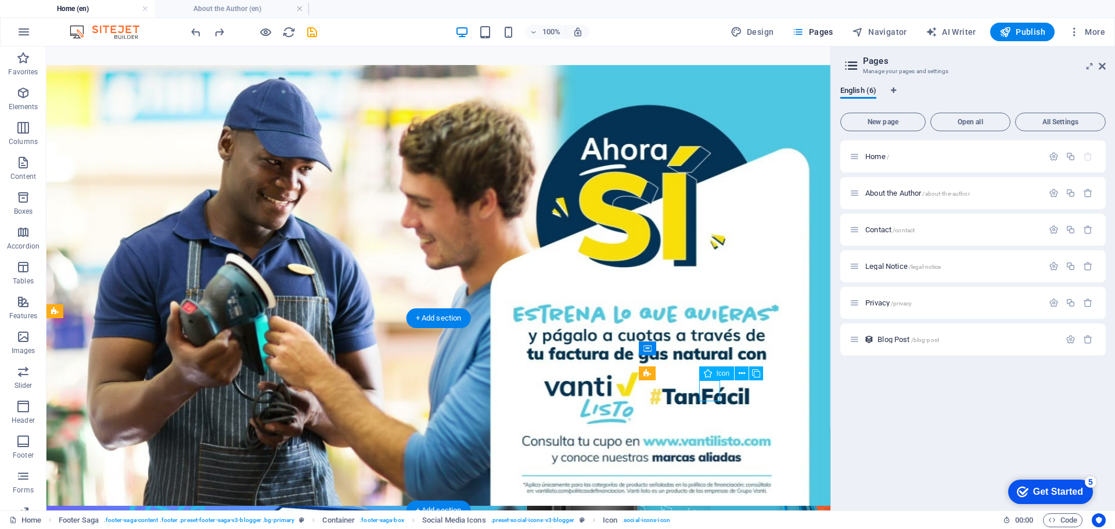
select select "xMidYMid"
select select "px"
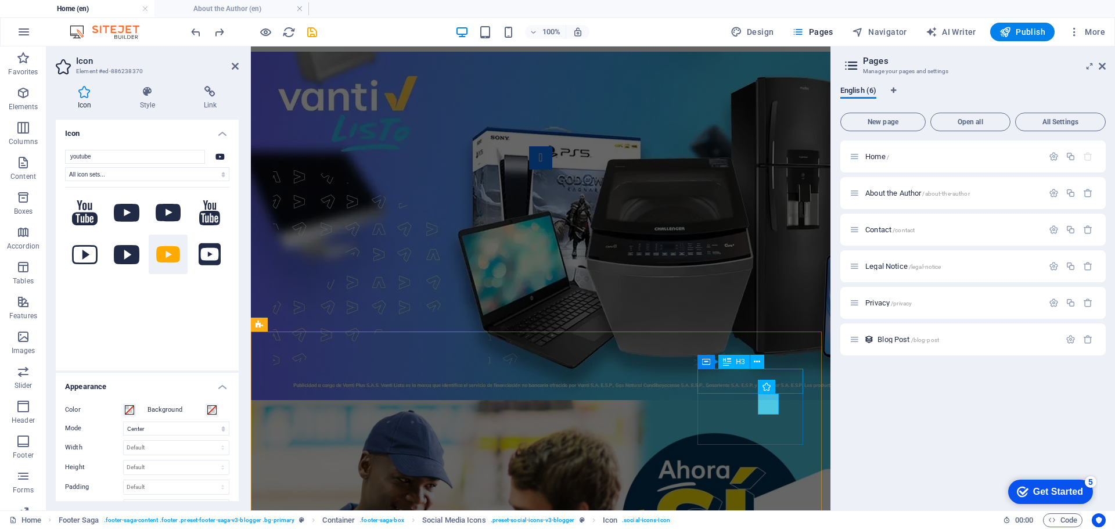
scroll to position [4110, 0]
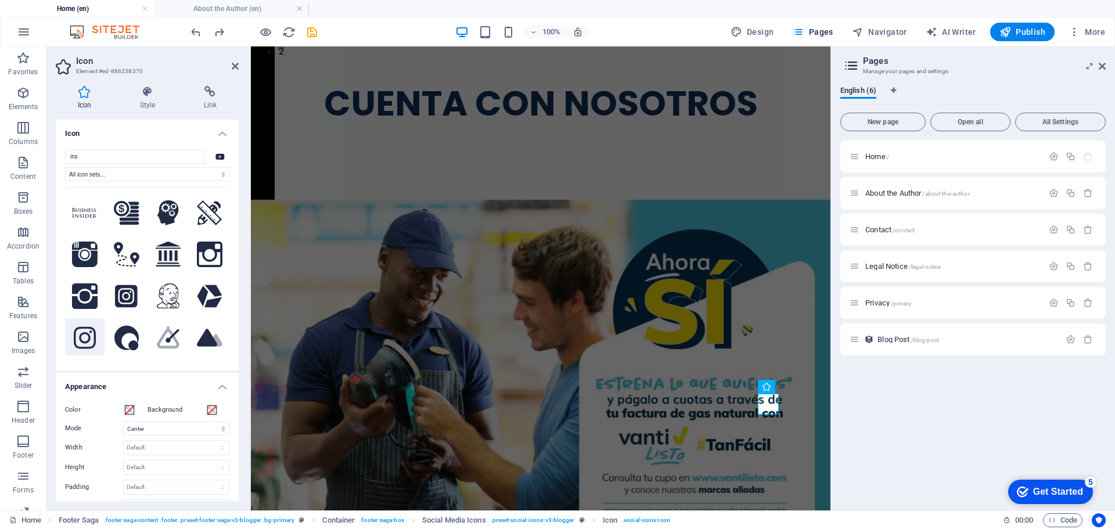
type input "ins"
click at [82, 337] on icon at bounding box center [85, 338] width 22 height 22
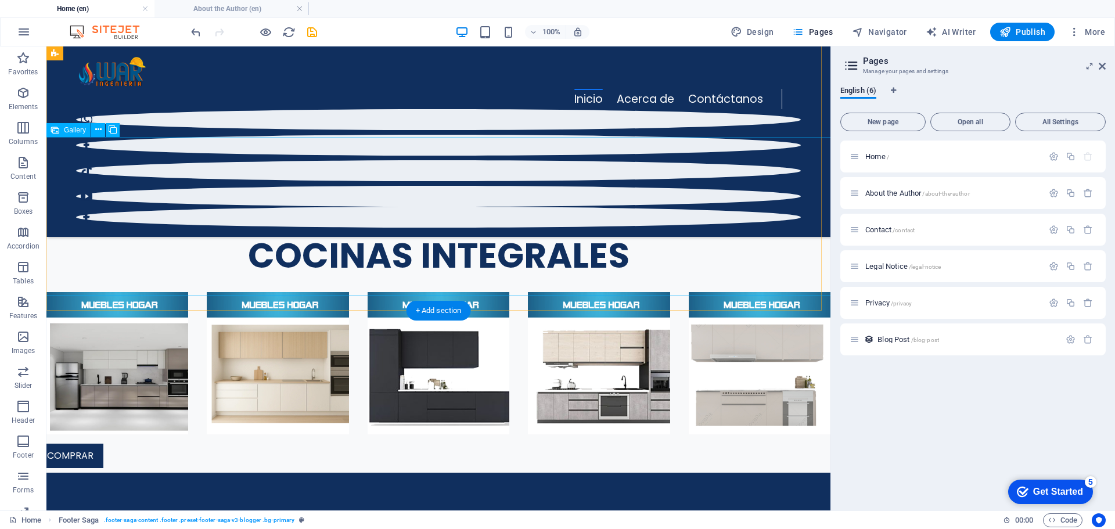
scroll to position [3188, 0]
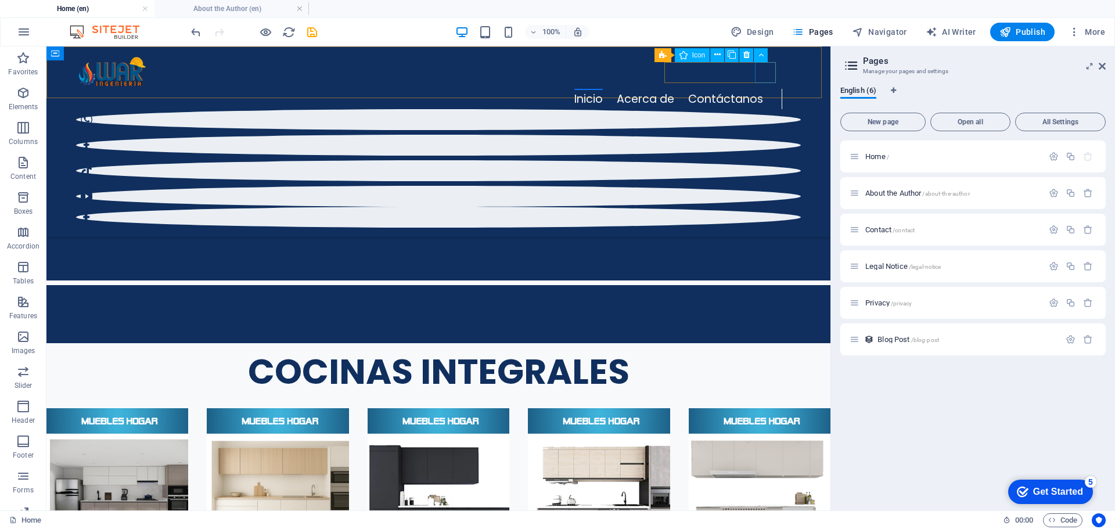
click at [765, 186] on figure at bounding box center [438, 196] width 725 height 21
select select "xMidYMid"
select select "px"
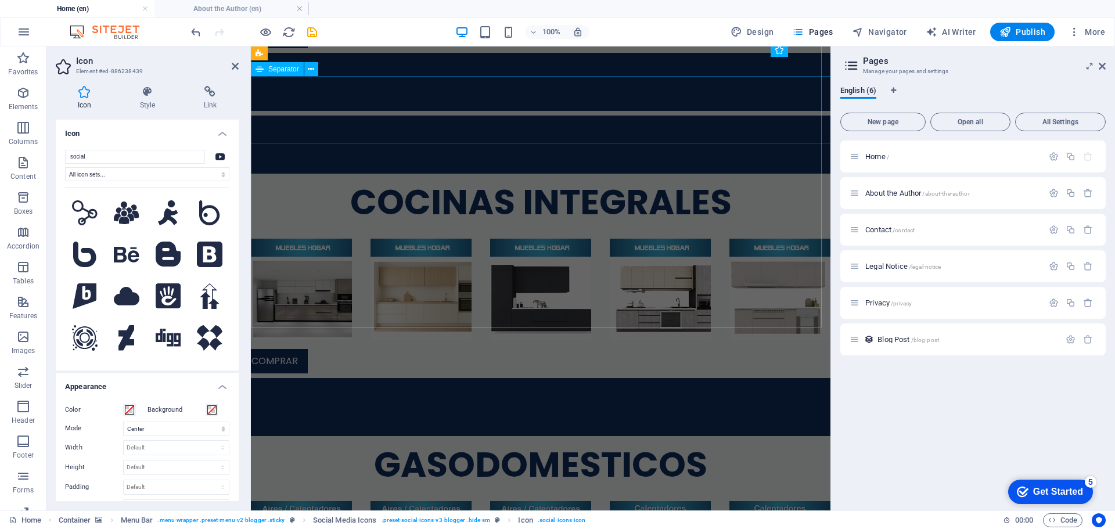
scroll to position [0, 0]
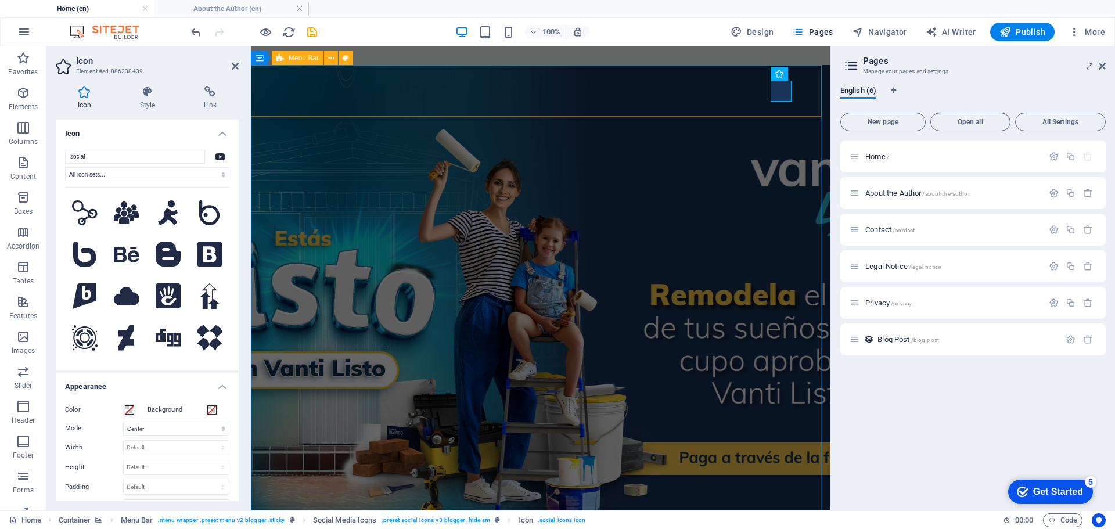
type input "i"
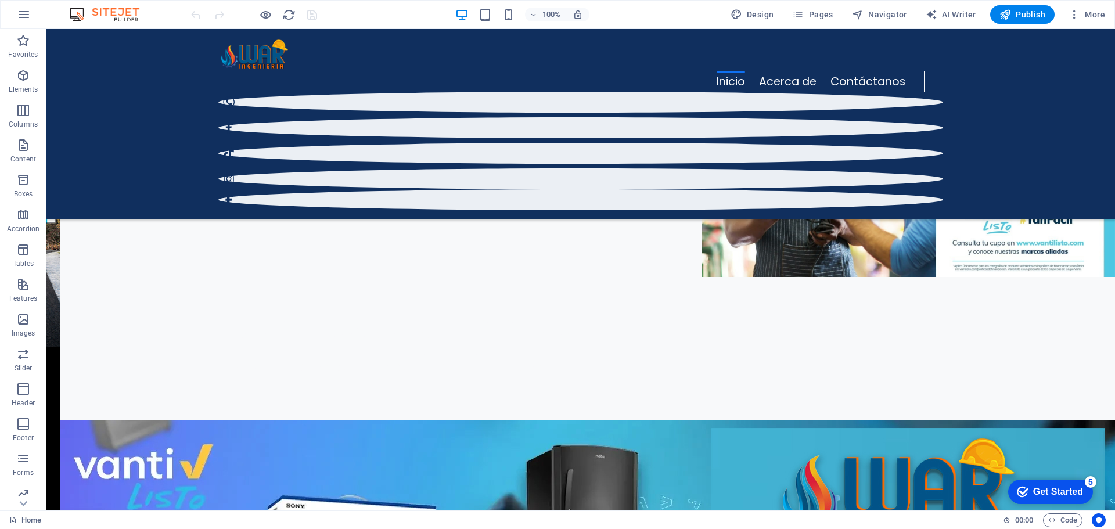
scroll to position [4882, 0]
